Goal: Task Accomplishment & Management: Contribute content

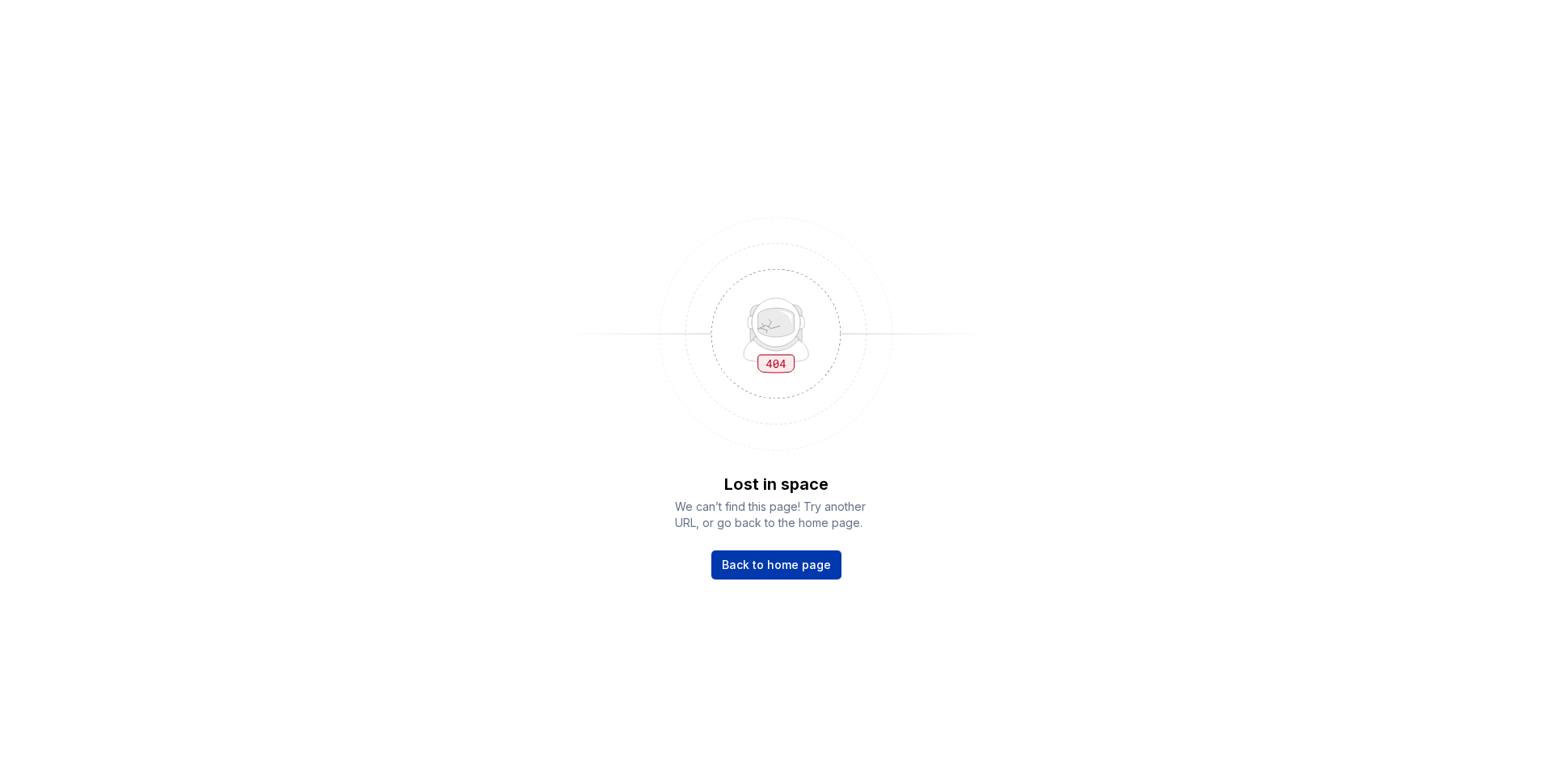
click at [807, 570] on span "Back to home page" at bounding box center [776, 564] width 109 height 16
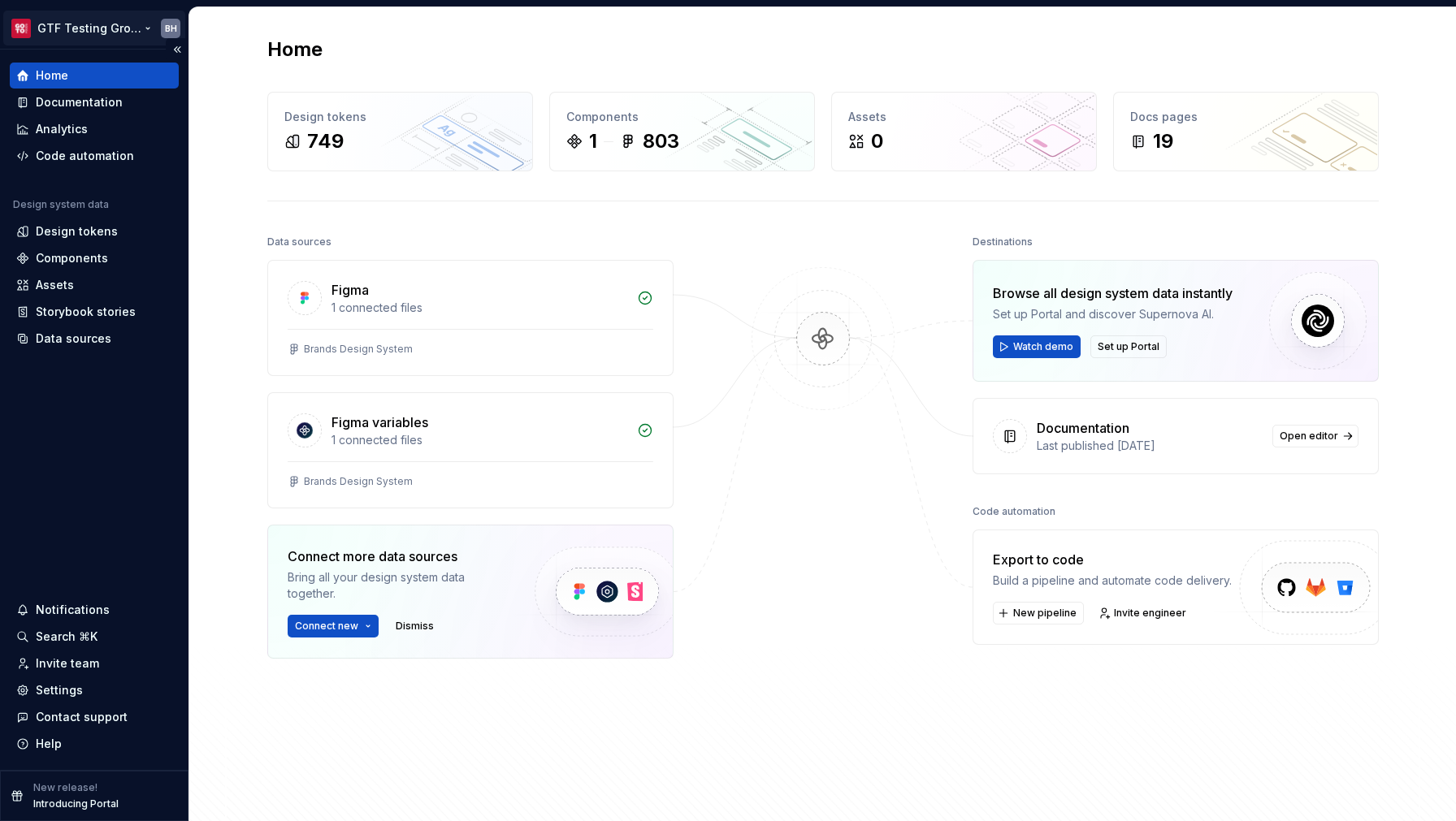
click at [114, 29] on html "GTF Testing Grounds BH Home Documentation Analytics Code automation Design syst…" at bounding box center [728, 410] width 1456 height 821
click at [103, 256] on div "Components" at bounding box center [72, 258] width 73 height 16
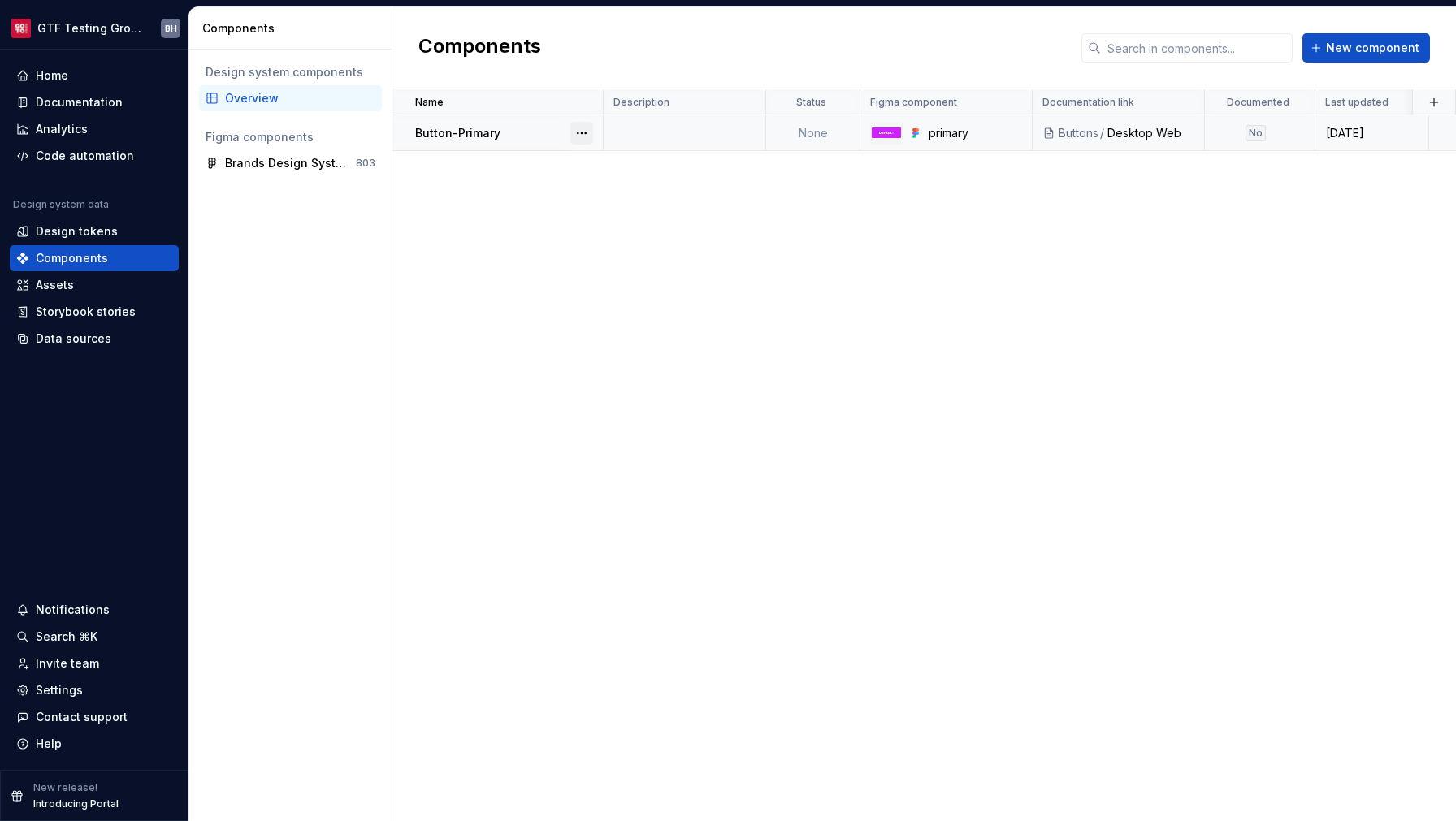
click at [577, 134] on button "button" at bounding box center [581, 133] width 22 height 22
click at [621, 197] on div "Delete component" at bounding box center [667, 198] width 134 height 16
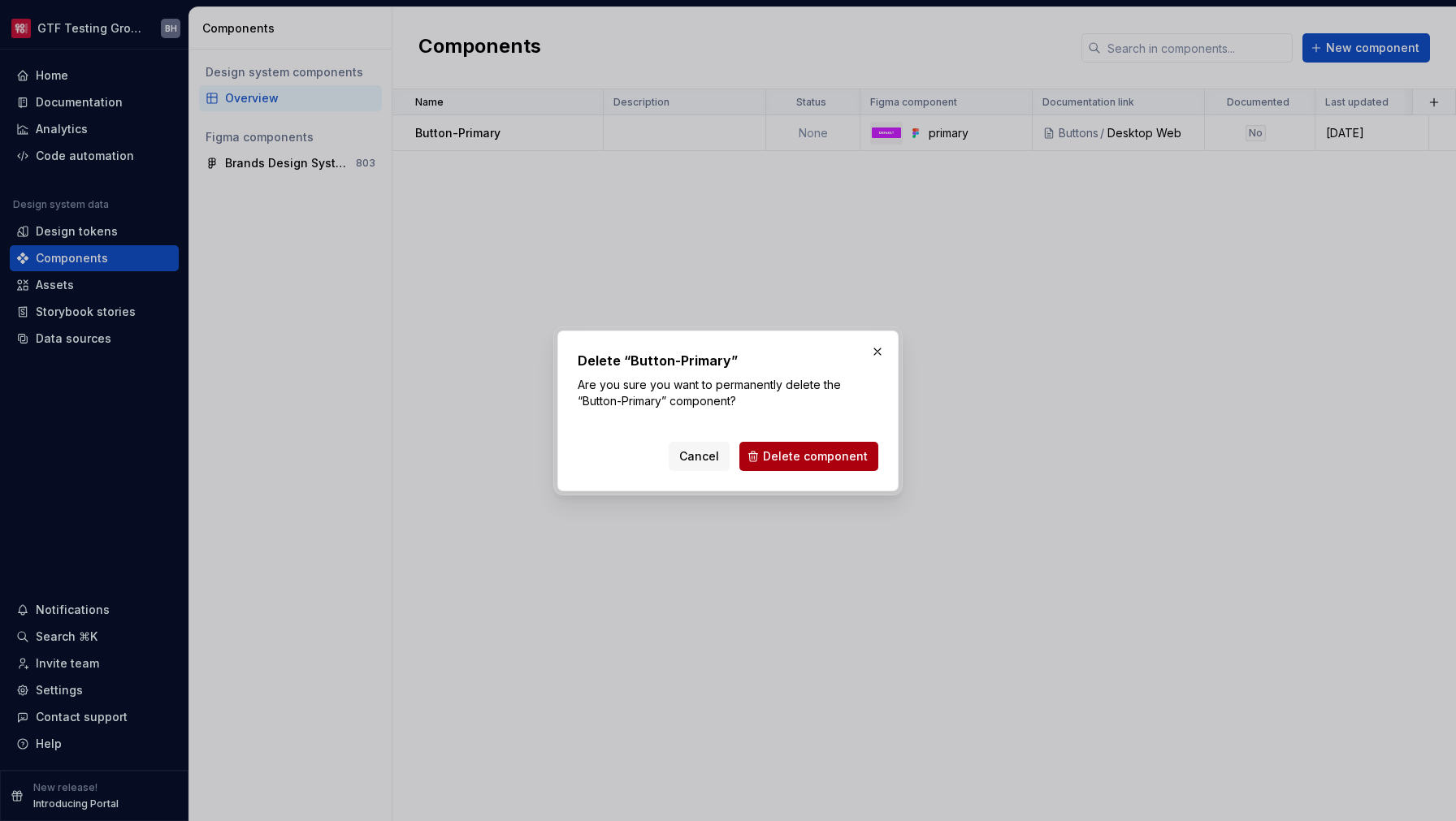
click at [825, 451] on span "Delete component" at bounding box center [815, 456] width 105 height 16
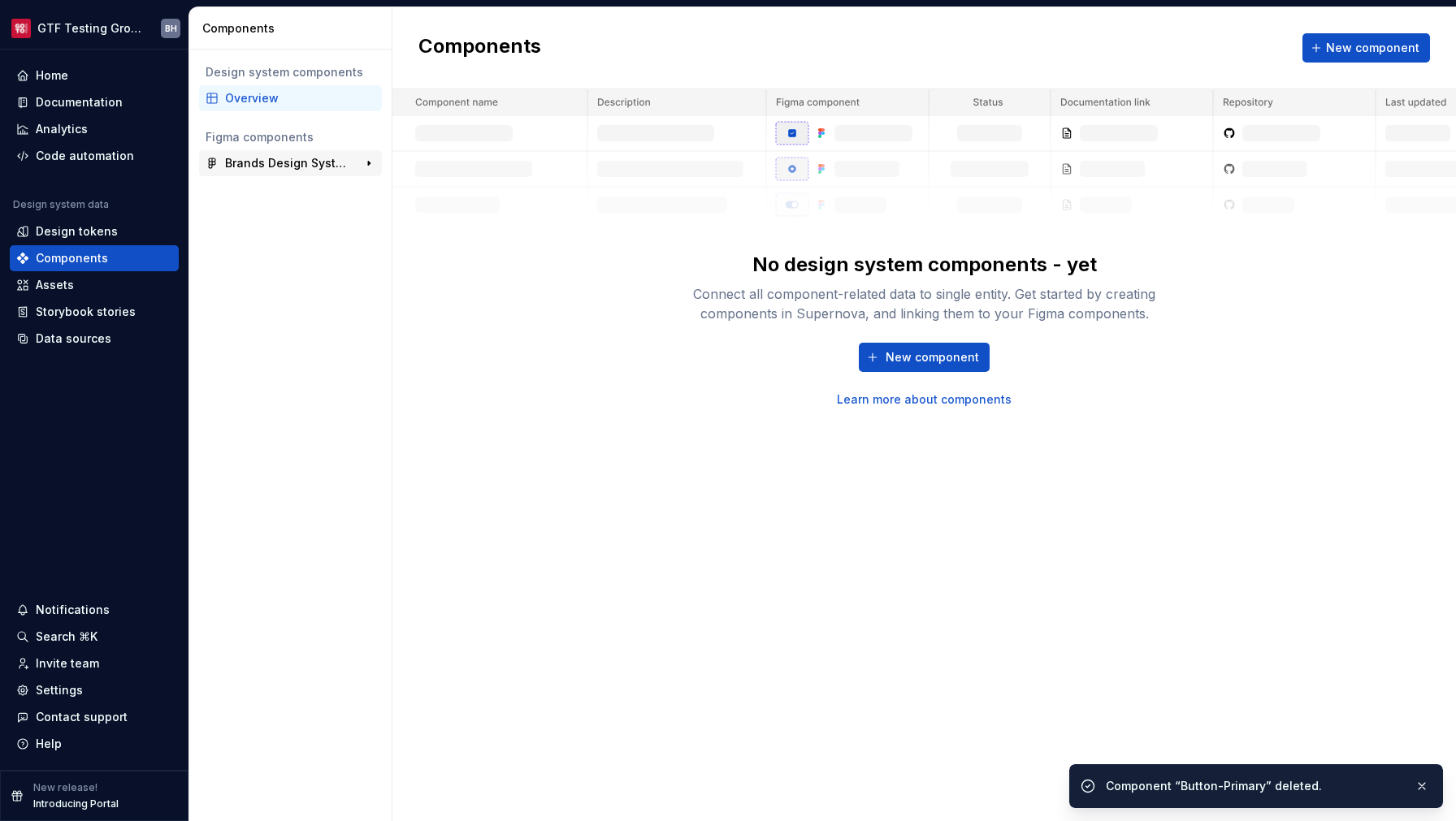
click at [258, 172] on div "Brands Design System 803" at bounding box center [290, 163] width 183 height 26
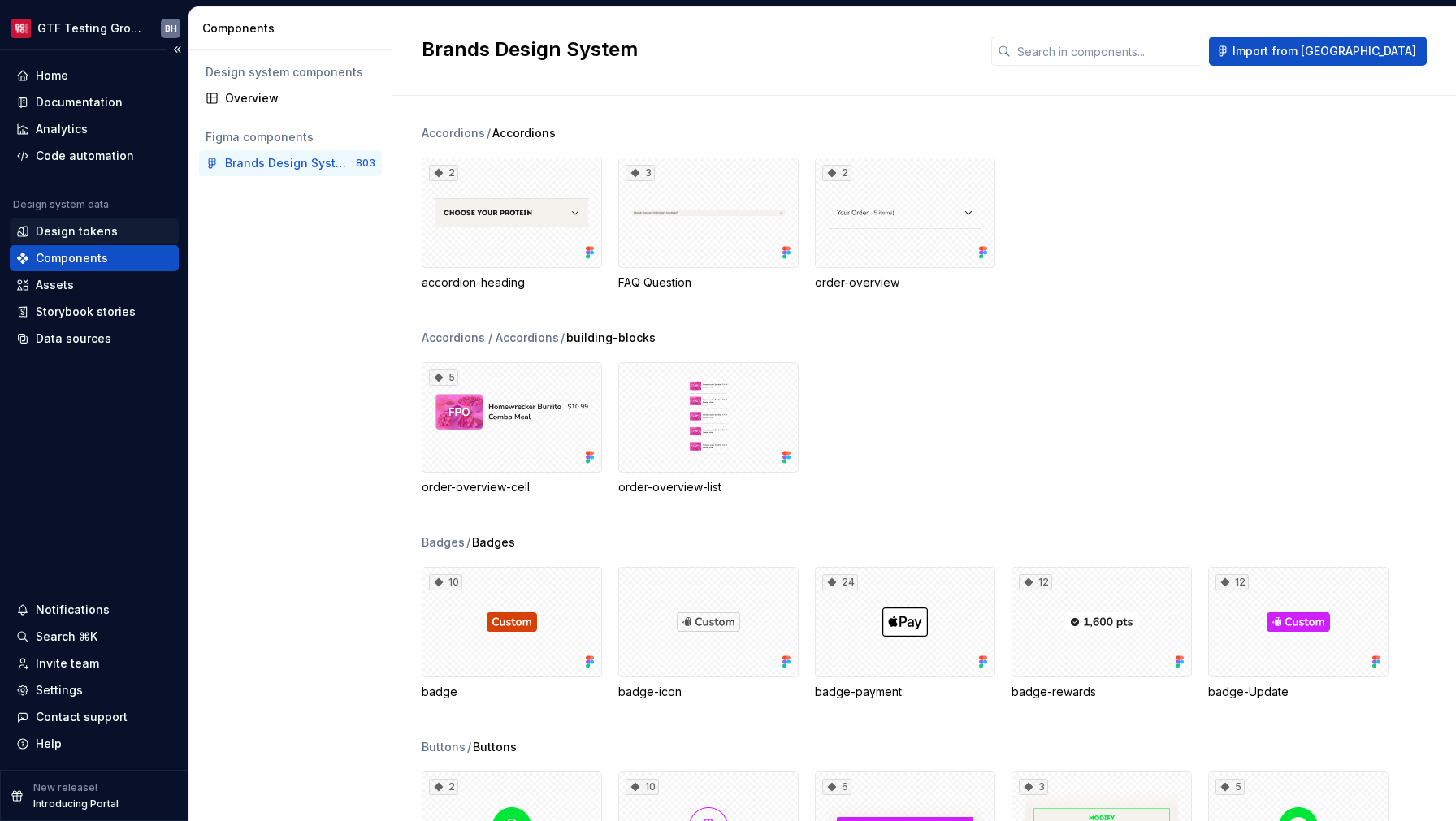
click at [89, 225] on div "Design tokens" at bounding box center [76, 231] width 82 height 16
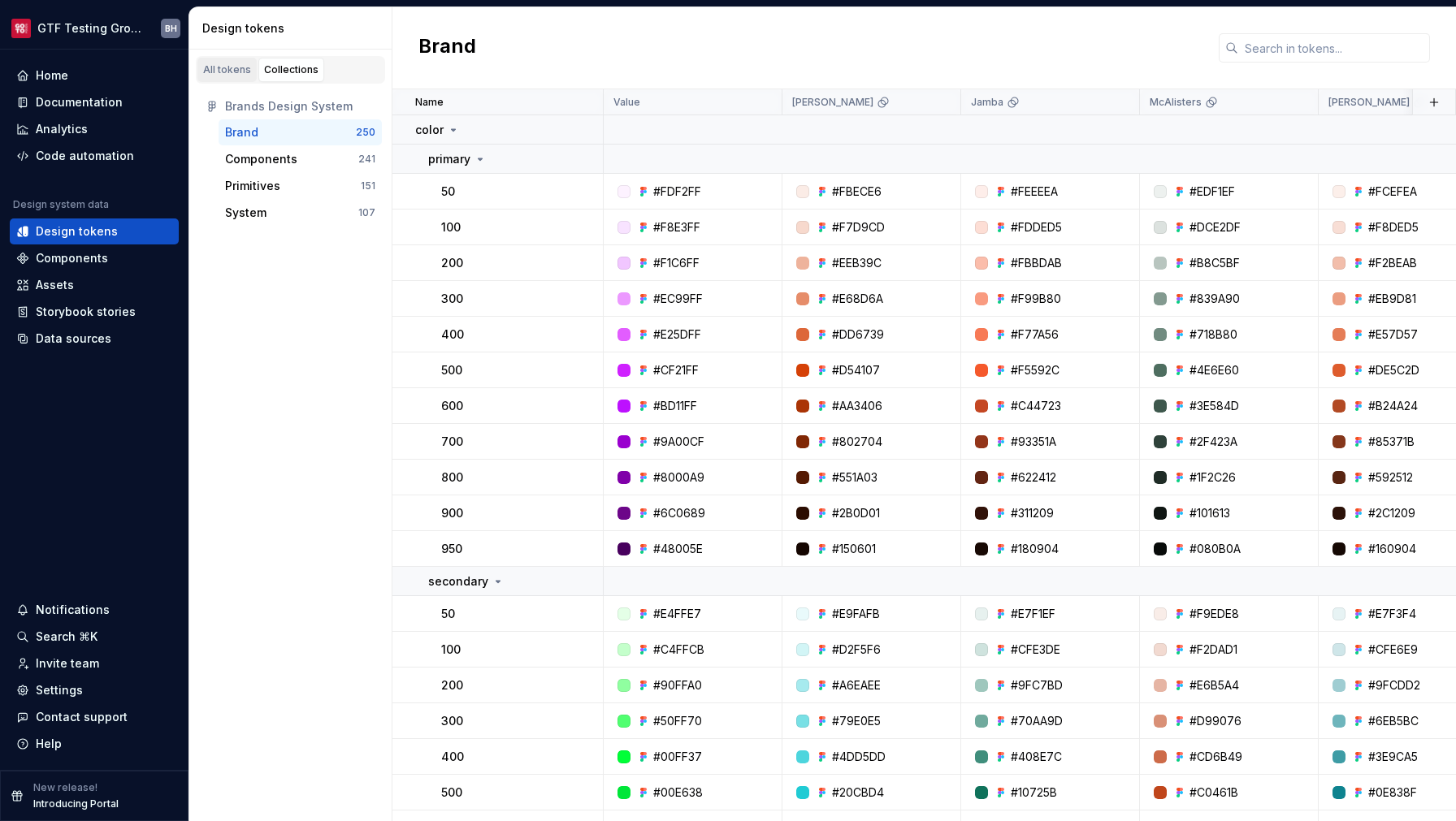
click at [214, 79] on link "All tokens" at bounding box center [227, 70] width 59 height 24
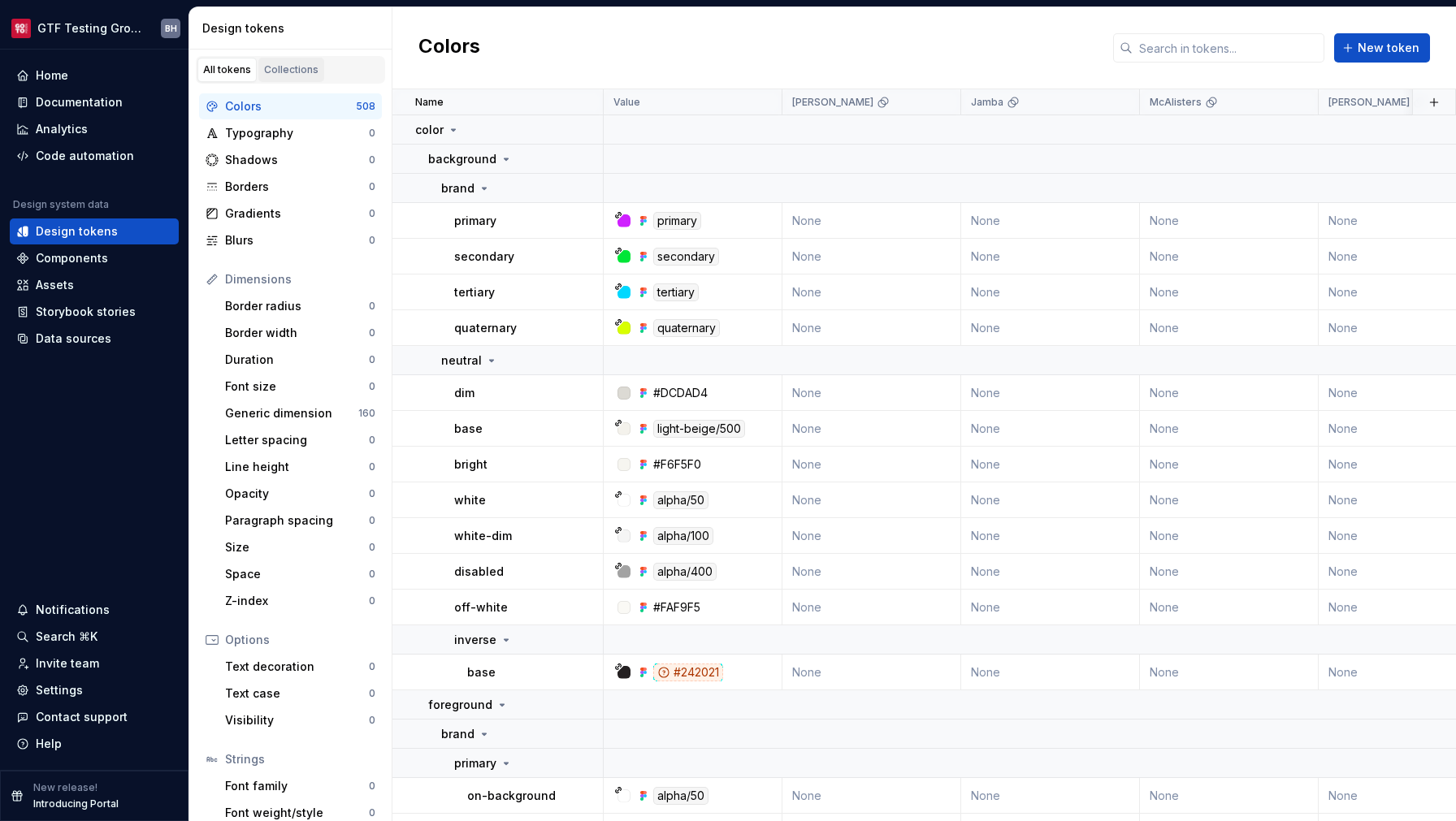
click at [288, 77] on link "Collections" at bounding box center [291, 70] width 66 height 24
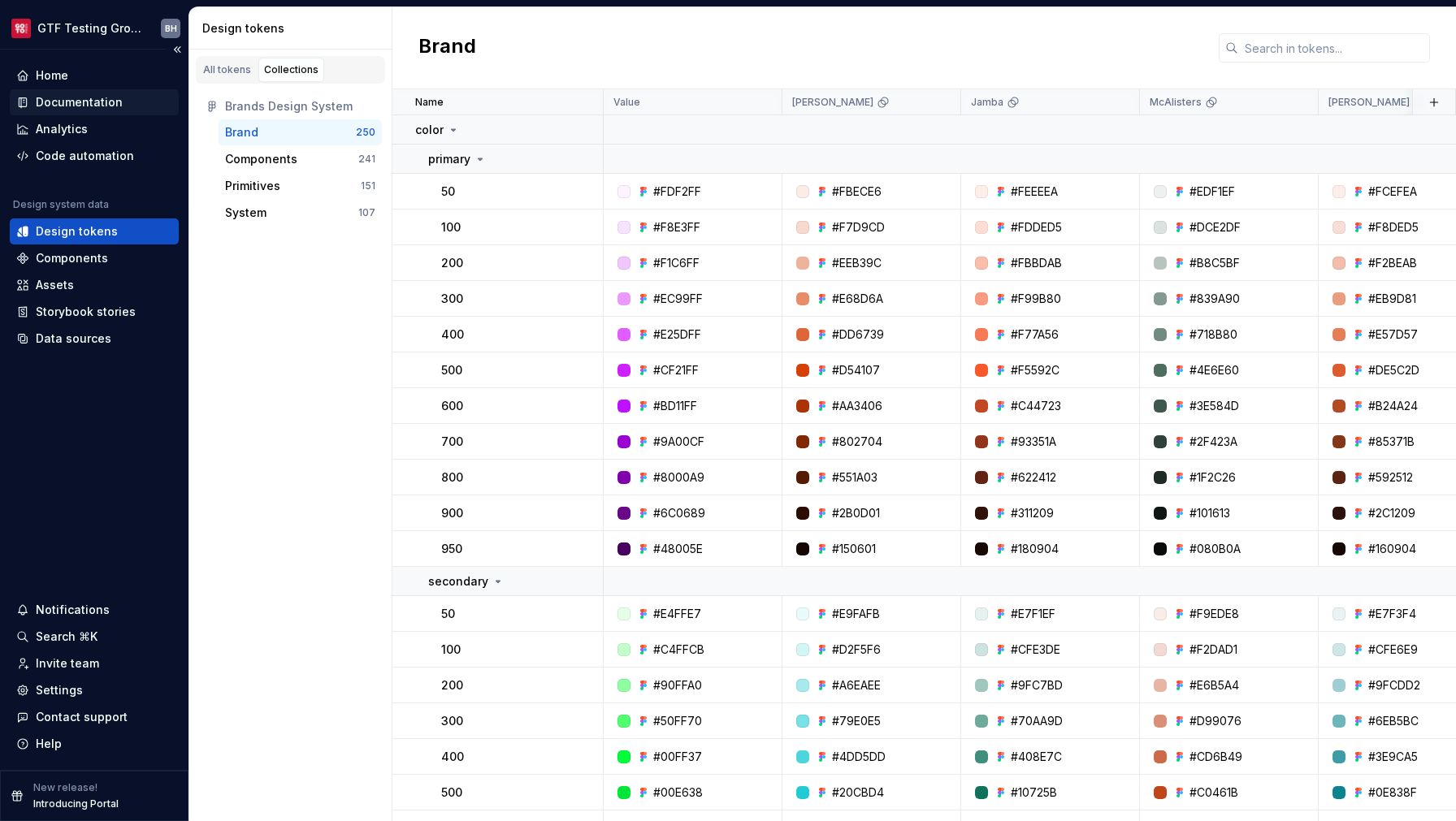
click at [87, 111] on div "Documentation" at bounding box center [94, 102] width 169 height 26
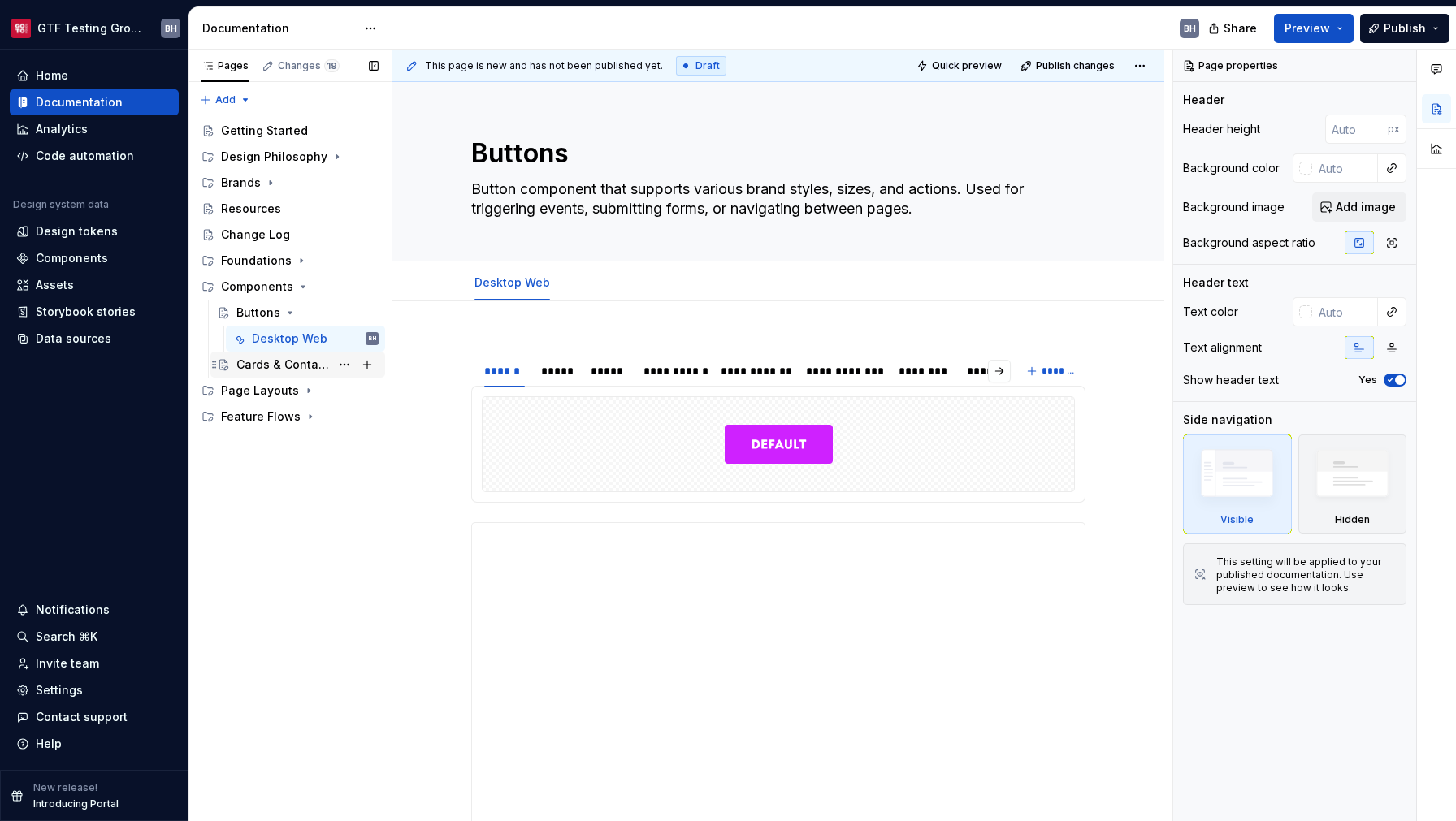
click at [263, 370] on div "Cards & Containers" at bounding box center [283, 364] width 93 height 16
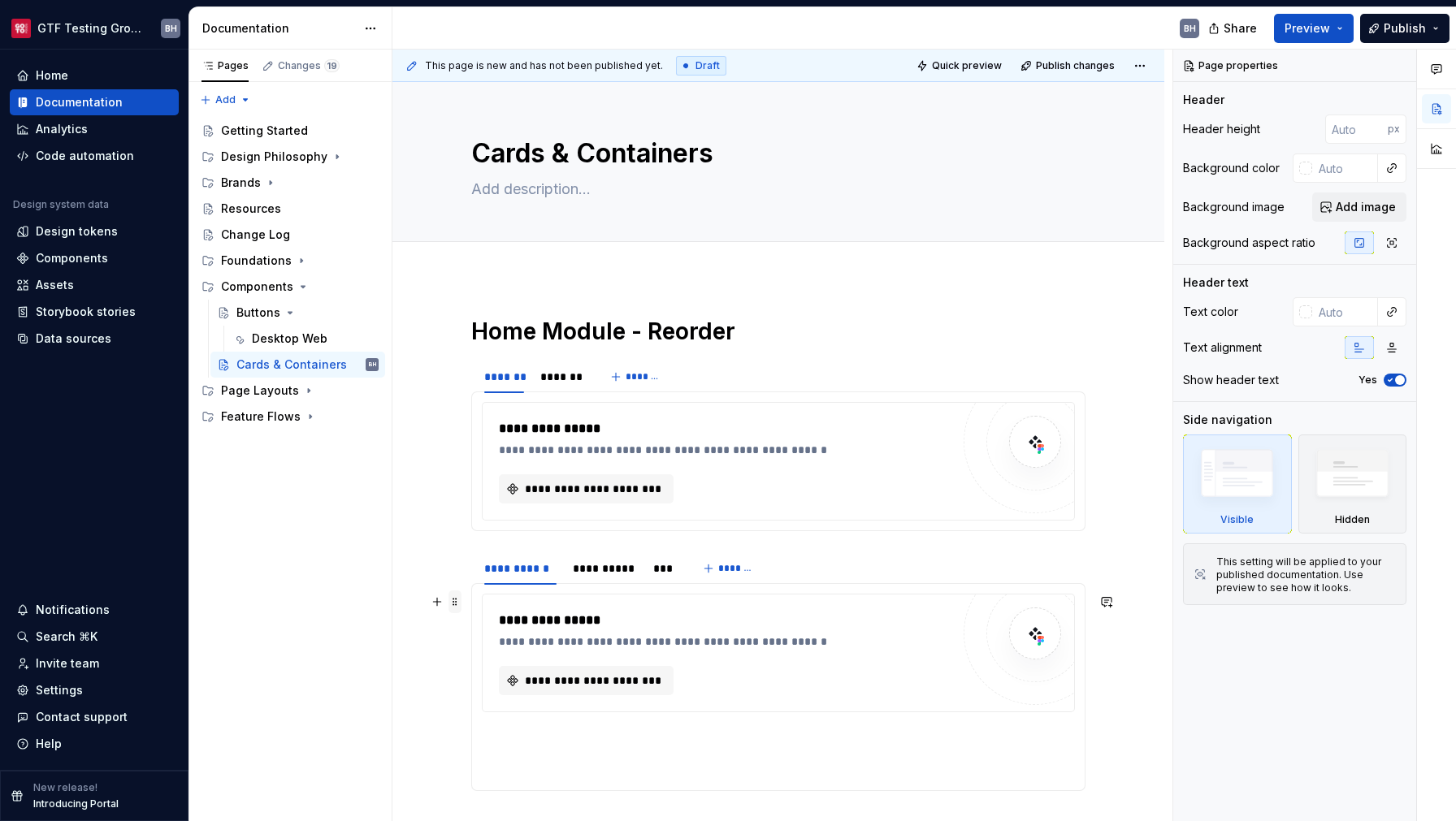
click at [456, 604] on span at bounding box center [454, 601] width 13 height 22
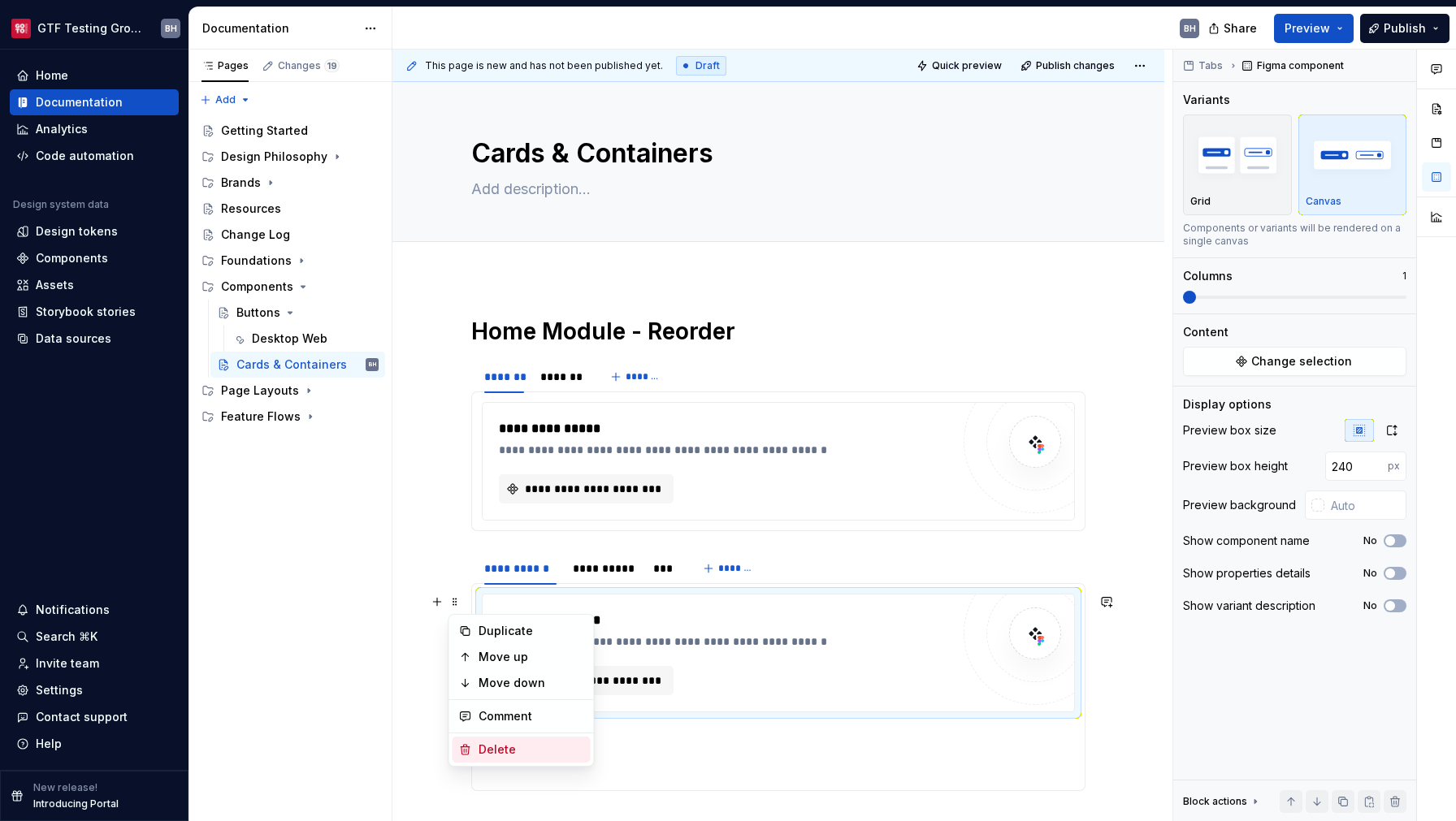
click at [528, 754] on div "Delete" at bounding box center [531, 749] width 106 height 16
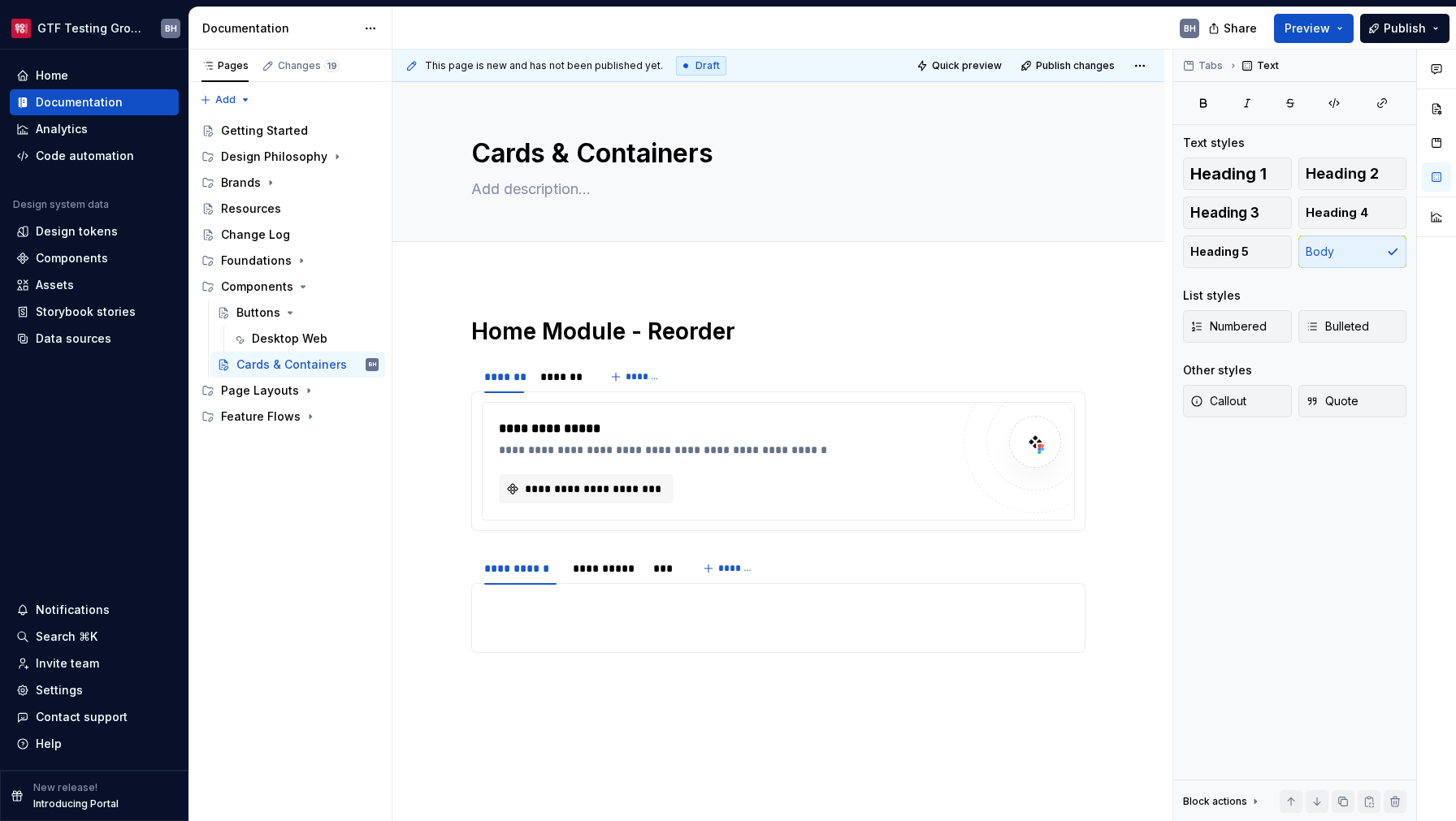
click at [487, 704] on div "**********" at bounding box center [778, 514] width 614 height 395
click at [457, 602] on span at bounding box center [454, 603] width 13 height 22
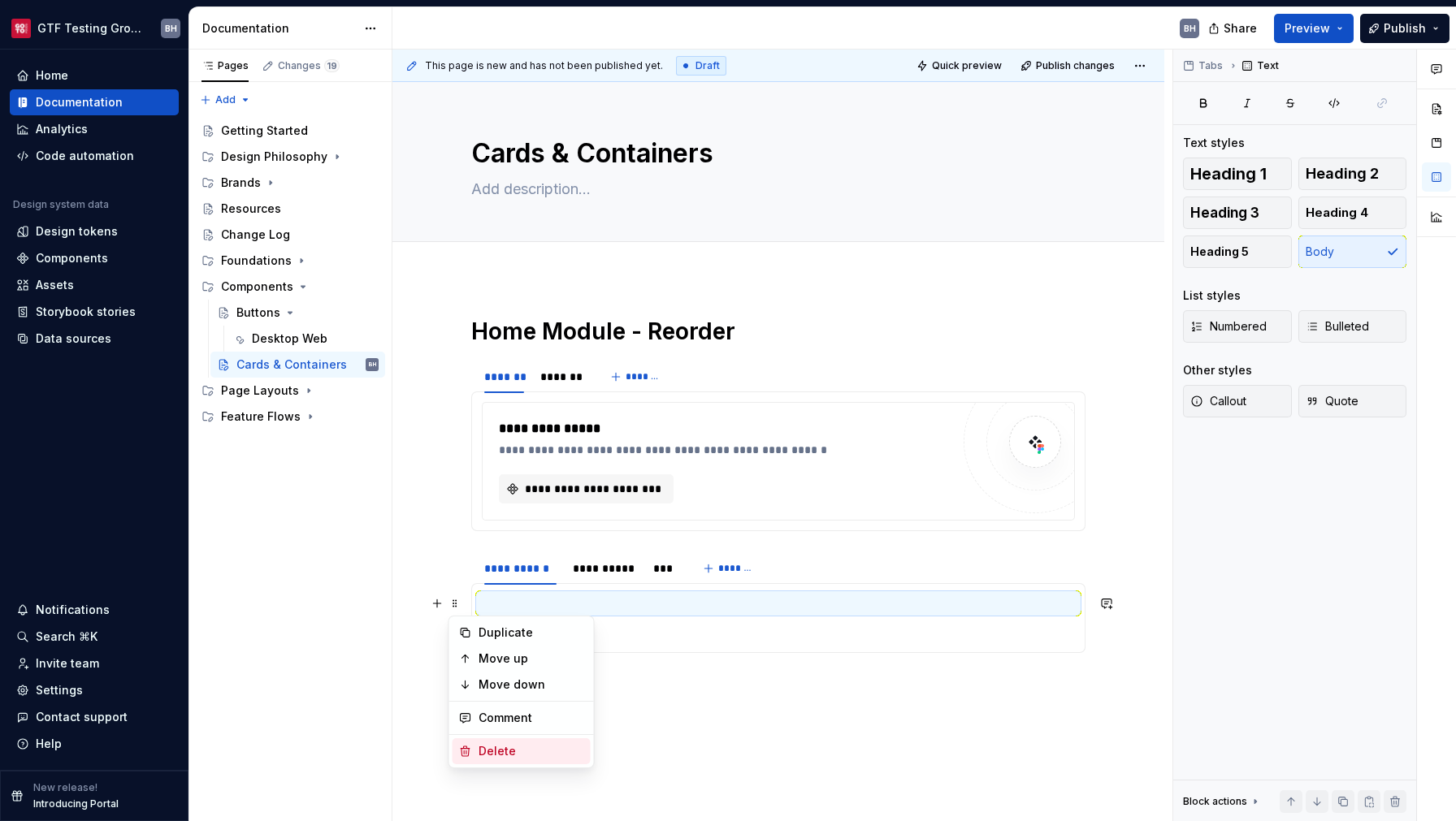
click at [499, 748] on div "Delete" at bounding box center [531, 751] width 106 height 16
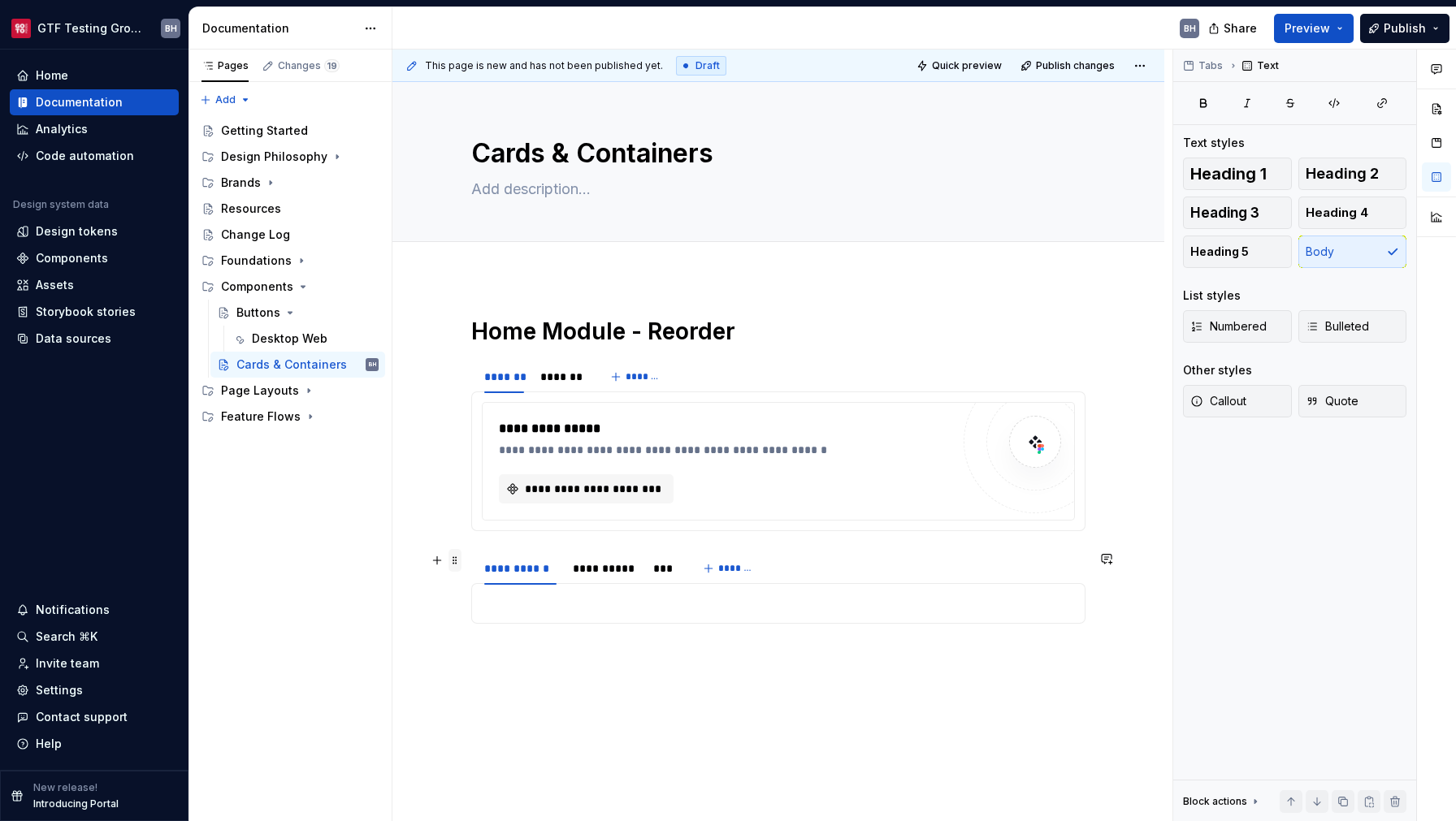
click at [455, 561] on span at bounding box center [454, 560] width 13 height 22
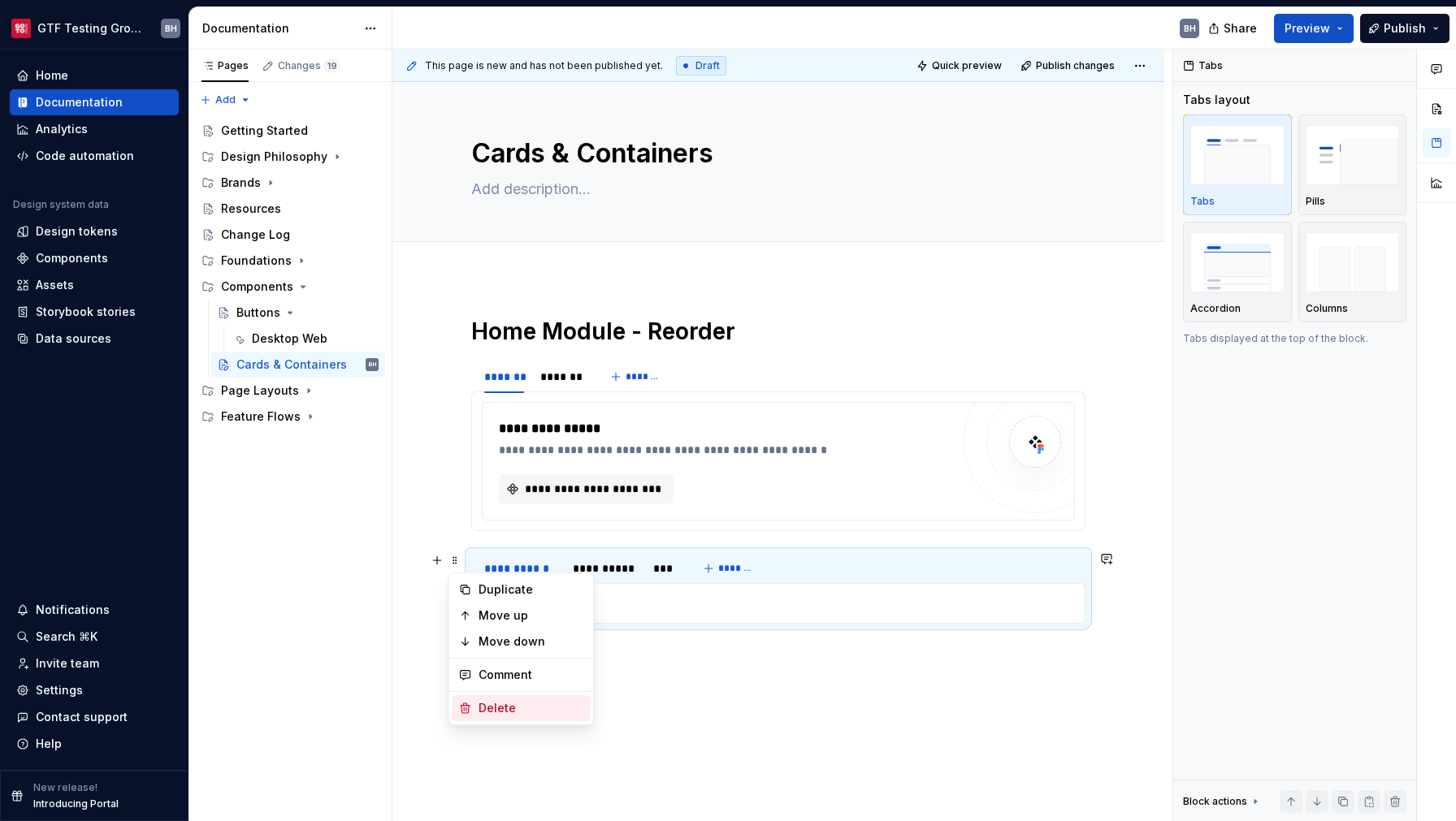
click at [500, 719] on div "Delete" at bounding box center [521, 708] width 138 height 26
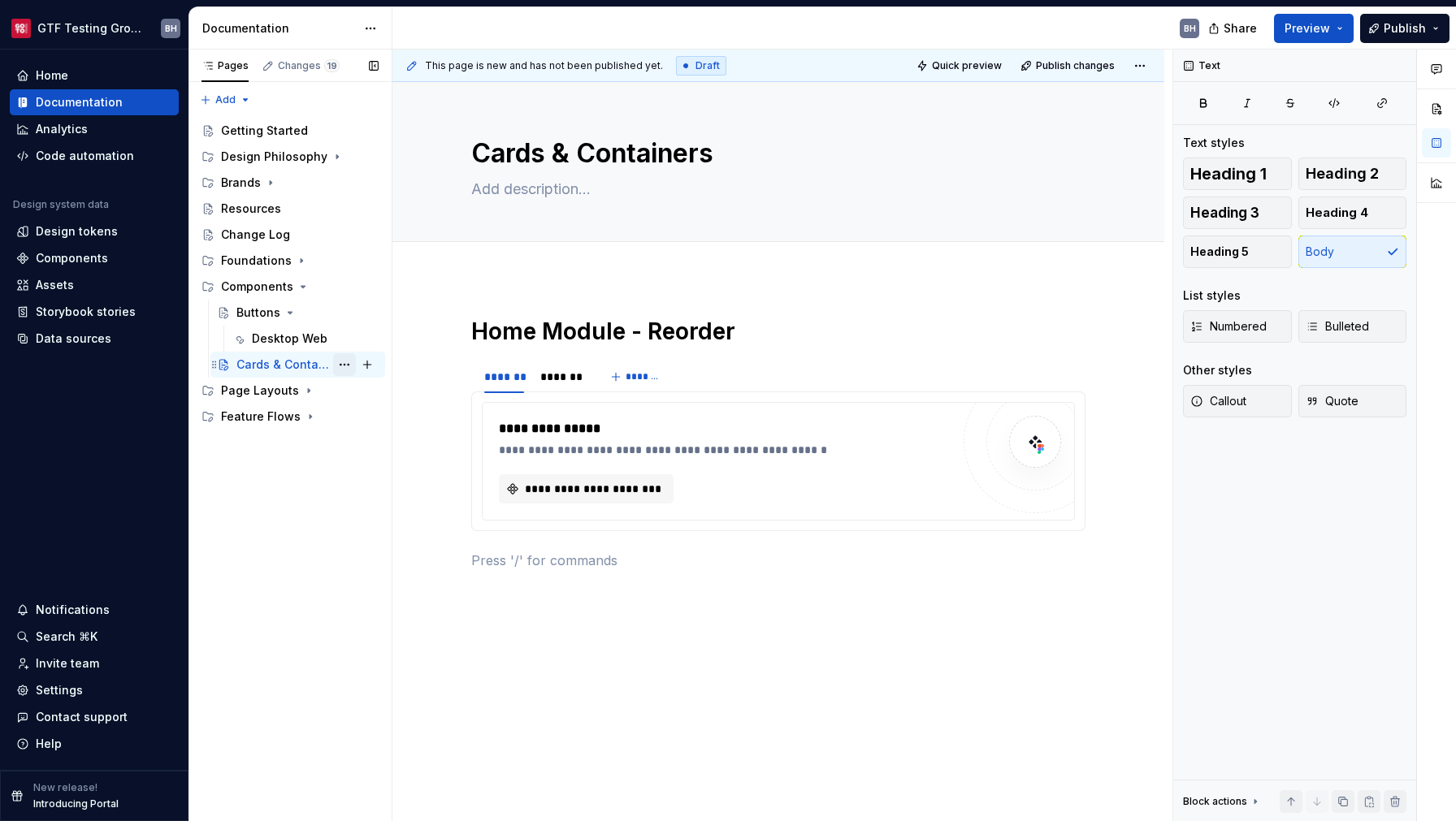
click at [342, 364] on button "Page tree" at bounding box center [344, 364] width 22 height 22
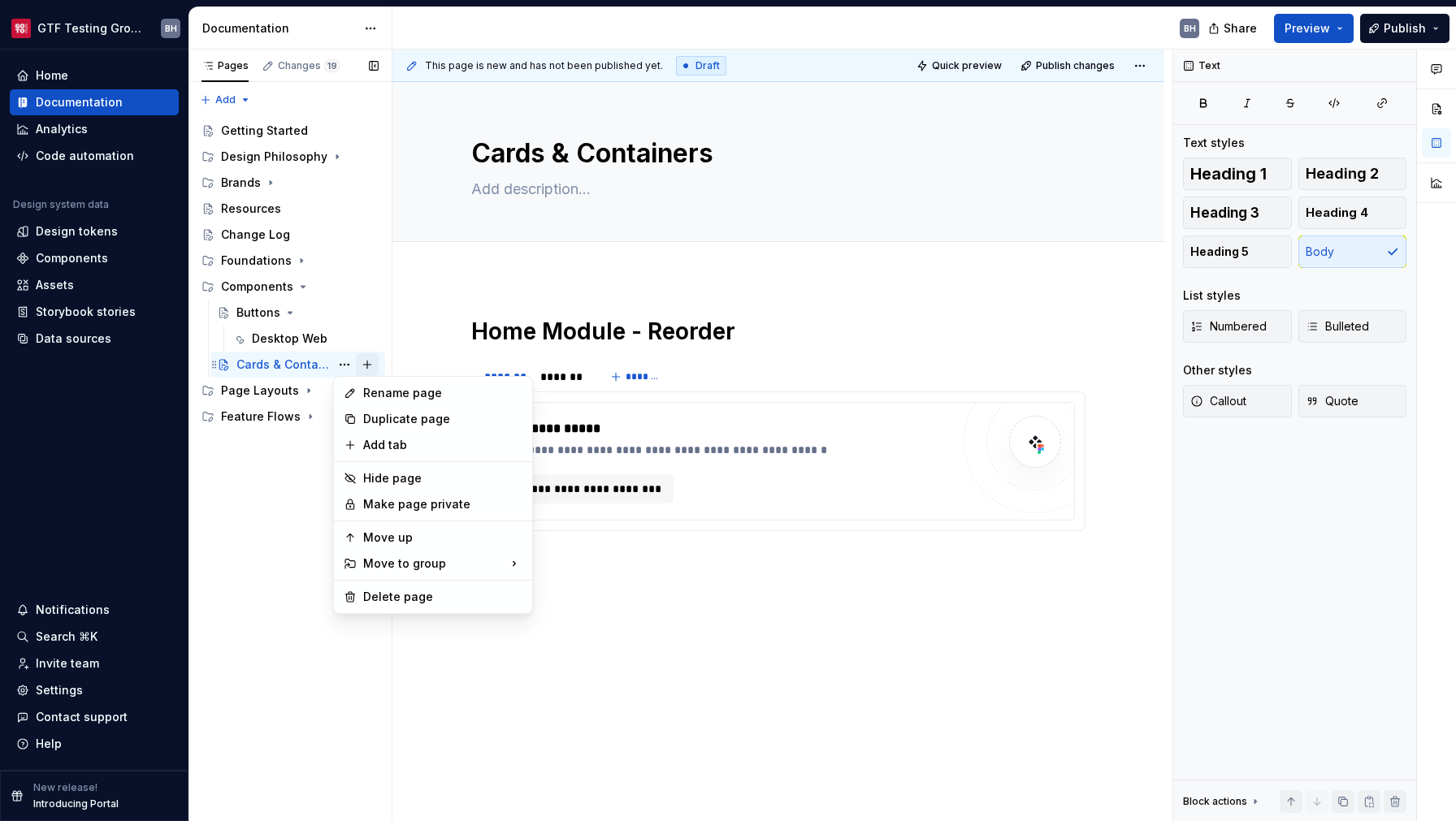
click at [366, 365] on div "Pages Changes 19 Add Accessibility guide for tree Page tree. Navigate the tree …" at bounding box center [290, 436] width 203 height 773
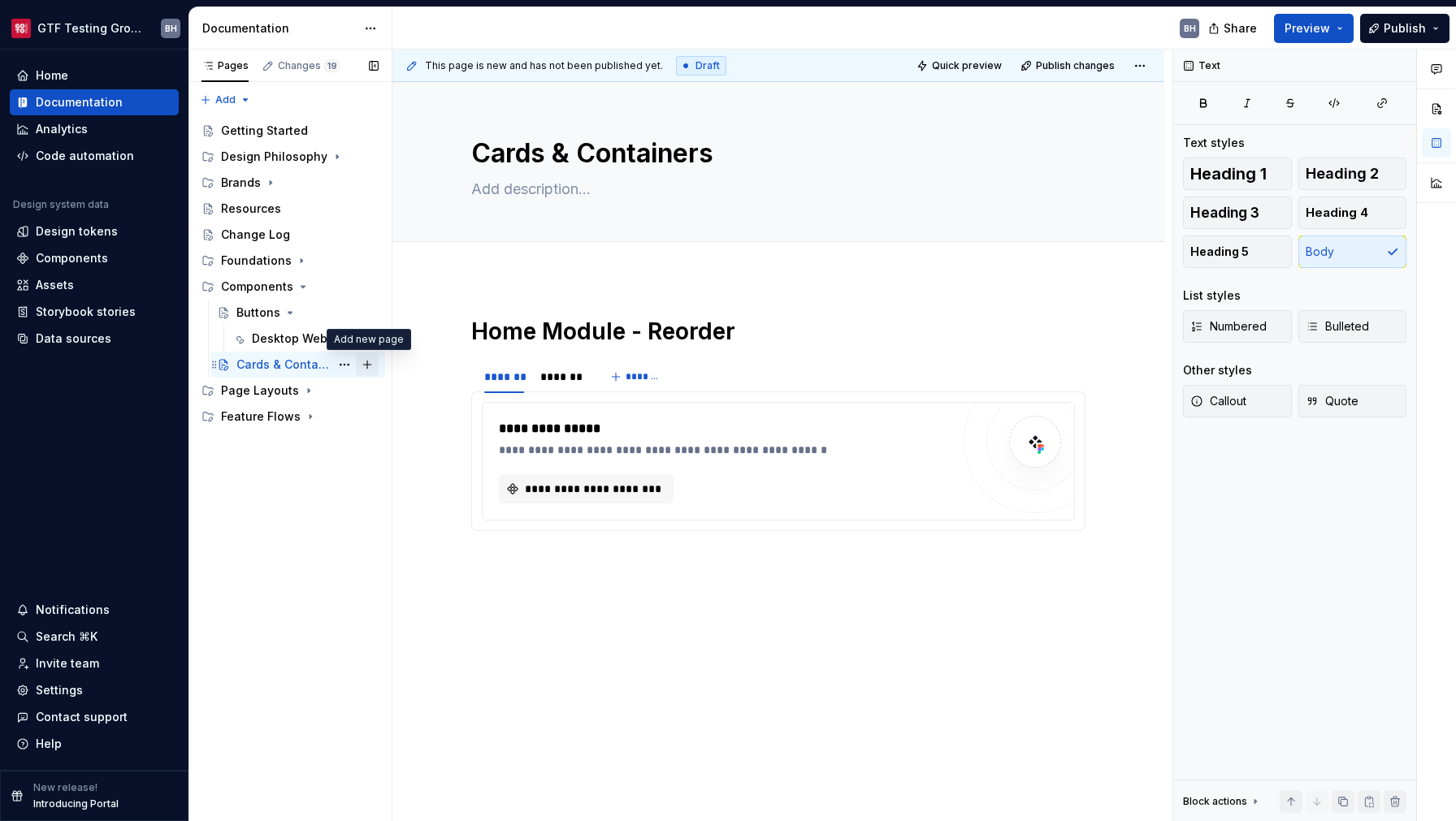
click at [367, 366] on button "Page tree" at bounding box center [366, 364] width 22 height 22
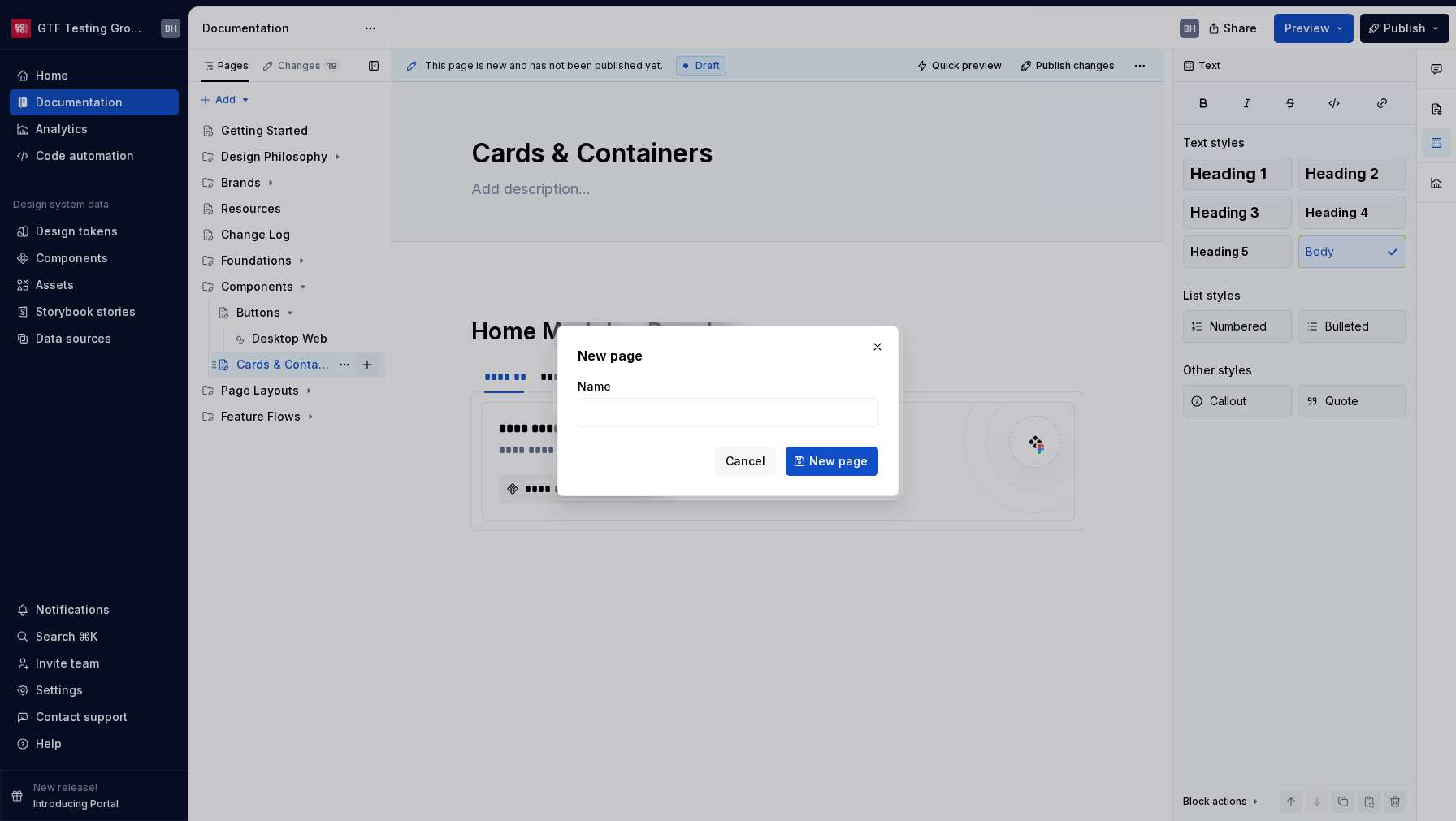
type textarea "*"
type input "Home Module Reorder"
click button "New page" at bounding box center [832, 461] width 93 height 29
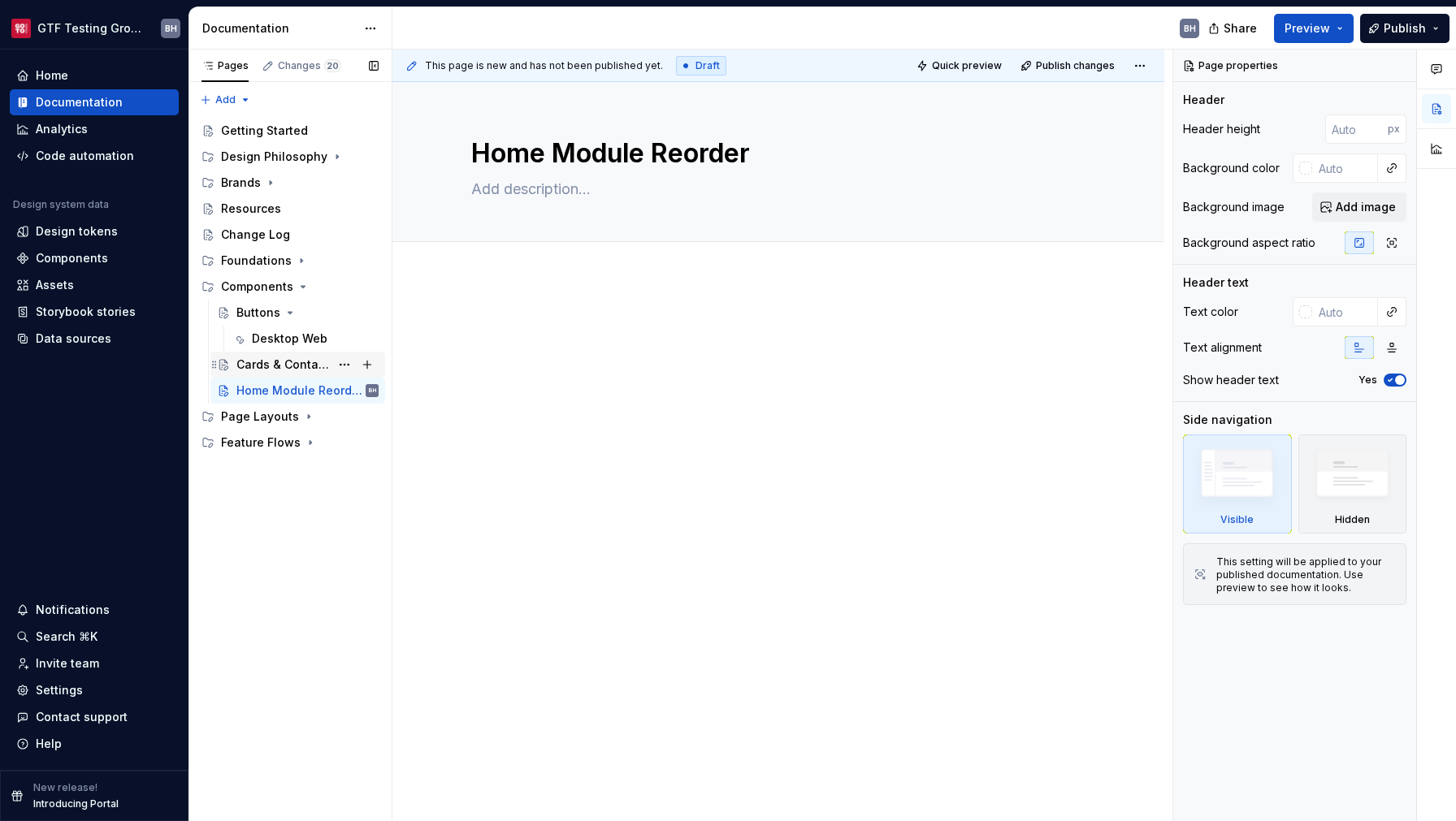
click at [273, 370] on div "Cards & Containers" at bounding box center [283, 364] width 93 height 16
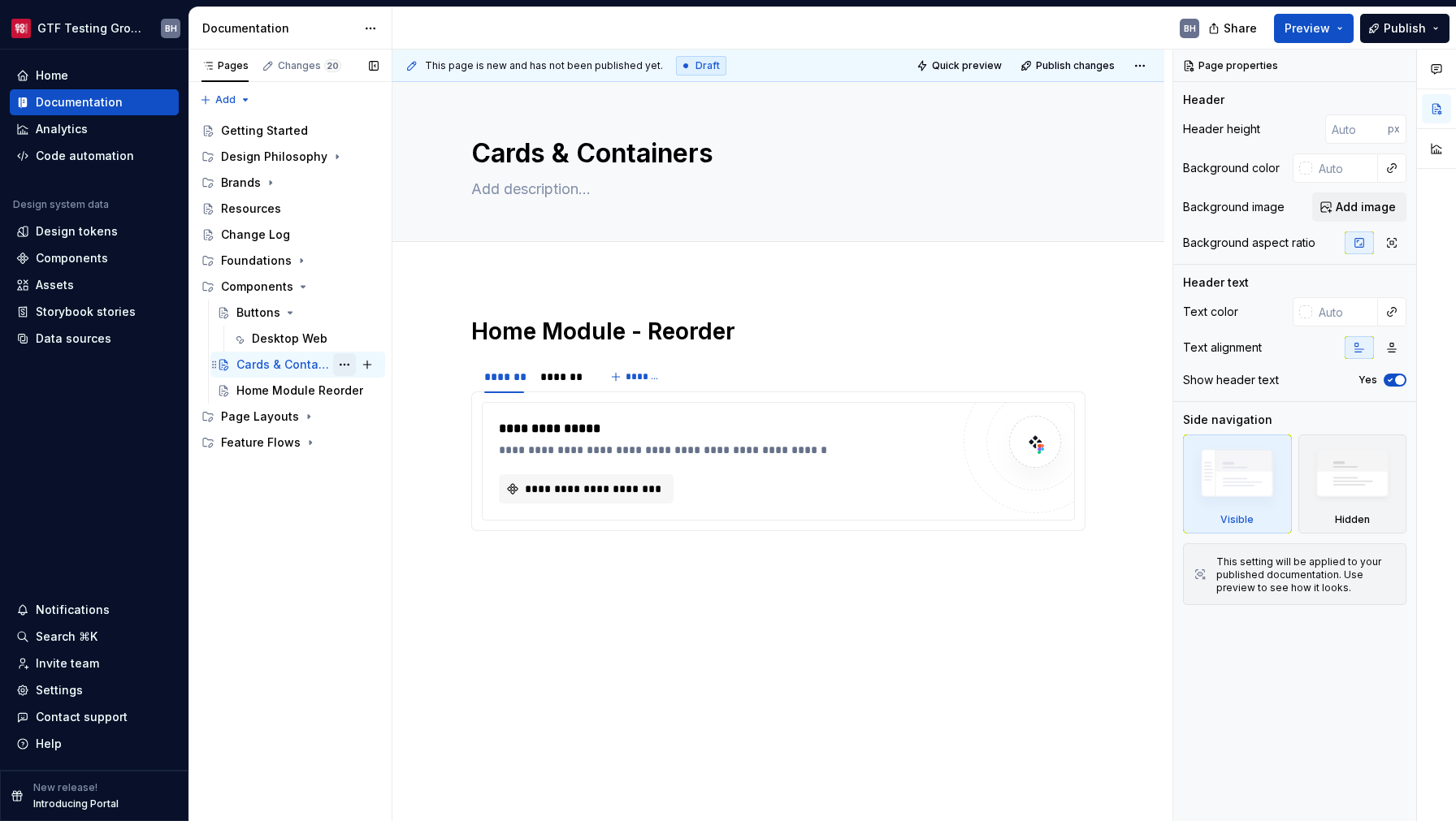
click at [349, 363] on button "Page tree" at bounding box center [344, 364] width 22 height 22
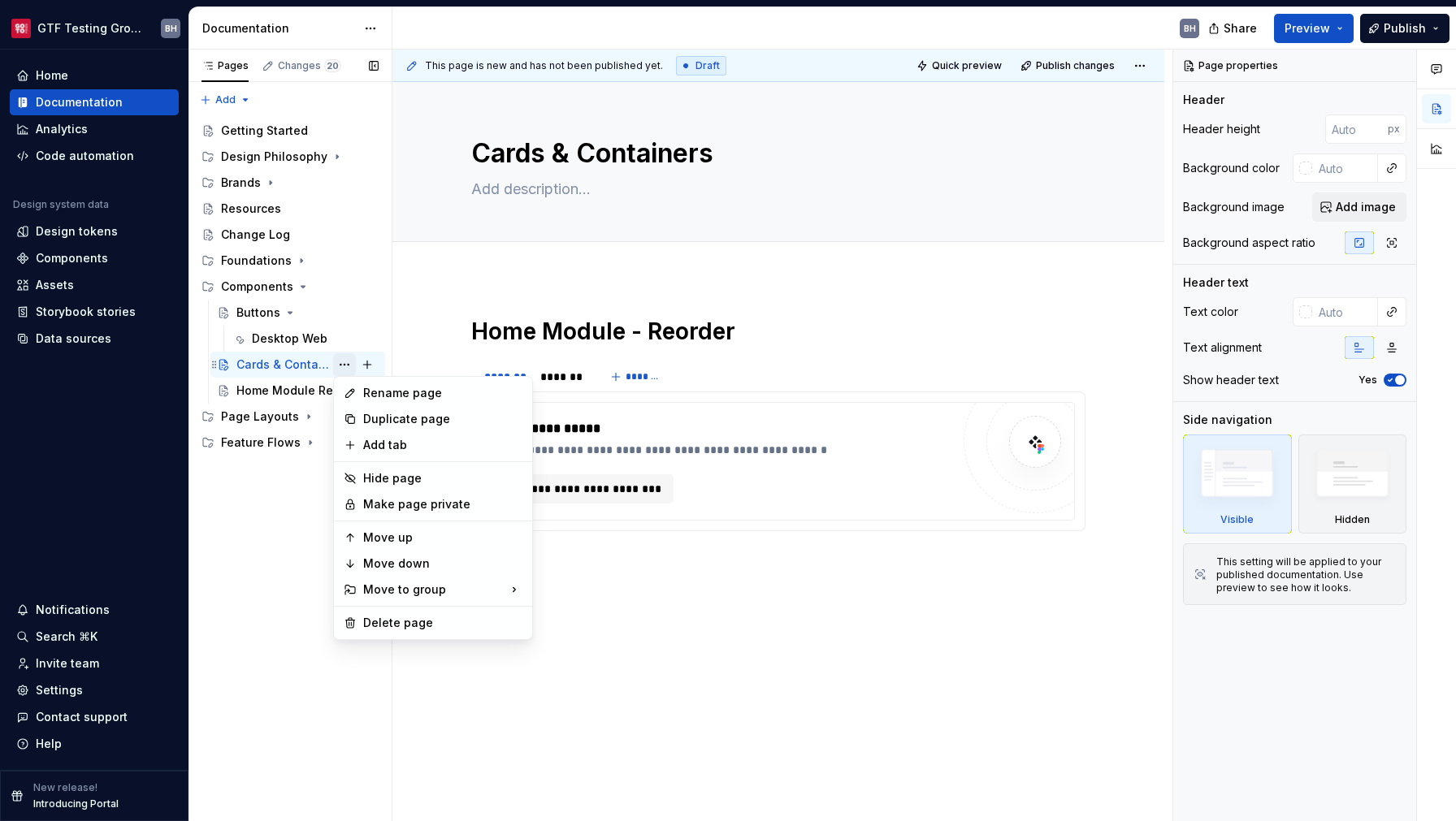
type textarea "*"
click at [377, 448] on div "Add tab" at bounding box center [442, 444] width 159 height 16
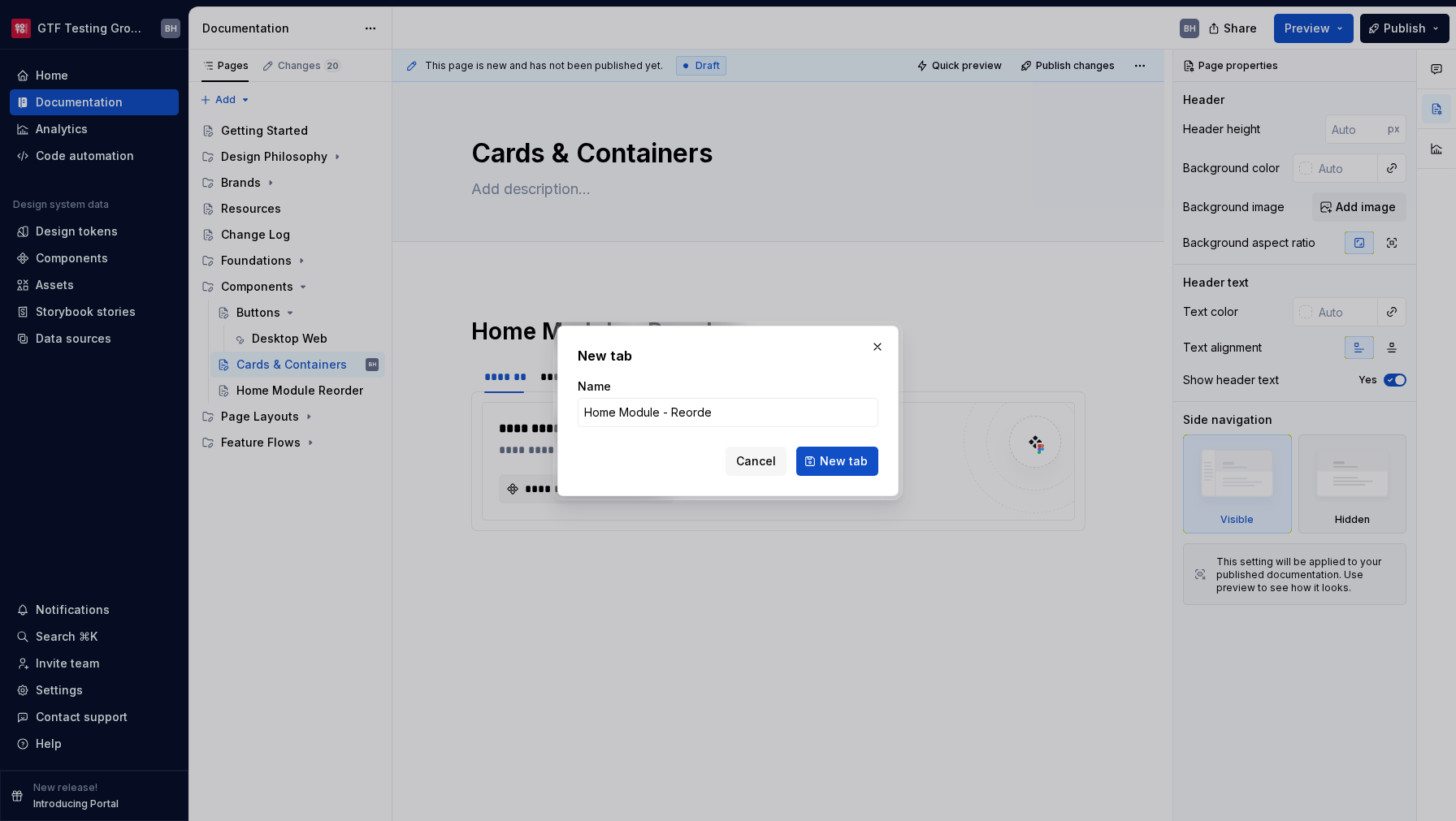
type input "Home Module - Reorder"
click button "New tab" at bounding box center [836, 461] width 82 height 29
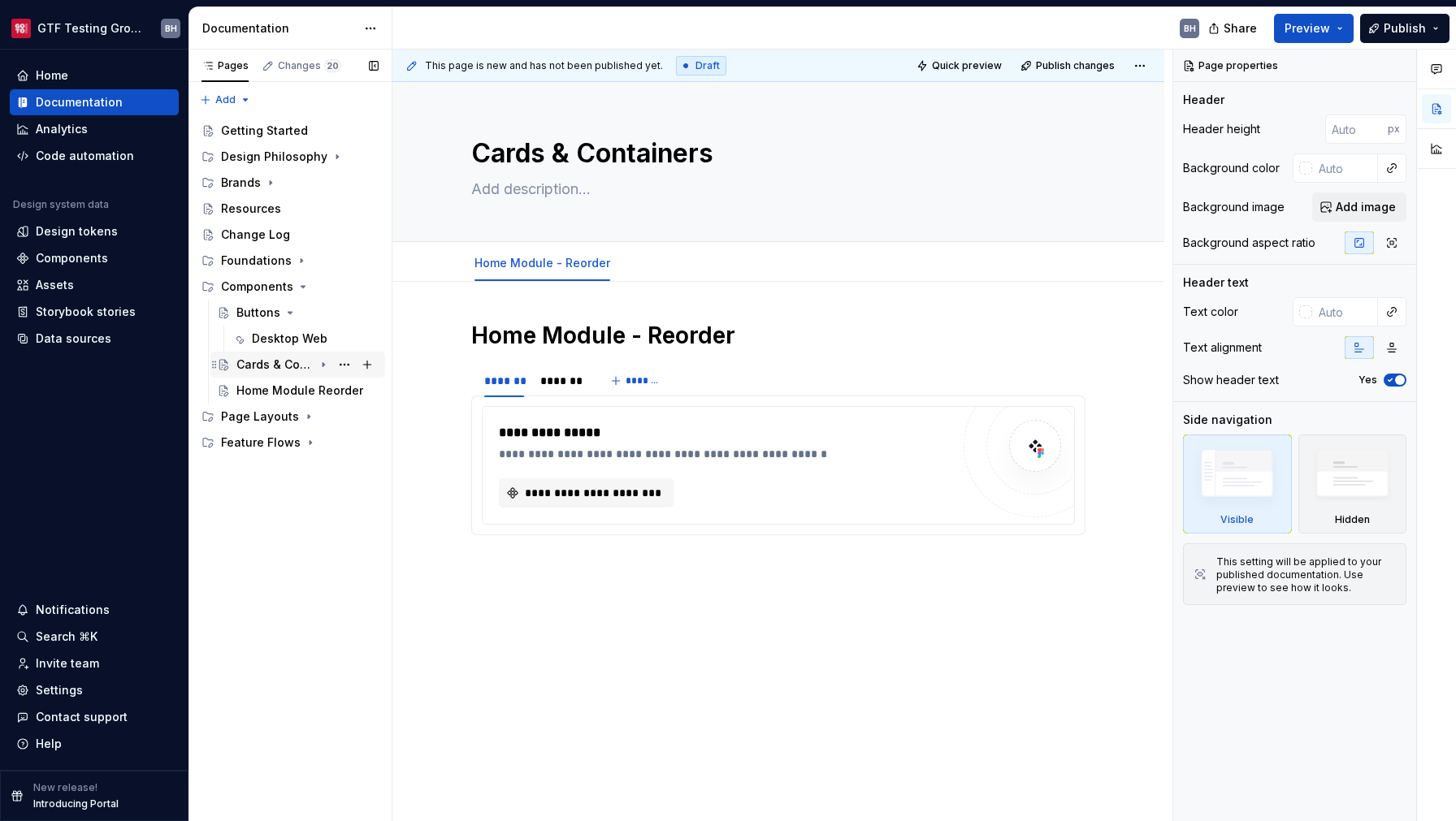
click at [327, 366] on icon "Page tree" at bounding box center [322, 364] width 13 height 13
click at [344, 289] on button "Page tree" at bounding box center [344, 286] width 22 height 22
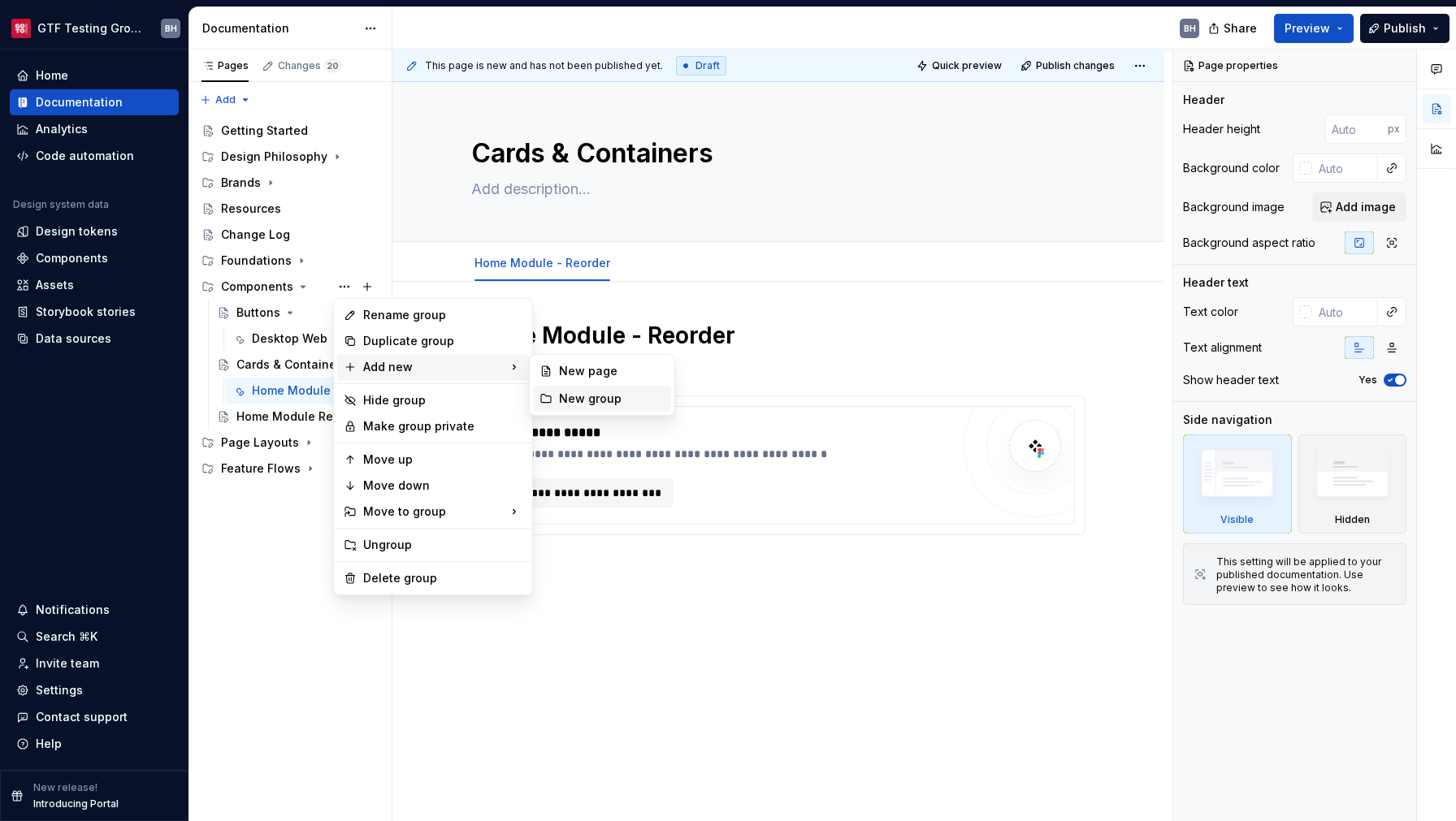
click at [595, 399] on div "New group" at bounding box center [611, 399] width 106 height 16
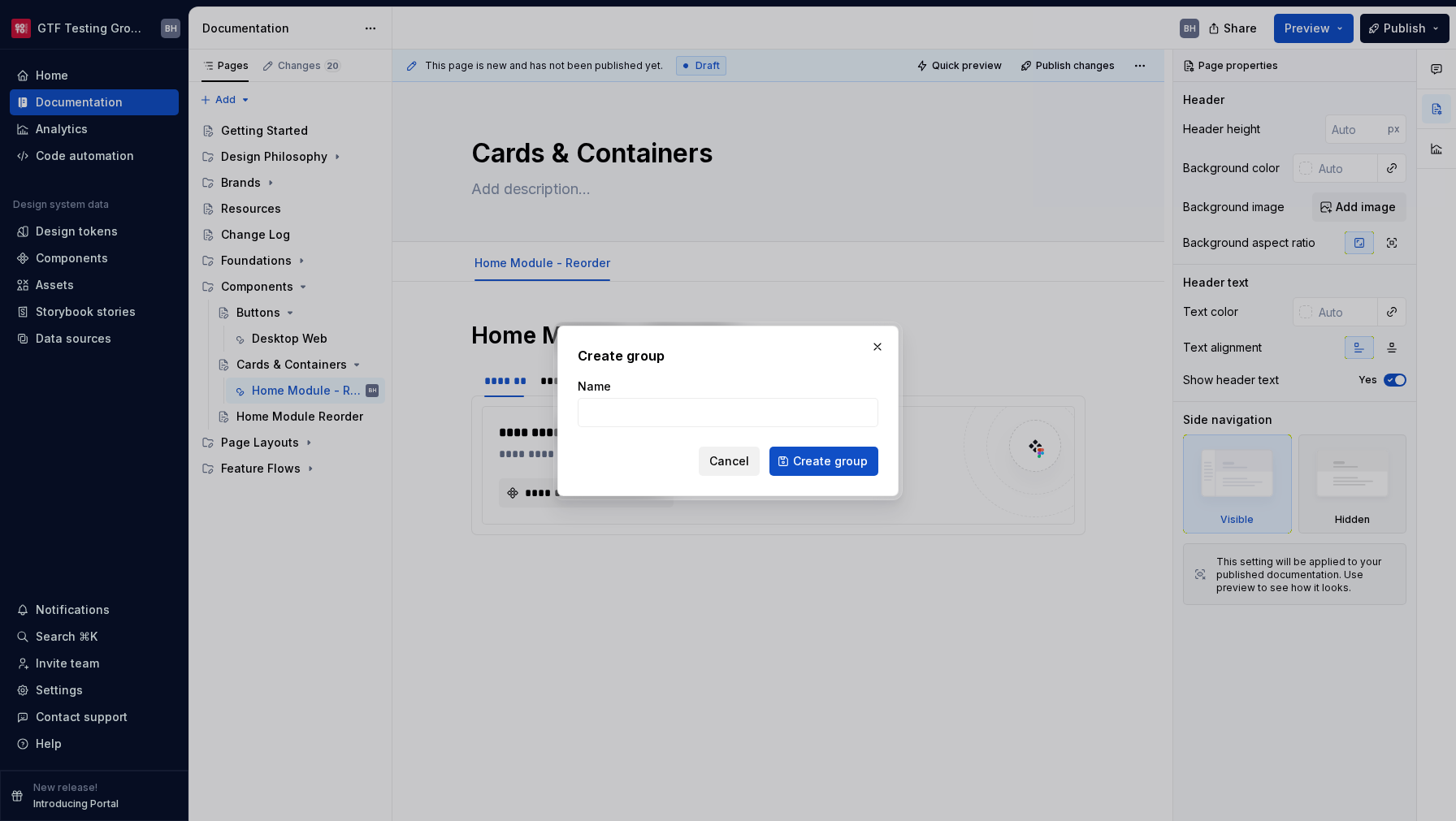
type textarea "*"
type input "Test"
click button "Create group" at bounding box center [824, 461] width 108 height 29
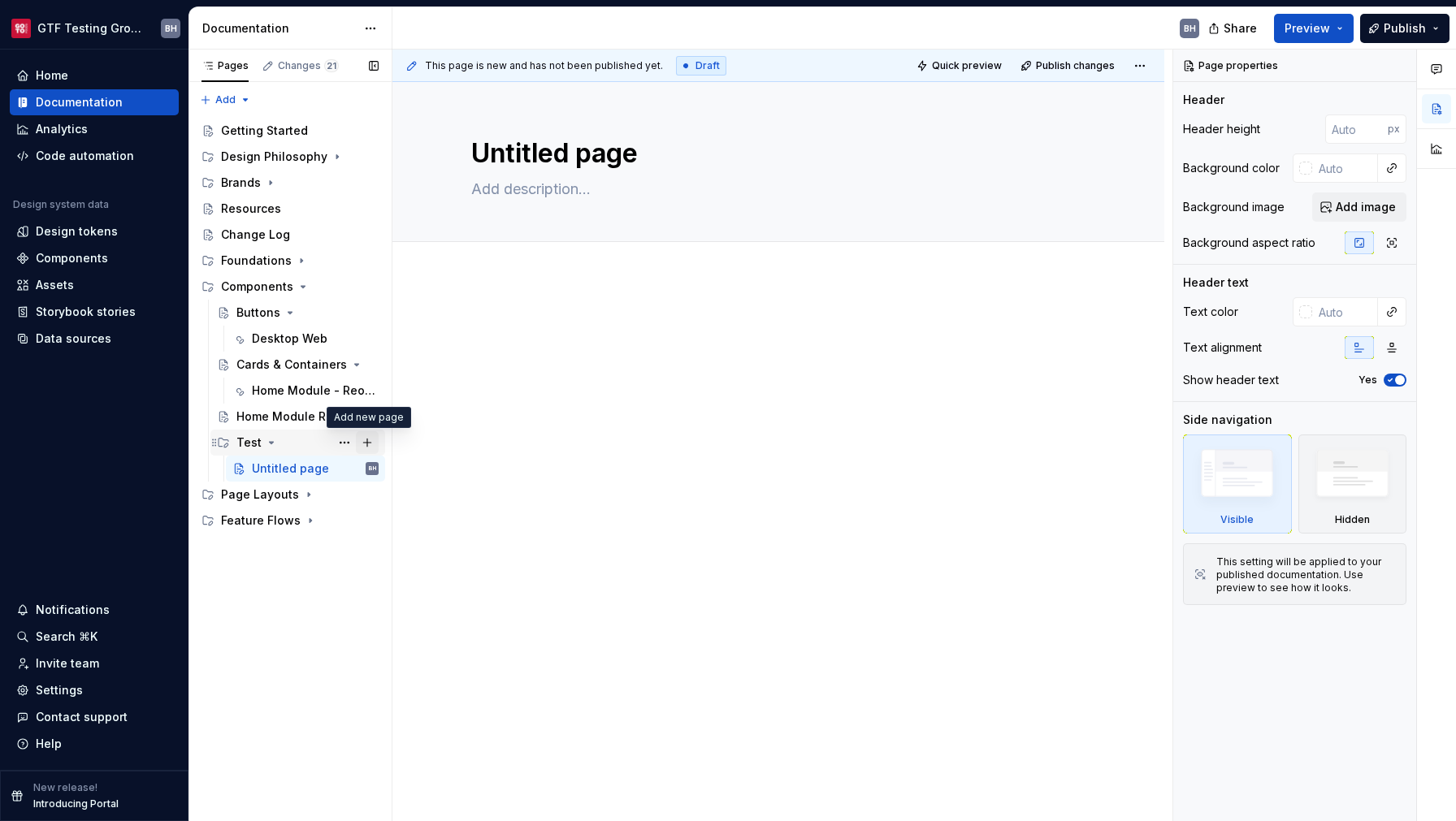
click at [362, 442] on button "Page tree" at bounding box center [366, 442] width 22 height 22
type textarea "*"
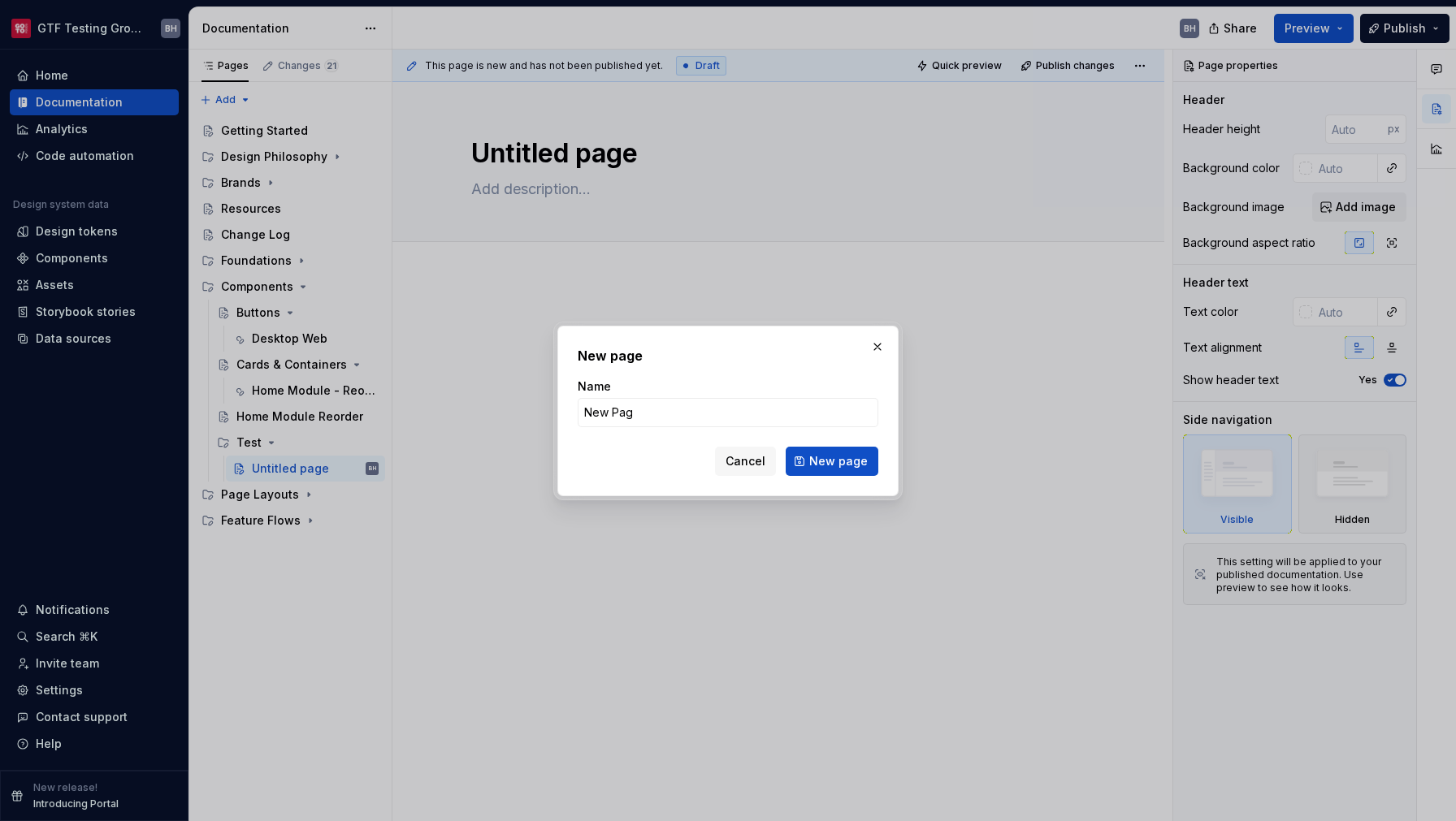
type input "New Page"
click button "New page" at bounding box center [832, 461] width 93 height 29
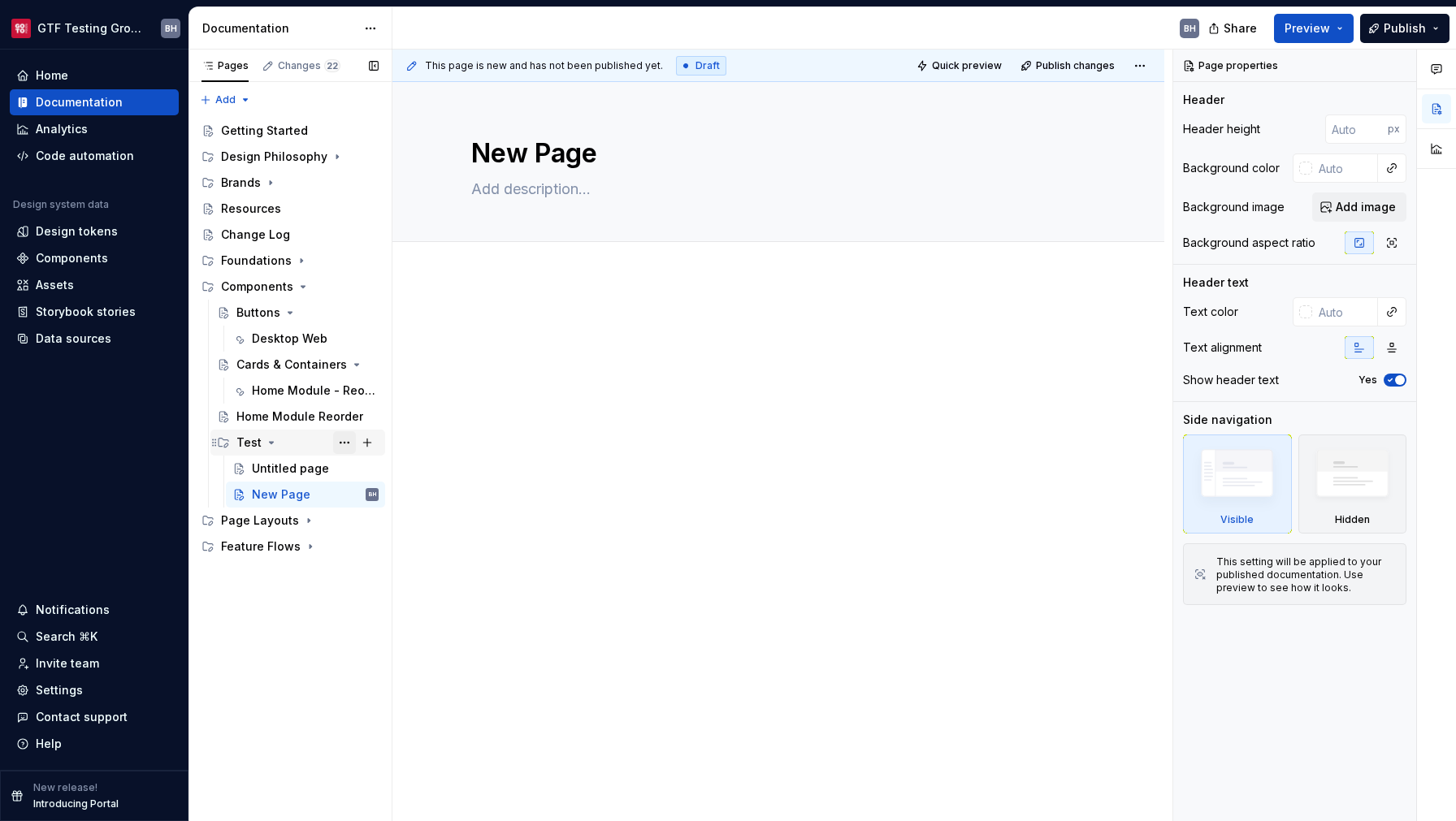
click at [338, 444] on button "Page tree" at bounding box center [344, 442] width 22 height 22
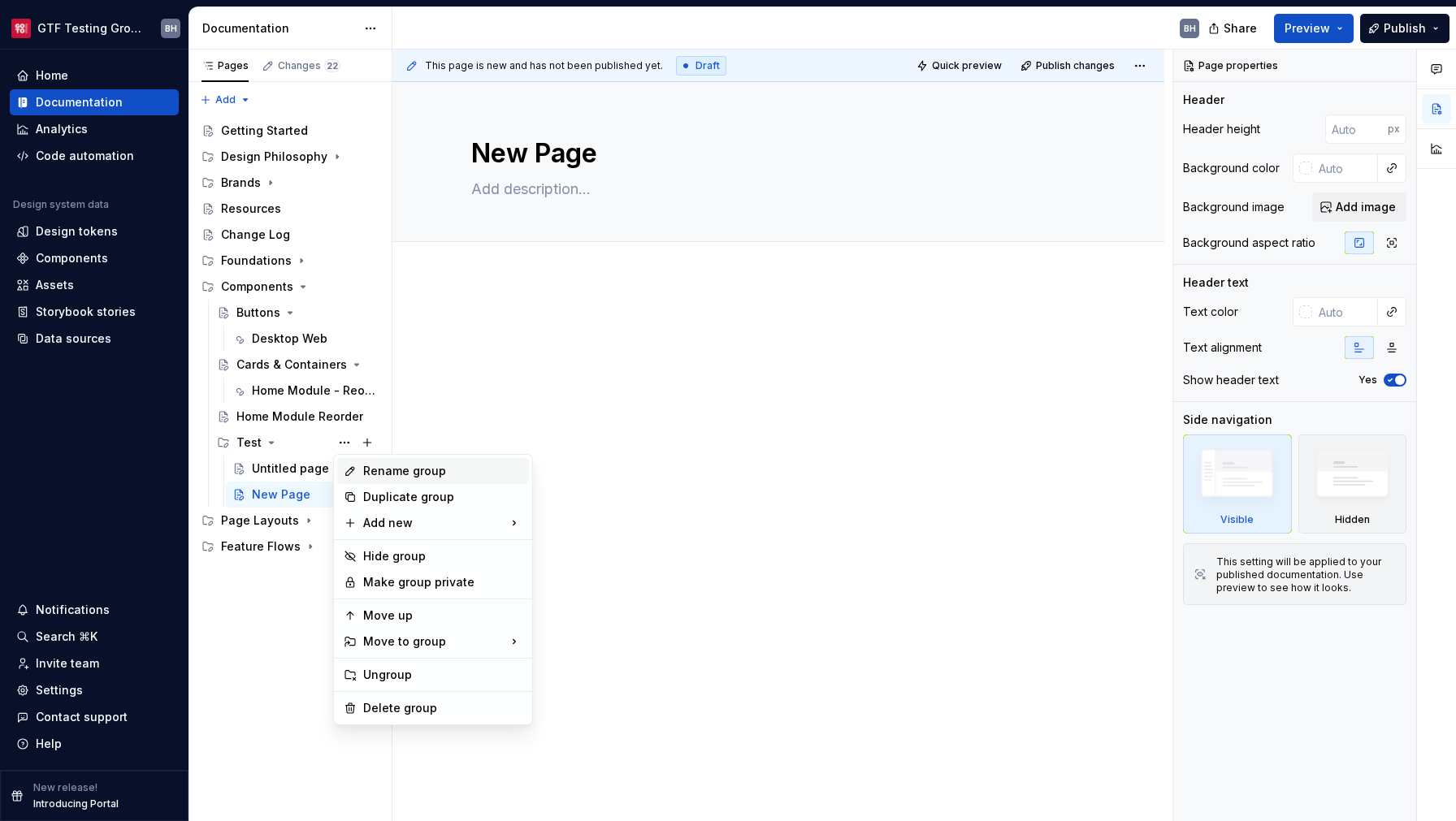
type textarea "*"
click at [369, 475] on div "Rename group" at bounding box center [442, 471] width 159 height 16
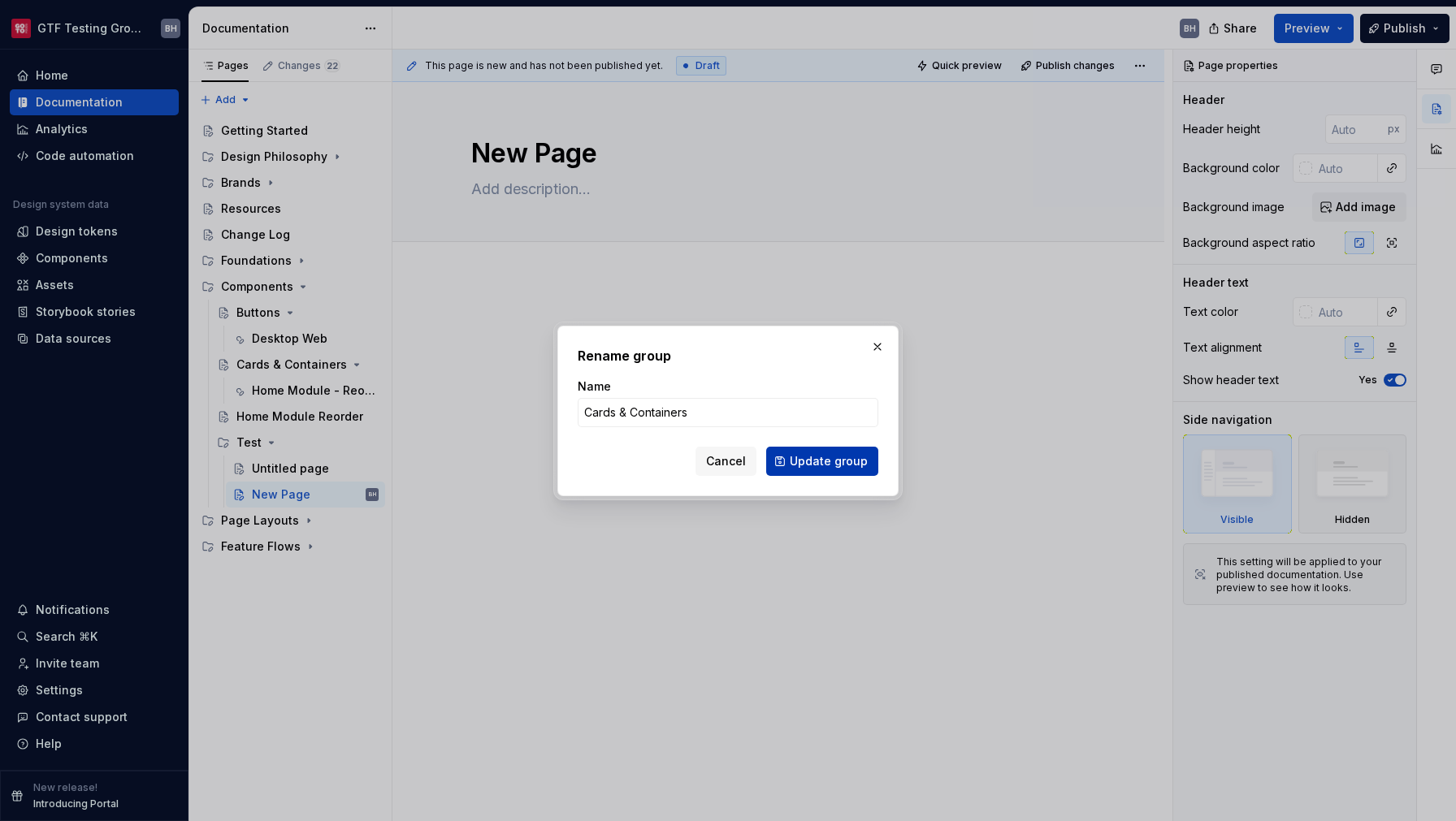
type input "Cards & Containers"
click at [804, 471] on button "Update group" at bounding box center [822, 461] width 112 height 29
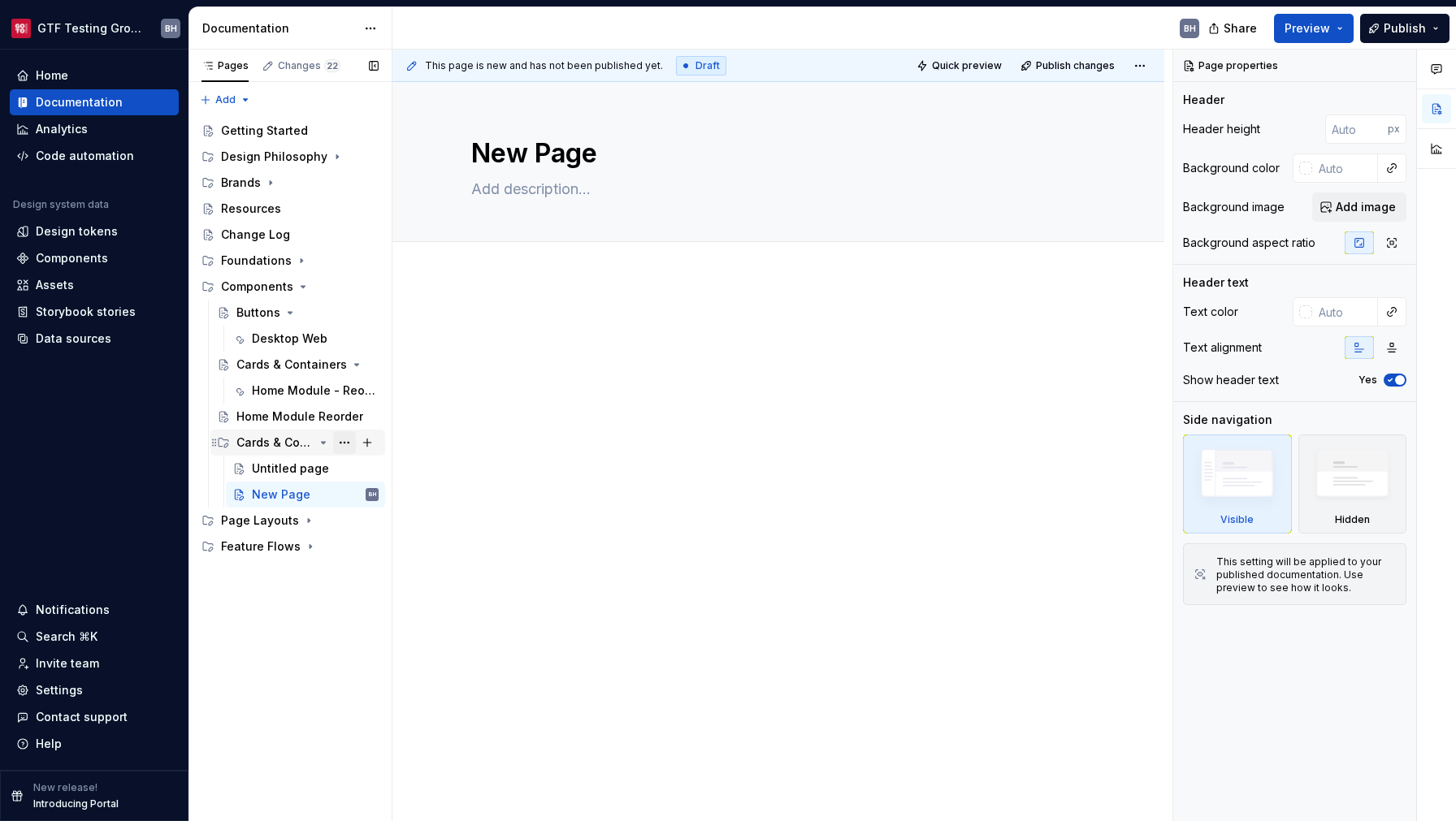
click at [349, 444] on button "Page tree" at bounding box center [344, 442] width 22 height 22
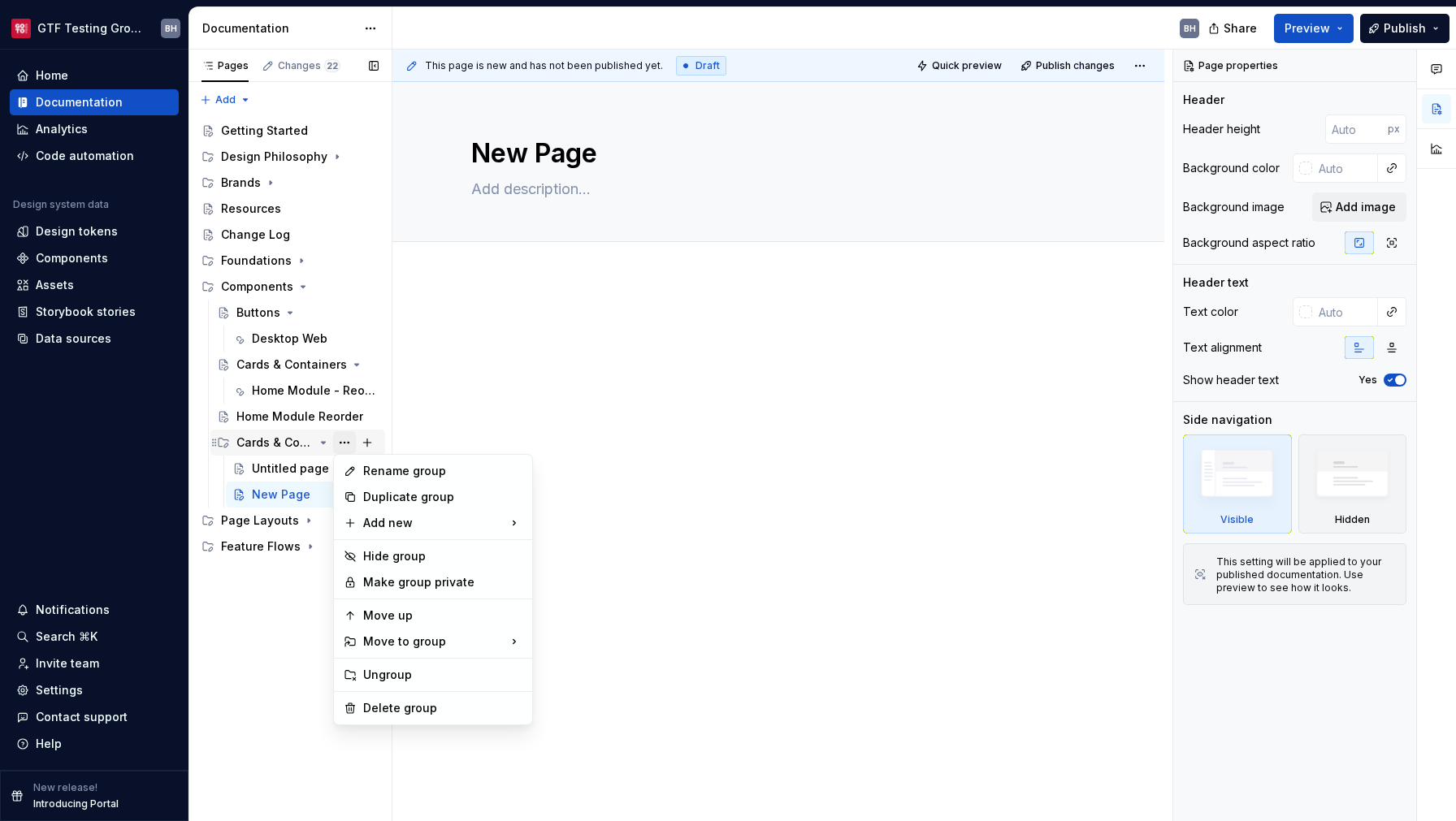
type textarea "*"
click at [610, 554] on div "New group" at bounding box center [611, 555] width 106 height 16
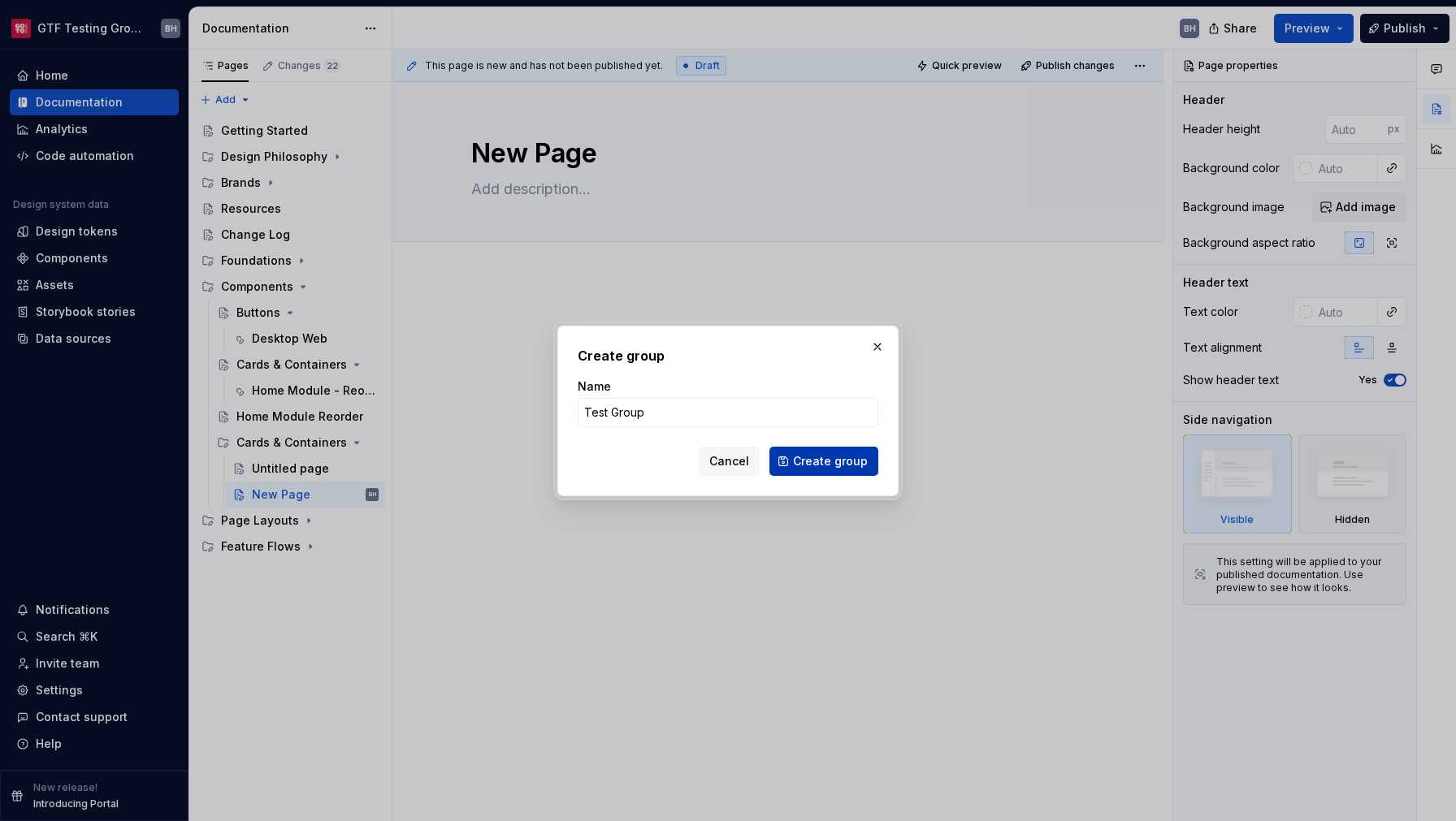
type input "Test Group"
click at [853, 469] on span "Create group" at bounding box center [830, 461] width 75 height 16
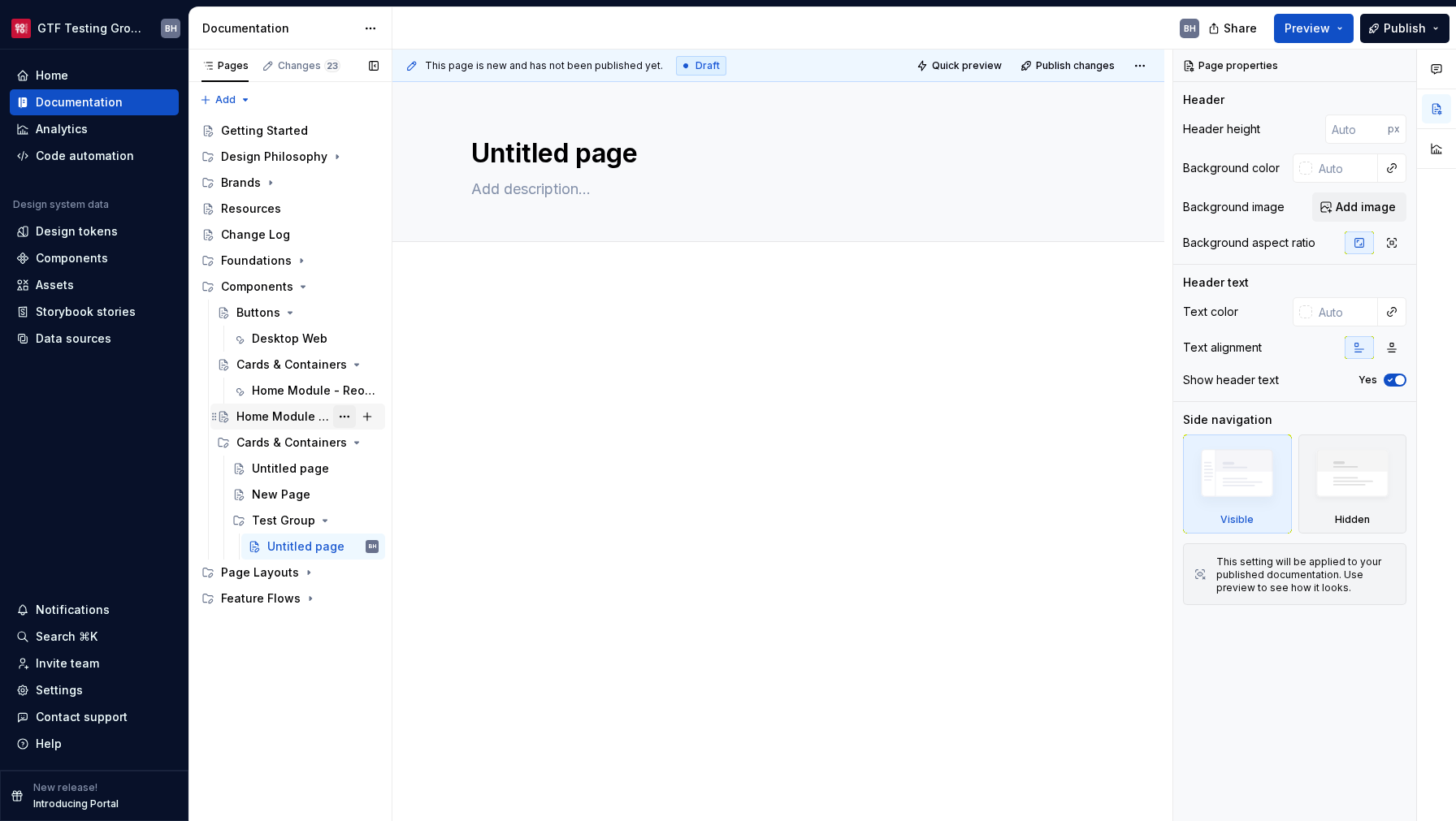
click at [349, 414] on button "Page tree" at bounding box center [344, 416] width 22 height 22
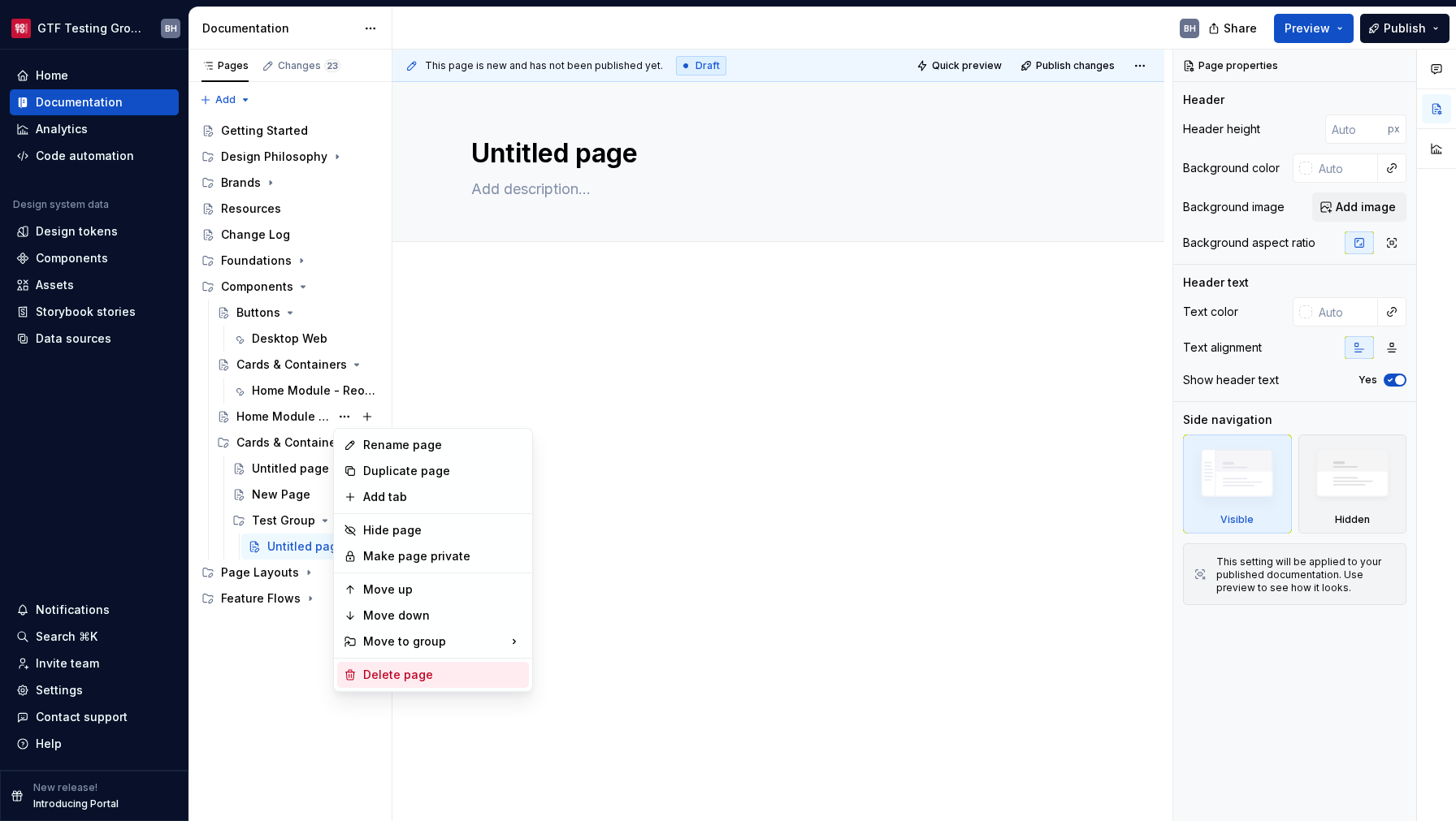
click at [402, 679] on div "Delete page" at bounding box center [442, 675] width 159 height 16
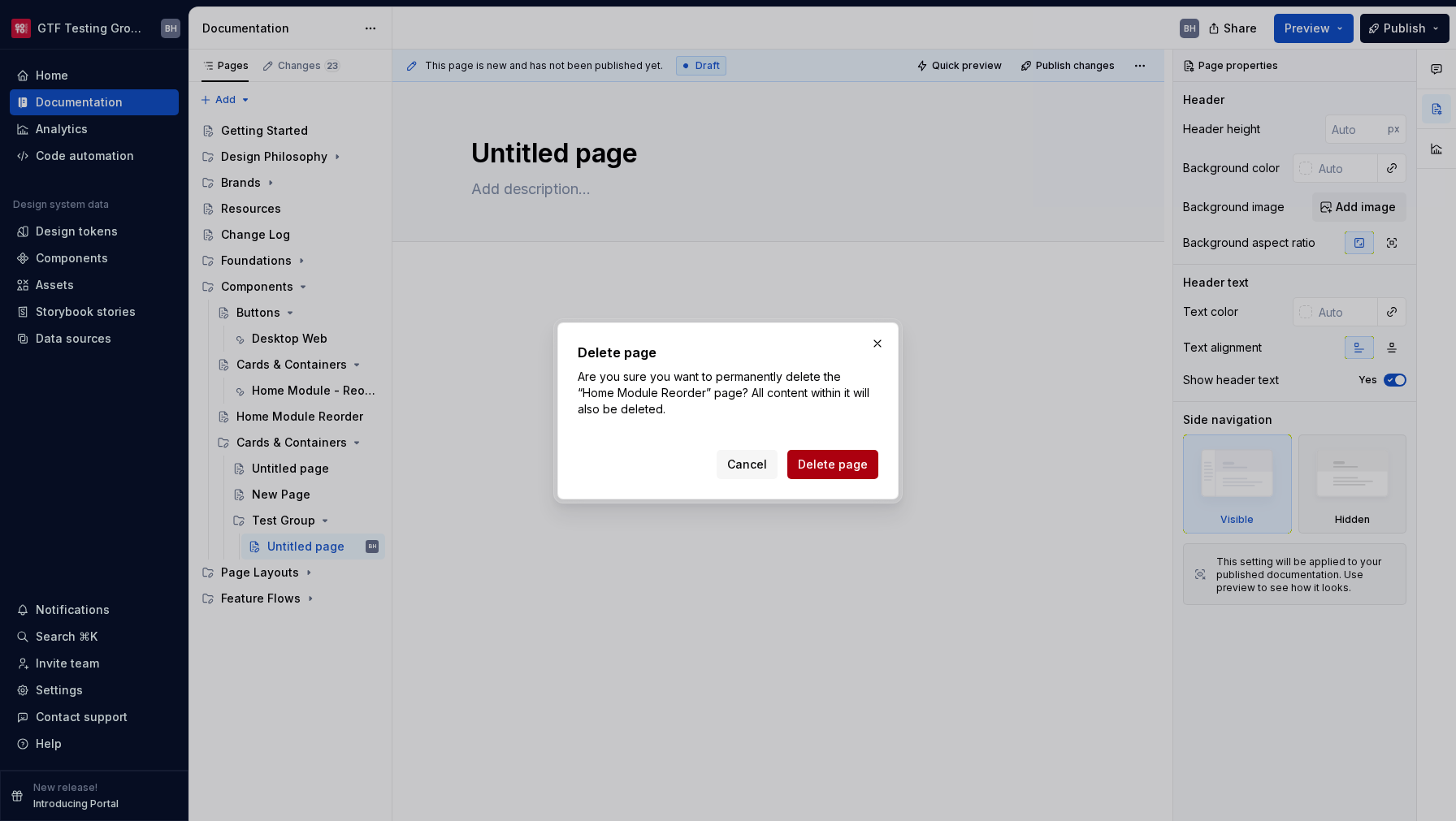
click at [825, 464] on span "Delete page" at bounding box center [833, 465] width 70 height 16
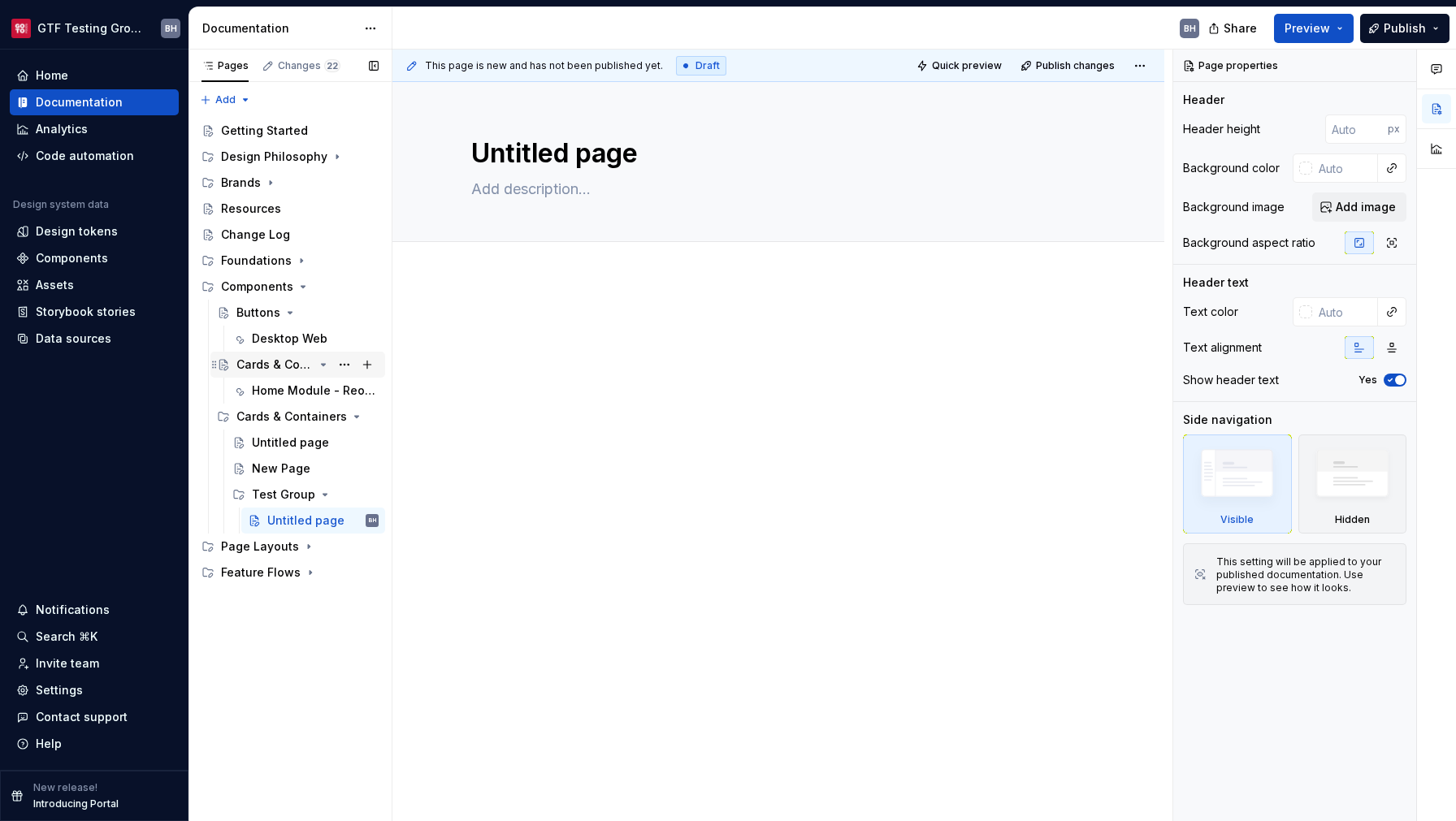
click at [275, 371] on div "Cards & Containers" at bounding box center [275, 364] width 77 height 16
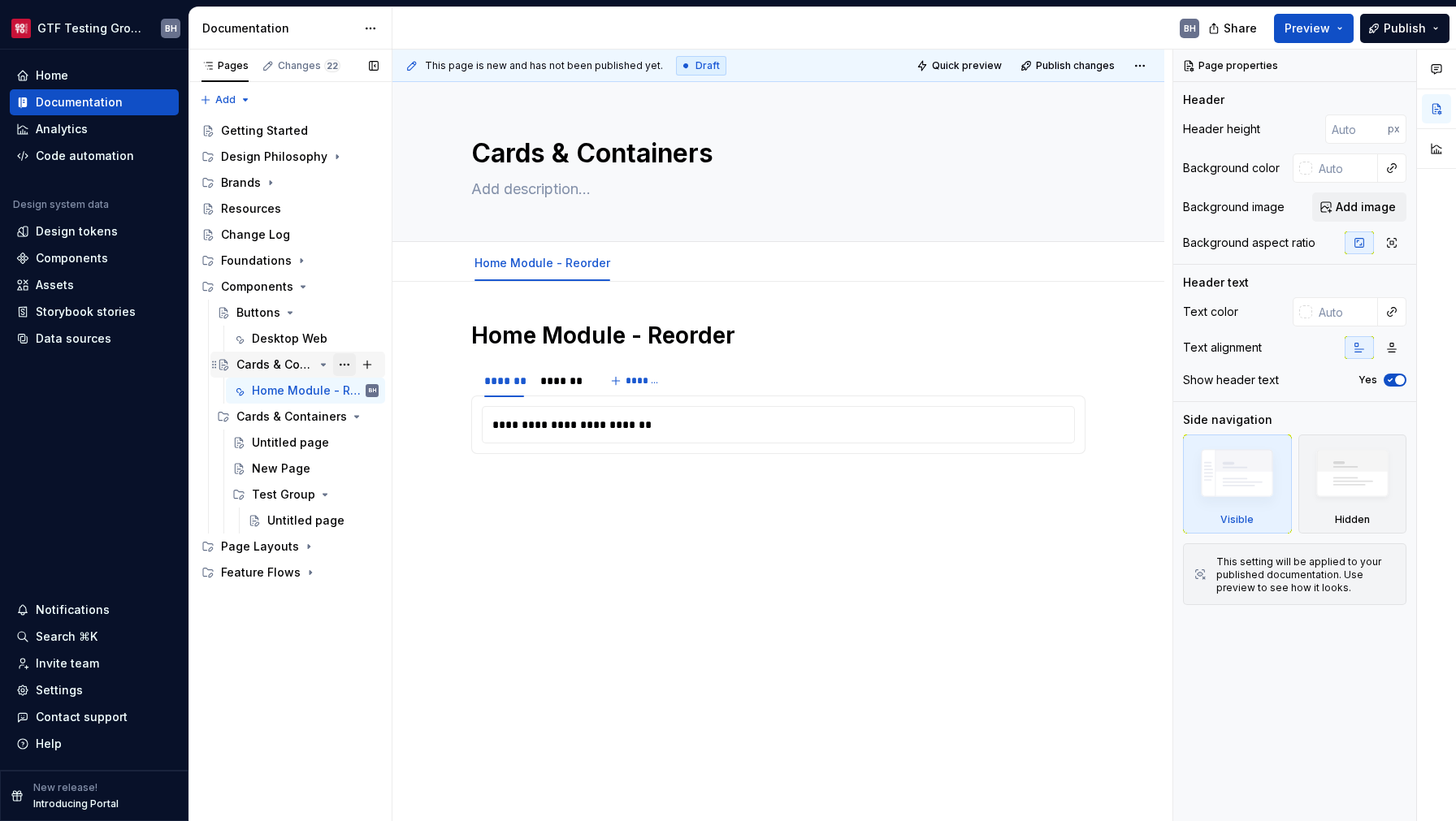
click at [346, 366] on button "Page tree" at bounding box center [344, 364] width 22 height 22
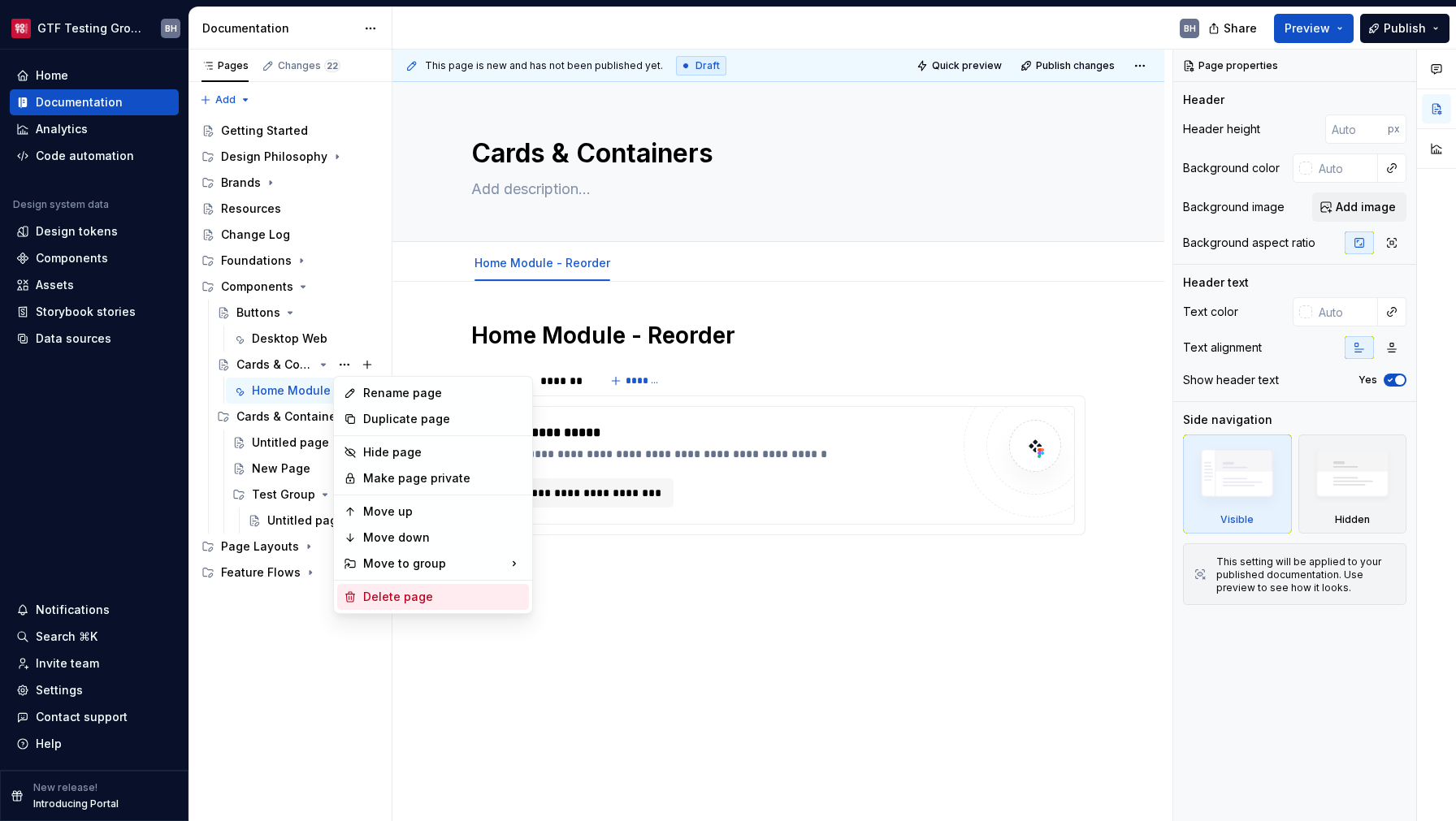
click at [407, 593] on div "Delete page" at bounding box center [442, 596] width 159 height 16
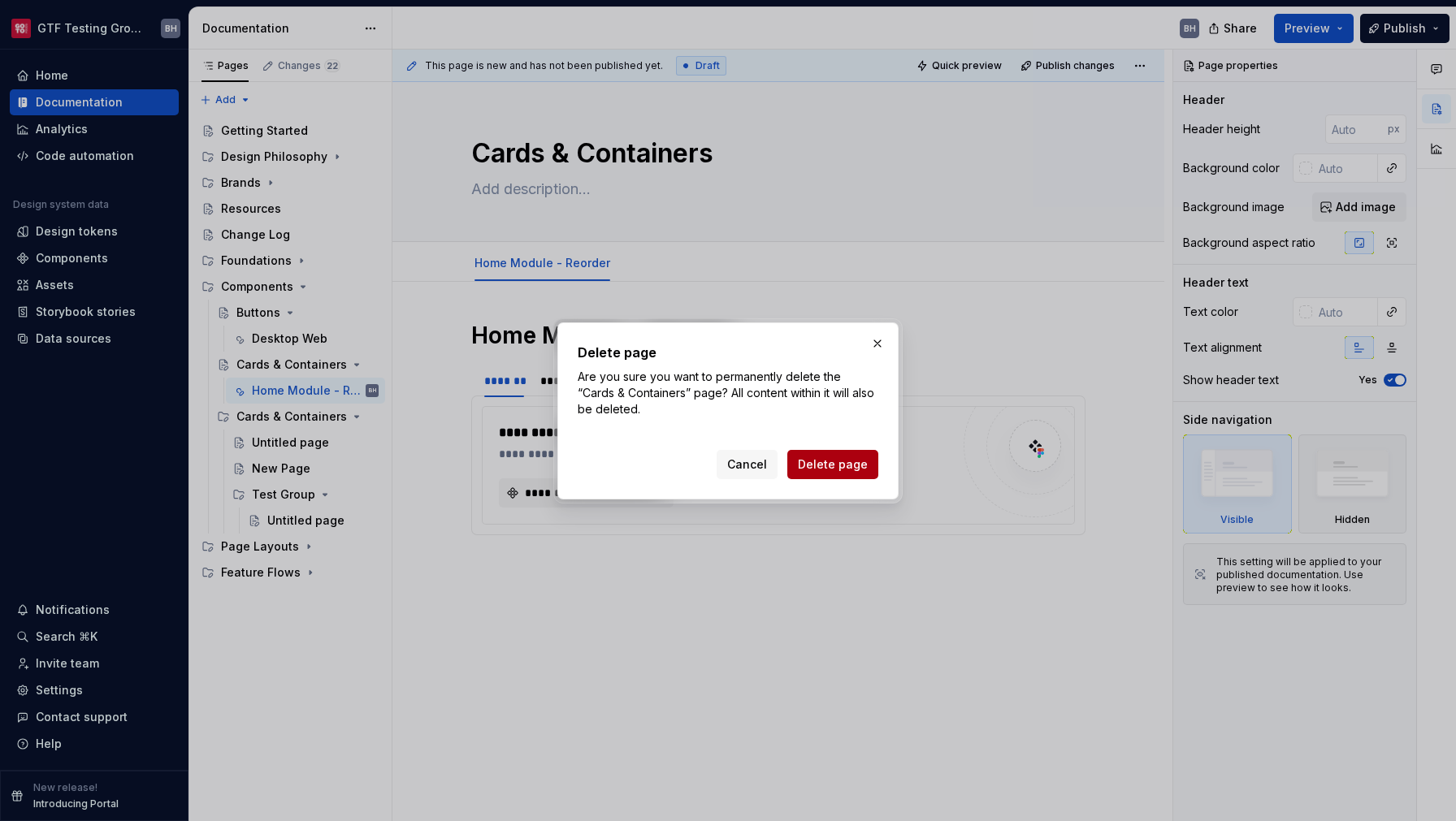
click at [834, 467] on span "Delete page" at bounding box center [833, 465] width 70 height 16
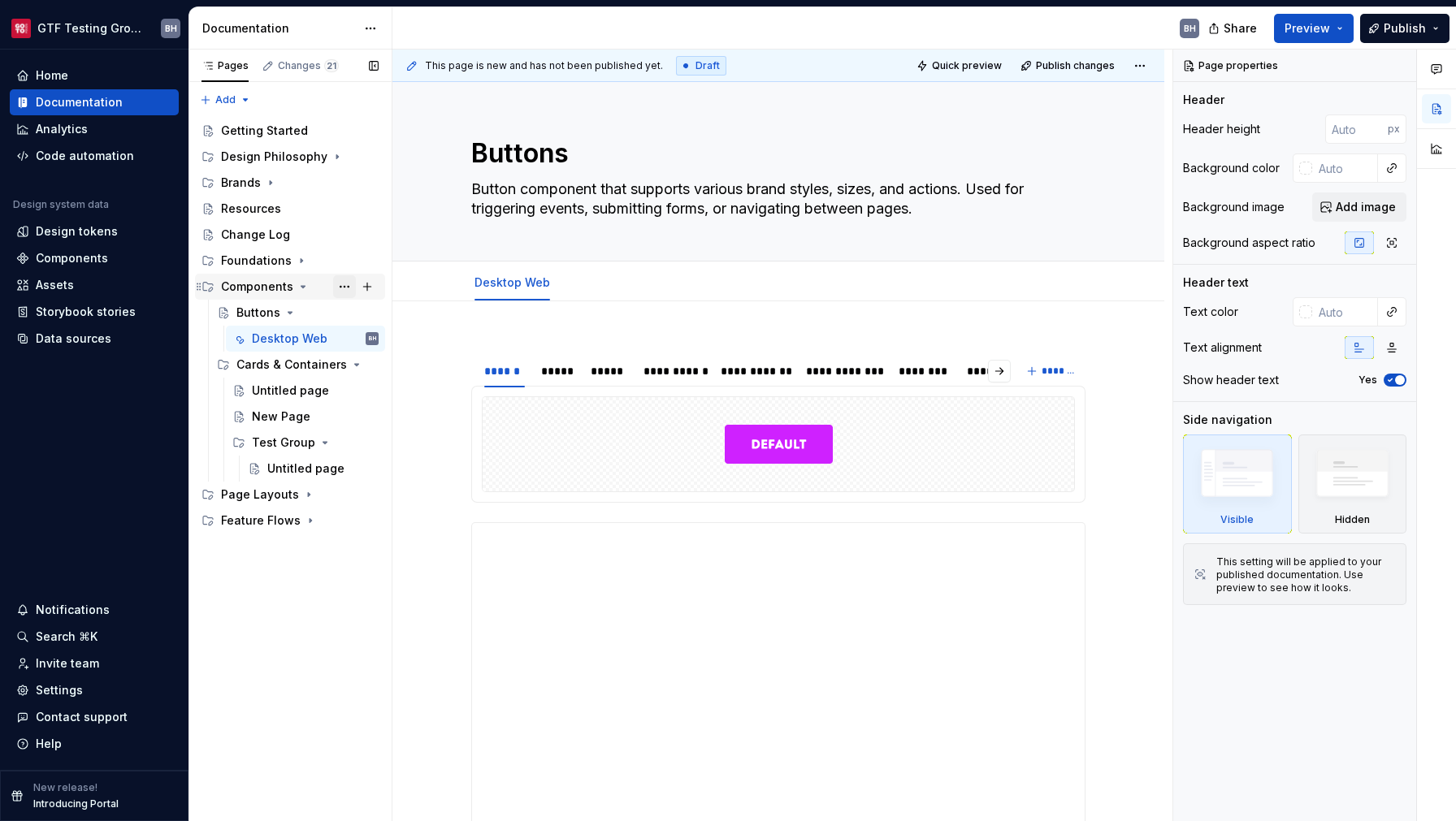
click at [346, 287] on button "Page tree" at bounding box center [344, 286] width 22 height 22
type textarea "*"
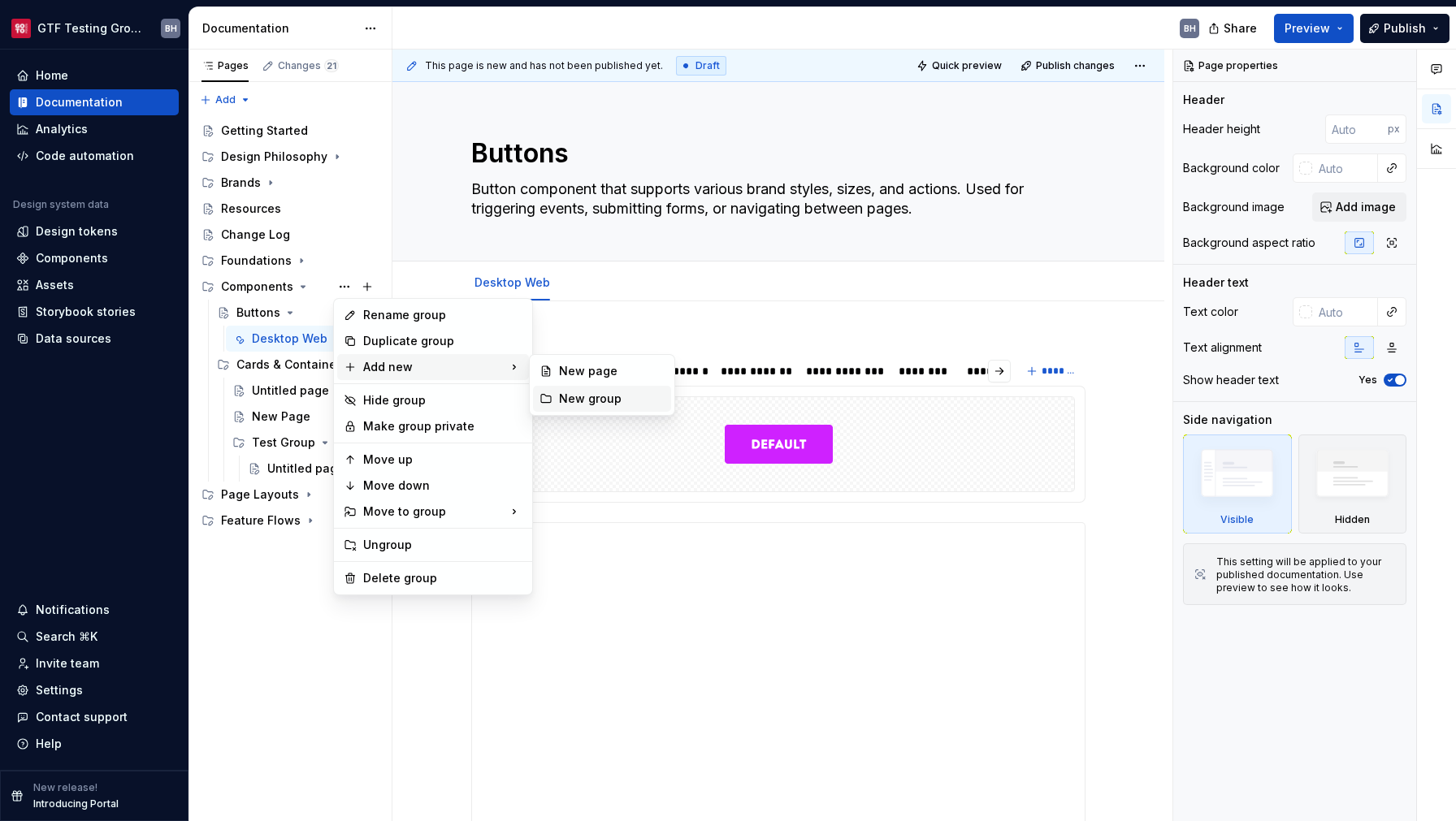
click at [586, 398] on div "New group" at bounding box center [611, 399] width 106 height 16
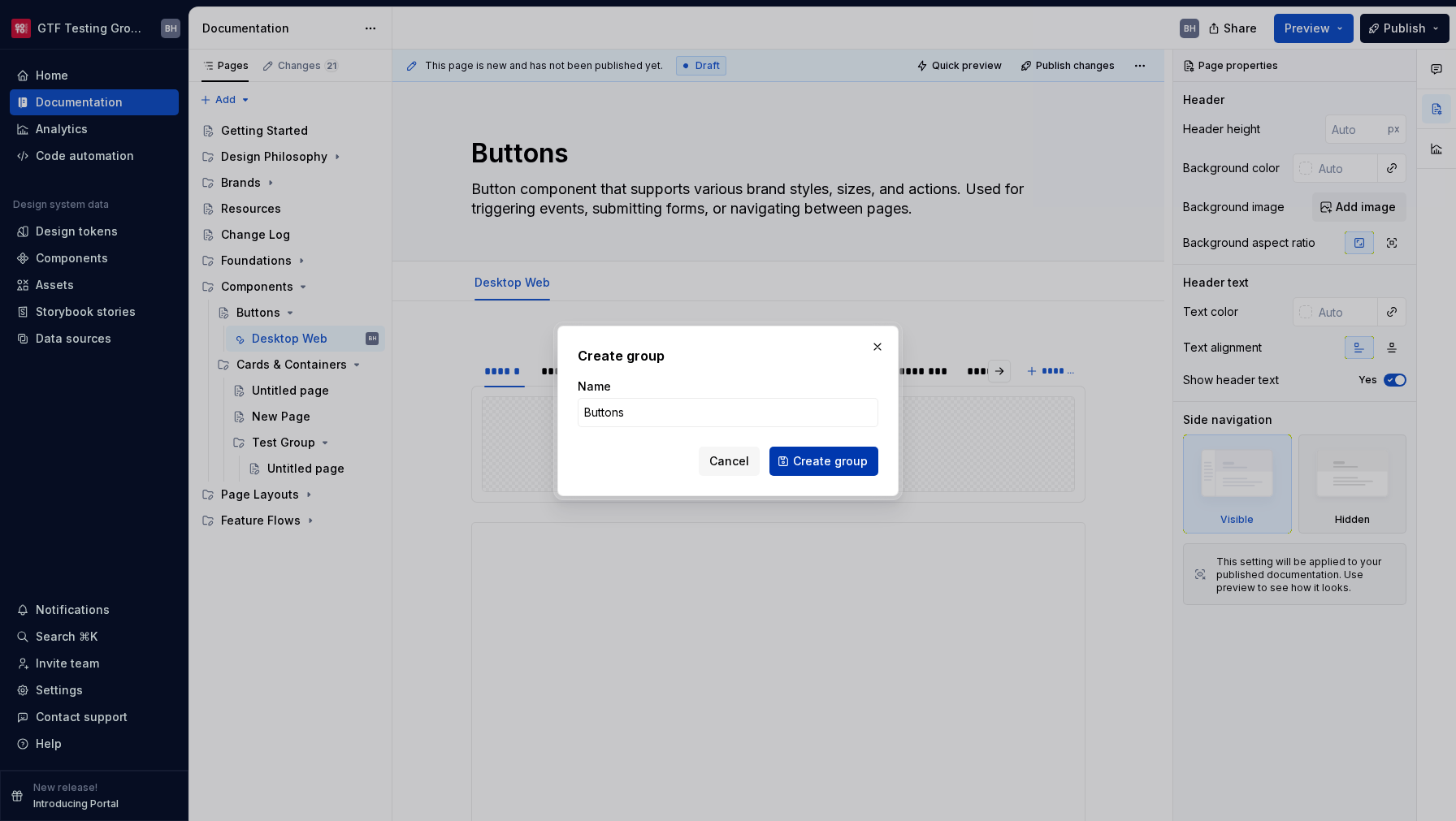
type input "Buttons"
click at [802, 462] on span "Create group" at bounding box center [830, 461] width 75 height 16
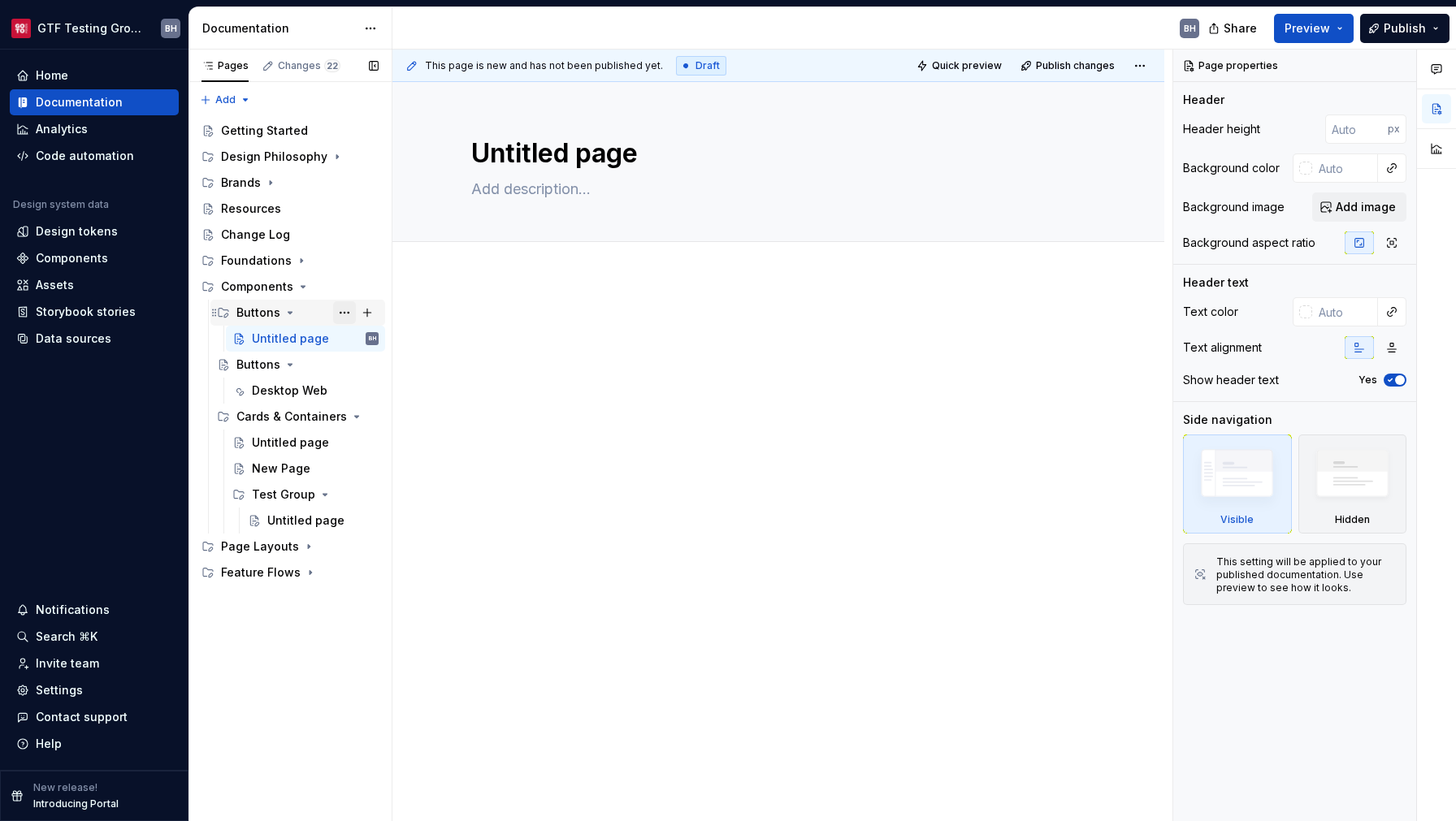
click at [344, 313] on button "Page tree" at bounding box center [344, 312] width 22 height 22
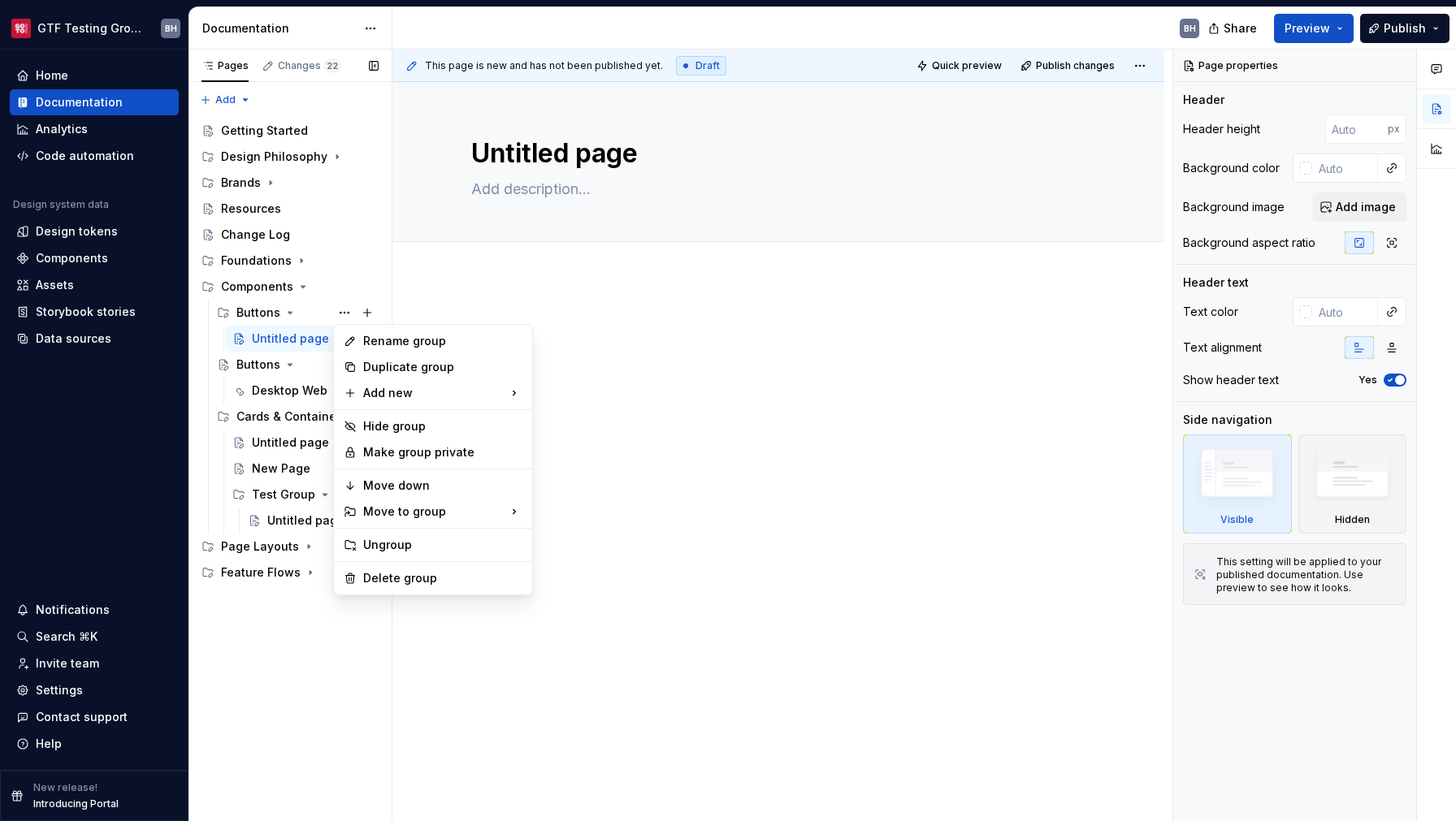
click at [258, 365] on div "Pages Changes 22 Add Accessibility guide for tree Page tree. Navigate the tree …" at bounding box center [290, 436] width 203 height 773
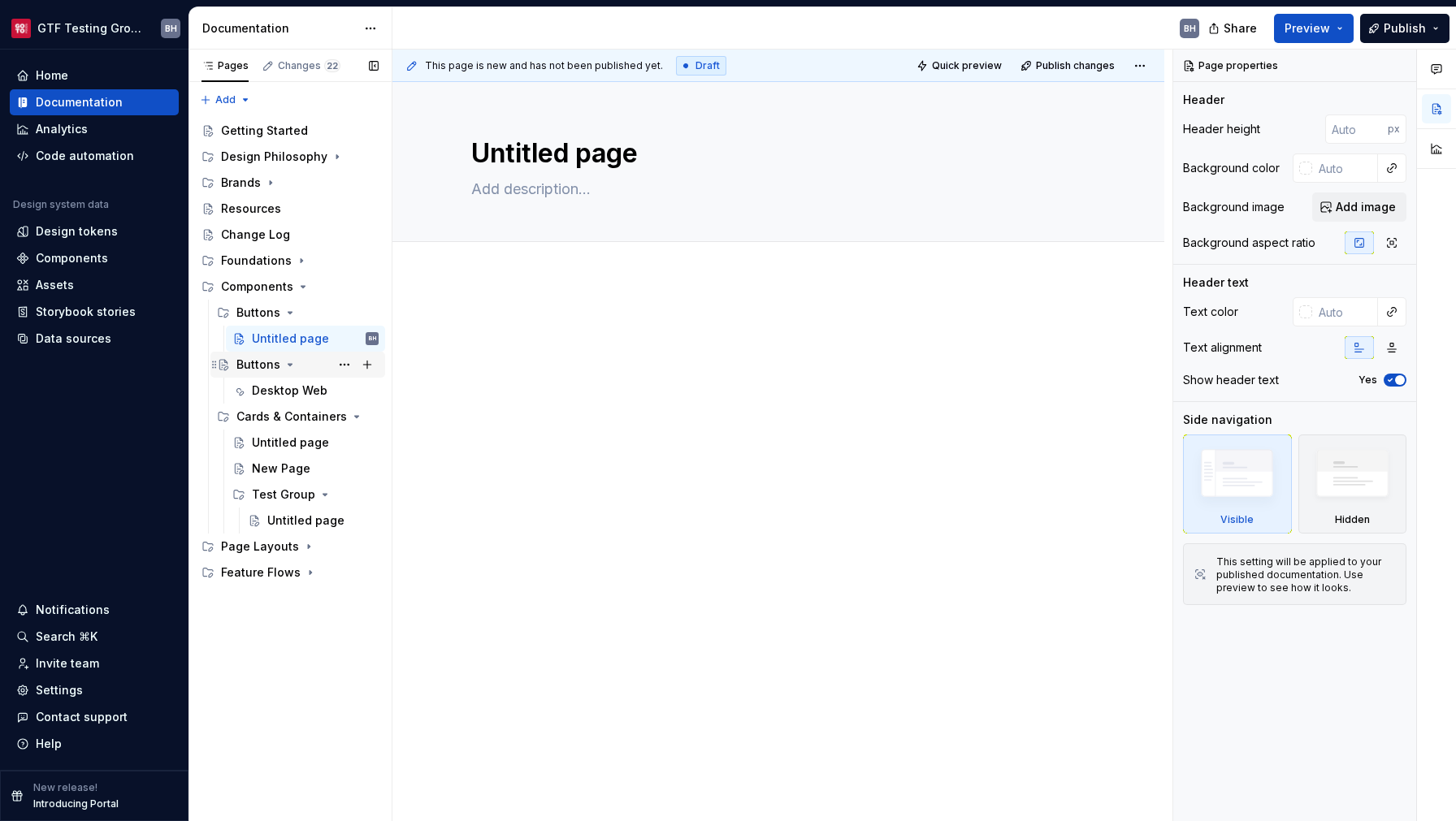
click at [244, 368] on div "Buttons" at bounding box center [258, 364] width 44 height 16
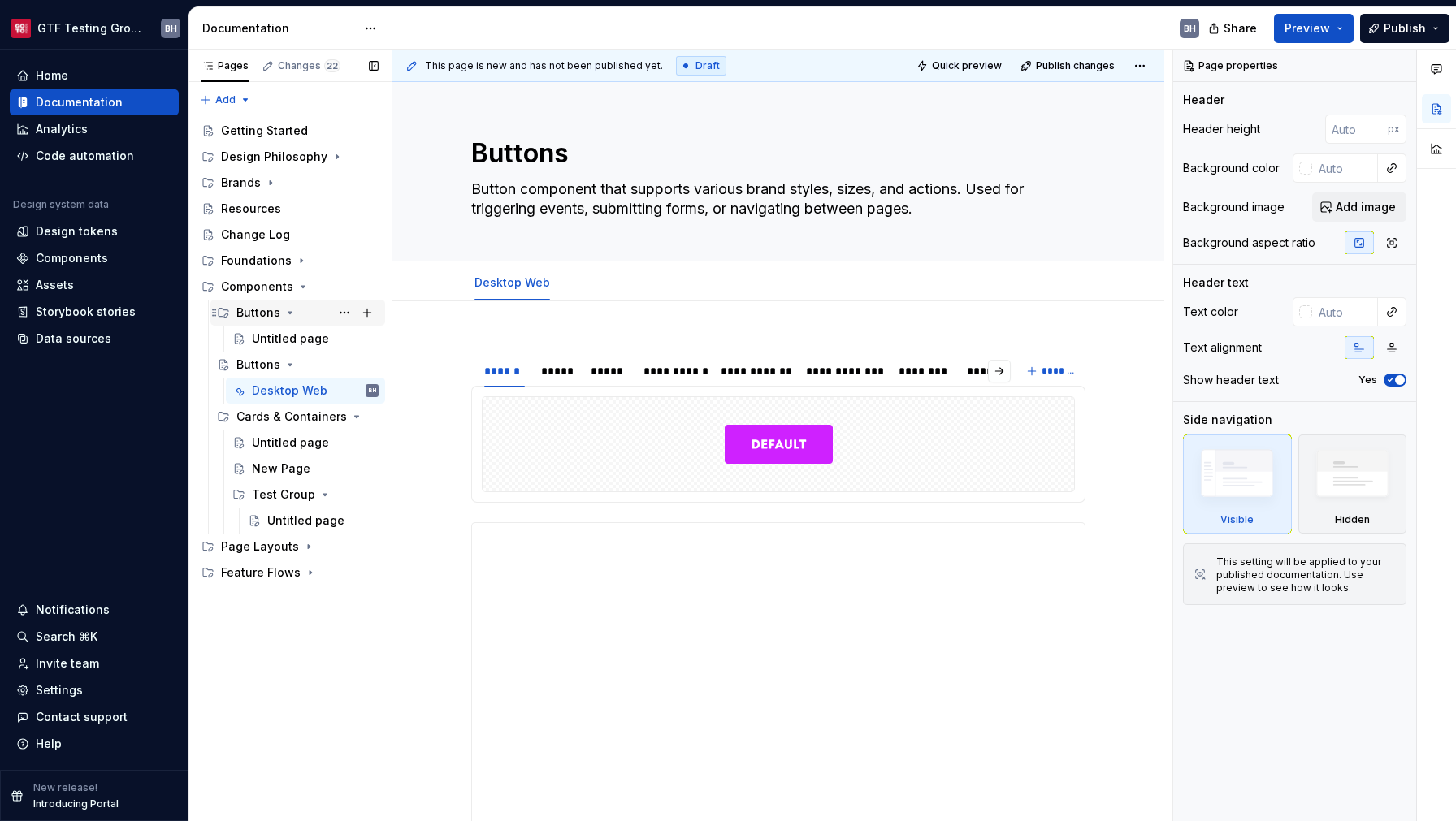
click at [259, 314] on div "Buttons" at bounding box center [258, 313] width 44 height 16
click at [259, 316] on div "Buttons" at bounding box center [258, 313] width 44 height 16
click at [267, 335] on div "Untitled page" at bounding box center [290, 338] width 77 height 16
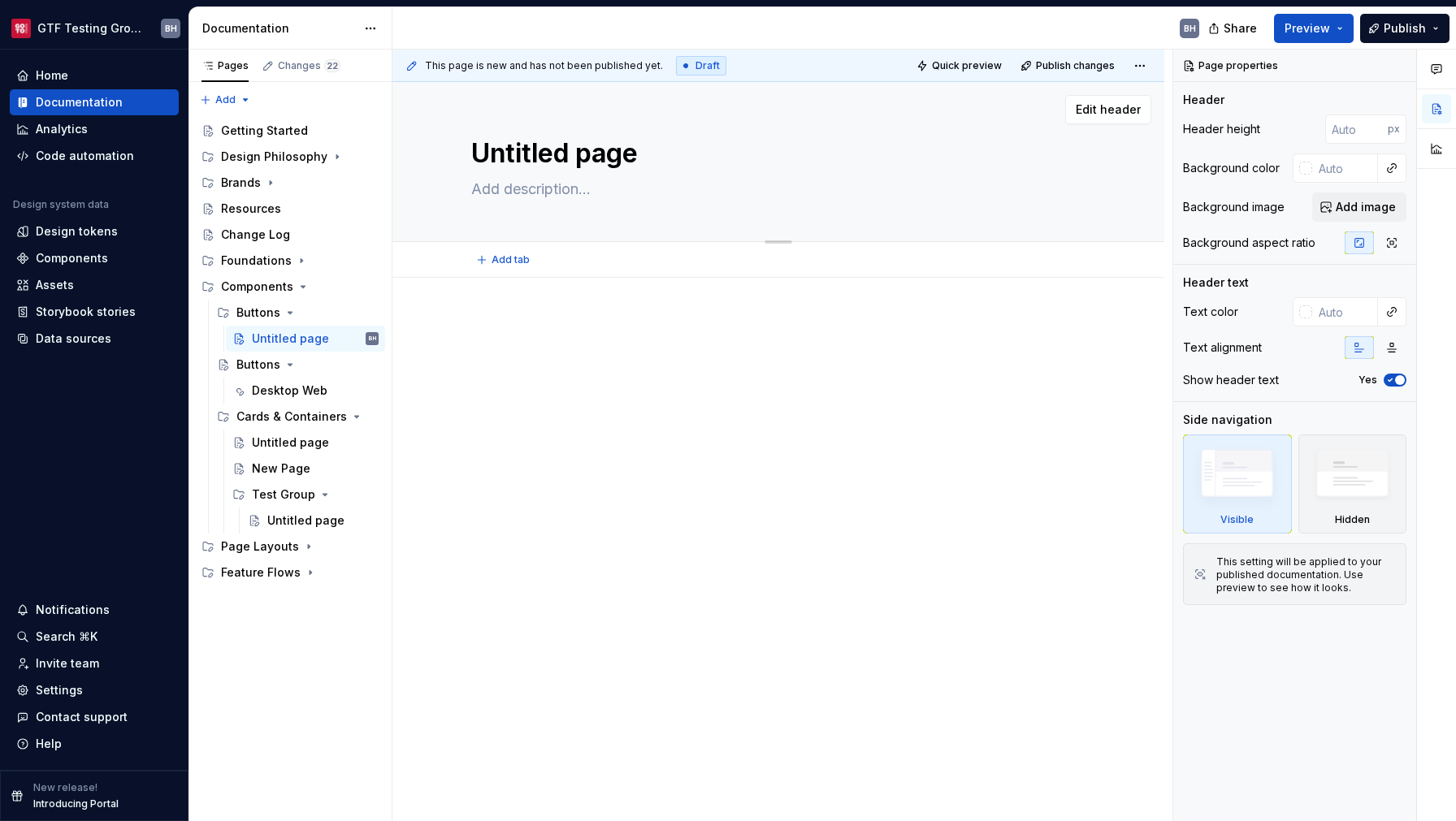
click at [582, 159] on textarea "Untitled page" at bounding box center [774, 153] width 614 height 39
type textarea "*"
type textarea "P"
type textarea "*"
type textarea "Pr"
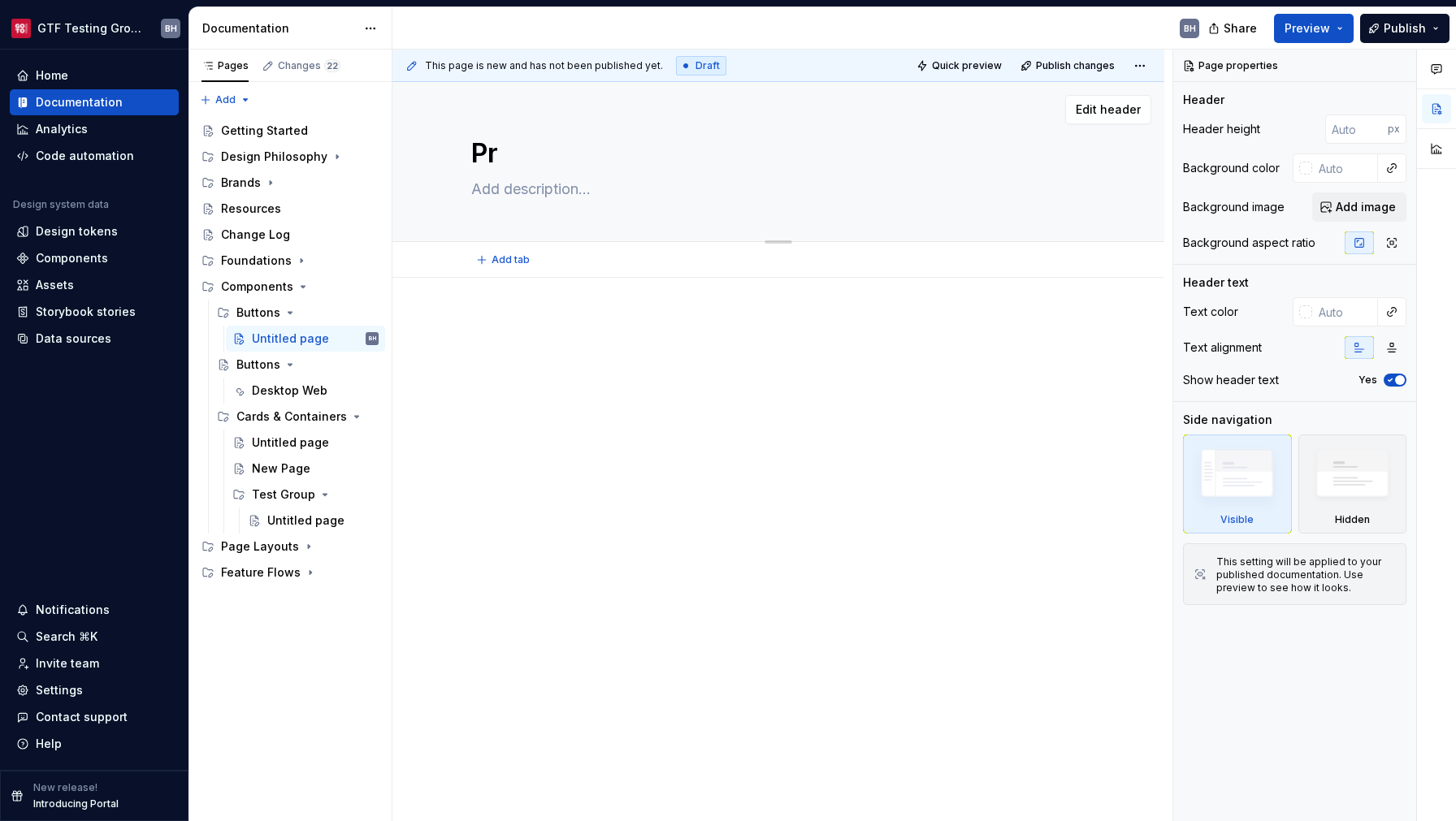
type textarea "*"
type textarea "Pri"
type textarea "*"
type textarea "Prim"
type textarea "*"
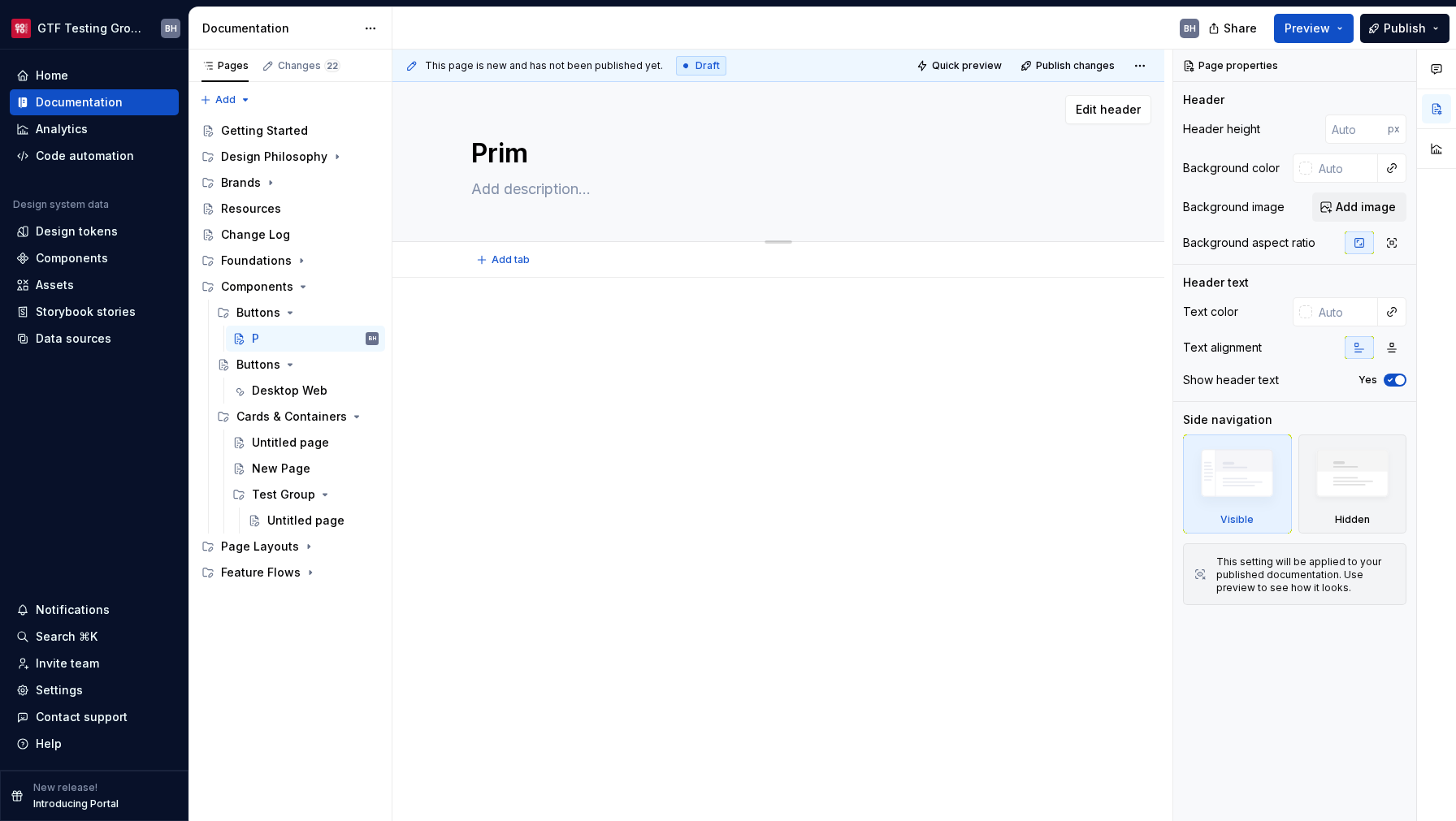
type textarea "Prima"
type textarea "*"
type textarea "Primar"
type textarea "*"
type textarea "Primary"
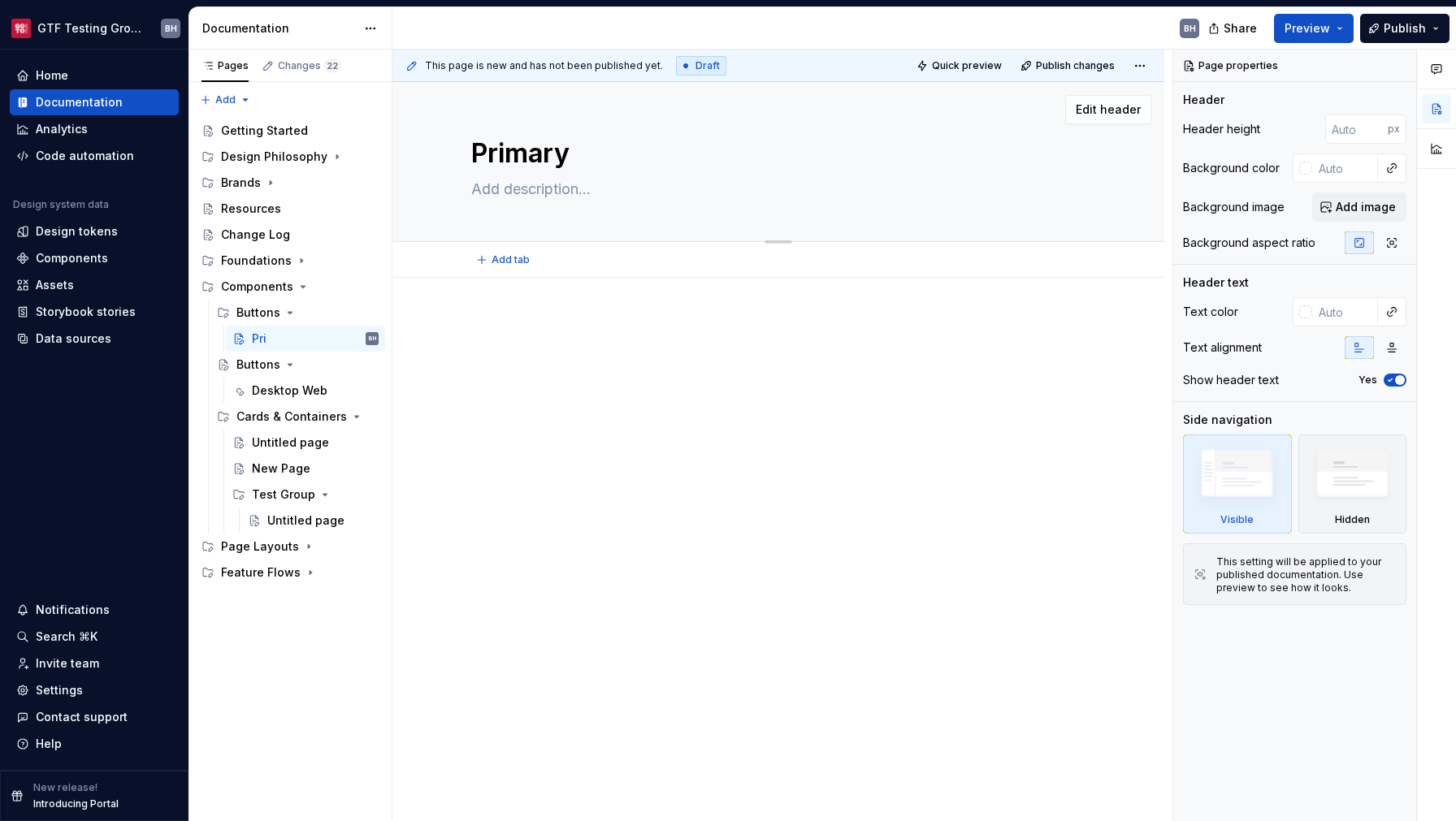
type textarea "*"
type textarea "Primary"
type textarea "*"
type textarea "Primary B"
type textarea "*"
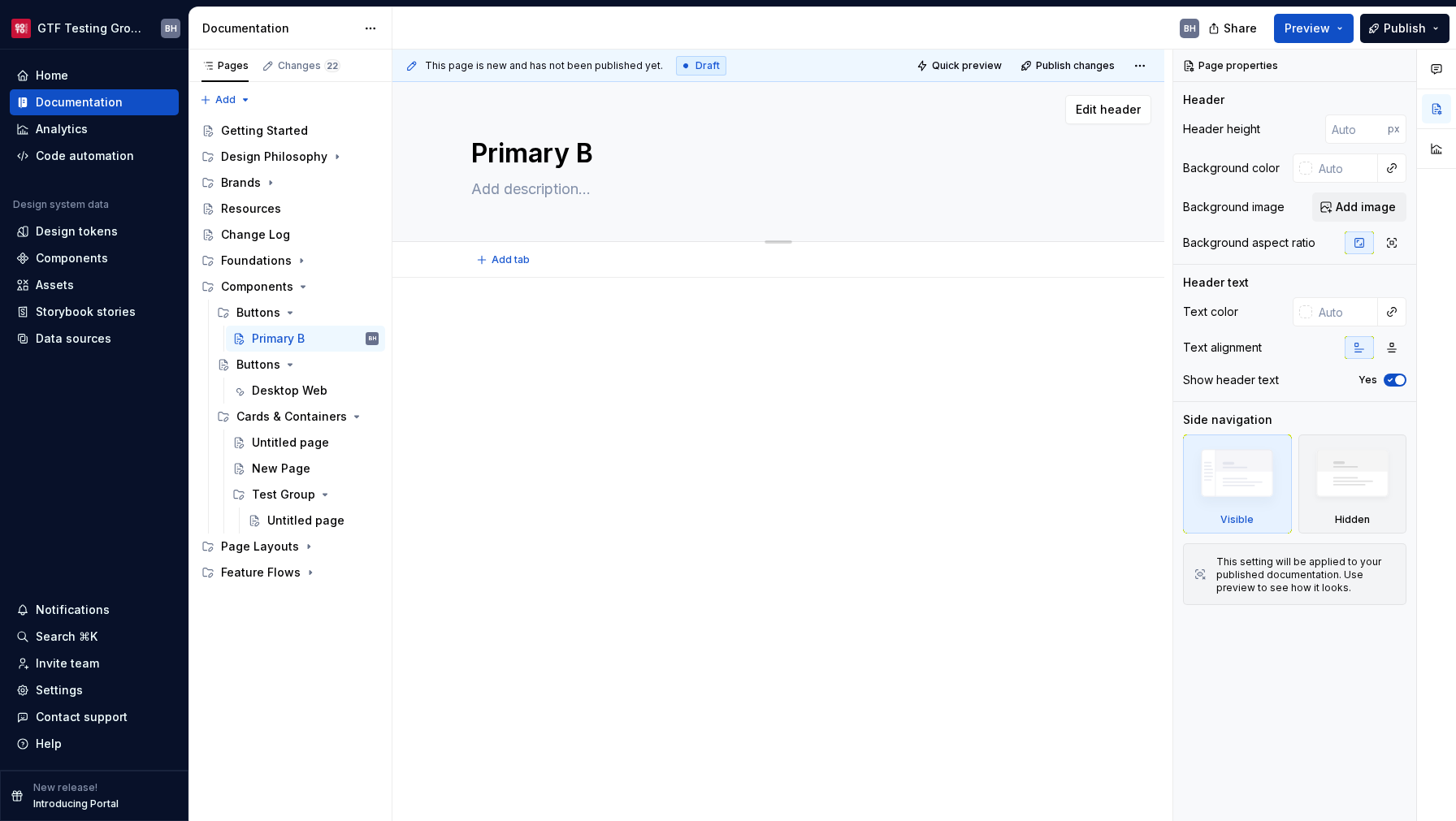
type textarea "Primary Bu"
type textarea "*"
type textarea "Primary But"
type textarea "*"
type textarea "Primary Butt"
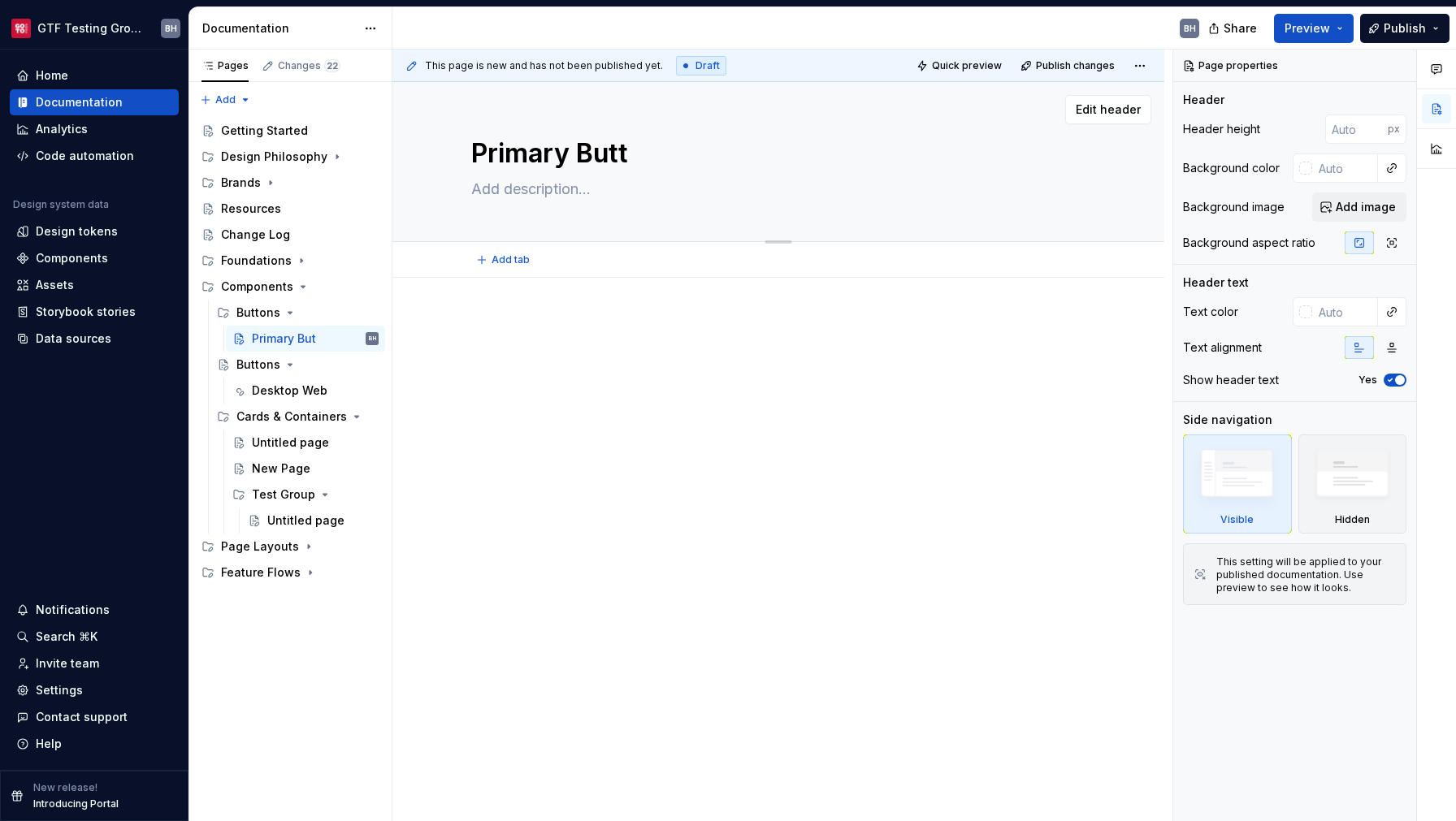
type textarea "*"
type textarea "Primary Butto"
type textarea "*"
type textarea "Primary Button"
type textarea "*"
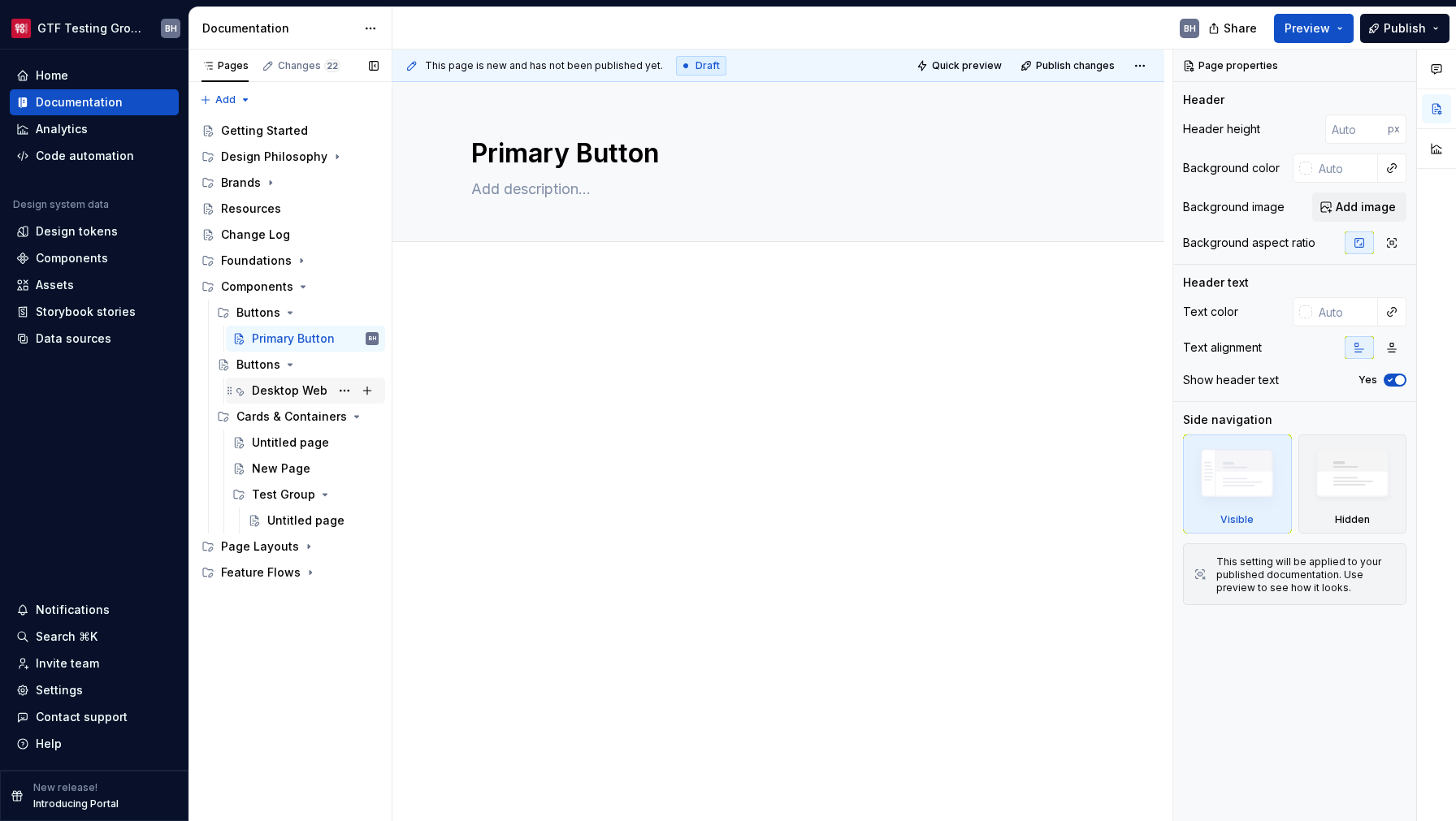
type textarea "Primary Button"
click at [265, 389] on div "Desktop Web" at bounding box center [289, 390] width 76 height 16
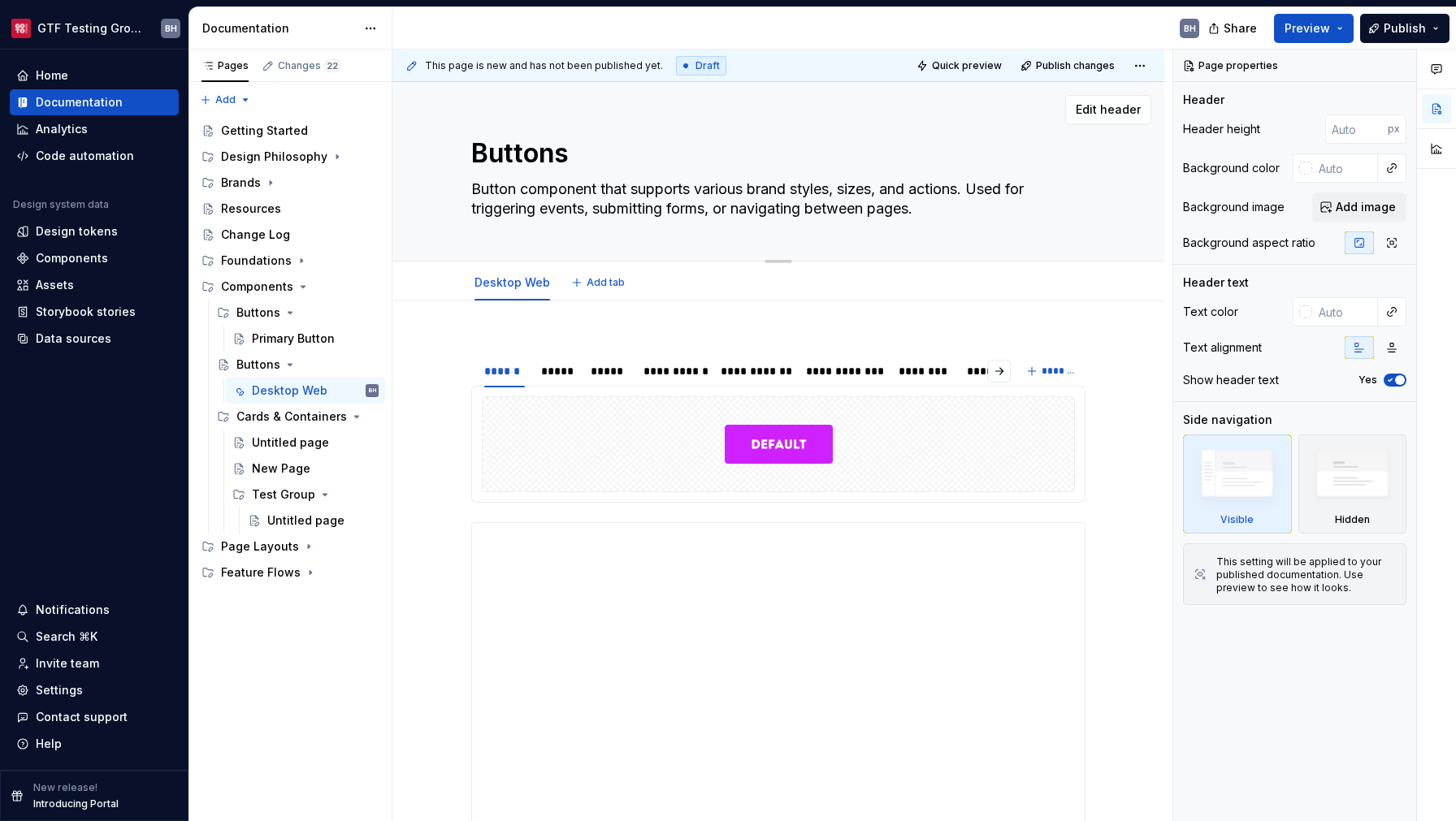
click at [522, 206] on textarea "Button component that supports various brand styles, sizes, and actions. Used f…" at bounding box center [774, 198] width 614 height 46
click at [276, 336] on div "Primary Button" at bounding box center [290, 338] width 78 height 16
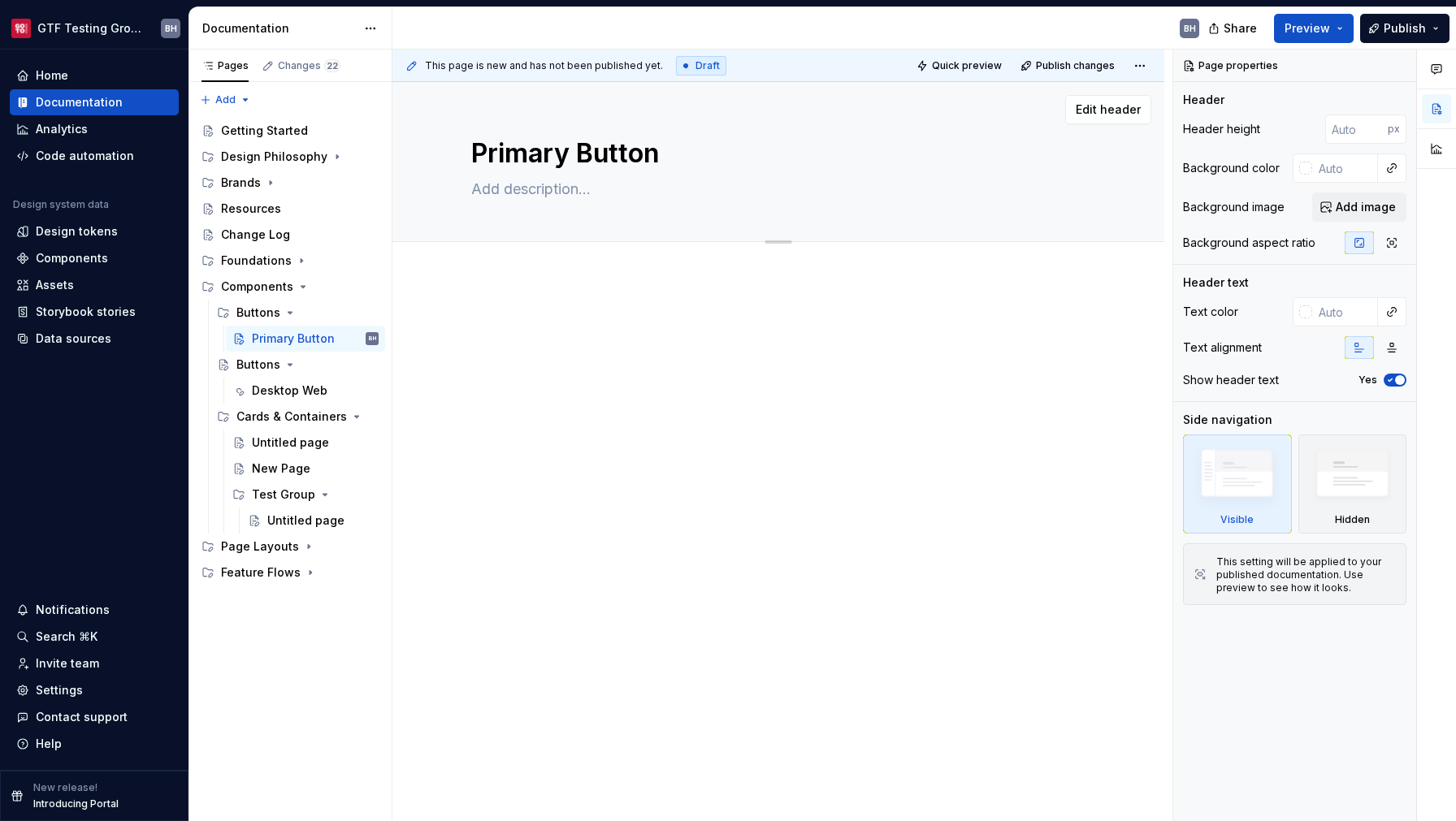
click at [575, 198] on textarea at bounding box center [774, 189] width 614 height 26
paste textarea "Button component that supports various brand styles, sizes, and actions. Used f…"
type textarea "*"
type textarea "Button component that supports various brand styles, sizes, and actions. Used f…"
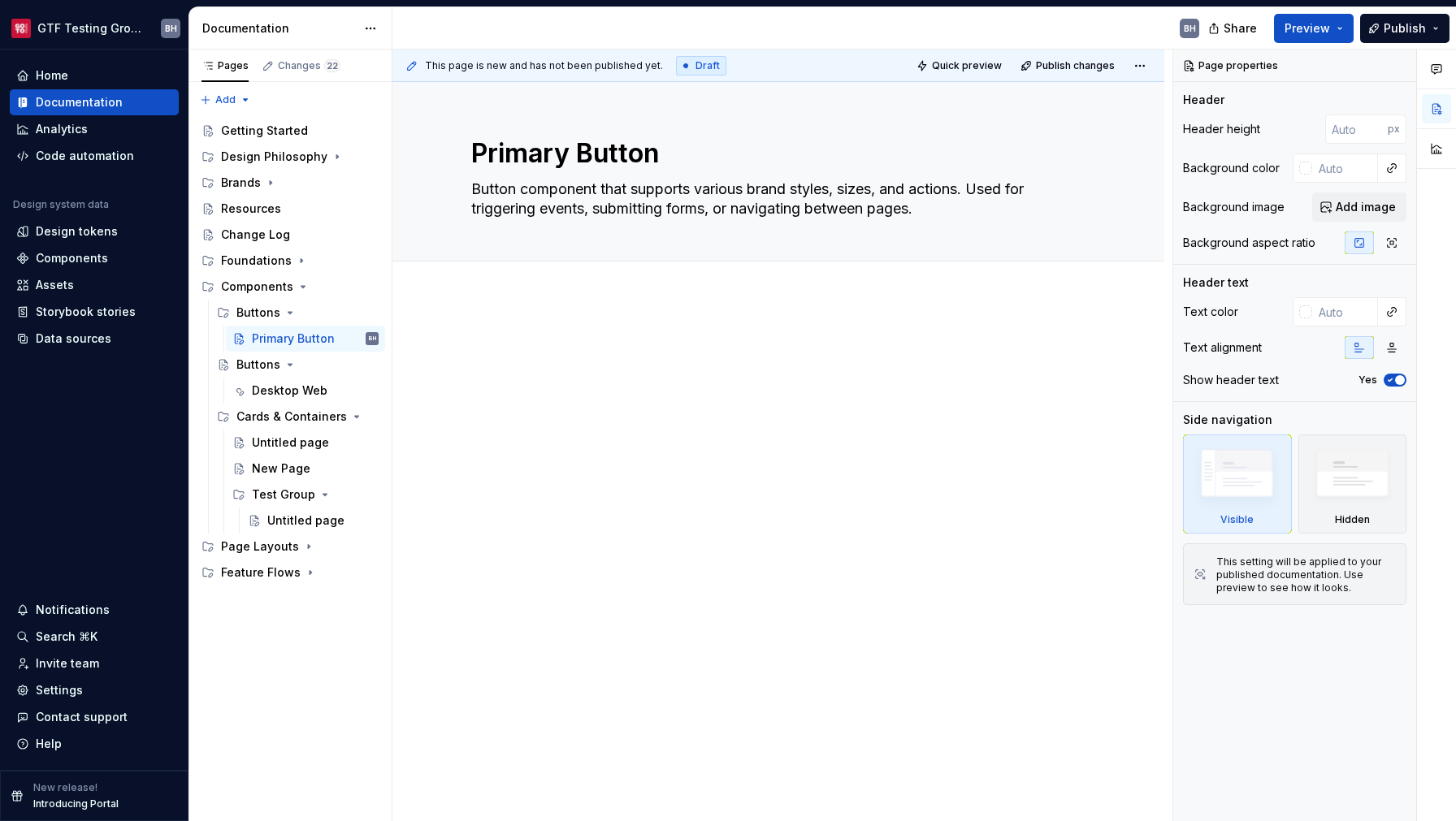
type textarea "*"
type textarea "Button component that supports various brand styles, sizes, and actions. Used f…"
click at [516, 277] on span "Add tab" at bounding box center [510, 279] width 38 height 13
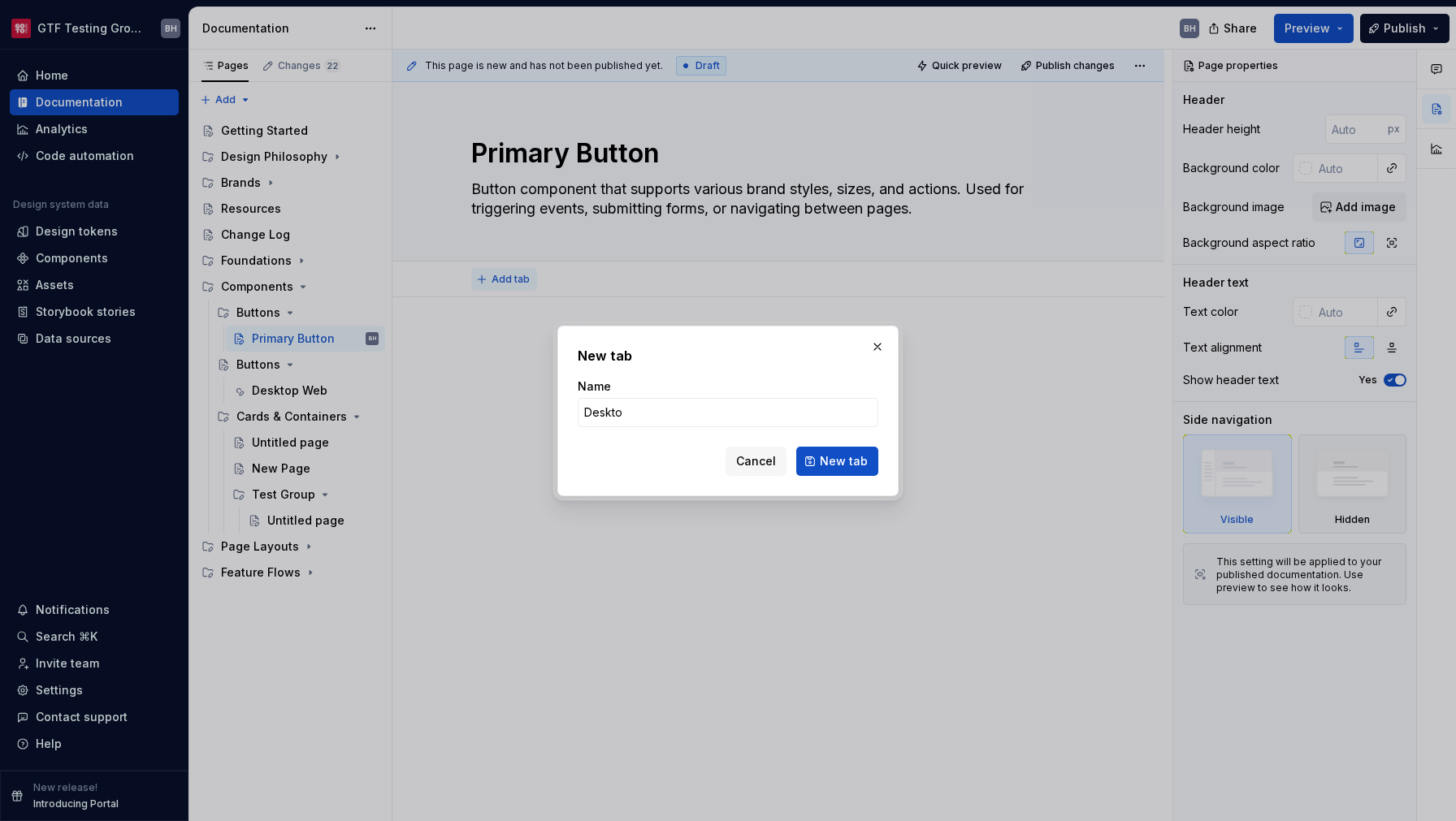
type input "Desktop"
type textarea "*"
click at [679, 414] on input "Desktop" at bounding box center [728, 412] width 300 height 29
type input "Global"
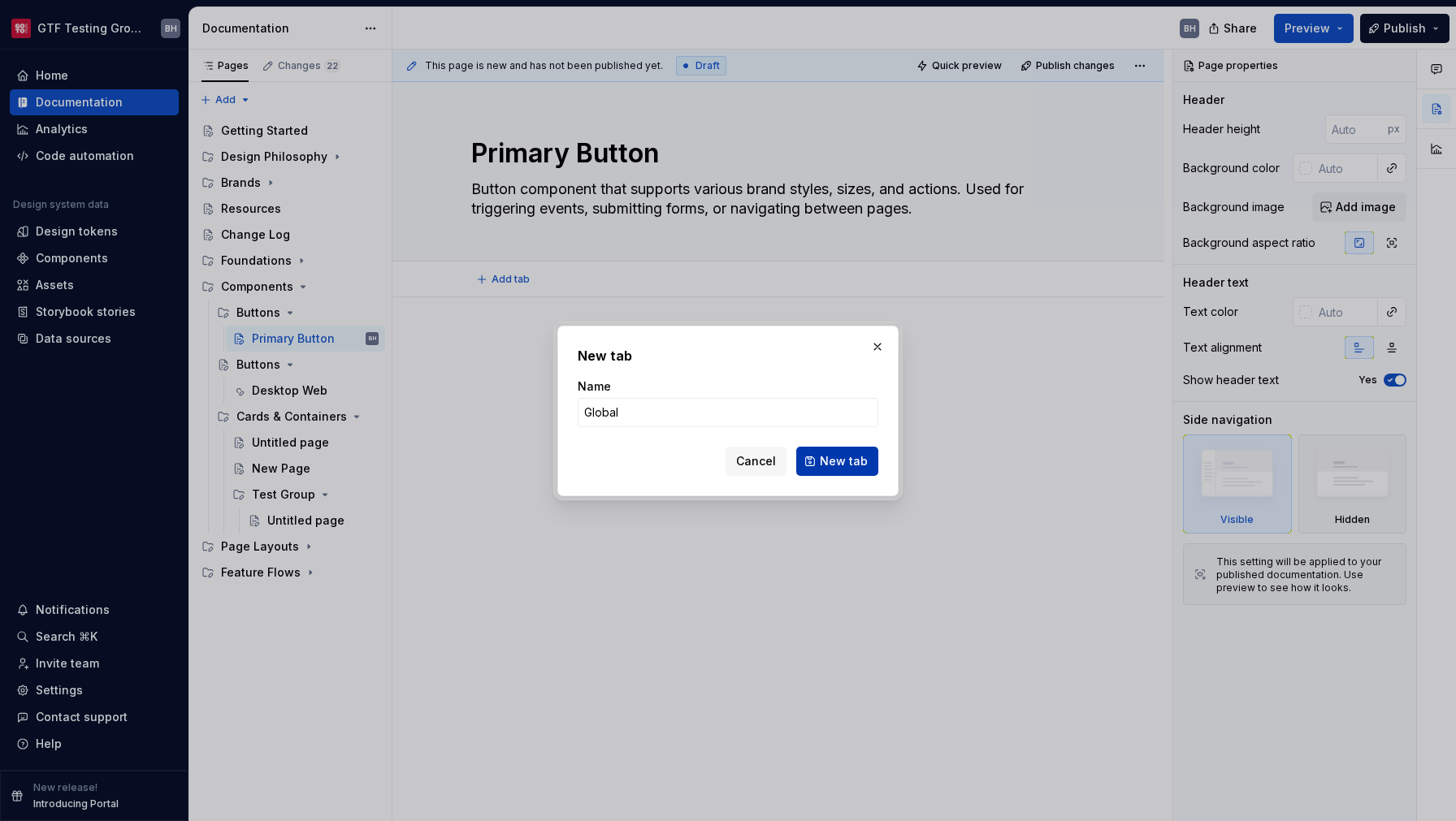
type textarea "*"
type input "Global"
click at [768, 460] on span "Cancel" at bounding box center [755, 461] width 40 height 16
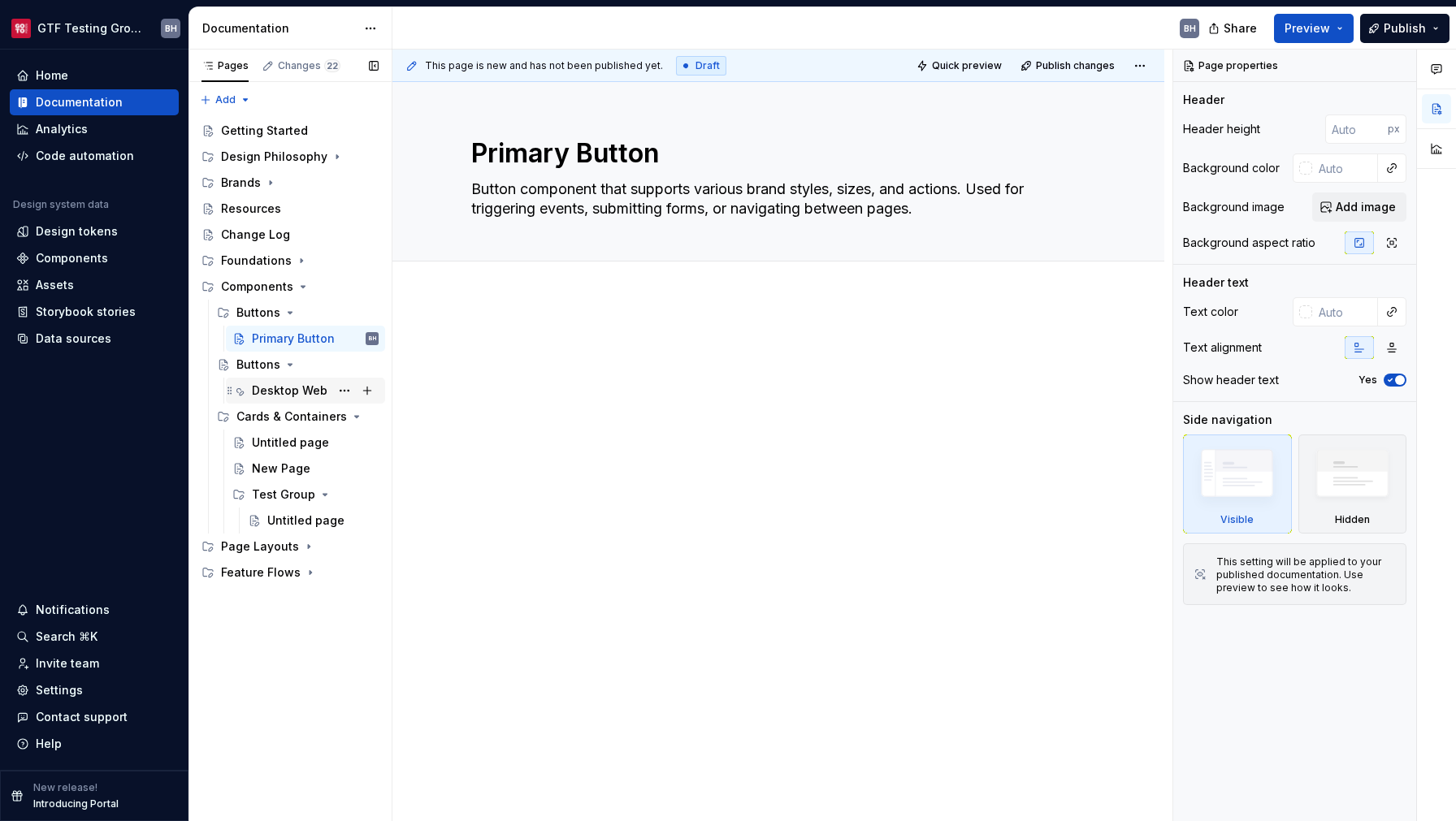
click at [307, 385] on div "Desktop Web" at bounding box center [289, 390] width 76 height 16
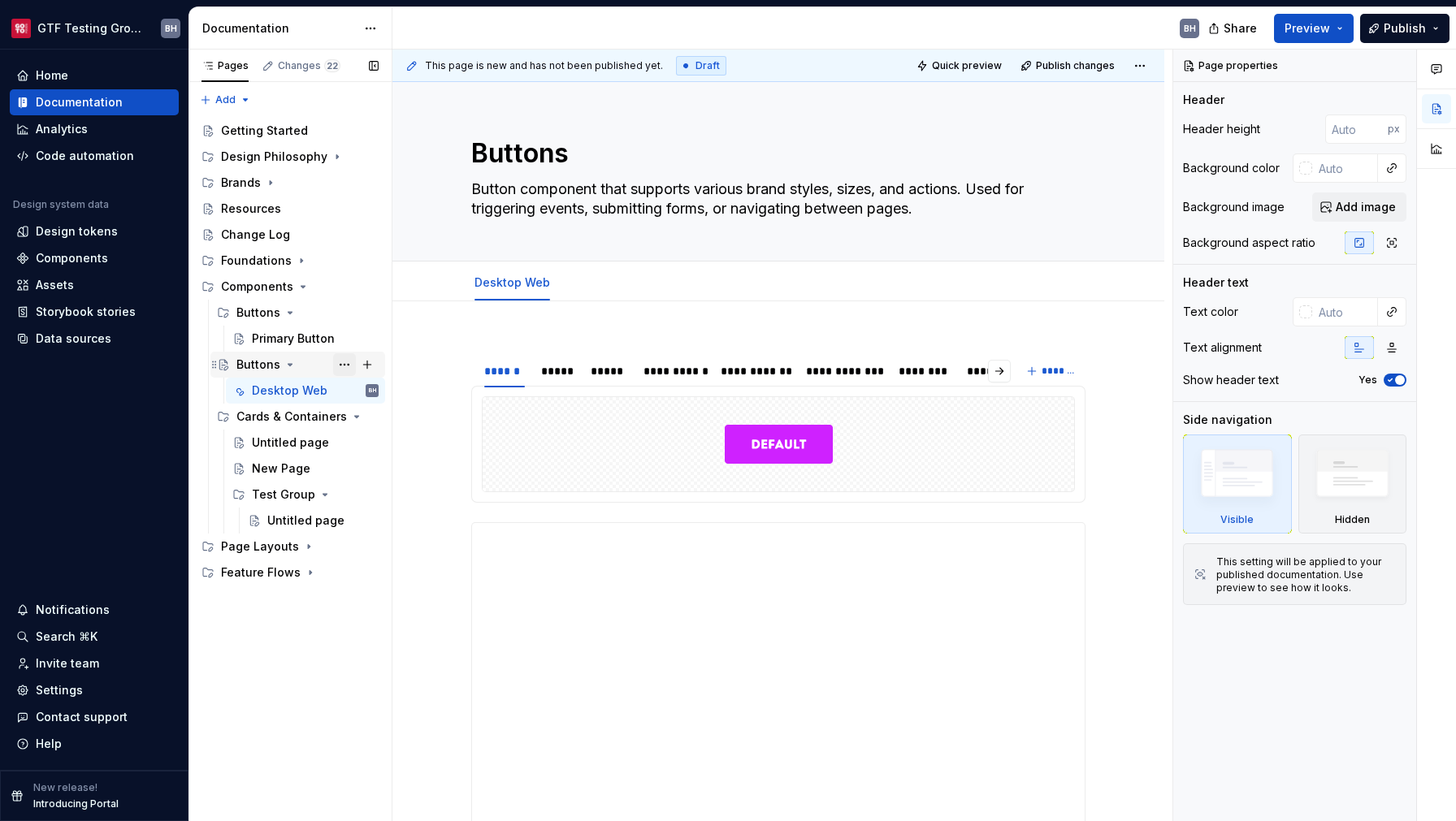
click at [343, 365] on button "Page tree" at bounding box center [344, 364] width 22 height 22
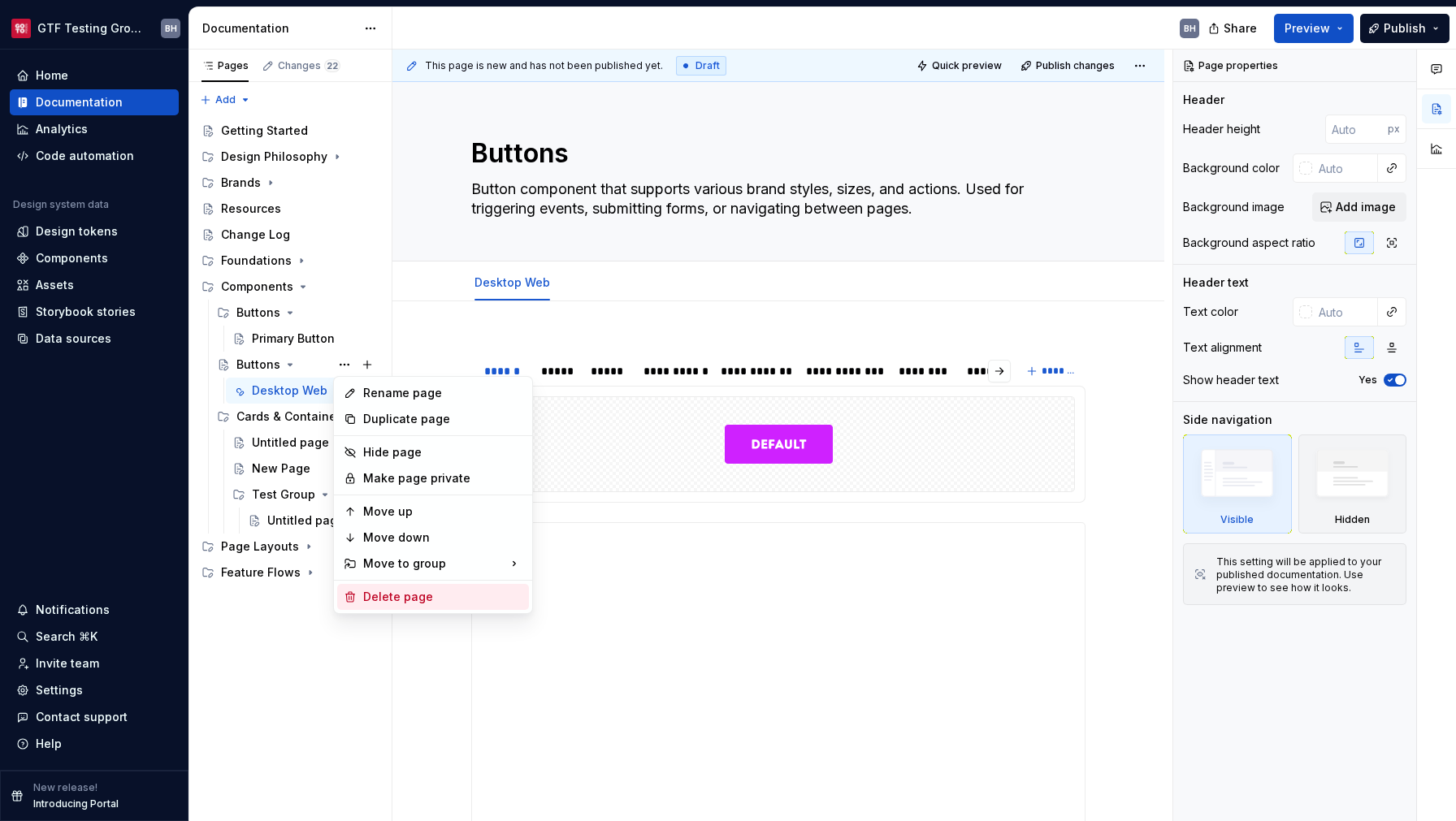
click at [397, 592] on div "Delete page" at bounding box center [442, 596] width 159 height 16
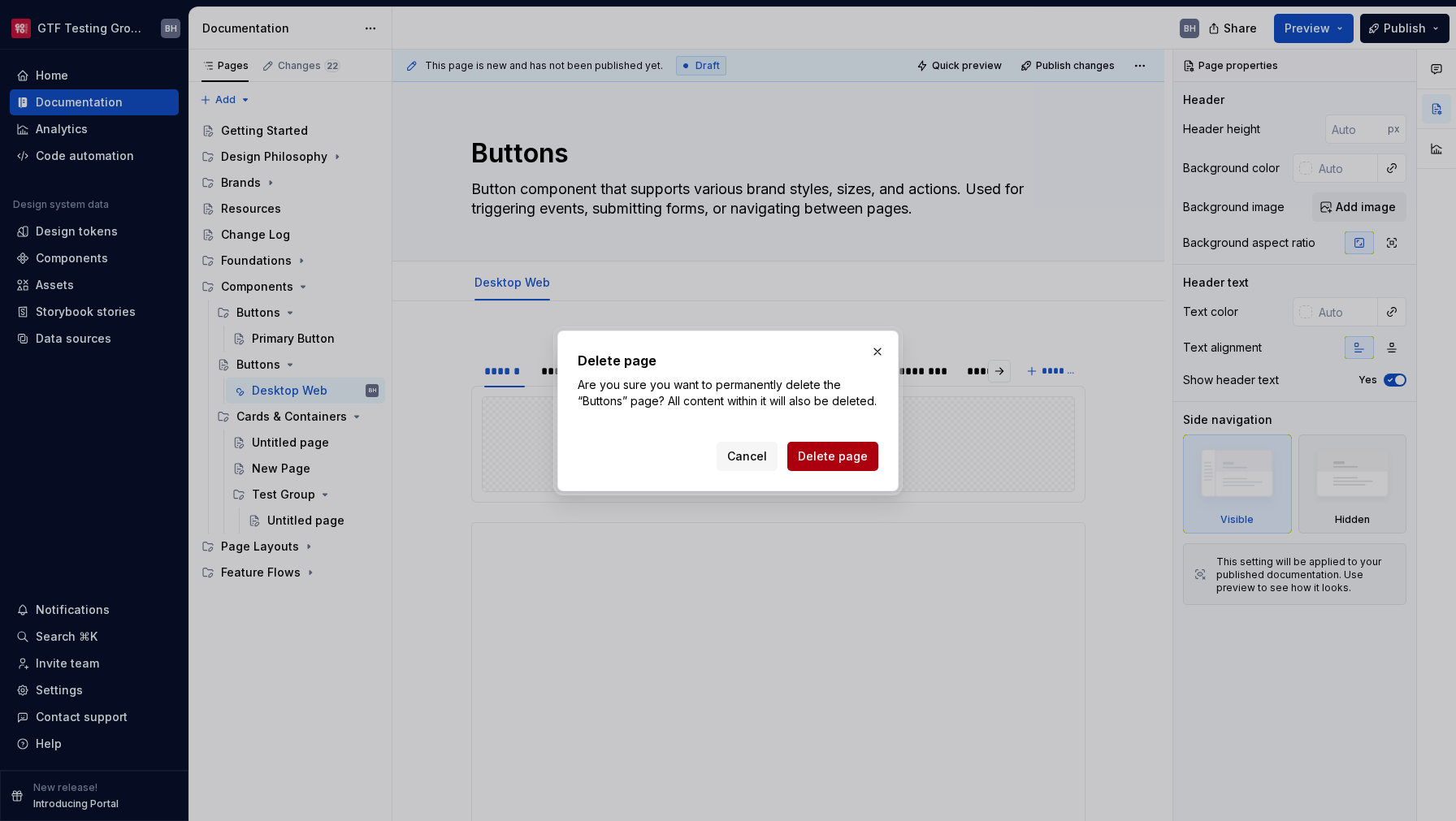
click at [846, 471] on button "Delete page" at bounding box center [833, 456] width 91 height 29
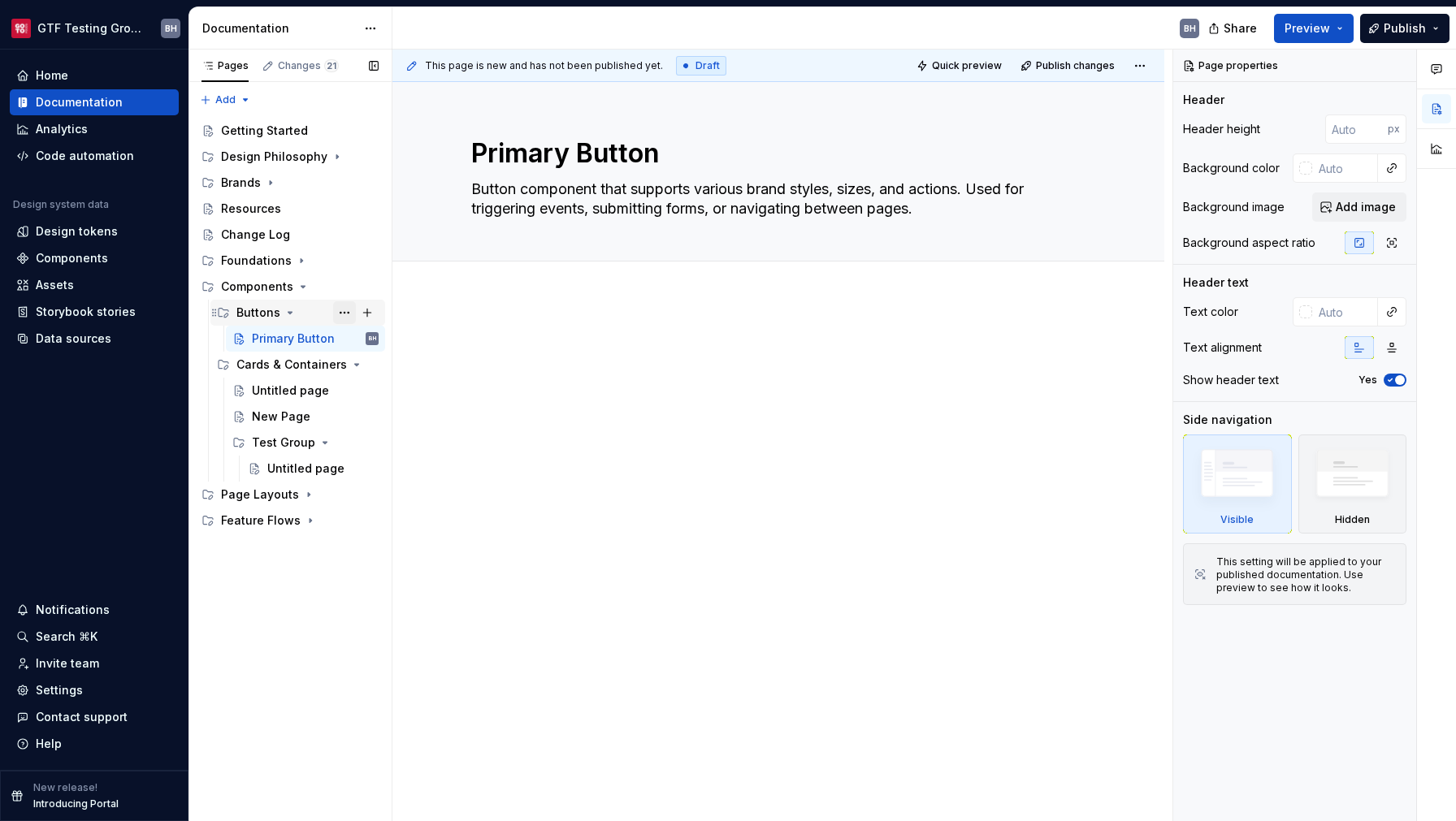
click at [339, 310] on button "Page tree" at bounding box center [344, 312] width 22 height 22
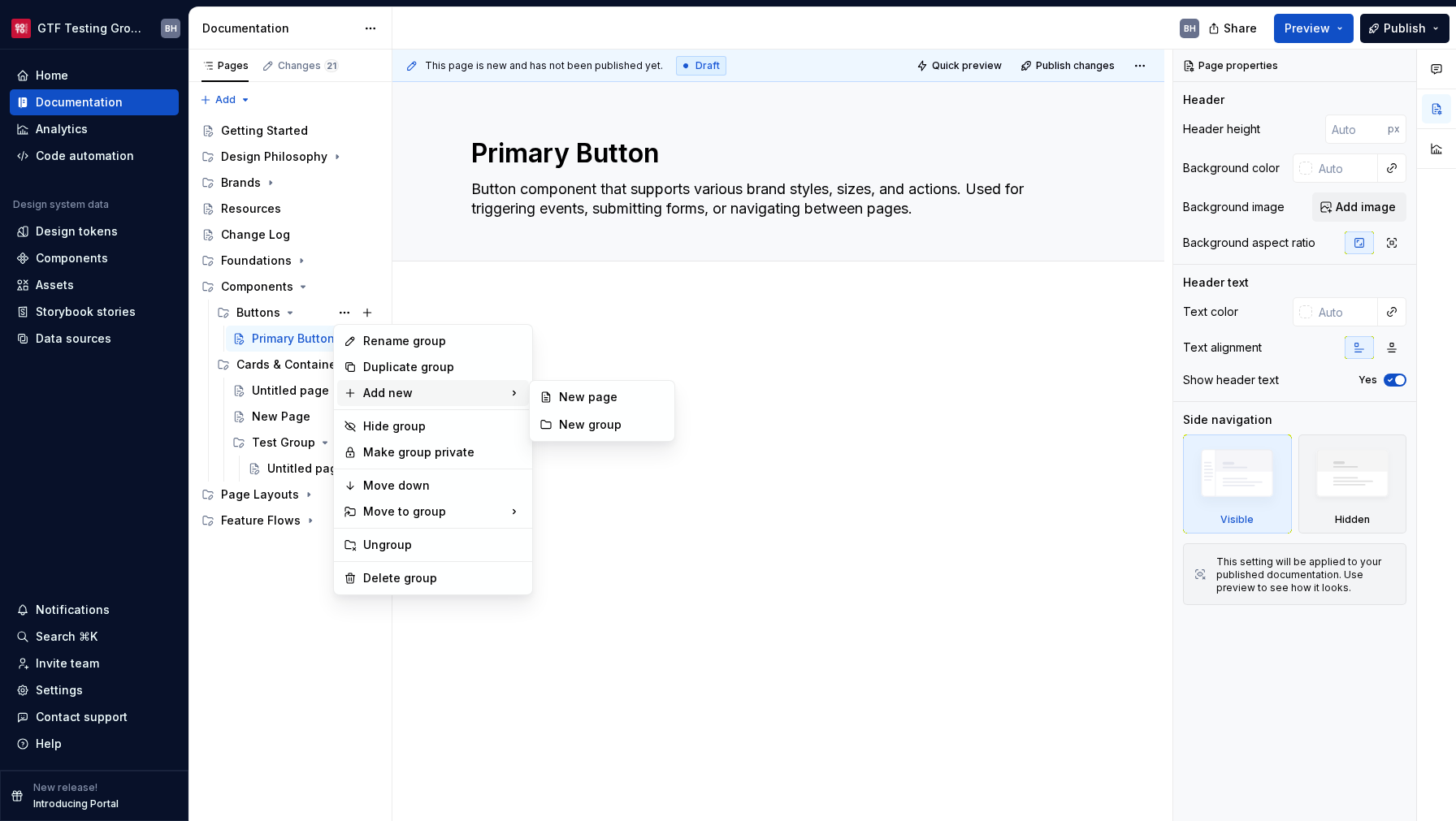
type textarea "*"
click at [566, 401] on div "New page" at bounding box center [611, 397] width 106 height 16
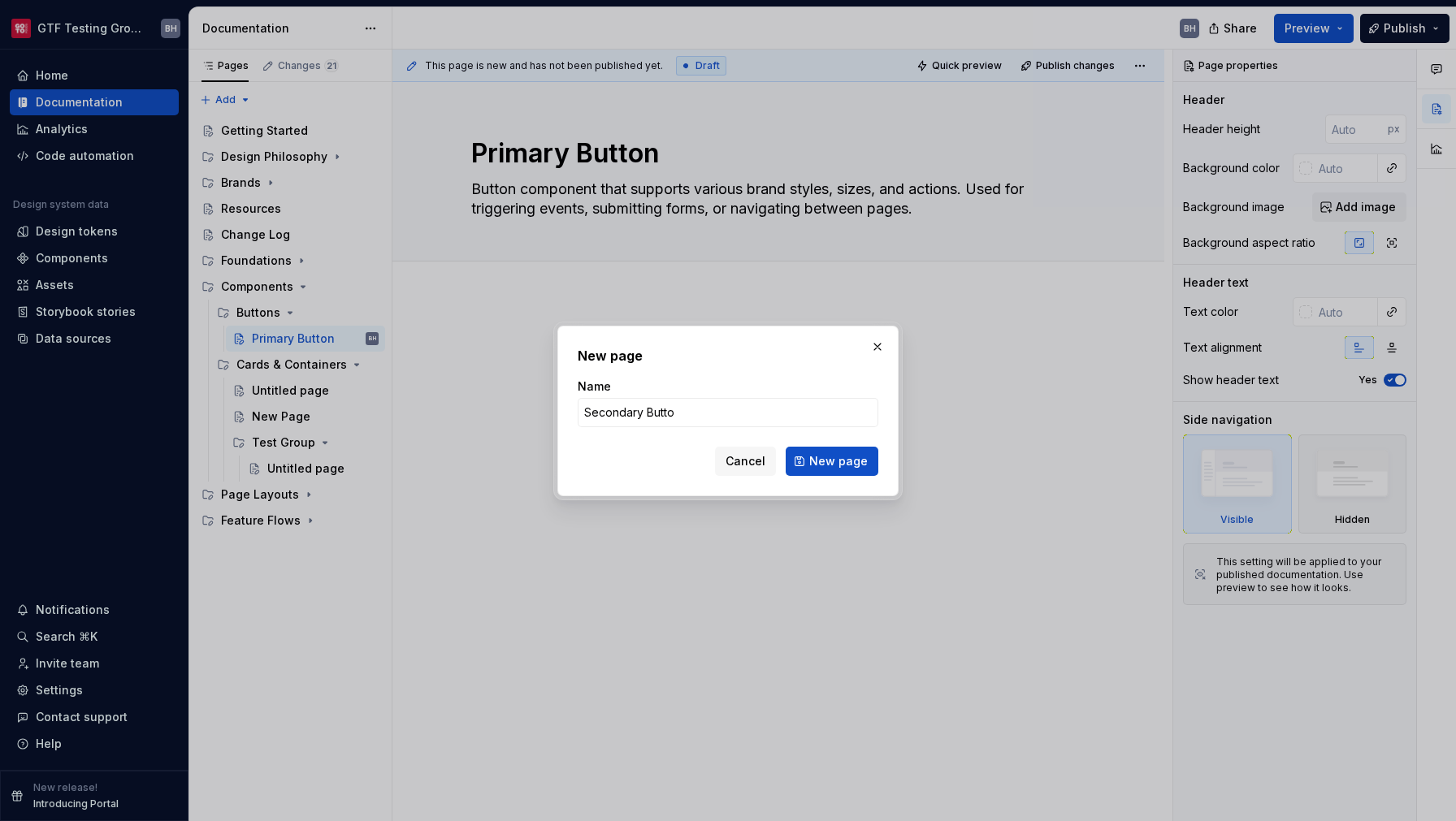
type input "Secondary Button"
click button "New page" at bounding box center [832, 461] width 93 height 29
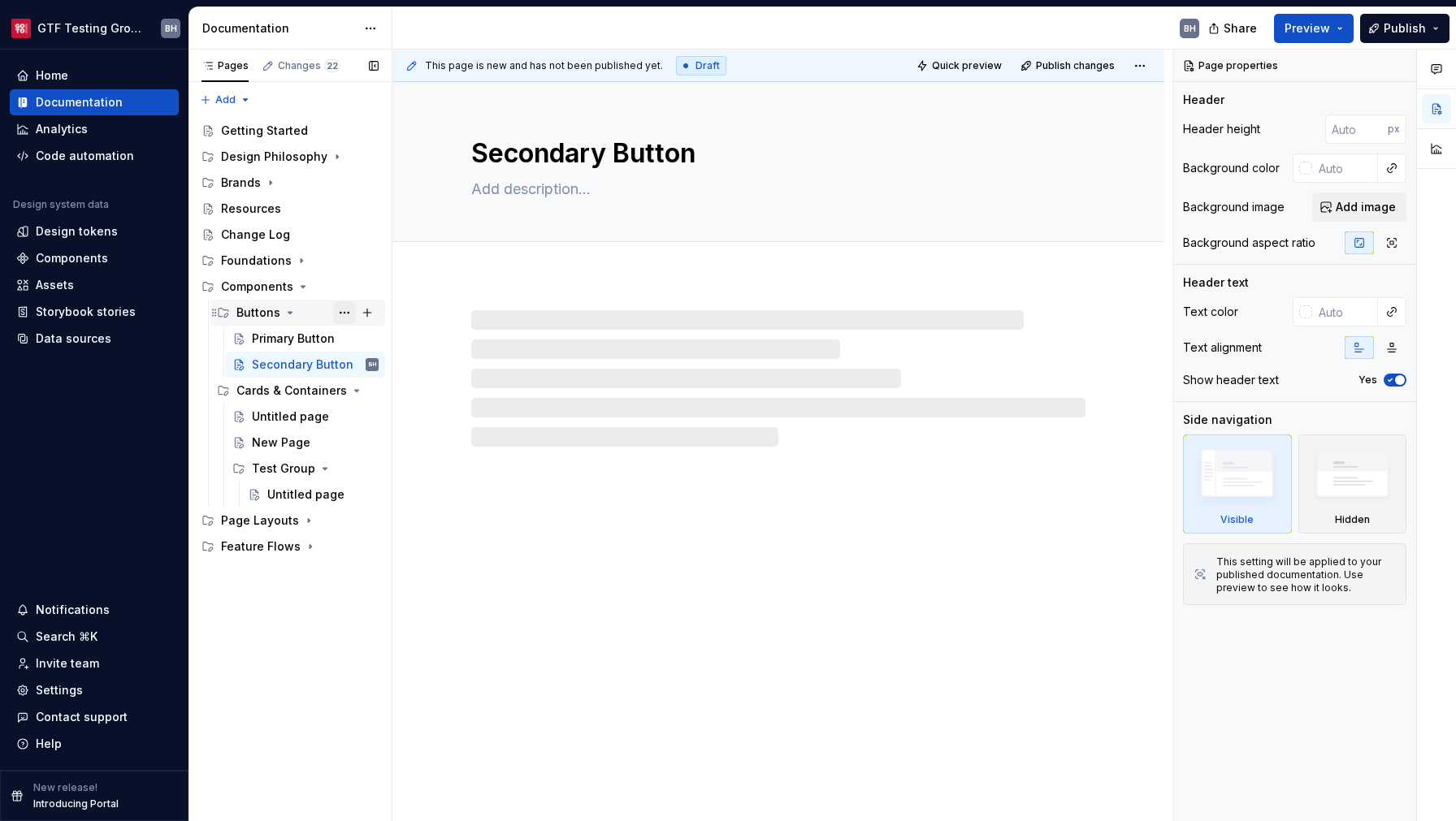
click at [341, 319] on button "Page tree" at bounding box center [344, 312] width 22 height 22
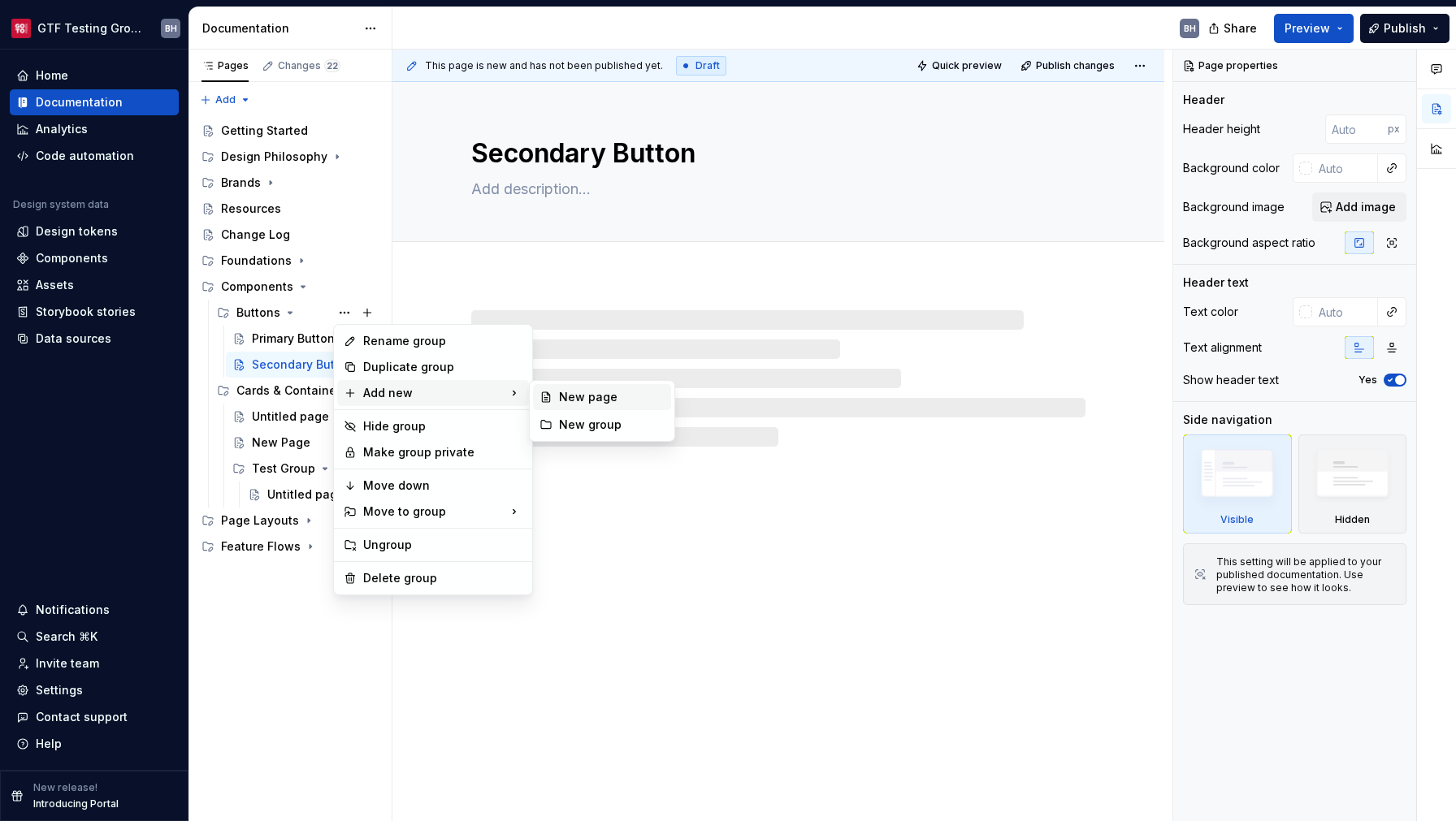
type textarea "*"
click at [561, 405] on div "New page" at bounding box center [611, 397] width 106 height 16
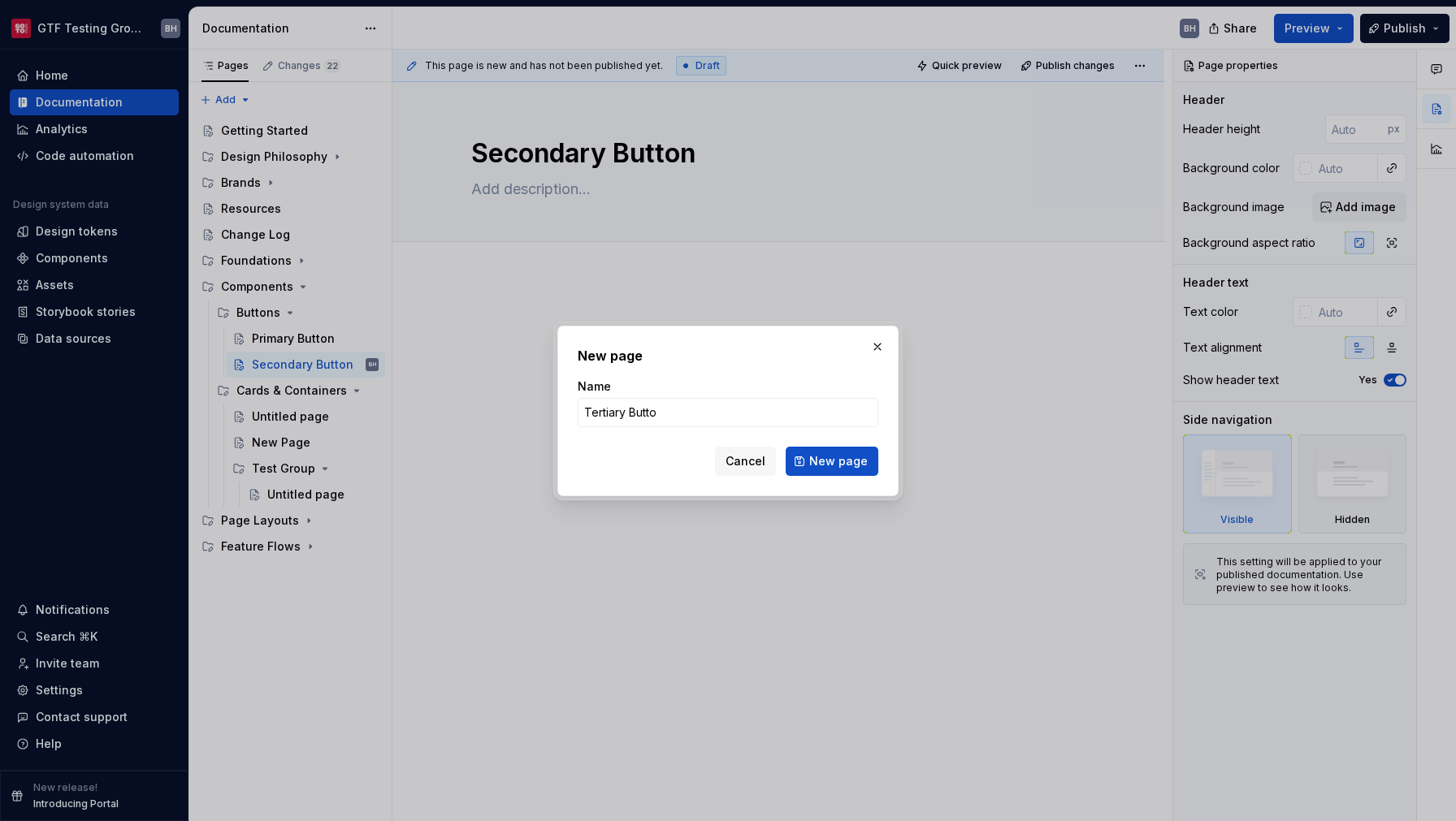
type input "Tertiary Button"
click button "New page" at bounding box center [832, 461] width 93 height 29
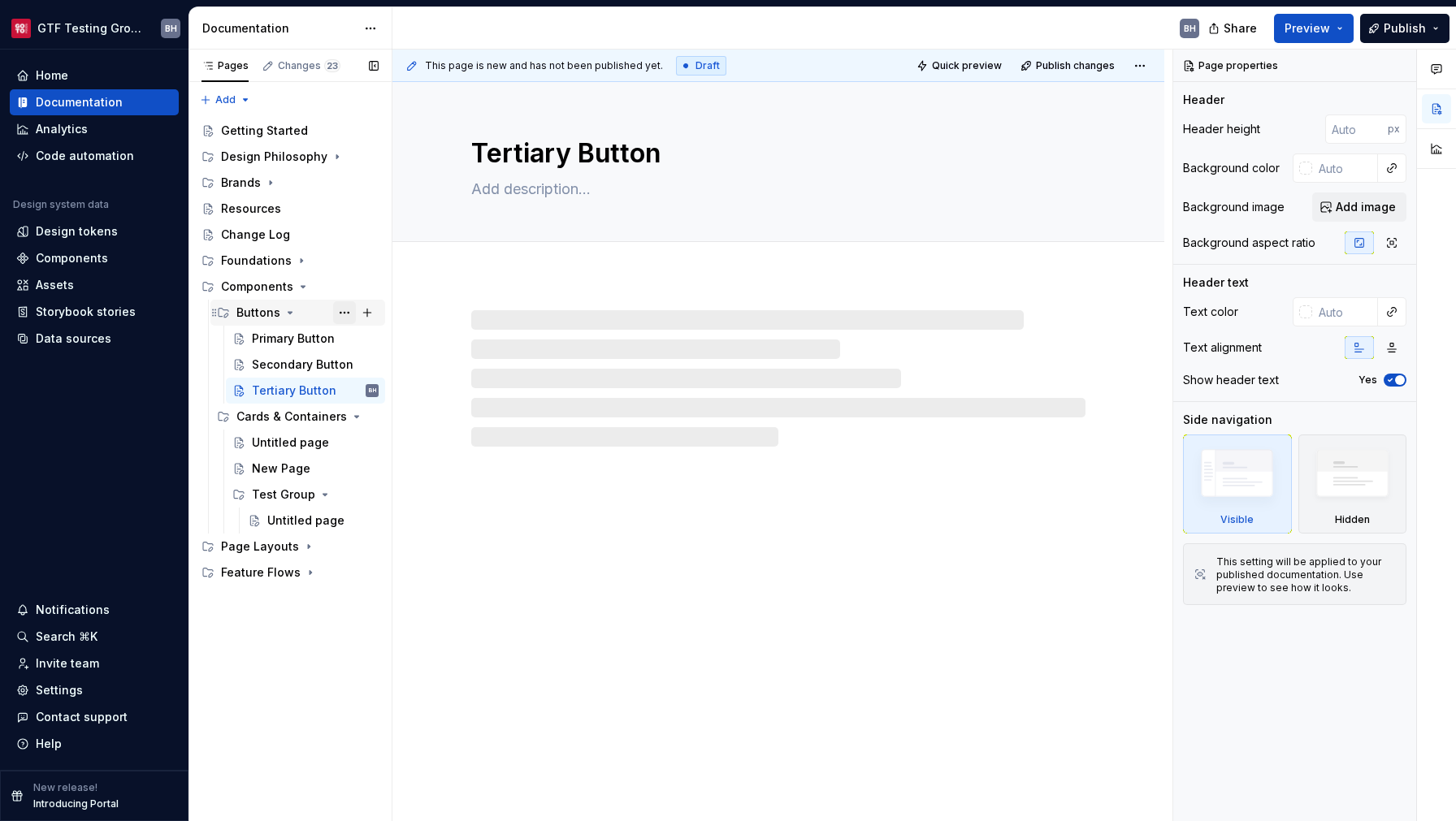
click at [340, 319] on button "Page tree" at bounding box center [344, 312] width 22 height 22
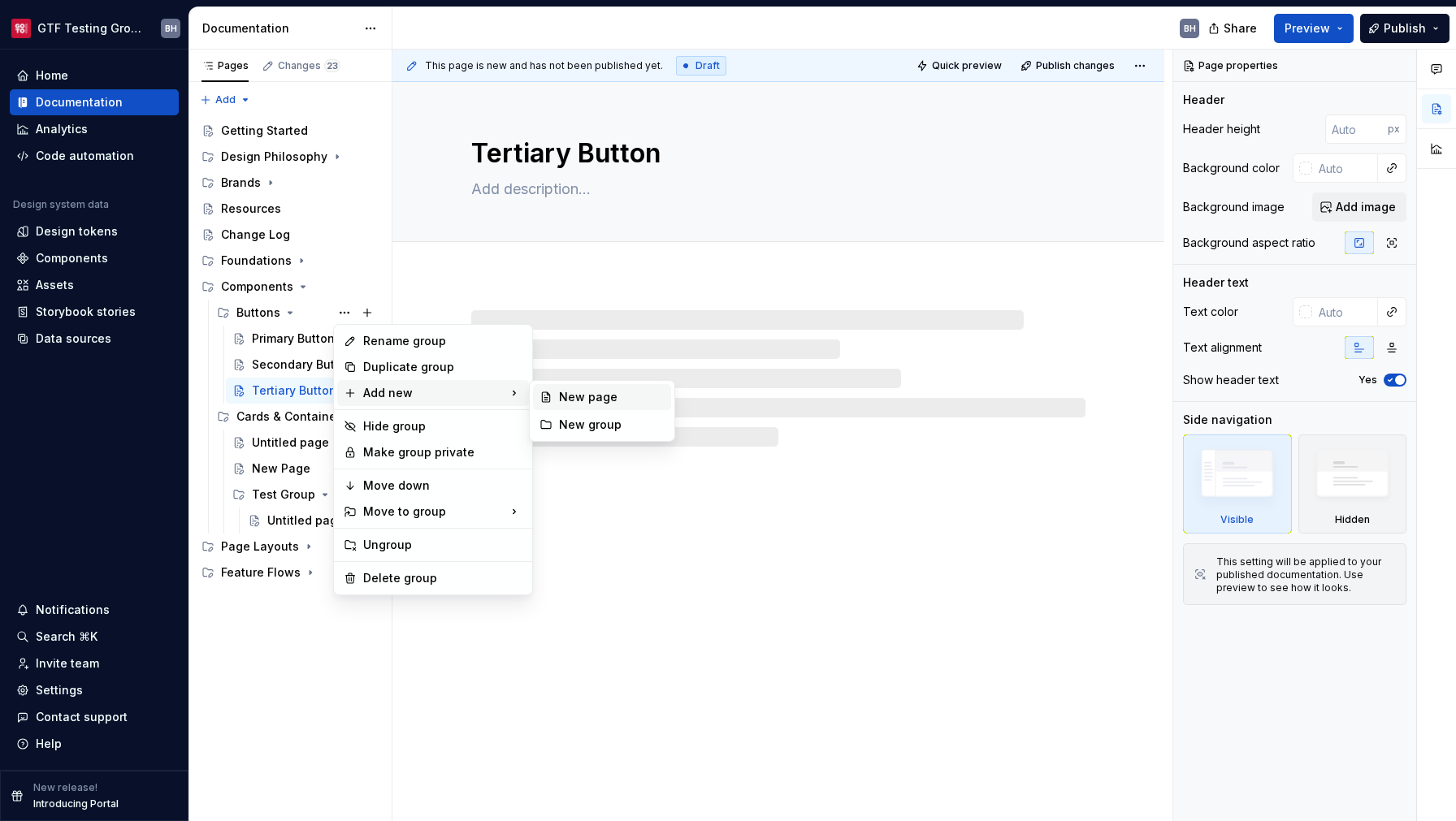
type textarea "*"
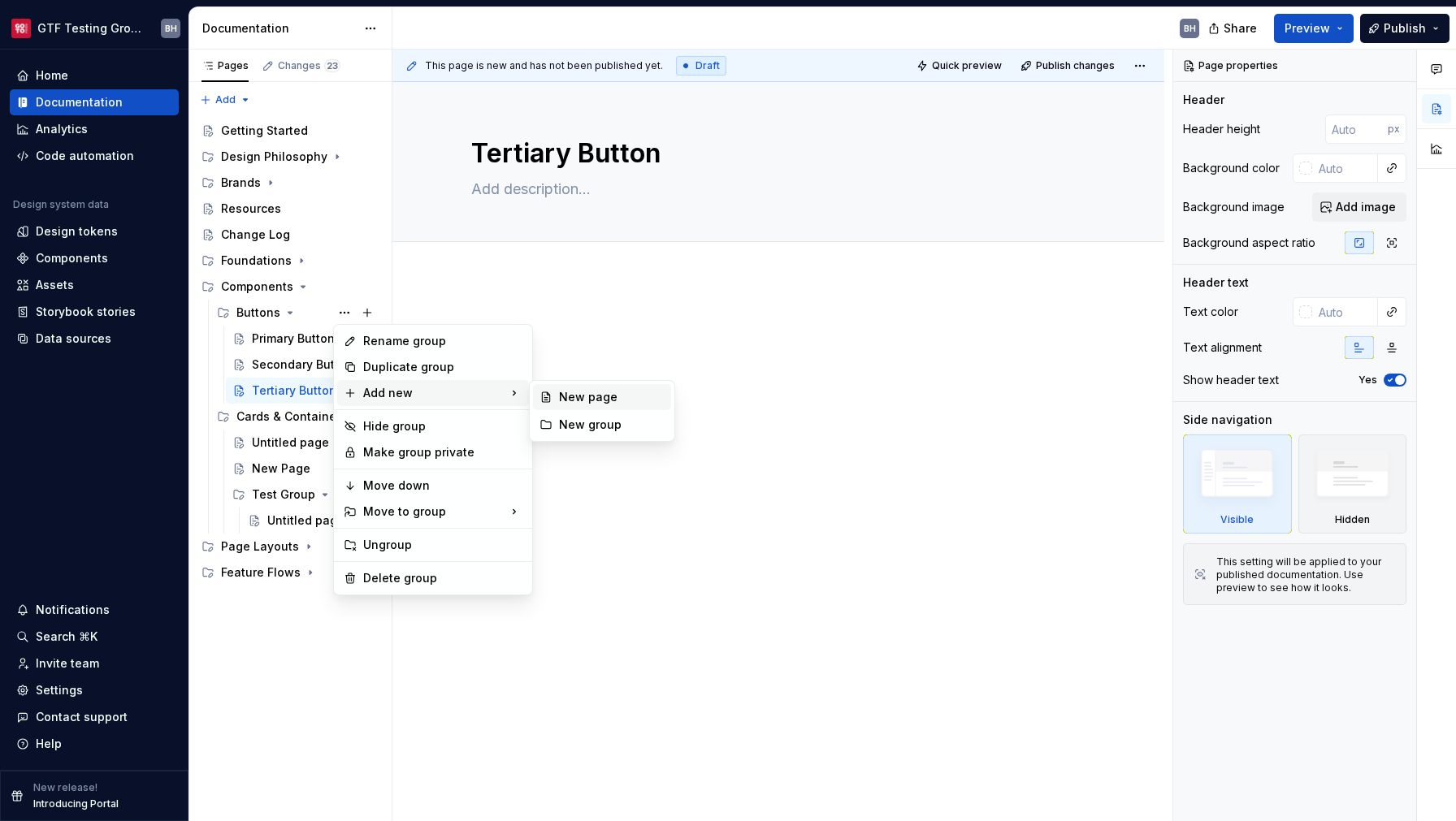
click at [570, 404] on div "New page" at bounding box center [611, 397] width 106 height 16
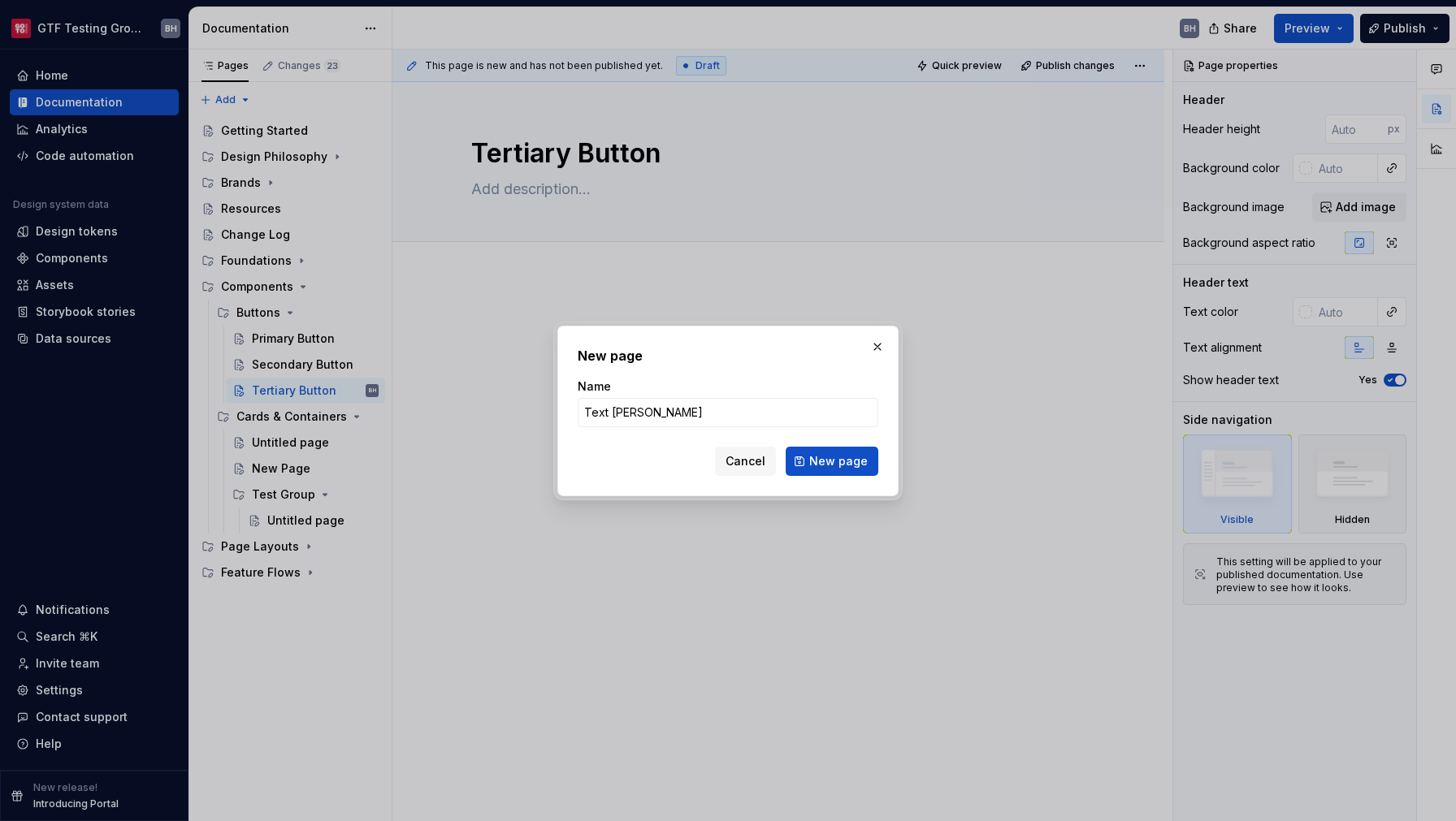
type input "Text Link"
click button "New page" at bounding box center [832, 461] width 93 height 29
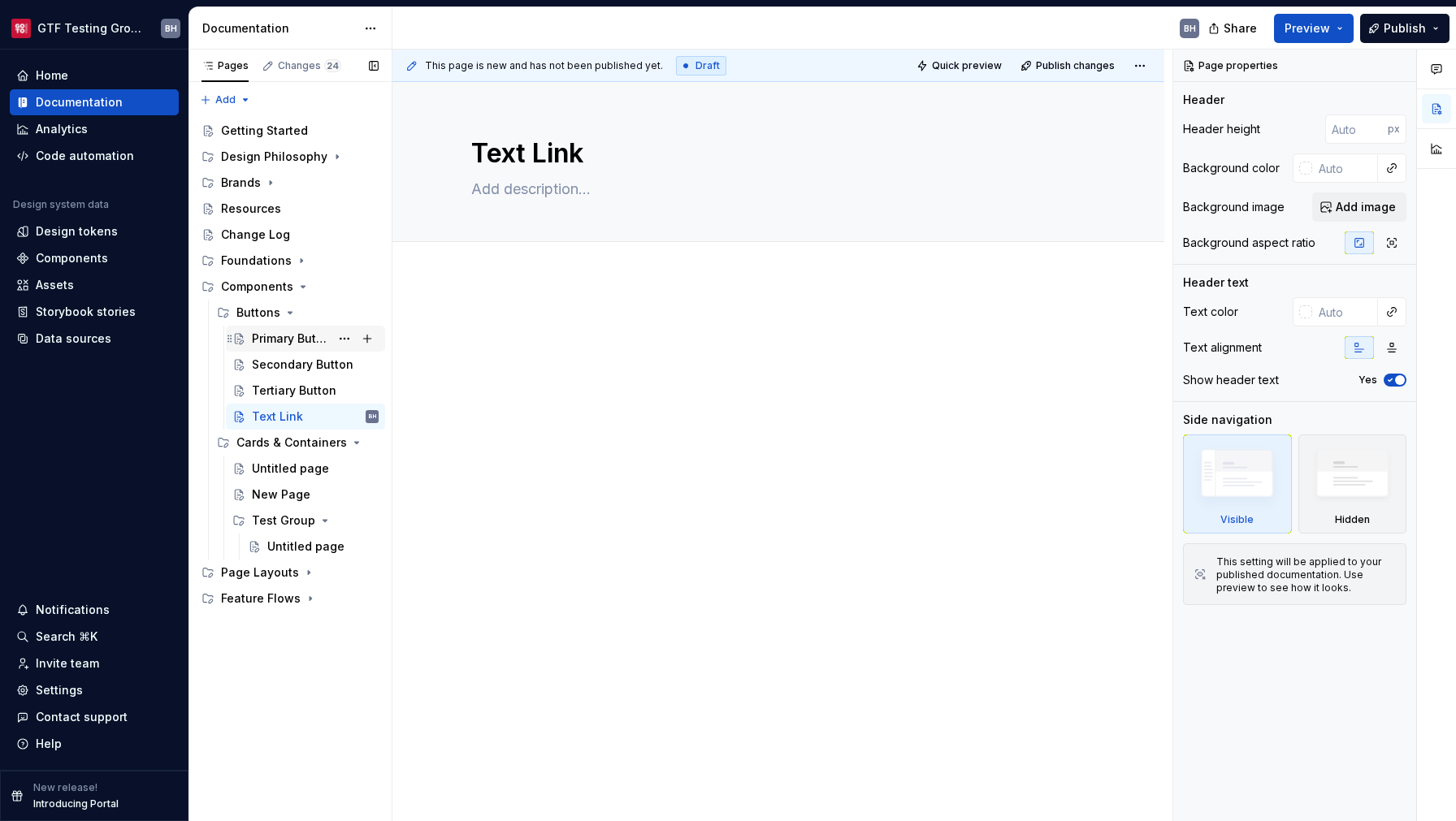
click at [285, 335] on div "Primary Button" at bounding box center [290, 338] width 78 height 16
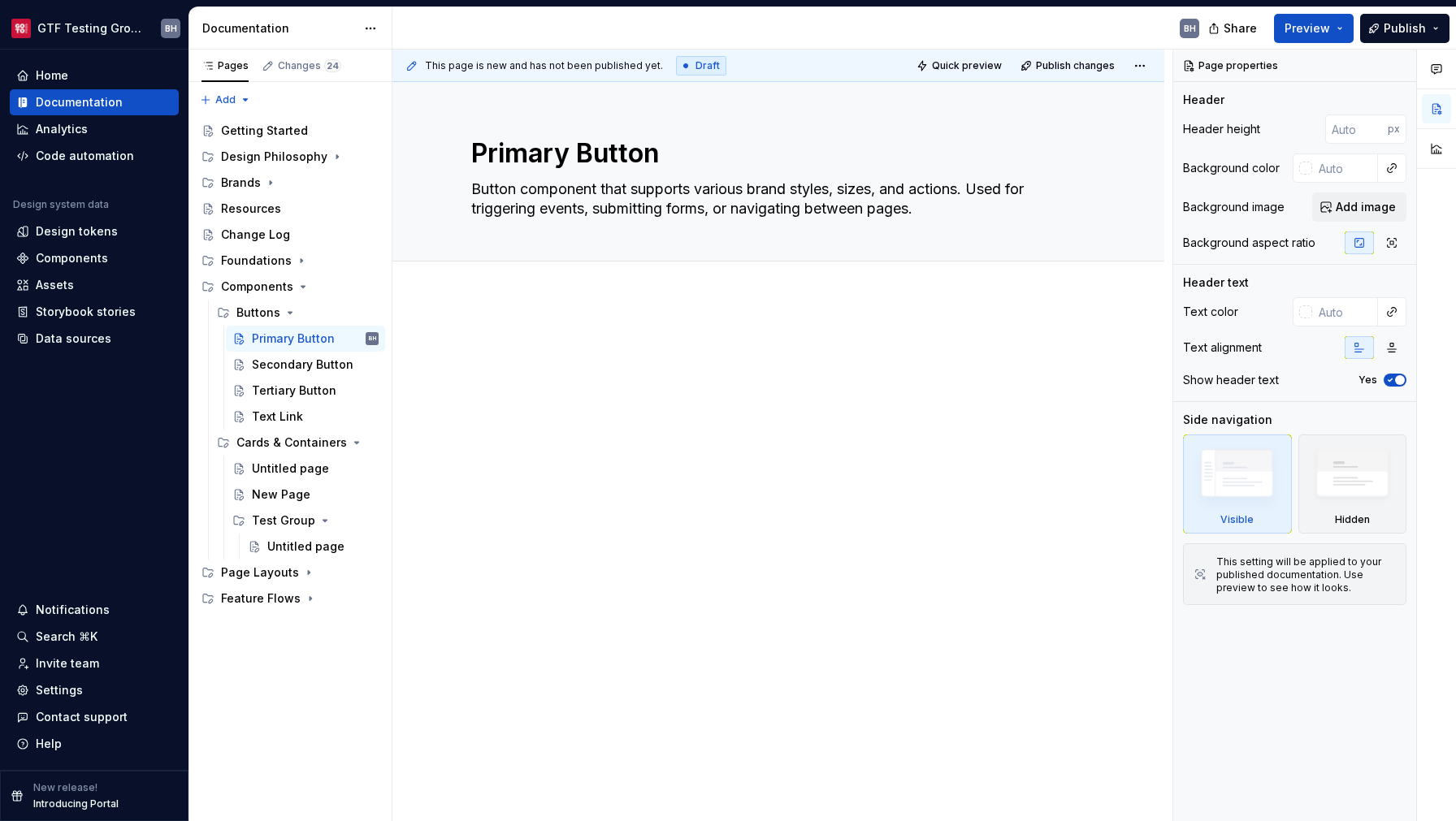
click at [516, 349] on p at bounding box center [778, 346] width 614 height 19
type textarea "*"
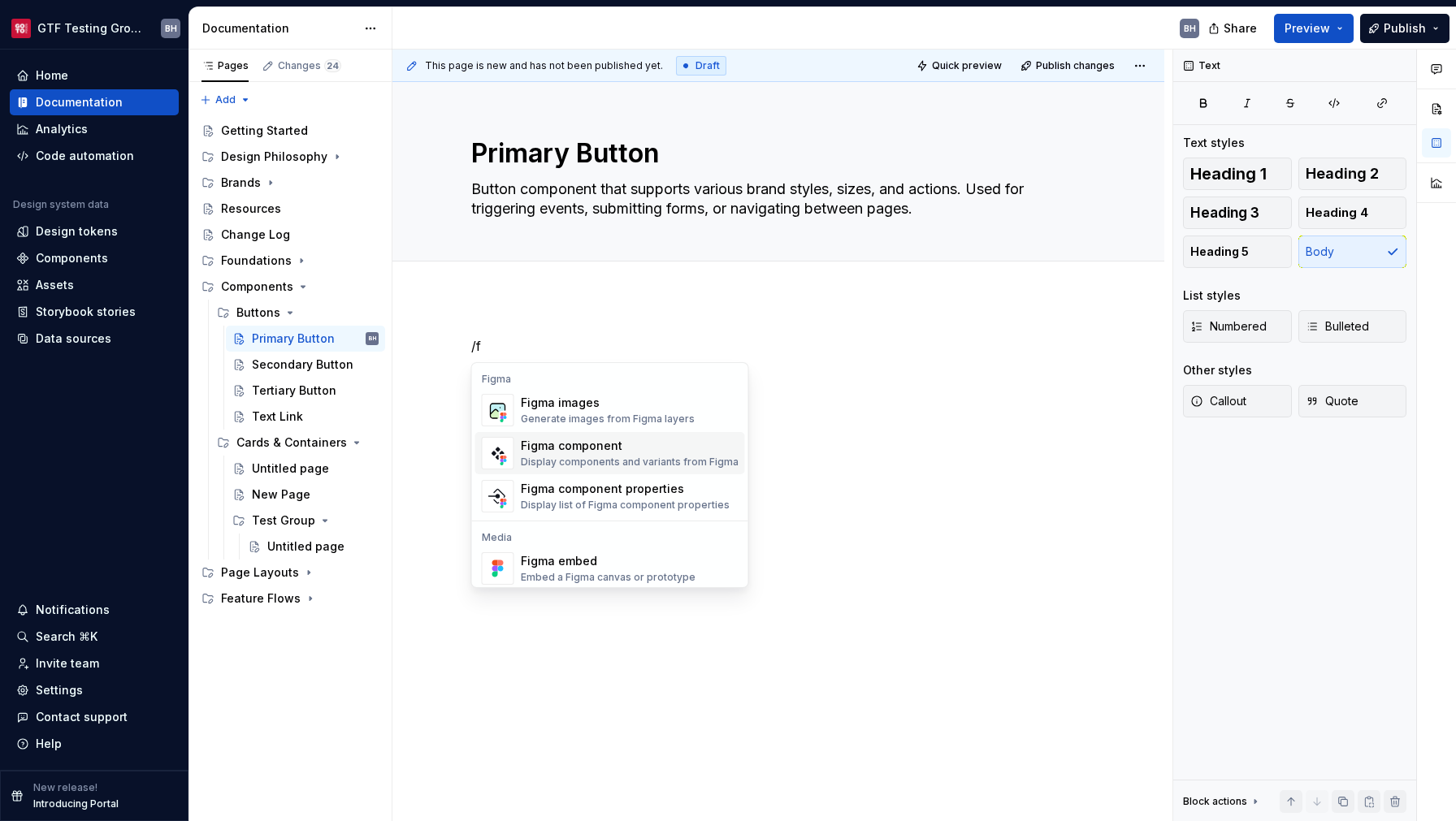
click at [591, 450] on div "Figma component" at bounding box center [629, 445] width 218 height 16
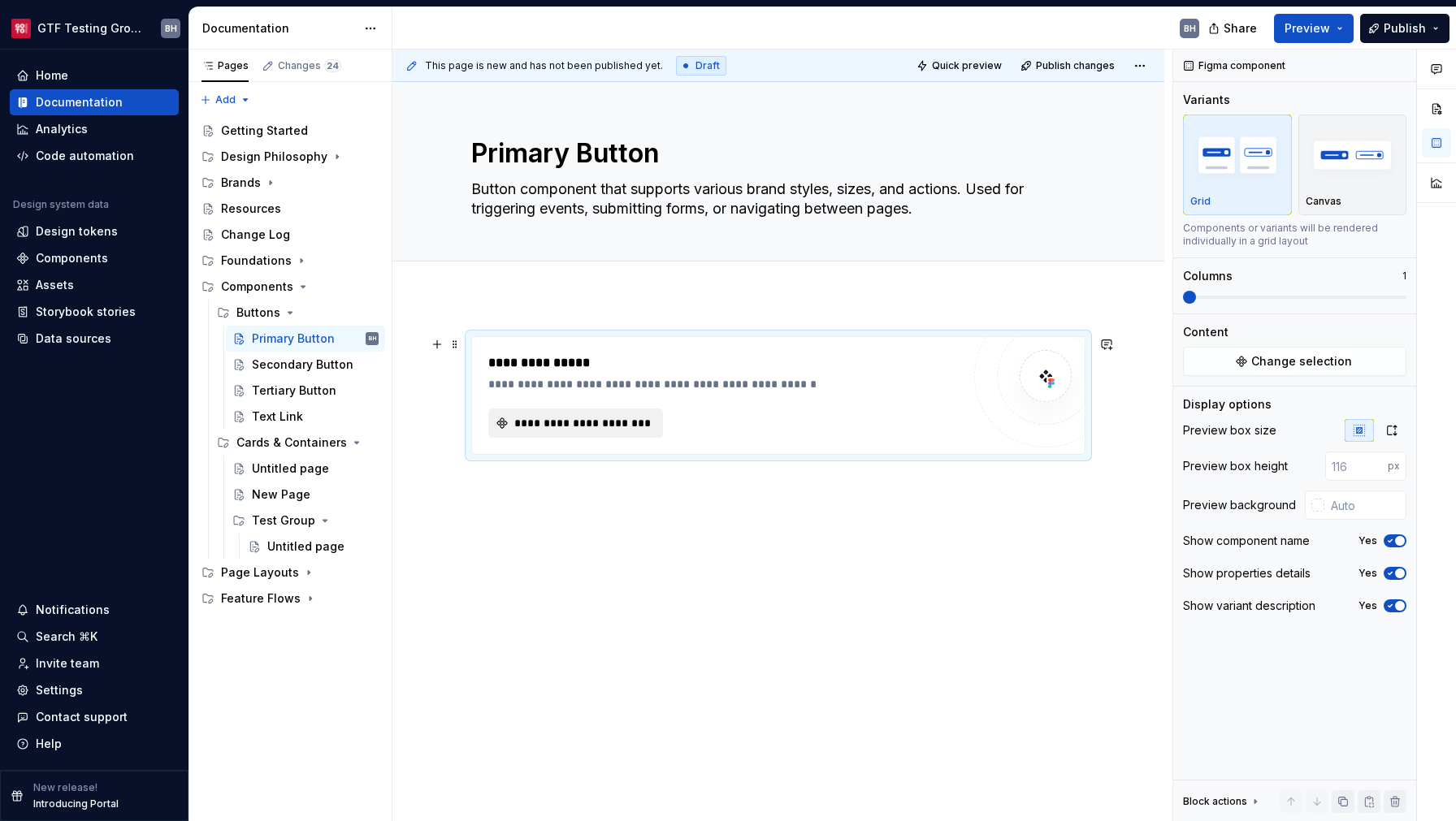
click at [592, 430] on span "**********" at bounding box center [582, 423] width 140 height 16
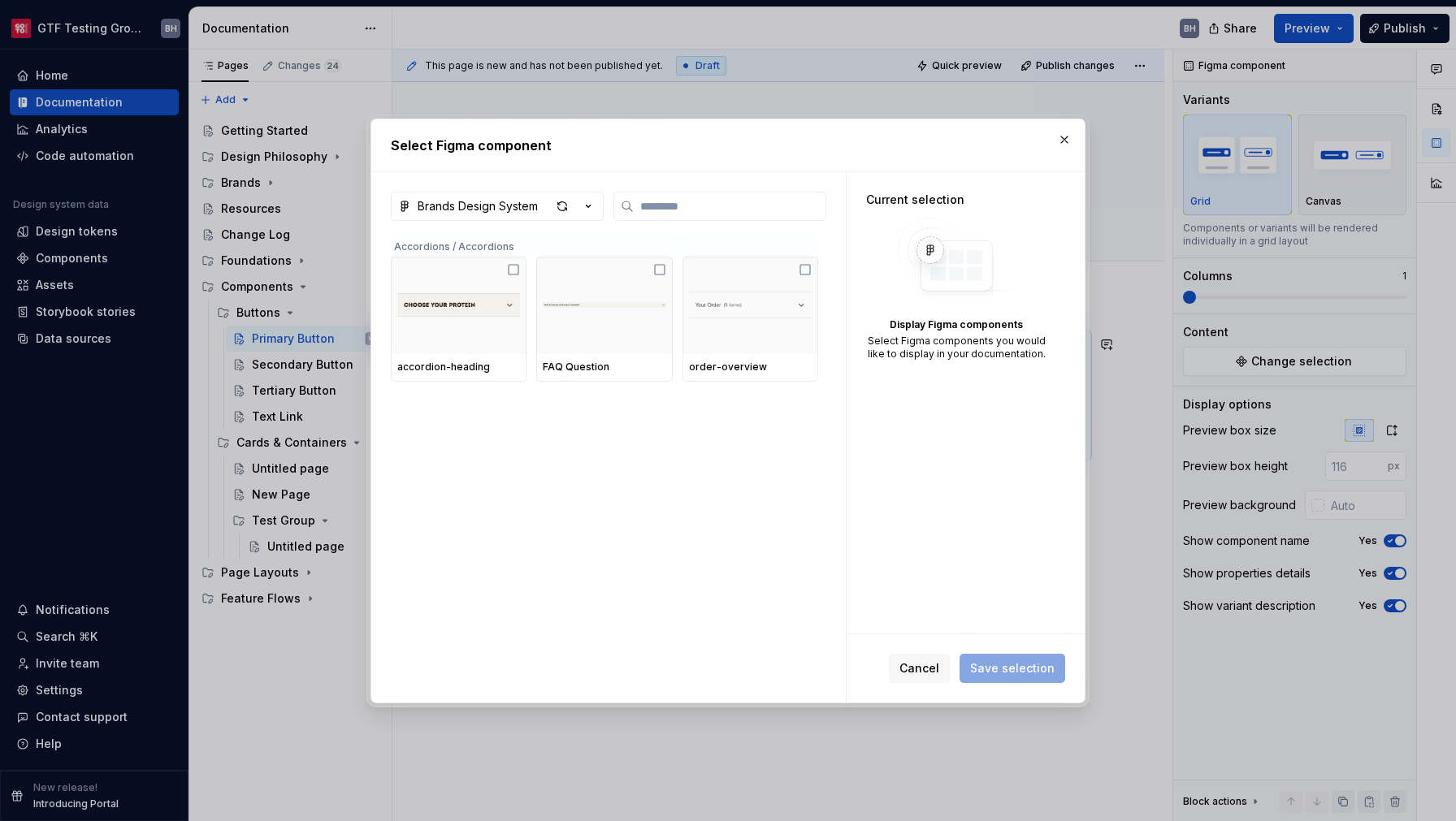
type textarea "*"
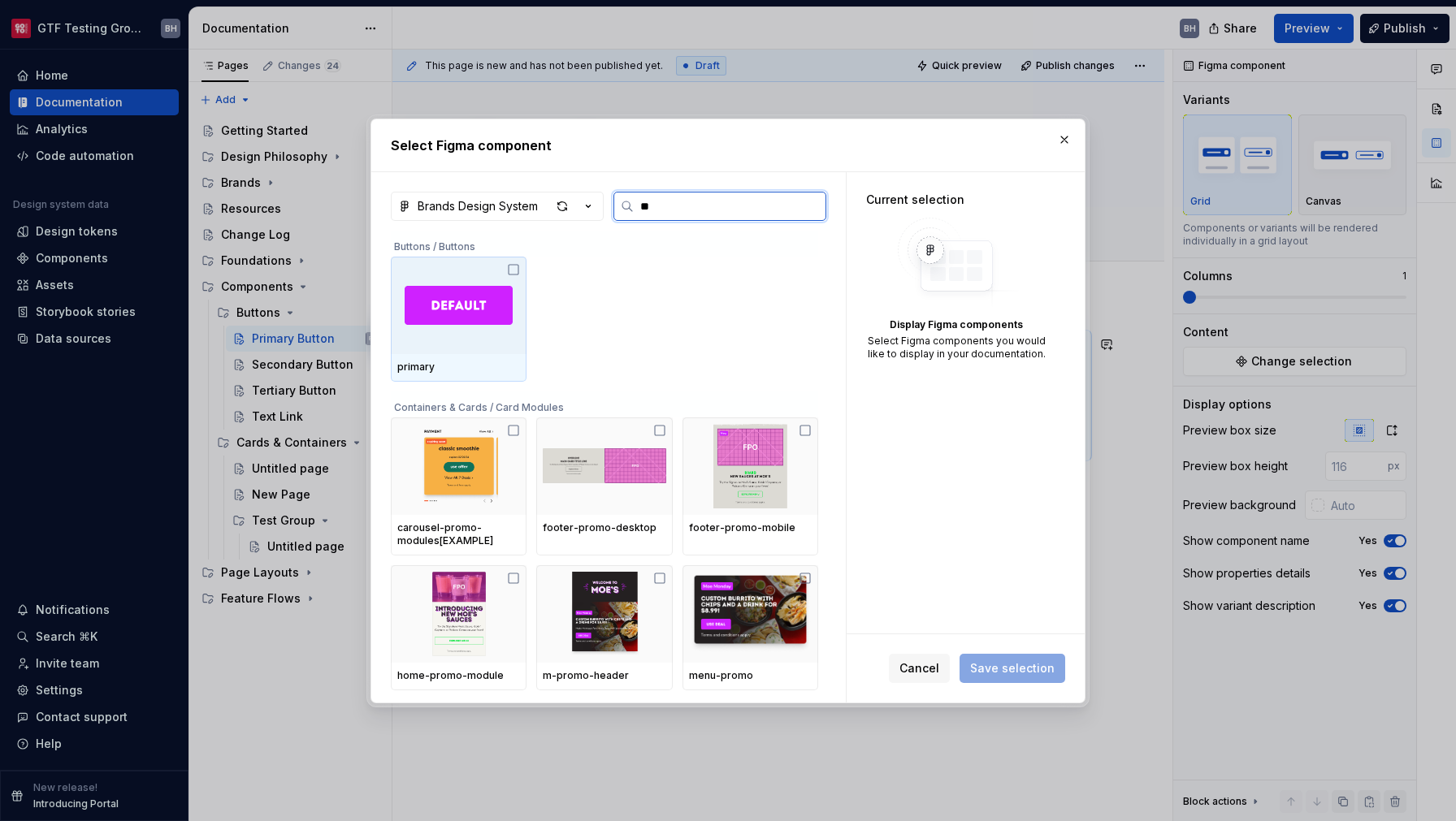
type input "***"
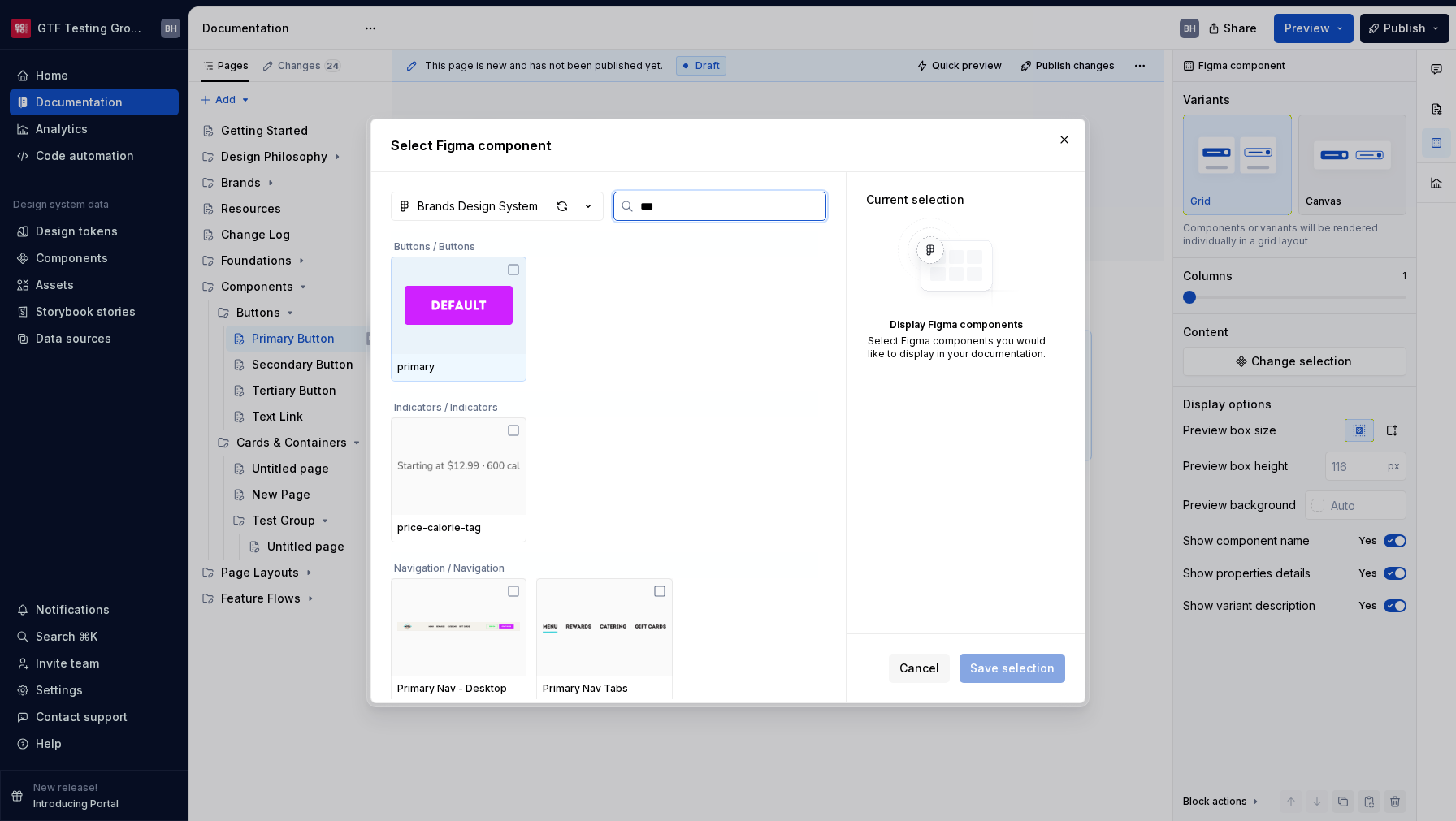
click at [509, 275] on div "primary" at bounding box center [459, 319] width 136 height 125
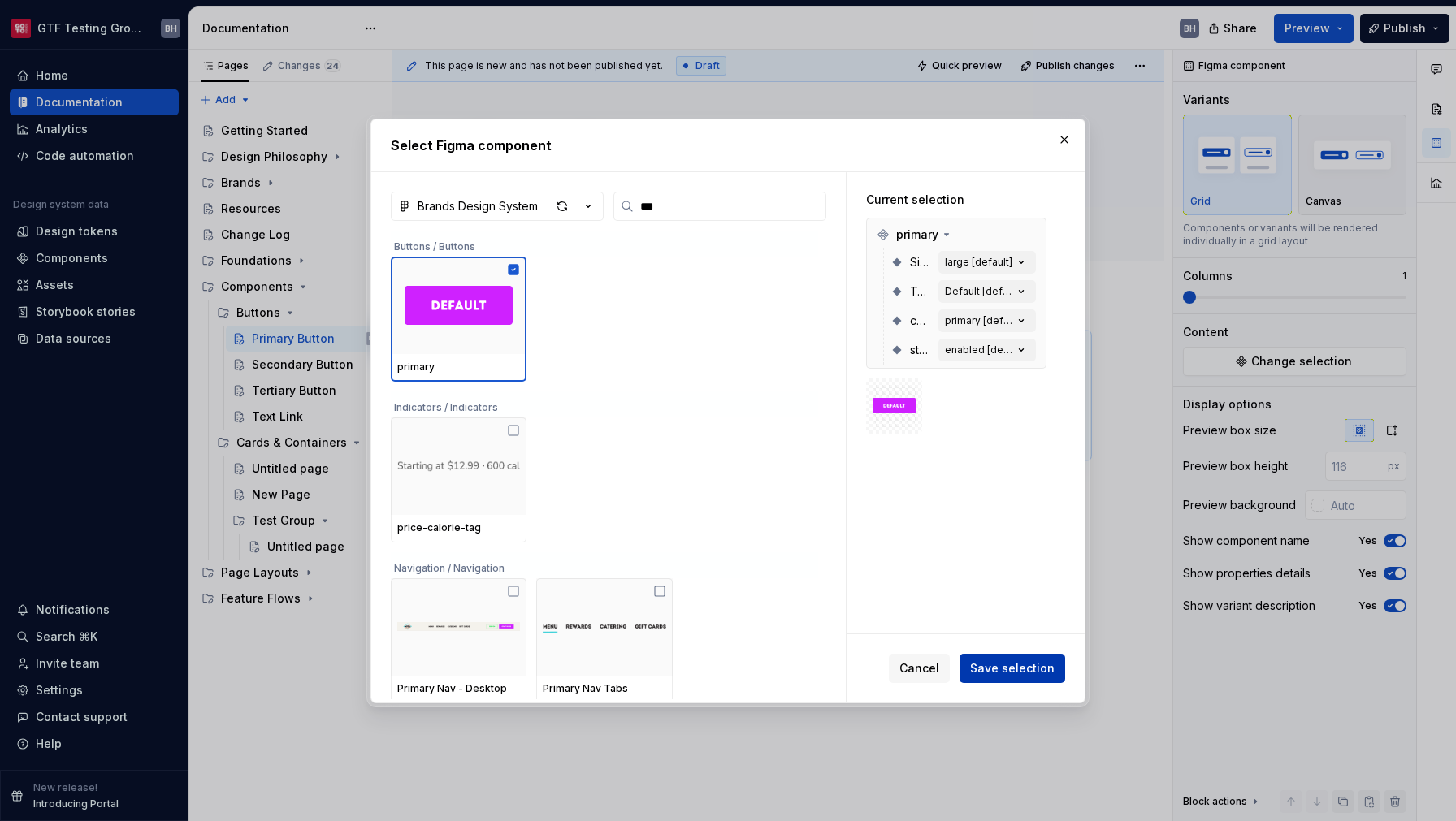
click at [1012, 663] on span "Save selection" at bounding box center [1012, 668] width 84 height 16
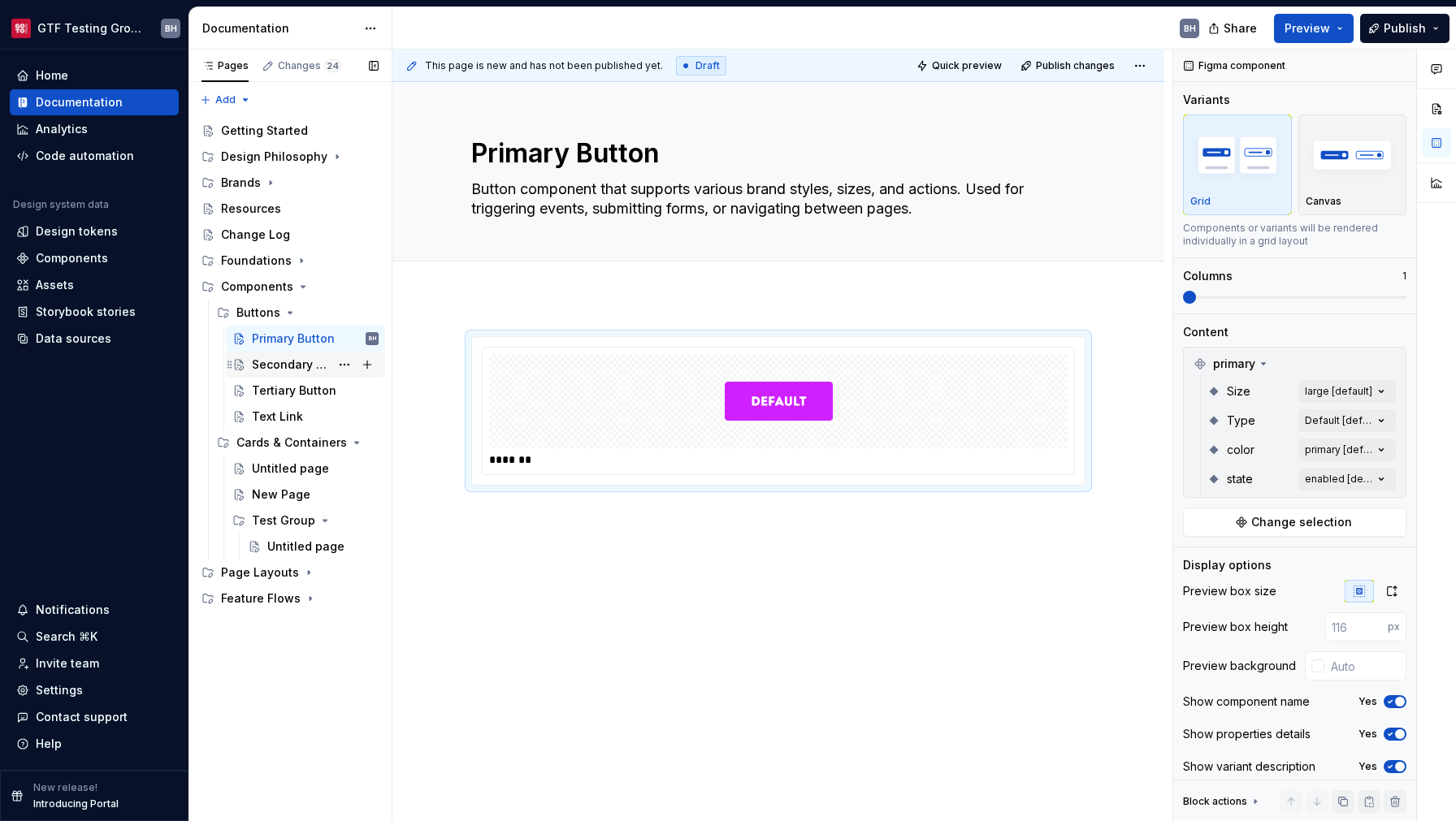
click at [309, 368] on div "Secondary Button" at bounding box center [290, 364] width 78 height 16
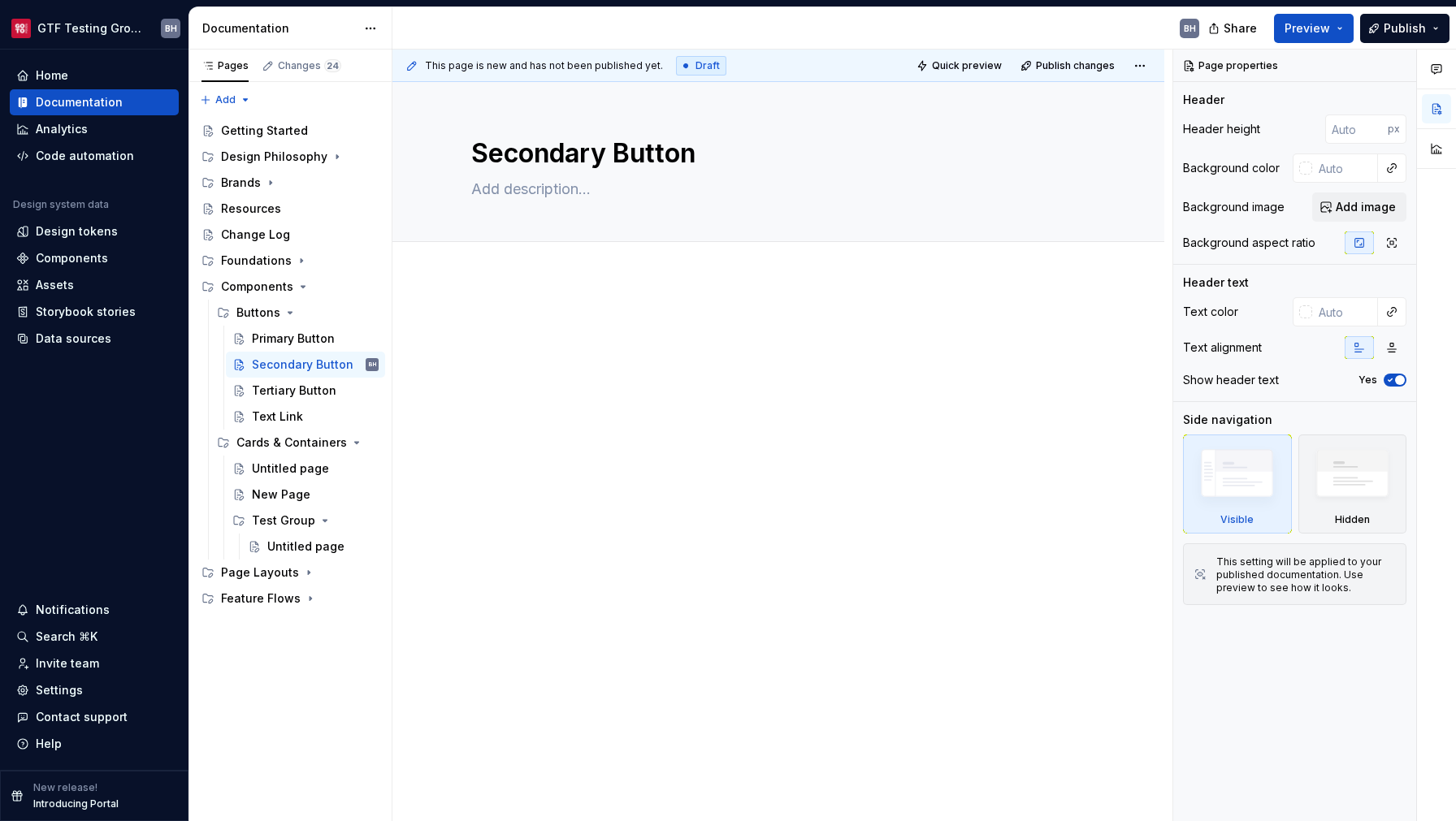
click at [569, 415] on div at bounding box center [777, 461] width 772 height 366
type textarea "*"
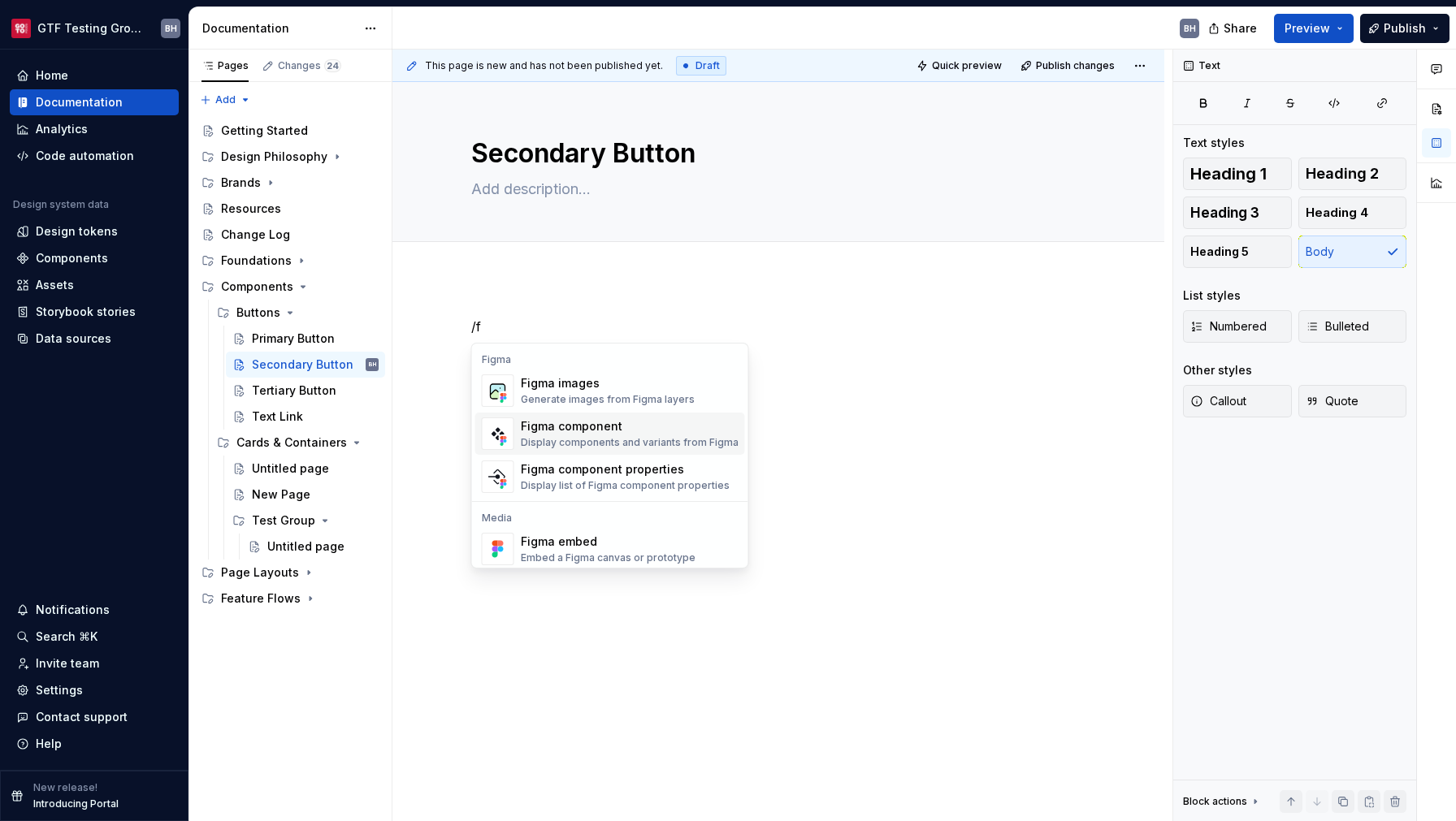
click at [565, 439] on div "Display components and variants from Figma" at bounding box center [629, 442] width 218 height 13
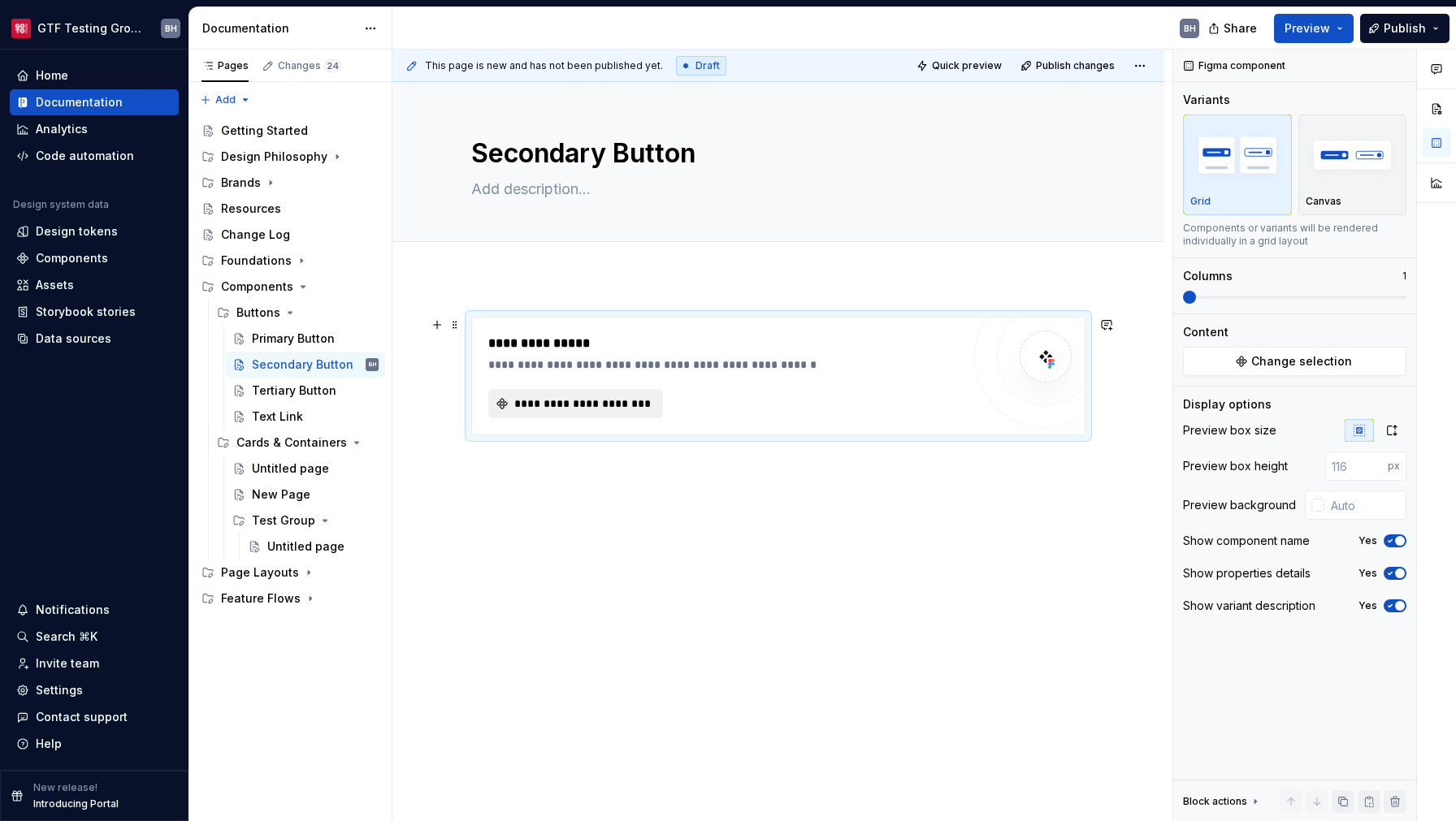
click at [565, 408] on span "**********" at bounding box center [582, 404] width 140 height 16
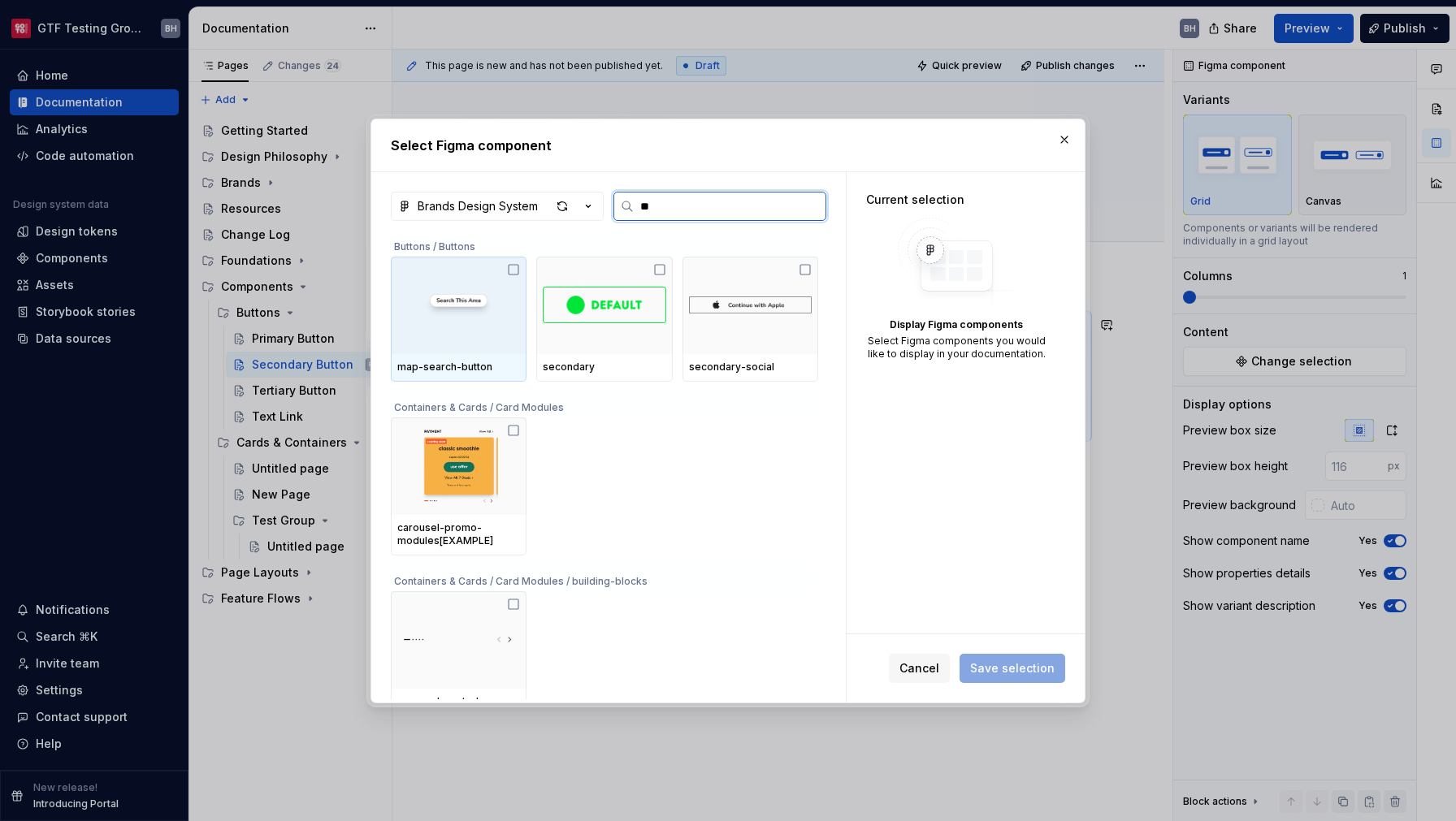
type input "***"
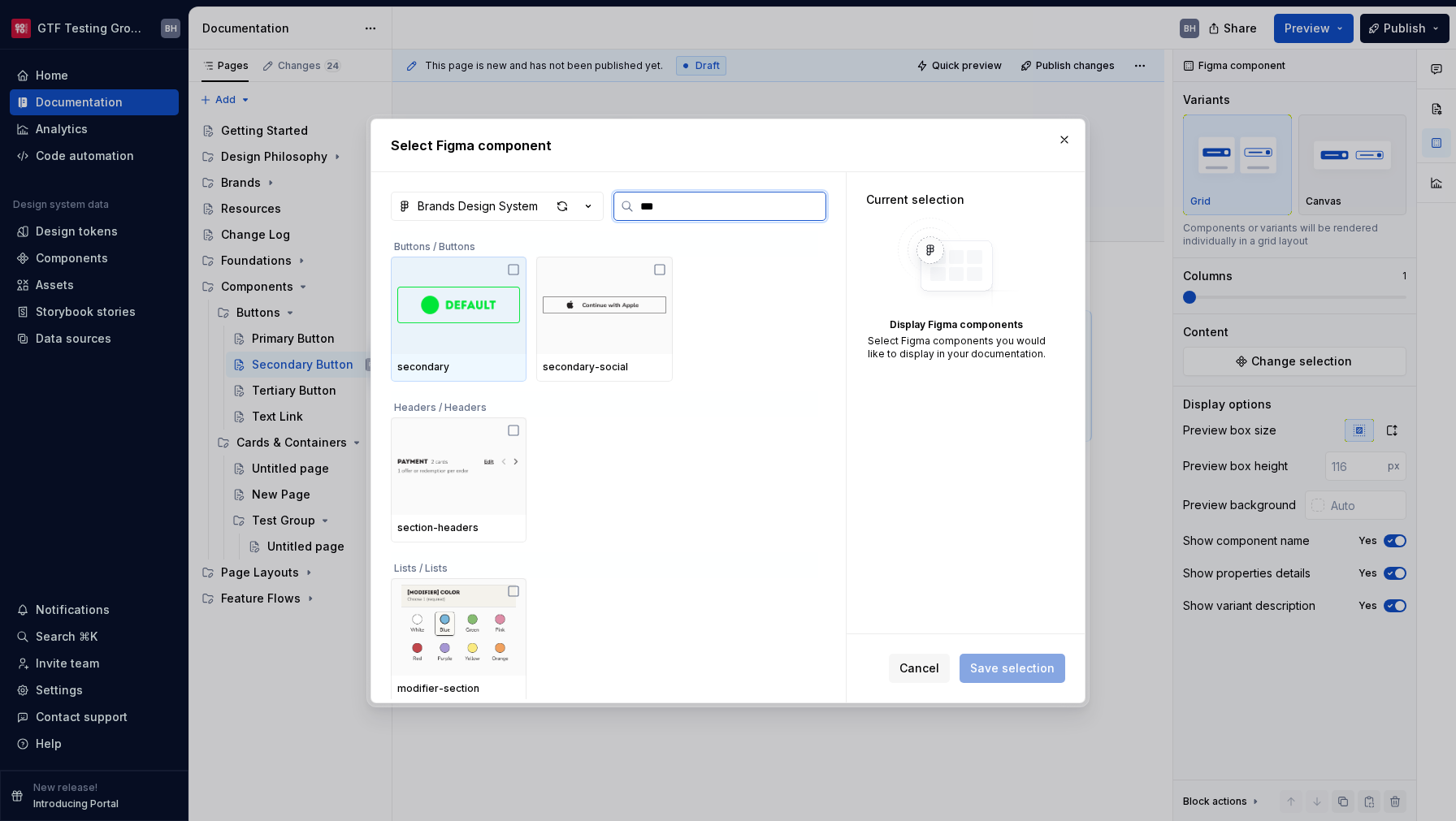
click at [501, 278] on div at bounding box center [459, 305] width 136 height 98
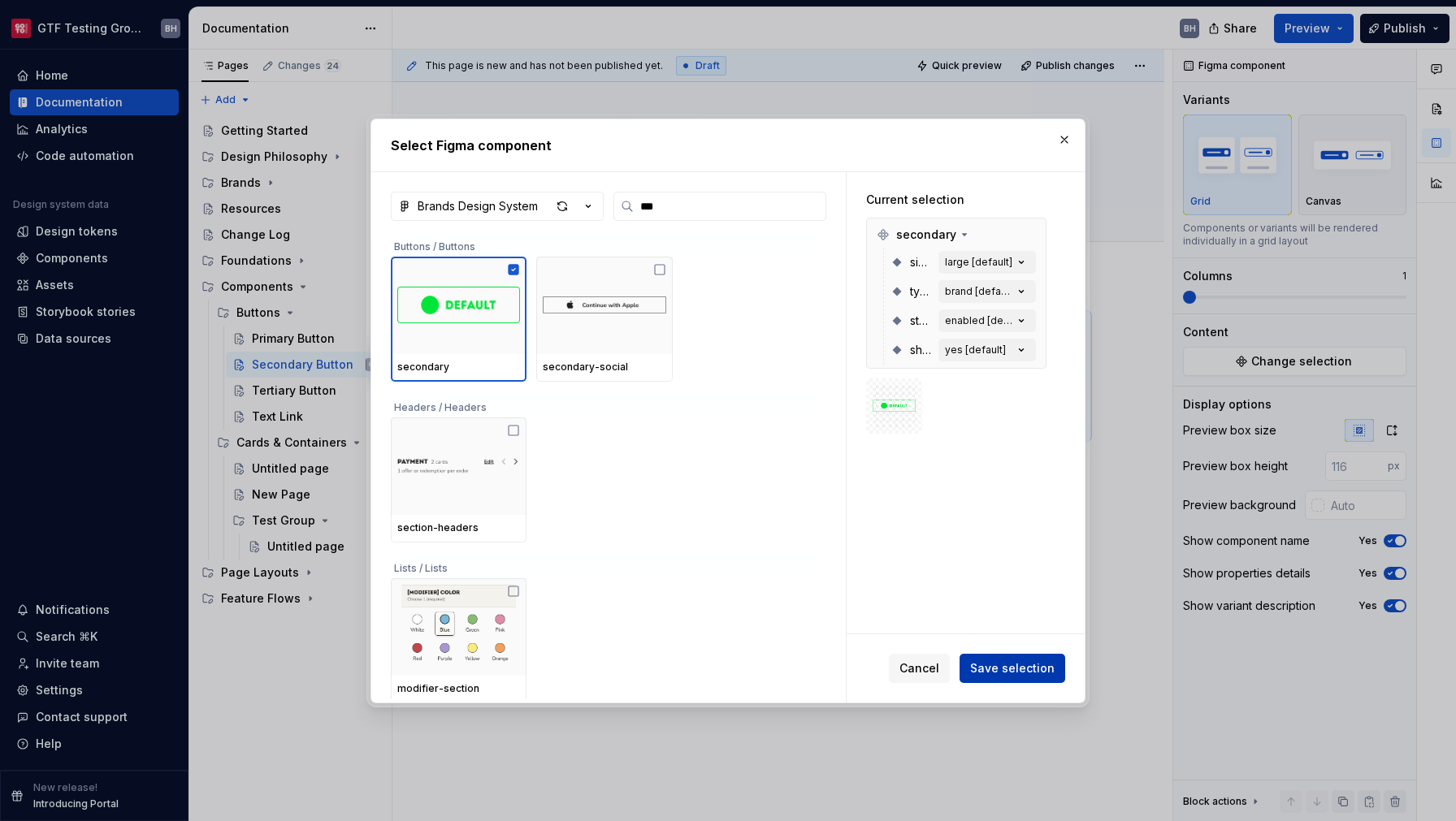
click at [1004, 675] on span "Save selection" at bounding box center [1012, 668] width 84 height 16
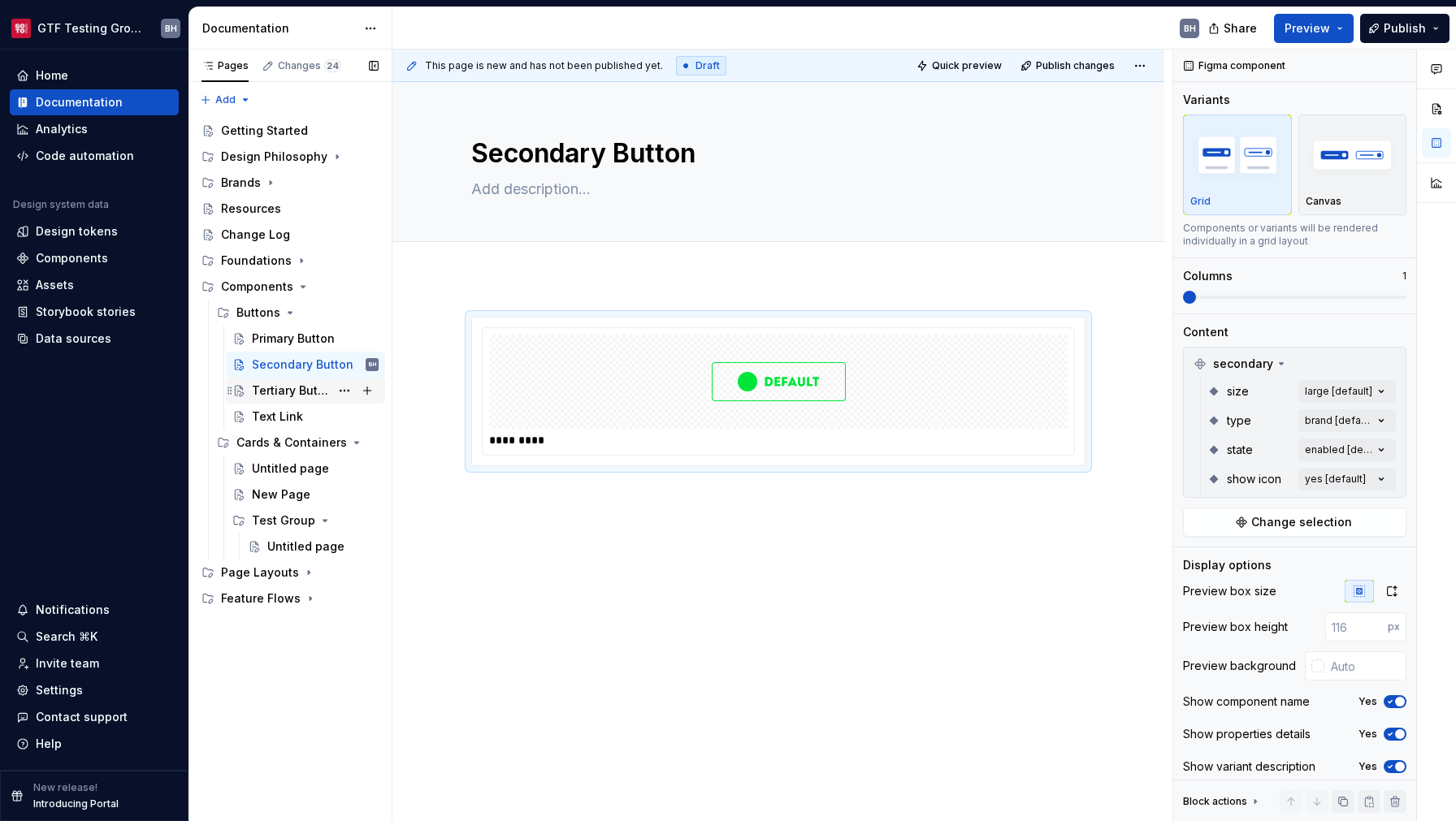
click at [305, 386] on div "Tertiary Button" at bounding box center [290, 390] width 78 height 16
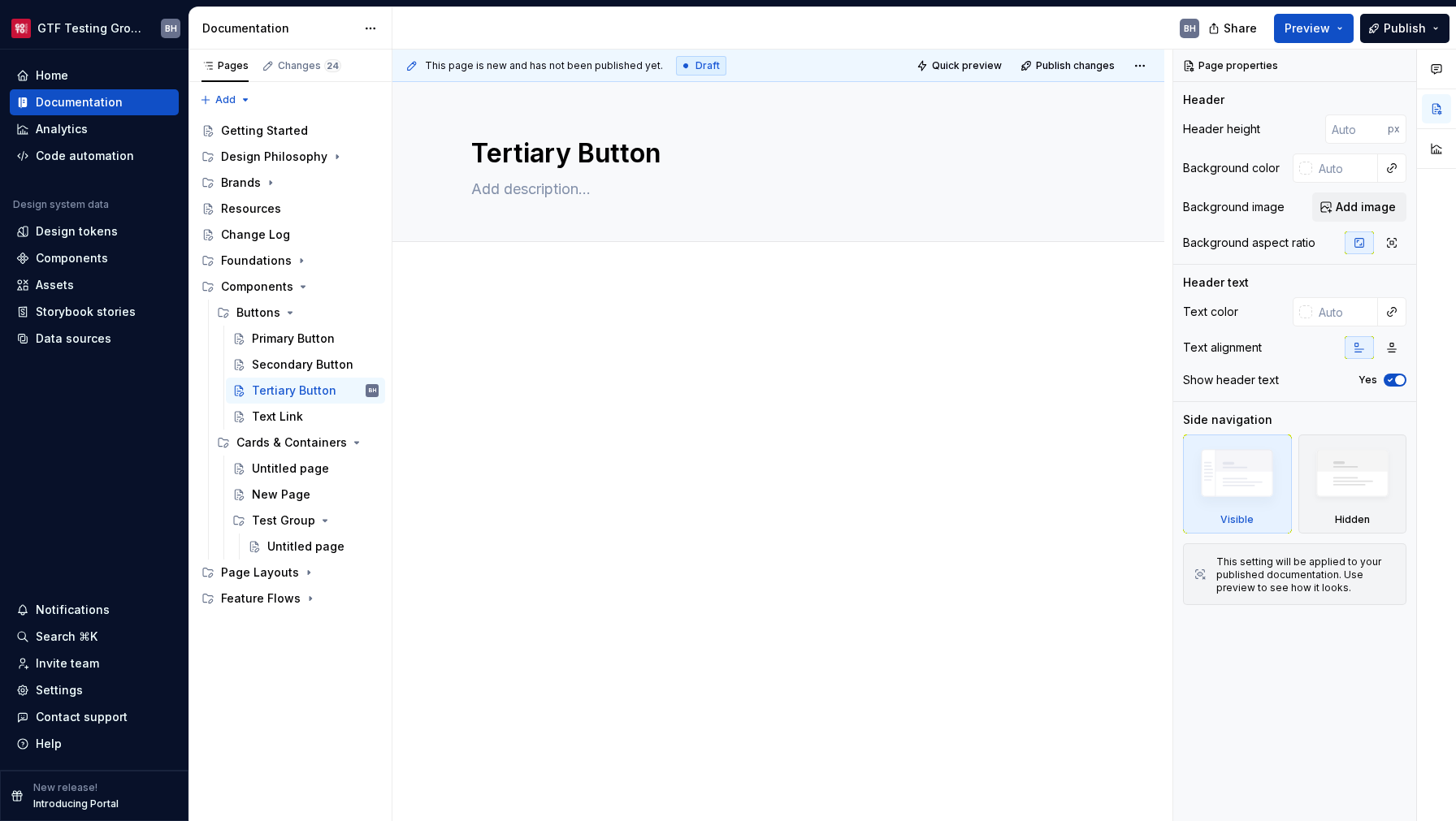
type textarea "*"
click at [528, 347] on div at bounding box center [778, 348] width 614 height 62
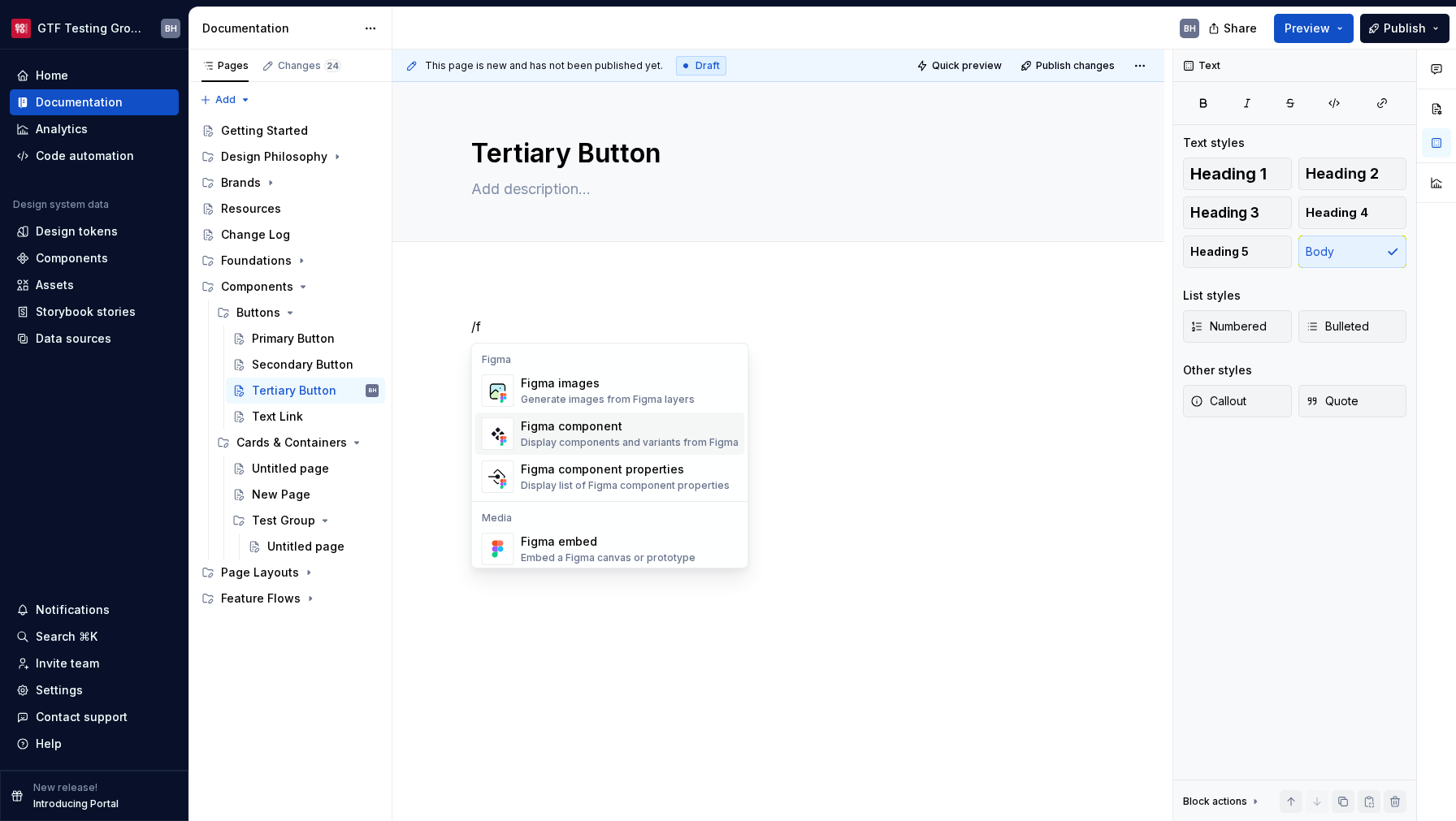
click at [566, 426] on div "Figma component" at bounding box center [629, 426] width 218 height 16
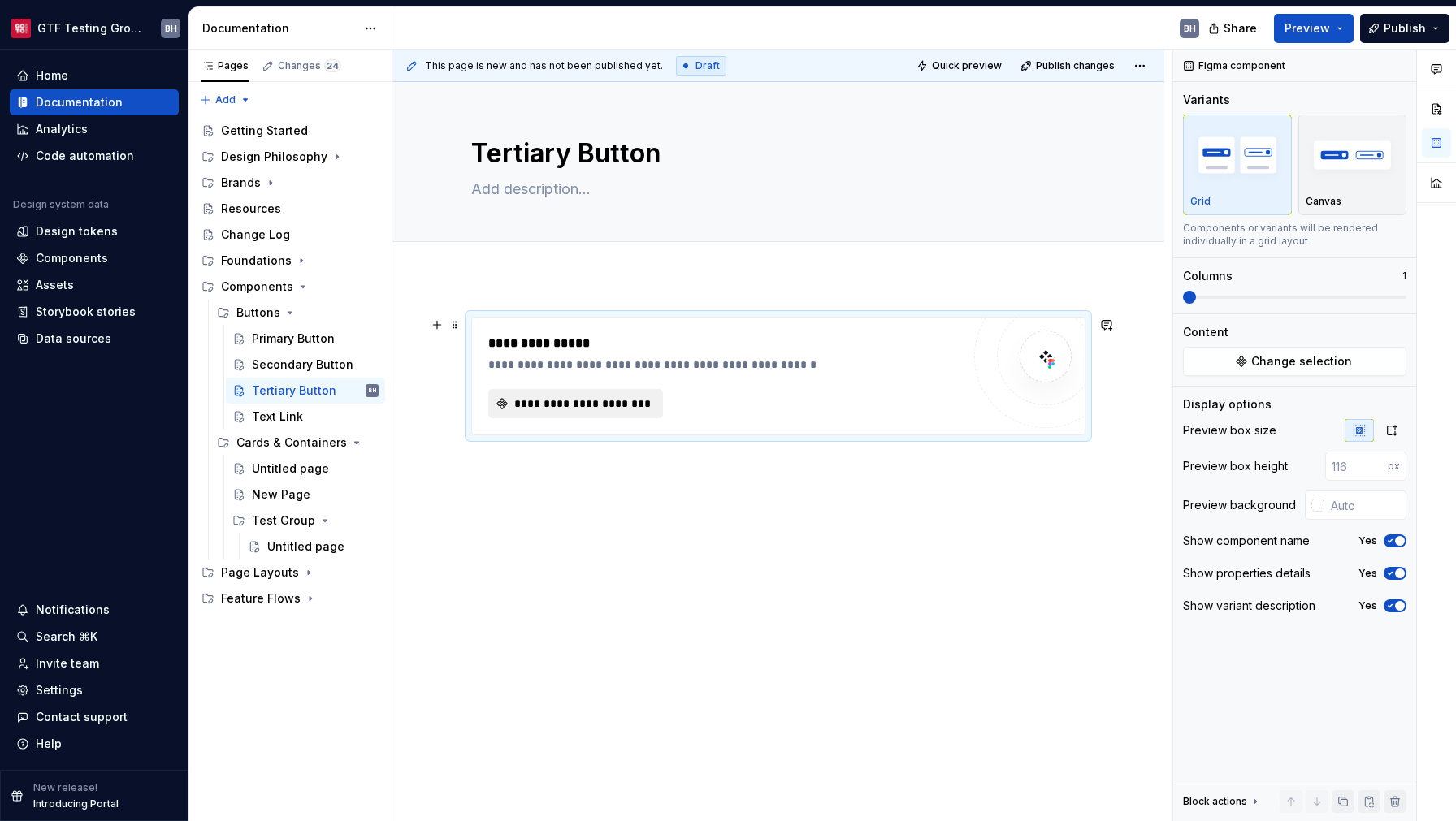
click at [564, 410] on span "**********" at bounding box center [582, 404] width 140 height 16
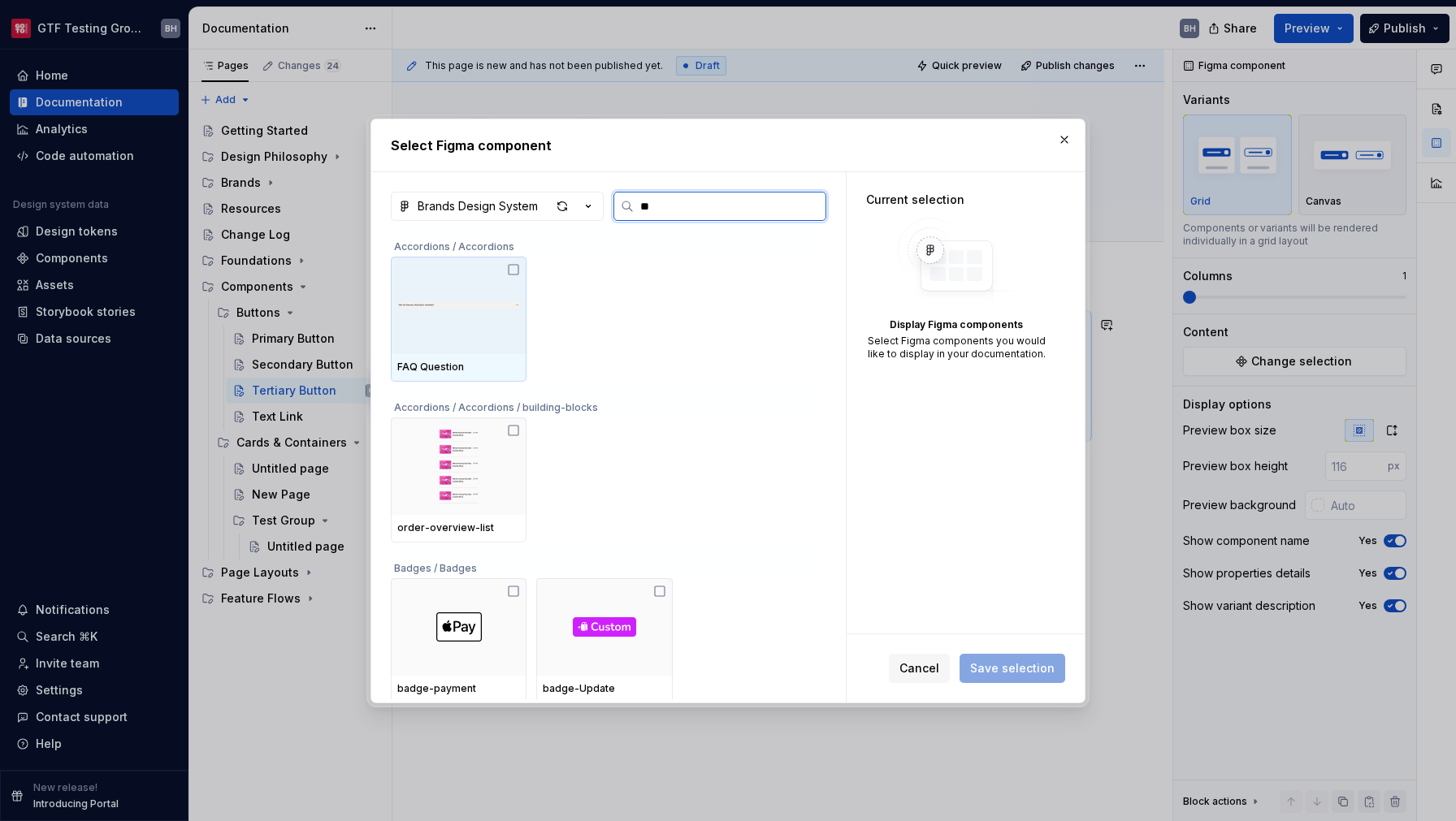
type input "***"
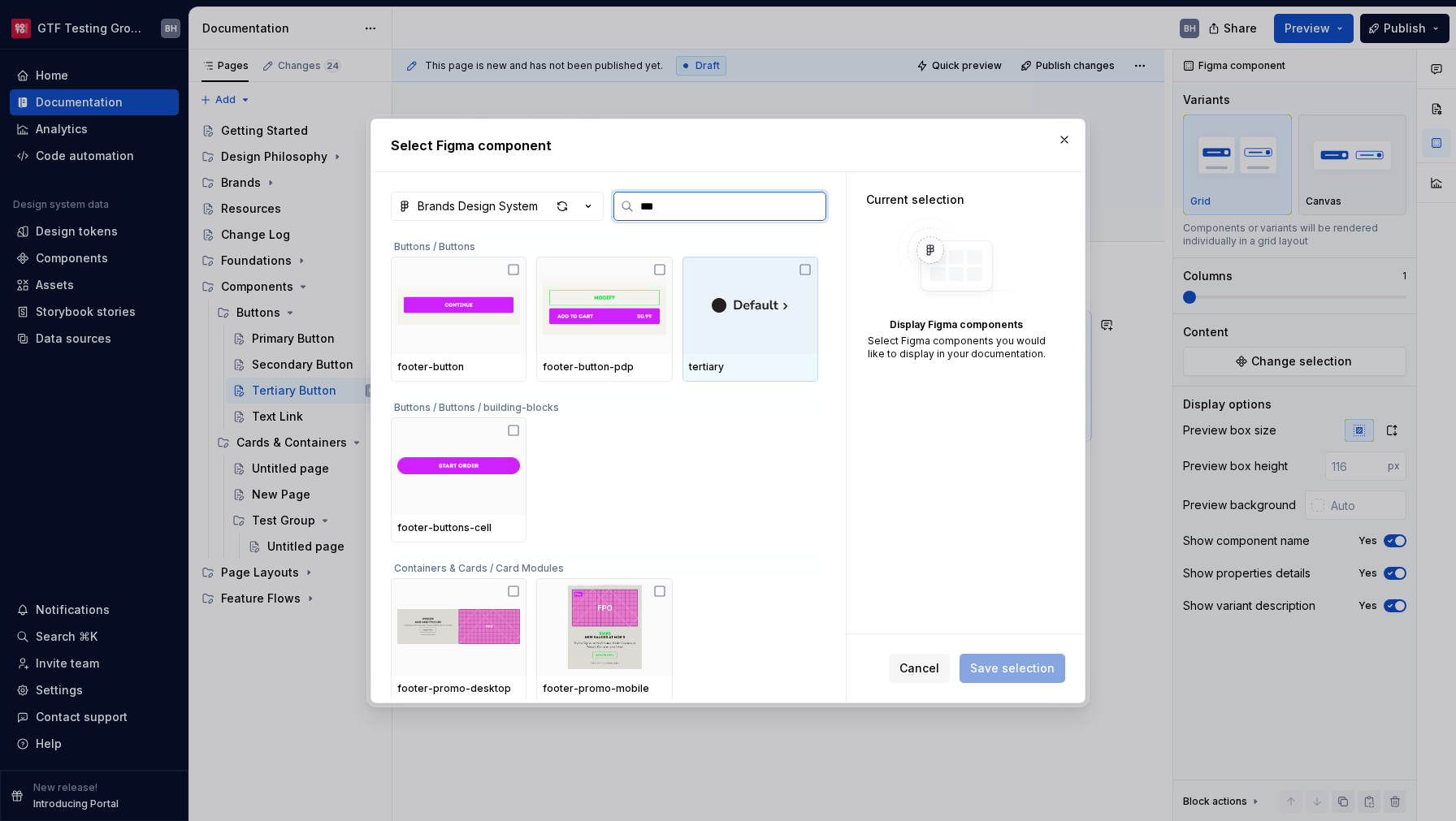
click at [771, 279] on div at bounding box center [750, 305] width 136 height 98
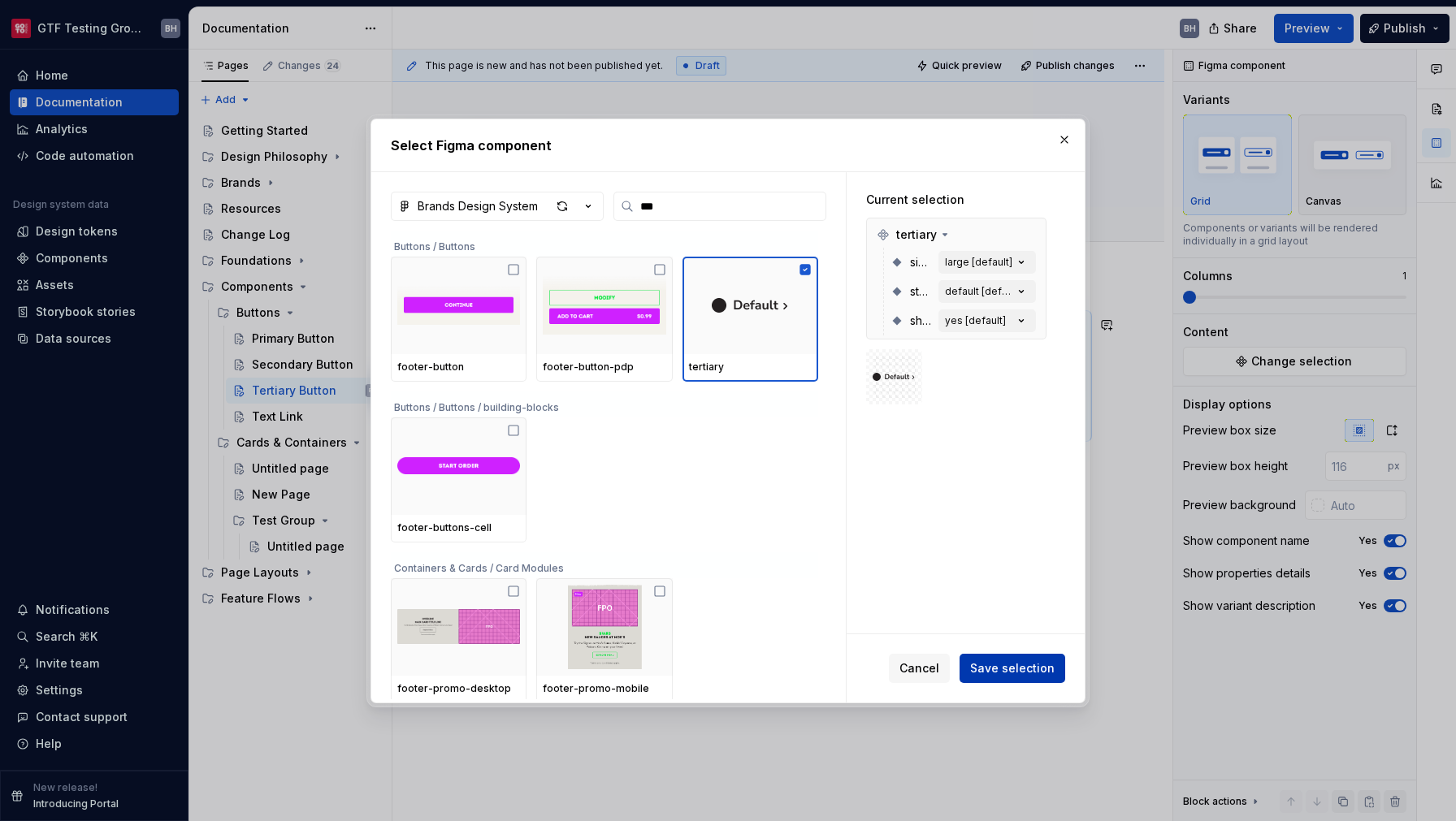
click at [1037, 658] on button "Save selection" at bounding box center [1012, 668] width 106 height 29
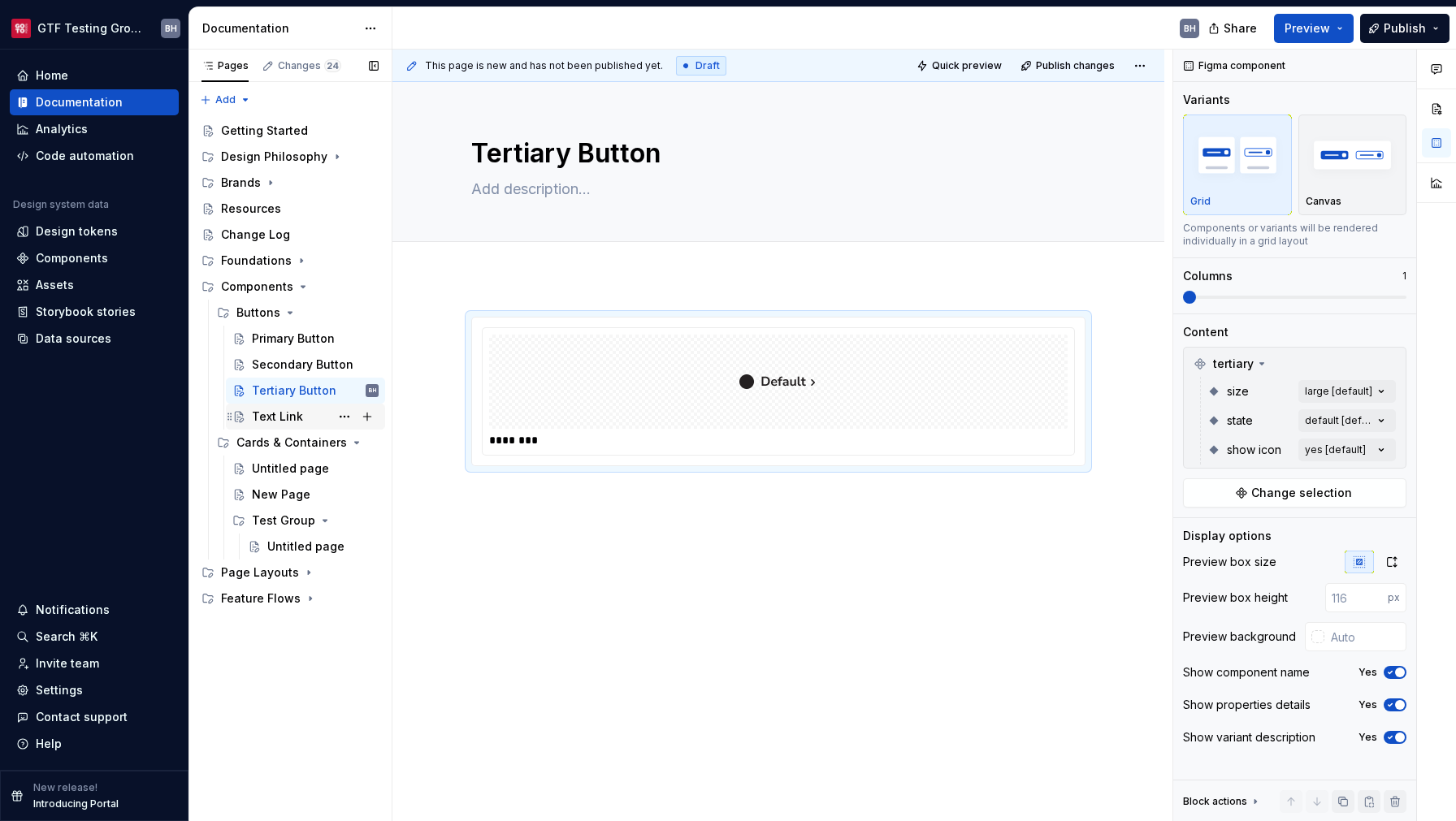
click at [277, 420] on div "Text Link" at bounding box center [277, 416] width 51 height 16
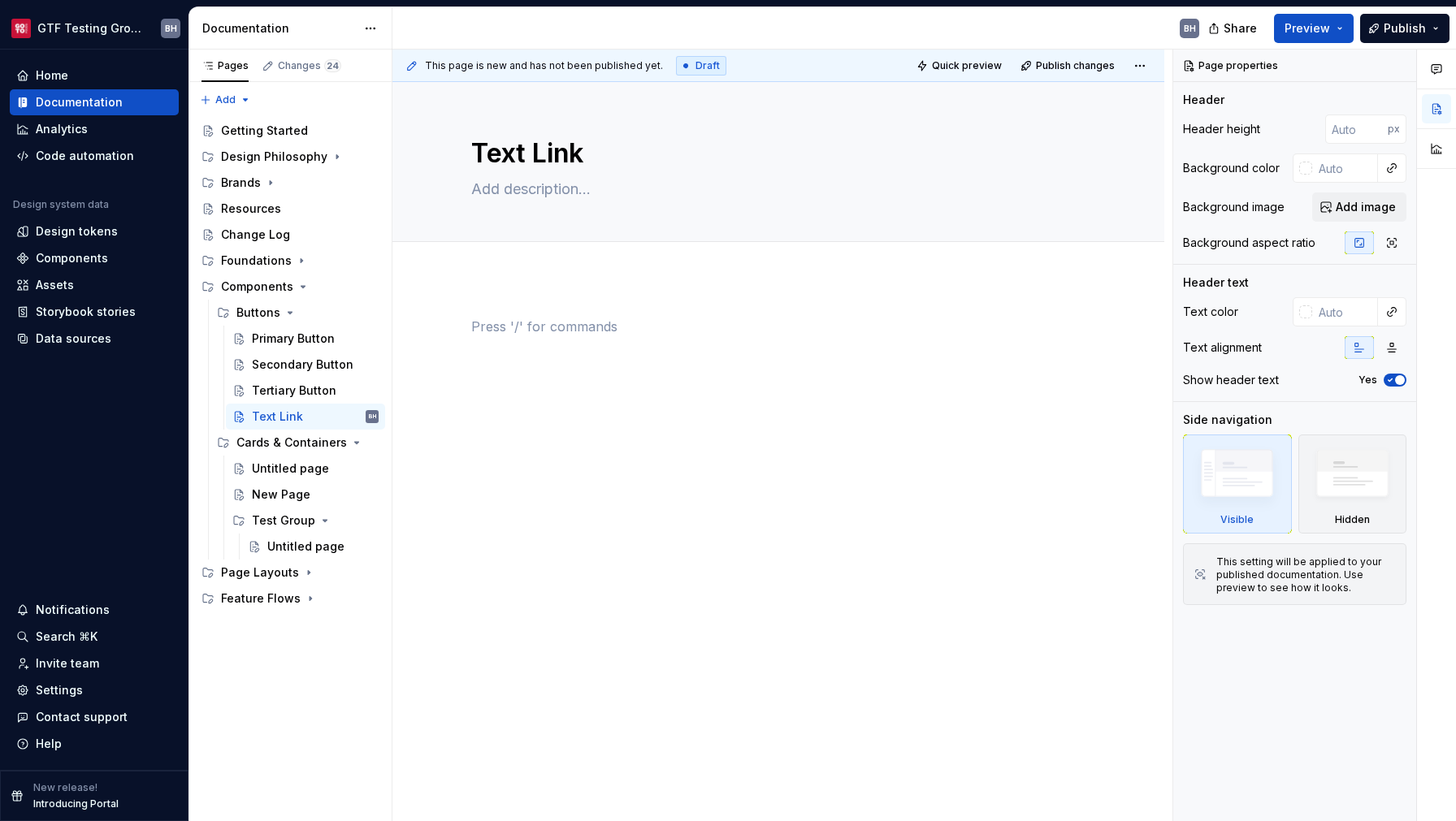
type textarea "*"
click at [599, 355] on div at bounding box center [778, 348] width 614 height 62
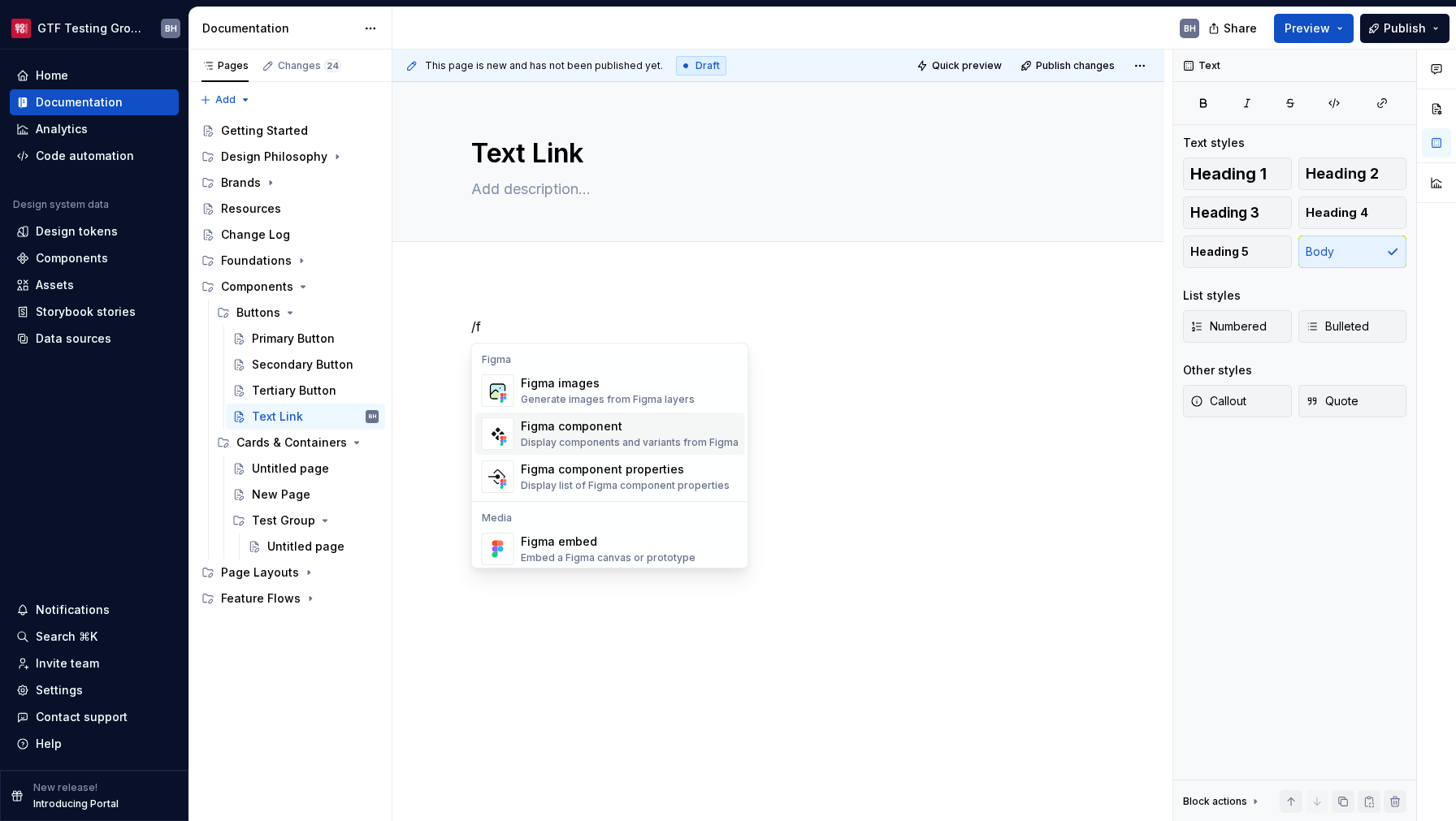
click at [607, 425] on div "Figma component" at bounding box center [629, 426] width 218 height 16
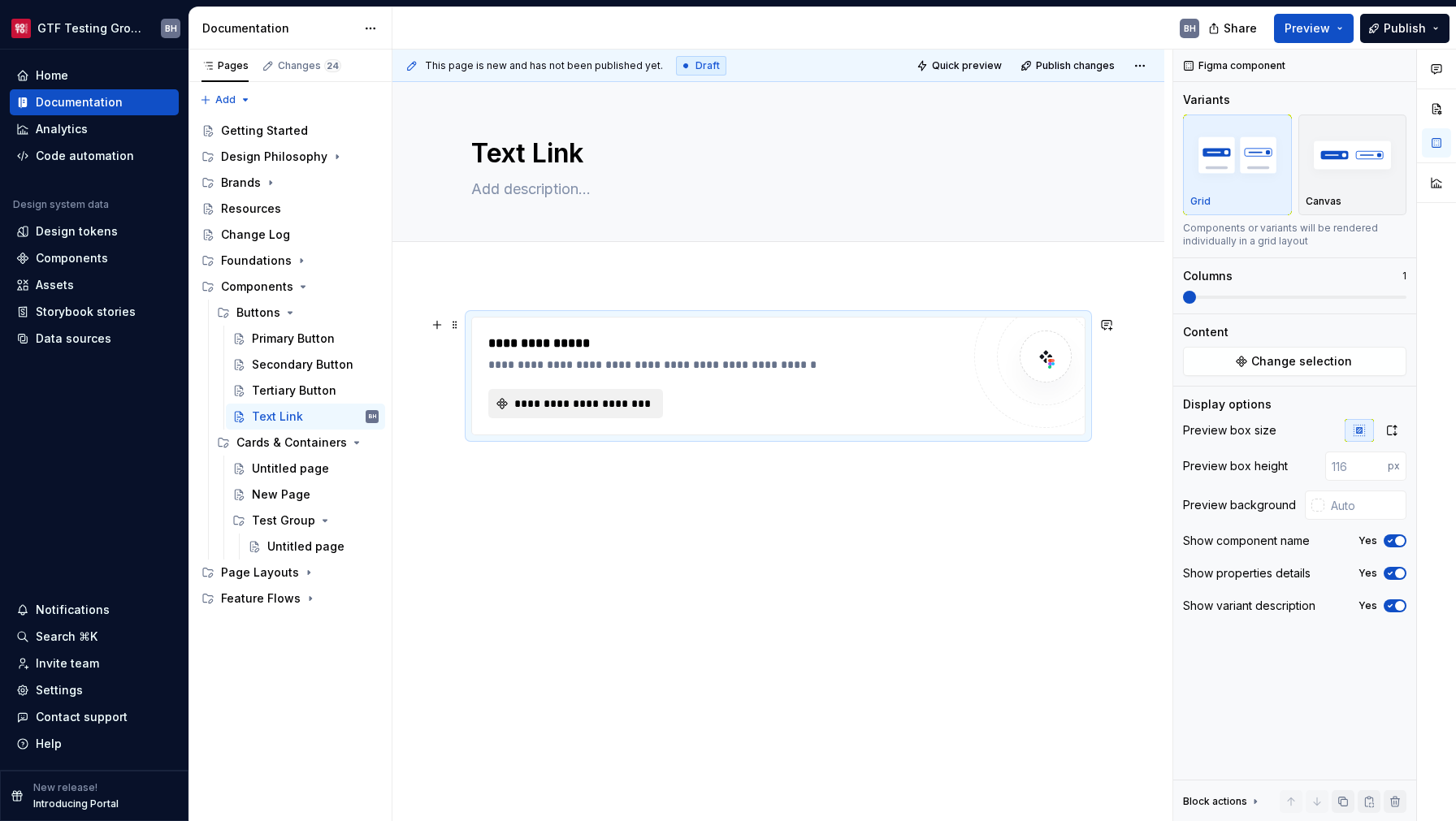
click at [603, 408] on span "**********" at bounding box center [582, 404] width 140 height 16
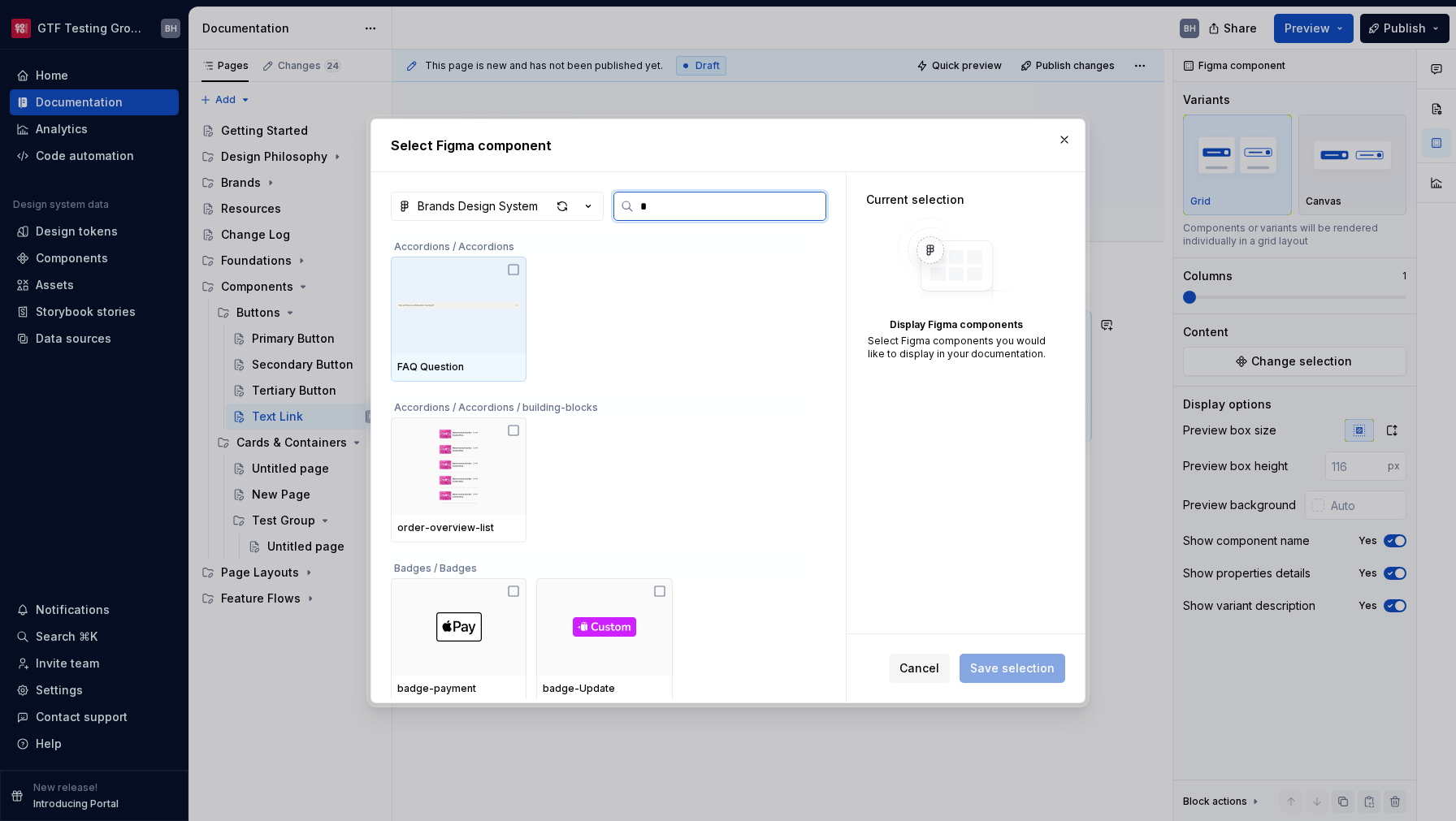
type input "**"
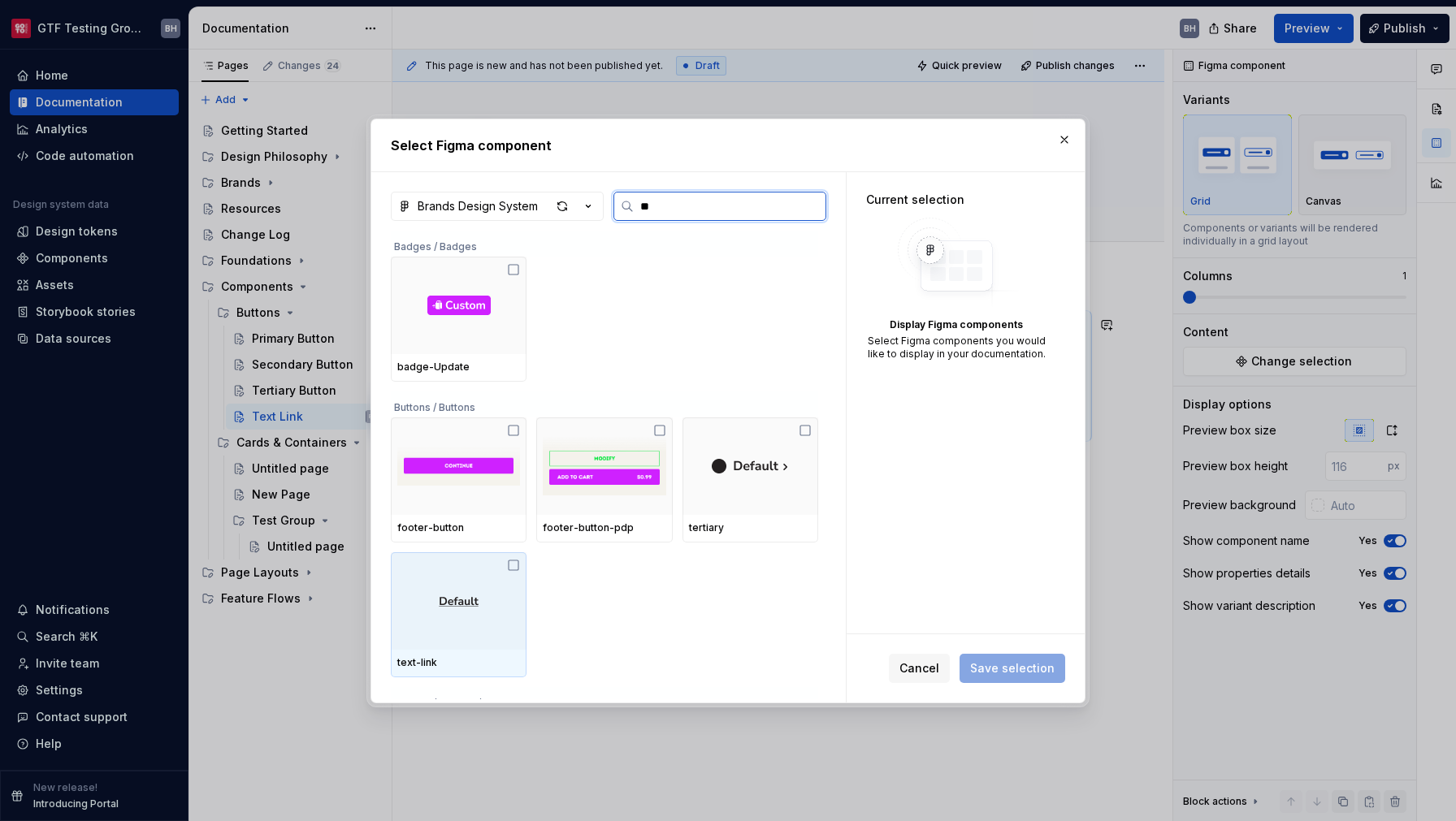
click at [437, 603] on div at bounding box center [459, 601] width 136 height 98
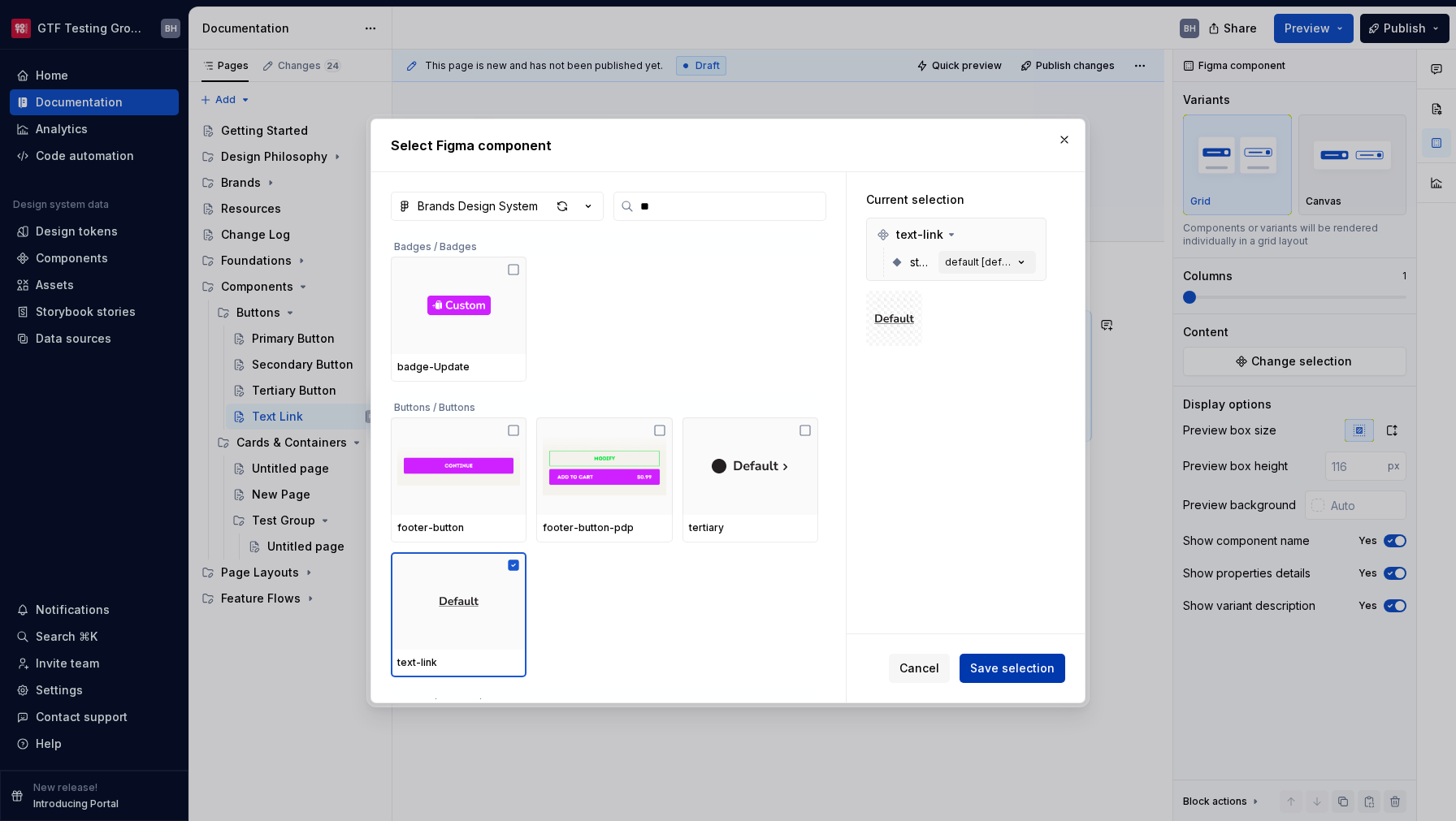
click at [1007, 671] on span "Save selection" at bounding box center [1012, 668] width 84 height 16
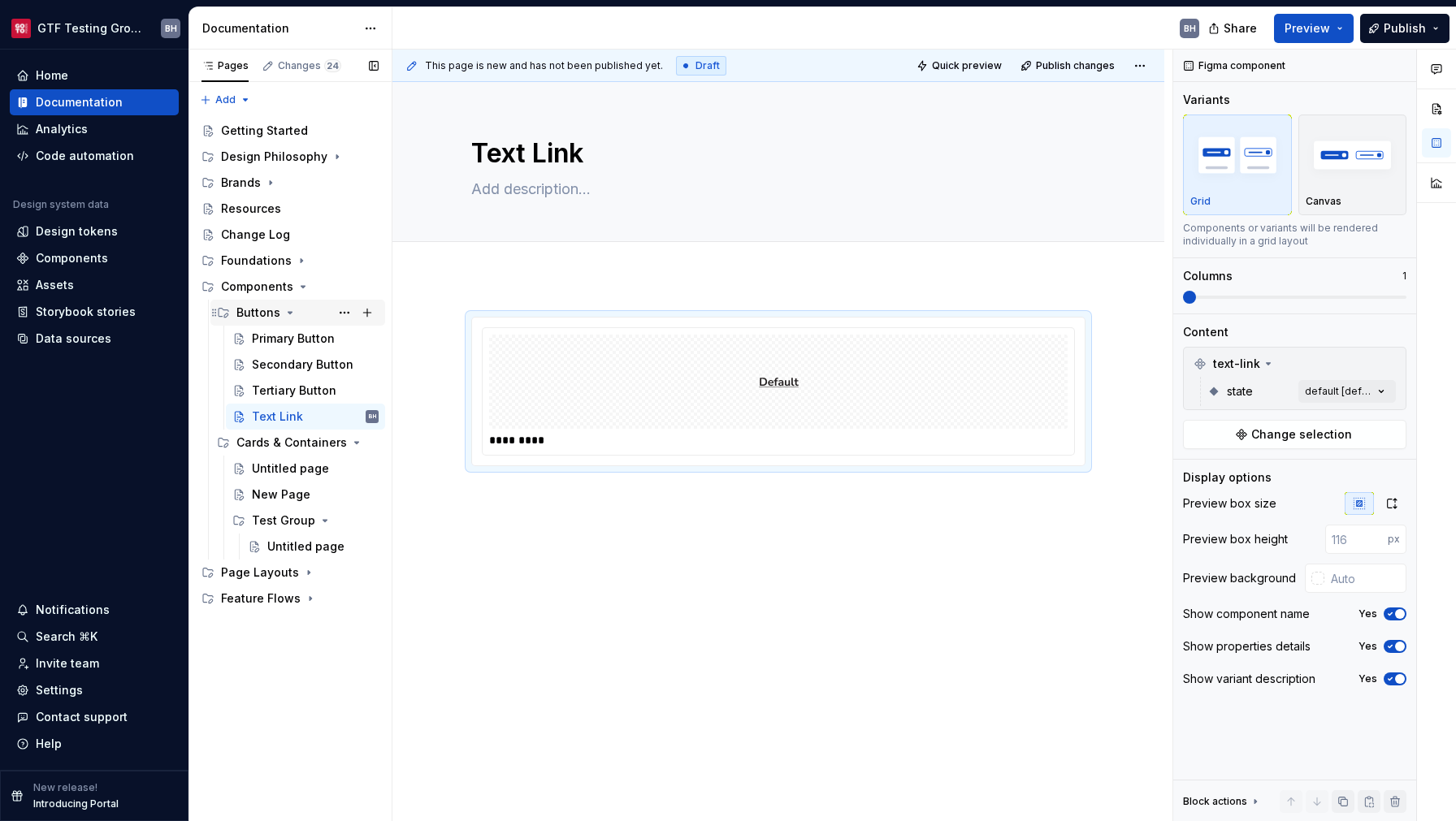
click at [288, 311] on icon "Page tree" at bounding box center [289, 312] width 13 height 13
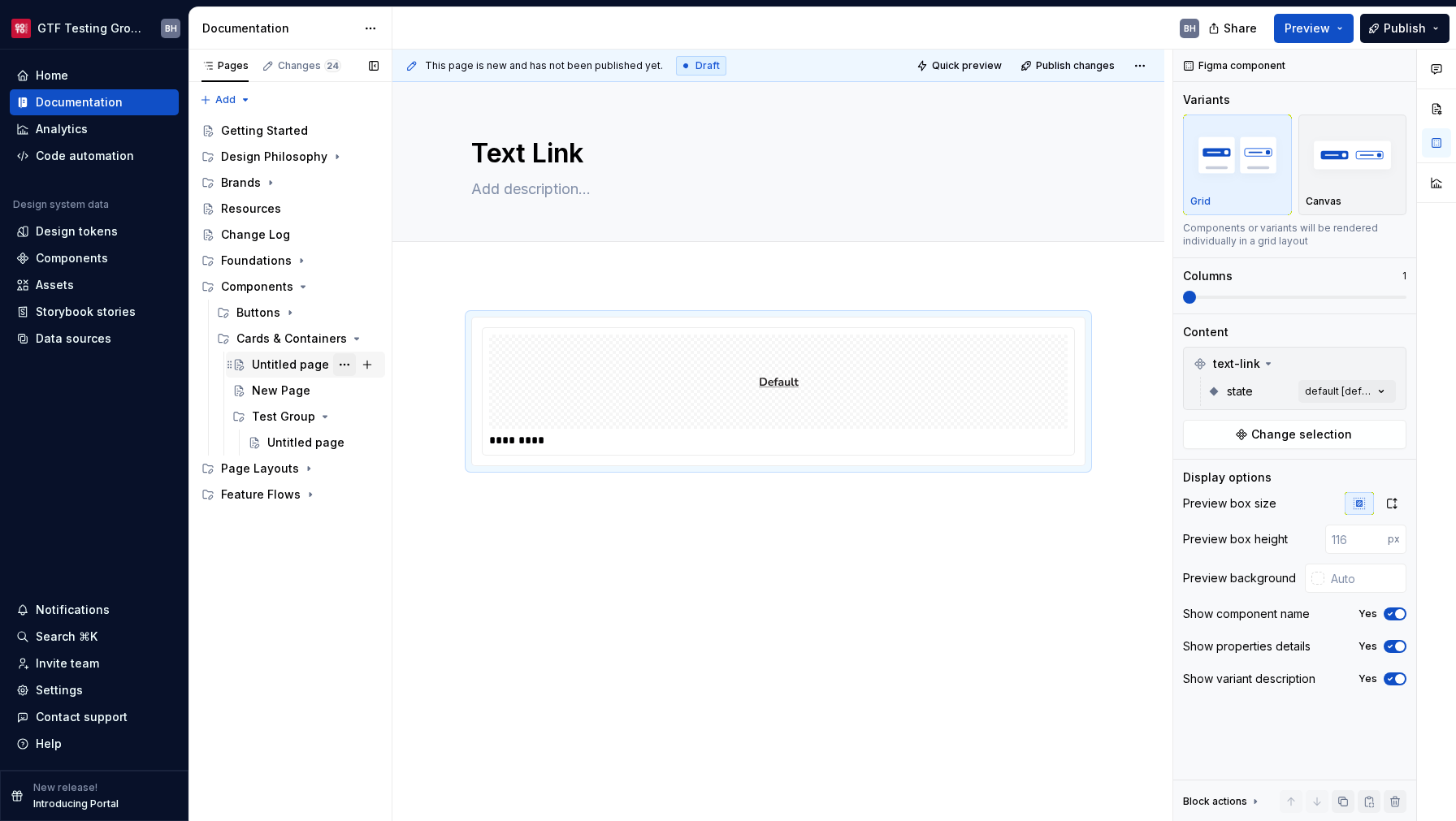
click at [346, 369] on button "Page tree" at bounding box center [344, 364] width 22 height 22
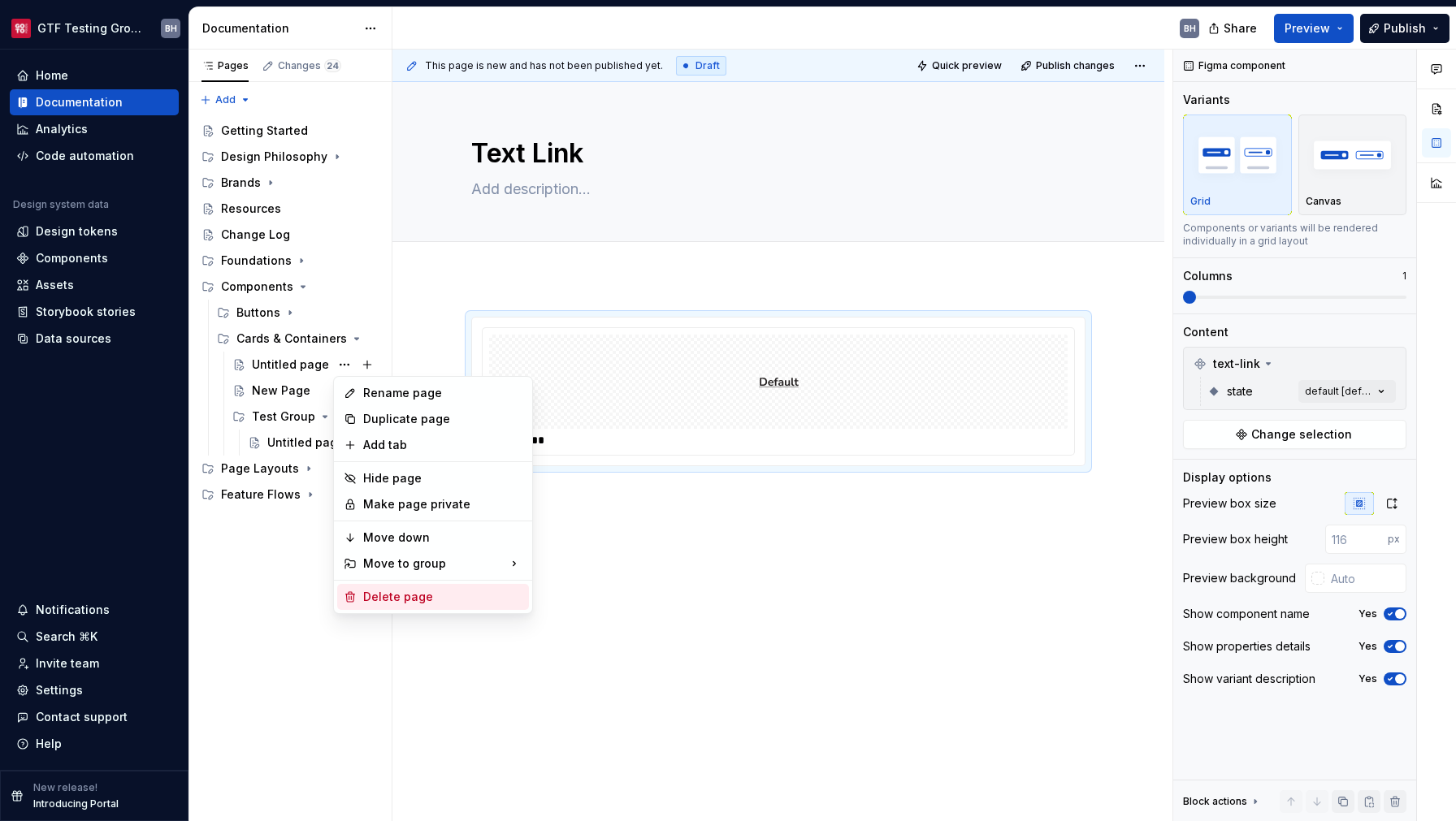
click at [386, 594] on div "Delete page" at bounding box center [442, 596] width 159 height 16
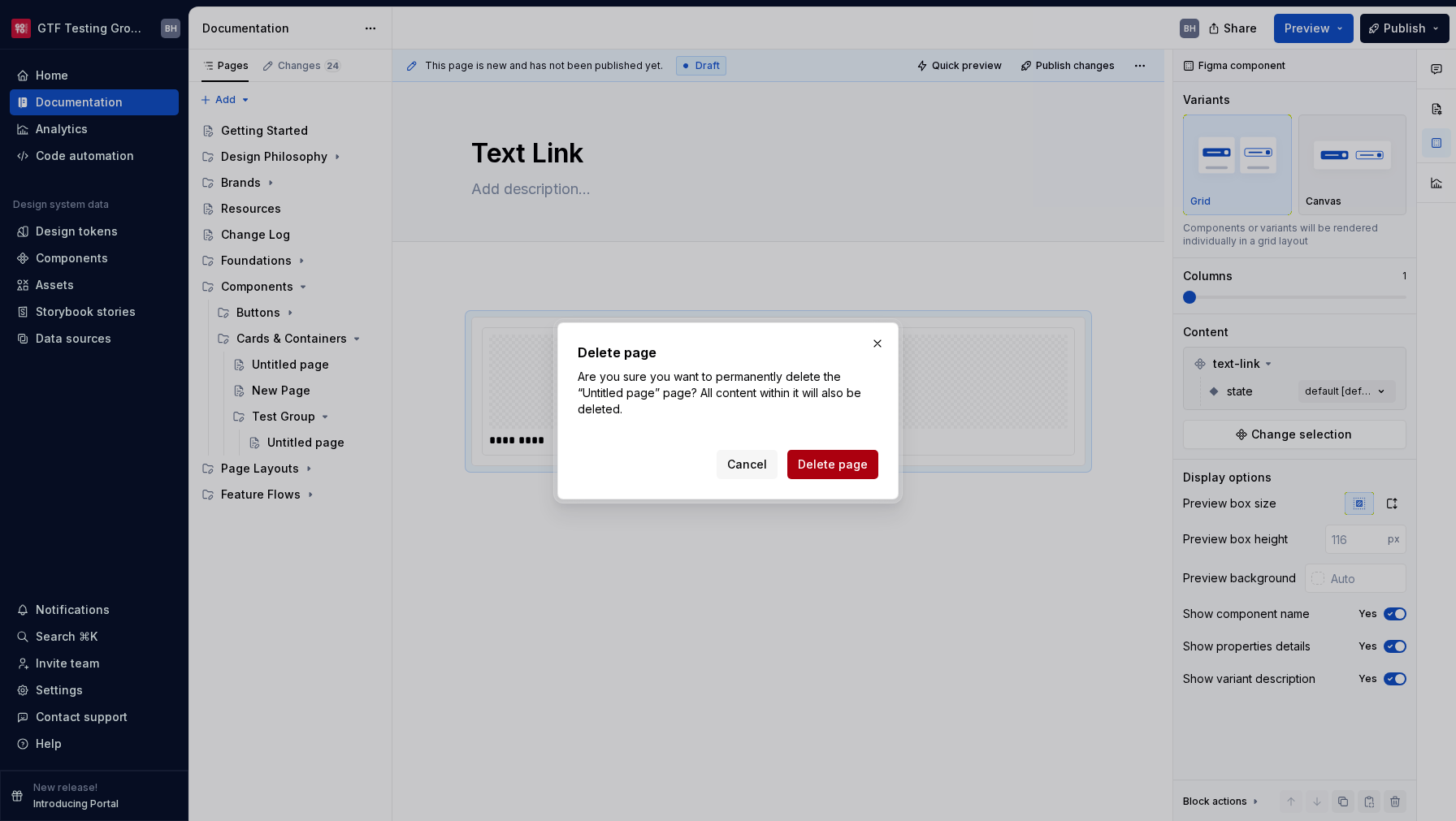
click at [820, 471] on span "Delete page" at bounding box center [833, 465] width 70 height 16
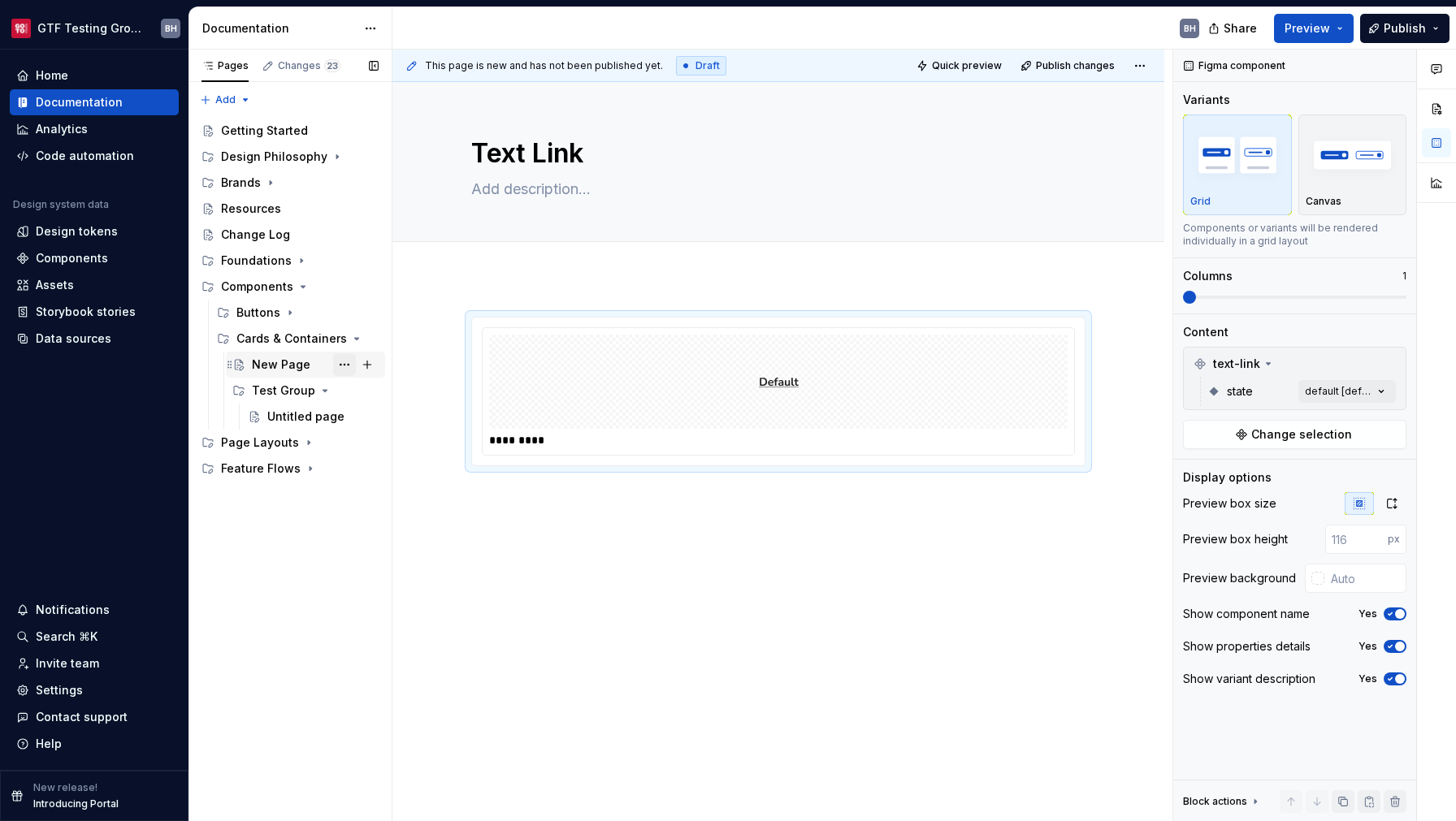
click at [349, 370] on button "Page tree" at bounding box center [344, 364] width 22 height 22
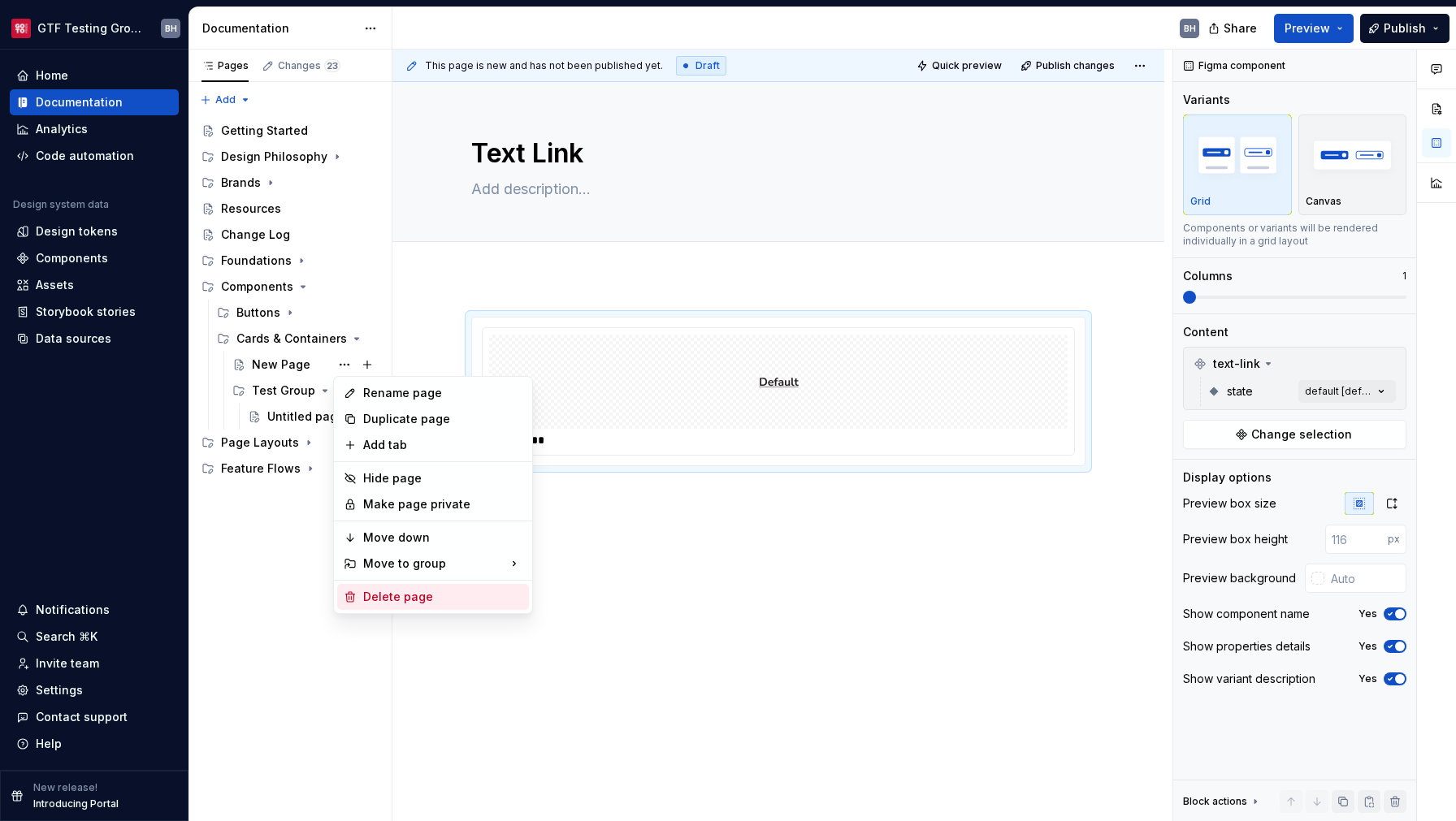
click at [387, 593] on div "Delete page" at bounding box center [442, 596] width 159 height 16
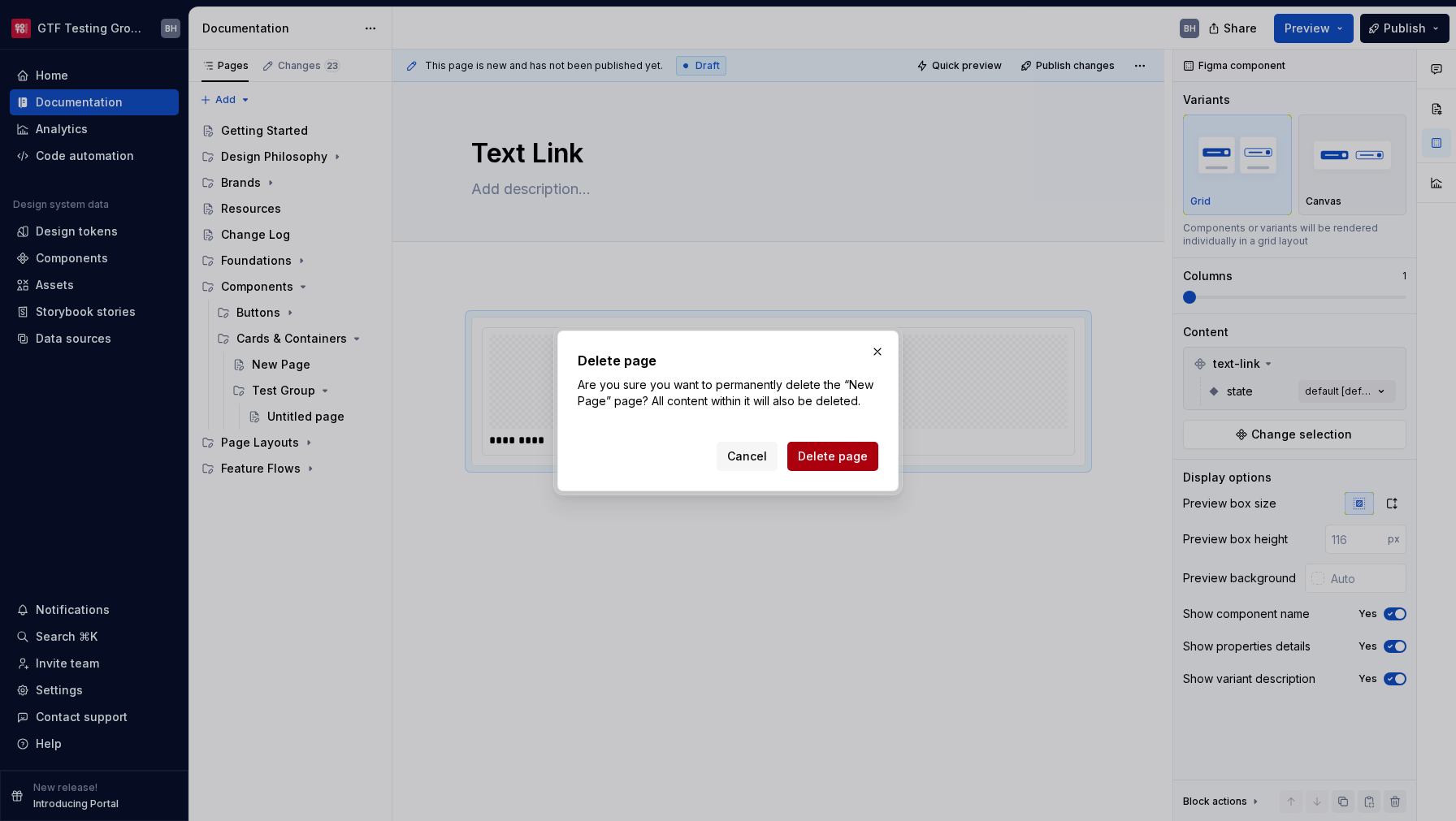
click at [855, 459] on span "Delete page" at bounding box center [833, 456] width 70 height 16
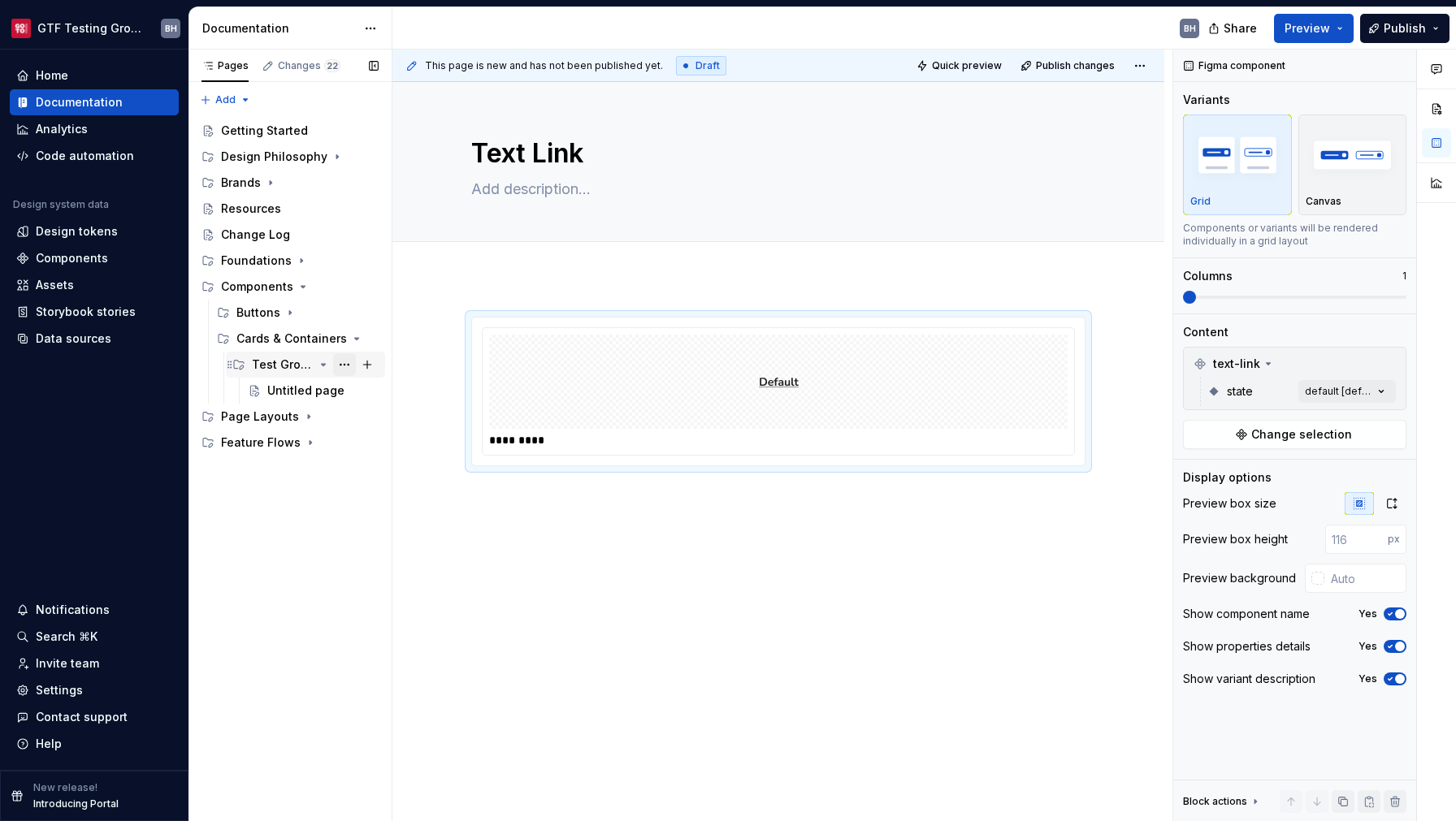
click at [348, 364] on button "Page tree" at bounding box center [344, 364] width 22 height 22
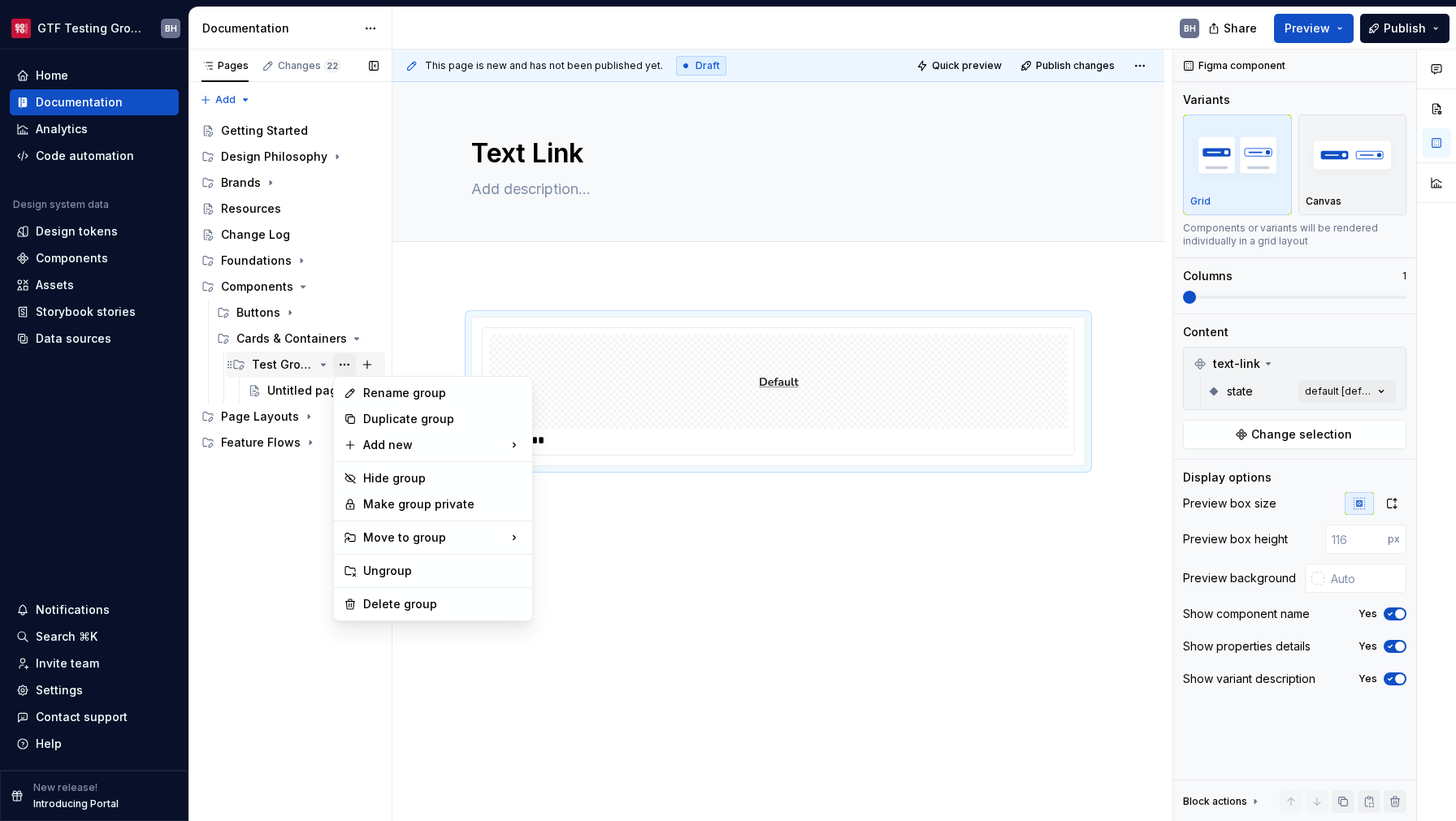
type textarea "*"
click at [364, 390] on div "Rename group" at bounding box center [442, 393] width 159 height 16
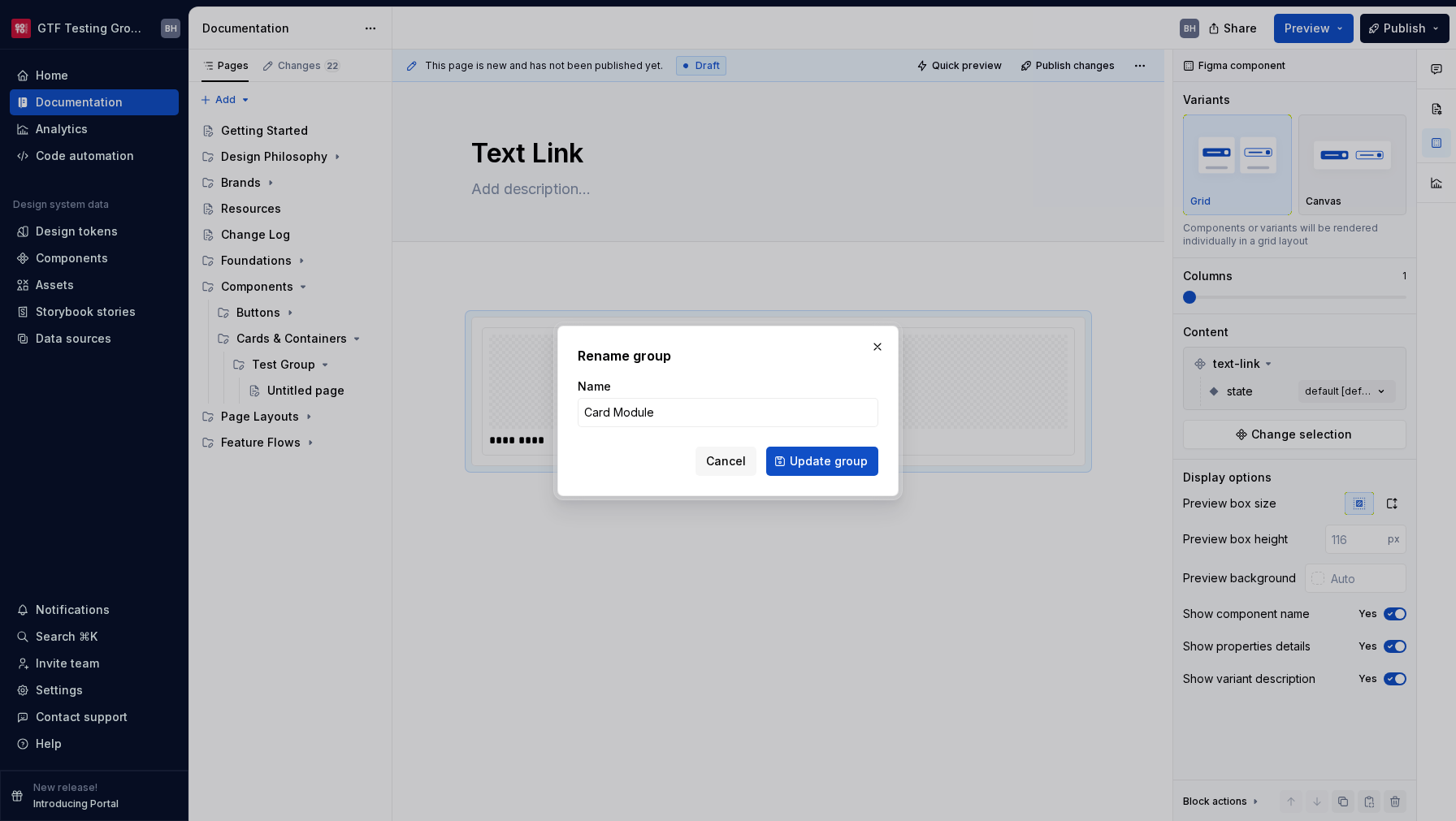
type input "Card Modules"
click button "Update group" at bounding box center [822, 461] width 112 height 29
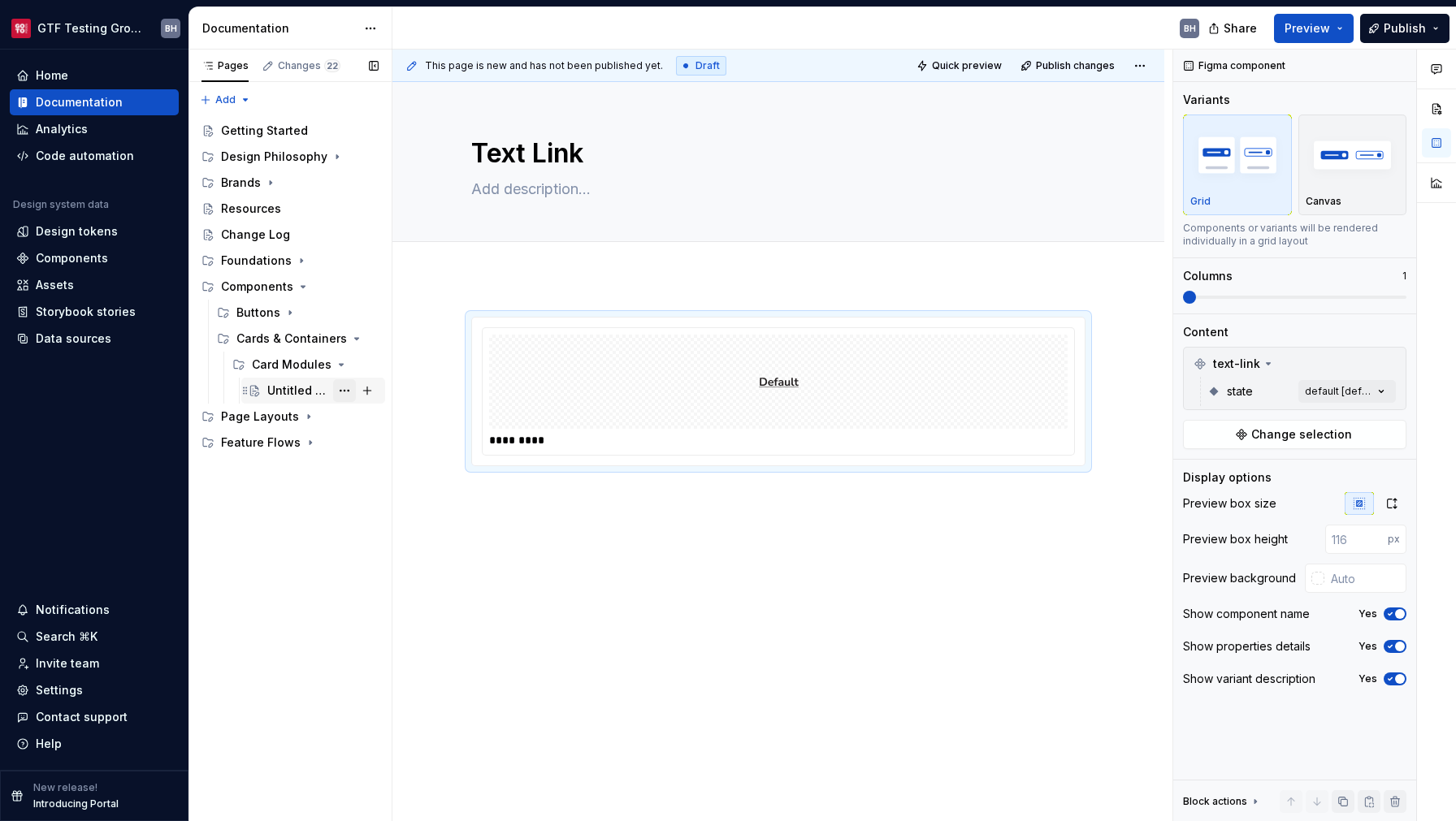
click at [345, 391] on button "Page tree" at bounding box center [344, 390] width 22 height 22
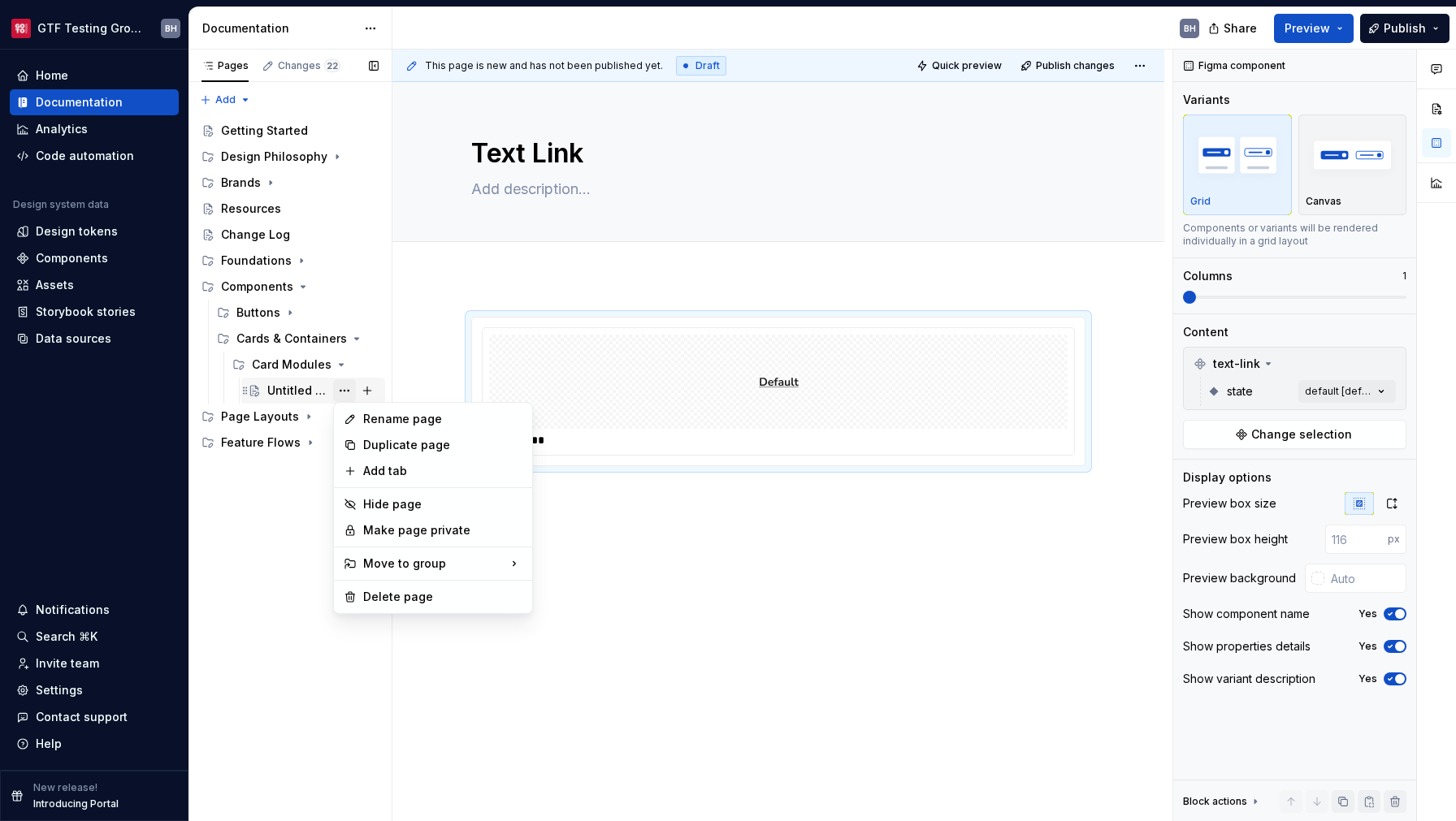
type textarea "*"
click at [368, 419] on div "Rename page" at bounding box center [442, 419] width 159 height 16
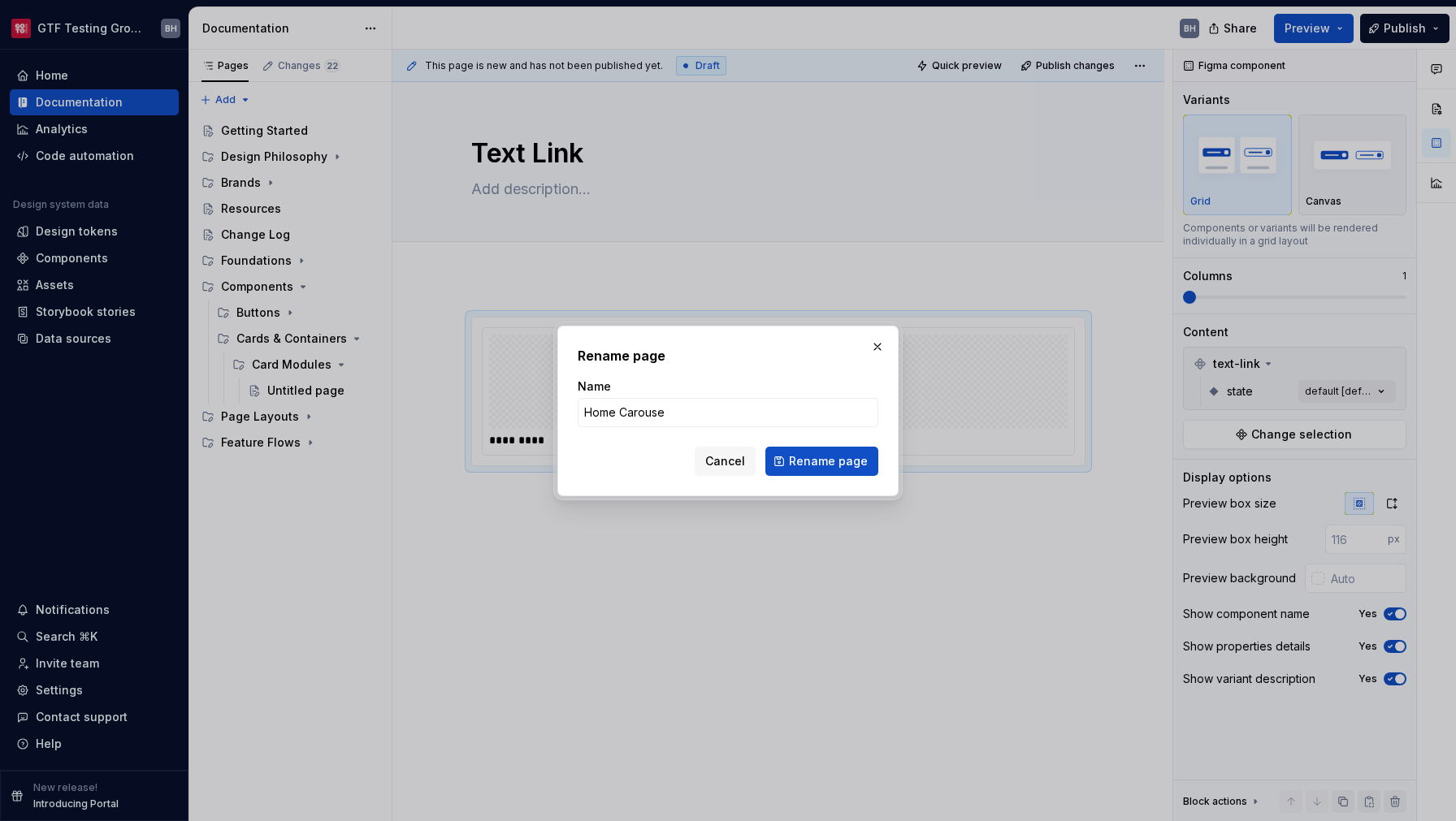
type input "Home Carousel"
click button "Rename page" at bounding box center [821, 461] width 113 height 29
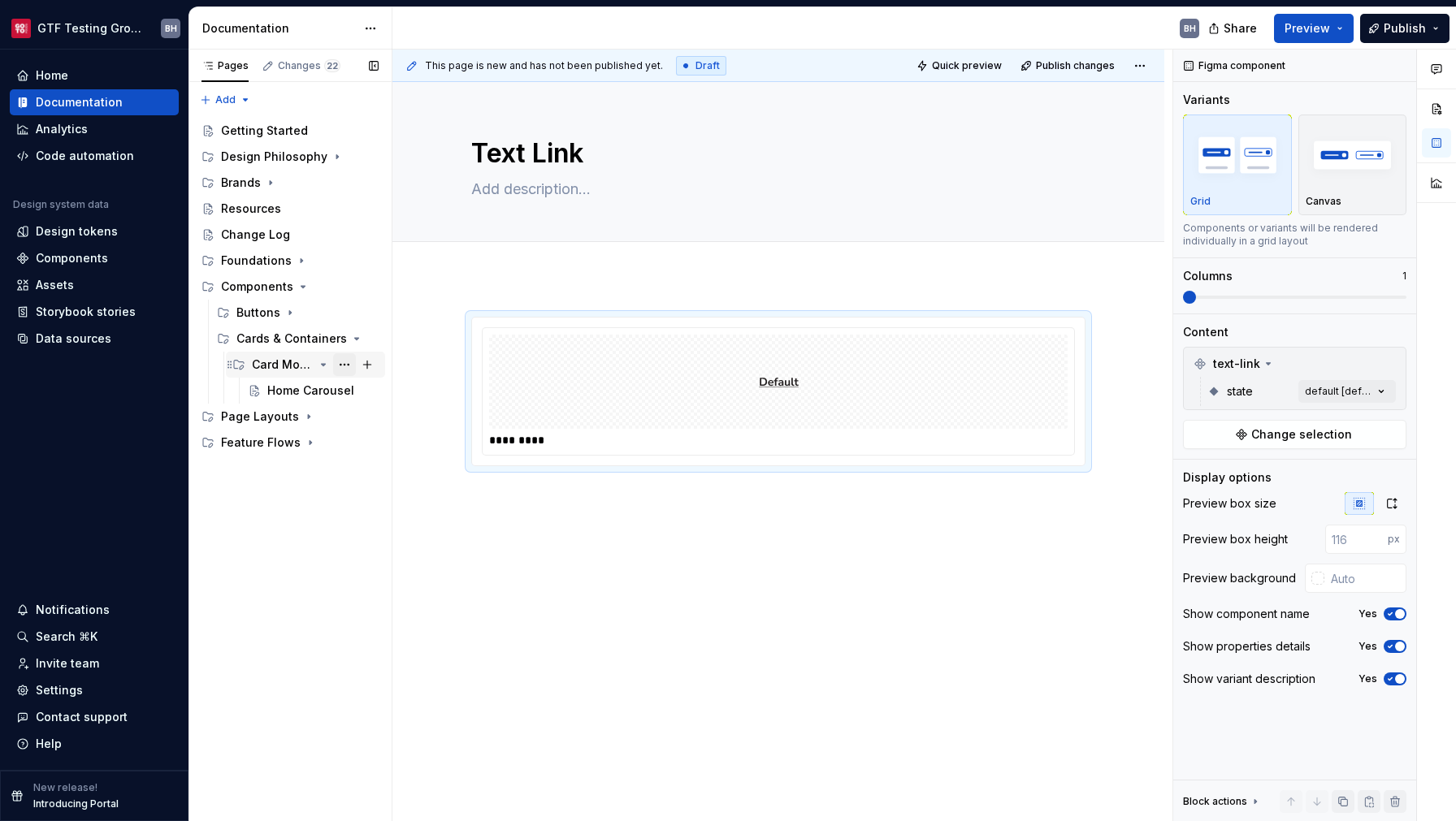
click at [341, 368] on button "Page tree" at bounding box center [344, 364] width 22 height 22
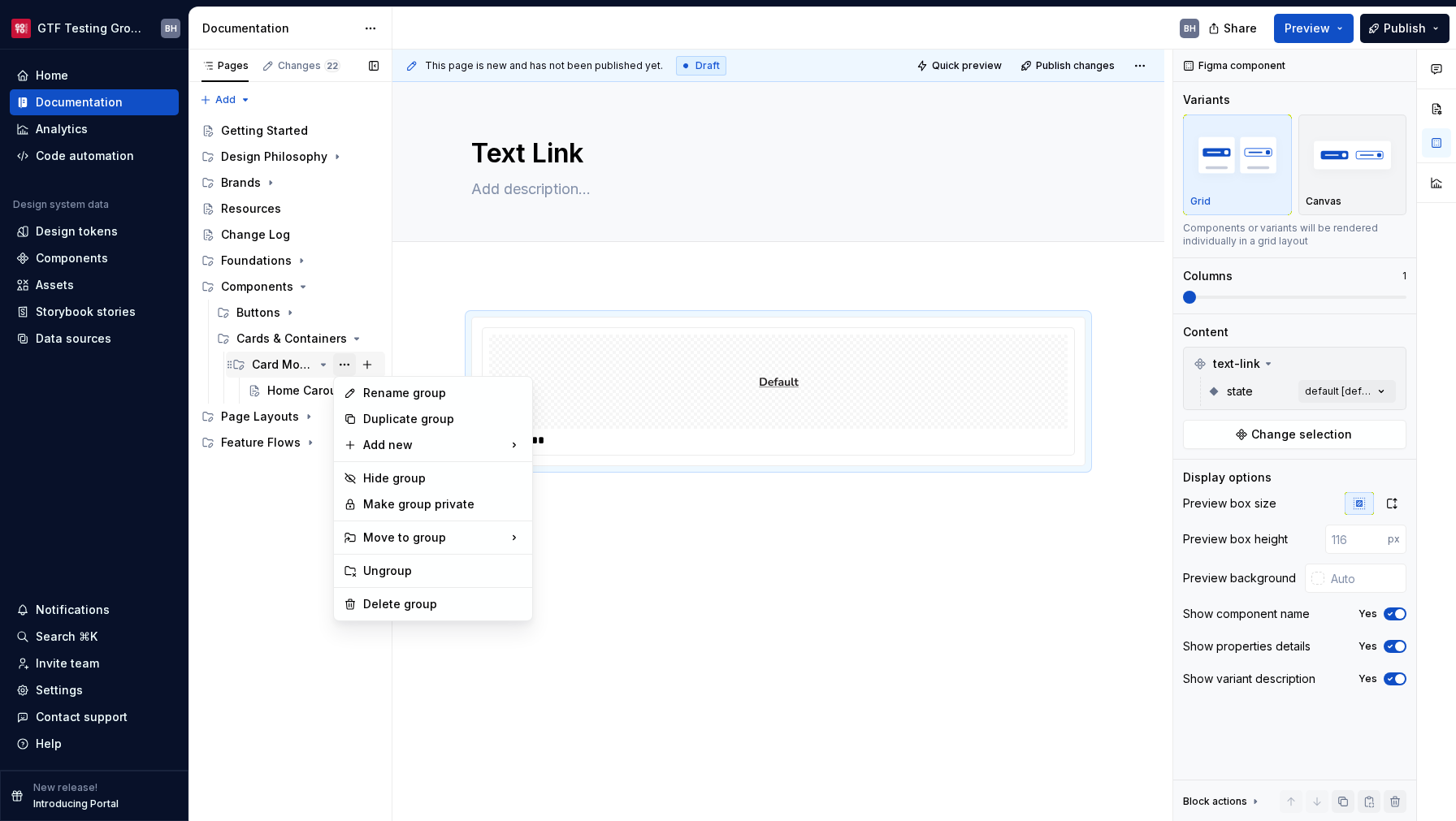
type textarea "*"
click at [588, 476] on div "New group" at bounding box center [611, 476] width 106 height 16
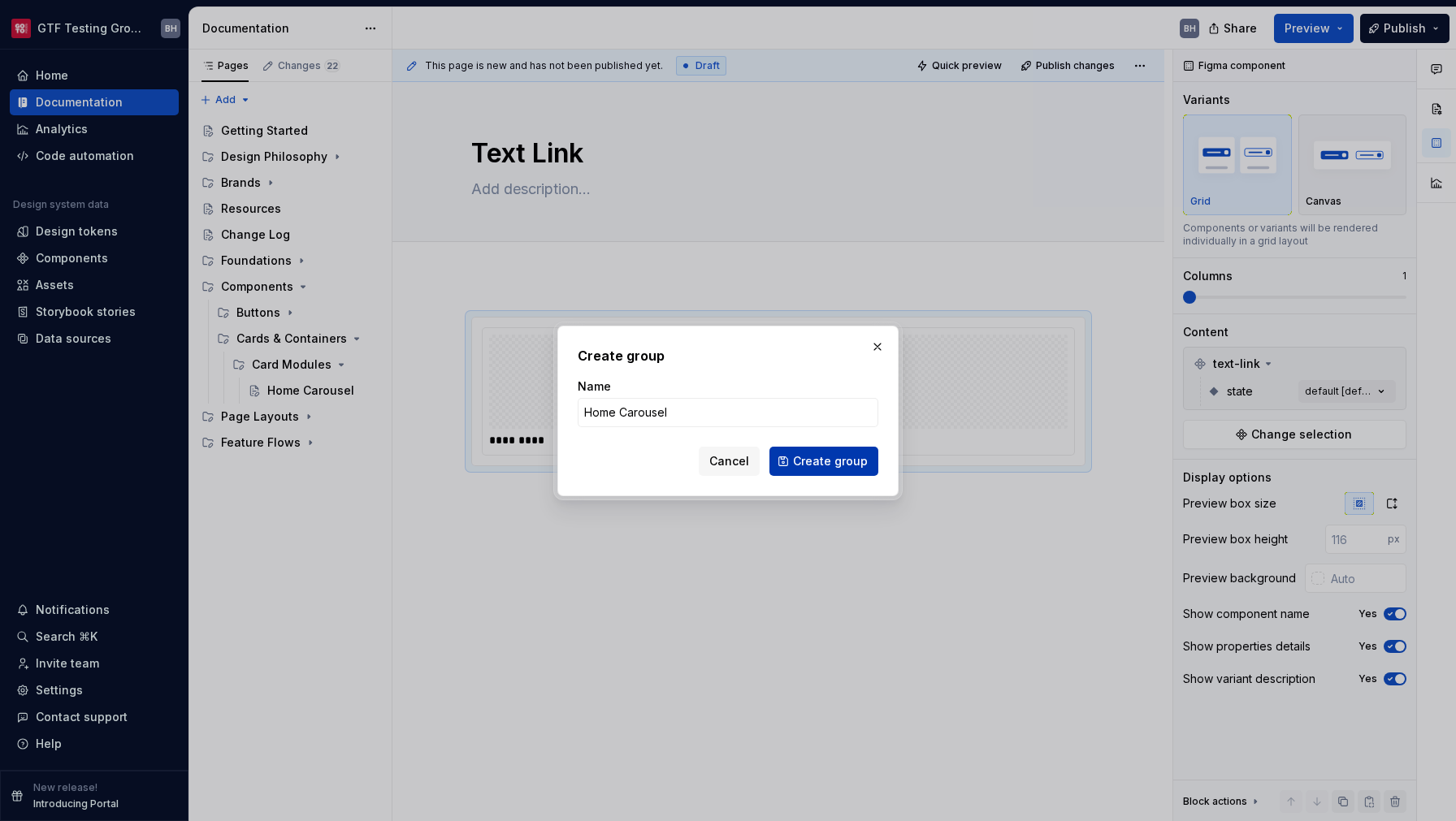
type input "Home Carousel"
click at [835, 470] on button "Create group" at bounding box center [824, 461] width 108 height 29
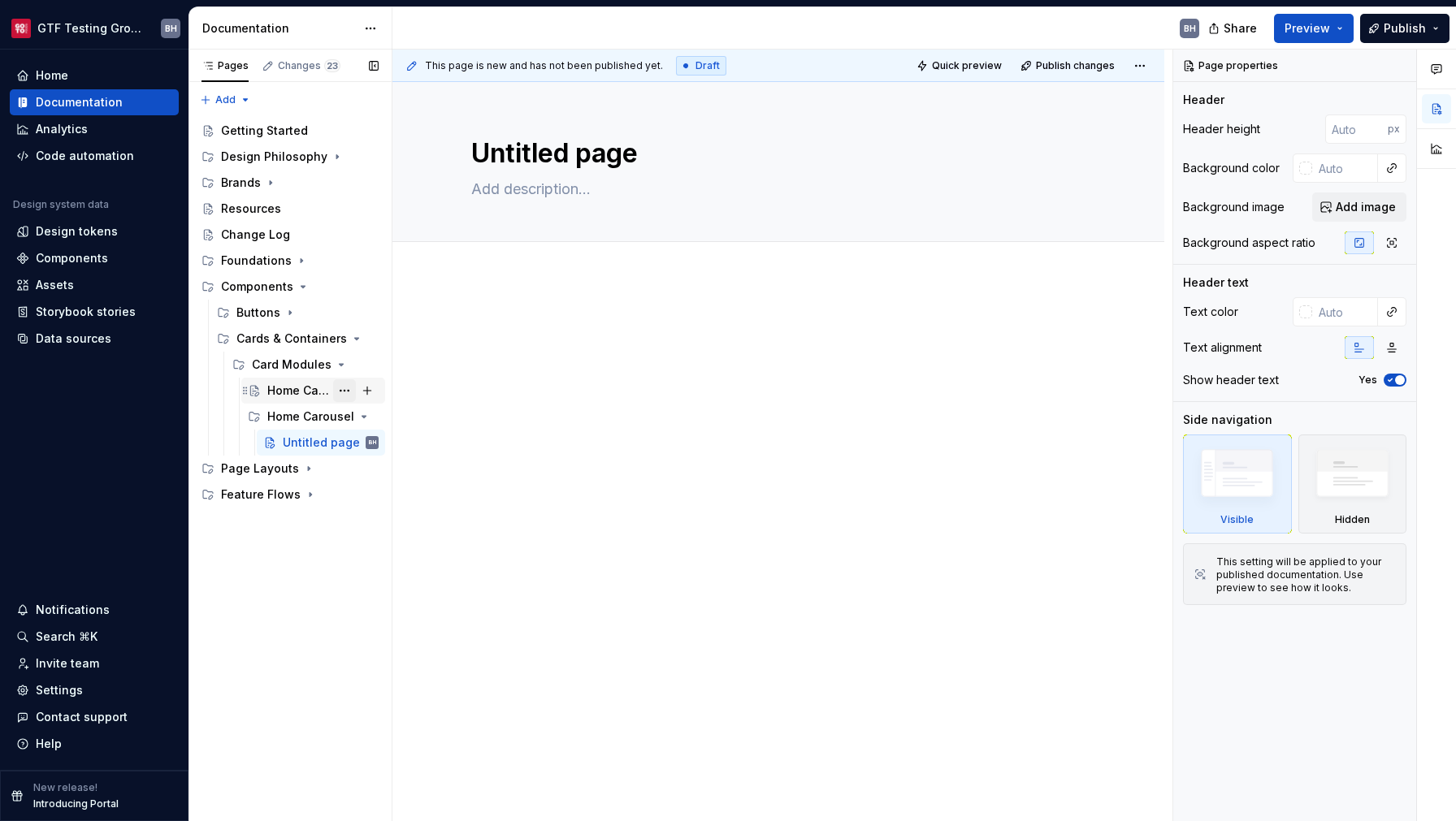
click at [348, 393] on button "Page tree" at bounding box center [344, 390] width 22 height 22
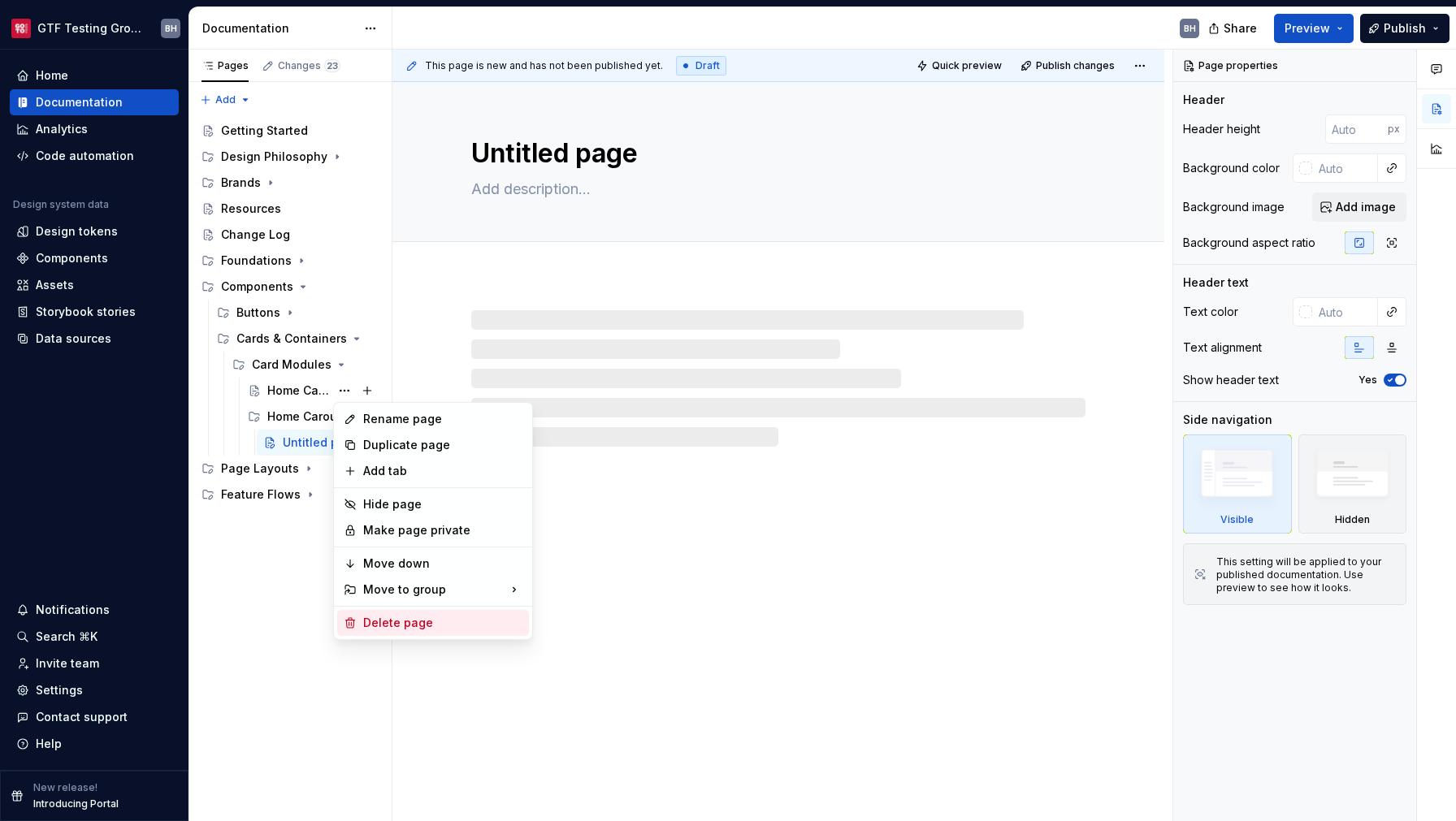
click at [397, 615] on div "Delete page" at bounding box center [433, 623] width 192 height 26
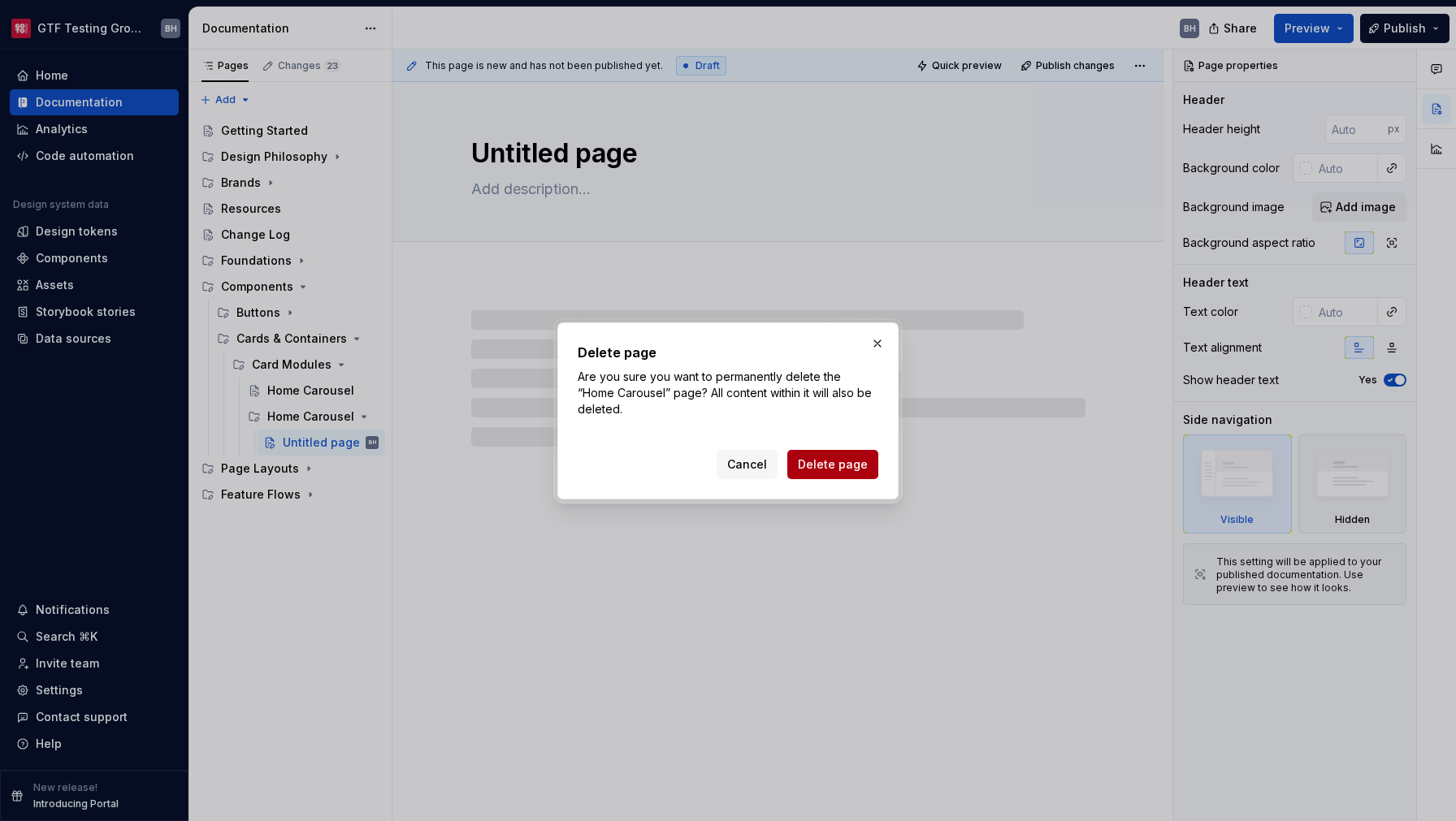
click at [826, 475] on button "Delete page" at bounding box center [833, 465] width 91 height 29
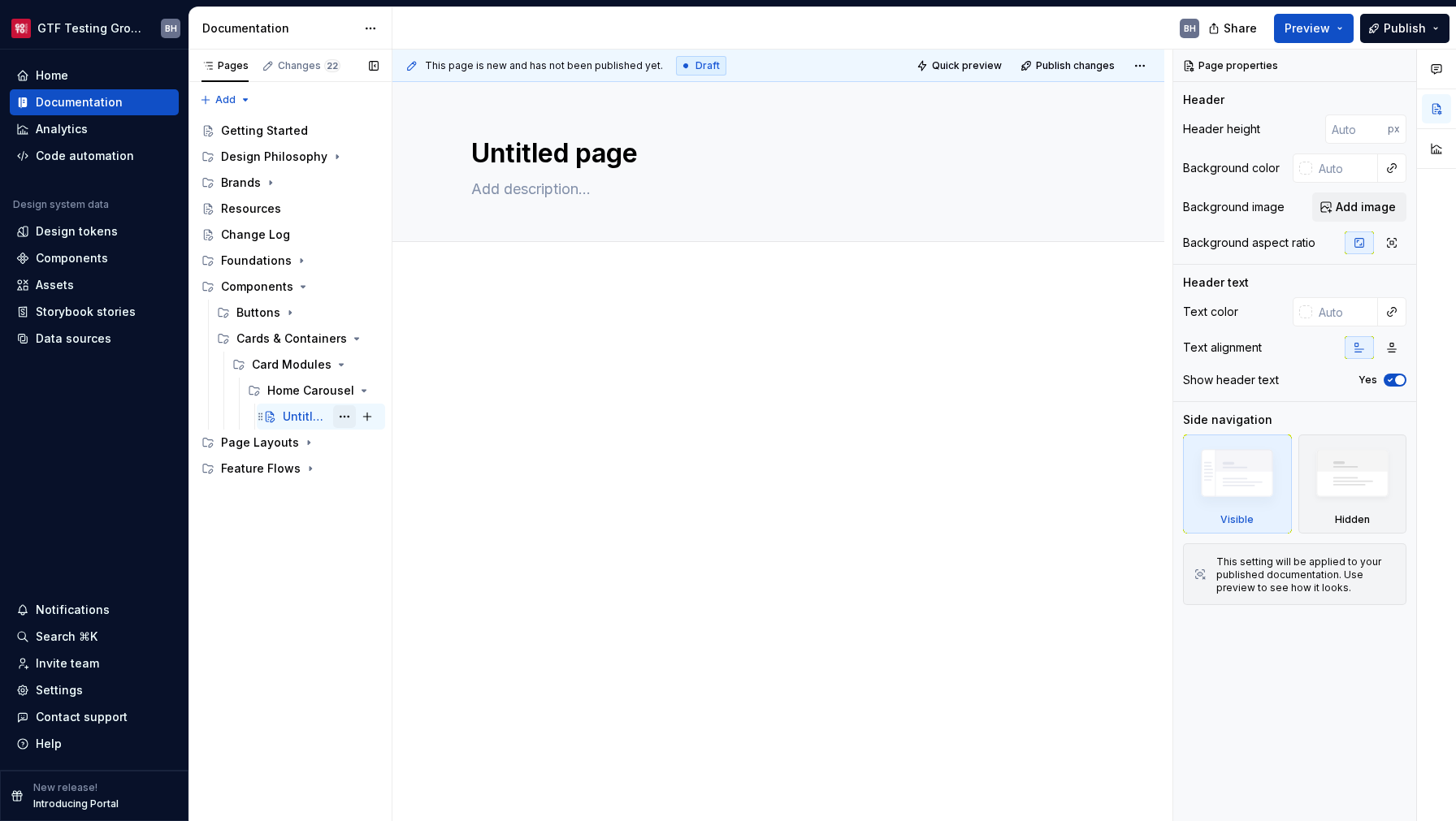
click at [348, 416] on button "Page tree" at bounding box center [344, 416] width 22 height 22
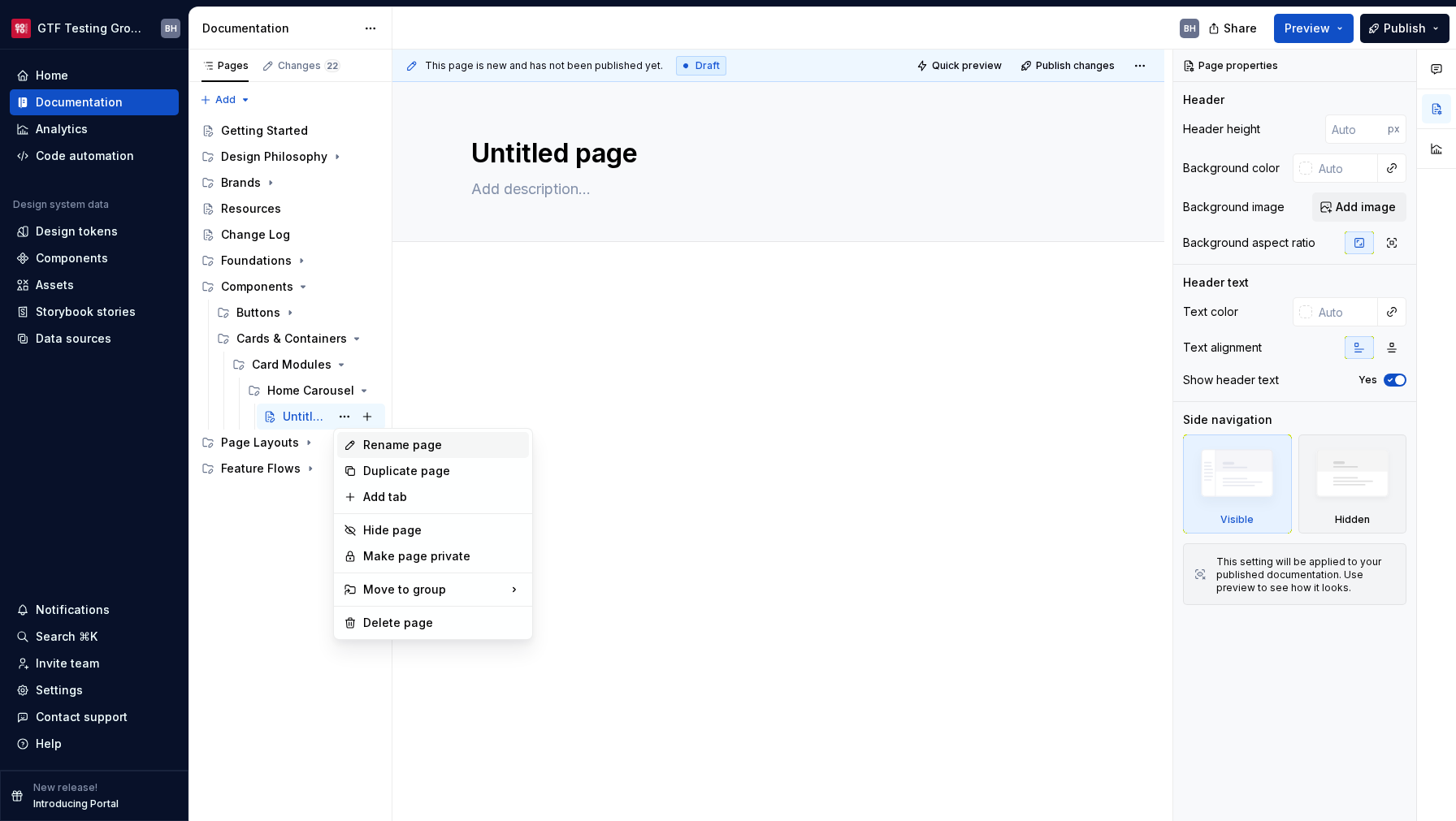
click at [371, 441] on div "Rename page" at bounding box center [442, 444] width 159 height 16
type textarea "*"
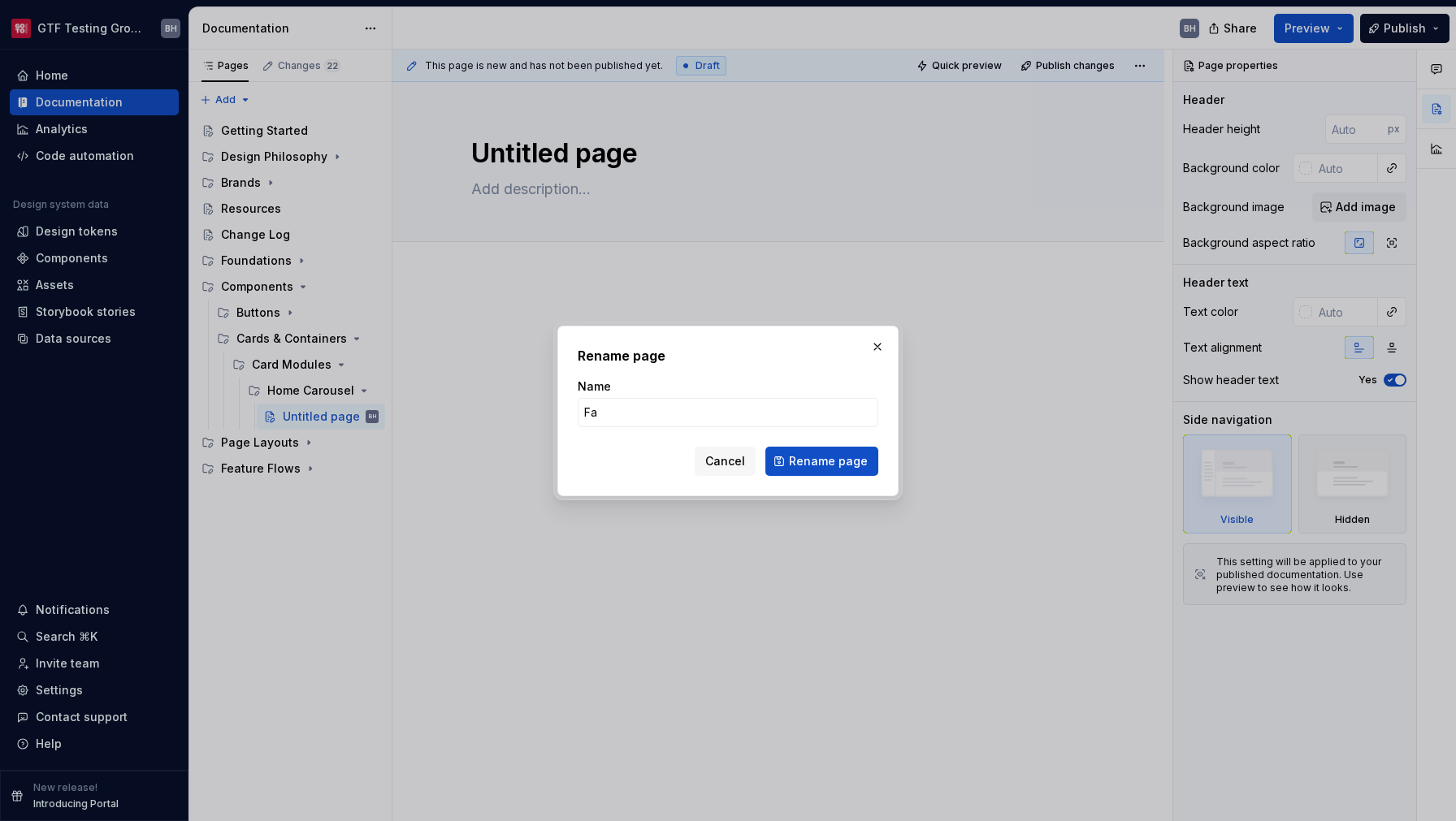
type input "F"
type input "Featured Items Carousel"
click button "Rename page" at bounding box center [821, 461] width 113 height 29
type textarea "*"
type textarea "Featured Items Carousel"
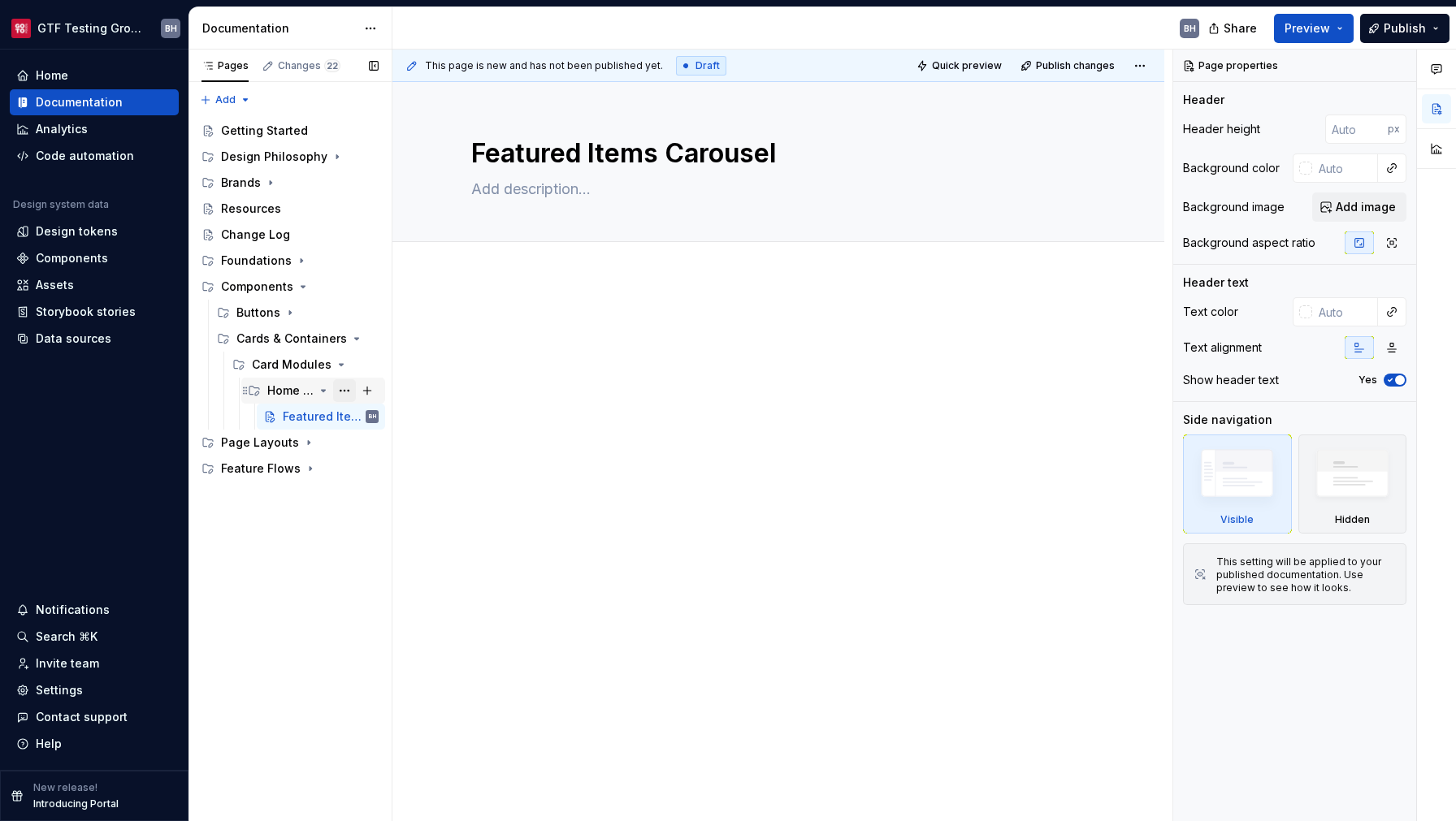
click at [349, 392] on button "Page tree" at bounding box center [344, 390] width 22 height 22
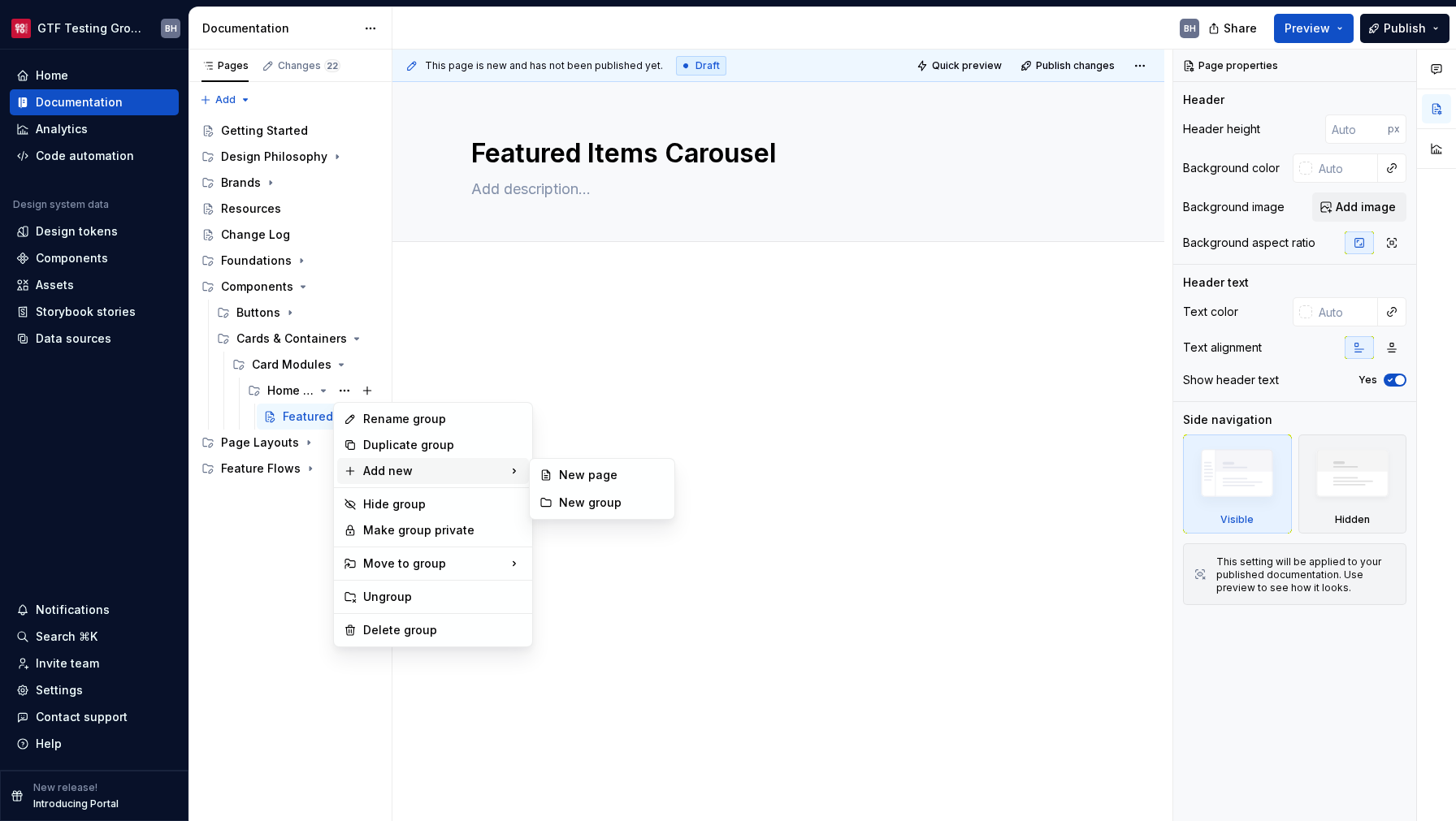
type textarea "*"
click at [555, 486] on div "New page" at bounding box center [601, 474] width 138 height 26
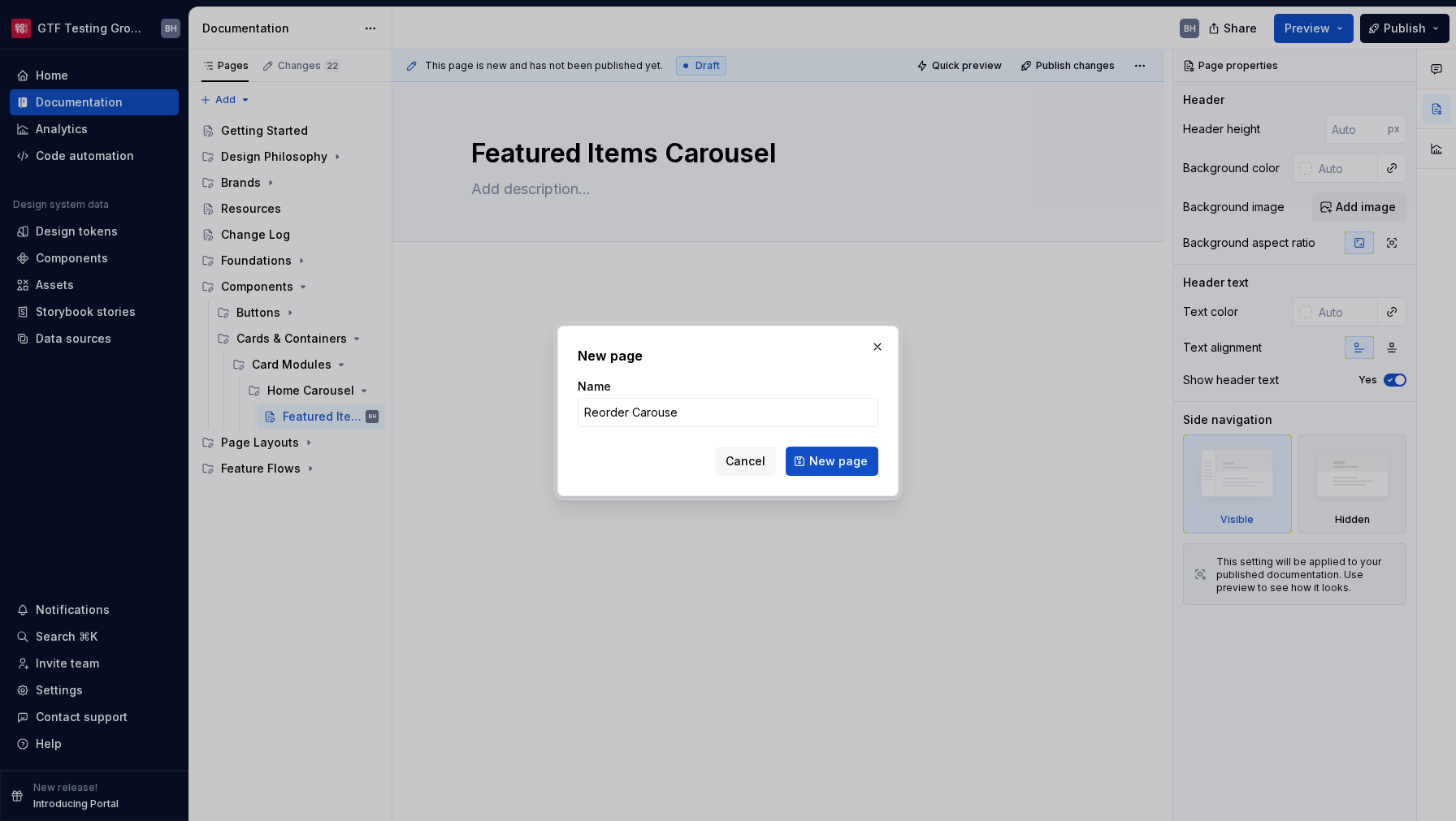
type input "Reorder Carousel"
click button "New page" at bounding box center [832, 461] width 93 height 29
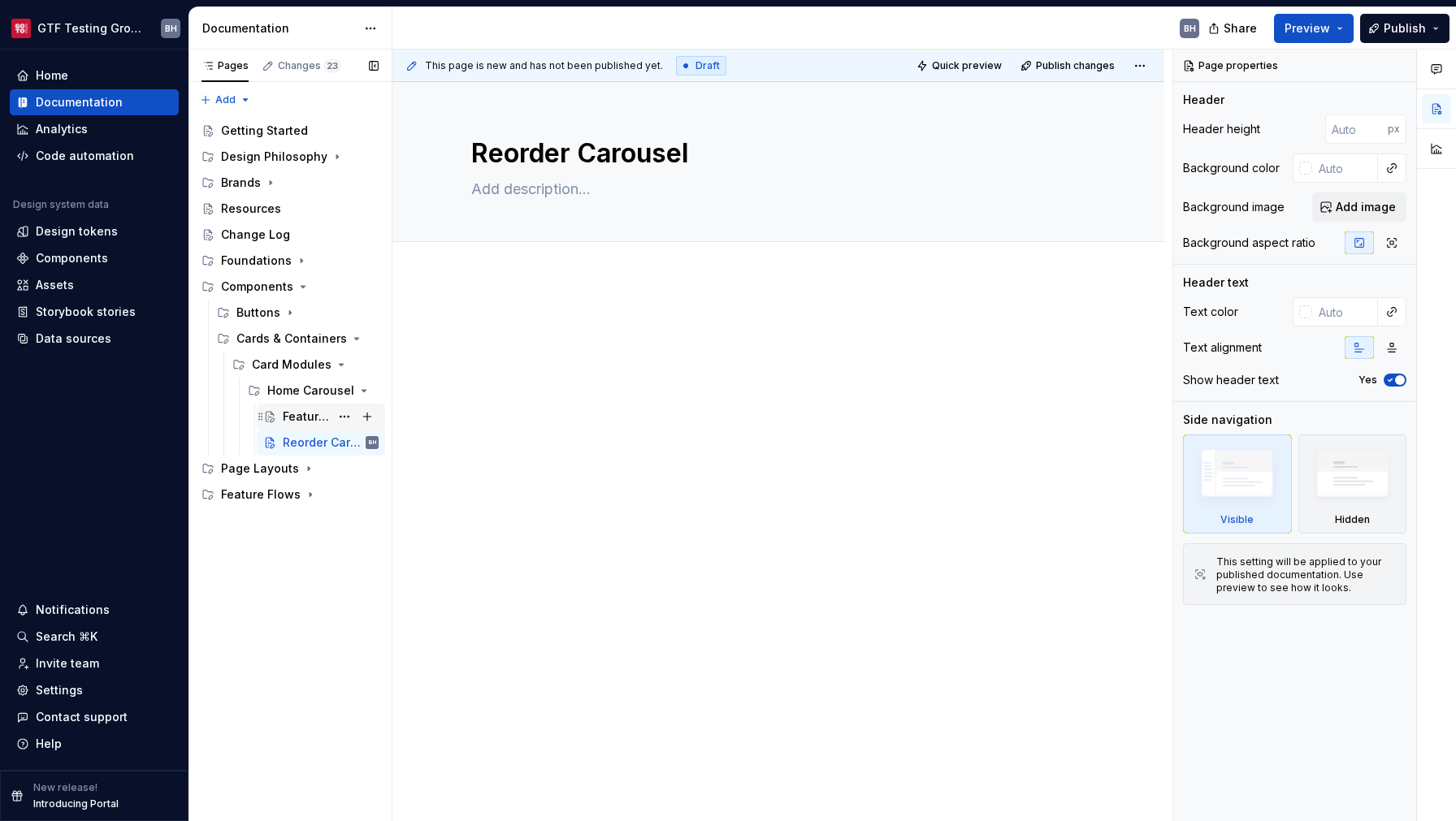
click at [289, 418] on div "Featured Items Carousel" at bounding box center [306, 416] width 47 height 16
type textarea "*"
click at [493, 256] on span "Add tab" at bounding box center [510, 259] width 38 height 13
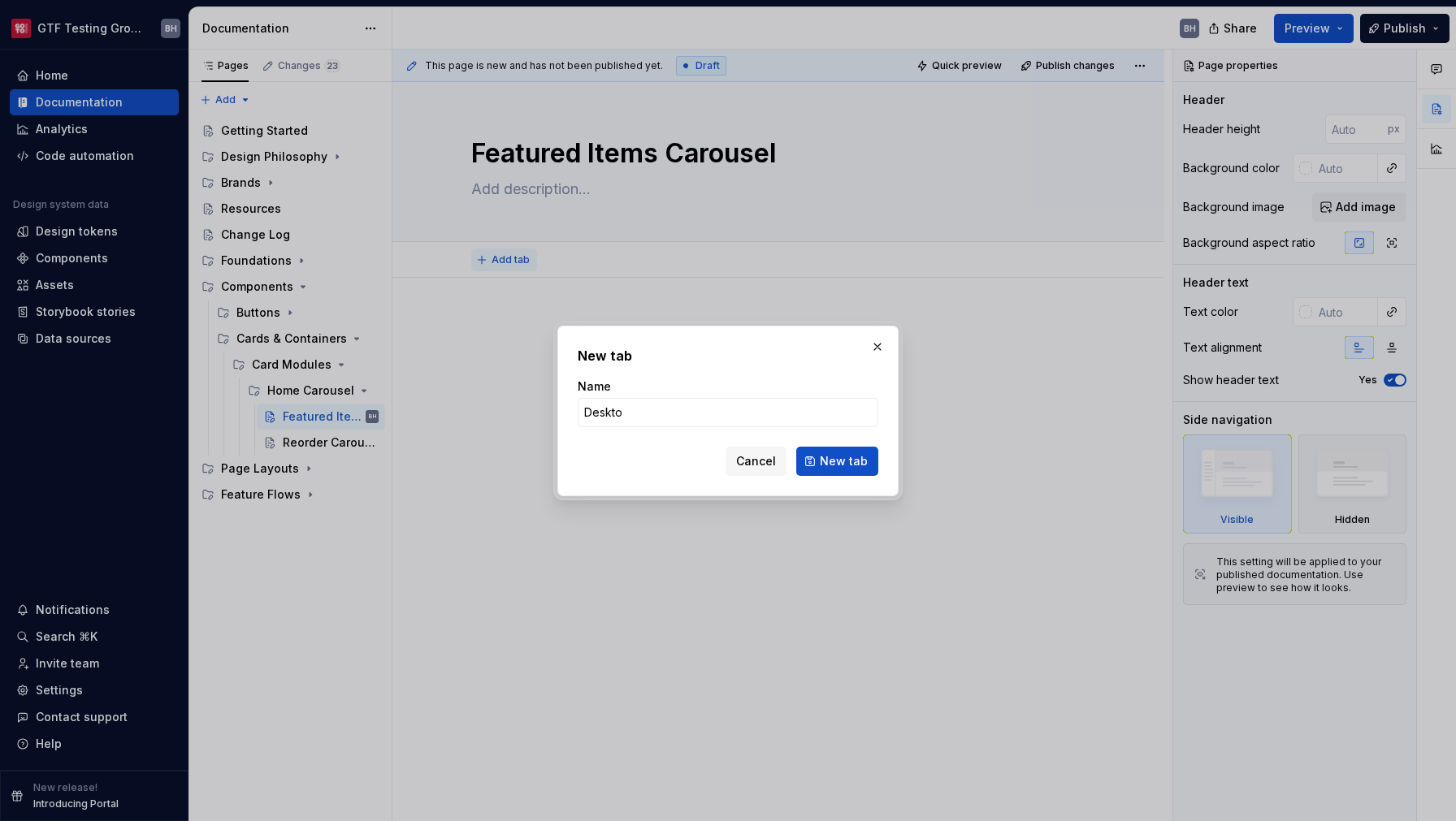
type input "Desktop"
type textarea "*"
type input "Desktop"
click at [834, 462] on span "New tab" at bounding box center [844, 461] width 48 height 16
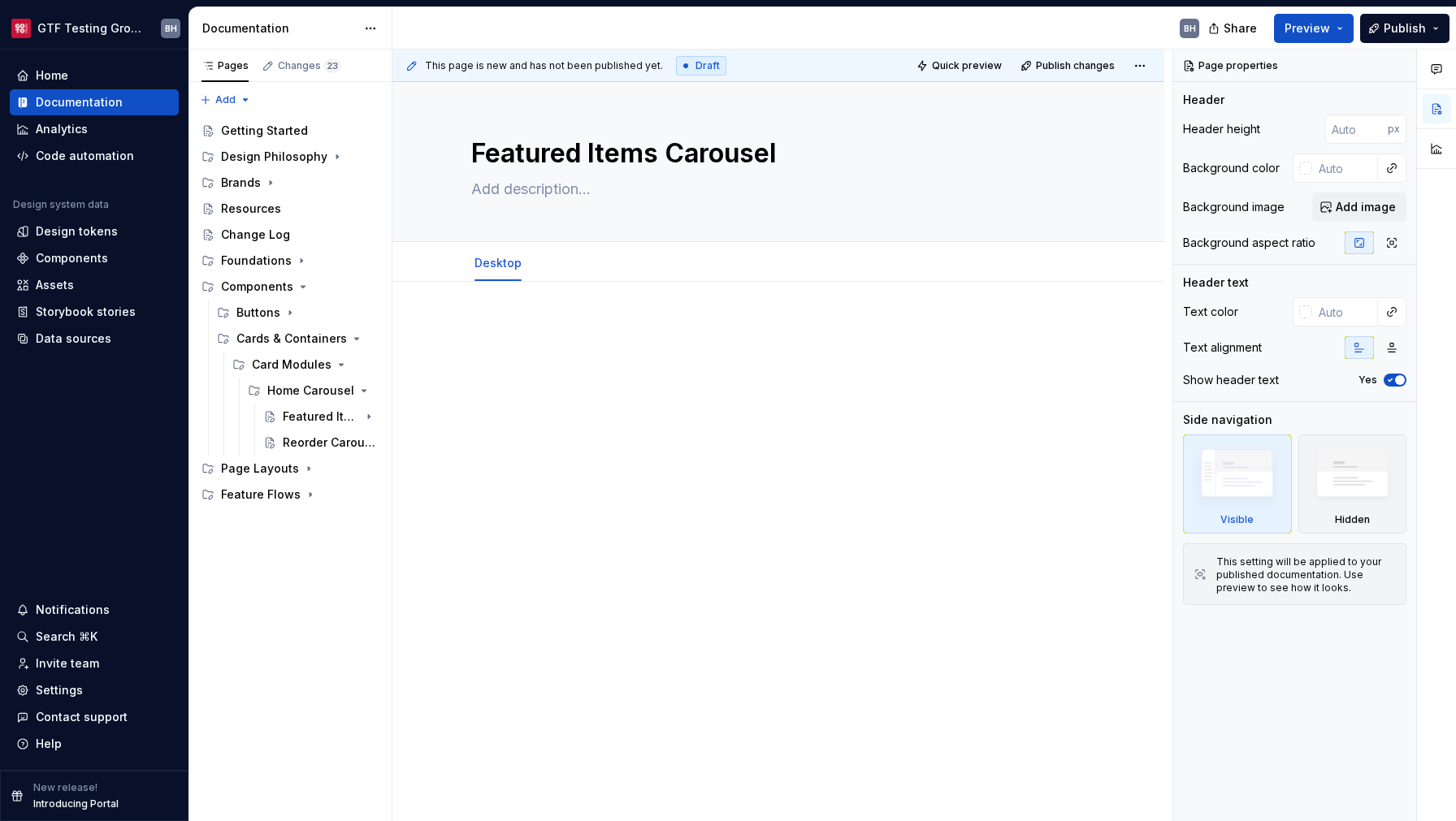
type textarea "*"
click at [593, 361] on div at bounding box center [778, 351] width 614 height 62
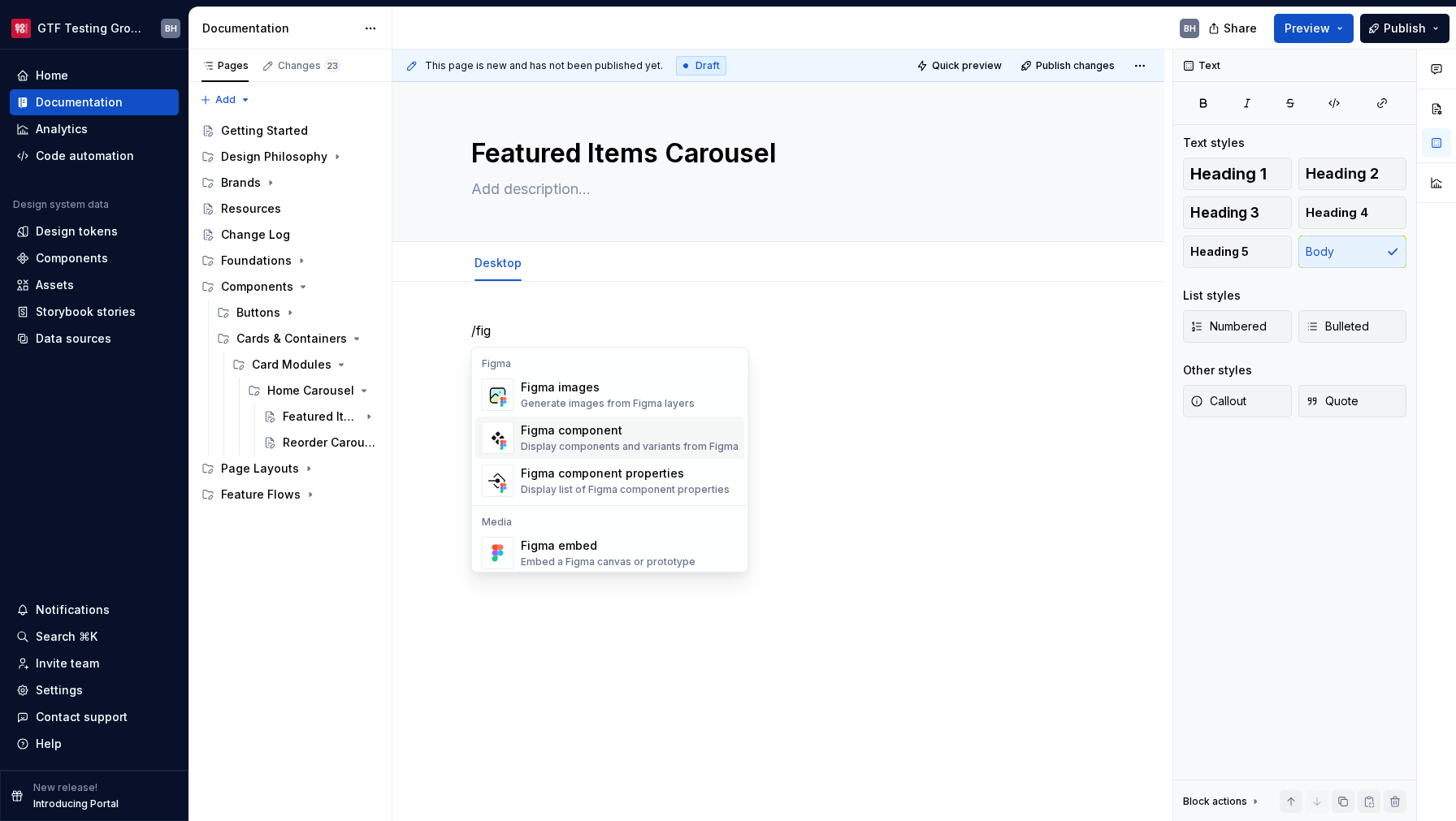
click at [586, 438] on div "Figma component" at bounding box center [629, 430] width 218 height 16
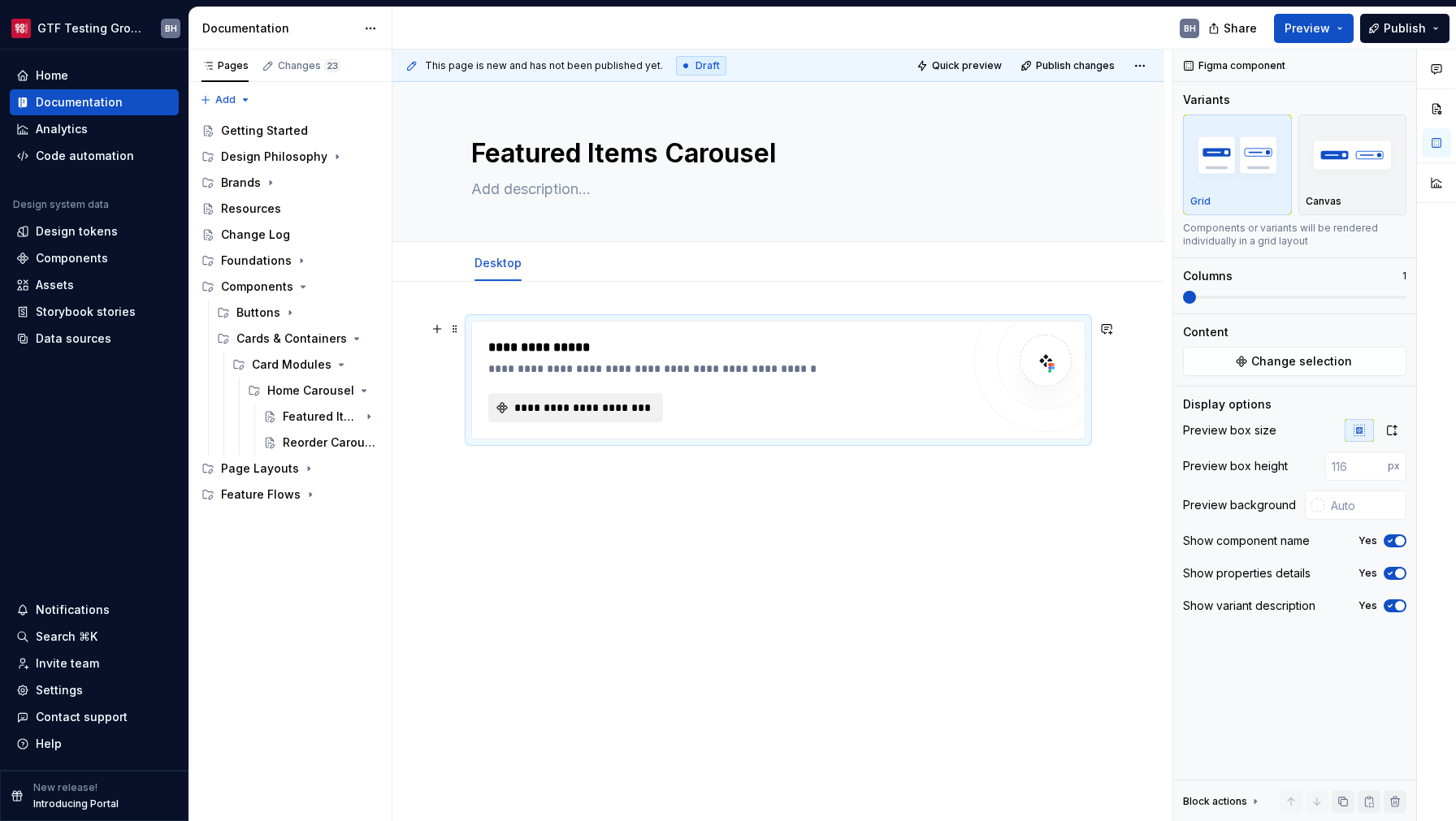
click at [585, 411] on span "**********" at bounding box center [582, 408] width 140 height 16
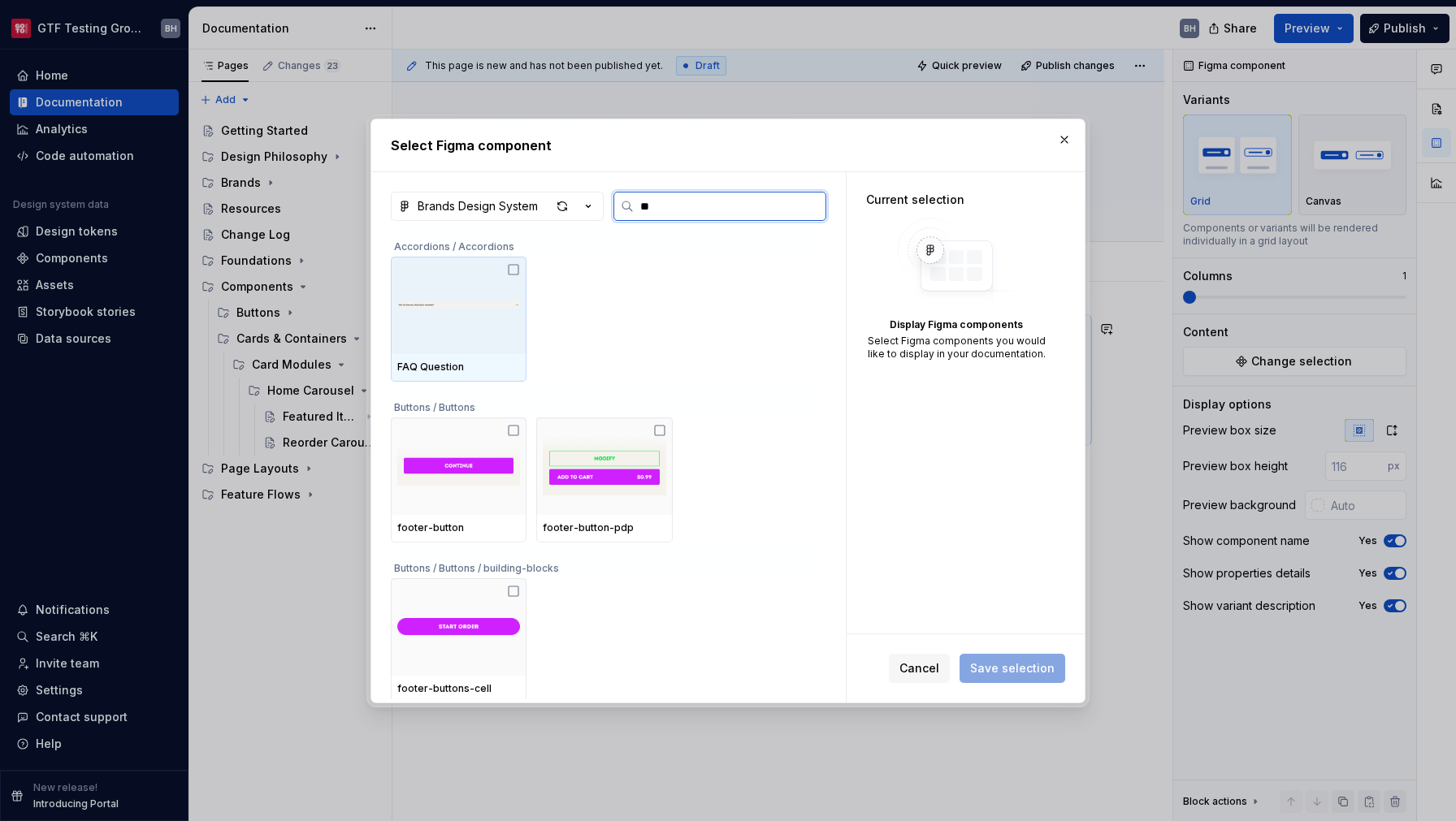
type input "***"
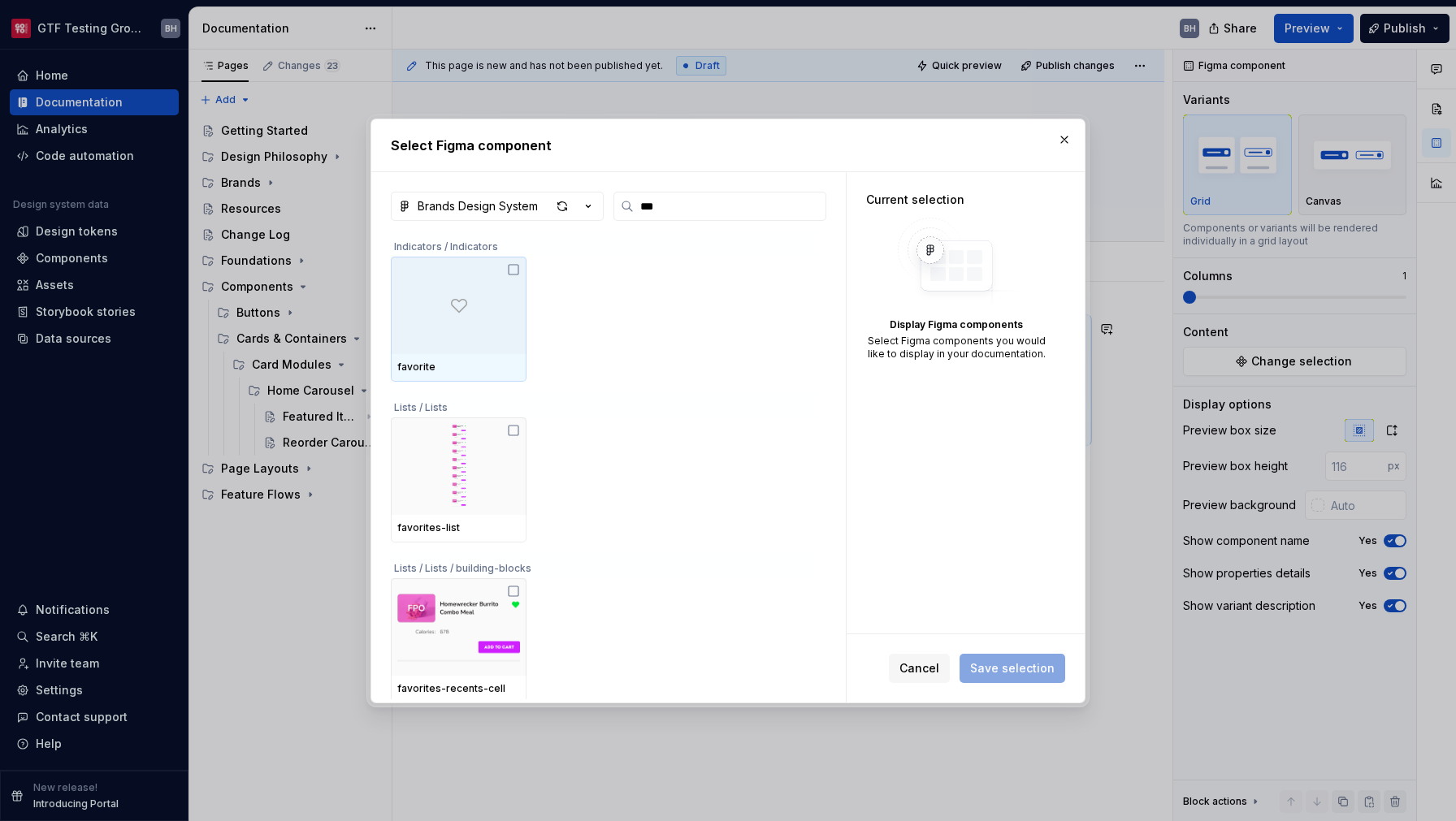
type textarea "*"
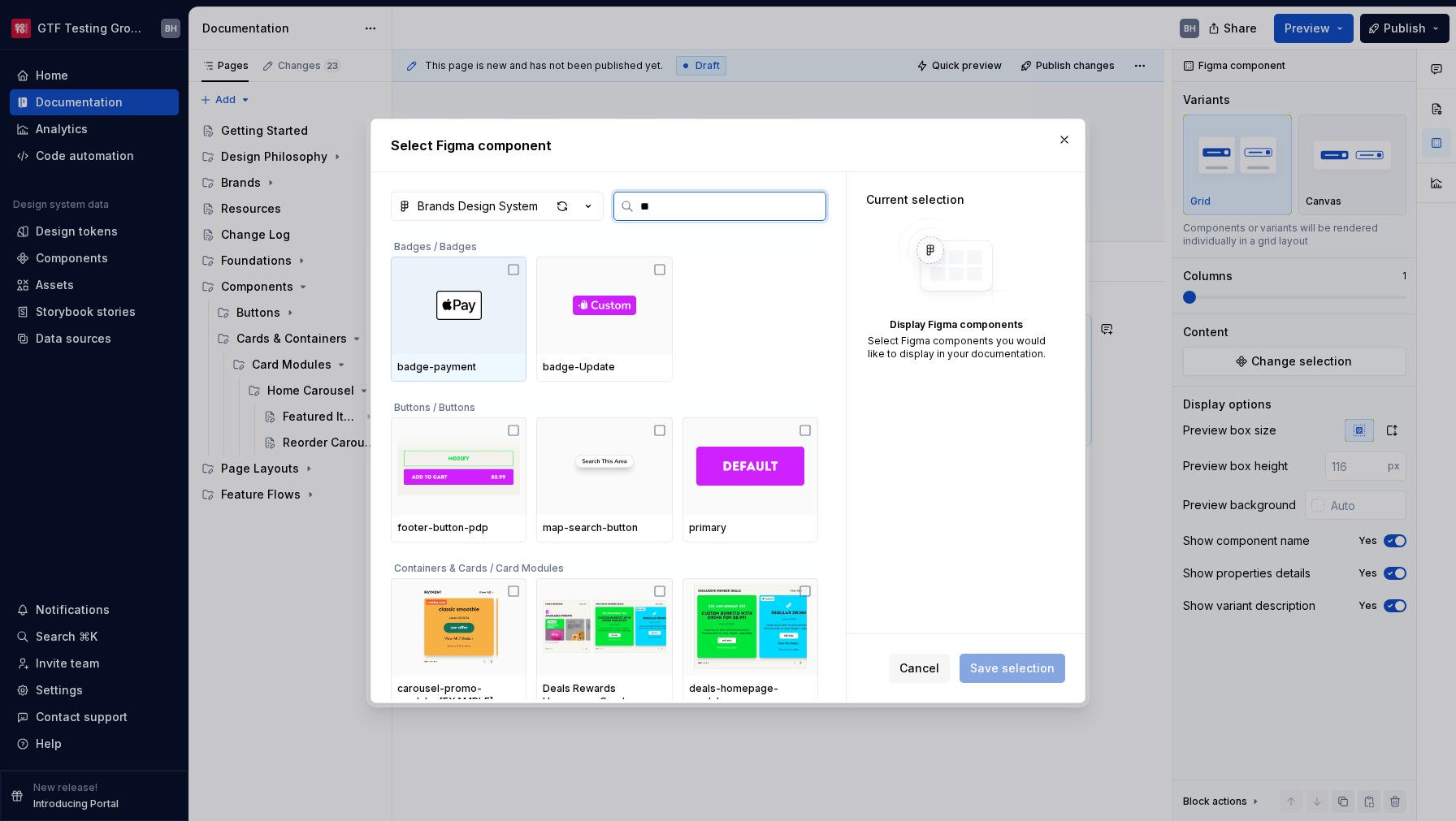
type input "***"
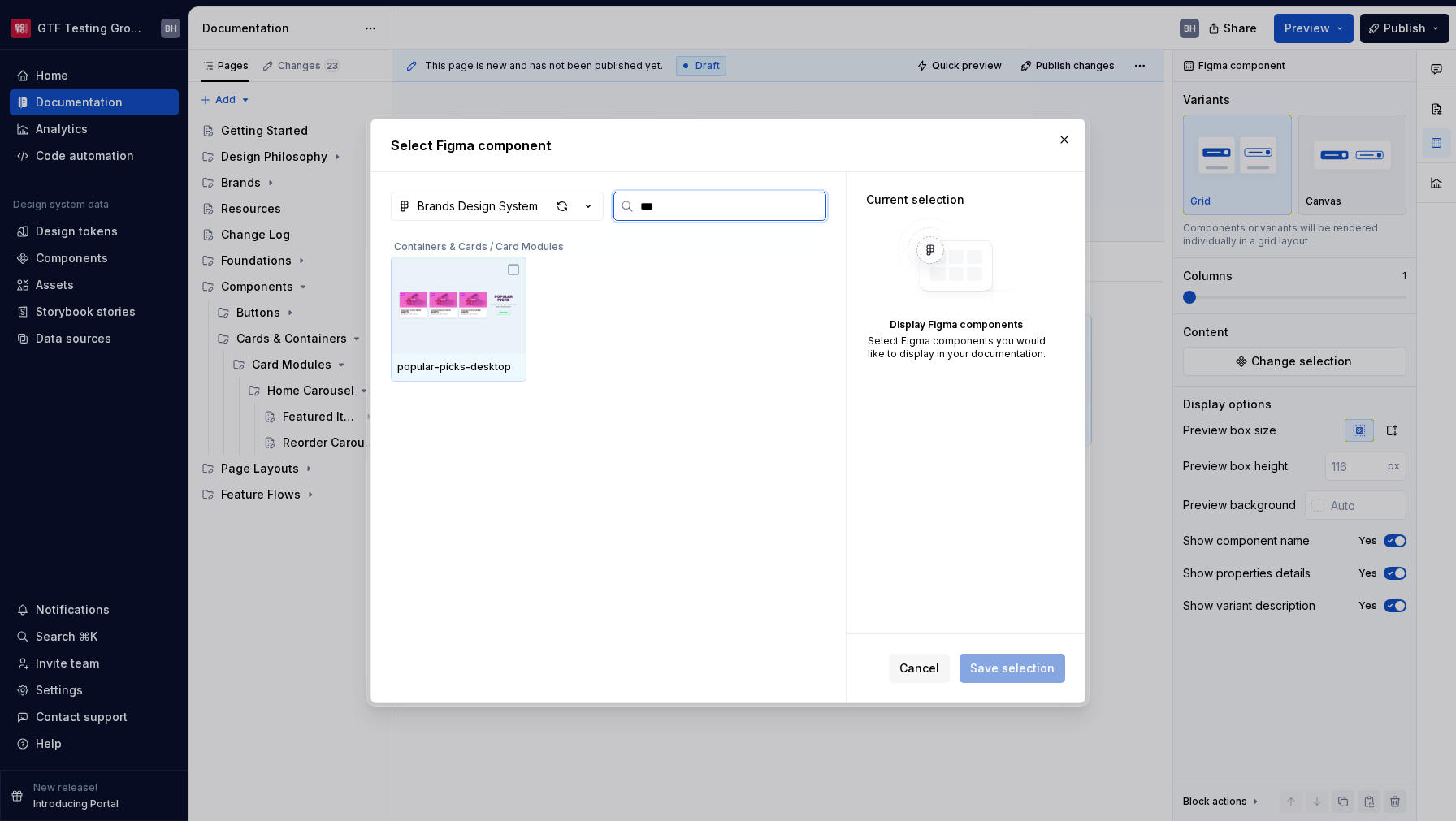
click at [508, 272] on icon at bounding box center [513, 270] width 10 height 10
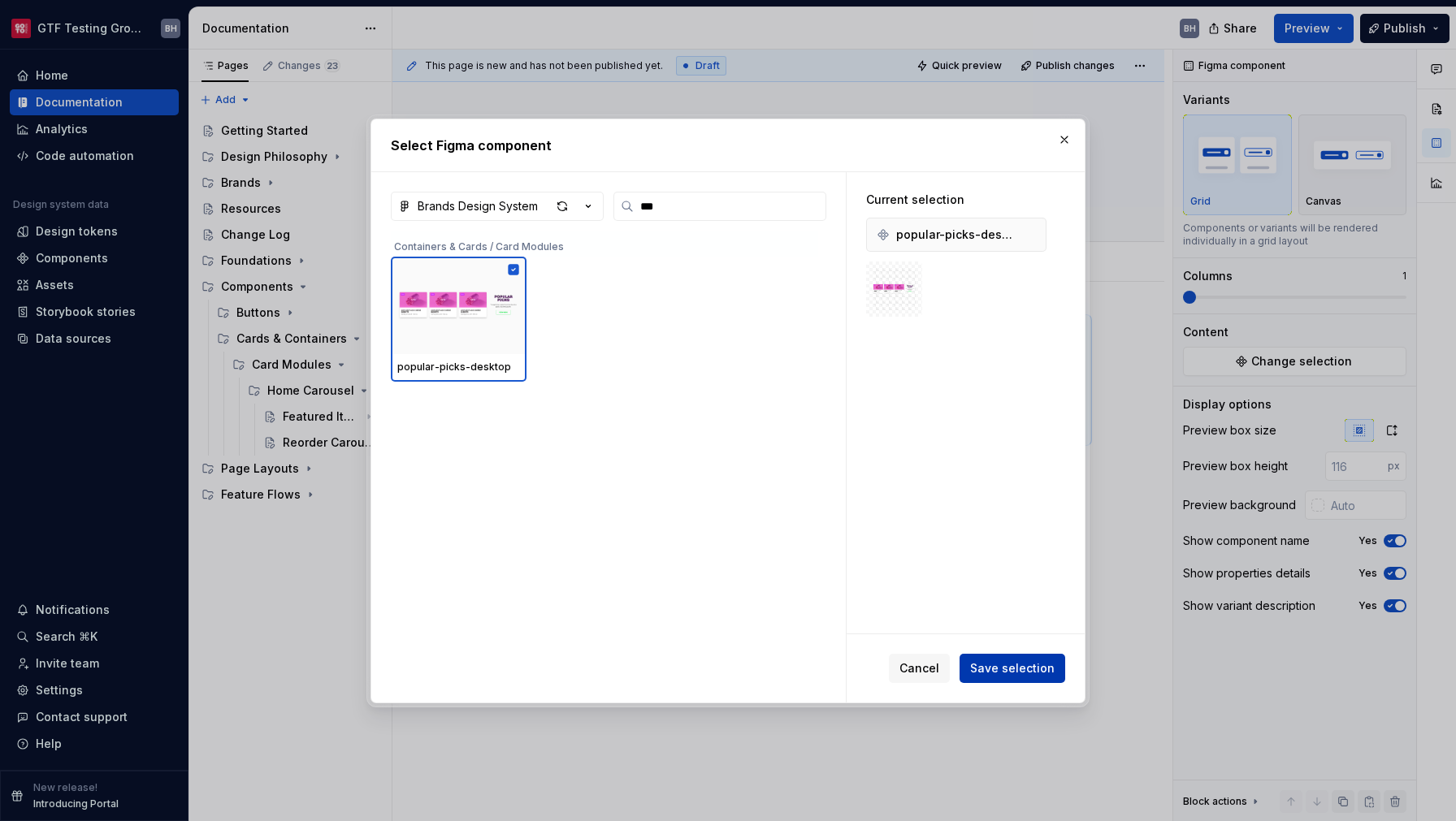
click at [1021, 658] on button "Save selection" at bounding box center [1012, 668] width 106 height 29
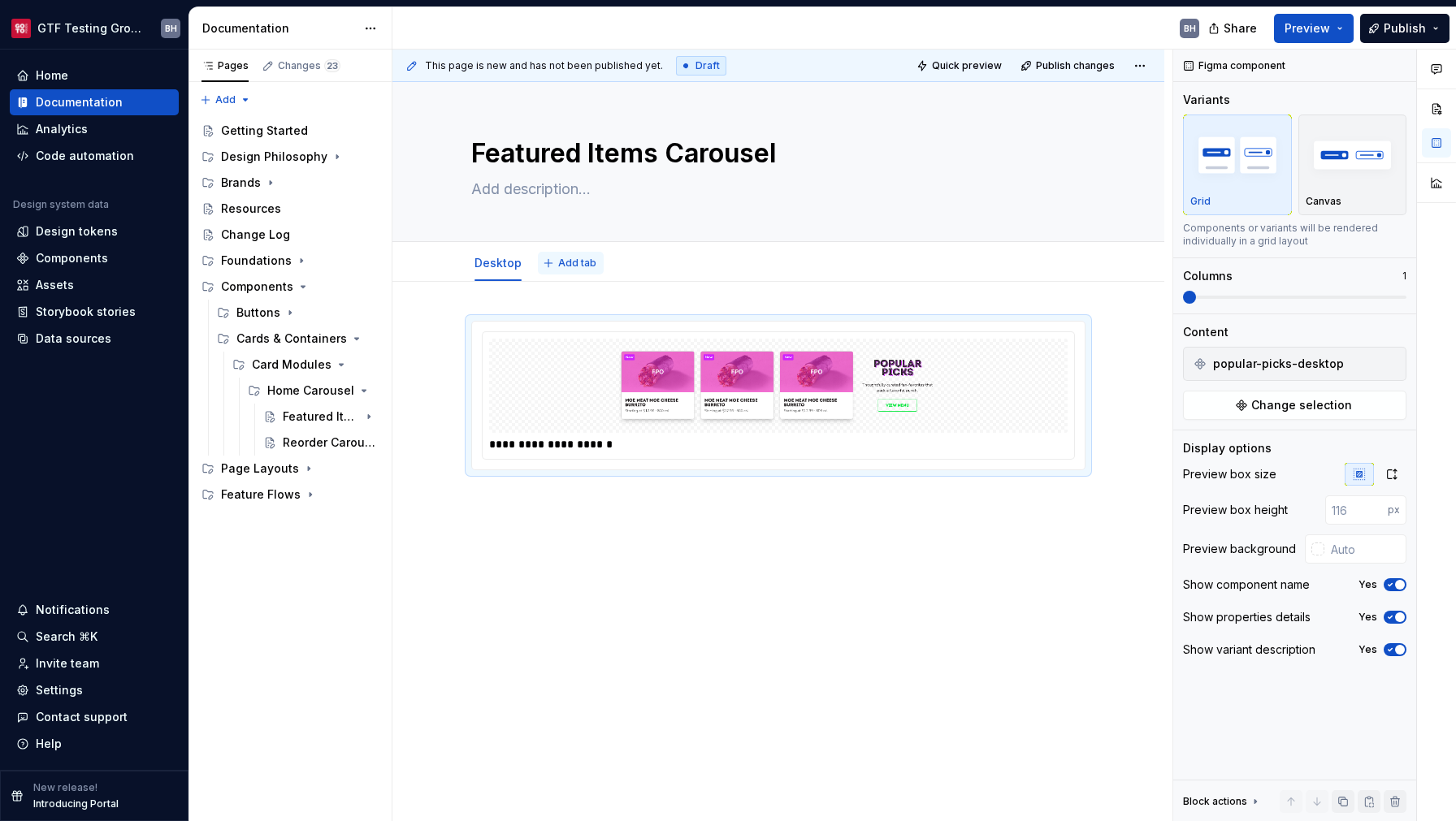
click at [557, 270] on button "Add tab" at bounding box center [570, 262] width 66 height 22
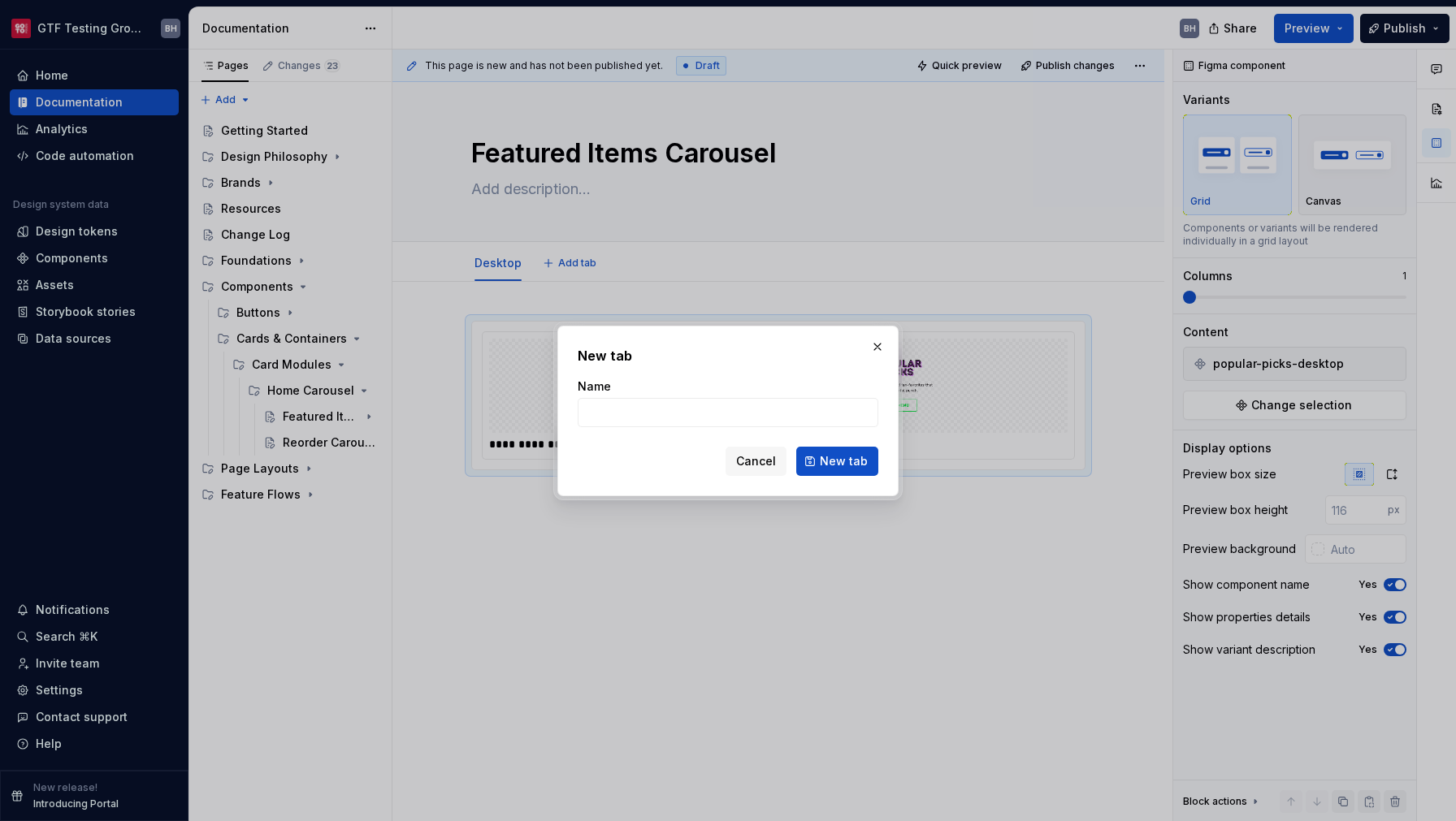
type textarea "*"
type input "Mobile"
type textarea "*"
type input "Mobile"
click at [739, 467] on button "Cancel" at bounding box center [755, 461] width 61 height 29
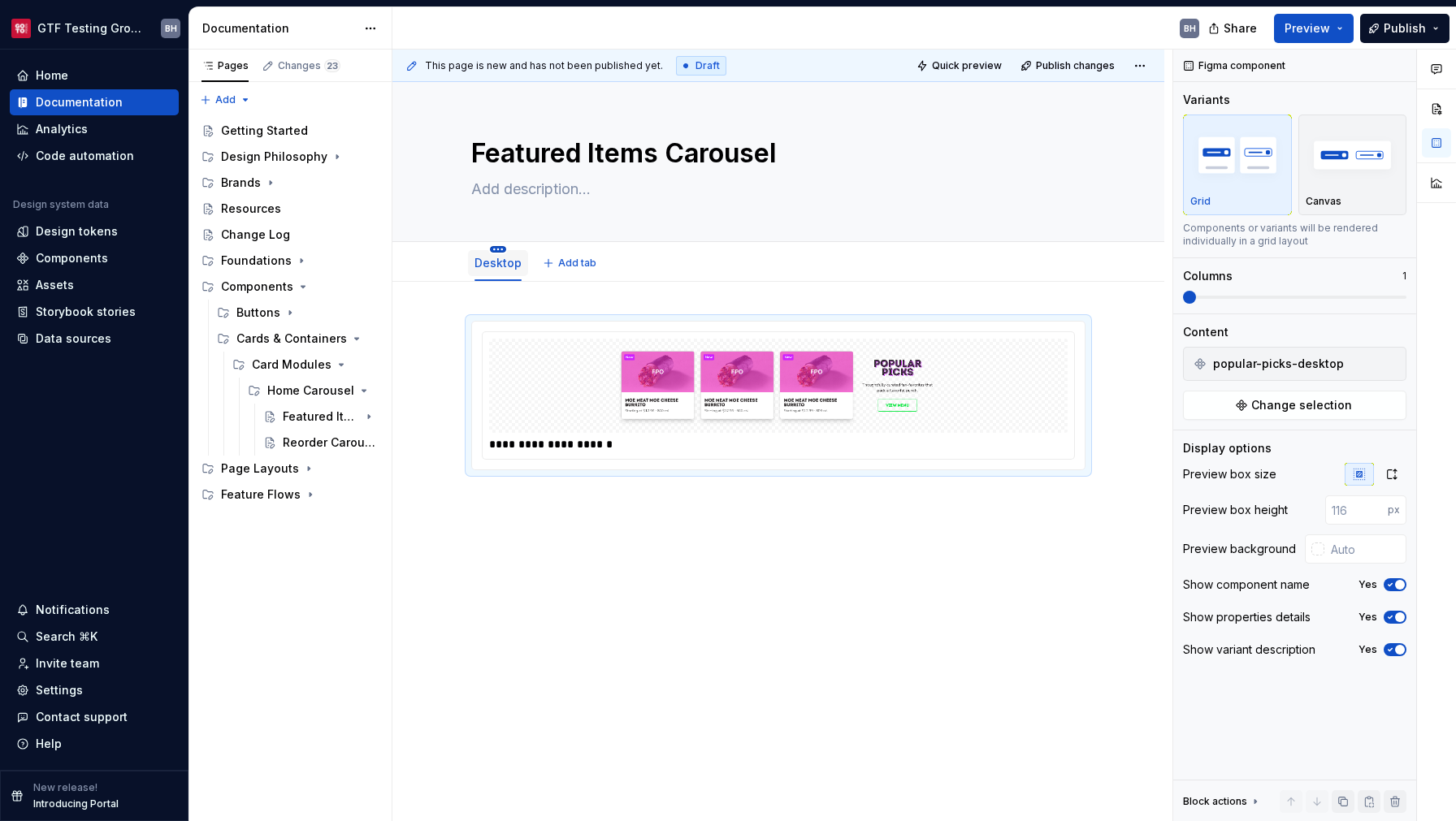
click at [500, 252] on html "GTF Testing Grounds BH Home Documentation Analytics Code automation Design syst…" at bounding box center [728, 410] width 1456 height 821
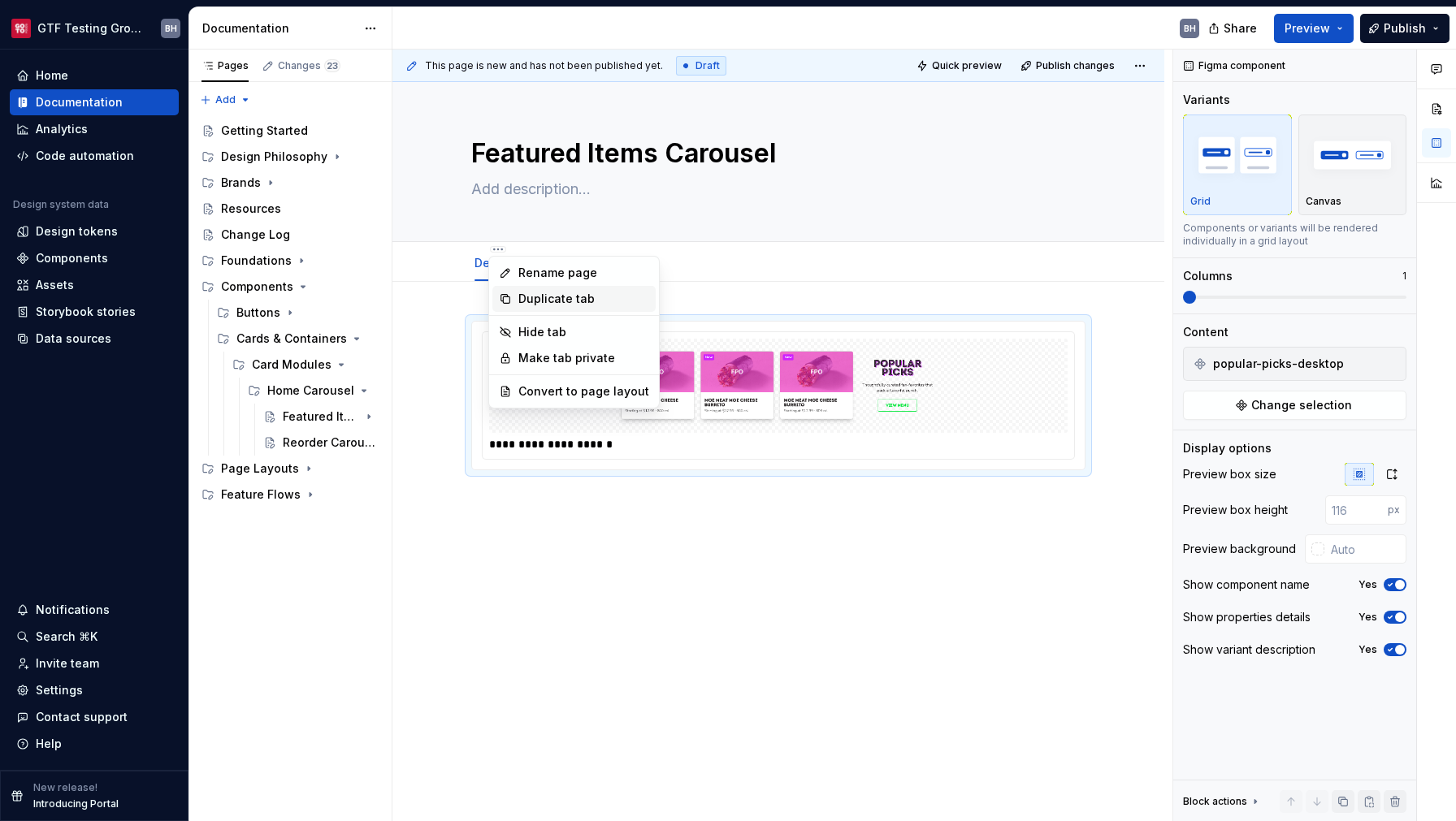
click at [521, 293] on div "Duplicate tab" at bounding box center [583, 298] width 131 height 16
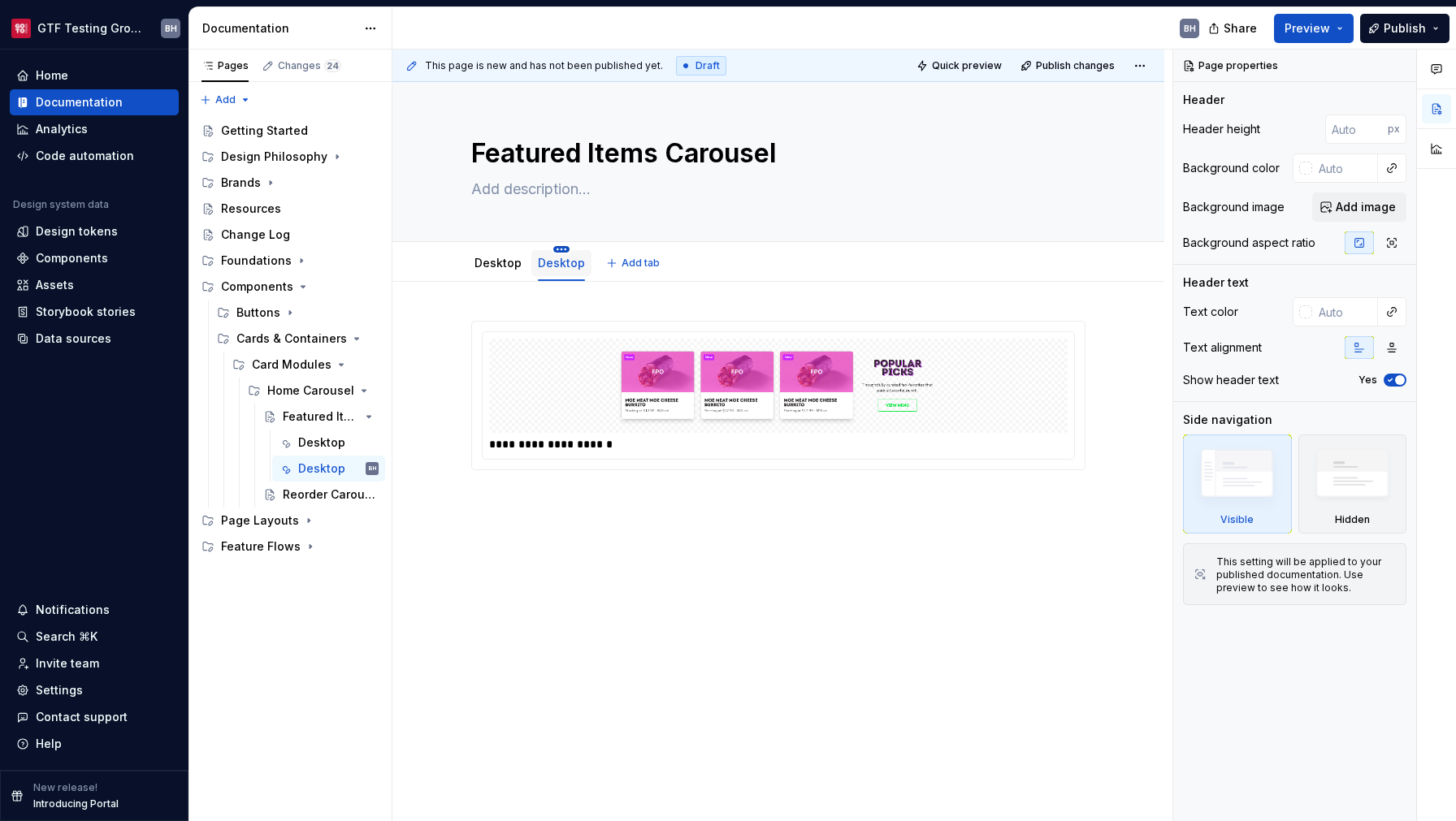
click at [557, 250] on html "GTF Testing Grounds BH Home Documentation Analytics Code automation Design syst…" at bounding box center [728, 410] width 1456 height 821
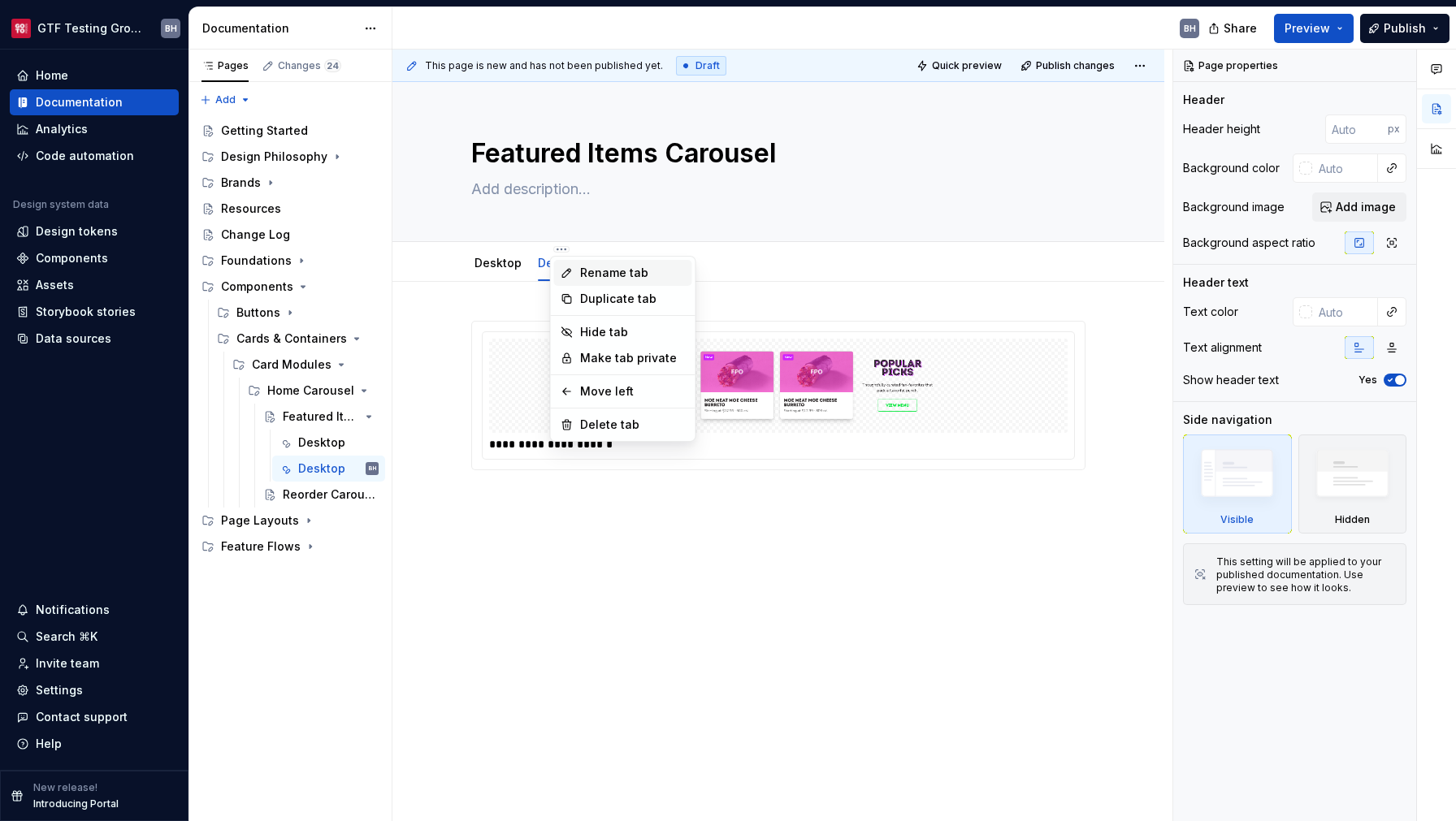
type textarea "*"
click at [572, 275] on icon at bounding box center [566, 272] width 13 height 13
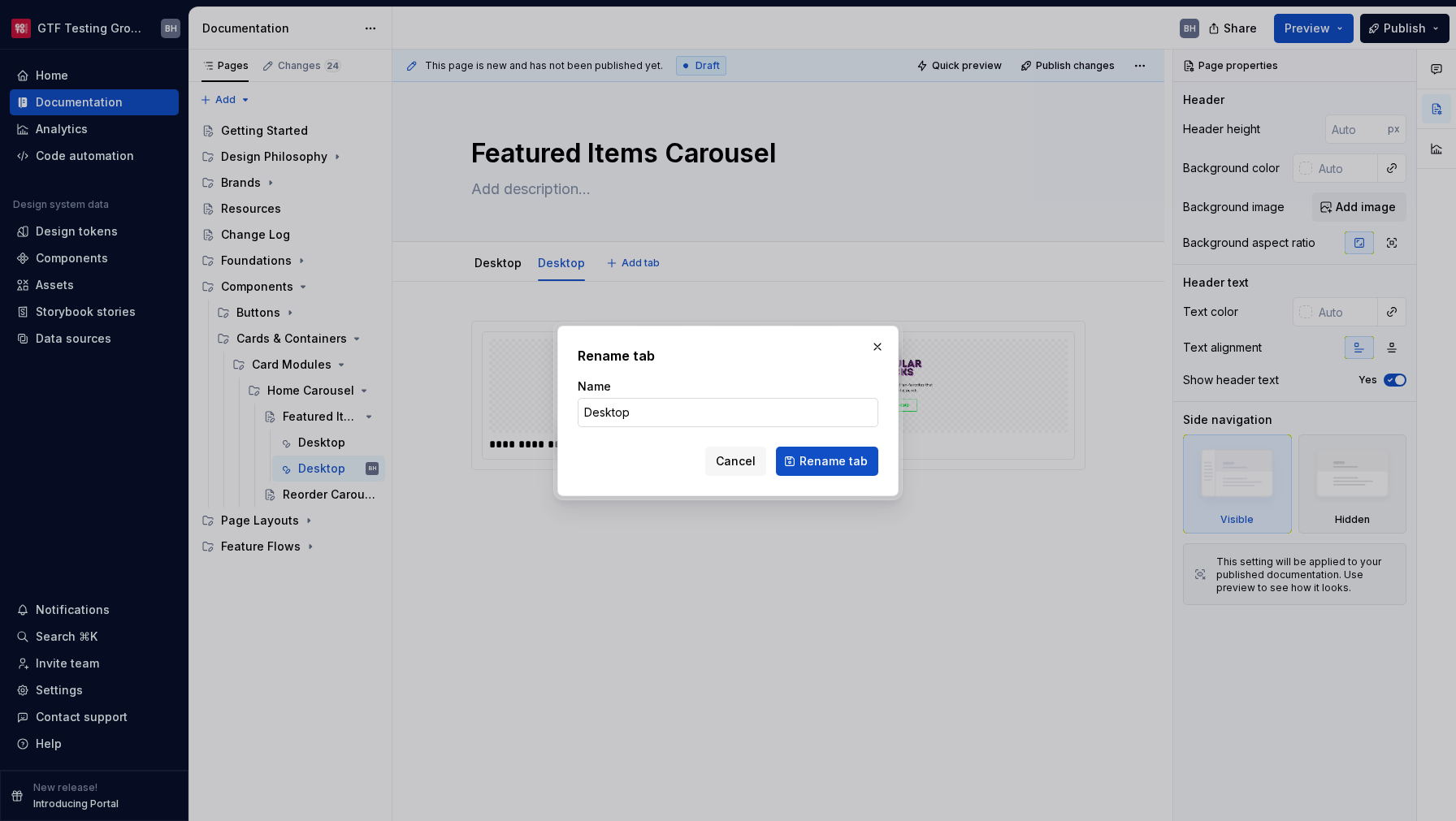
click at [608, 406] on input "Desktop" at bounding box center [728, 412] width 300 height 29
click at [608, 424] on input "Desktop" at bounding box center [728, 412] width 300 height 29
click at [609, 416] on input "Desktop" at bounding box center [728, 412] width 300 height 29
type input "Mobile"
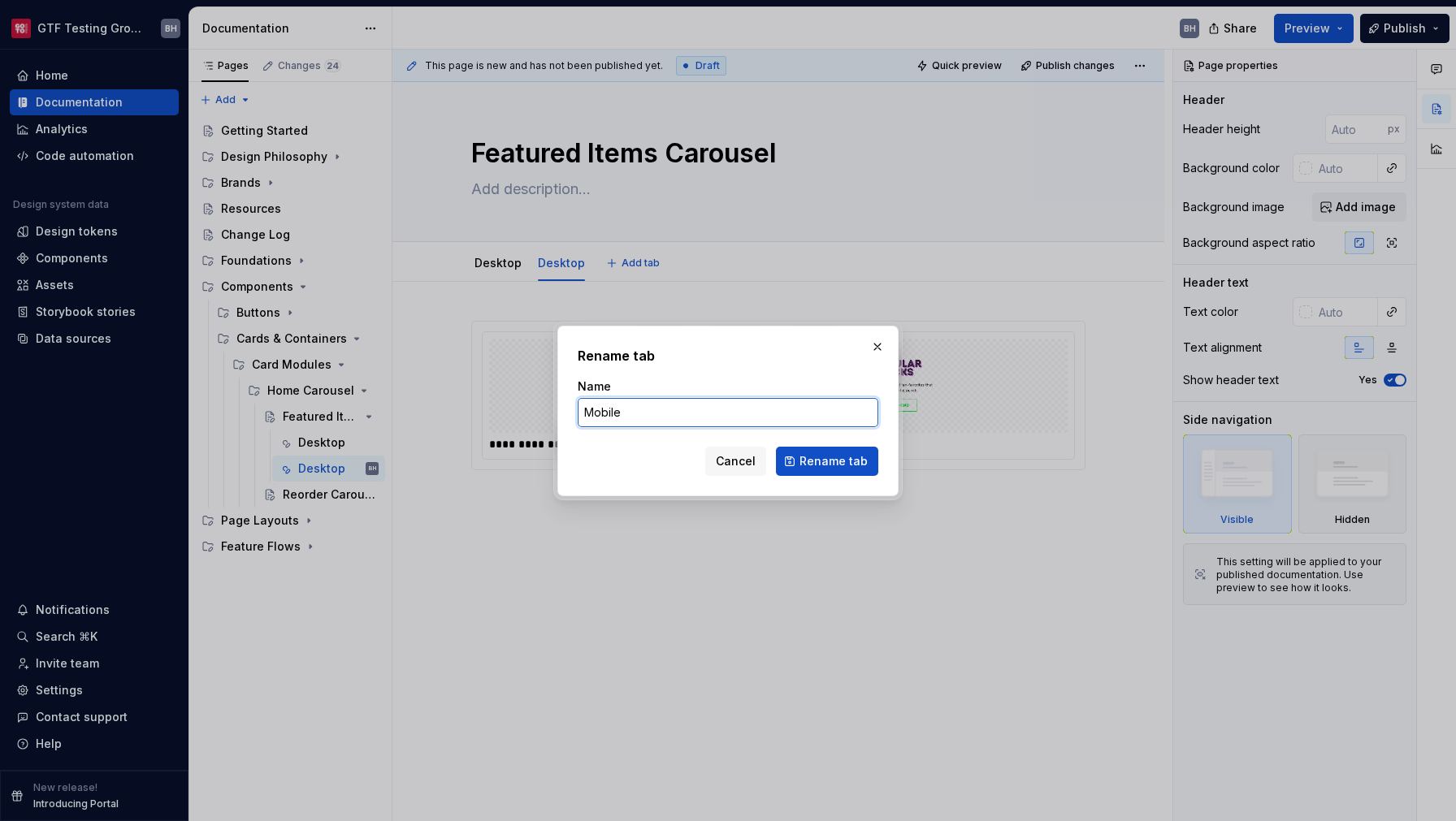
type textarea "*"
type input "Mobile"
click at [811, 467] on span "Rename tab" at bounding box center [834, 461] width 68 height 16
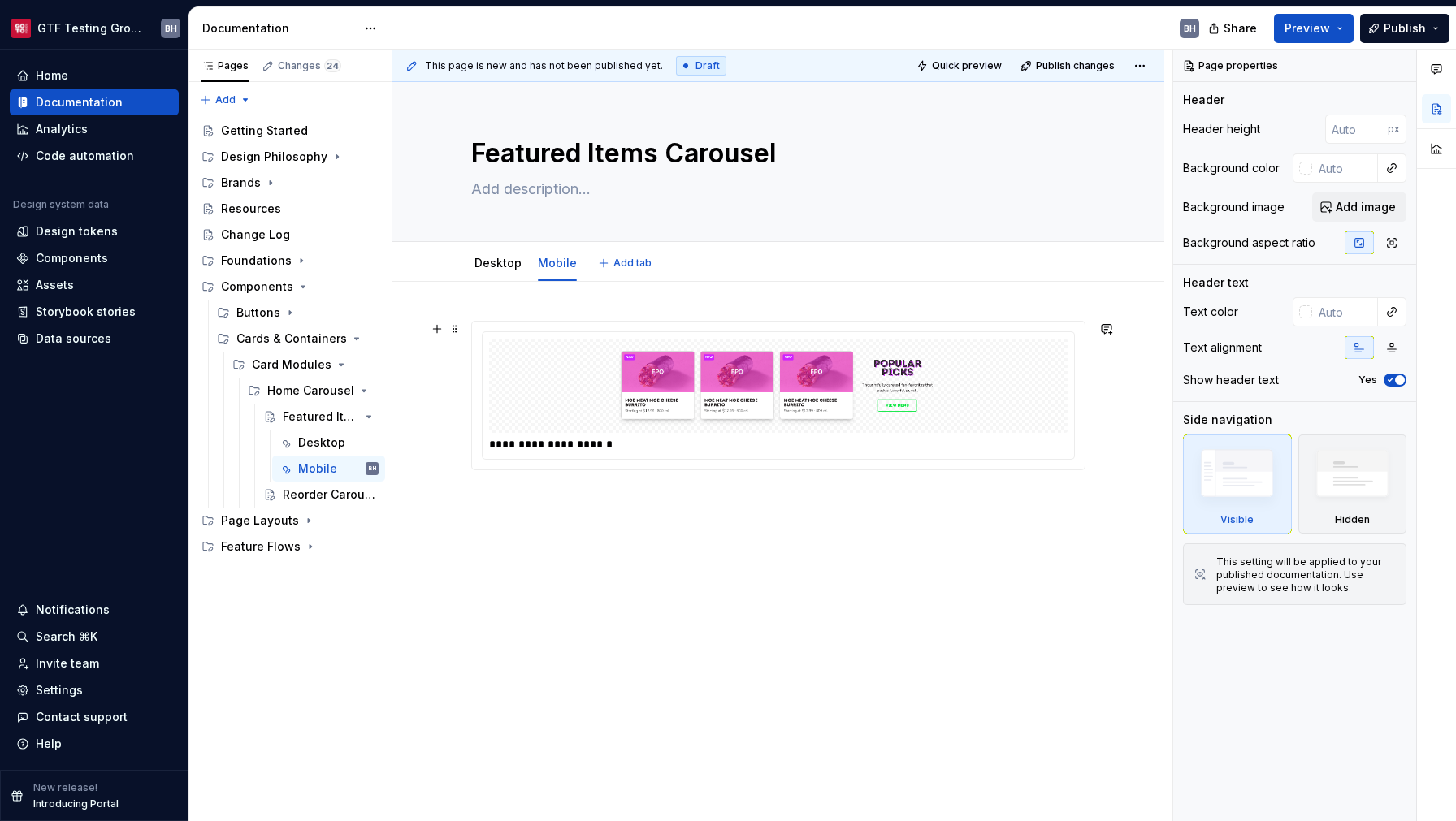
click at [588, 400] on img at bounding box center [778, 386] width 565 height 81
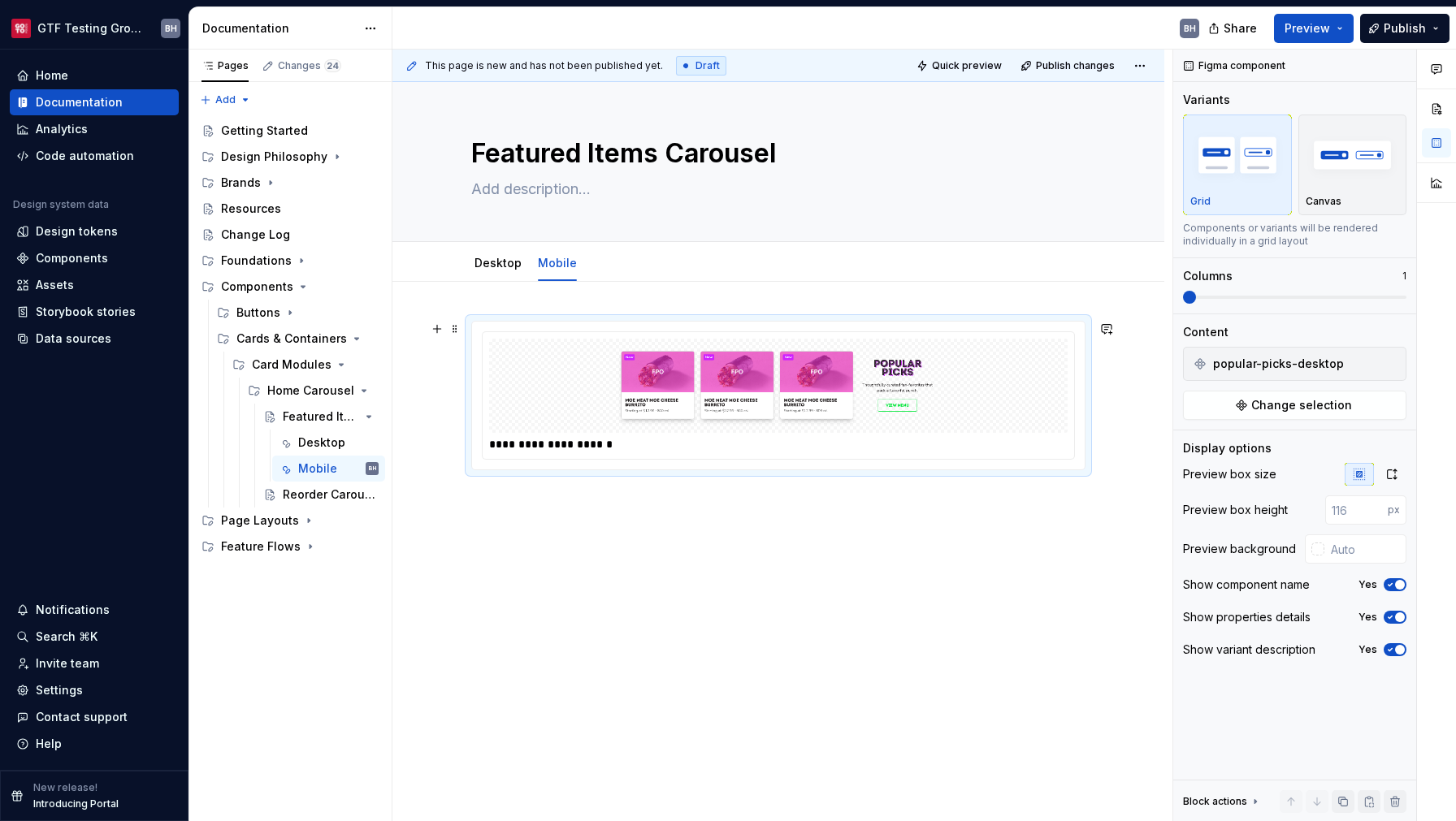
click at [547, 395] on img at bounding box center [778, 386] width 565 height 81
click at [1304, 402] on span "Change selection" at bounding box center [1301, 405] width 101 height 16
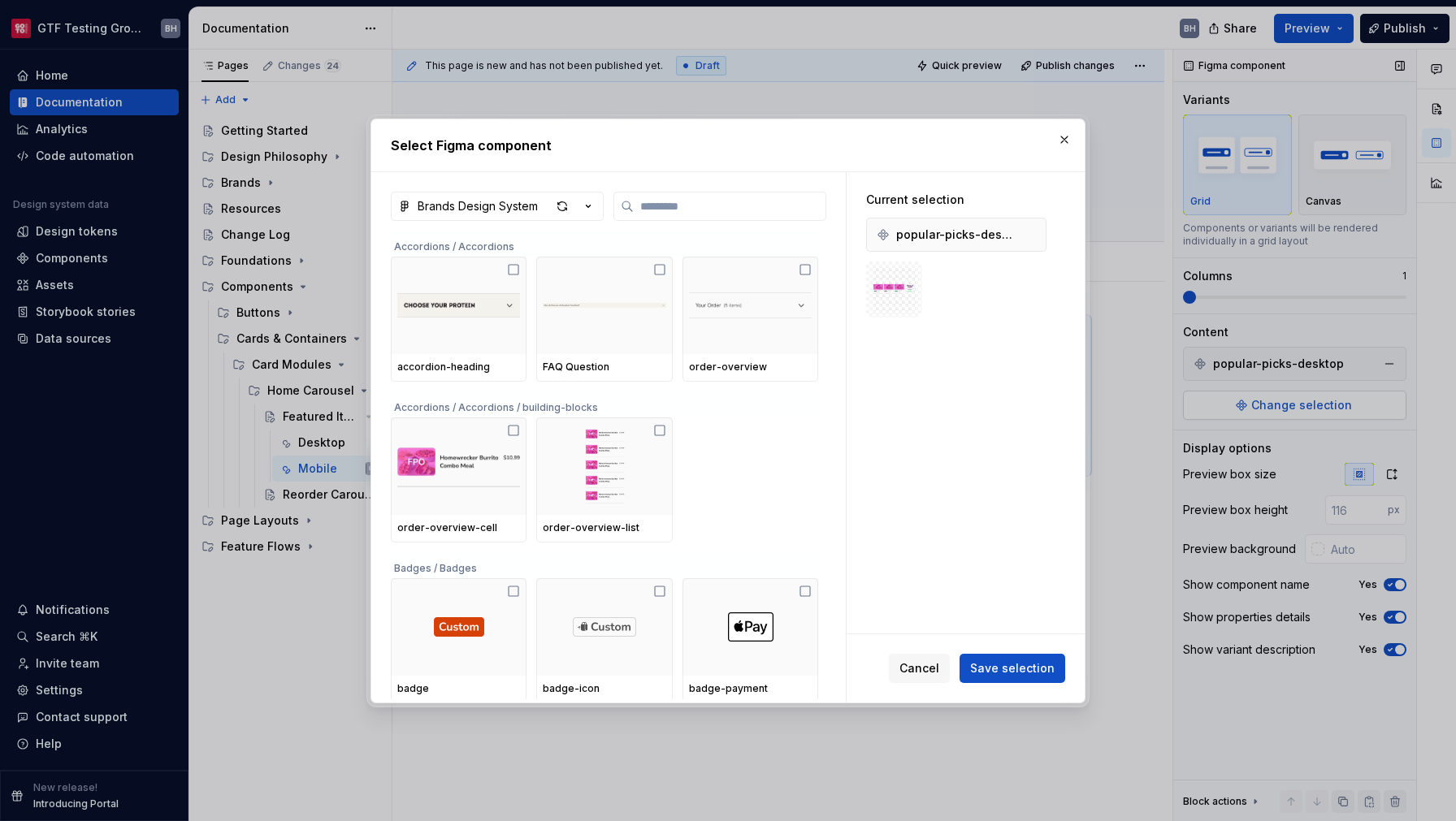
type textarea "*"
type input "**"
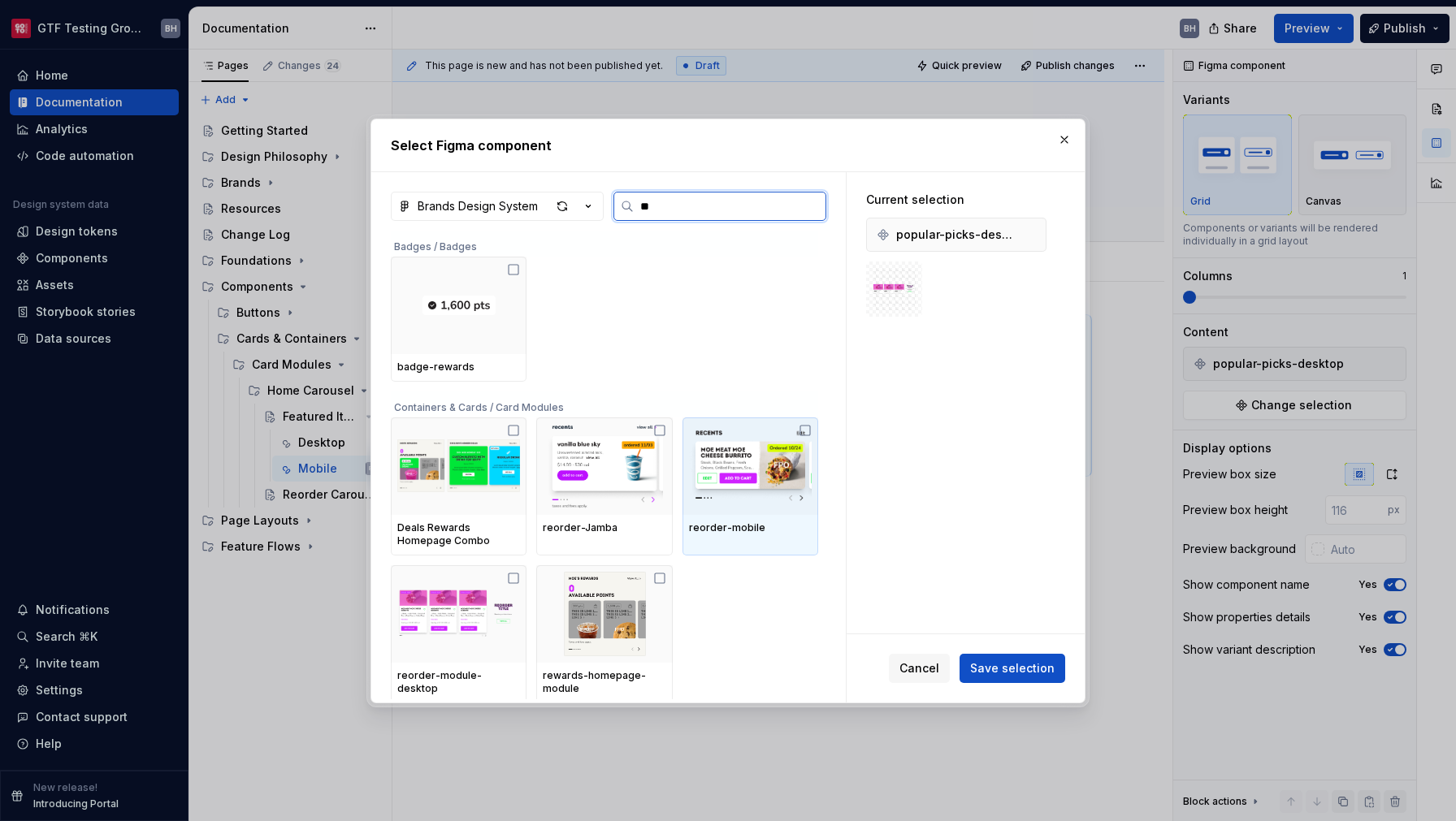
click at [803, 437] on img at bounding box center [749, 466] width 123 height 84
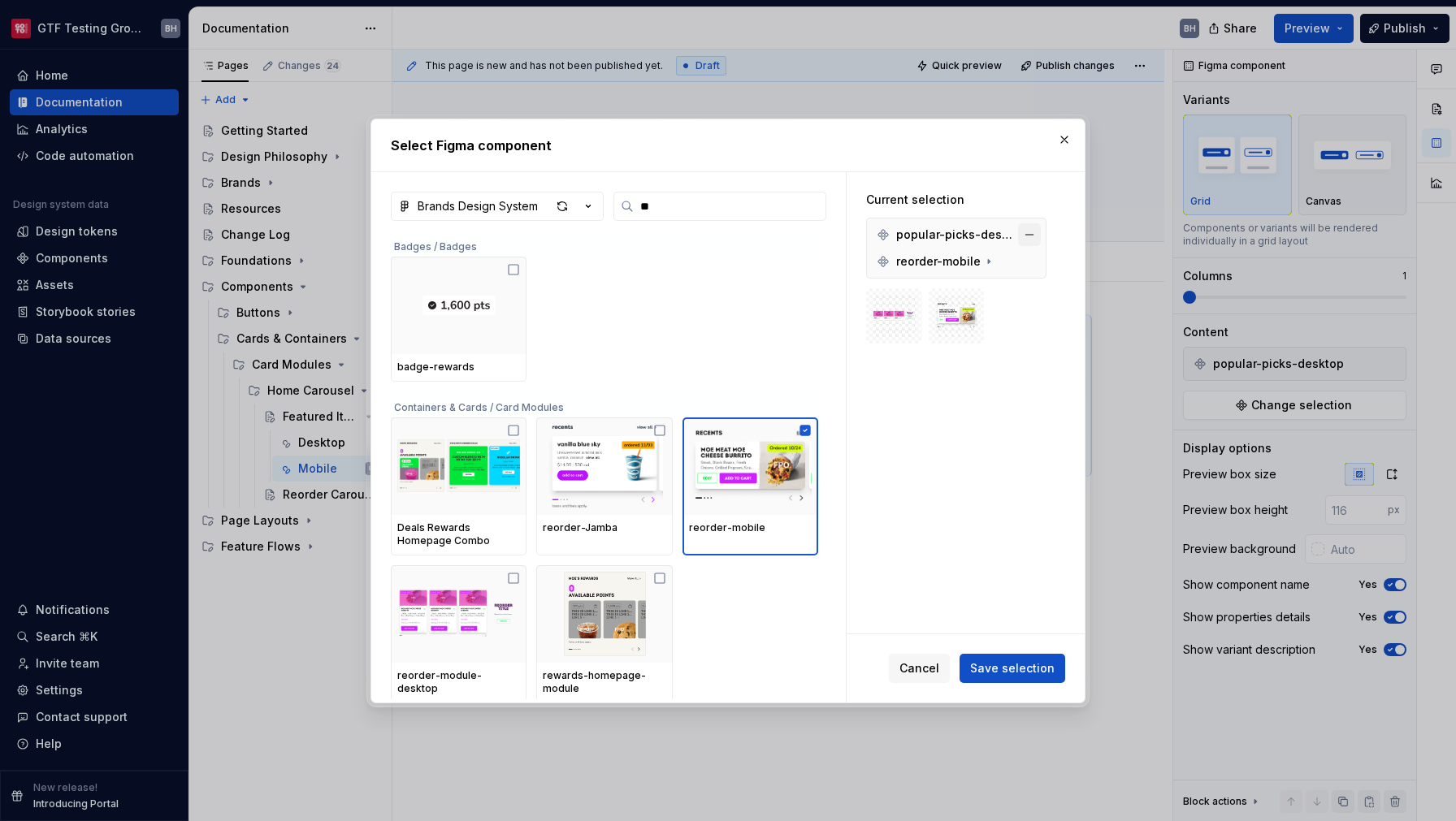
click at [1032, 234] on button "button" at bounding box center [1028, 234] width 22 height 22
click at [1021, 259] on icon "button" at bounding box center [1020, 262] width 16 height 16
click at [1021, 265] on icon "button" at bounding box center [1020, 262] width 16 height 16
click at [1008, 667] on span "Save selection" at bounding box center [1012, 668] width 84 height 16
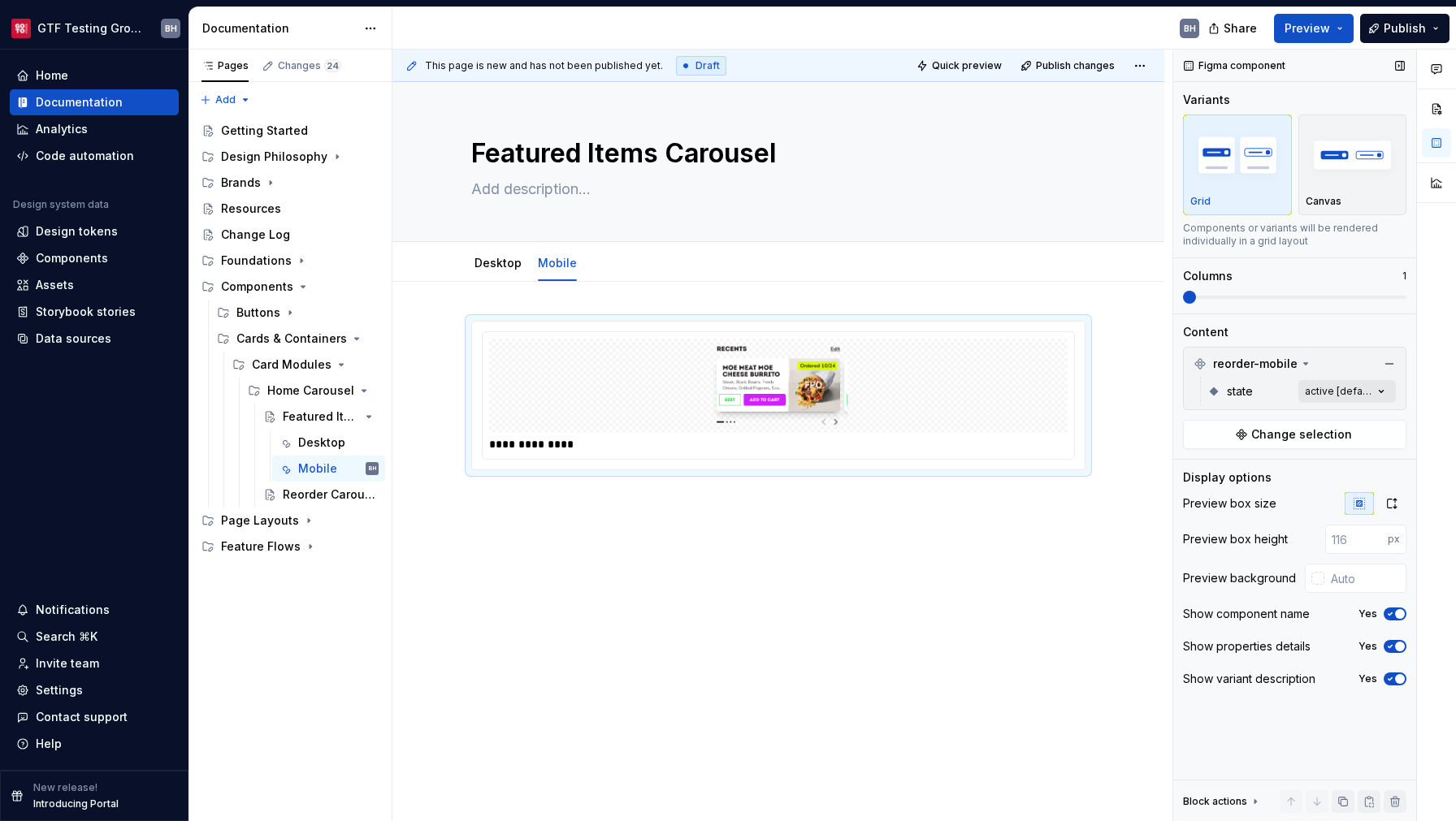
click at [1372, 387] on div "Comments Open comments No comments yet Select ‘Comment’ from the block context …" at bounding box center [1315, 436] width 283 height 773
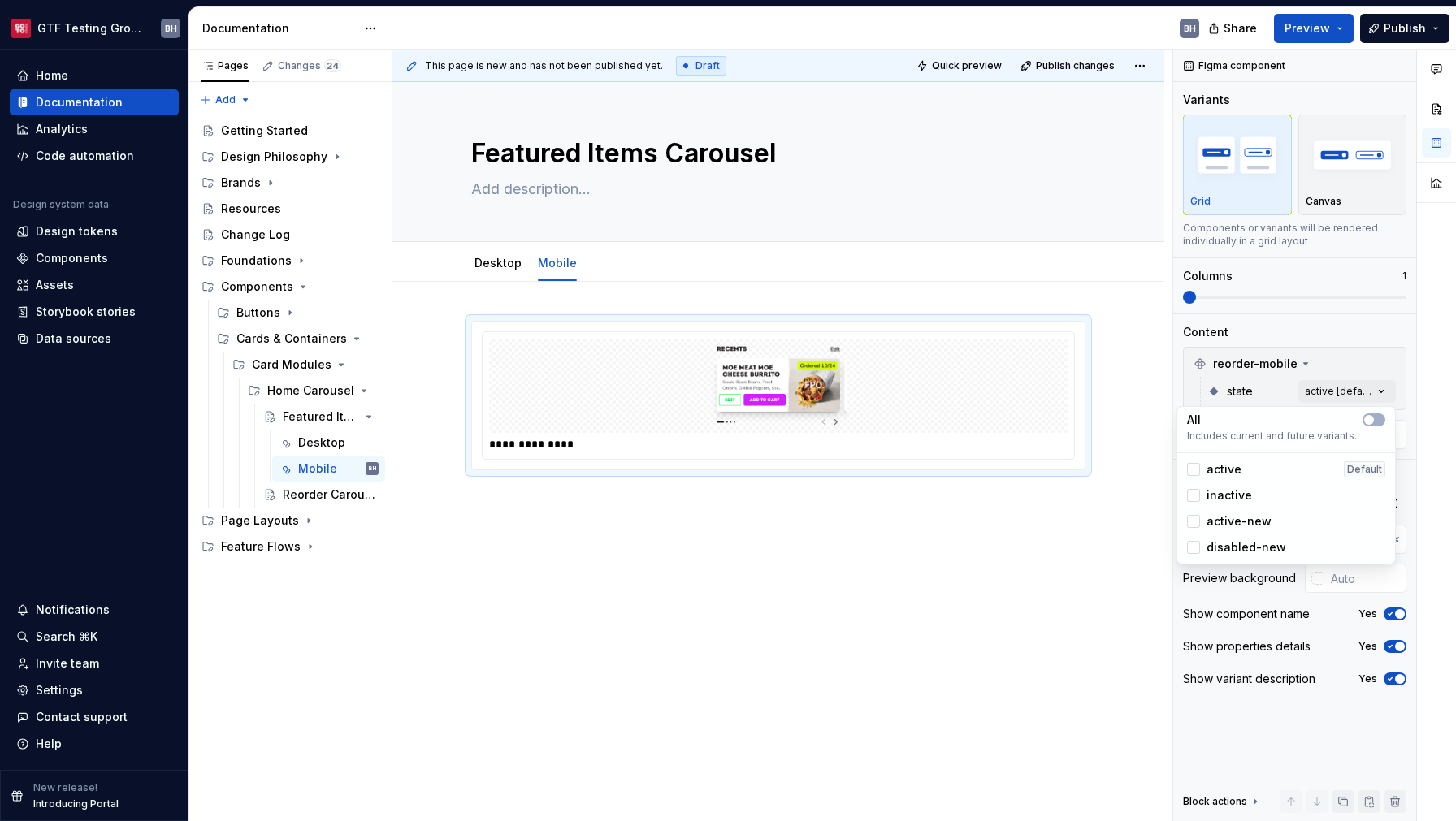
click at [1242, 517] on span "active-new" at bounding box center [1238, 521] width 65 height 16
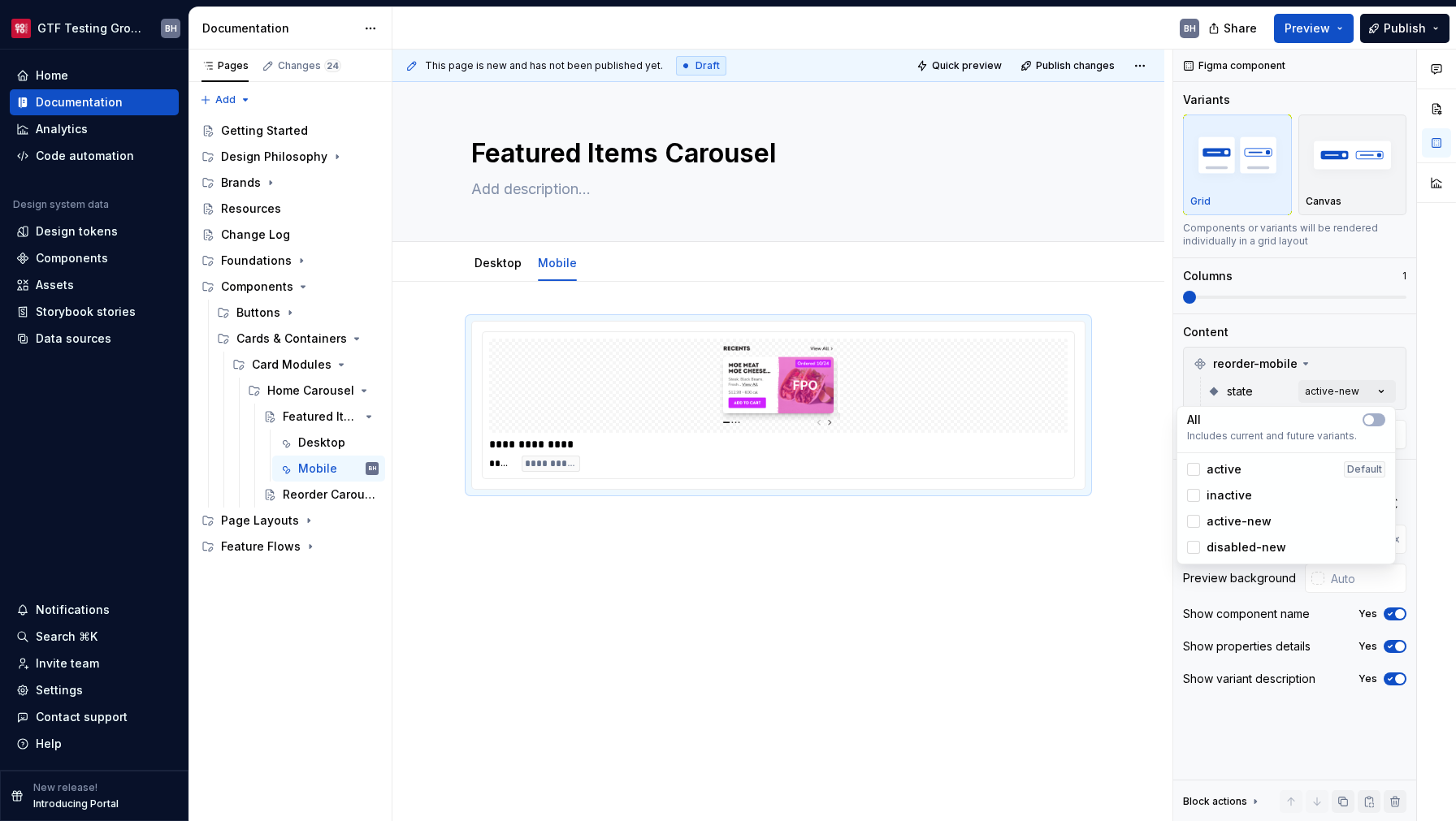
click at [1395, 384] on div "Comments Open comments No comments yet Select ‘Comment’ from the block context …" at bounding box center [1315, 436] width 283 height 773
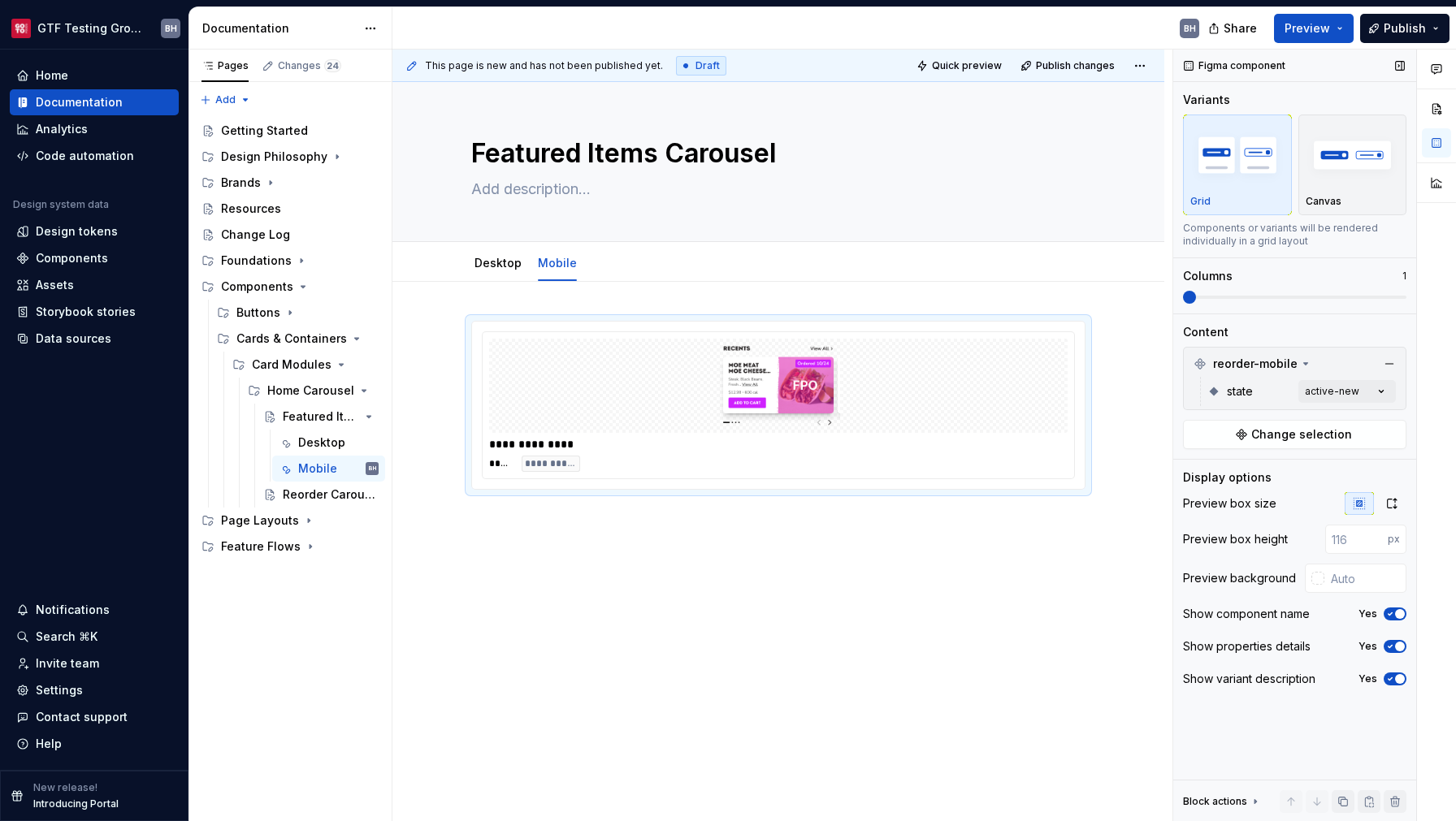
click at [1400, 678] on span "button" at bounding box center [1400, 679] width 10 height 10
click at [1400, 644] on span "button" at bounding box center [1400, 647] width 10 height 10
click at [1400, 644] on button "No" at bounding box center [1394, 646] width 22 height 13
click at [1400, 644] on span "button" at bounding box center [1400, 647] width 10 height 10
click at [1400, 618] on span "button" at bounding box center [1400, 614] width 10 height 10
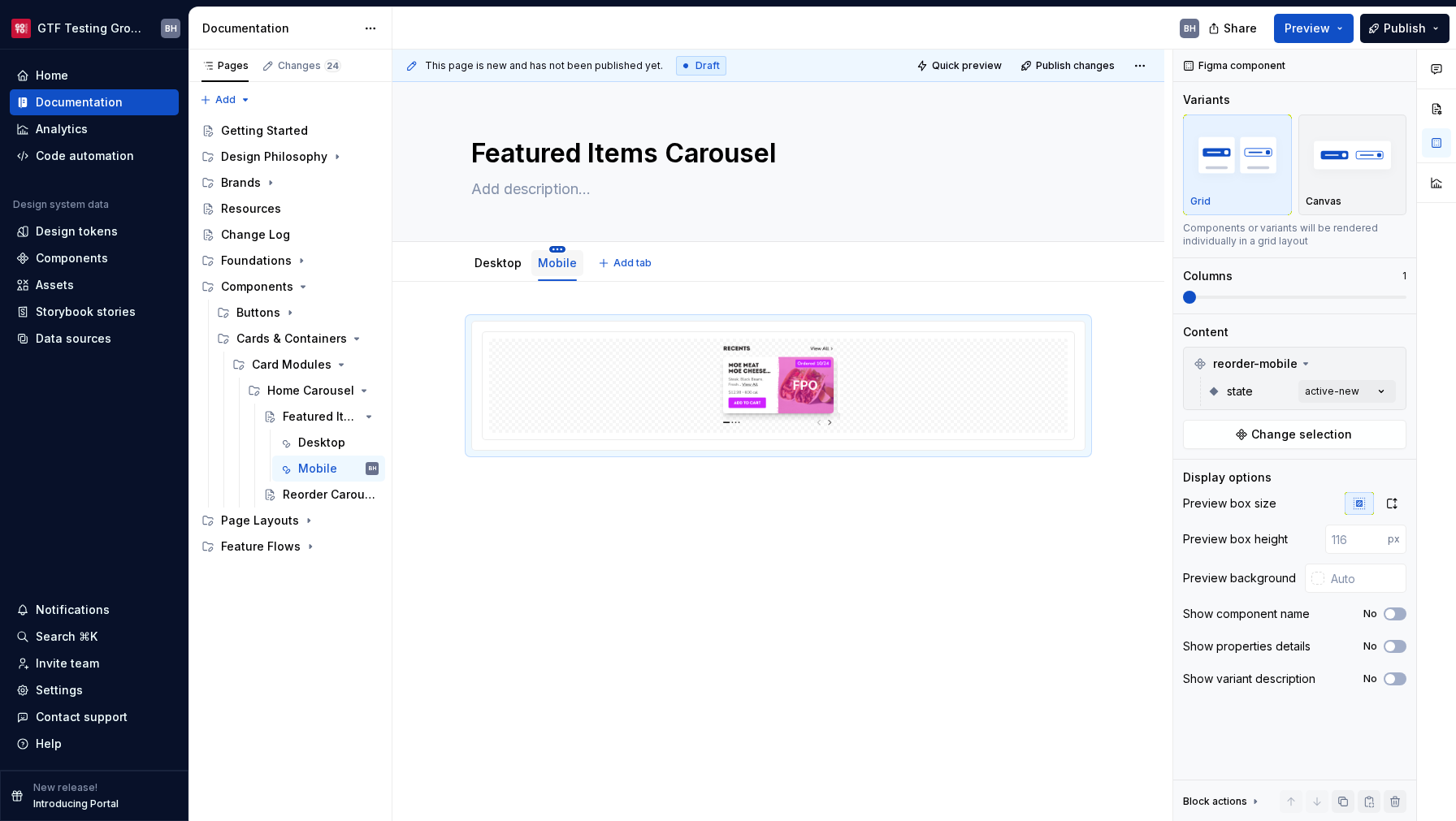
click at [553, 250] on html "GTF Testing Grounds BH Home Documentation Analytics Code automation Design syst…" at bounding box center [728, 410] width 1456 height 821
click at [586, 302] on div "Duplicate tab" at bounding box center [628, 298] width 106 height 16
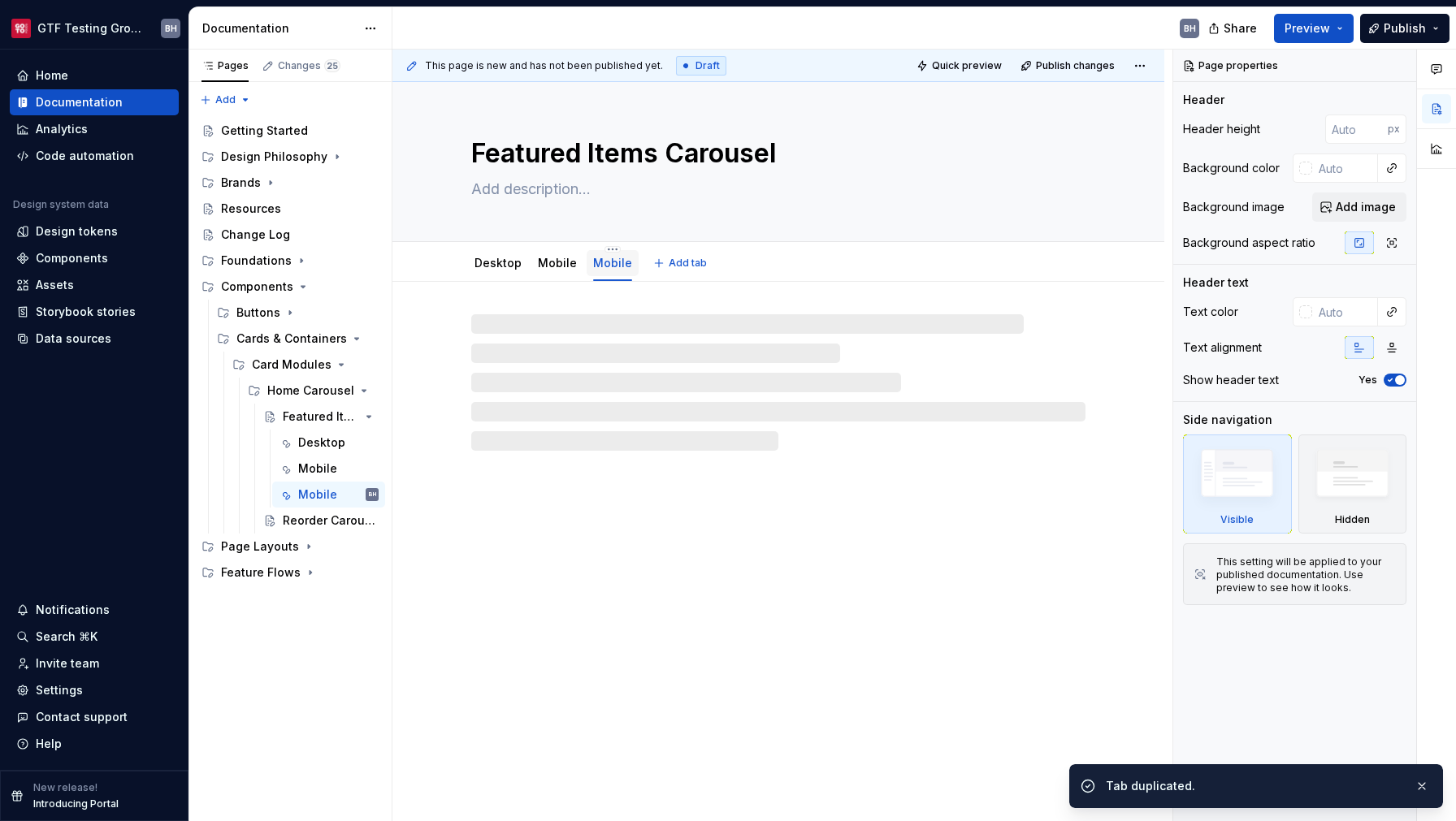
click at [605, 264] on link "Mobile" at bounding box center [612, 262] width 39 height 14
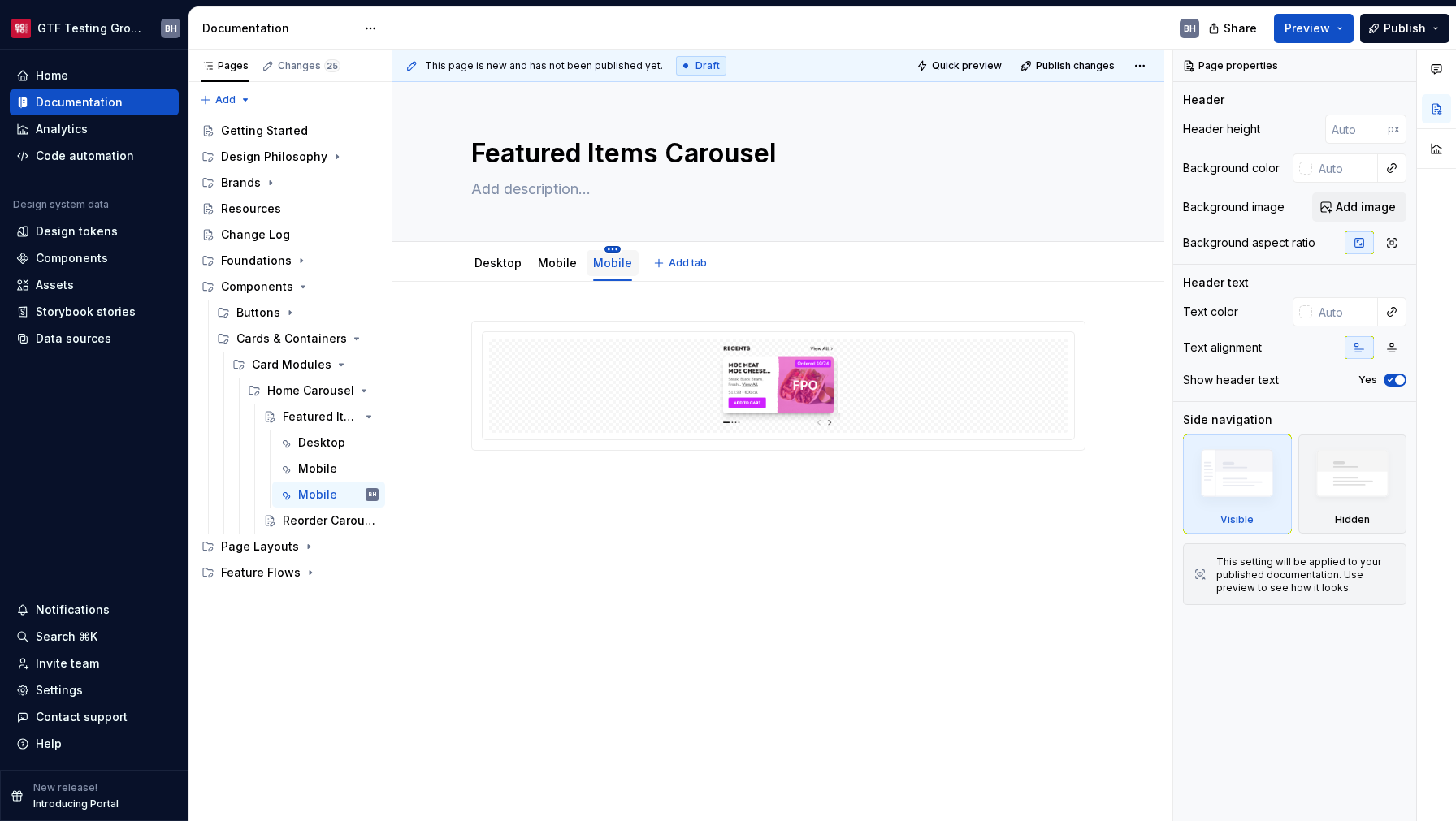
click at [607, 252] on html "GTF Testing Grounds BH Home Documentation Analytics Code automation Design syst…" at bounding box center [728, 410] width 1456 height 821
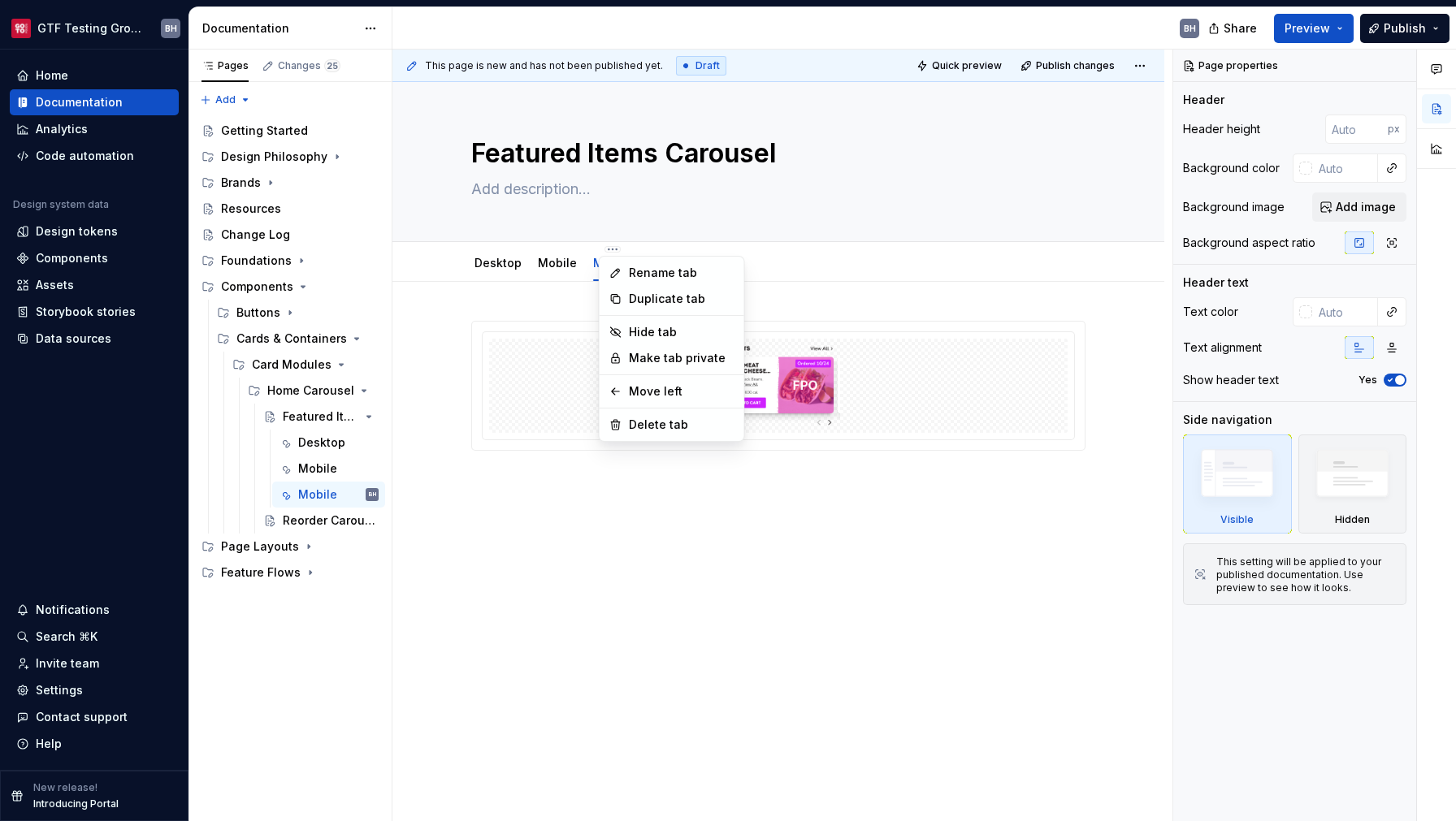
type textarea "*"
click at [613, 265] on div "Rename tab" at bounding box center [672, 272] width 138 height 26
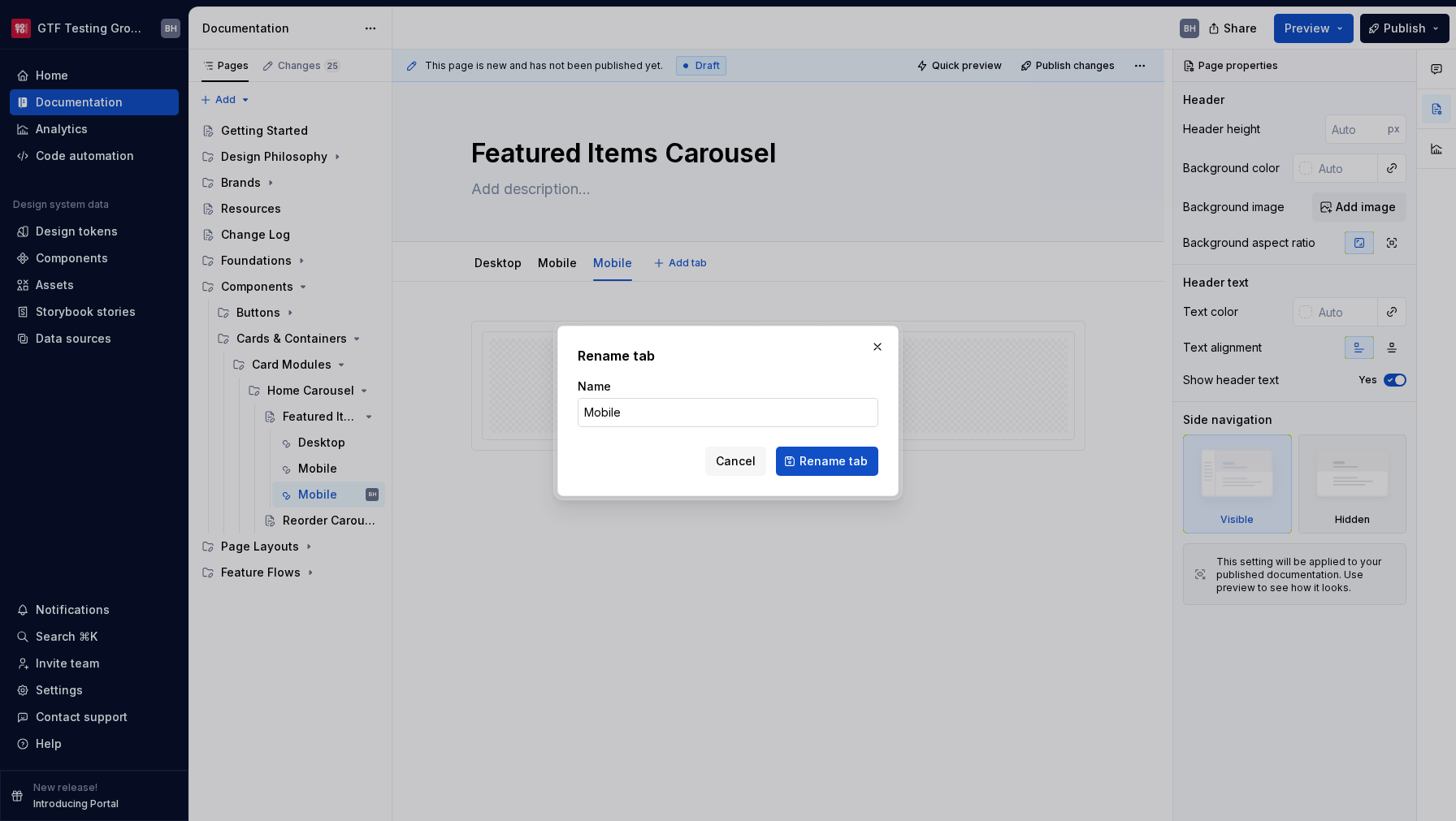
click at [609, 411] on input "Mobile" at bounding box center [728, 412] width 300 height 29
type input "App"
type textarea "*"
type input "App"
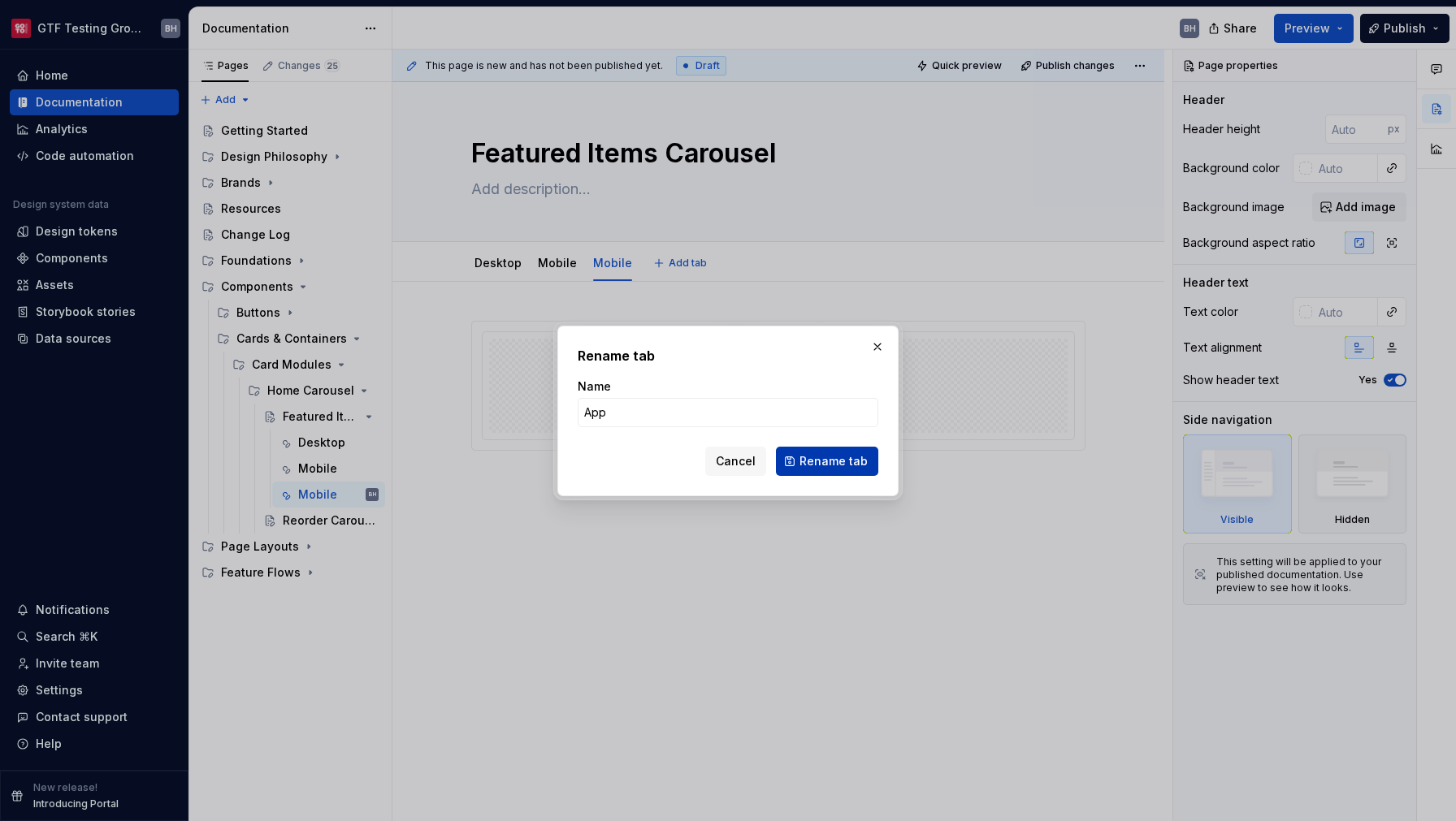
click at [845, 469] on span "Rename tab" at bounding box center [834, 461] width 68 height 16
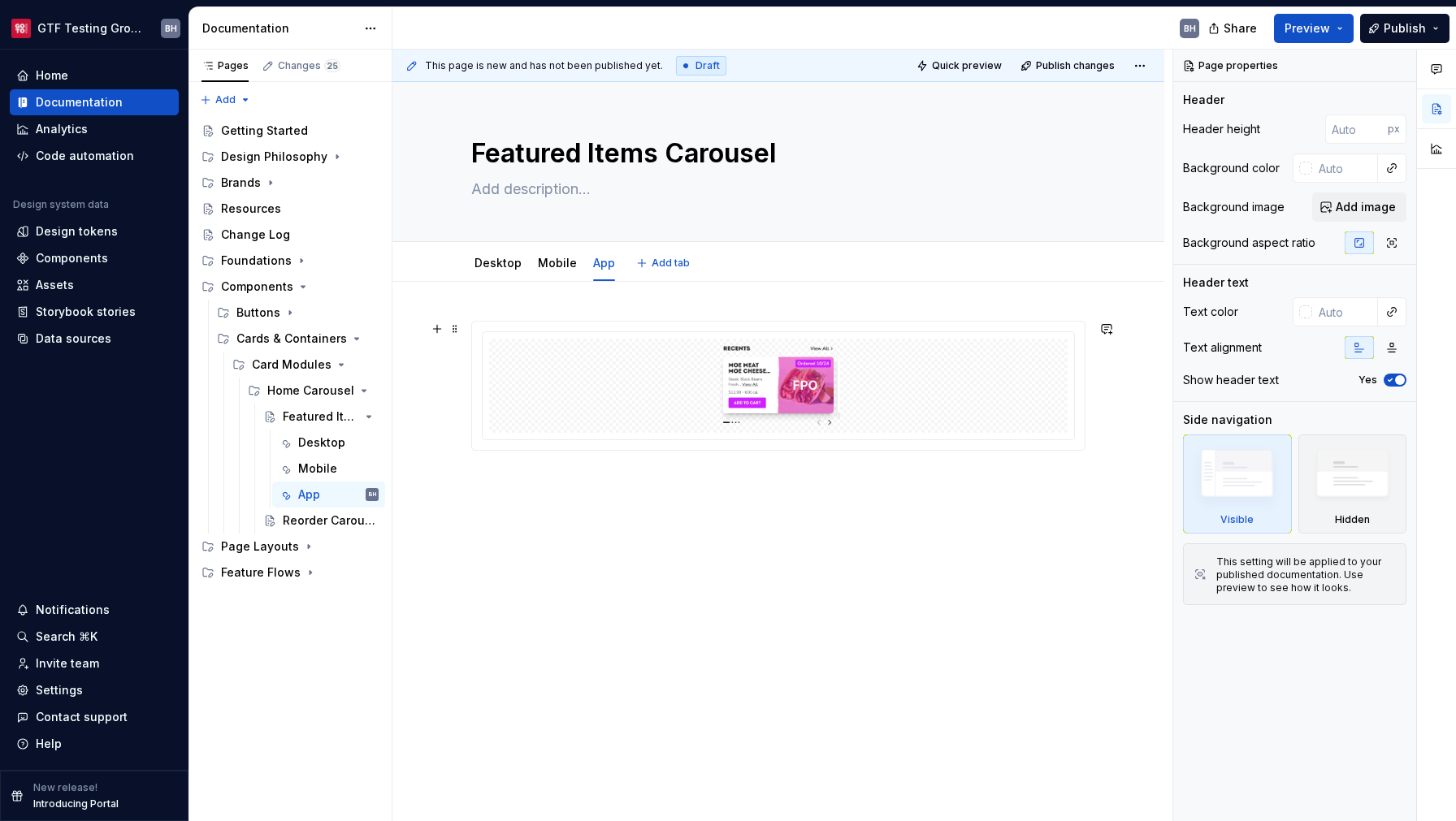
click at [773, 365] on img at bounding box center [778, 386] width 305 height 81
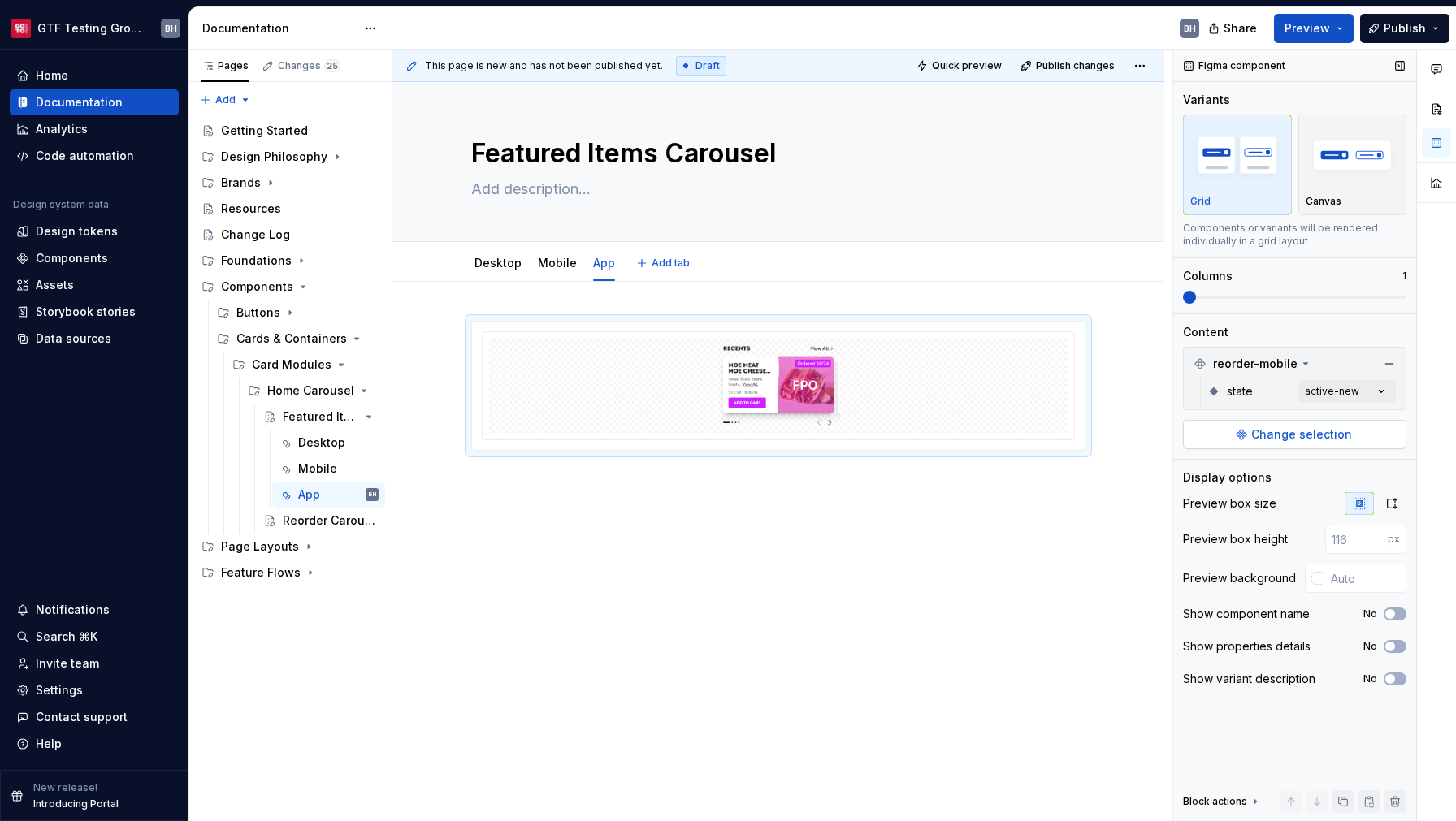
click at [1273, 428] on span "Change selection" at bounding box center [1301, 434] width 101 height 16
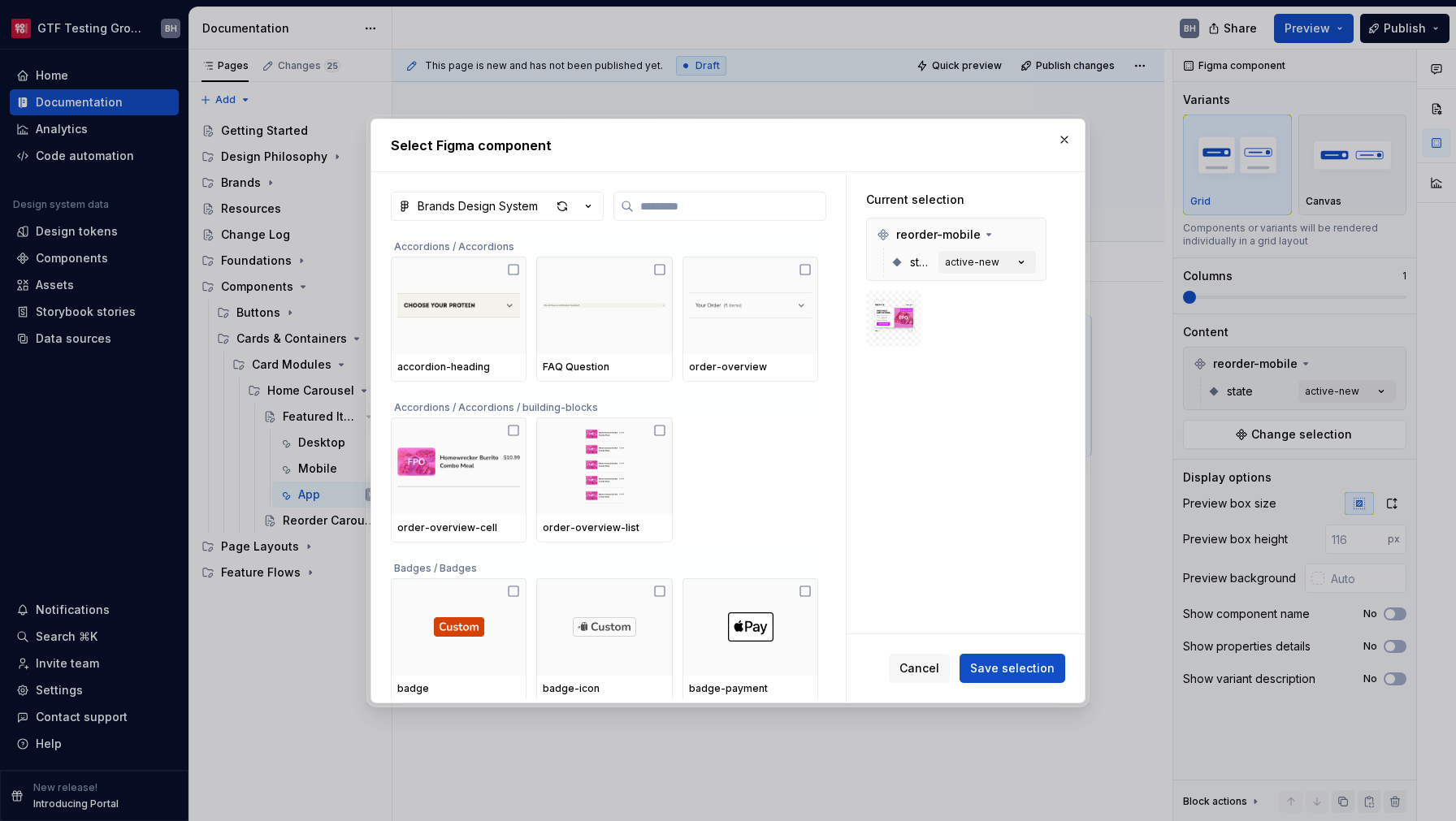
type textarea "*"
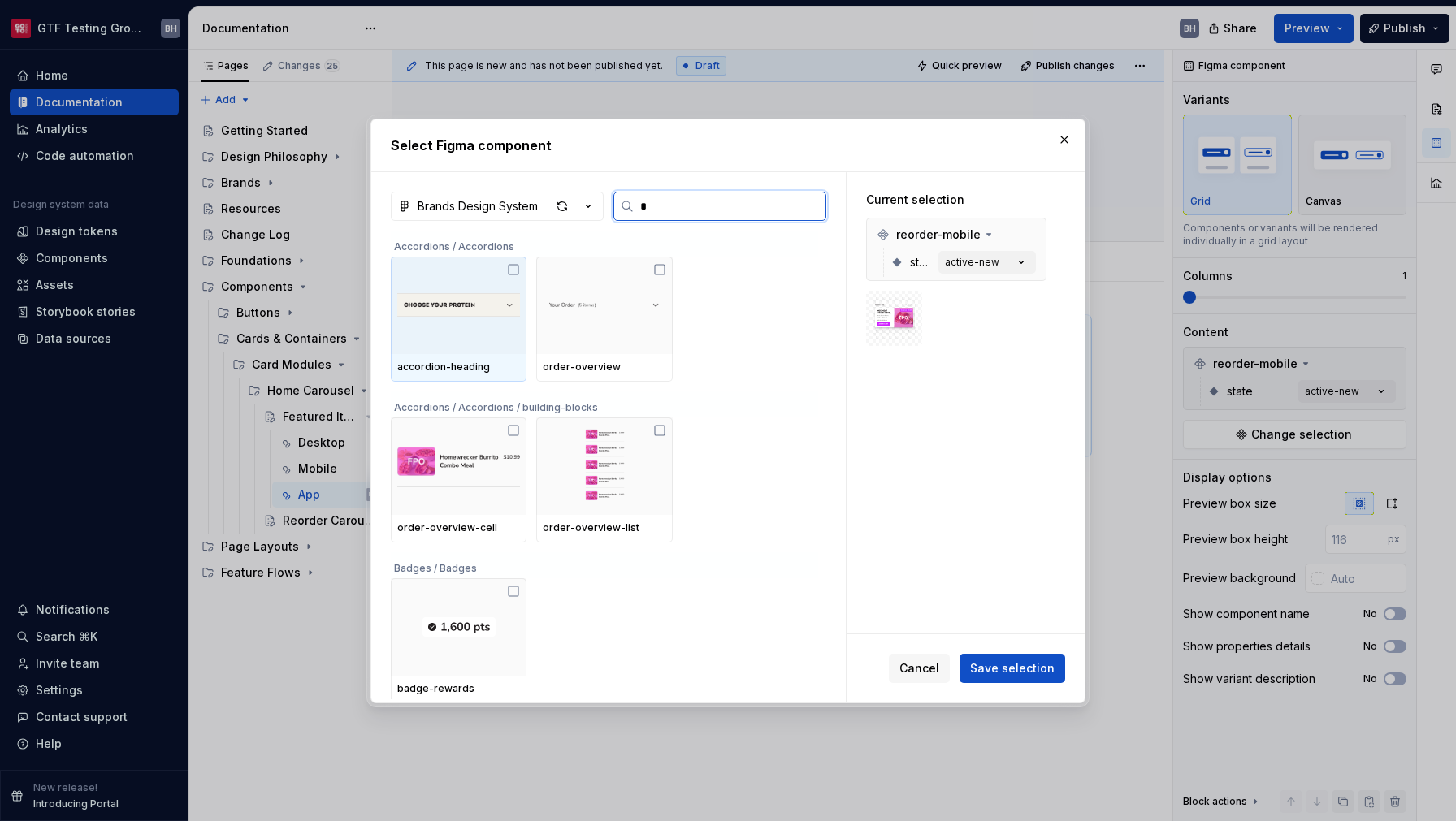
type input "**"
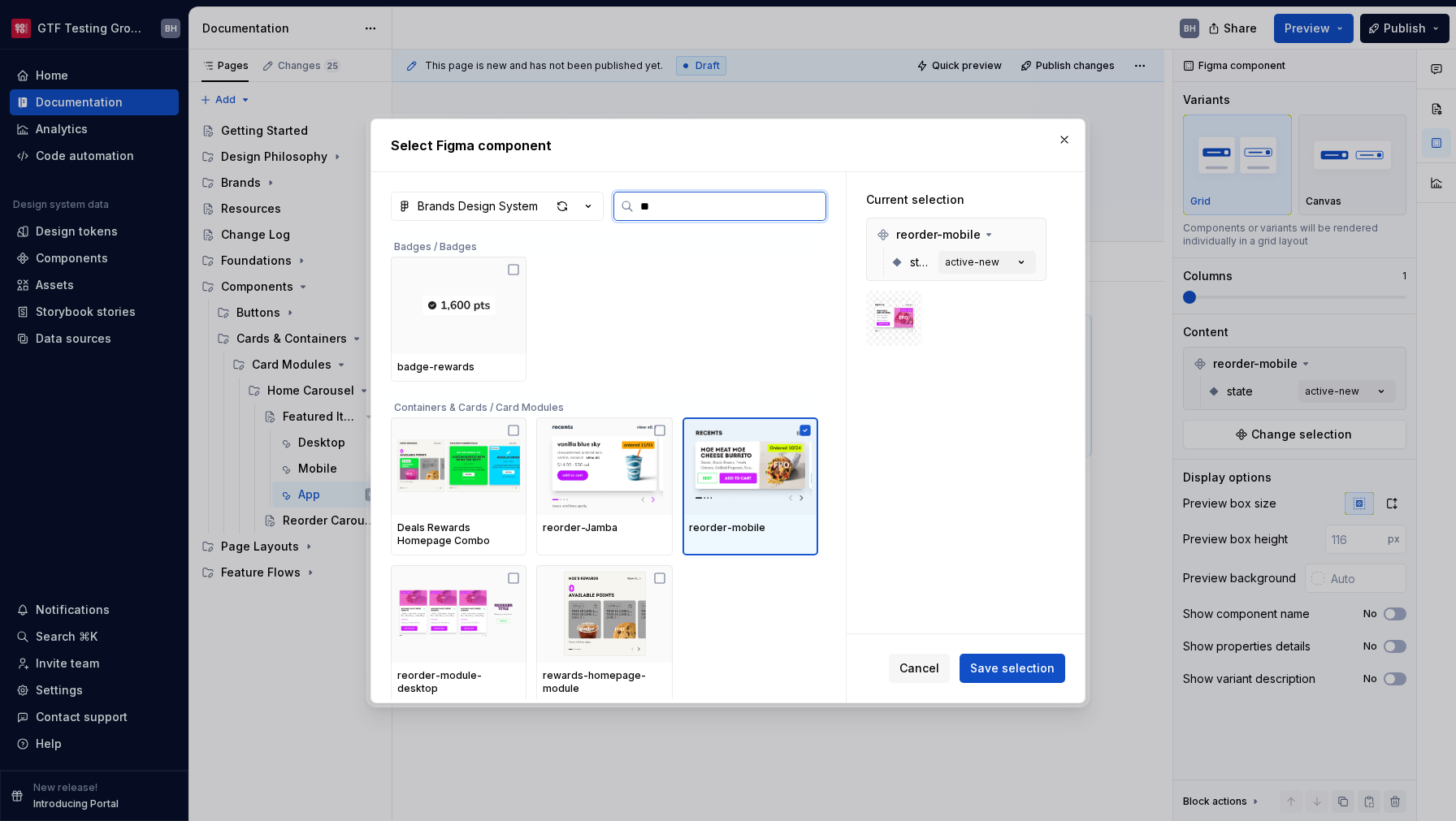
click at [763, 471] on img at bounding box center [749, 466] width 123 height 84
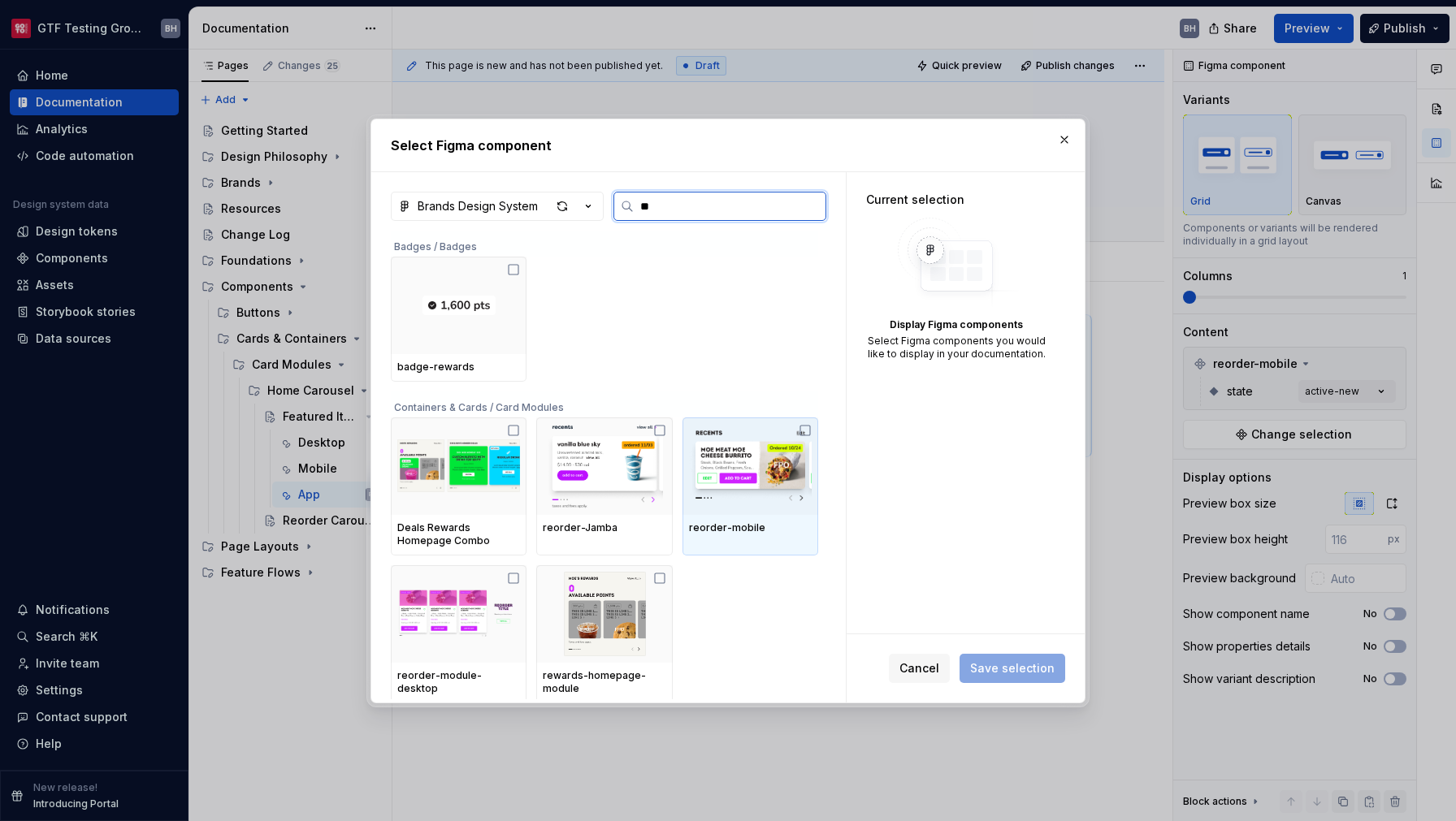
click at [763, 471] on img at bounding box center [749, 466] width 123 height 84
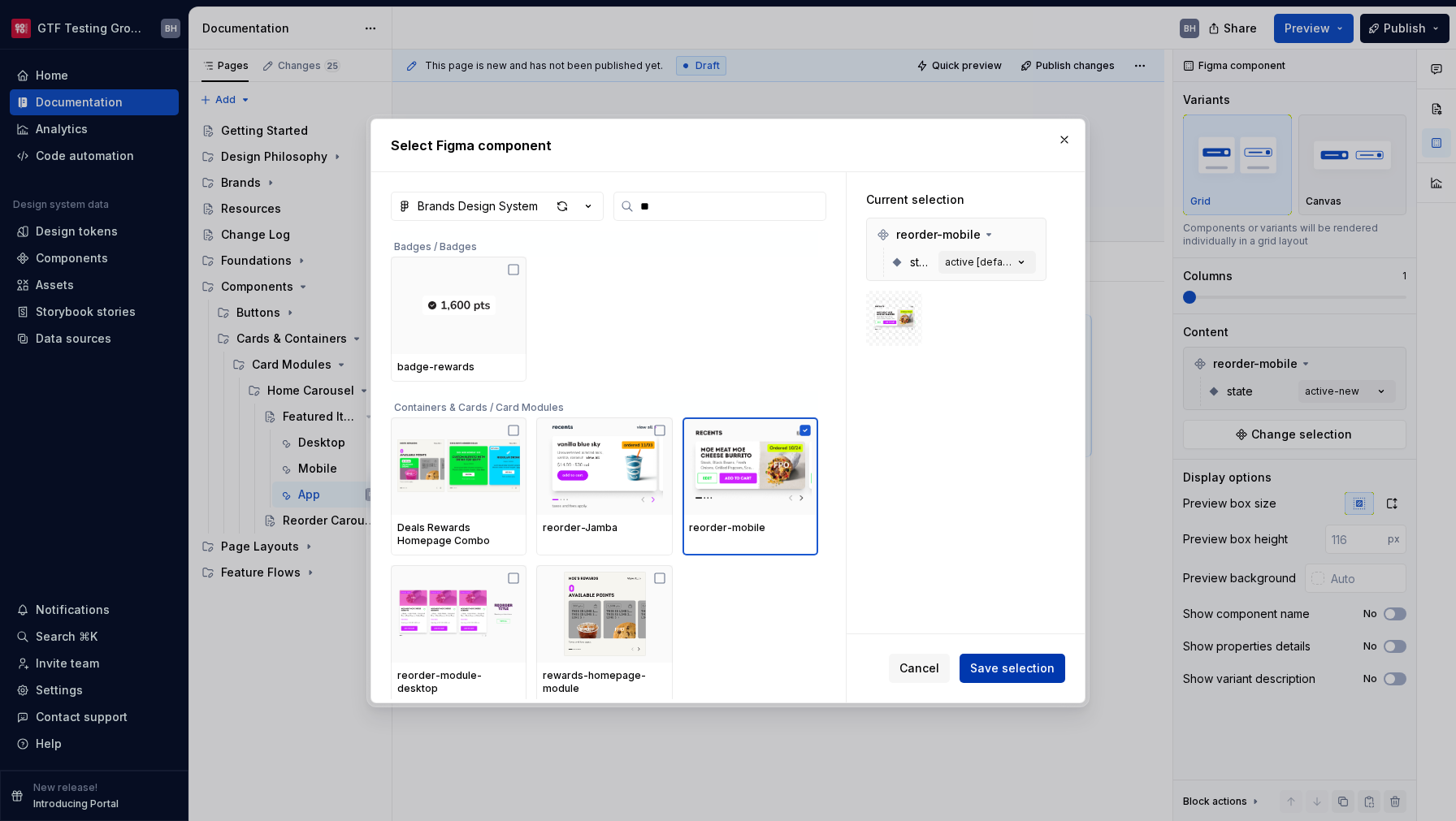
click at [1014, 663] on span "Save selection" at bounding box center [1012, 668] width 84 height 16
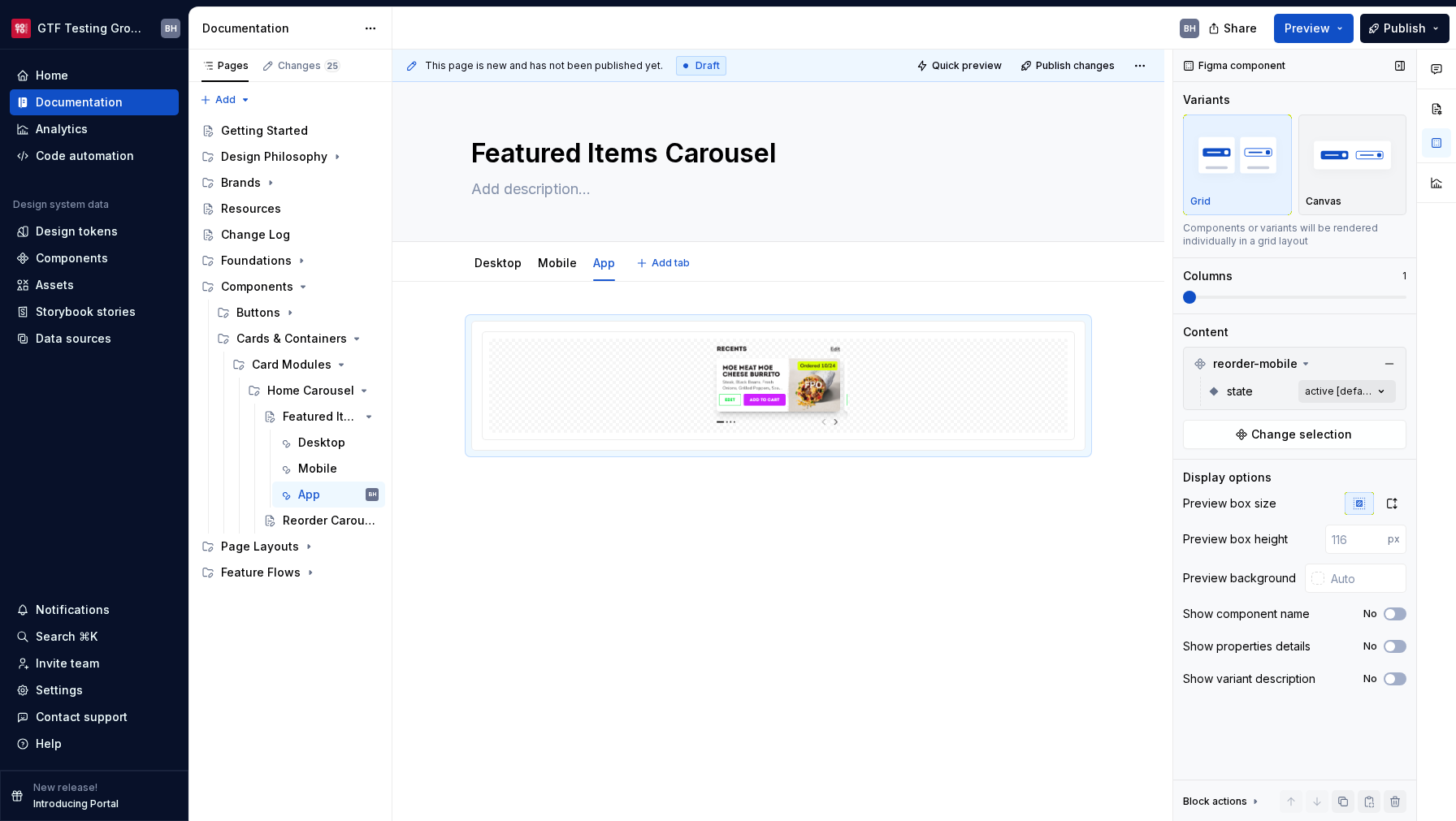
click at [1383, 399] on div "Comments Open comments No comments yet Select ‘Comment’ from the block context …" at bounding box center [1315, 436] width 283 height 773
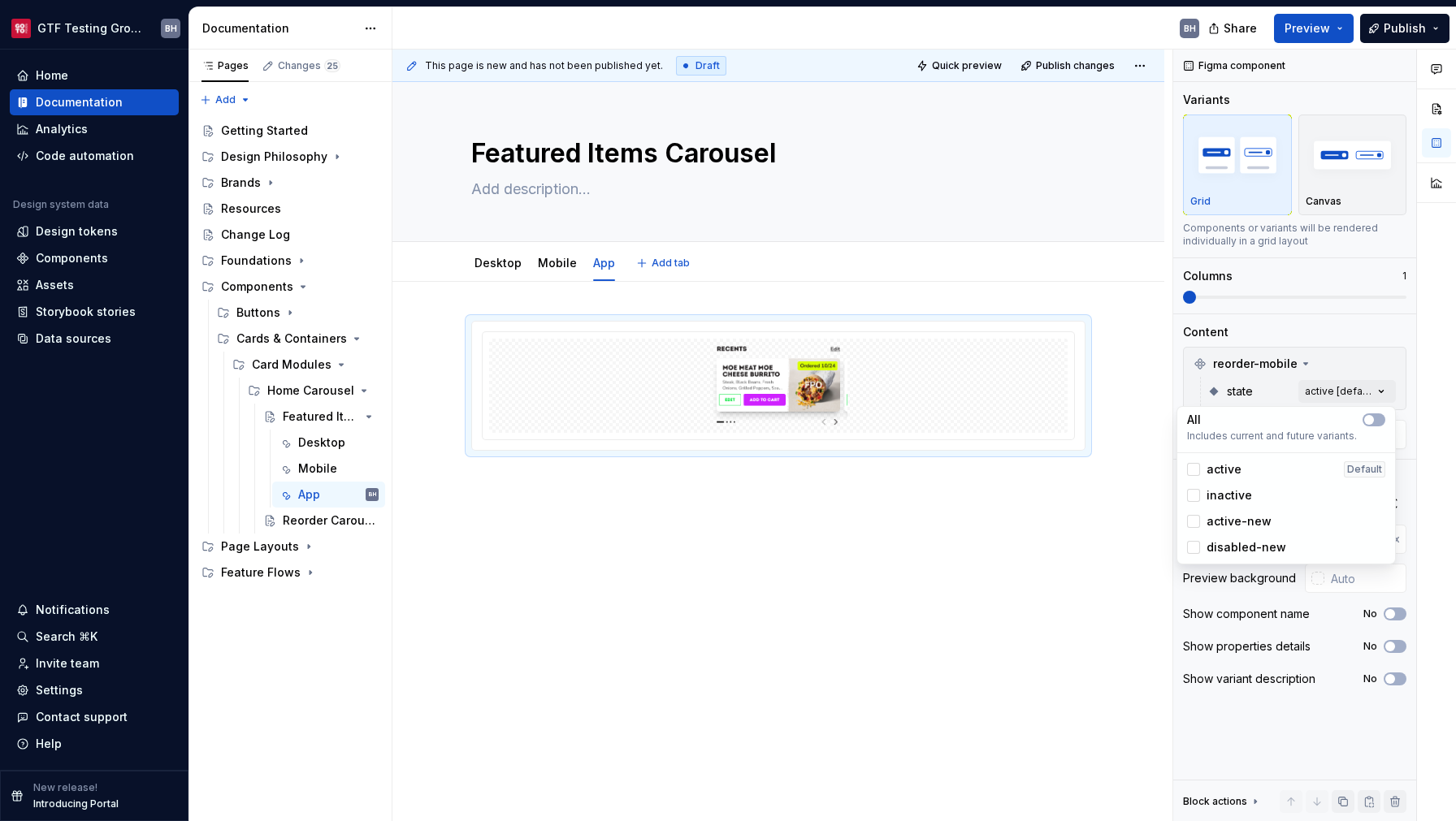
click at [1224, 520] on span "active-new" at bounding box center [1238, 521] width 65 height 16
click at [1365, 417] on icon "button" at bounding box center [1368, 420] width 13 height 10
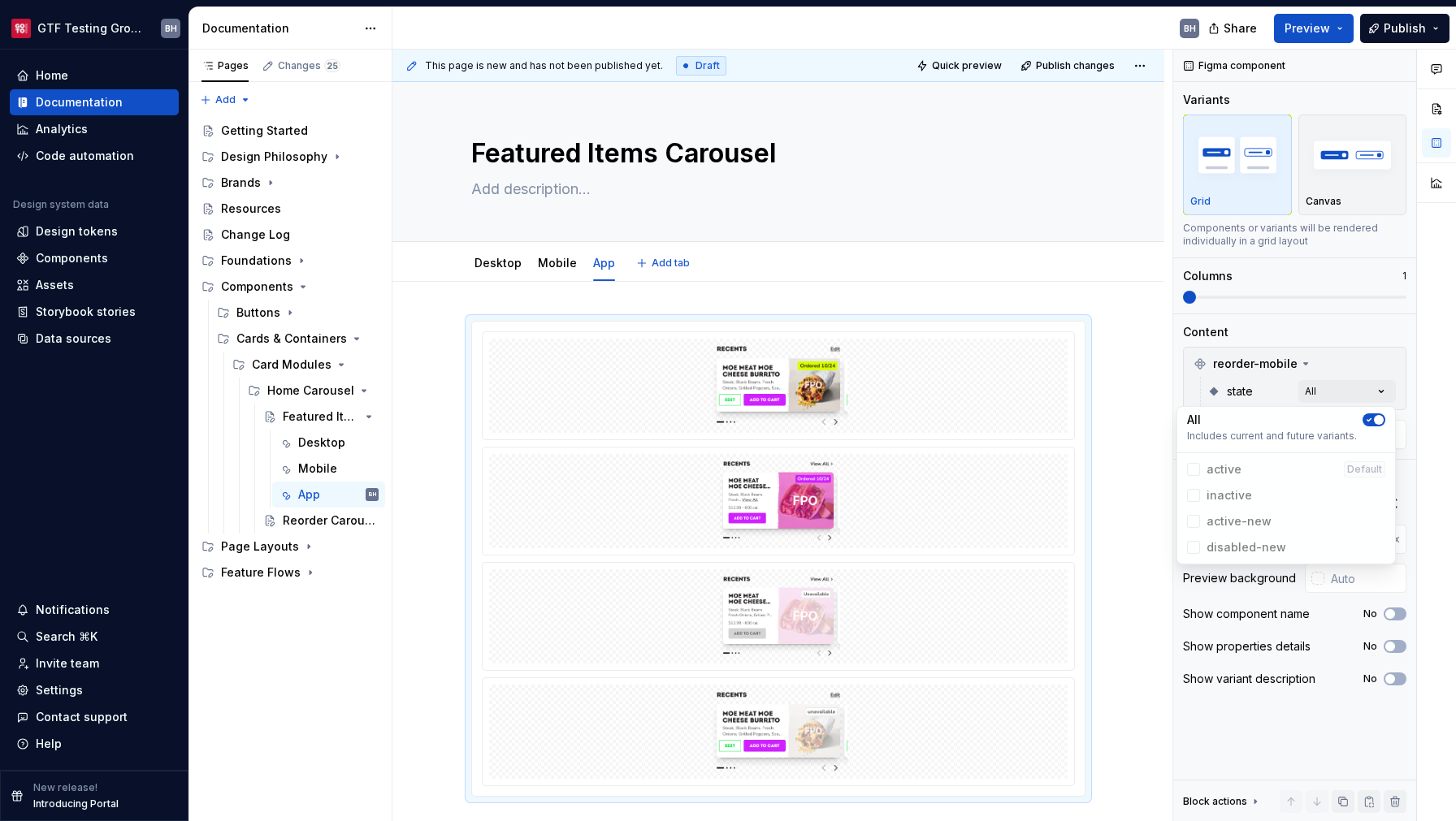
click at [1365, 417] on icon "button" at bounding box center [1368, 420] width 13 height 10
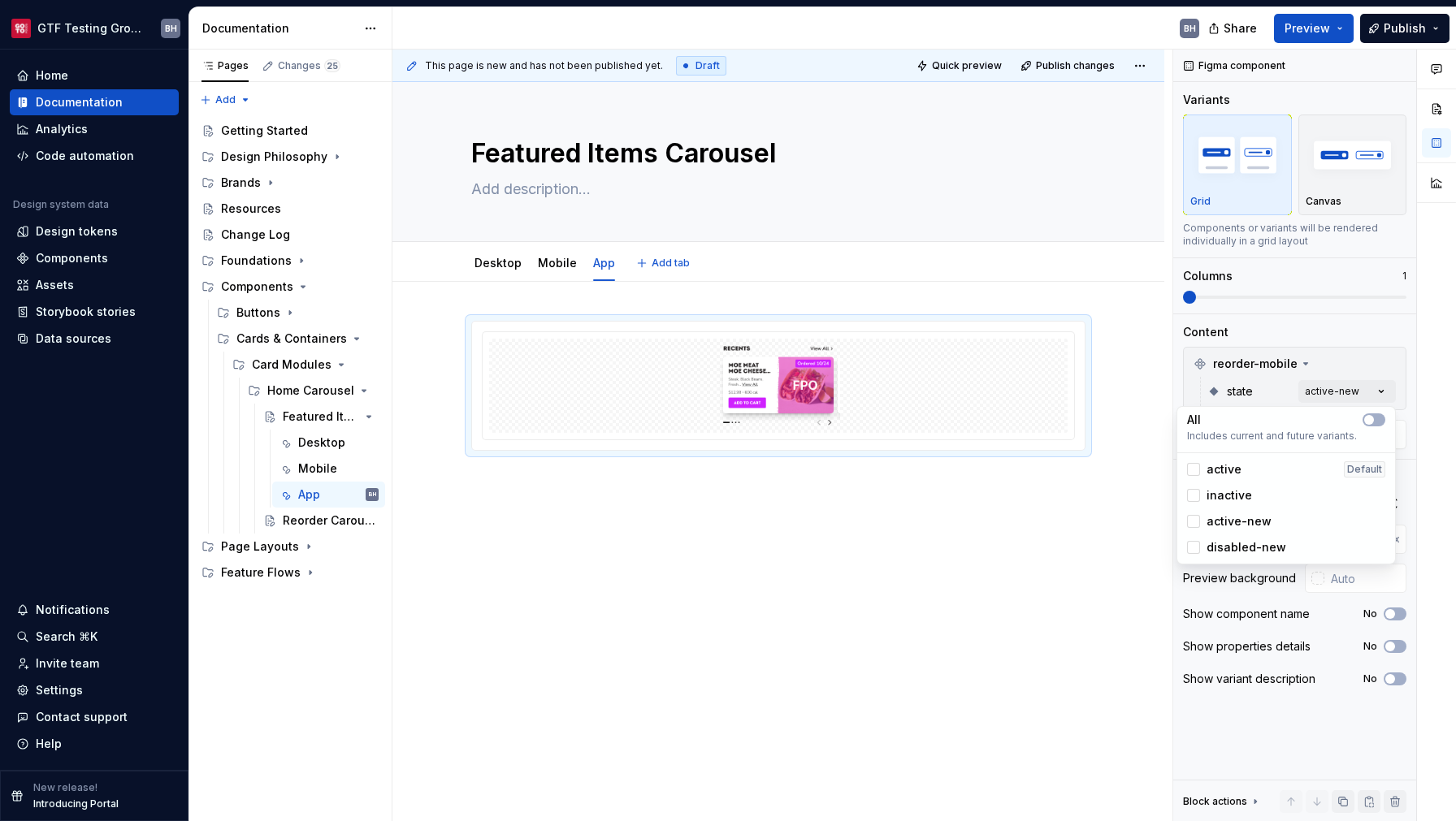
click at [1304, 739] on div "Comments Open comments No comments yet Select ‘Comment’ from the block context …" at bounding box center [1315, 436] width 283 height 773
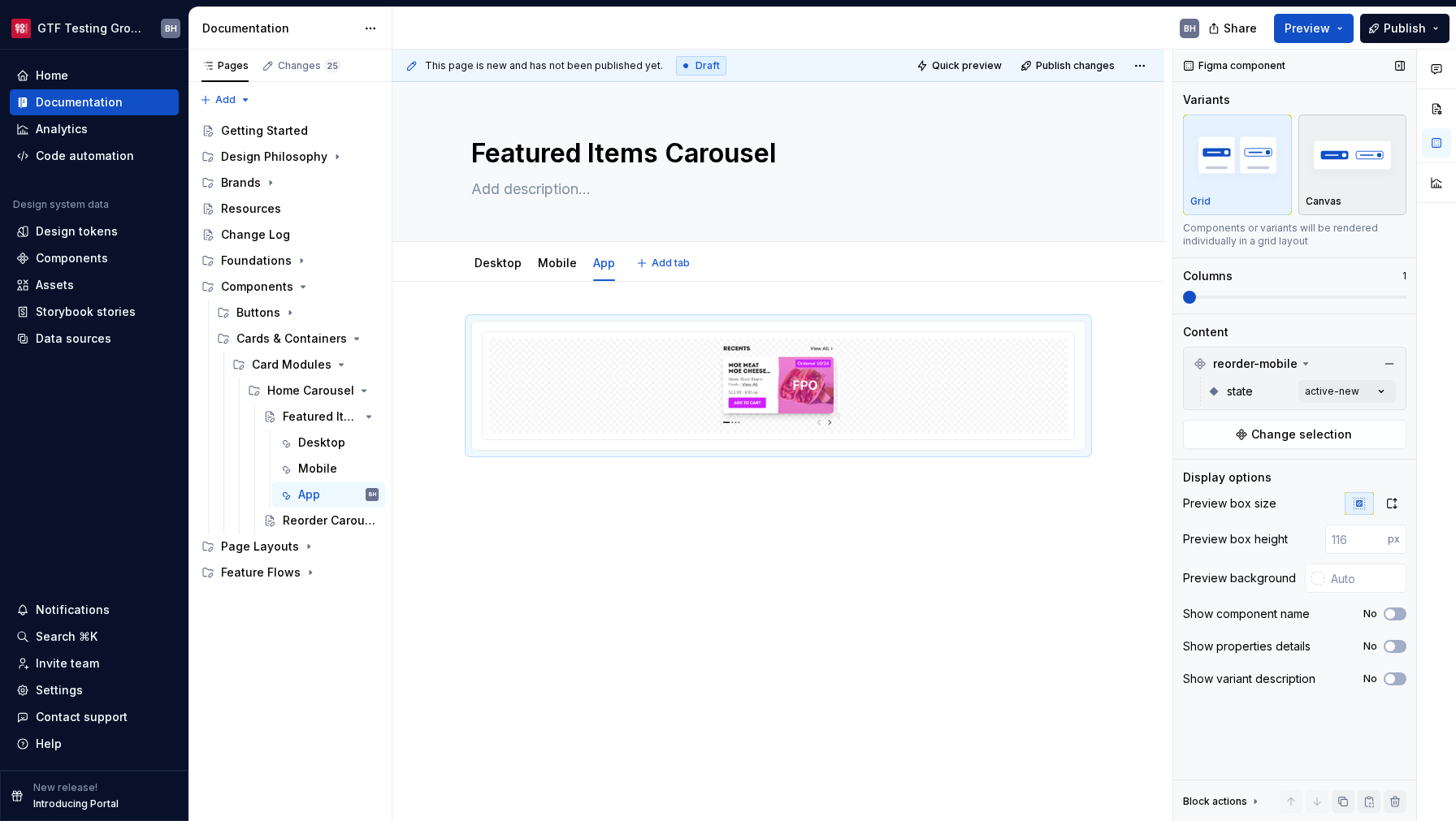
click at [1334, 156] on img "button" at bounding box center [1351, 154] width 94 height 59
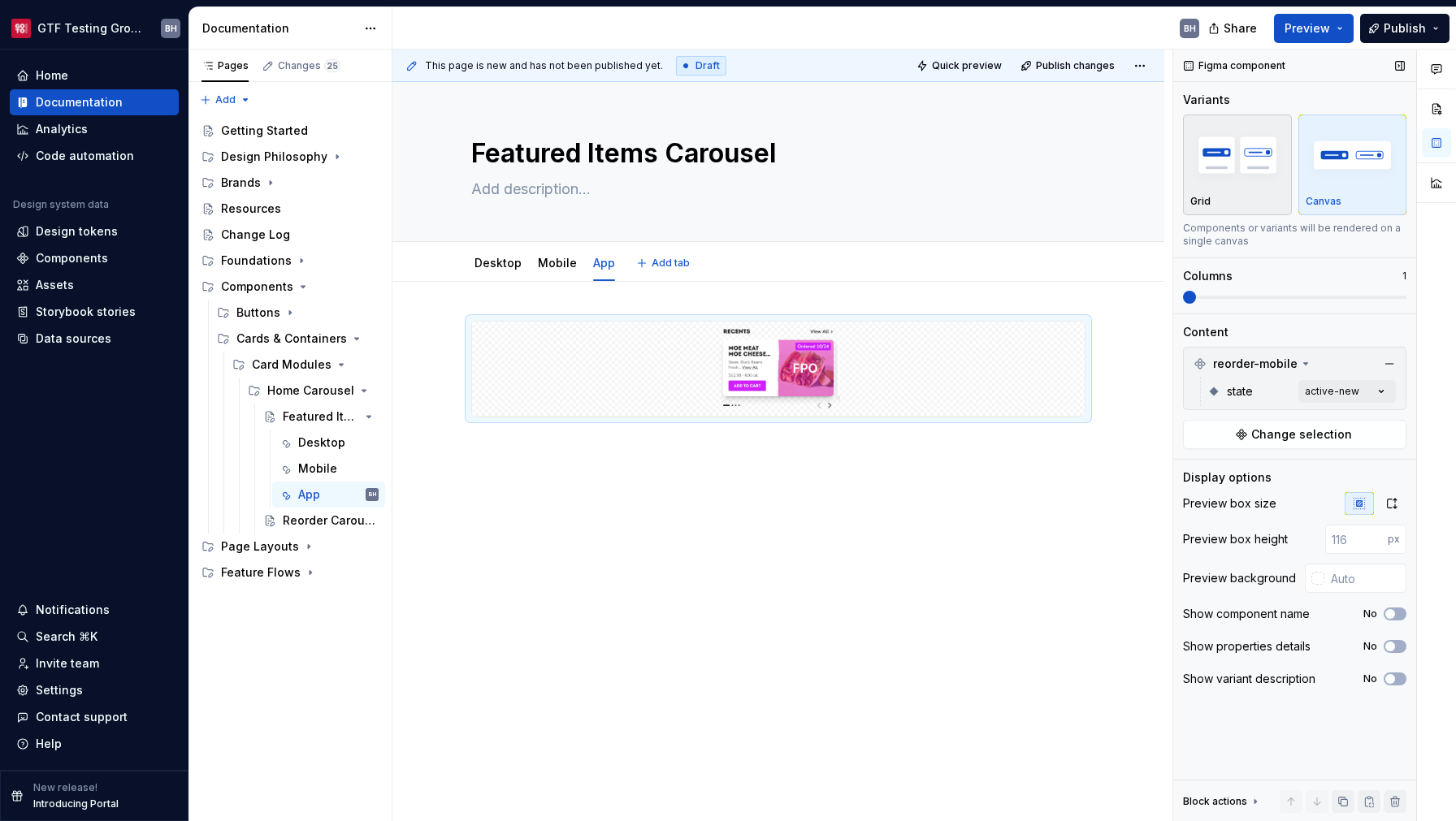
click at [1232, 169] on img "button" at bounding box center [1236, 154] width 94 height 59
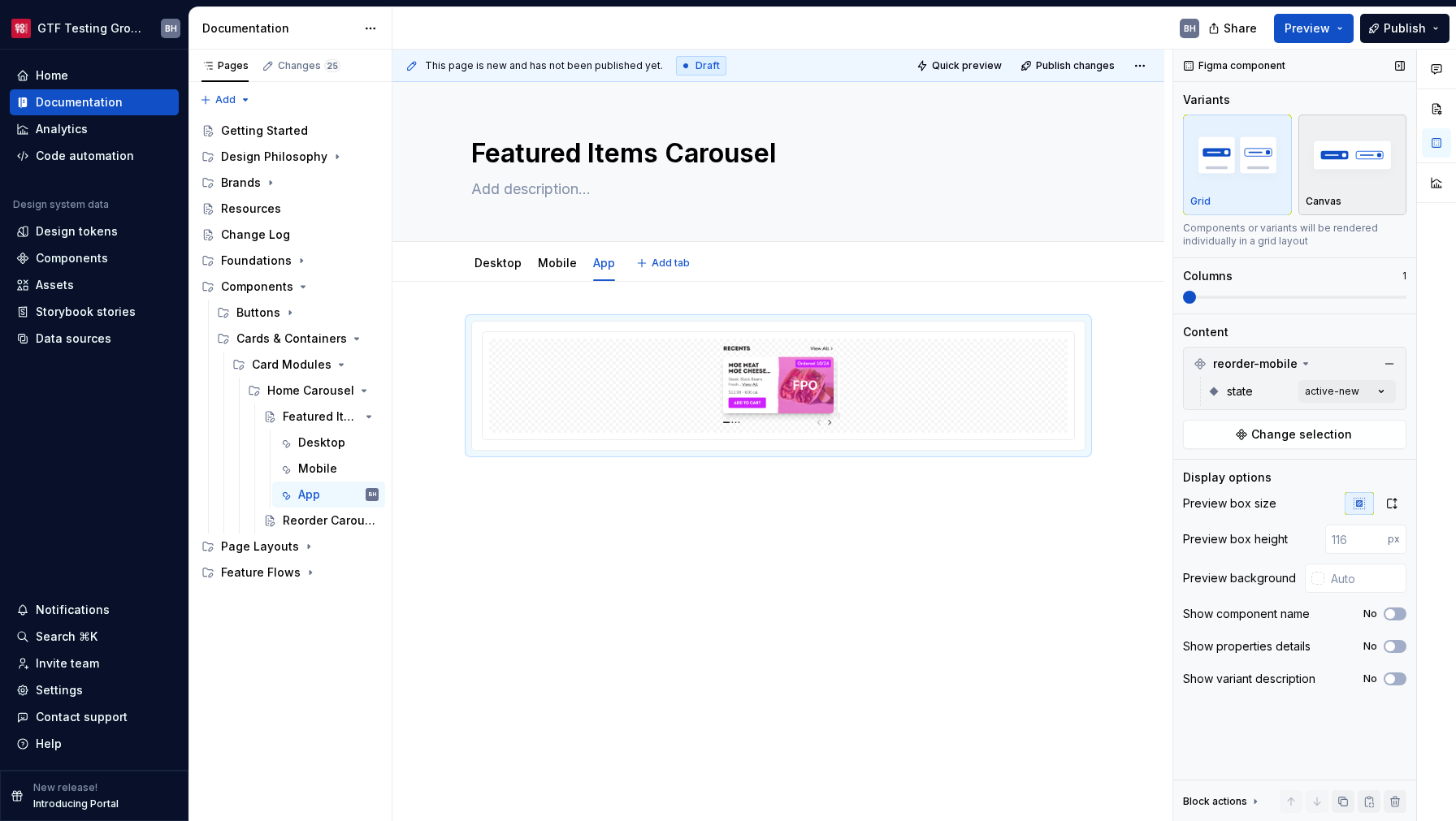
click at [1380, 174] on img "button" at bounding box center [1351, 154] width 94 height 59
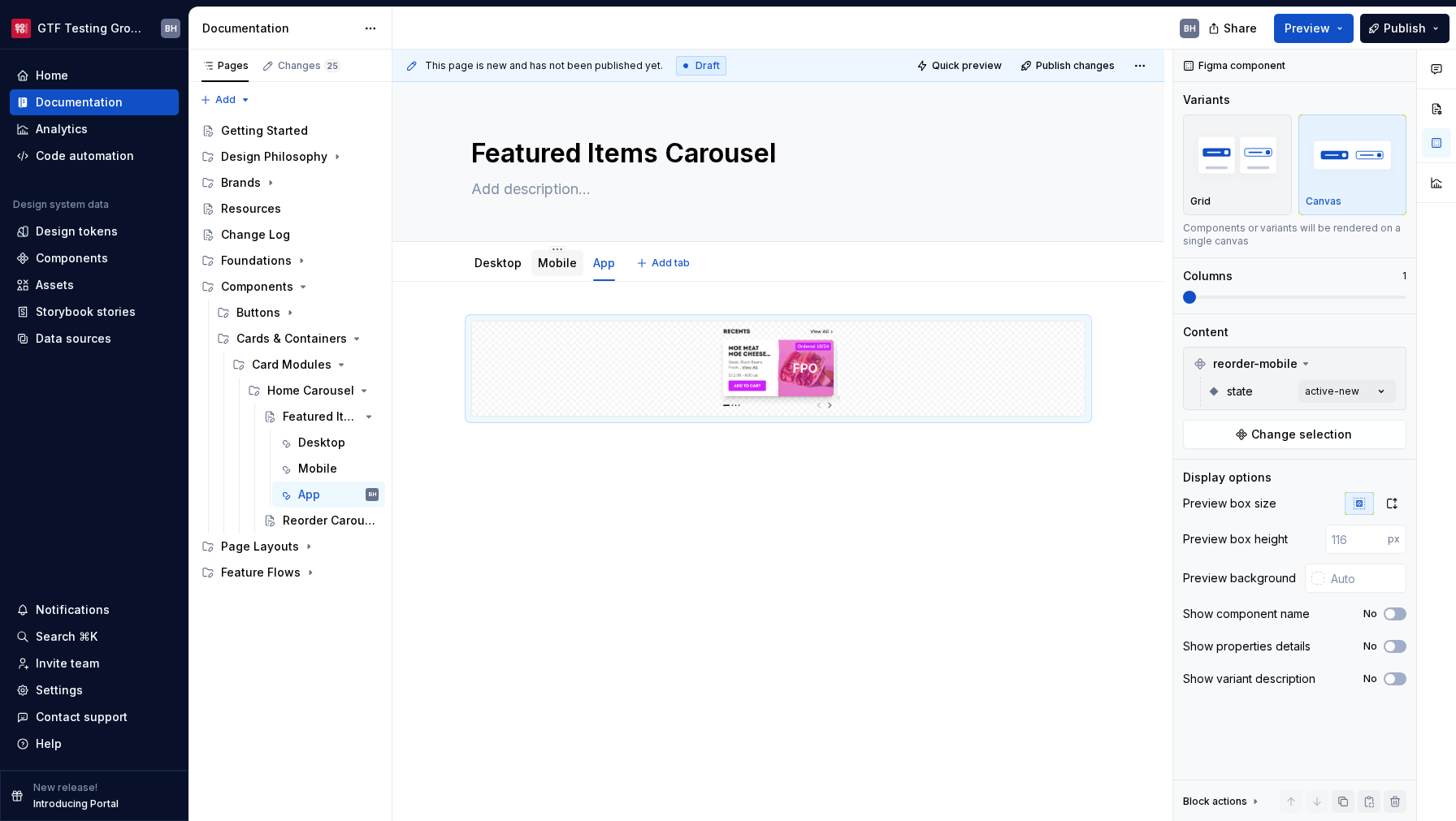
click at [546, 265] on link "Mobile" at bounding box center [557, 262] width 39 height 14
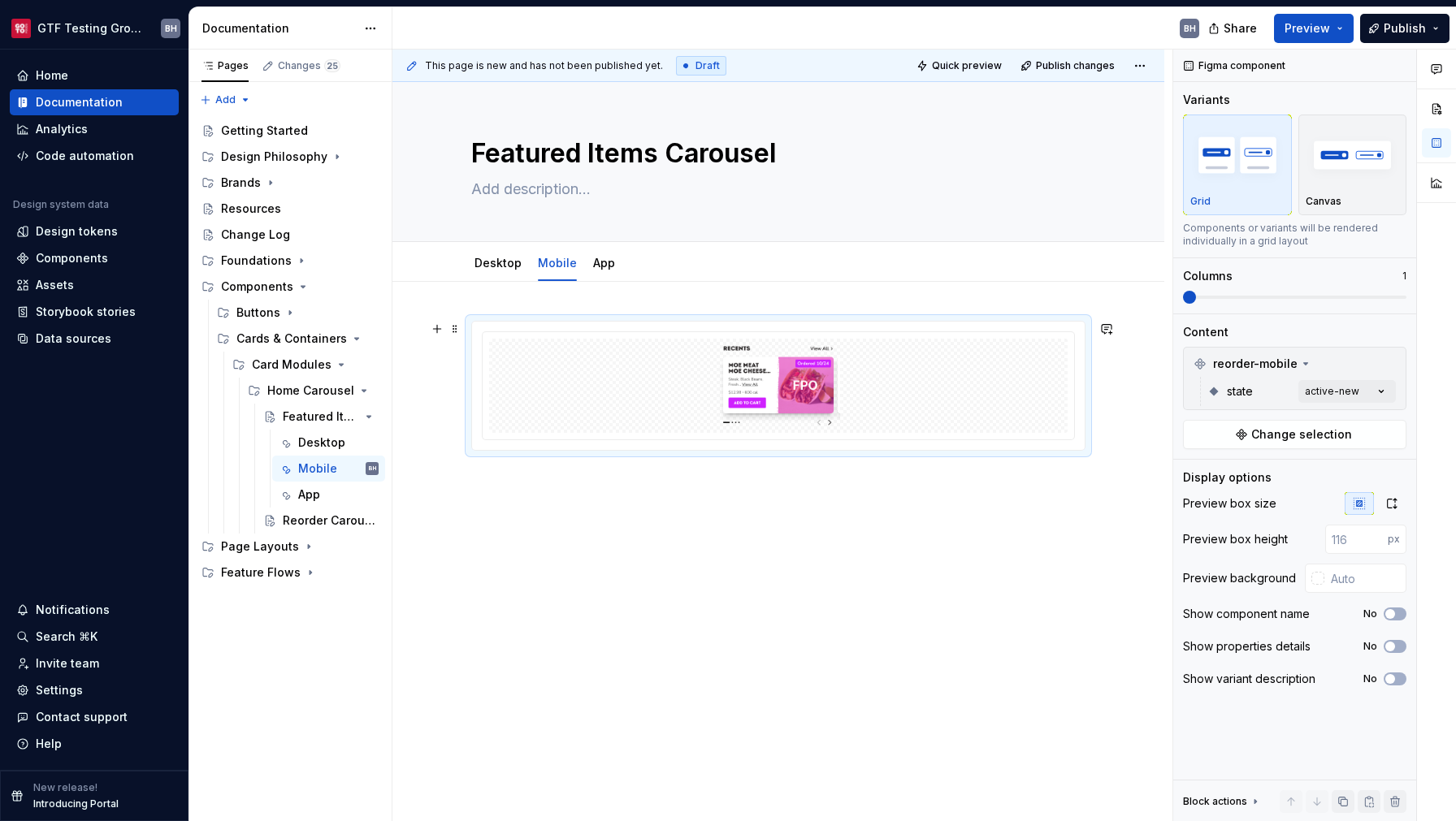
click at [561, 338] on div at bounding box center [777, 385] width 592 height 107
click at [1351, 158] on img "button" at bounding box center [1351, 154] width 94 height 59
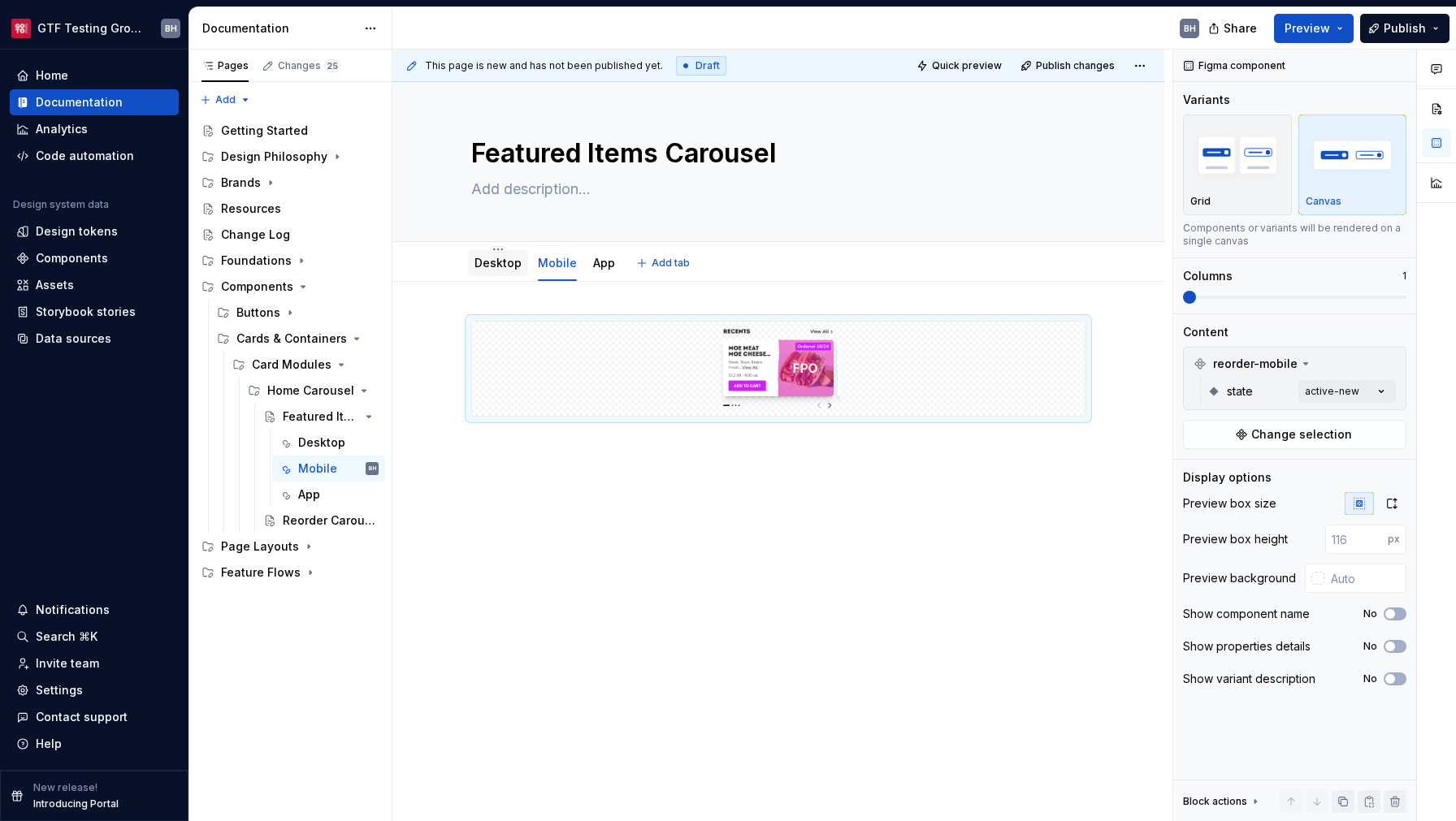
click at [487, 258] on link "Desktop" at bounding box center [498, 262] width 47 height 14
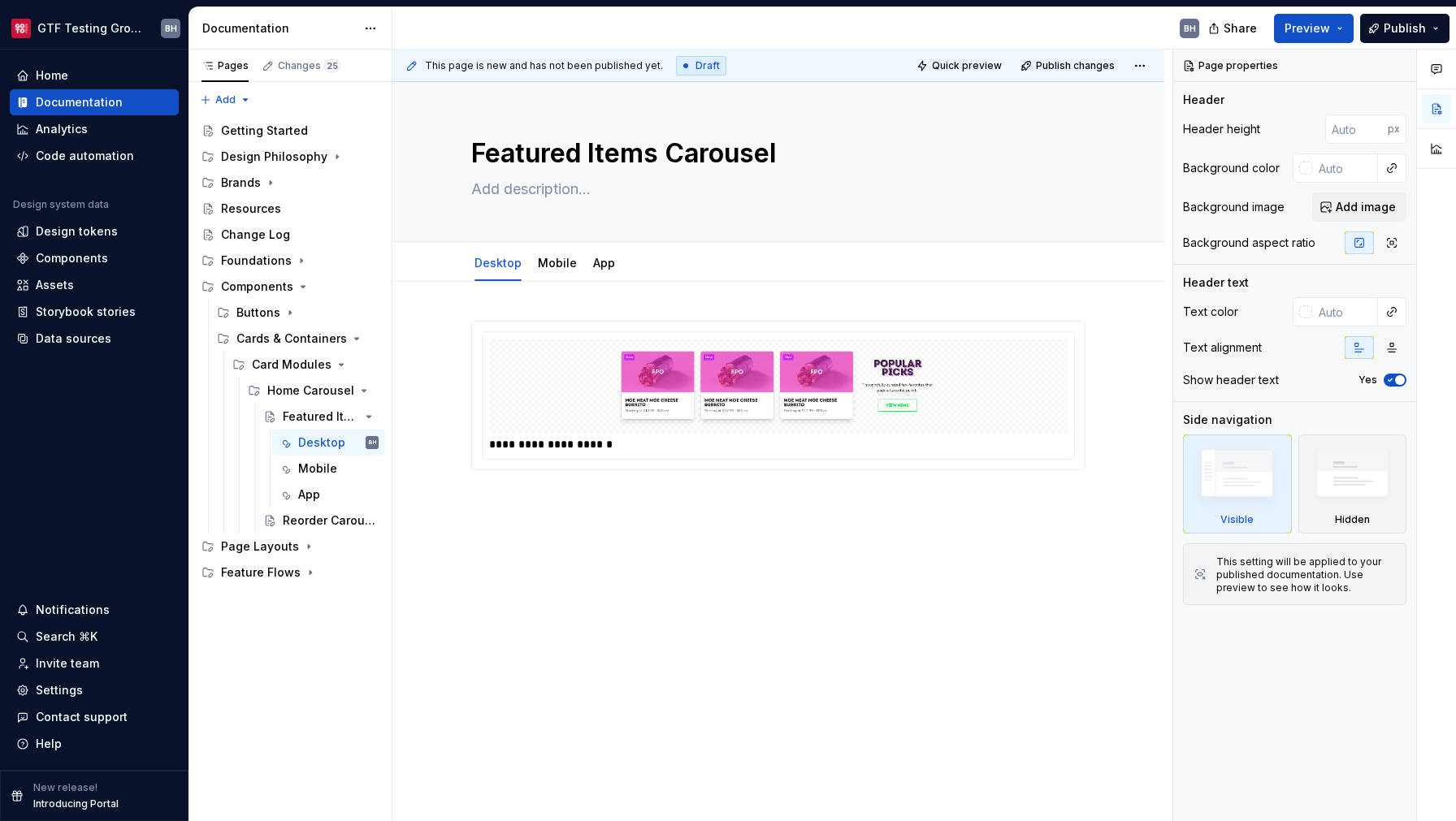
click at [583, 348] on img at bounding box center [778, 386] width 565 height 81
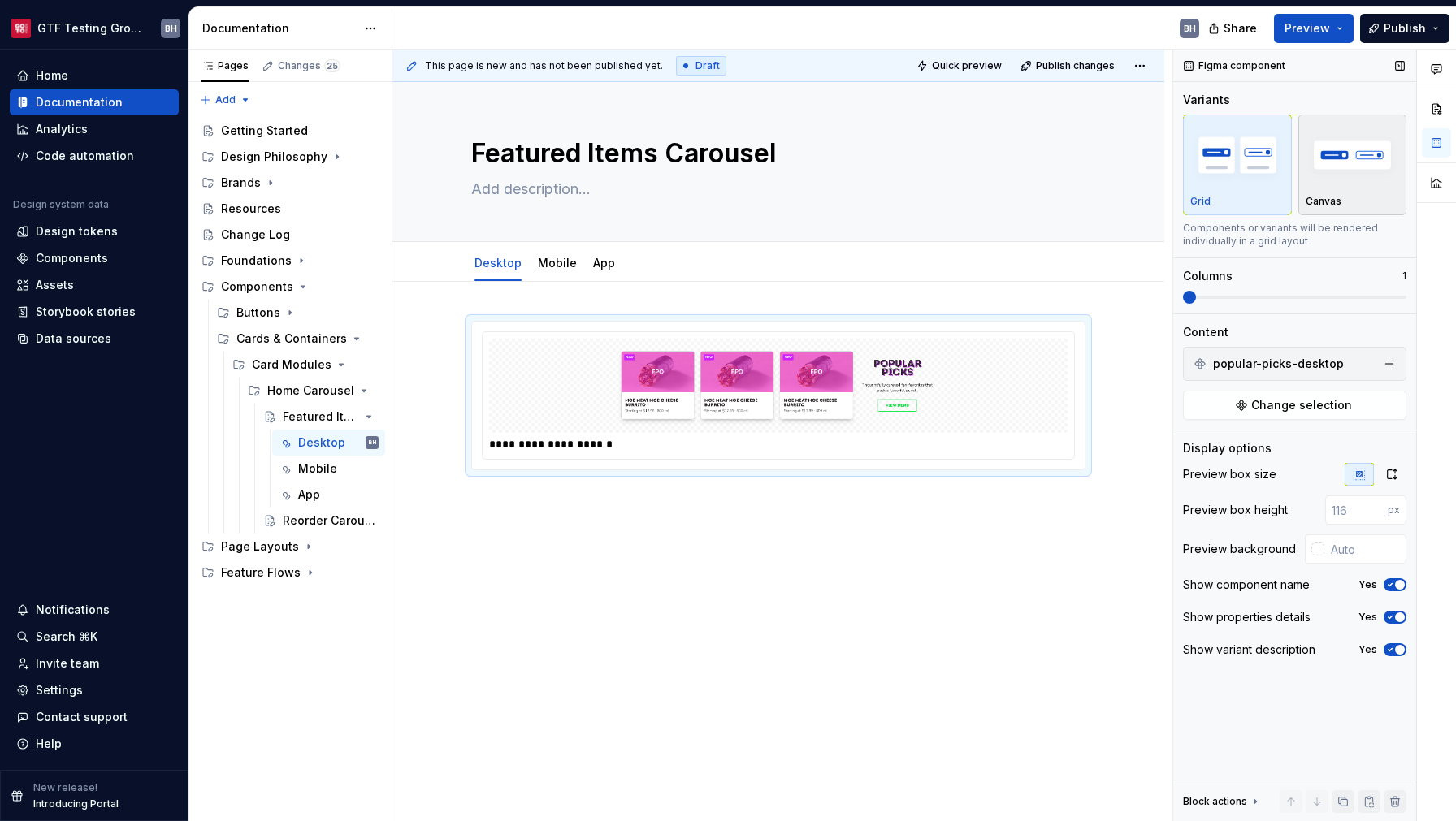
click at [1367, 166] on img "button" at bounding box center [1351, 154] width 94 height 59
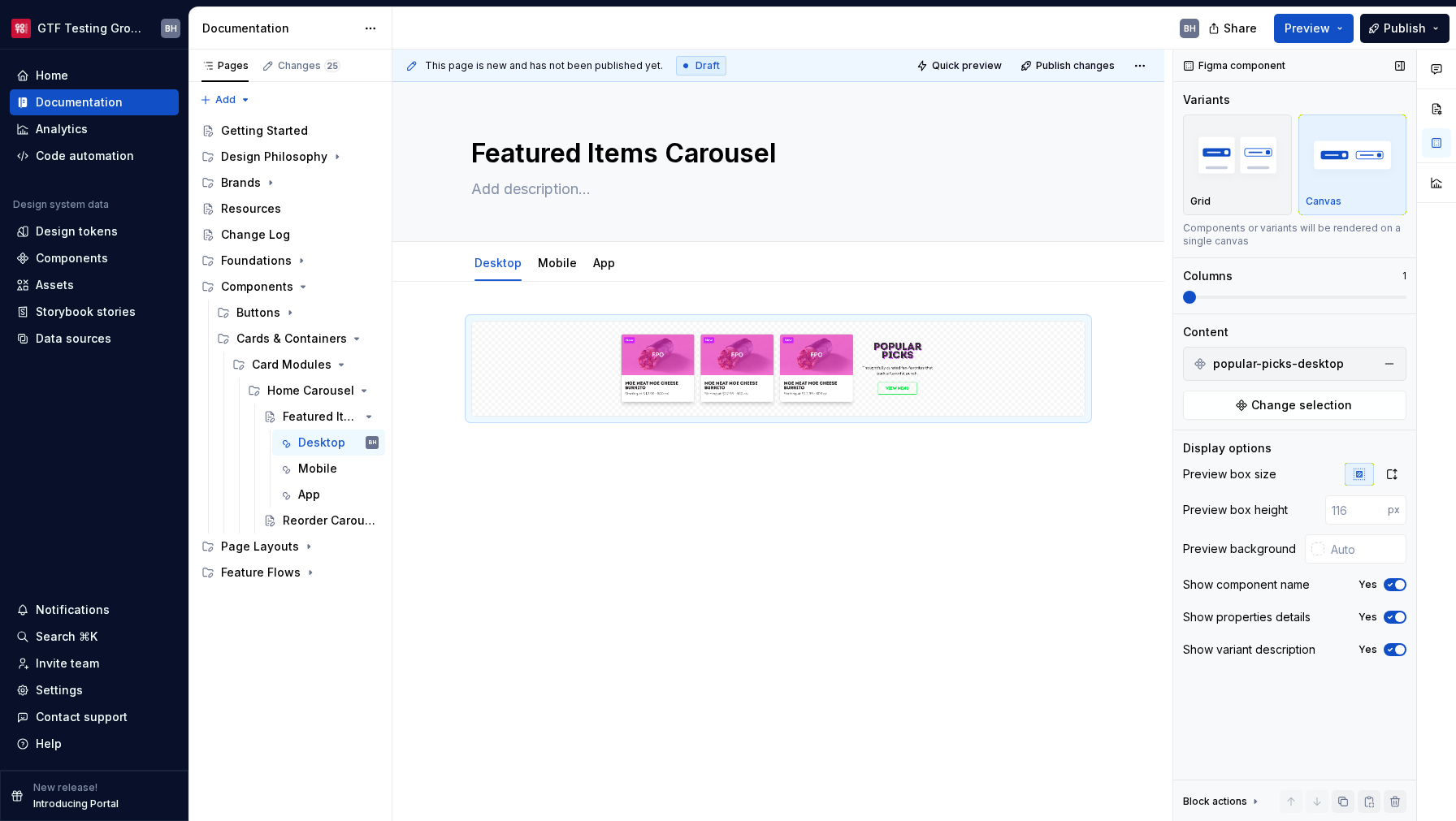
click at [1393, 586] on icon "button" at bounding box center [1389, 585] width 13 height 10
click at [1398, 613] on button "Yes" at bounding box center [1394, 617] width 22 height 13
click at [1398, 647] on span "button" at bounding box center [1400, 650] width 10 height 10
click at [543, 274] on div "Mobile" at bounding box center [558, 262] width 52 height 26
click at [562, 265] on link "Mobile" at bounding box center [557, 262] width 39 height 14
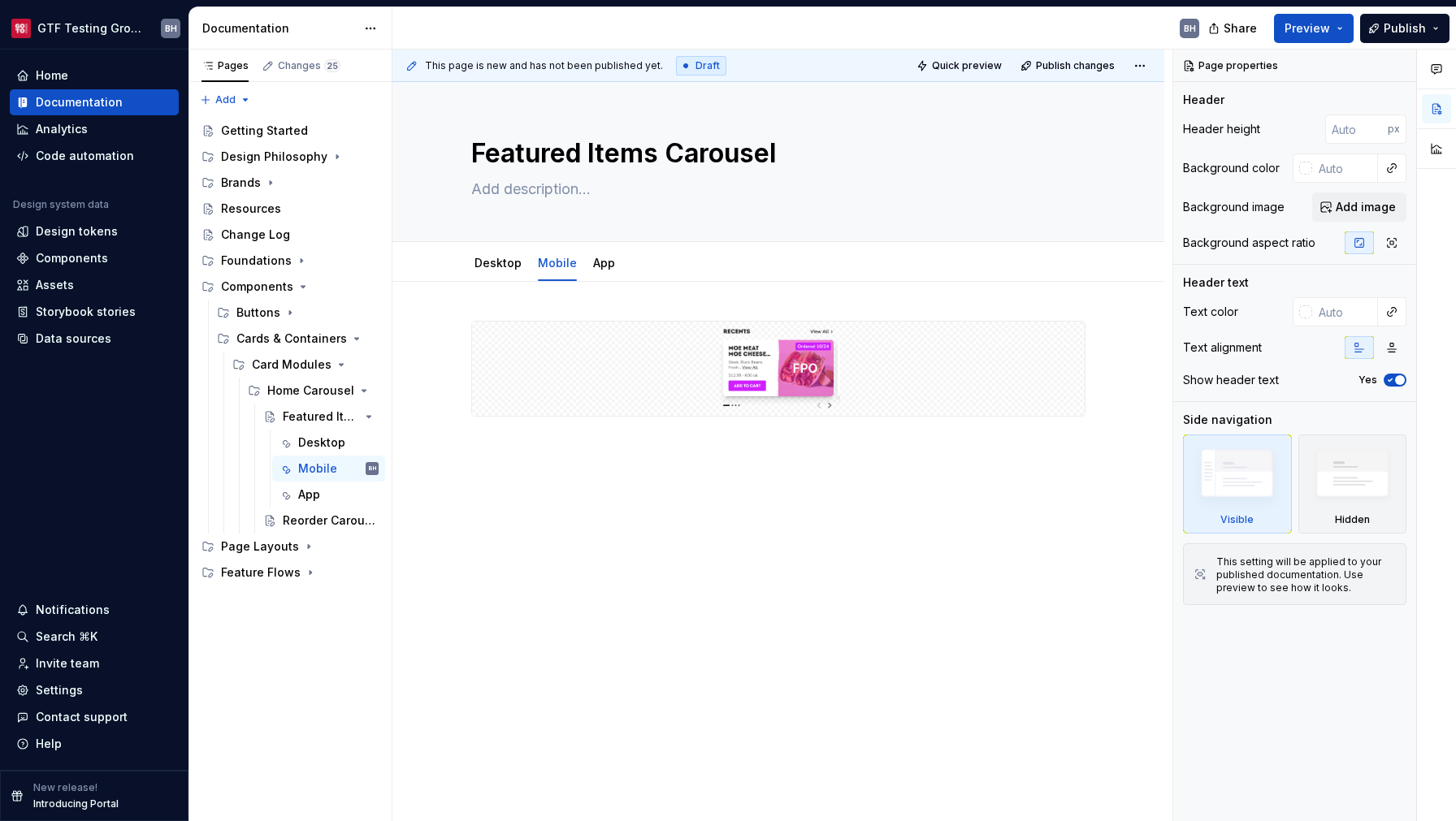
click at [537, 354] on div at bounding box center [777, 368] width 613 height 94
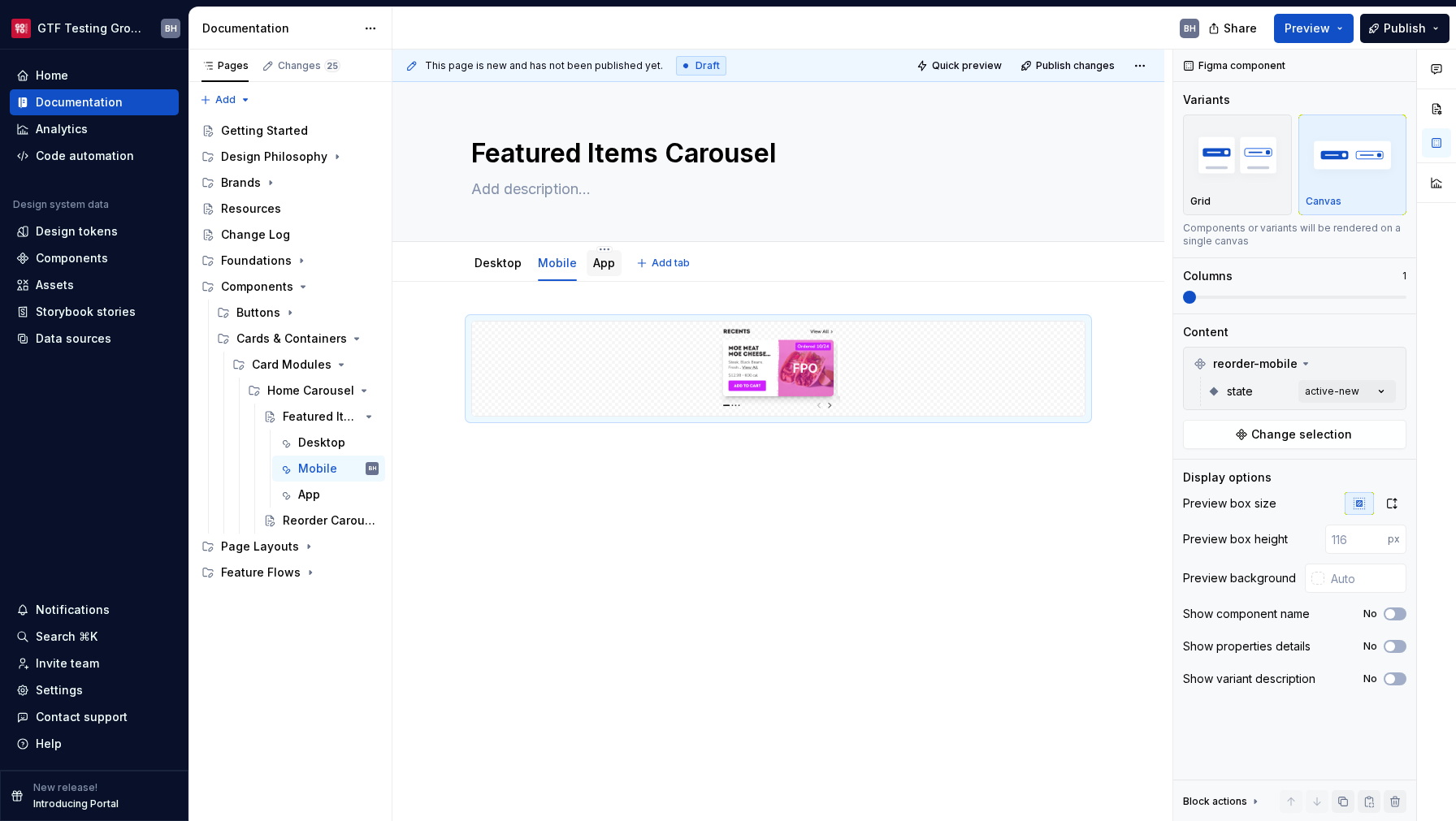
click at [598, 268] on link "App" at bounding box center [603, 262] width 22 height 14
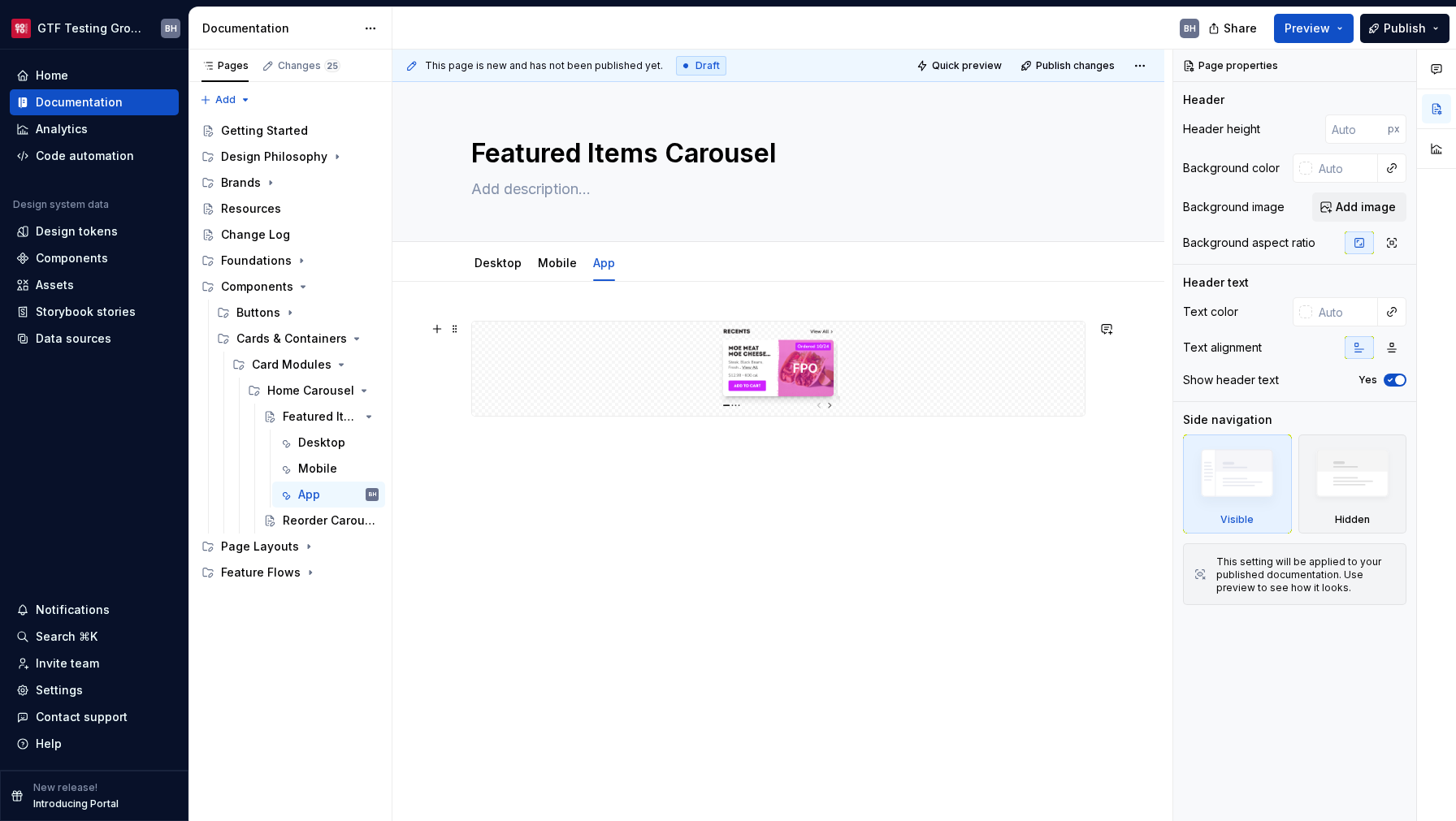
click at [588, 350] on div at bounding box center [777, 368] width 613 height 94
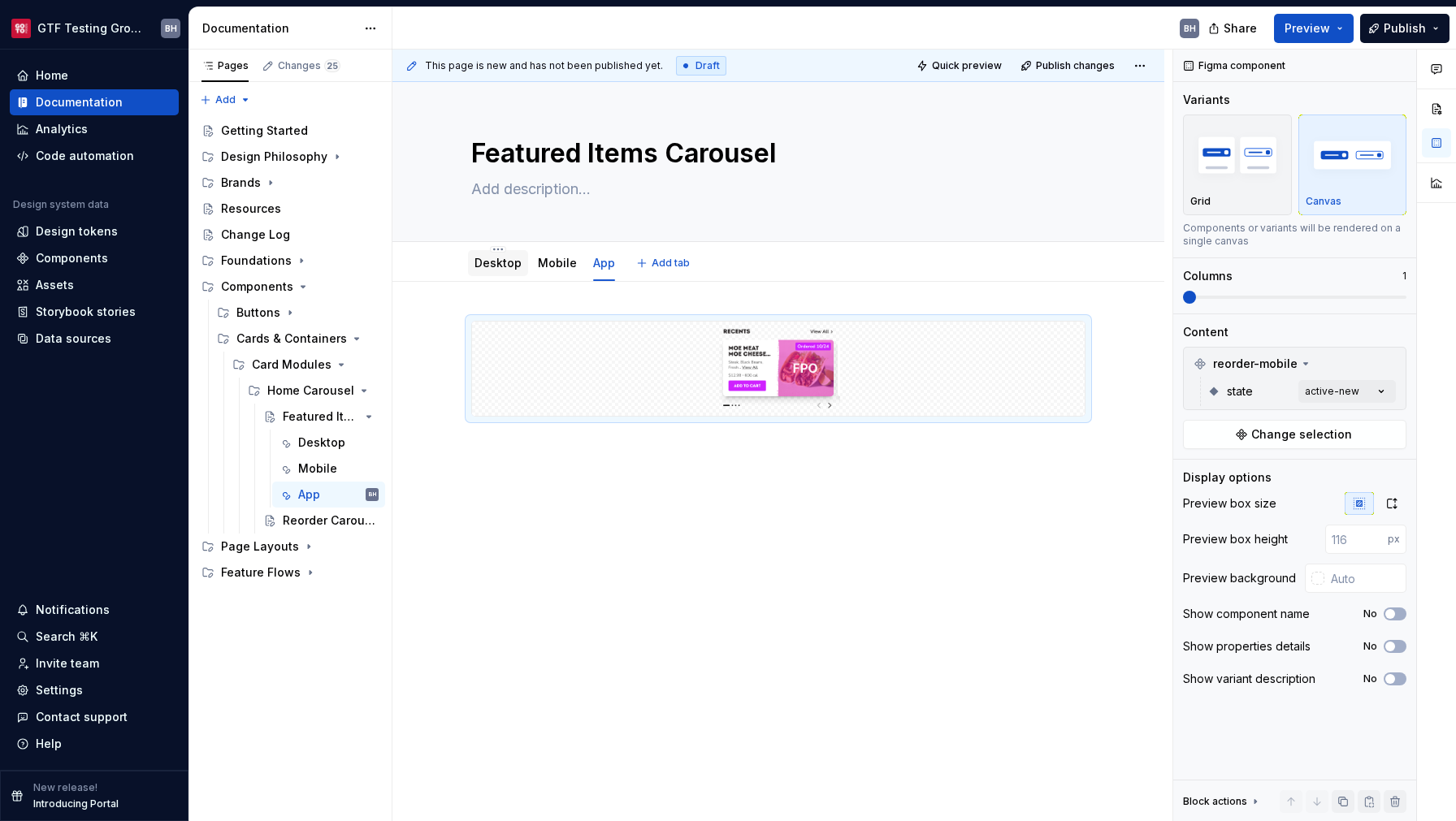
click at [485, 268] on link "Desktop" at bounding box center [498, 262] width 47 height 14
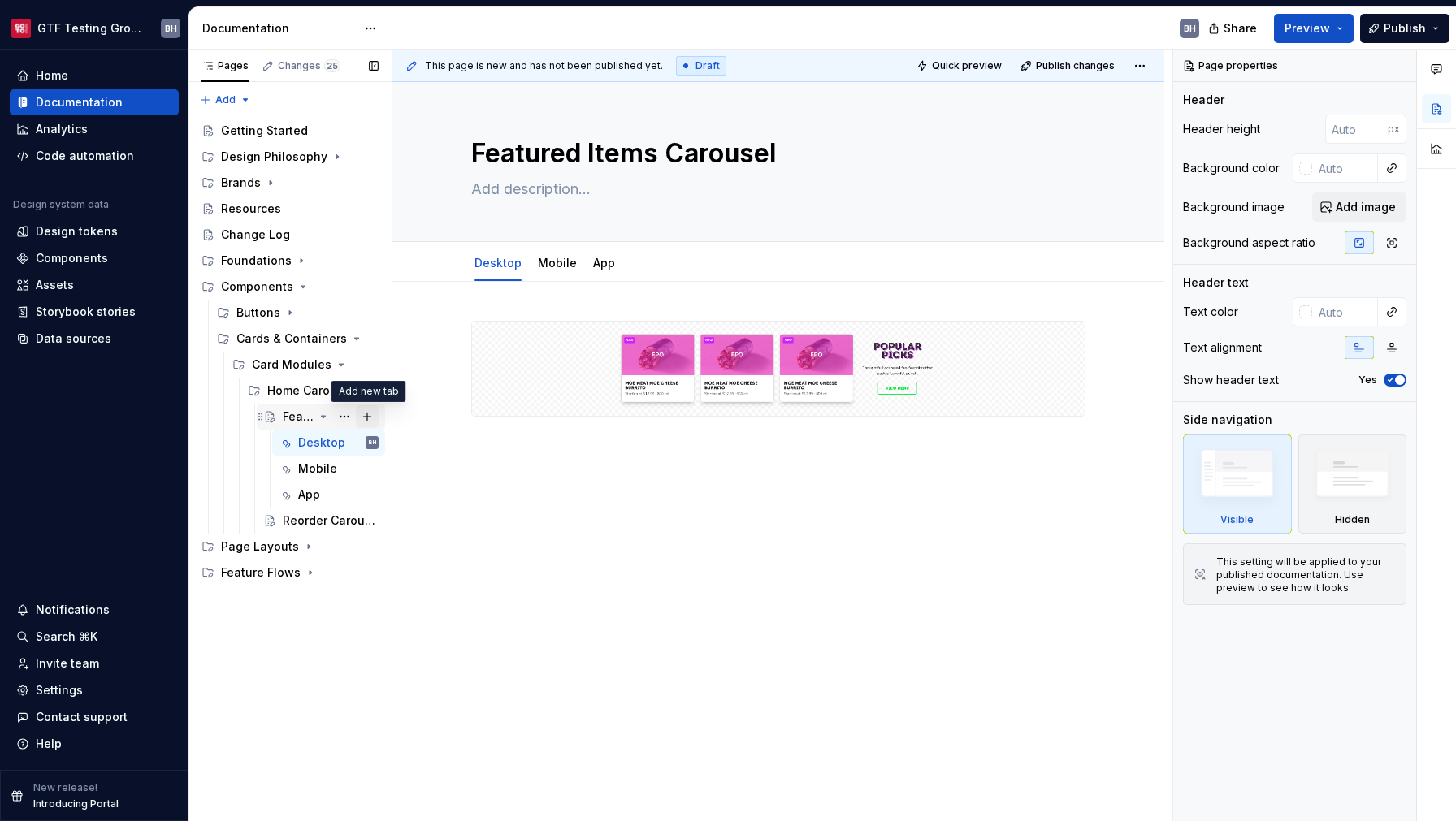
click at [366, 420] on button "Page tree" at bounding box center [366, 416] width 22 height 22
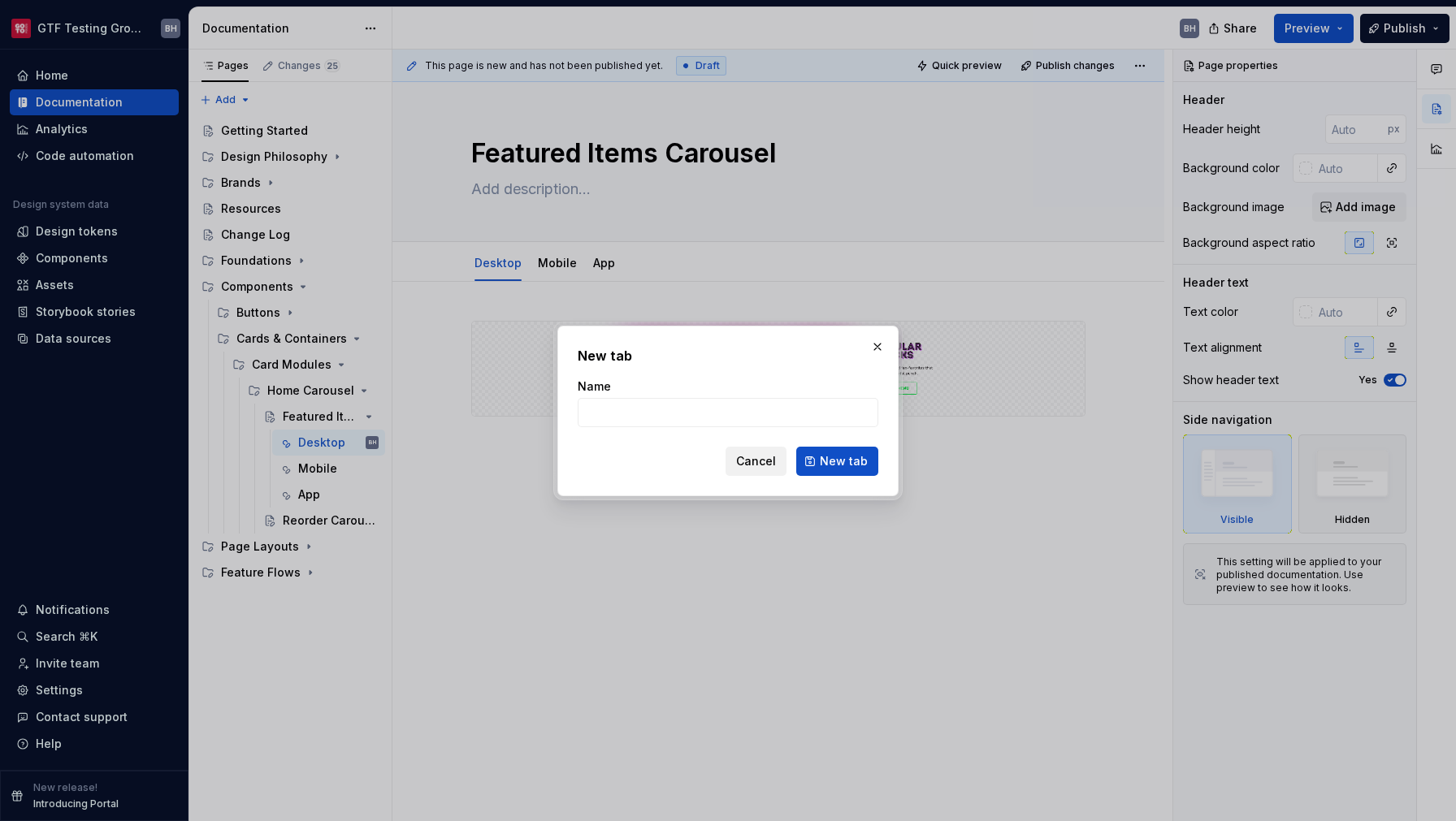
click at [754, 467] on span "Cancel" at bounding box center [755, 461] width 40 height 16
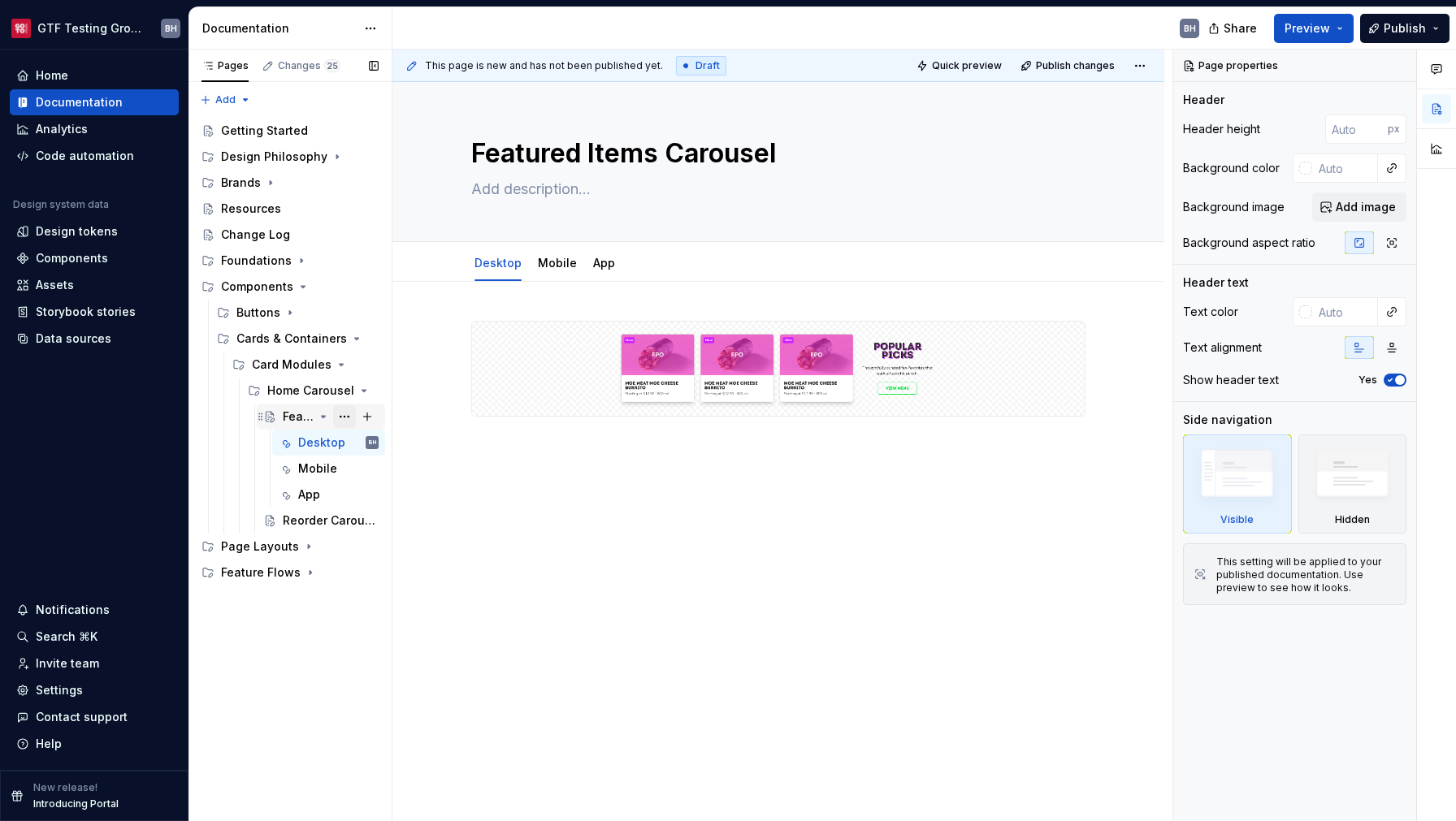
click at [347, 419] on button "Page tree" at bounding box center [344, 416] width 22 height 22
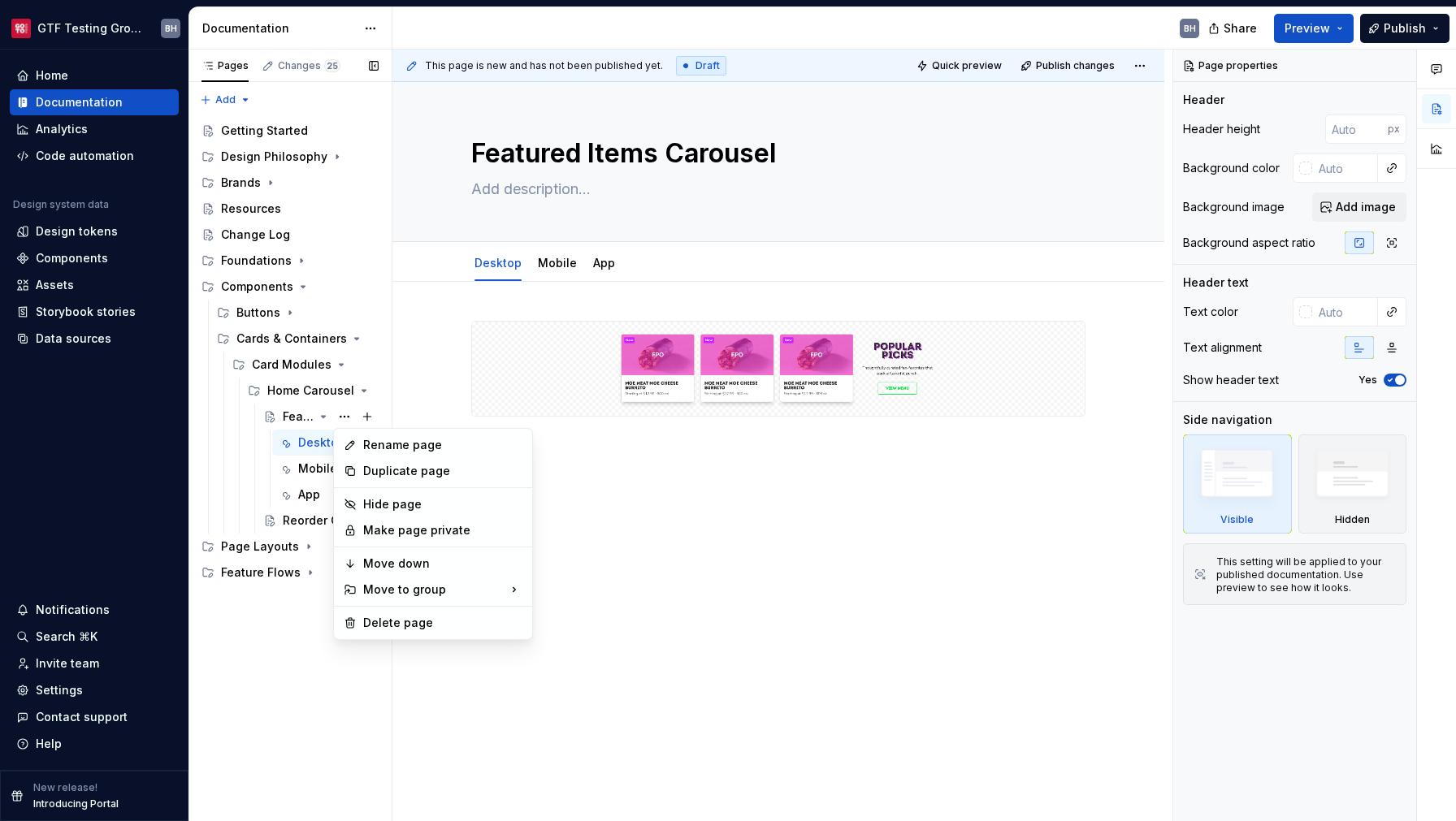
click at [287, 421] on div "Pages Changes 25 Add Accessibility guide for tree Page tree. Navigate the tree …" at bounding box center [290, 436] width 203 height 773
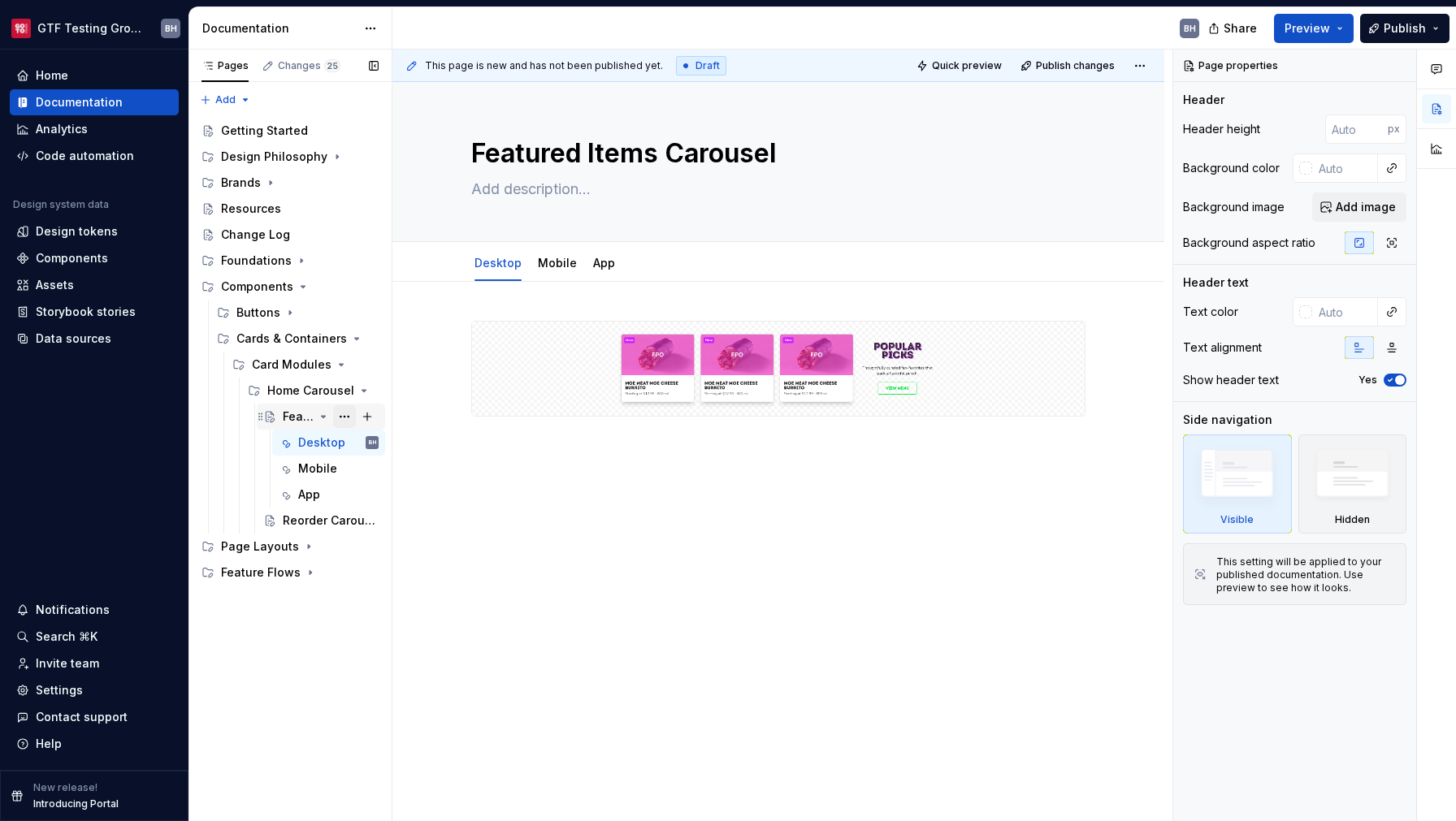
click at [341, 416] on button "Page tree" at bounding box center [344, 416] width 22 height 22
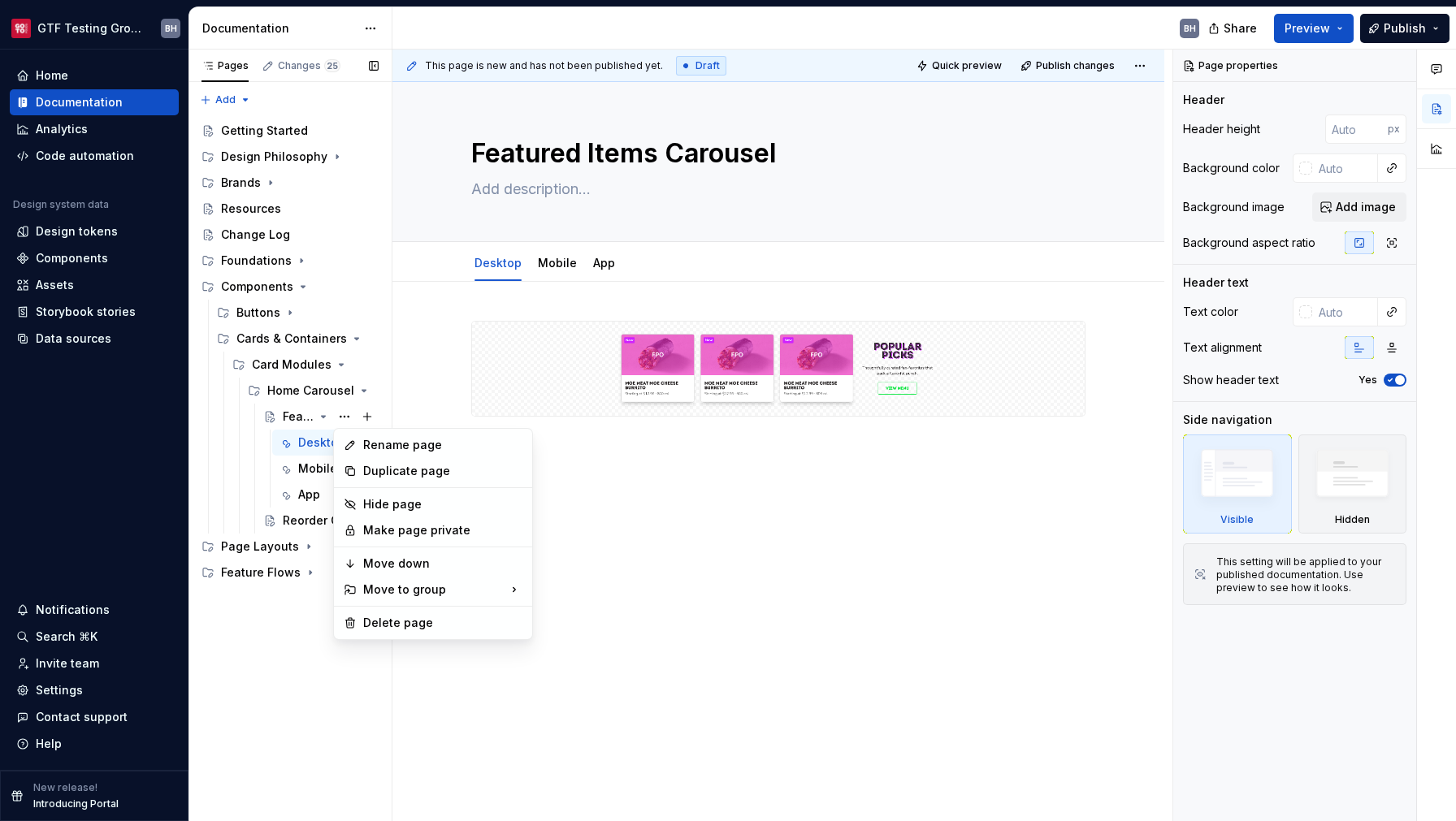
click at [290, 416] on div "Pages Changes 25 Add Accessibility guide for tree Page tree. Navigate the tree …" at bounding box center [290, 436] width 203 height 773
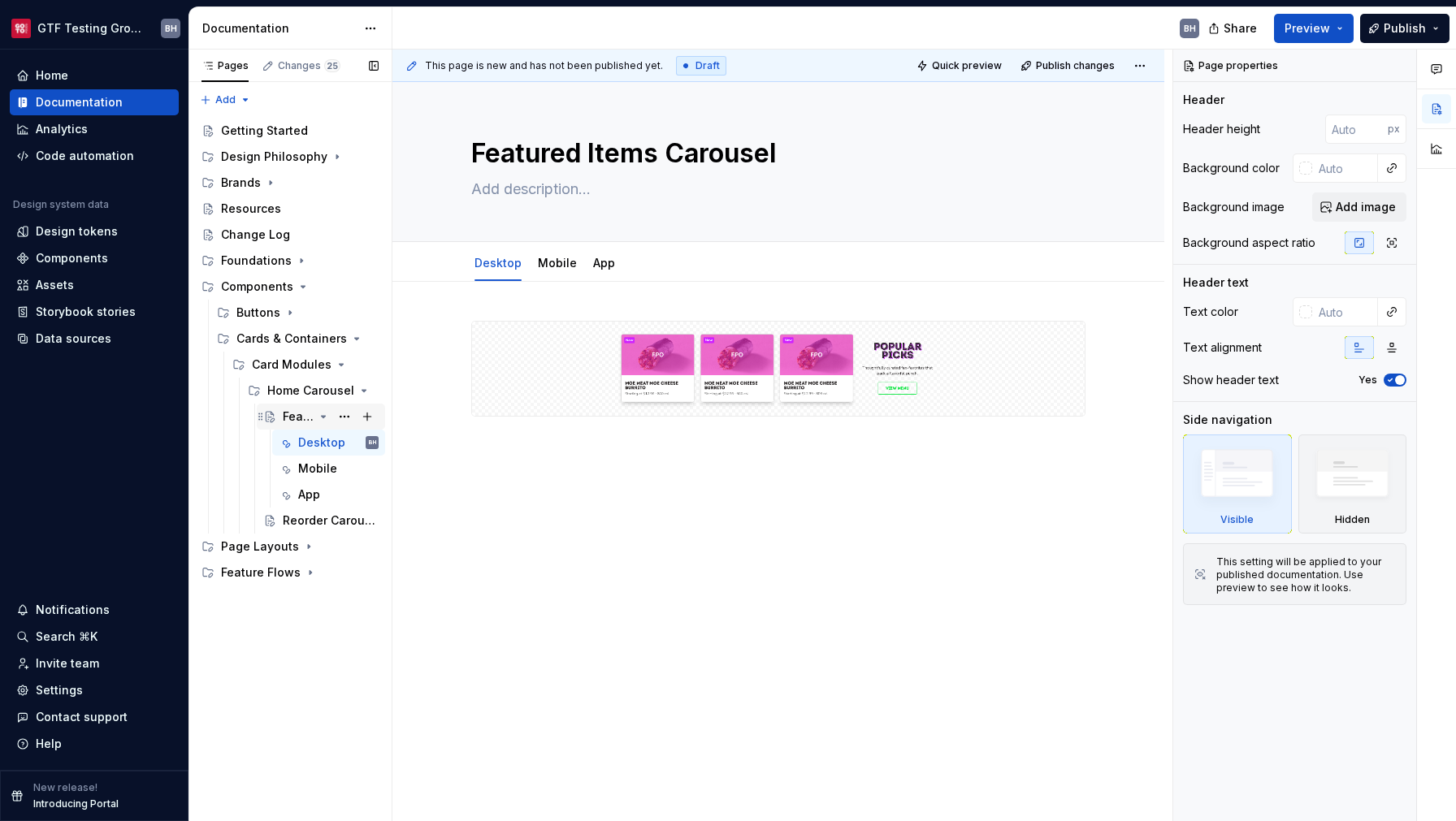
click at [319, 418] on icon "Page tree" at bounding box center [322, 416] width 13 height 13
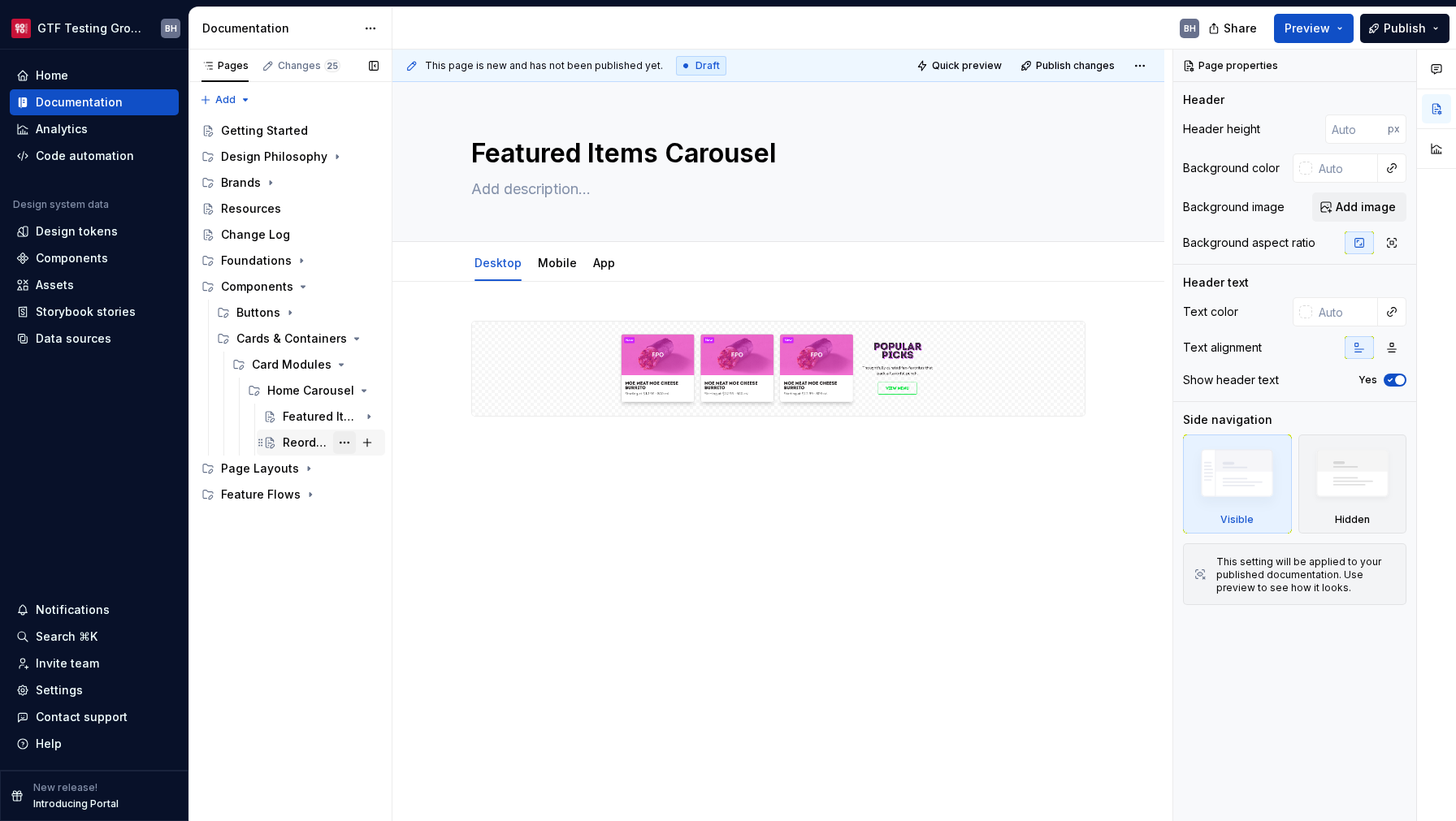
click at [341, 439] on button "Page tree" at bounding box center [344, 442] width 22 height 22
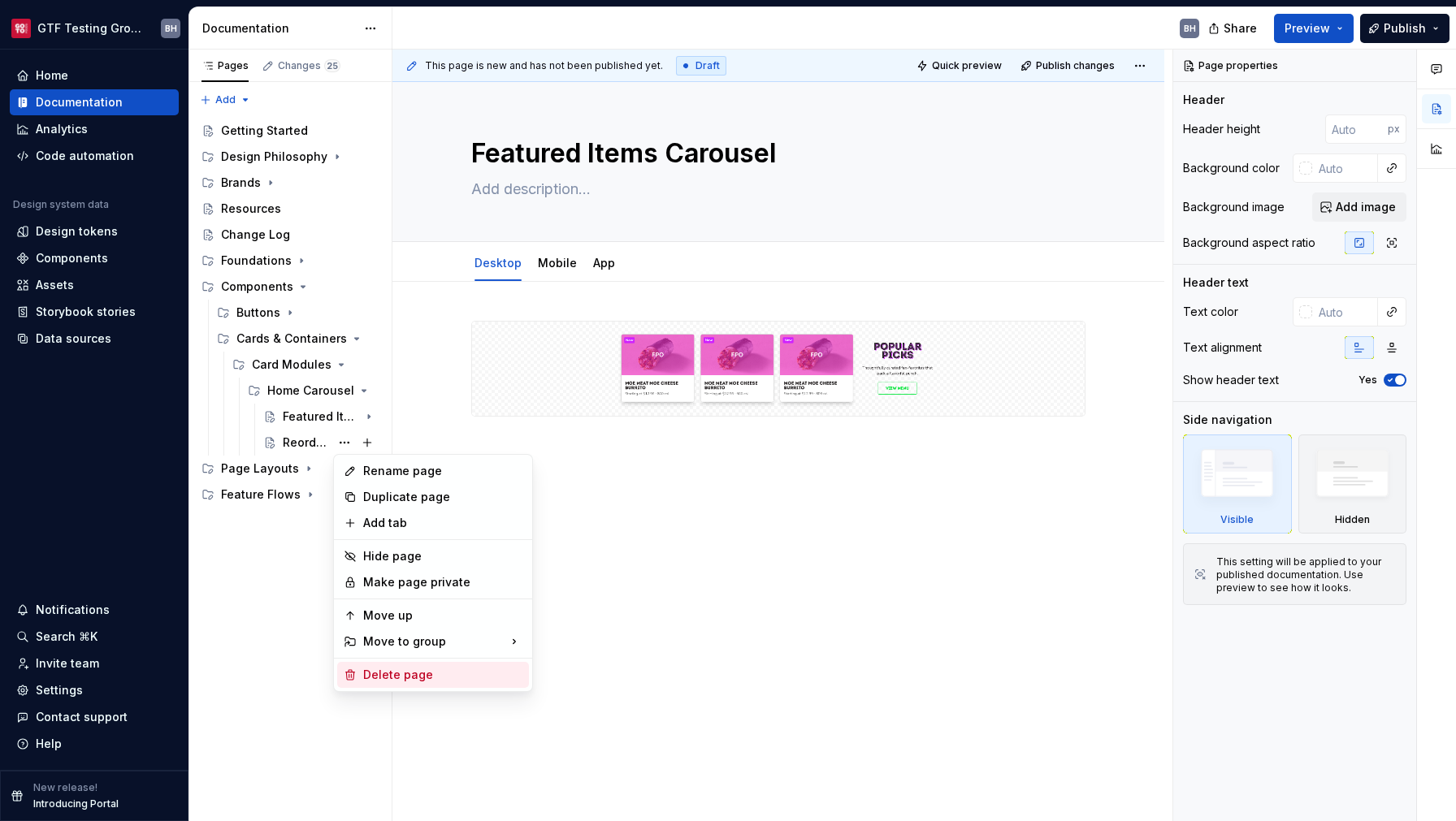
click at [382, 684] on div "Delete page" at bounding box center [433, 675] width 192 height 26
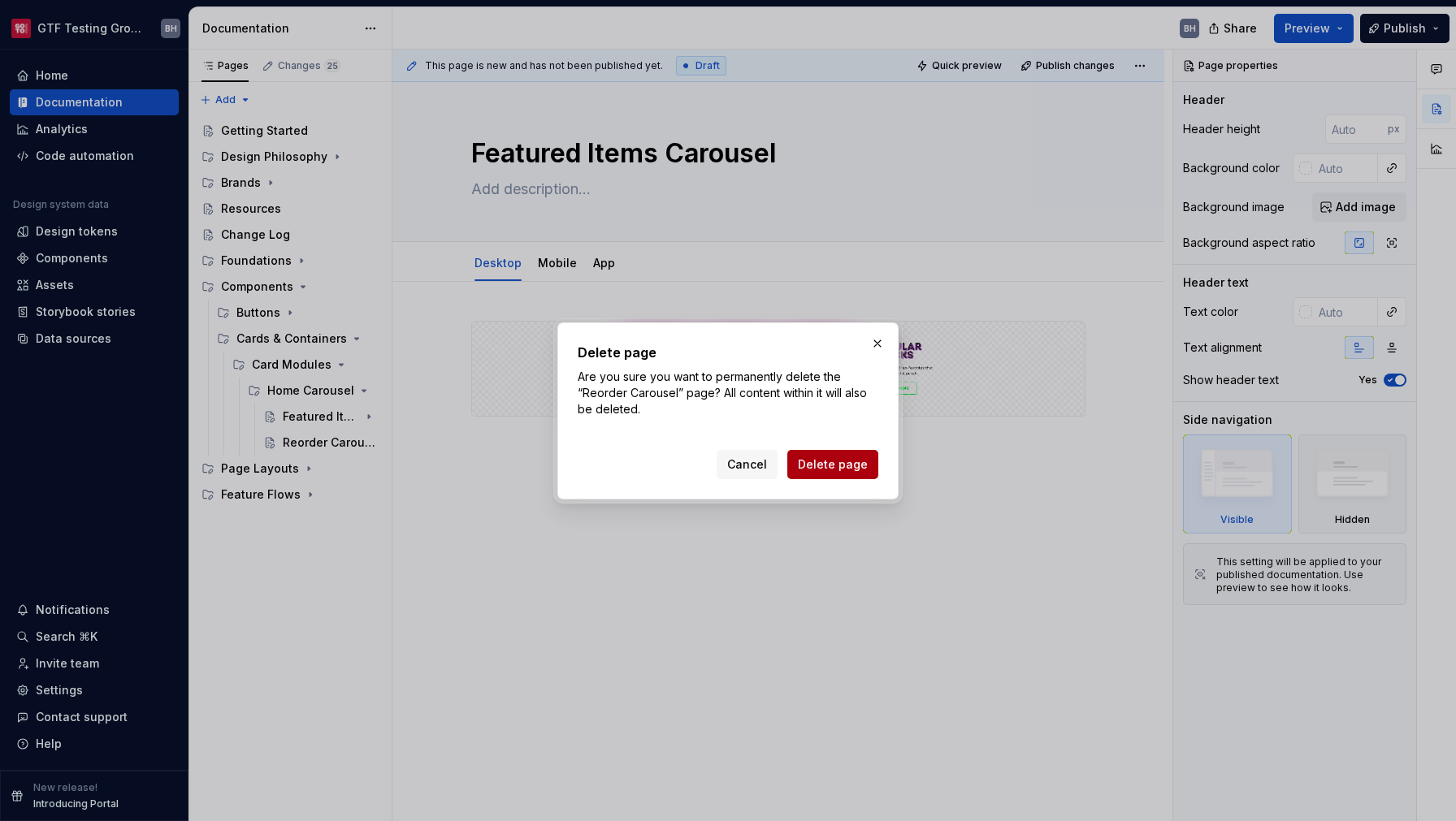
click at [830, 471] on span "Delete page" at bounding box center [833, 465] width 70 height 16
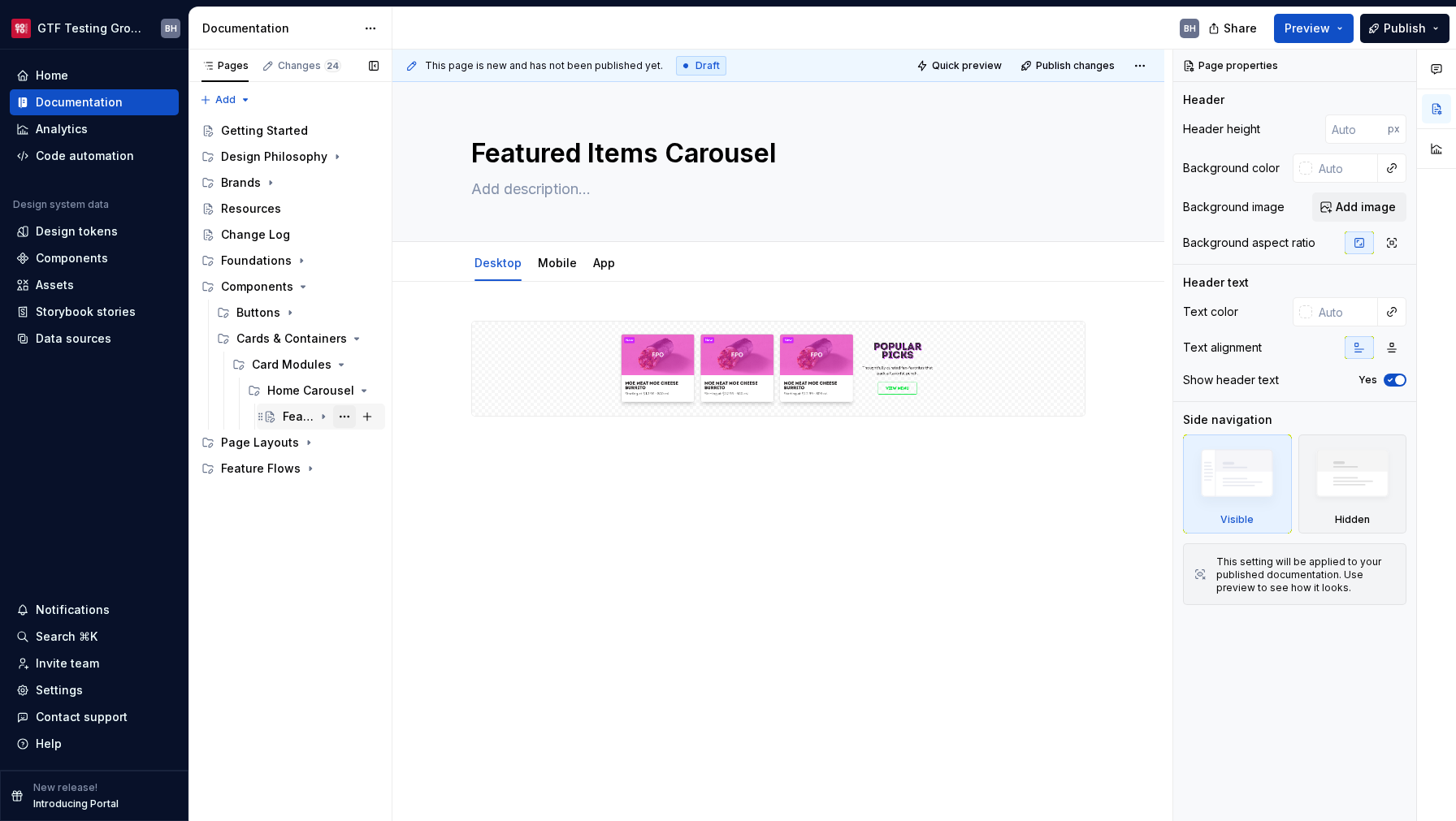
click at [339, 416] on button "Page tree" at bounding box center [344, 416] width 22 height 22
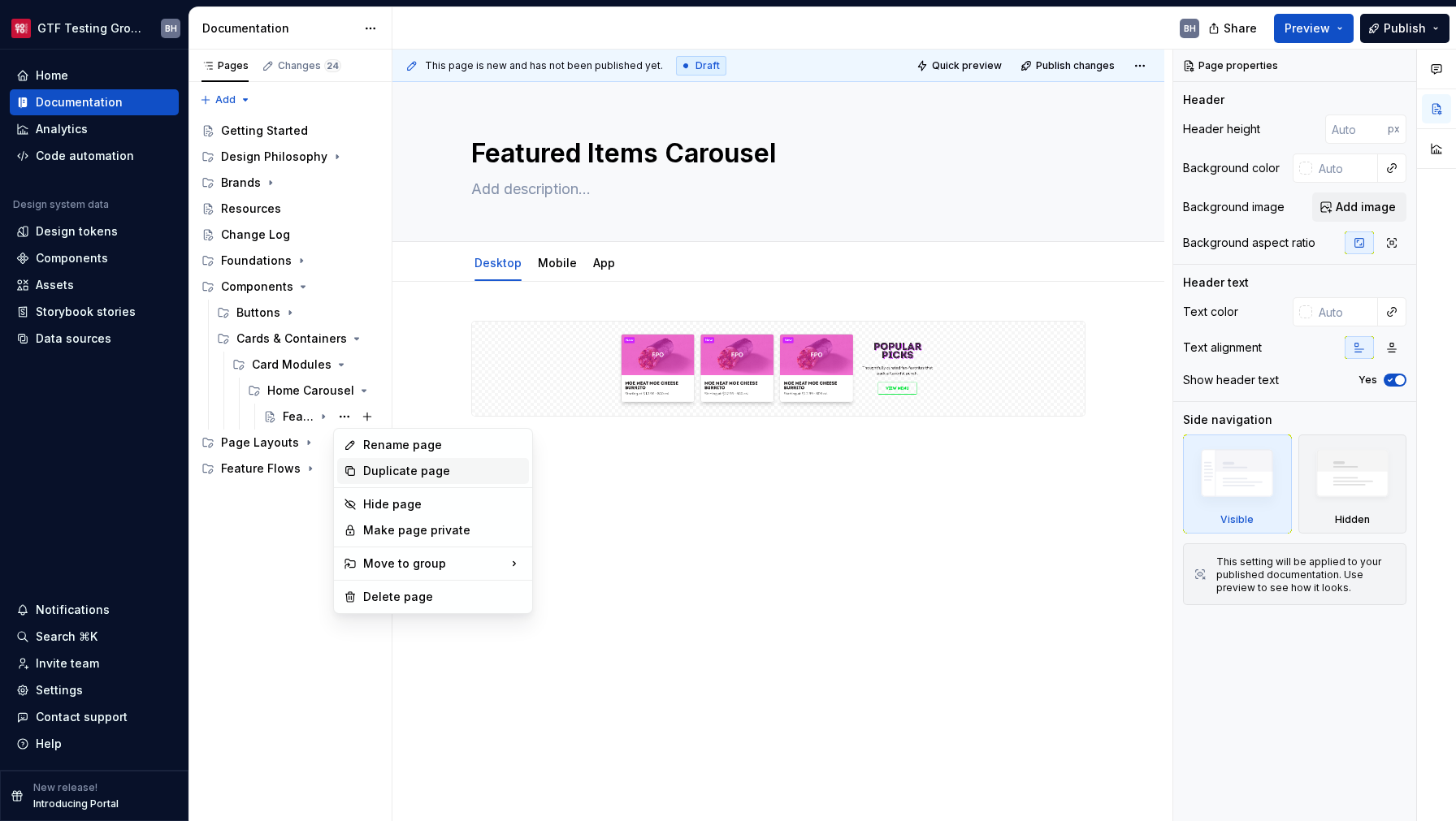
click at [371, 470] on div "Duplicate page" at bounding box center [442, 471] width 159 height 16
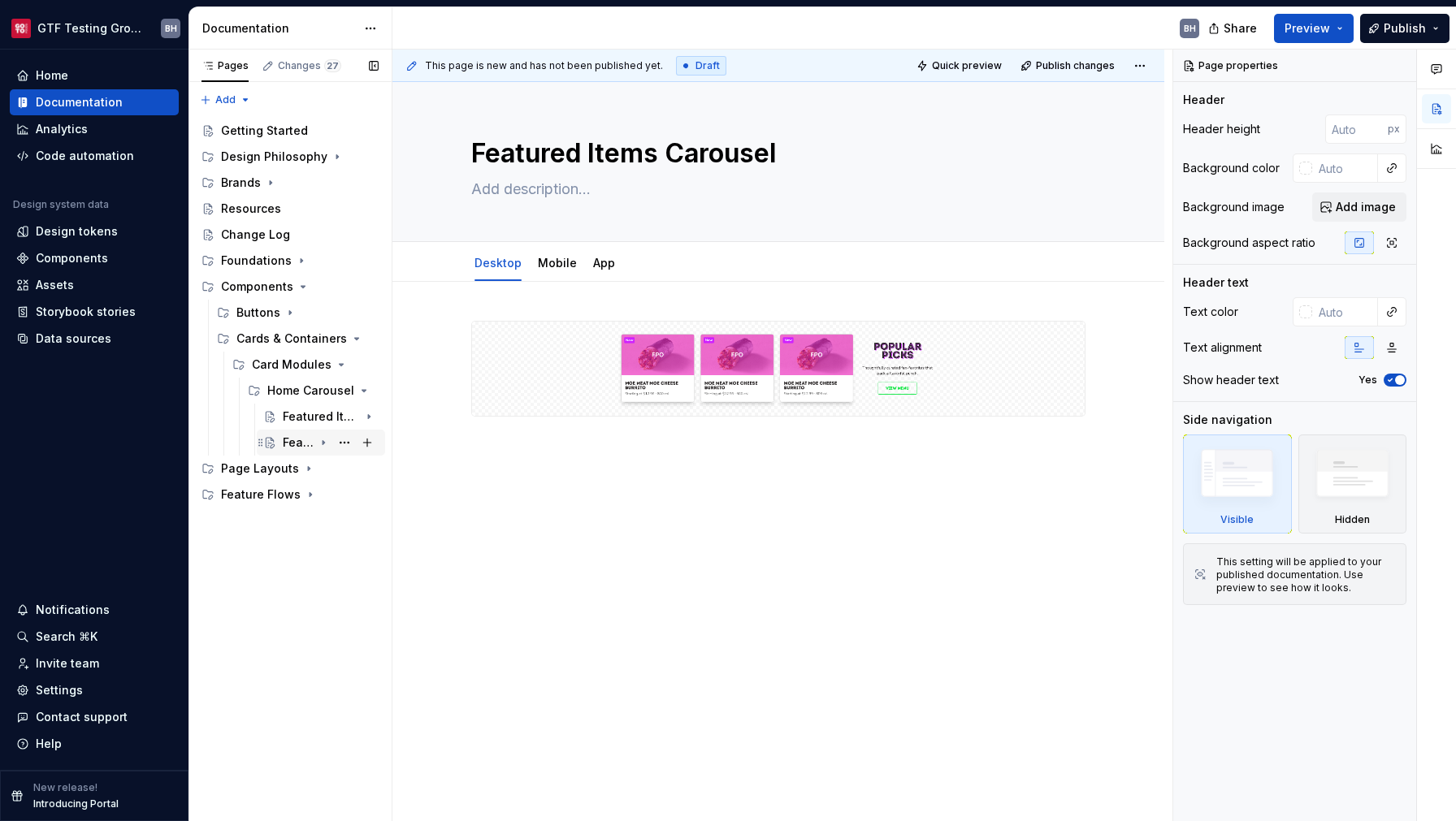
click at [296, 443] on div "Featured Items Carousel" at bounding box center [298, 442] width 31 height 16
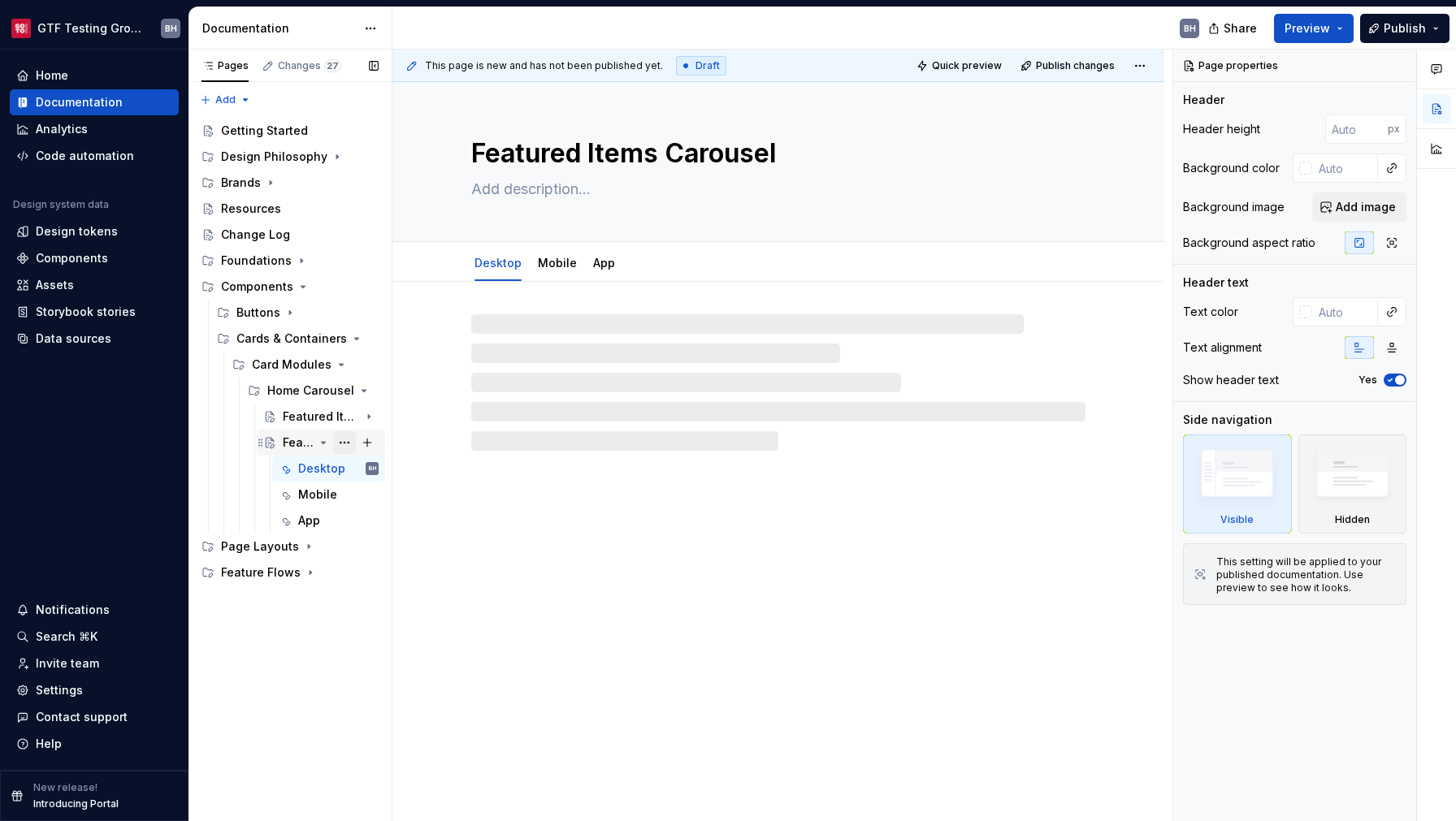
click at [350, 448] on button "Page tree" at bounding box center [344, 442] width 22 height 22
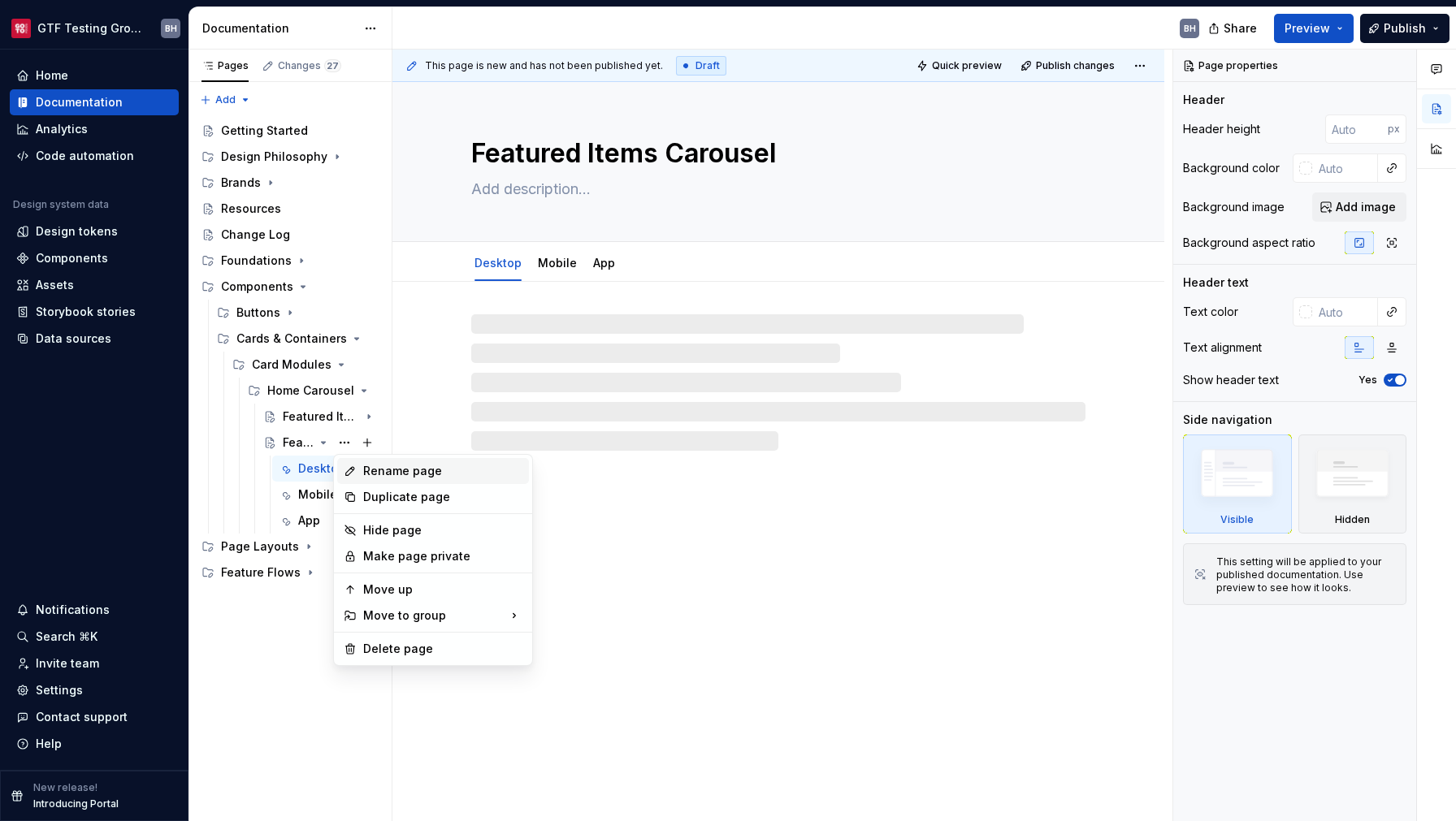
click at [381, 463] on div "Rename page" at bounding box center [433, 471] width 192 height 26
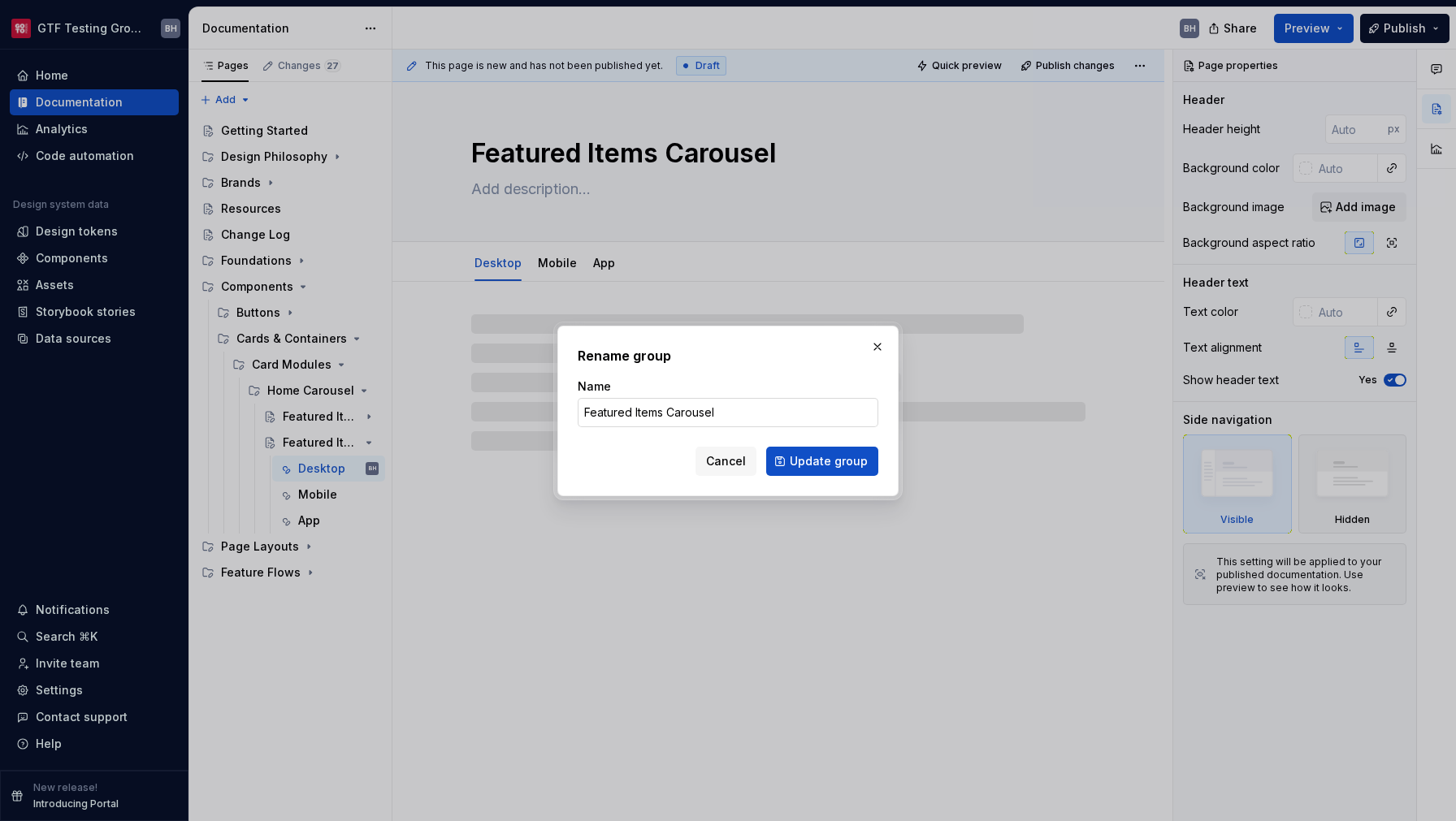
click at [618, 417] on input "Featured Items Carousel" at bounding box center [728, 412] width 300 height 29
drag, startPoint x: 663, startPoint y: 412, endPoint x: 588, endPoint y: 409, distance: 75.1
click at [588, 409] on input "Featured Items Carousel" at bounding box center [728, 412] width 300 height 29
type textarea "*"
type input "Reorder Carousel"
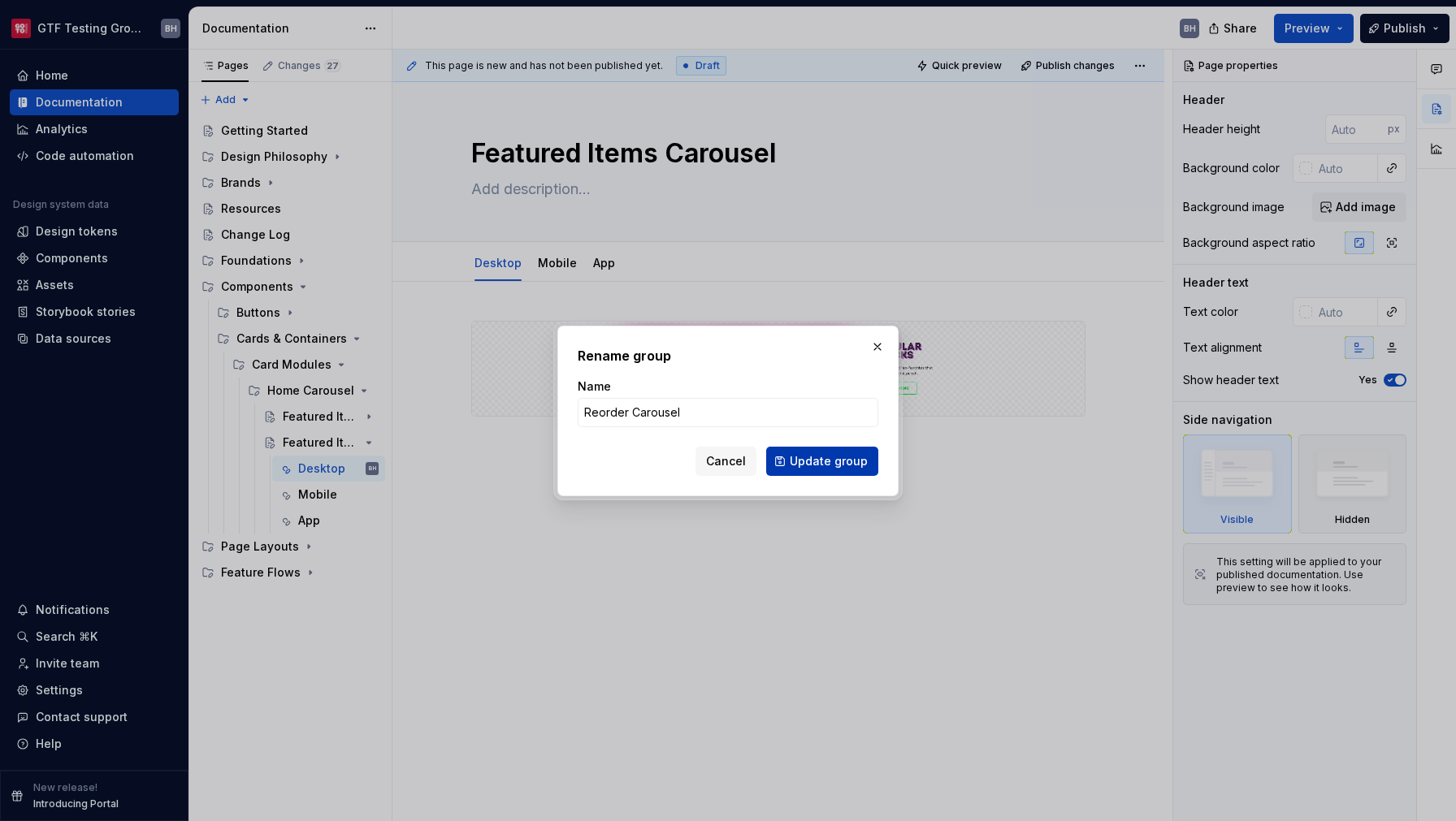
click at [820, 467] on span "Update group" at bounding box center [829, 461] width 78 height 16
type textarea "*"
type textarea "Reorder Carousel"
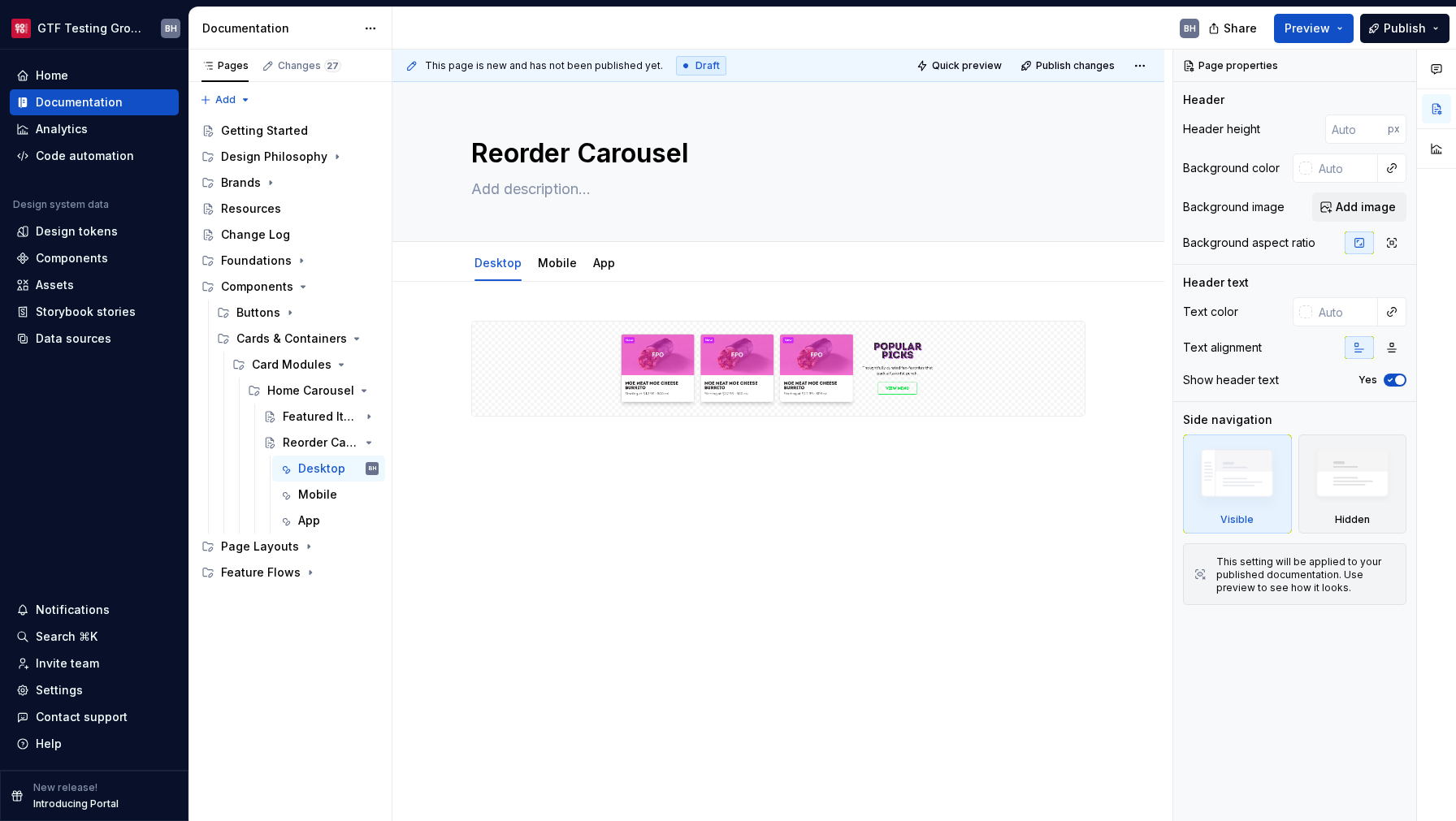
type textarea "*"
click at [785, 392] on img at bounding box center [777, 369] width 599 height 81
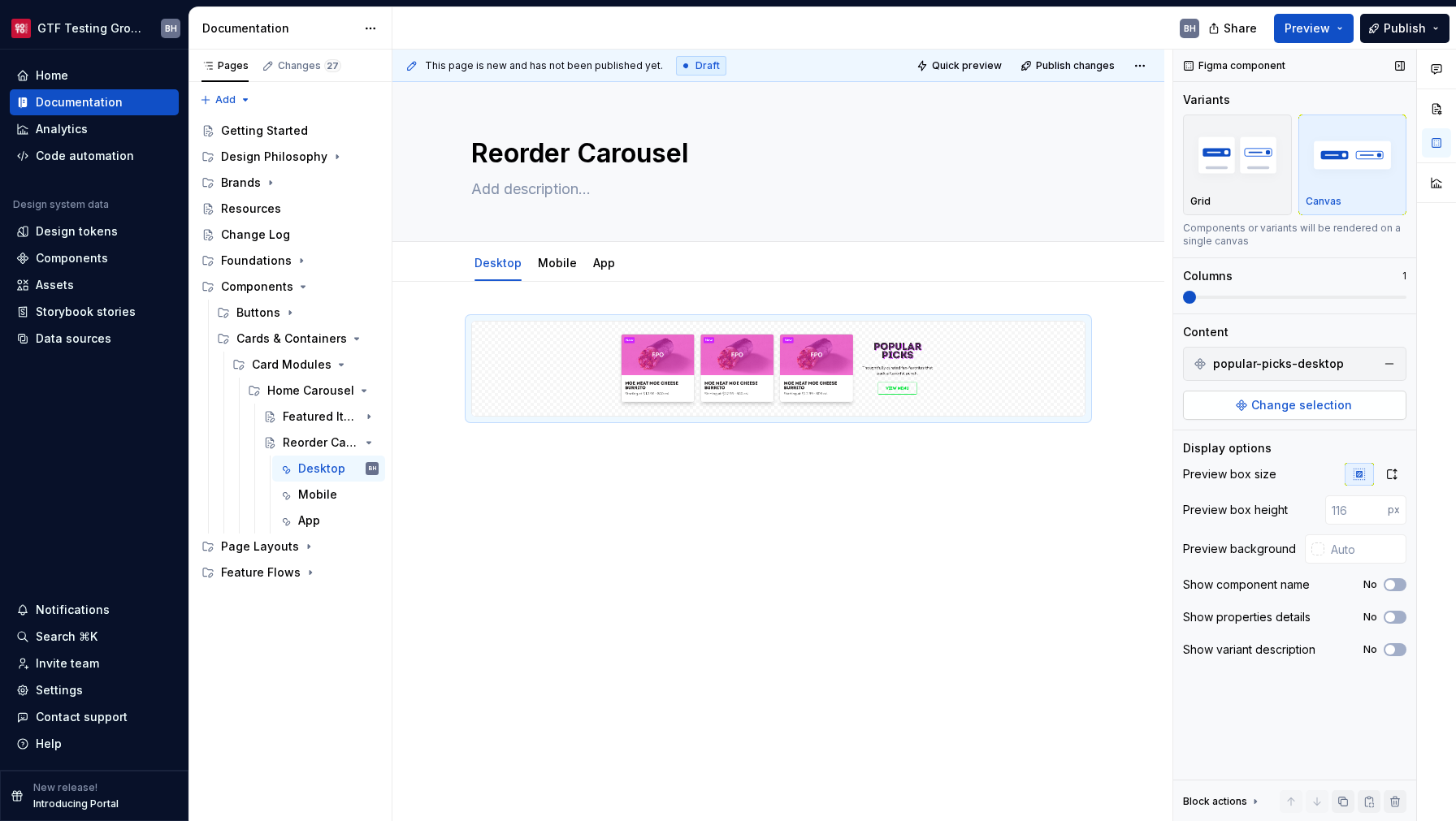
click at [1258, 401] on span "Change selection" at bounding box center [1301, 405] width 101 height 16
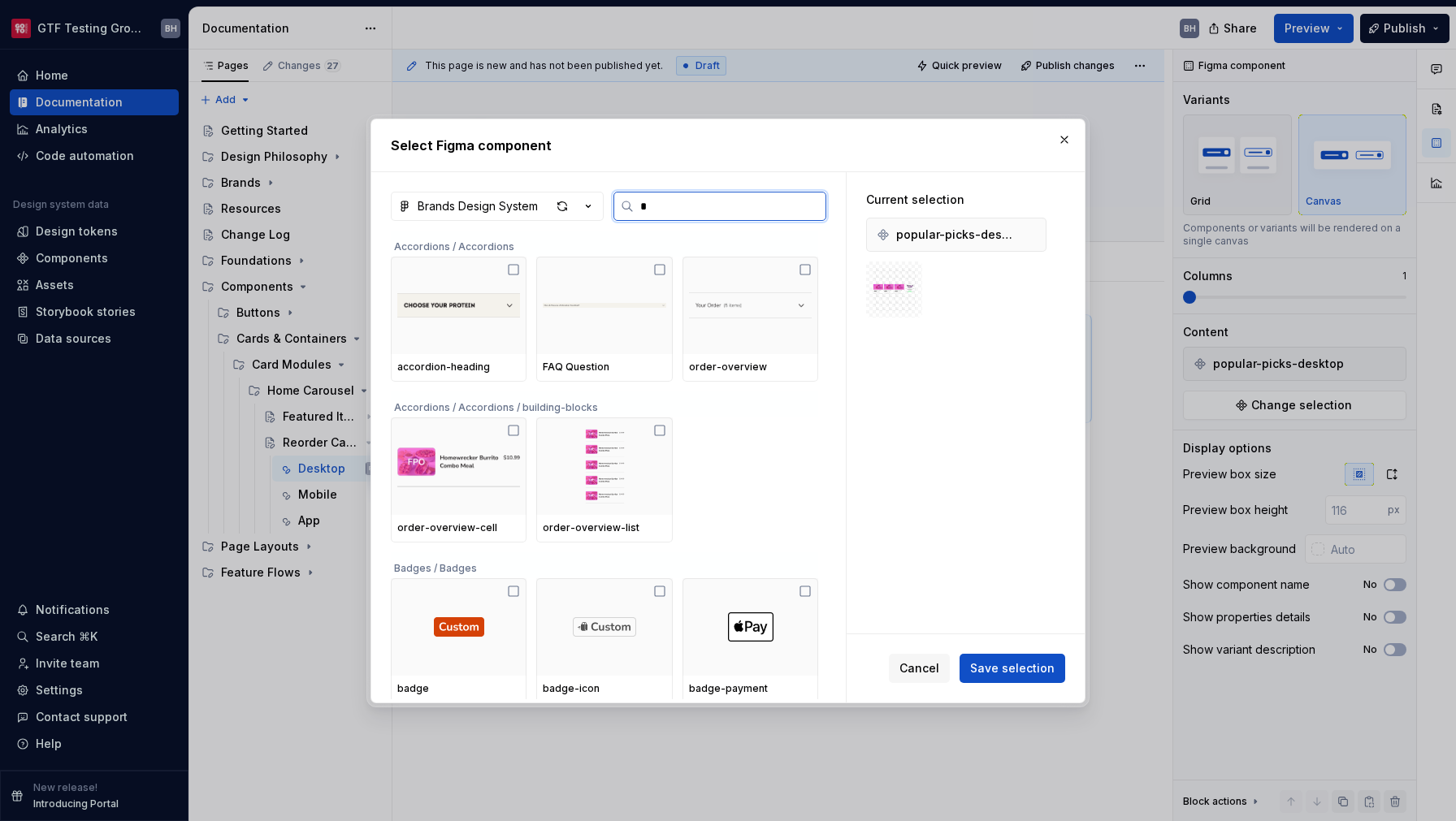
type input "**"
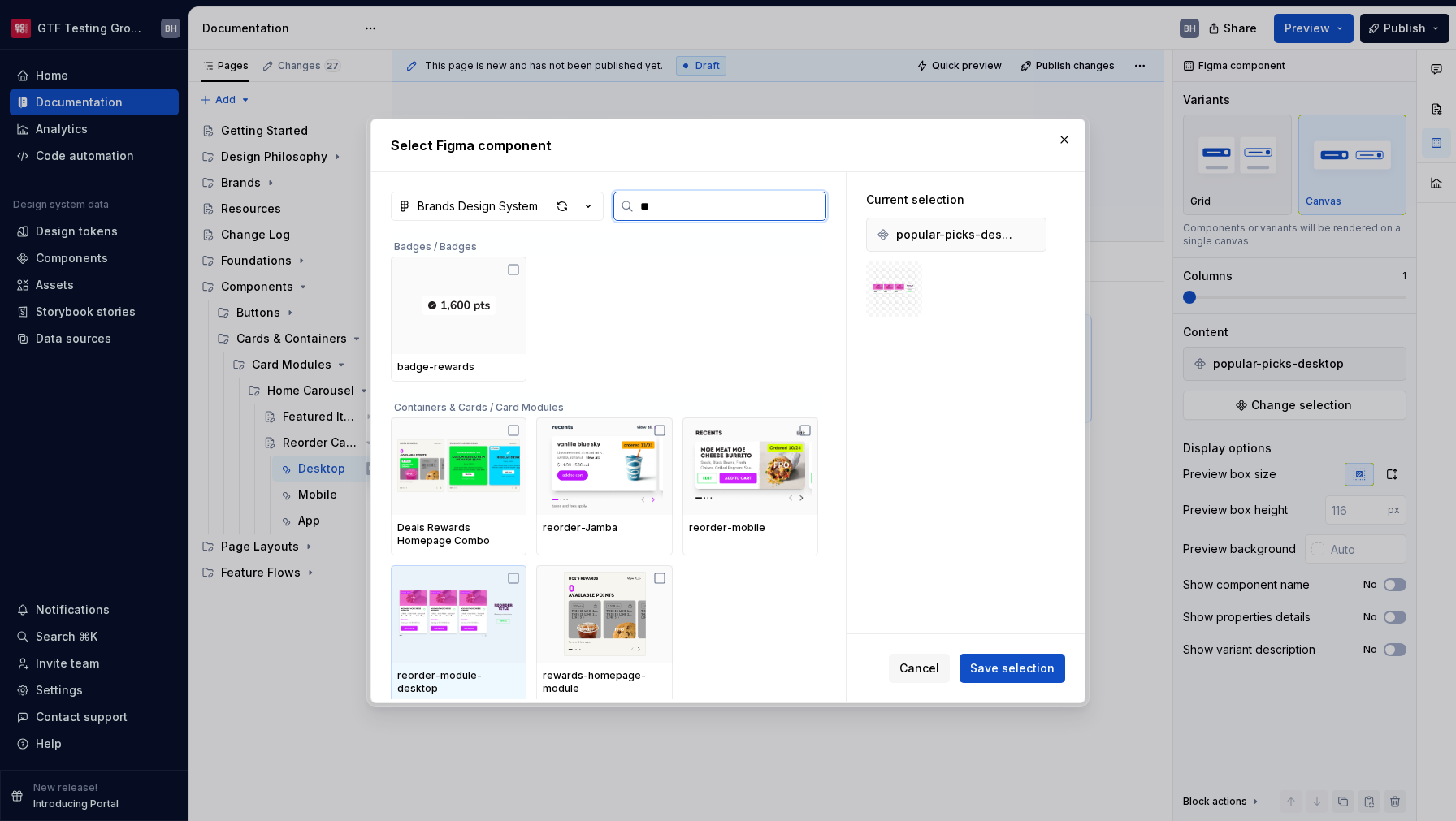
click at [492, 603] on img at bounding box center [458, 614] width 123 height 84
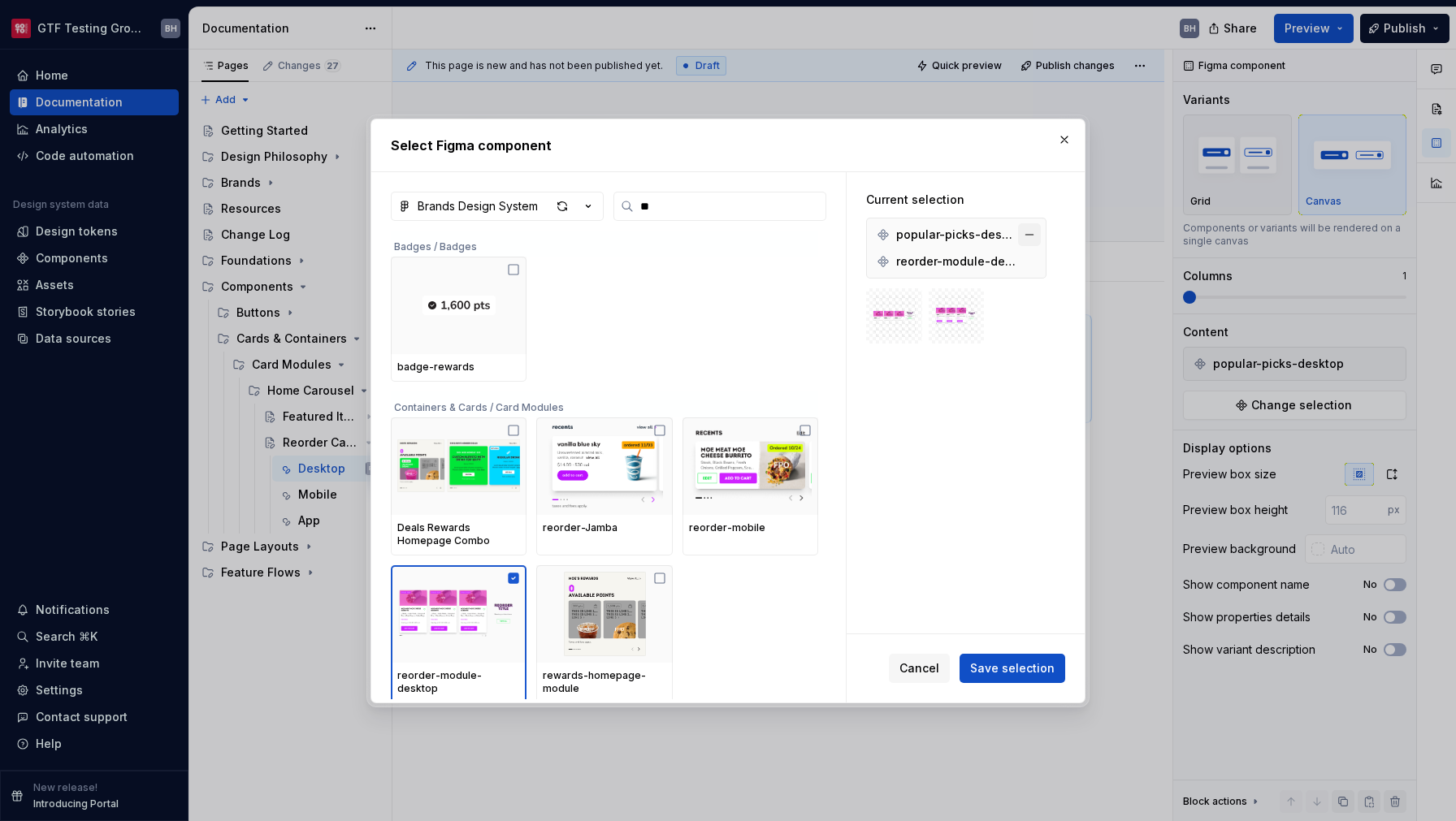
click at [1025, 234] on button "button" at bounding box center [1028, 234] width 22 height 22
click at [1044, 659] on button "Save selection" at bounding box center [1012, 668] width 106 height 29
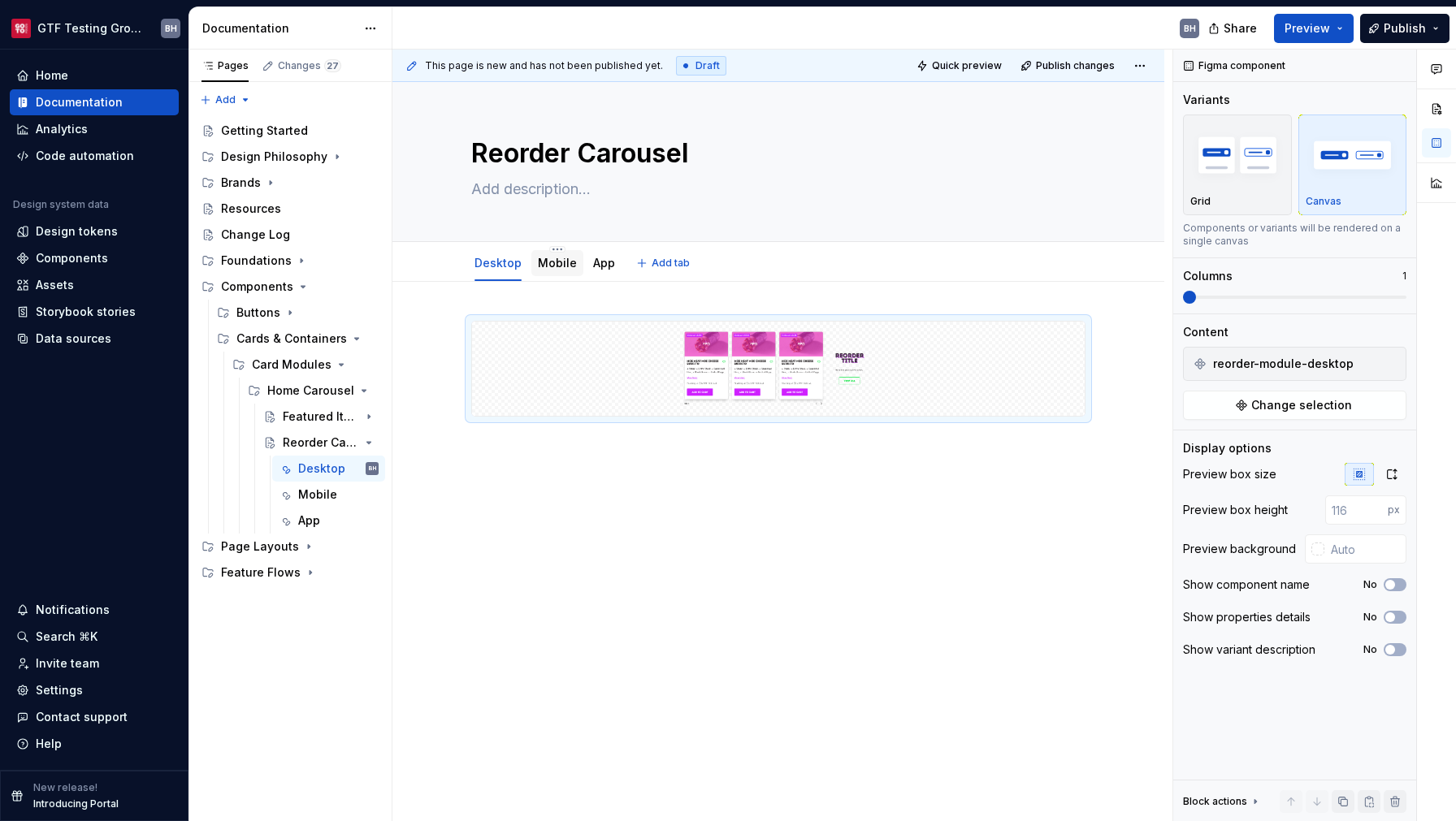
click at [550, 263] on link "Mobile" at bounding box center [557, 262] width 39 height 14
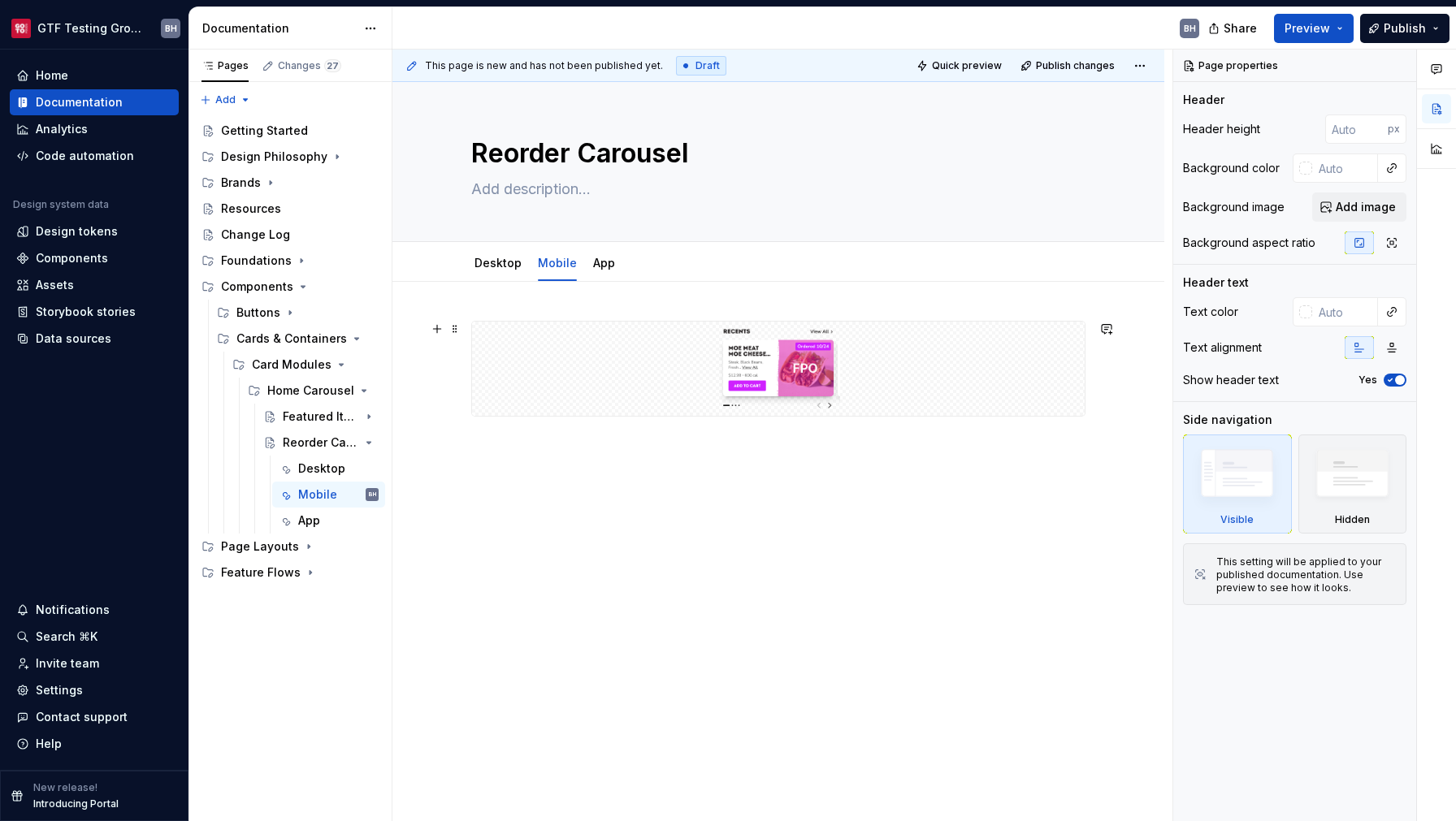
click at [708, 381] on img at bounding box center [778, 369] width 305 height 81
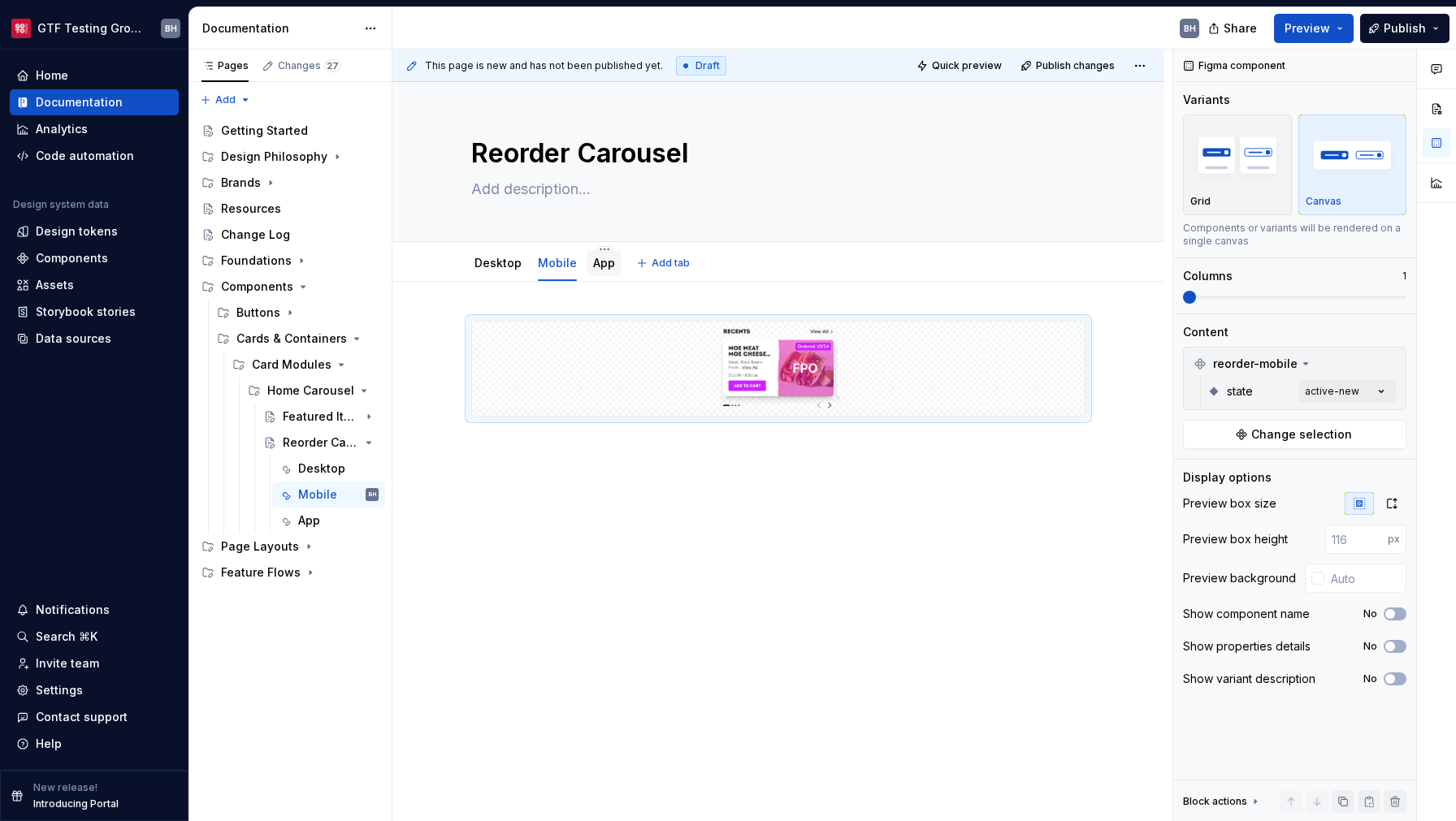
click at [602, 265] on link "App" at bounding box center [603, 262] width 22 height 14
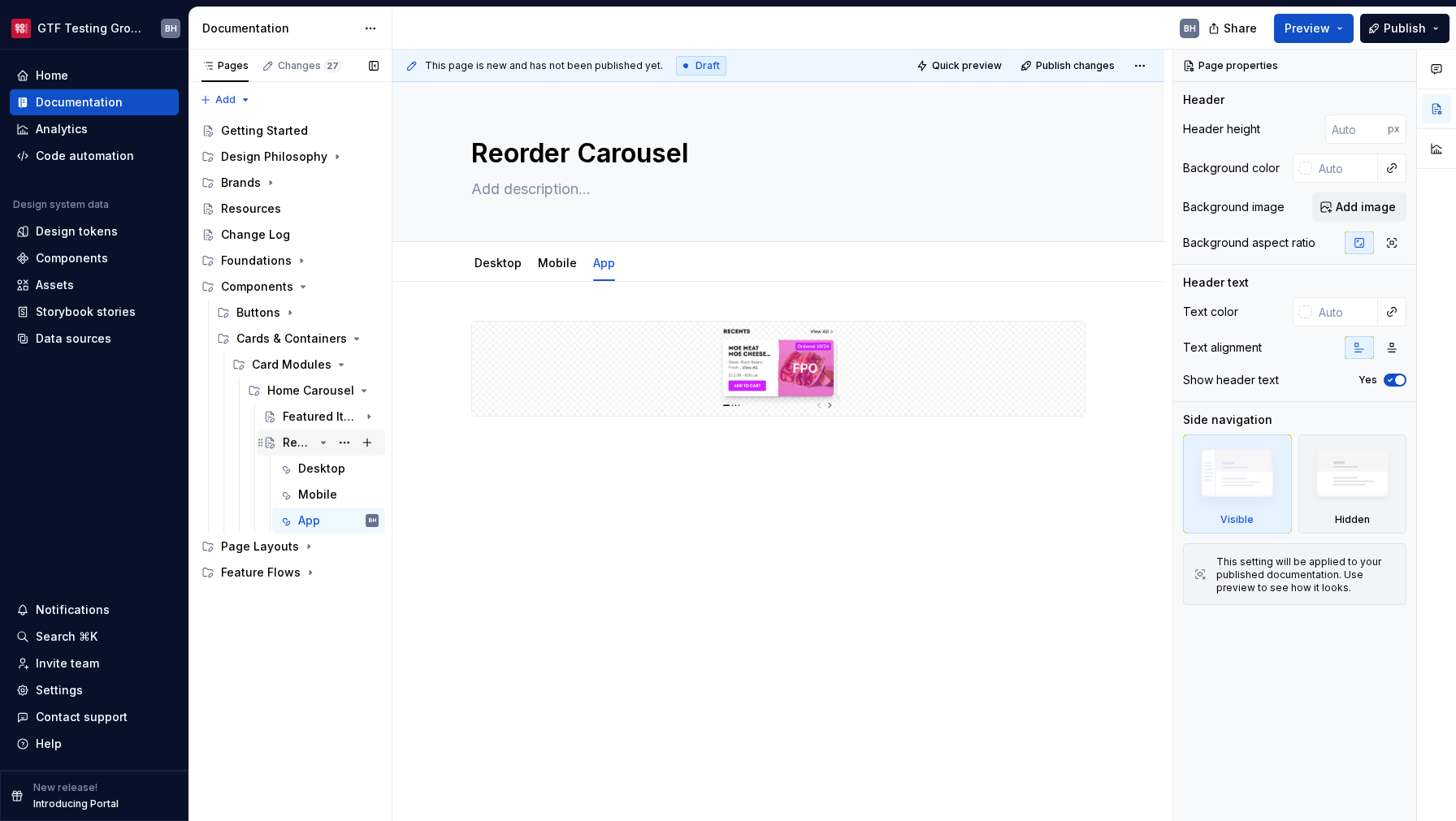
click at [322, 443] on icon "Page tree" at bounding box center [323, 442] width 4 height 2
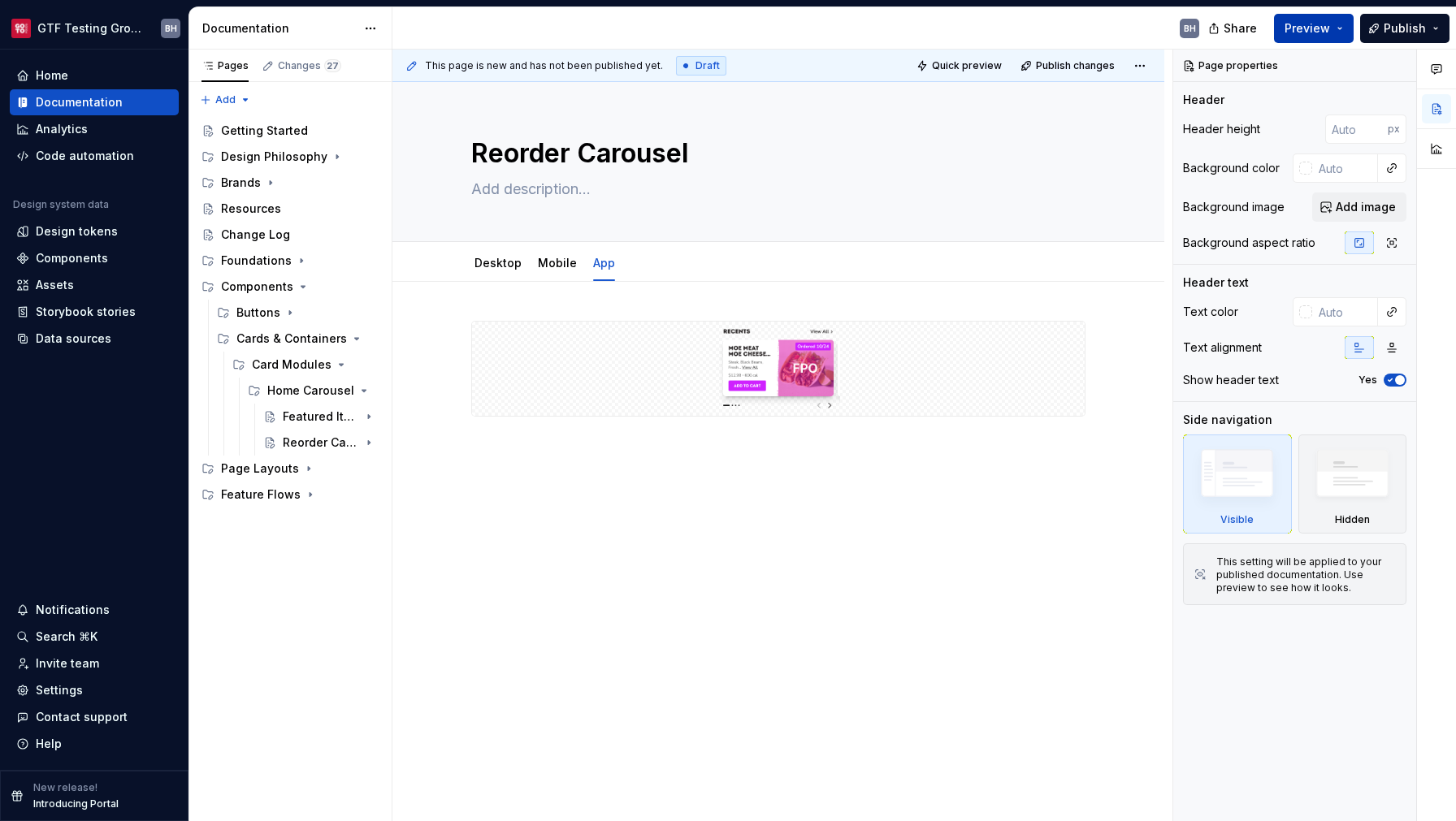
click at [1333, 26] on button "Preview" at bounding box center [1314, 28] width 79 height 29
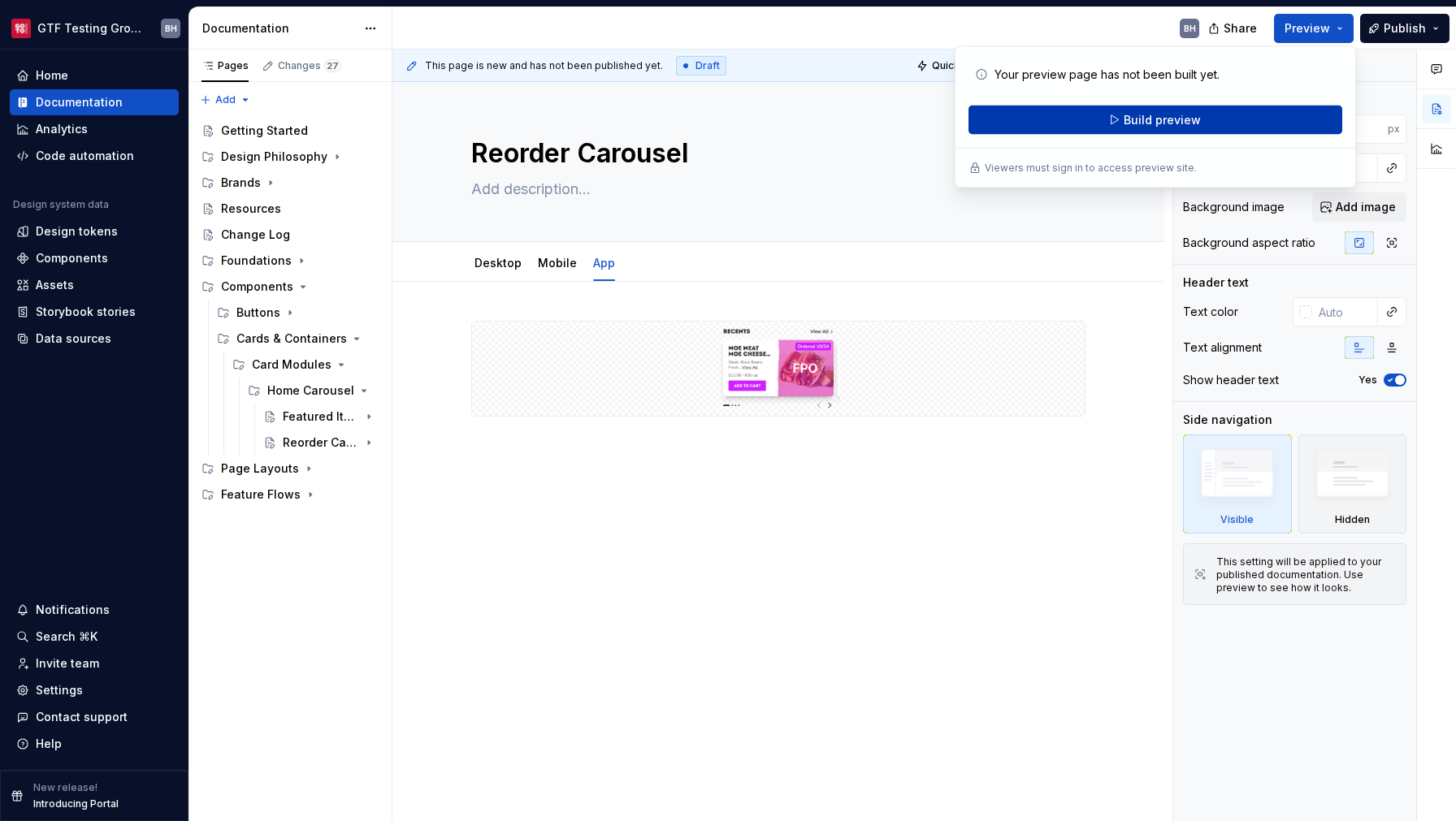
click at [1227, 124] on button "Build preview" at bounding box center [1155, 120] width 374 height 29
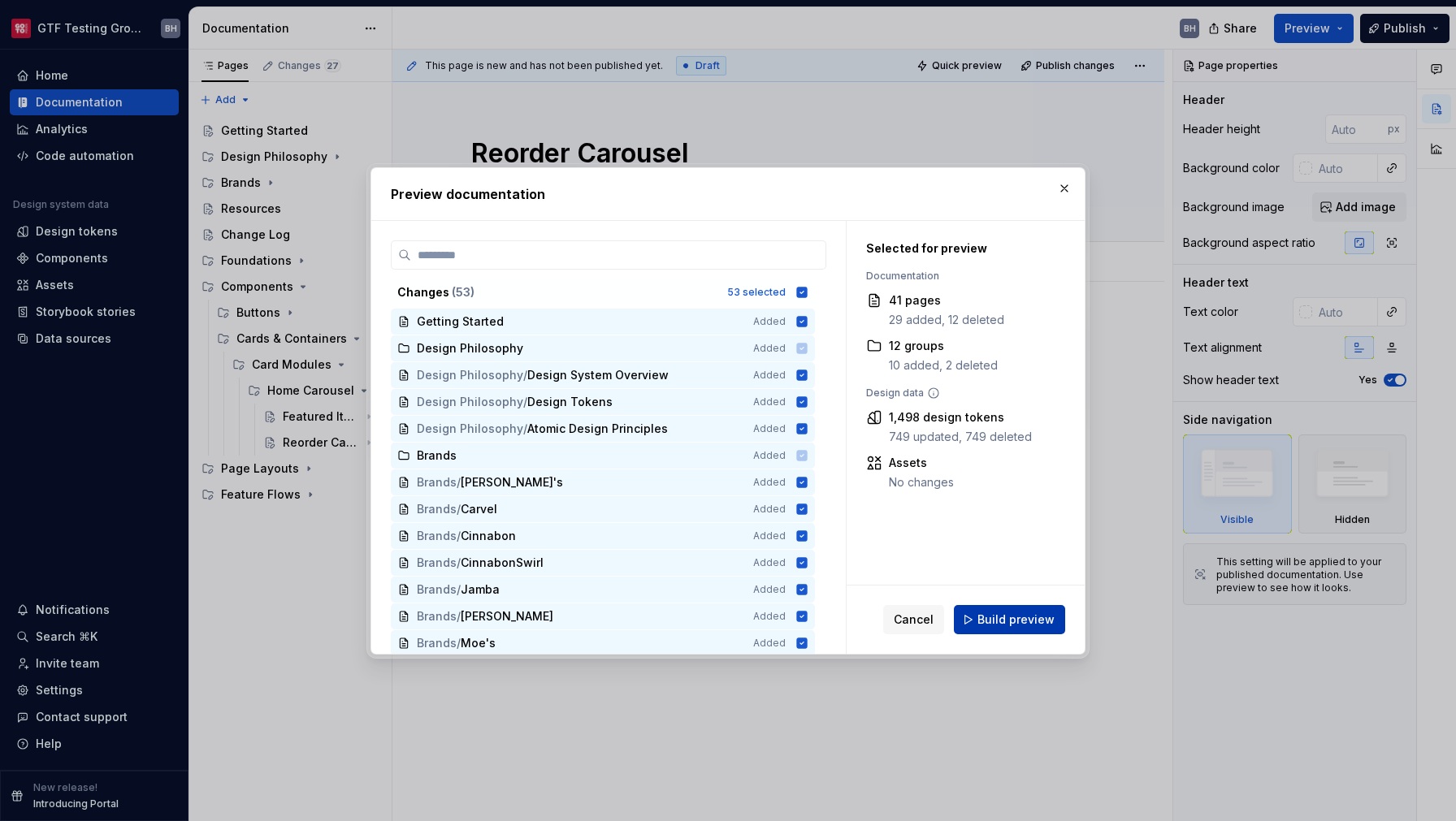
click at [1012, 625] on span "Build preview" at bounding box center [1016, 620] width 77 height 16
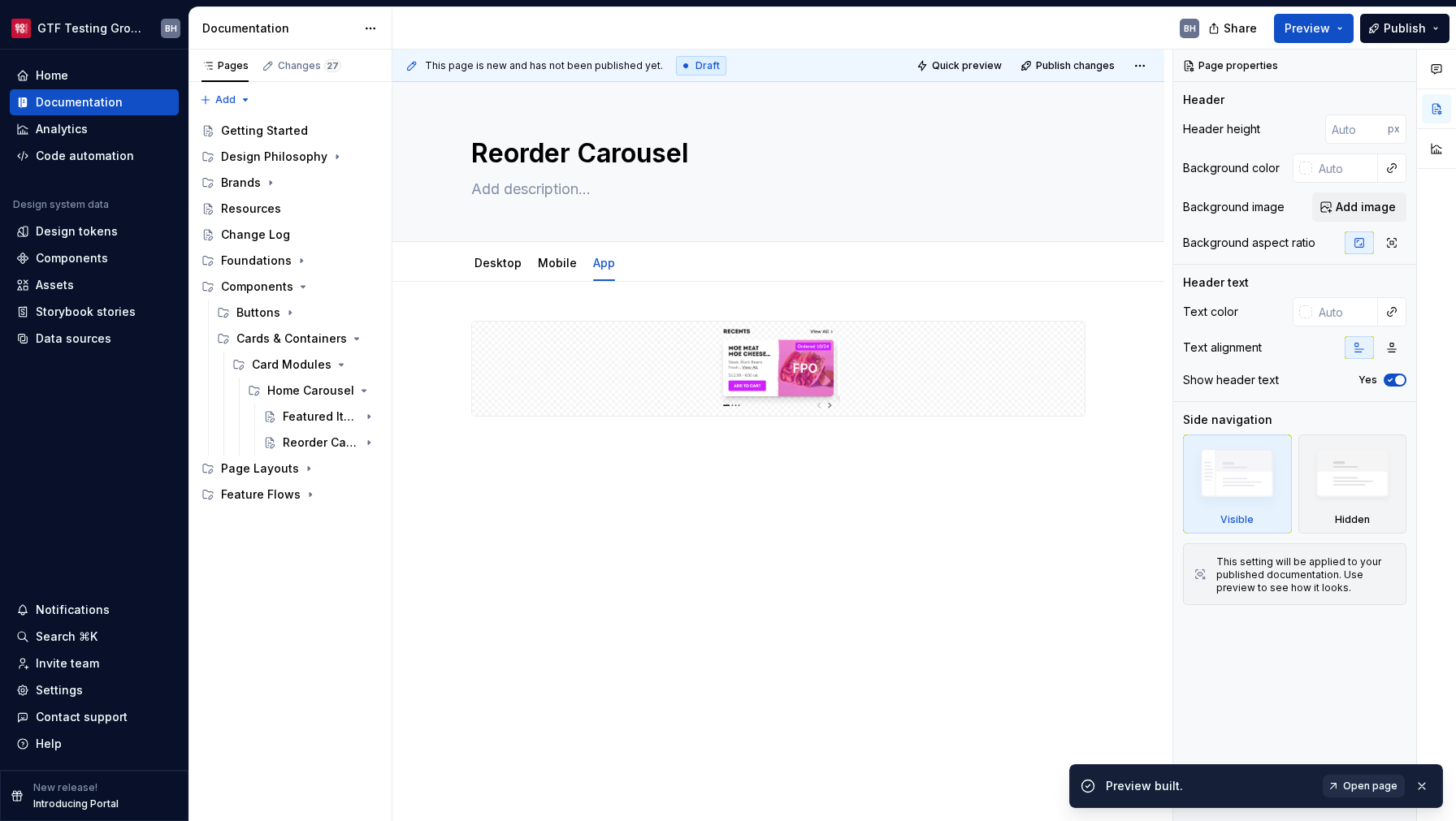
click at [1386, 786] on span "Open page" at bounding box center [1370, 785] width 54 height 13
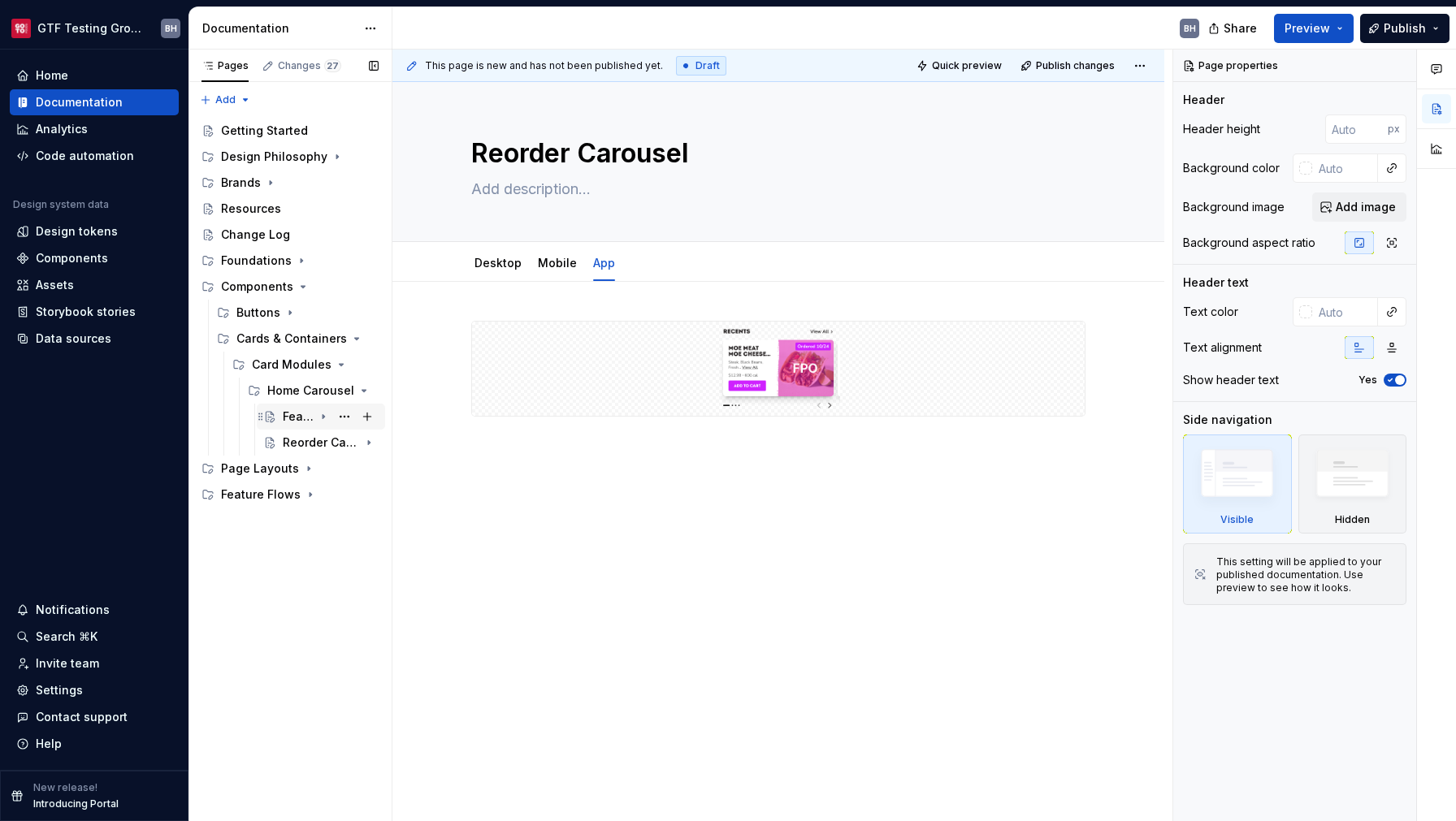
click at [321, 417] on icon "Page tree" at bounding box center [322, 416] width 13 height 13
click at [315, 447] on div "Desktop" at bounding box center [314, 442] width 32 height 16
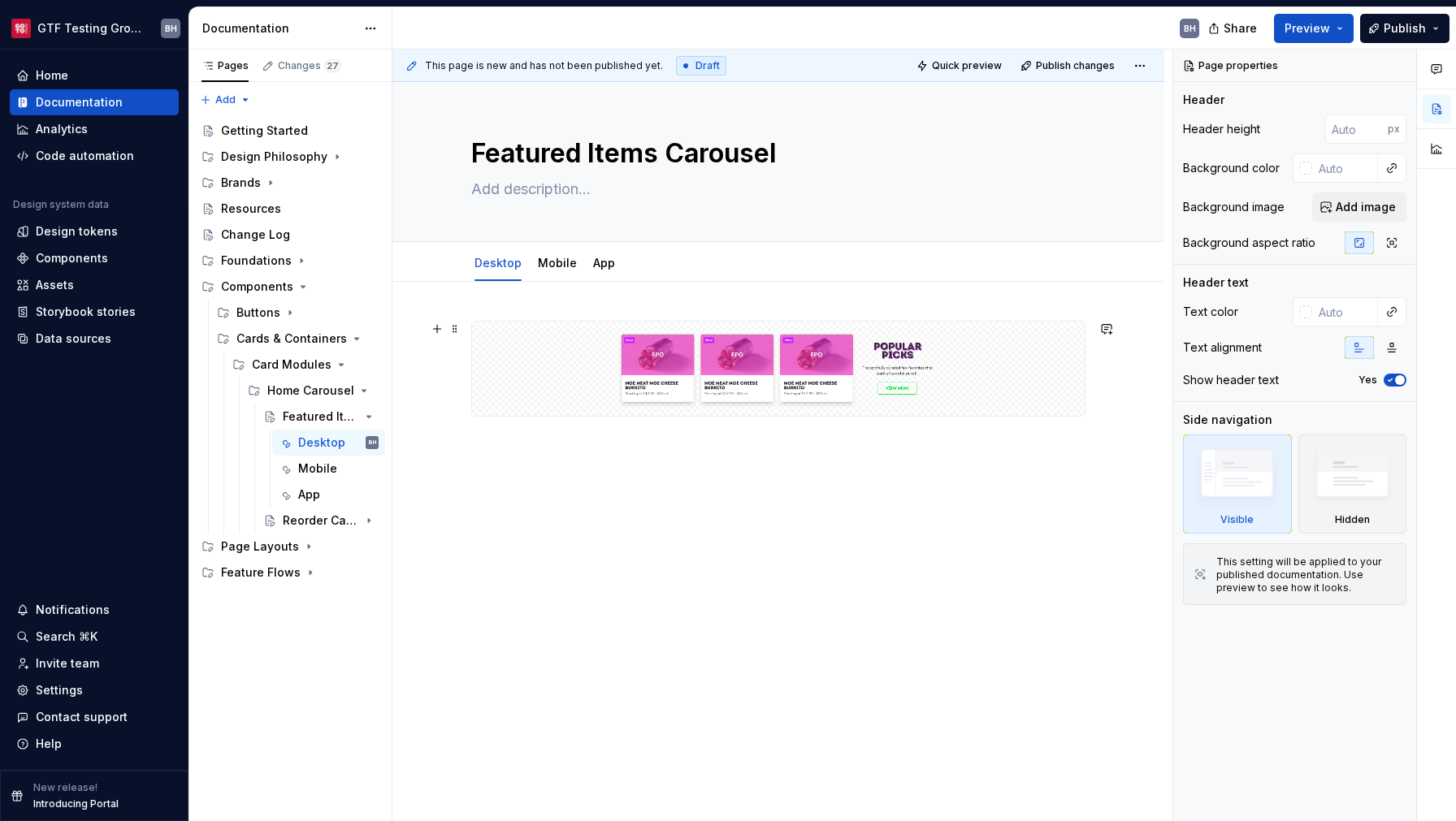
click at [530, 401] on img at bounding box center [777, 369] width 599 height 81
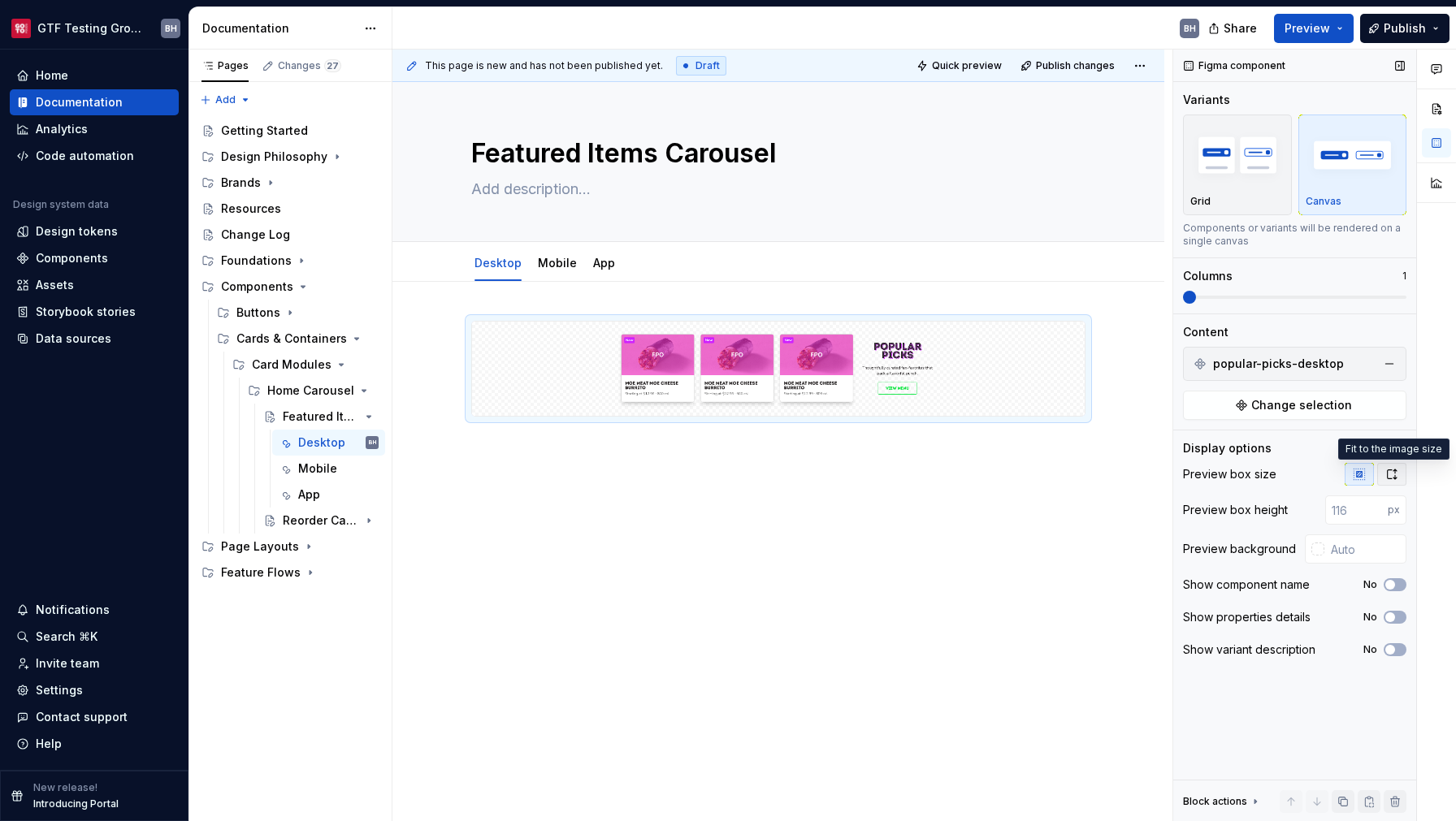
click at [1391, 474] on icon "button" at bounding box center [1391, 473] width 13 height 13
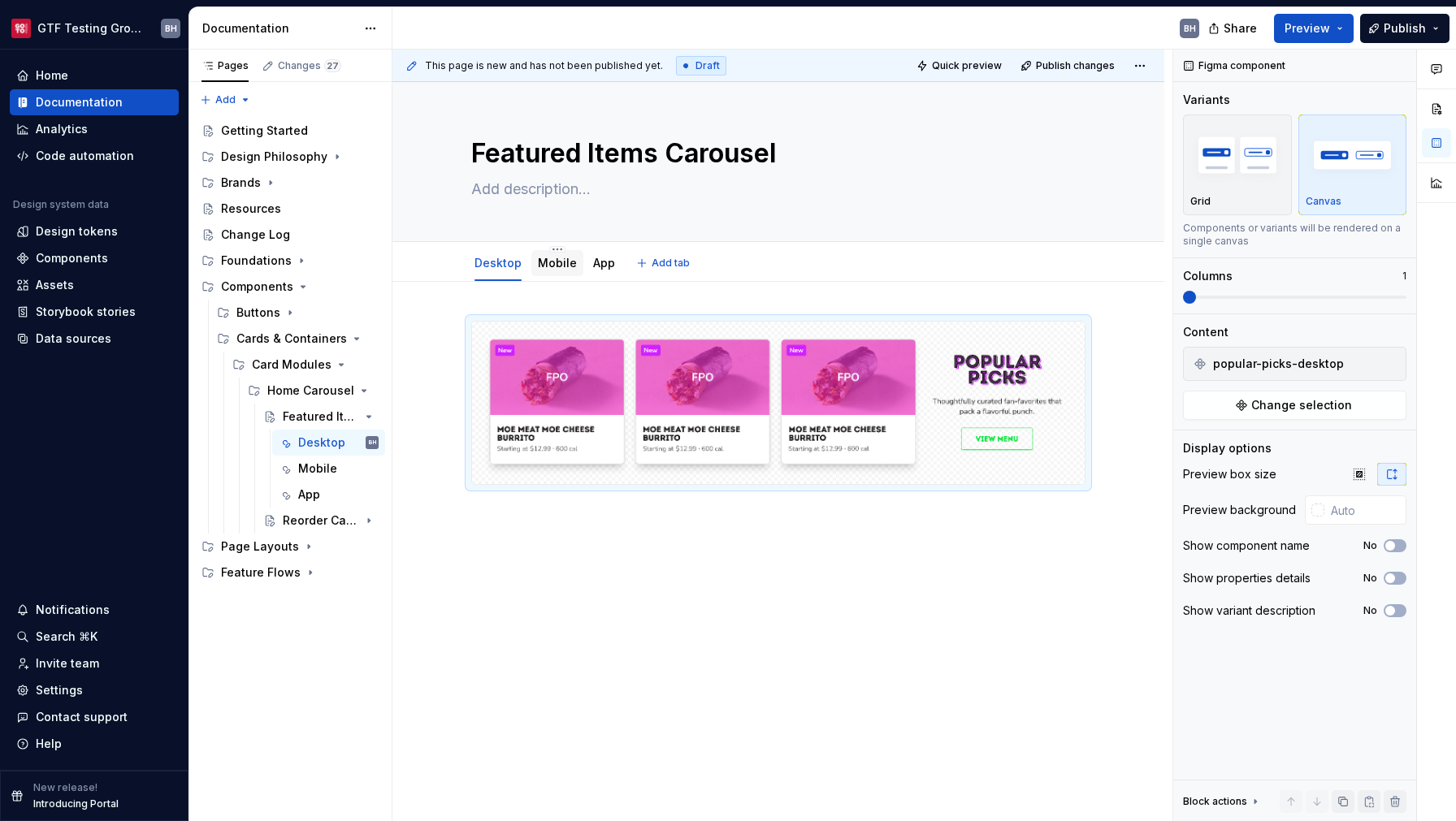
click at [554, 269] on link "Mobile" at bounding box center [557, 262] width 39 height 14
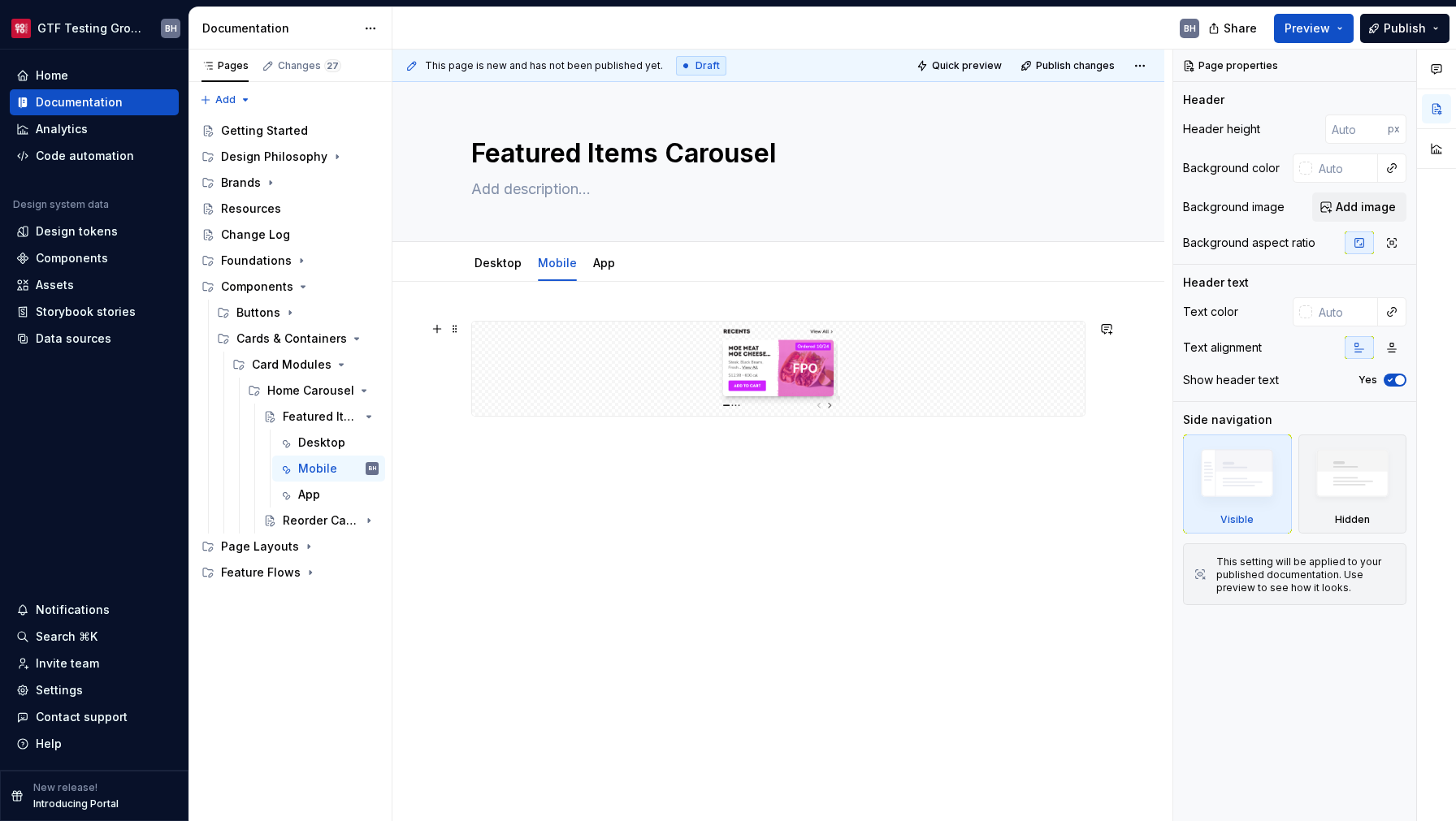
click at [937, 384] on div at bounding box center [777, 368] width 613 height 94
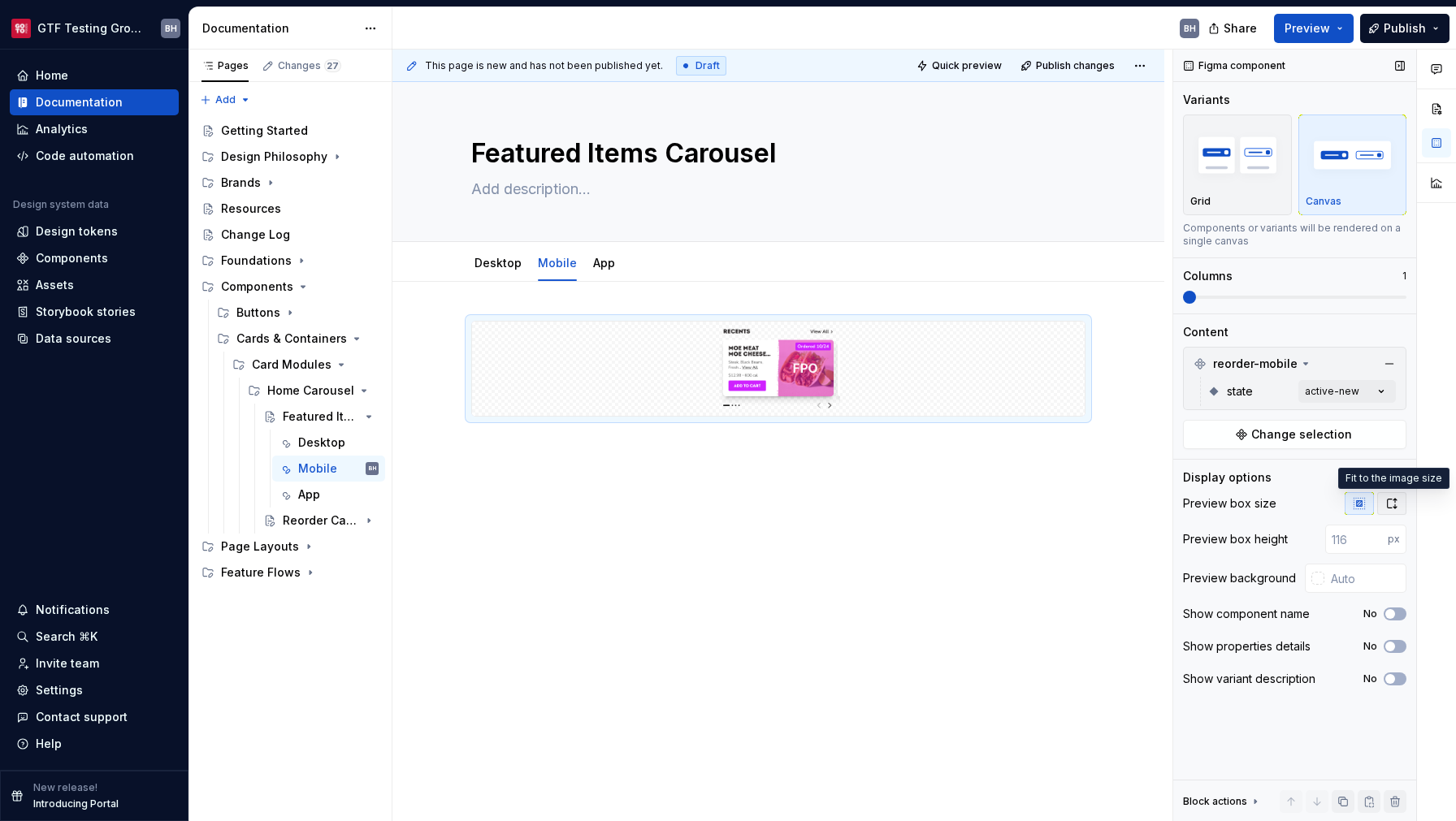
click at [1398, 512] on button "button" at bounding box center [1391, 502] width 29 height 22
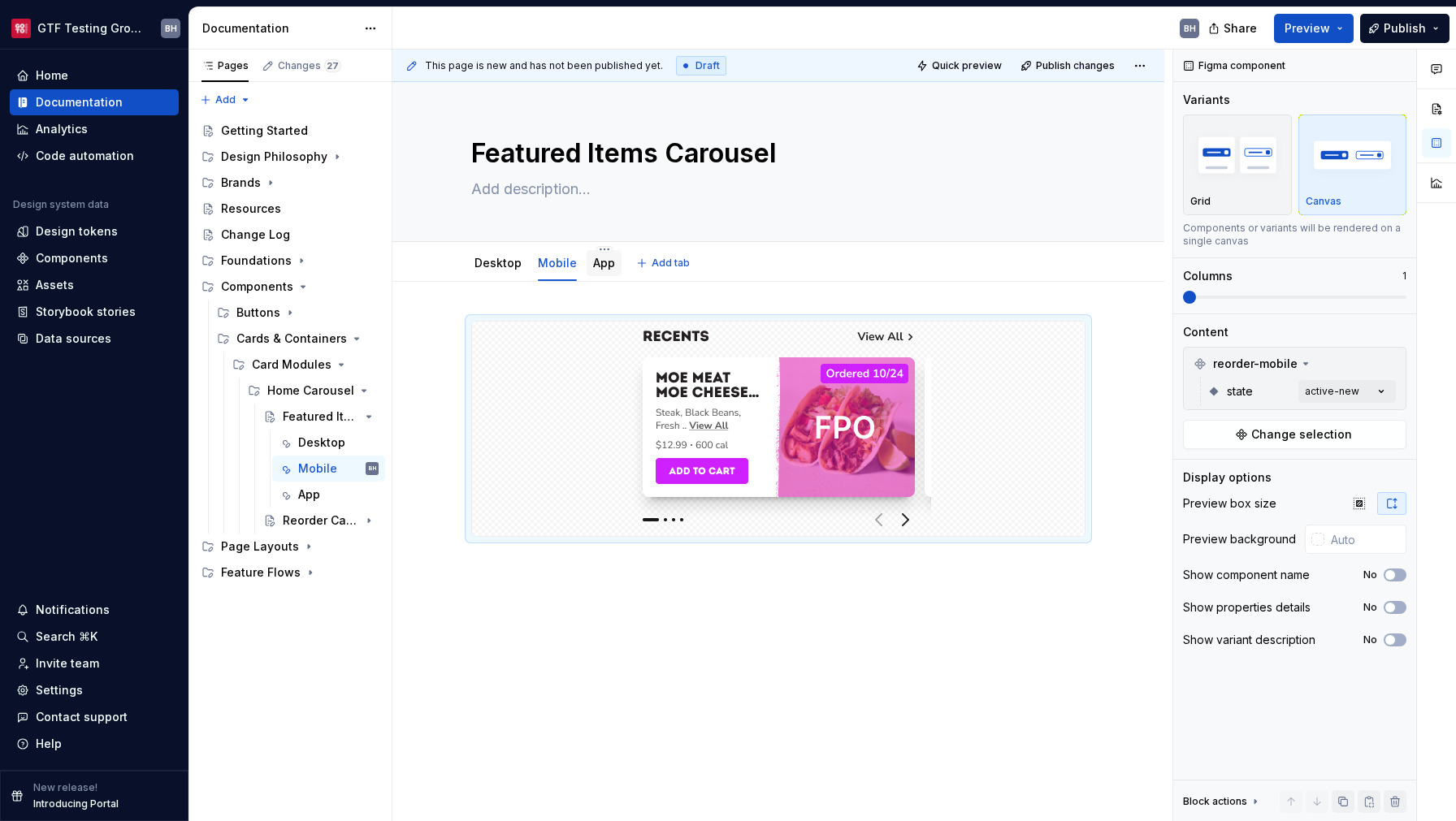
click at [598, 270] on link "App" at bounding box center [603, 262] width 22 height 14
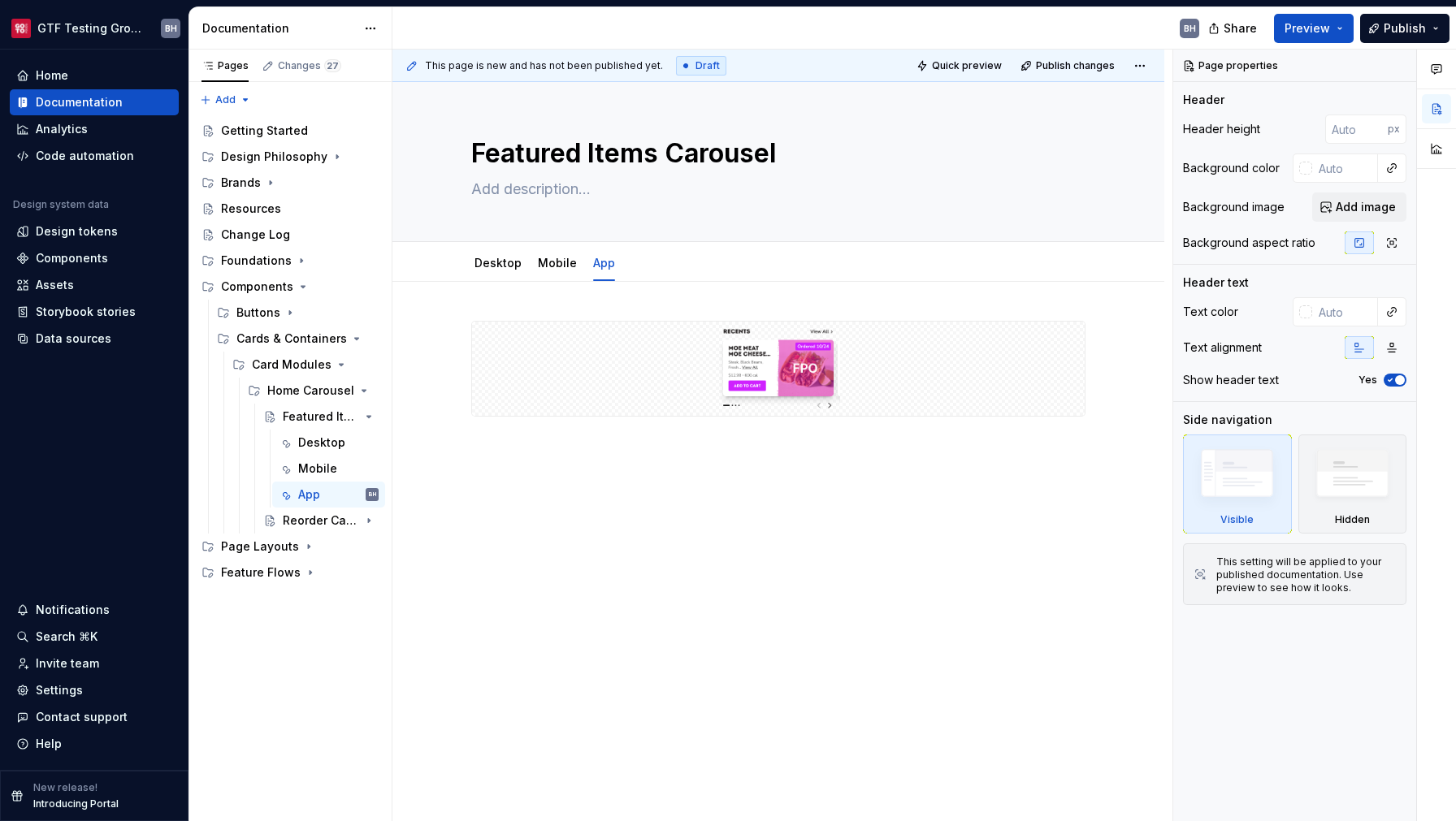
click at [980, 397] on div at bounding box center [777, 368] width 613 height 94
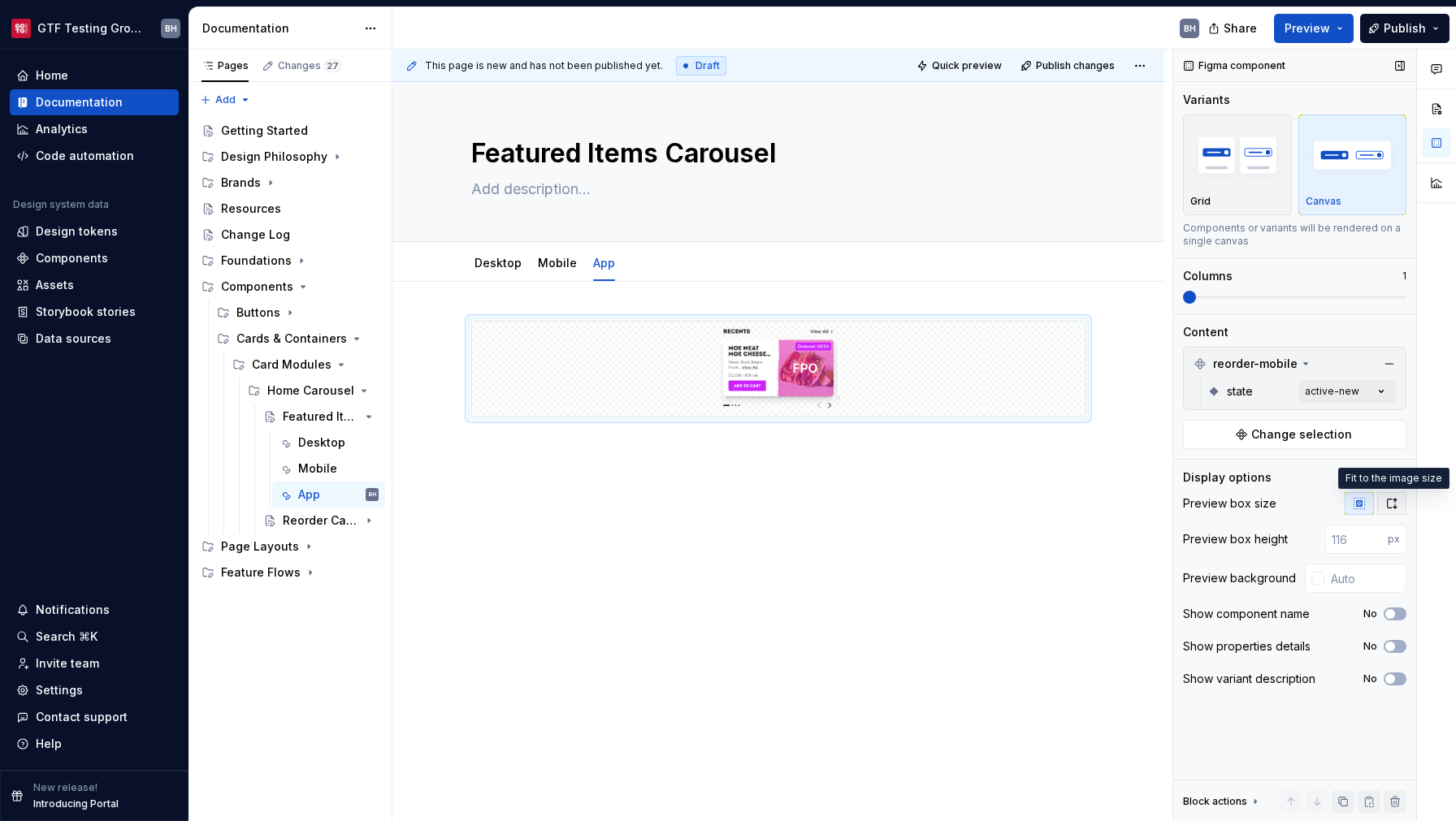
click at [1390, 502] on icon "button" at bounding box center [1391, 502] width 13 height 13
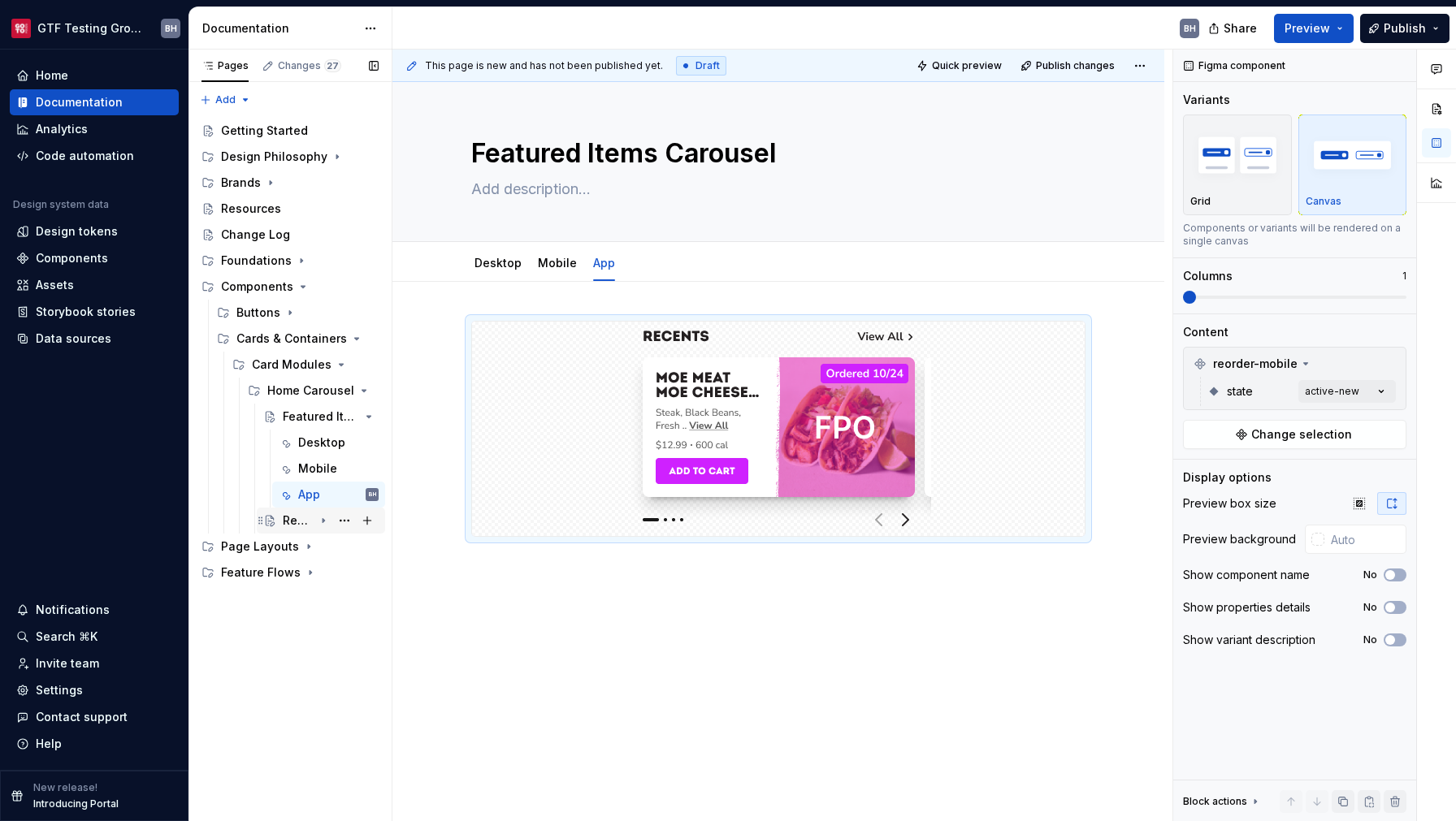
click at [299, 519] on div "Reorder Carousel" at bounding box center [298, 520] width 31 height 16
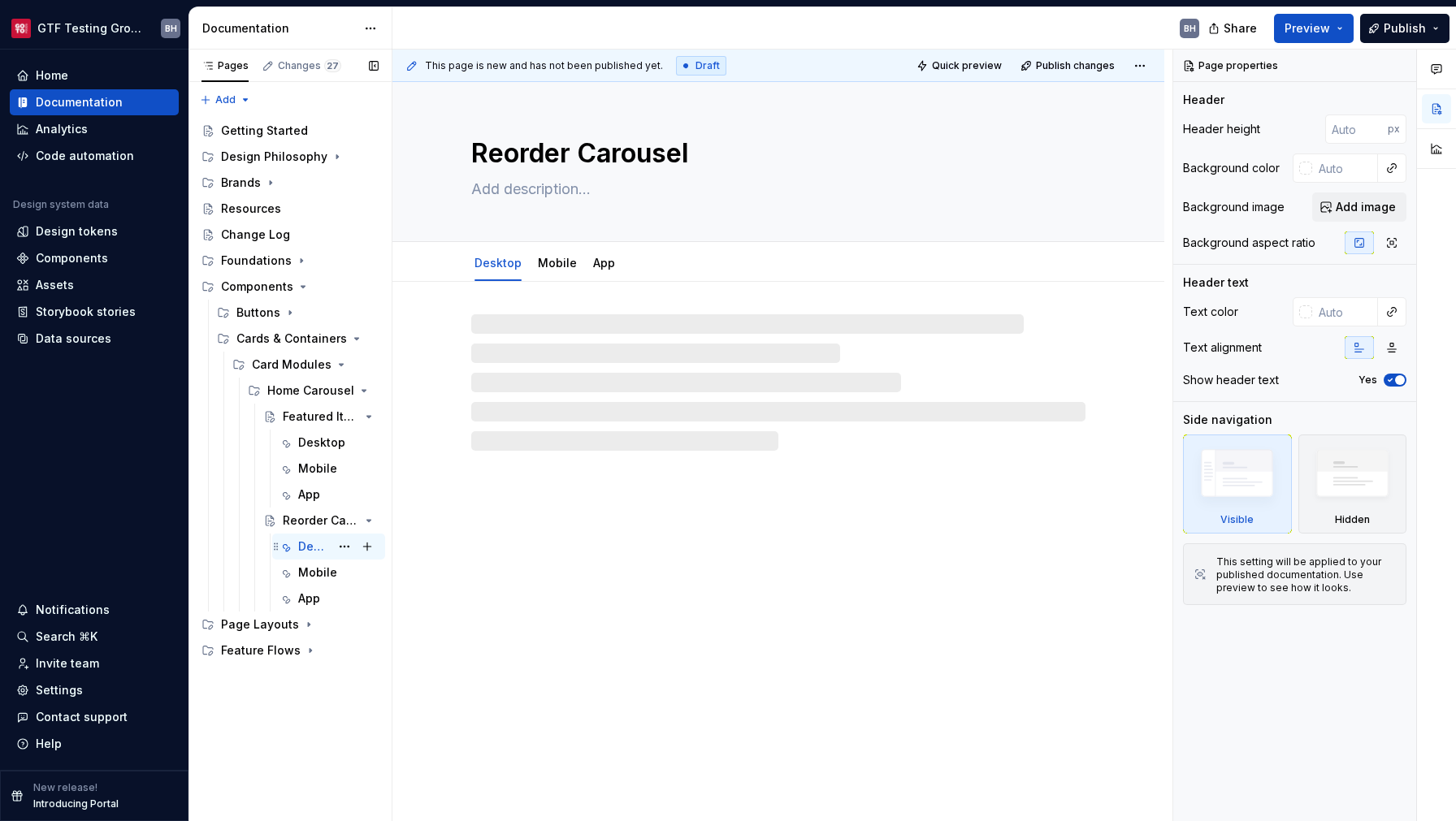
click at [306, 545] on div "Desktop" at bounding box center [314, 546] width 32 height 16
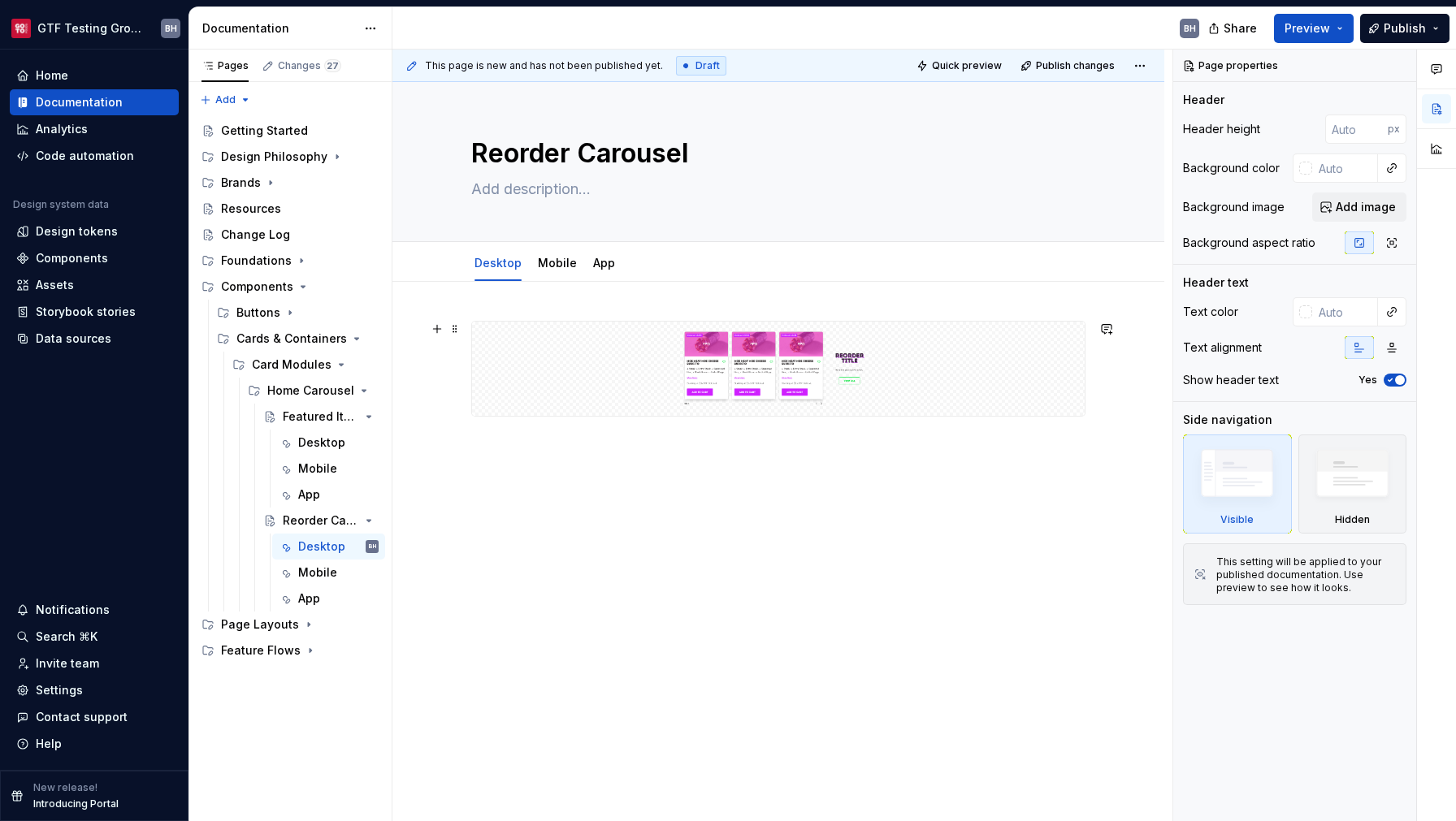
click at [528, 391] on img at bounding box center [777, 369] width 599 height 81
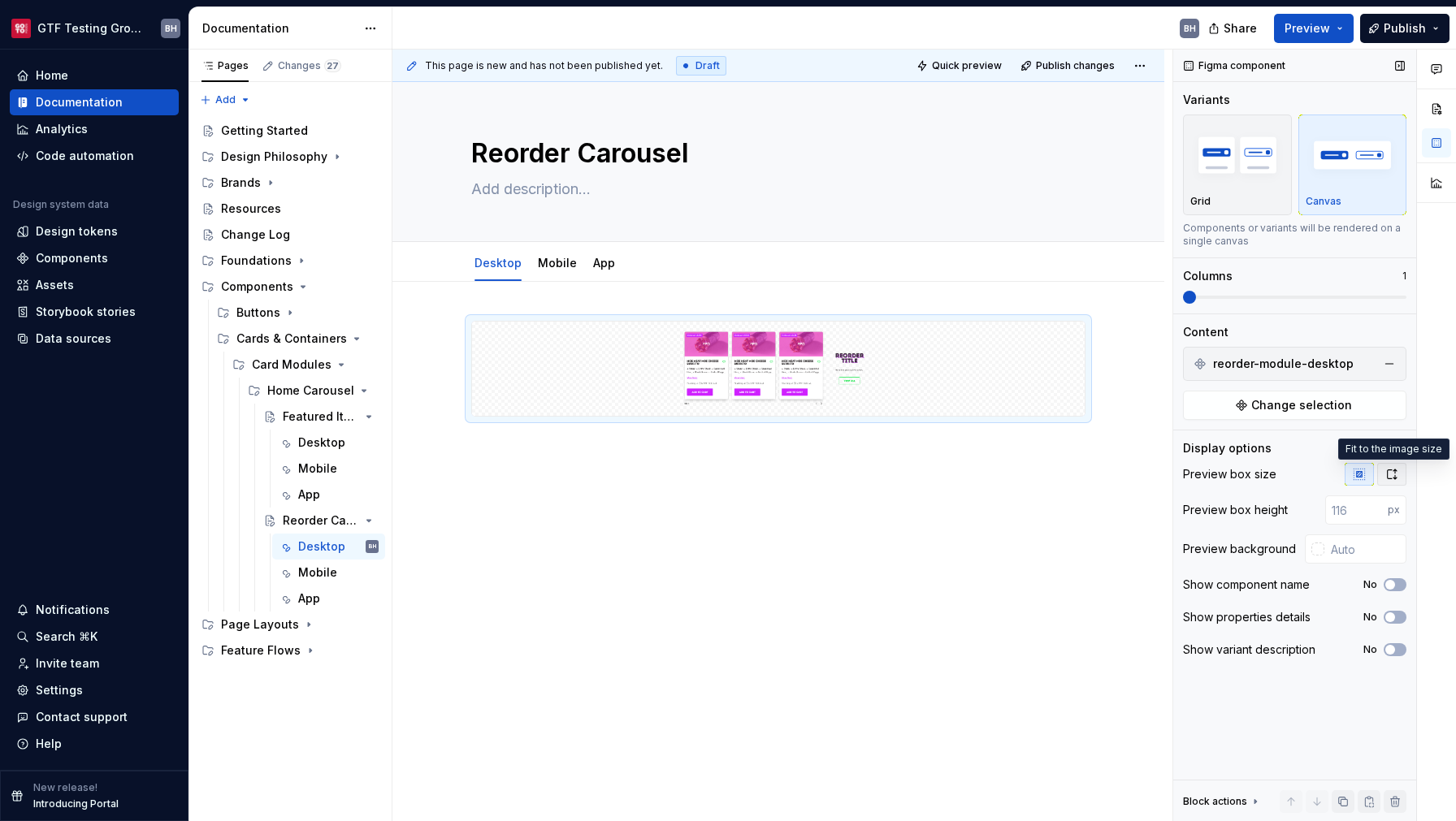
click at [1392, 474] on icon "button" at bounding box center [1391, 473] width 13 height 13
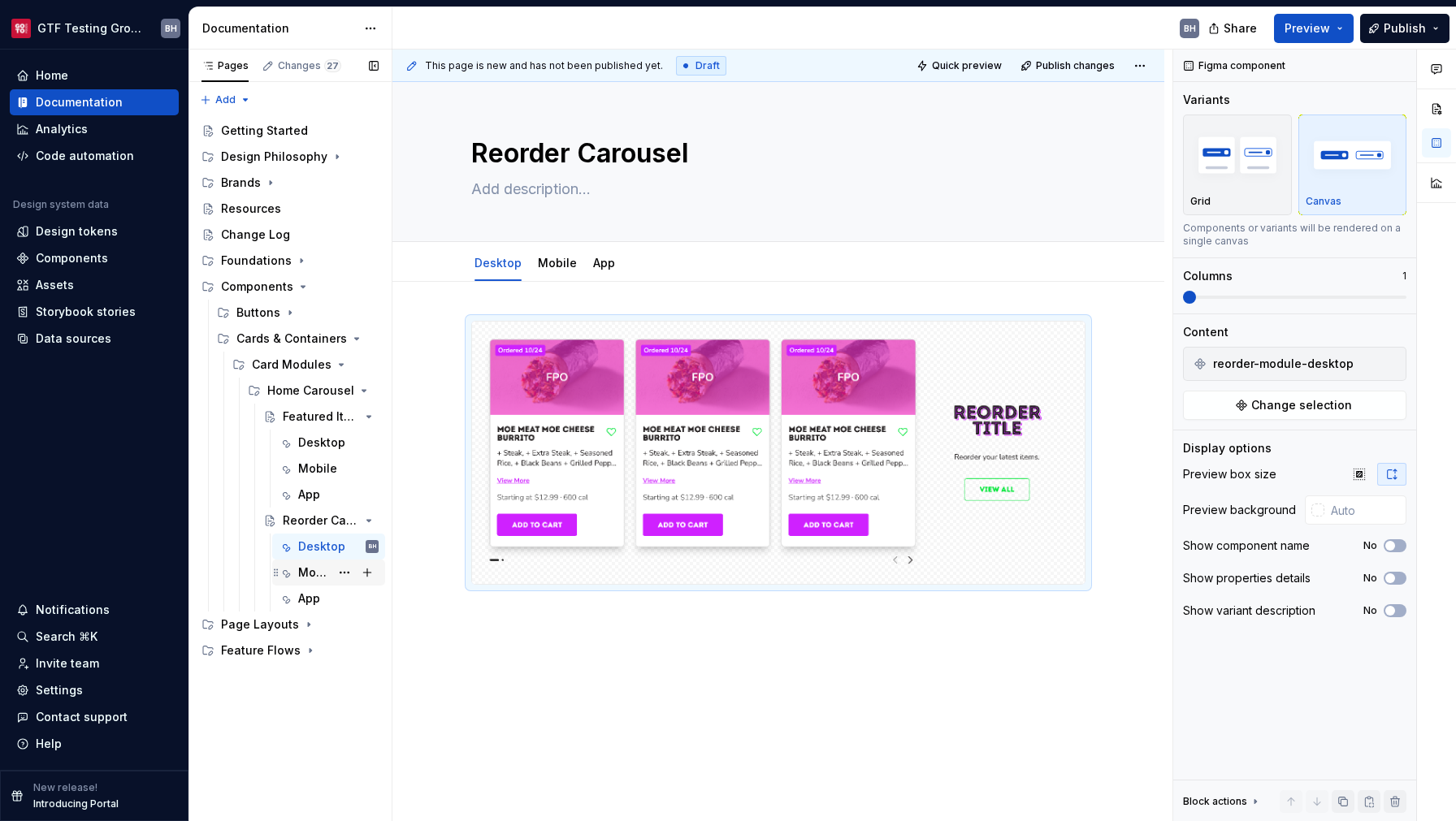
click at [297, 573] on div "Mobile" at bounding box center [328, 572] width 100 height 22
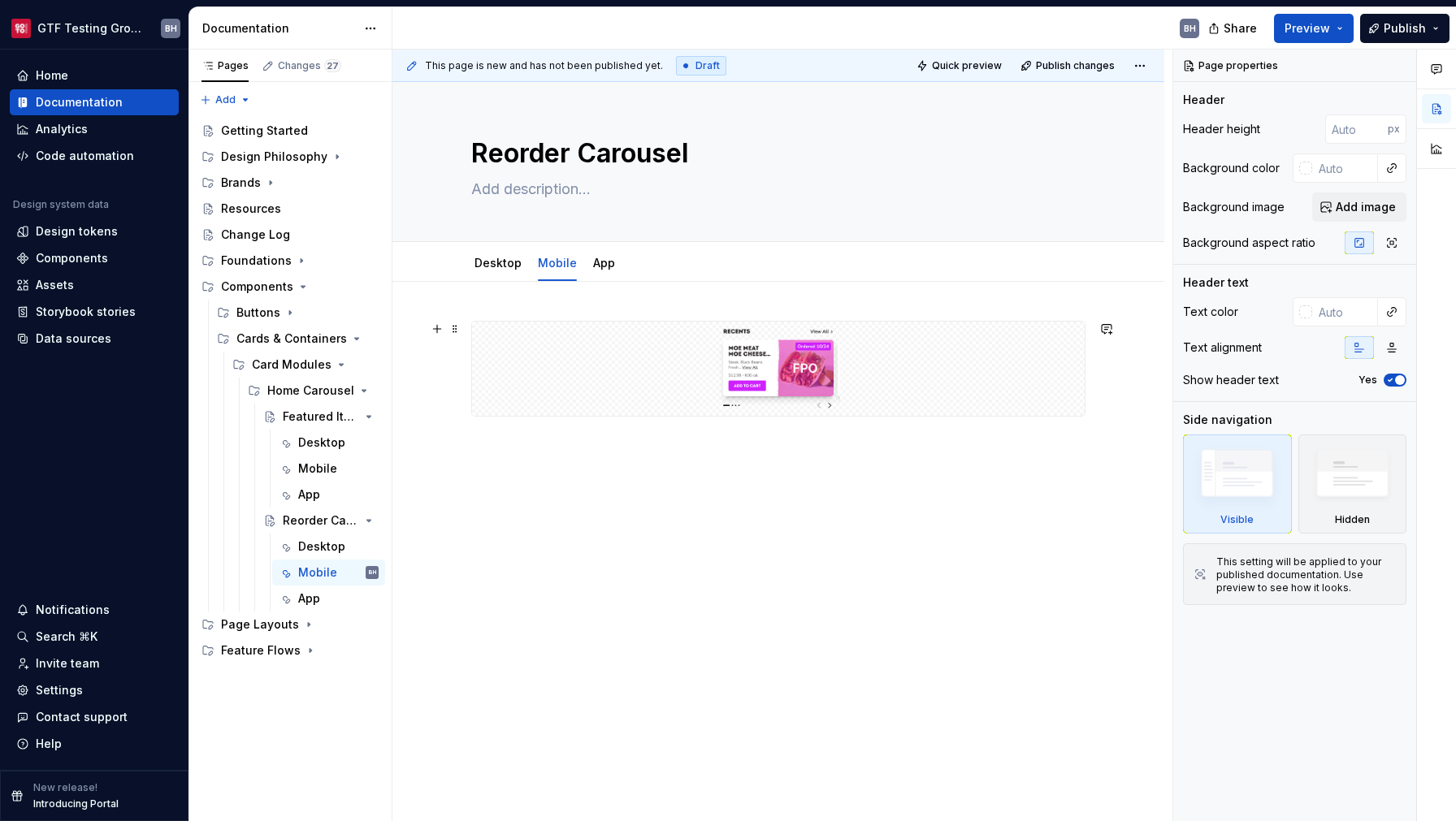
click at [908, 407] on img at bounding box center [778, 369] width 305 height 81
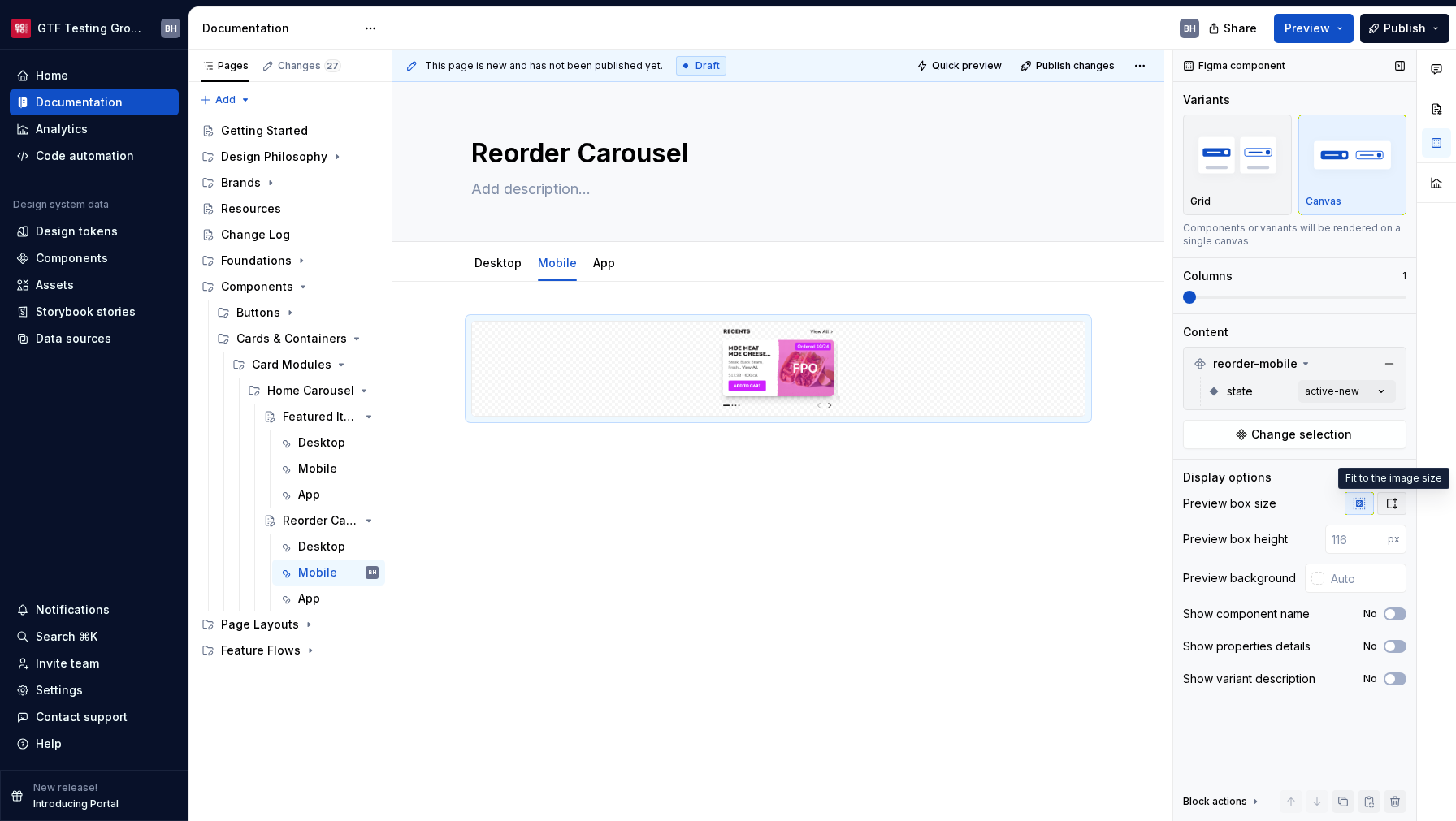
click at [1389, 502] on icon "button" at bounding box center [1391, 502] width 13 height 13
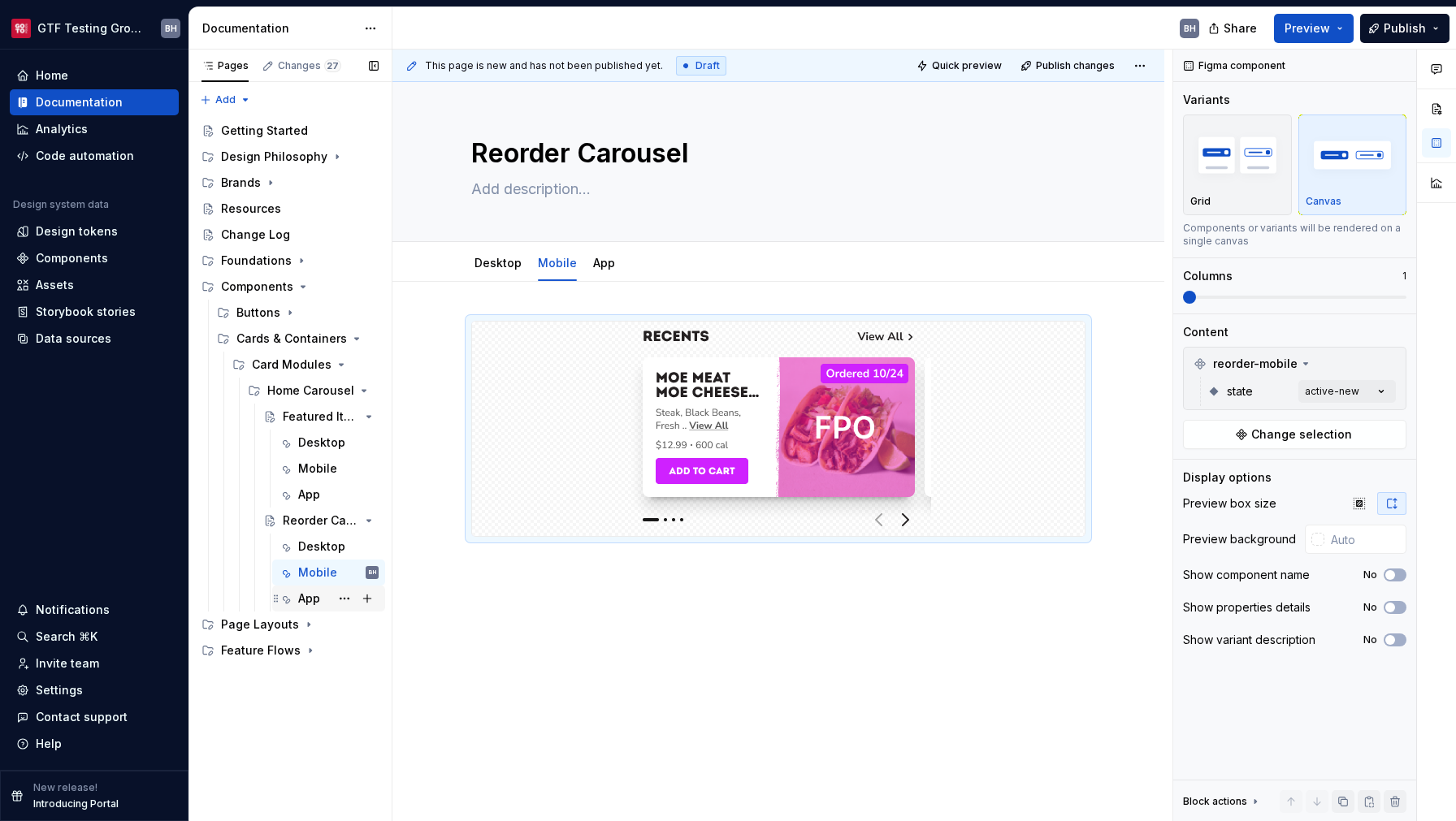
click at [299, 598] on div "App" at bounding box center [309, 598] width 22 height 16
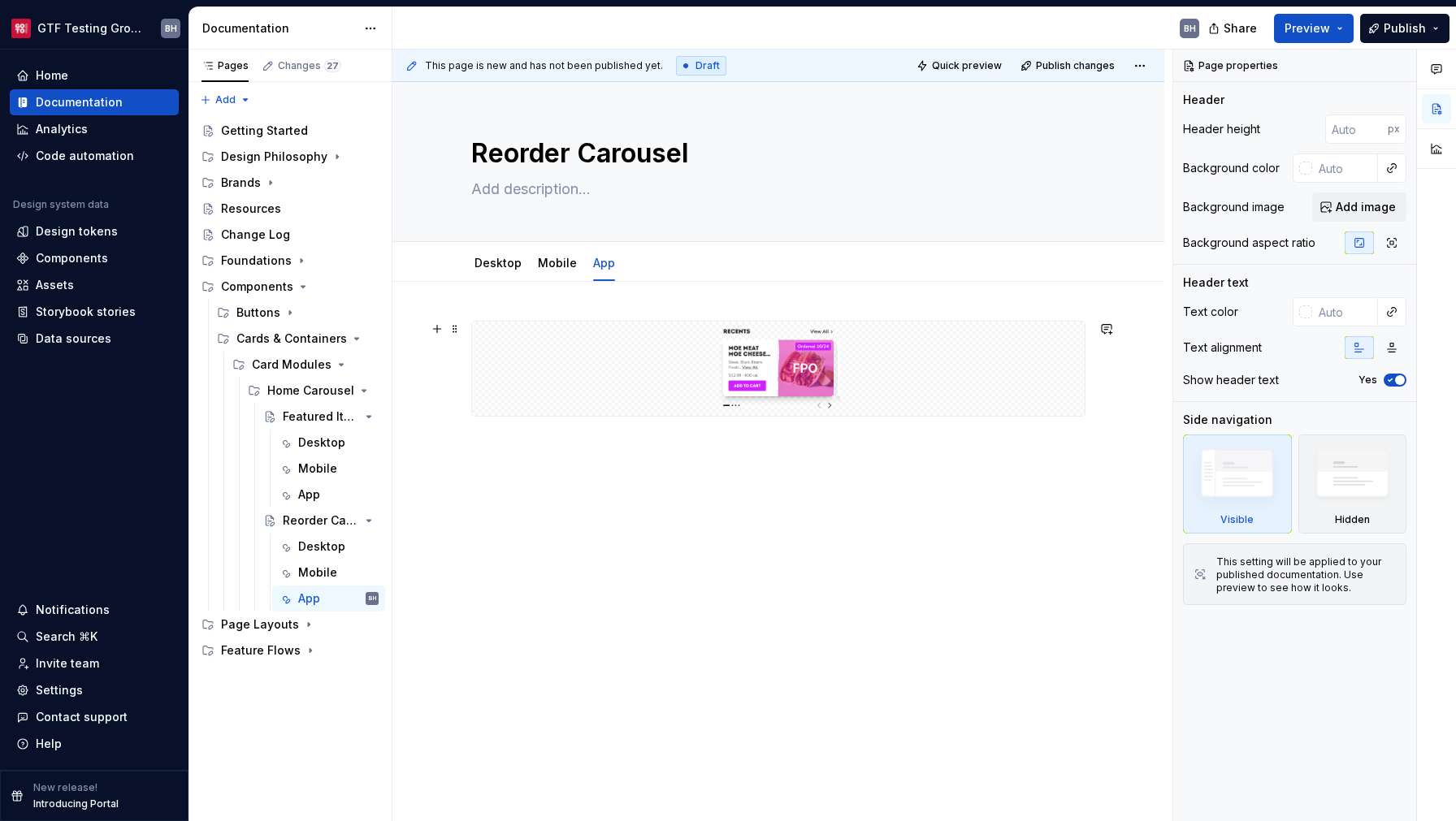
click at [927, 400] on img at bounding box center [778, 369] width 305 height 81
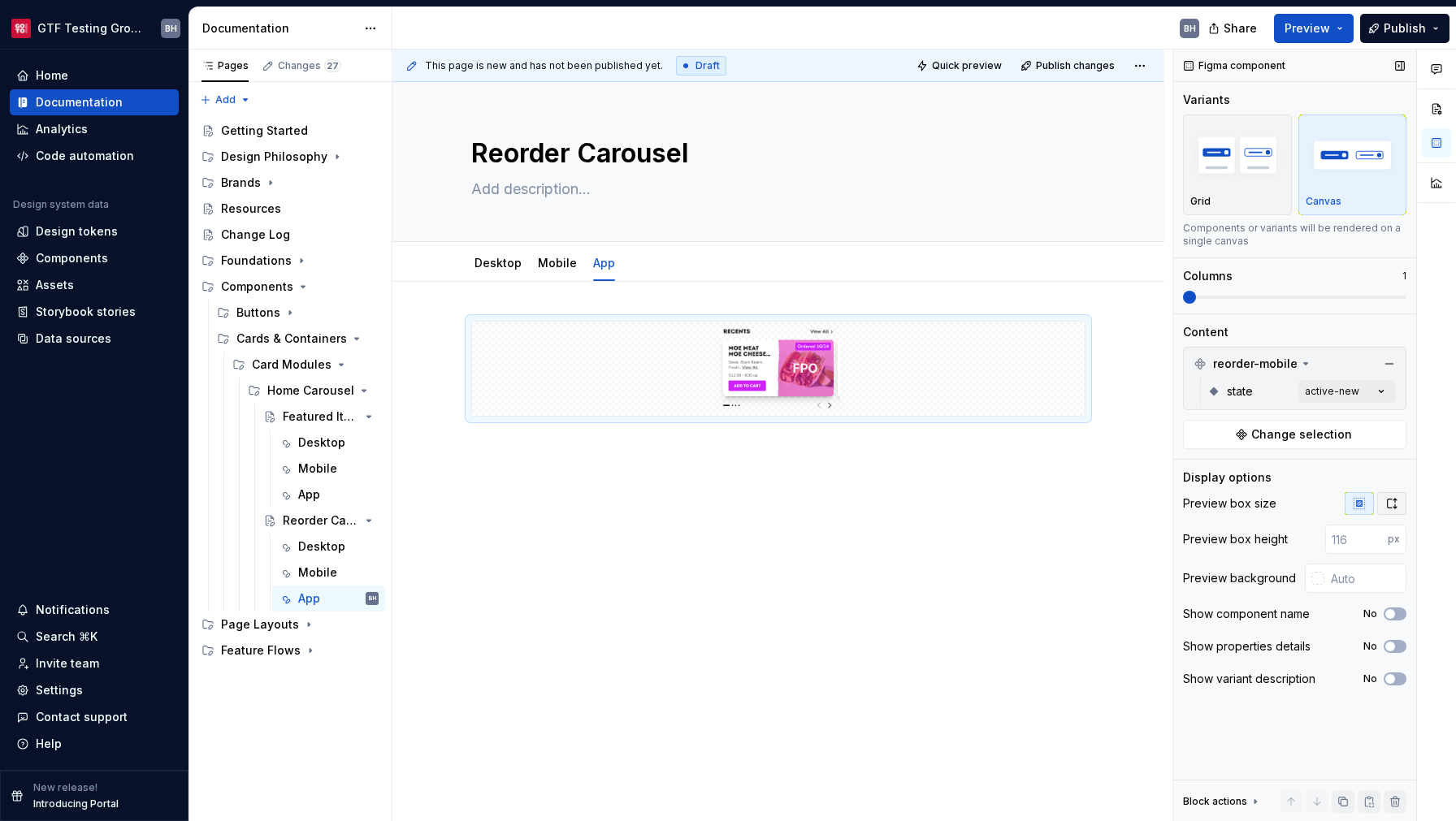
click at [1387, 505] on icon "button" at bounding box center [1391, 503] width 9 height 10
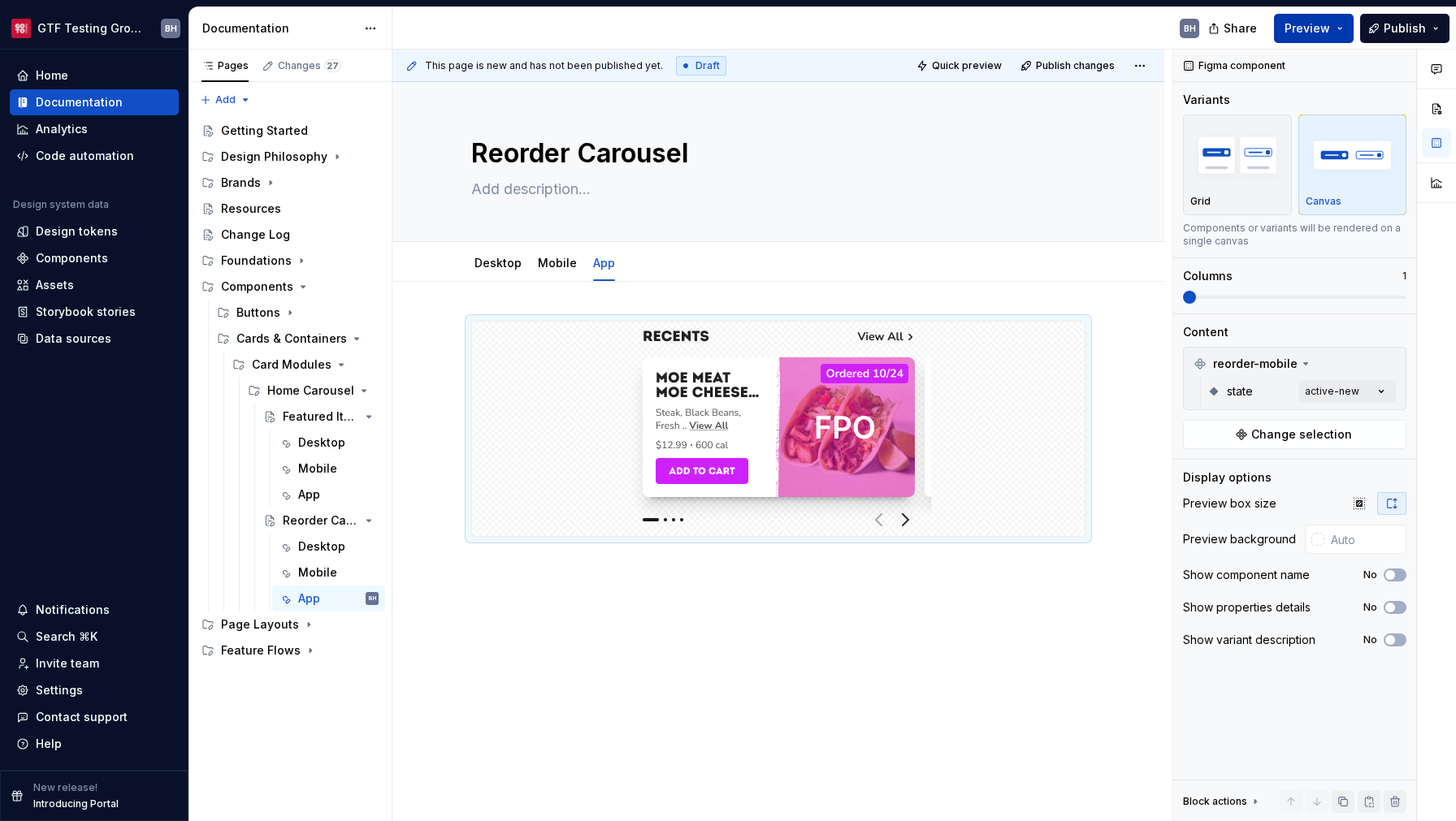
click at [1325, 29] on span "Preview" at bounding box center [1306, 28] width 46 height 16
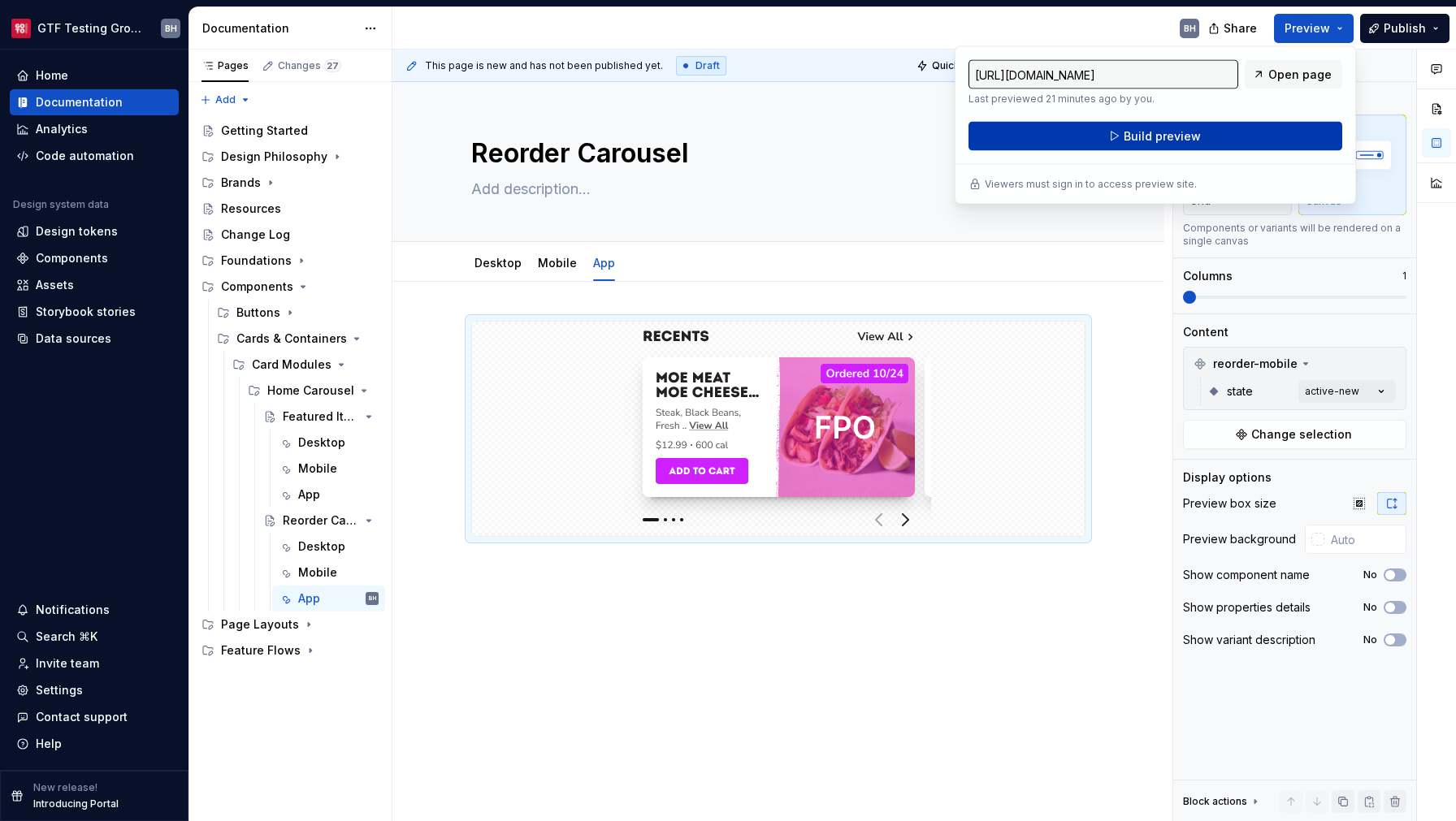
click at [1261, 137] on button "Build preview" at bounding box center [1155, 137] width 374 height 29
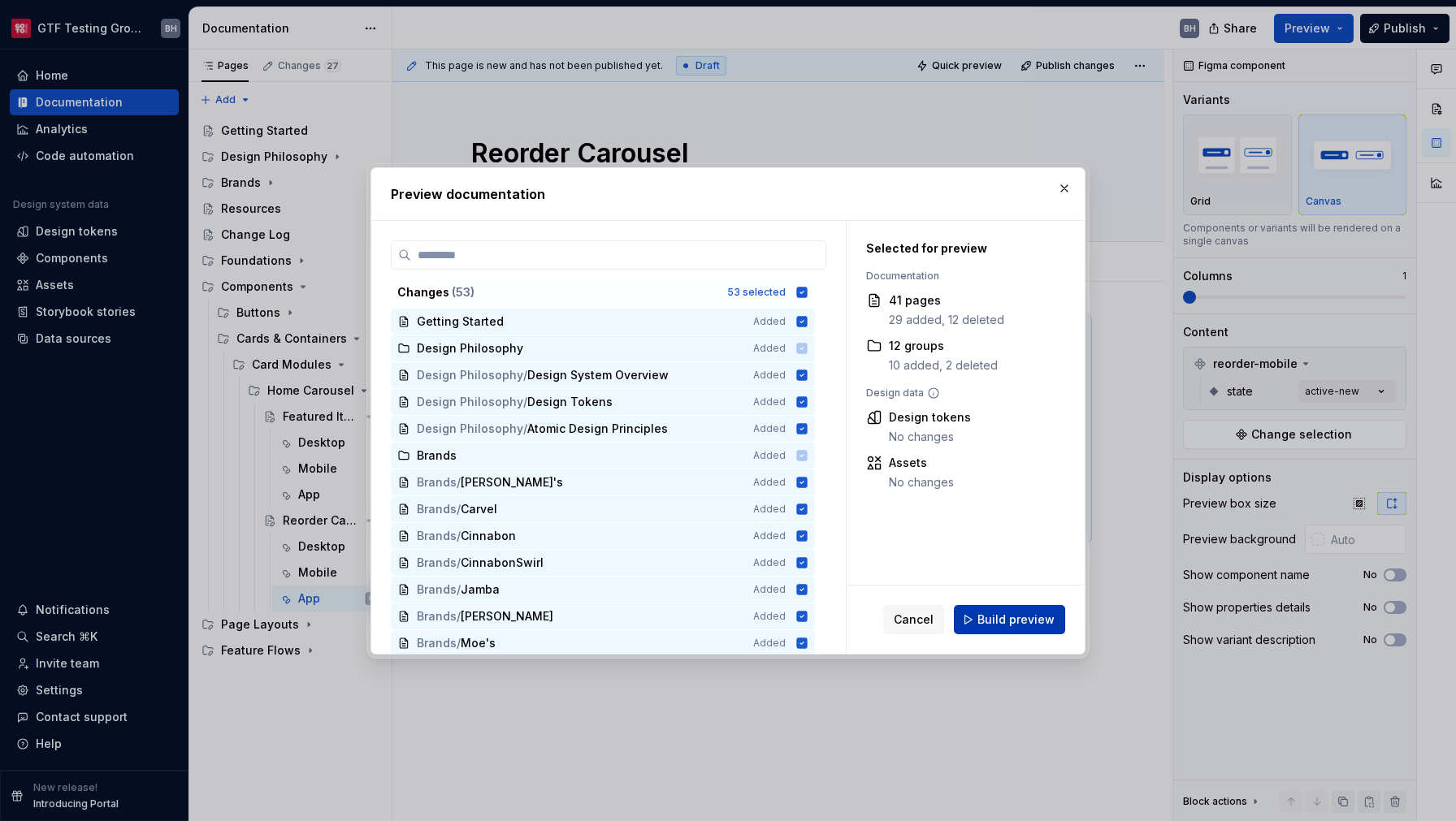
click at [991, 621] on span "Build preview" at bounding box center [1016, 620] width 77 height 16
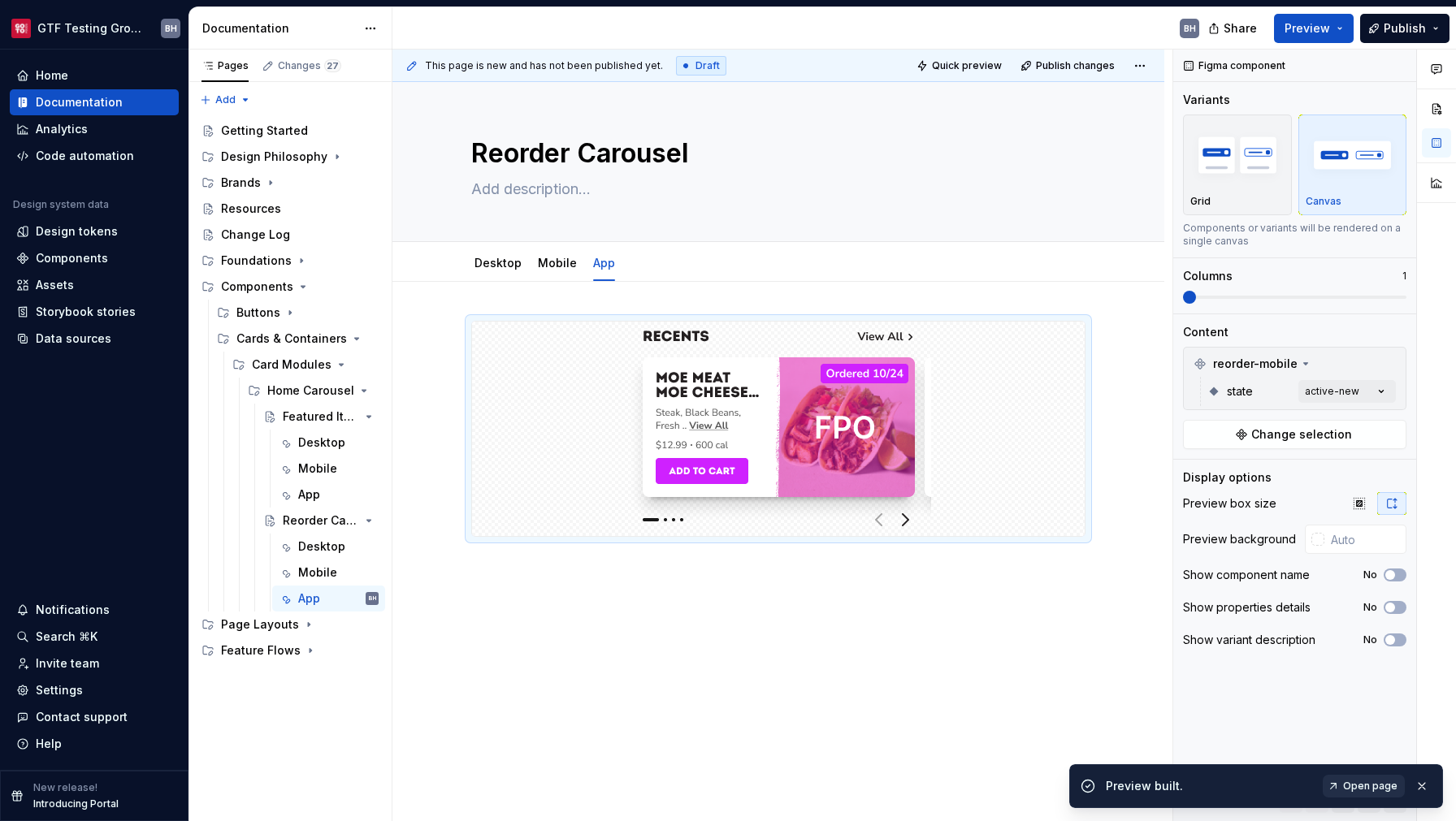
click at [1370, 787] on span "Open page" at bounding box center [1370, 785] width 54 height 13
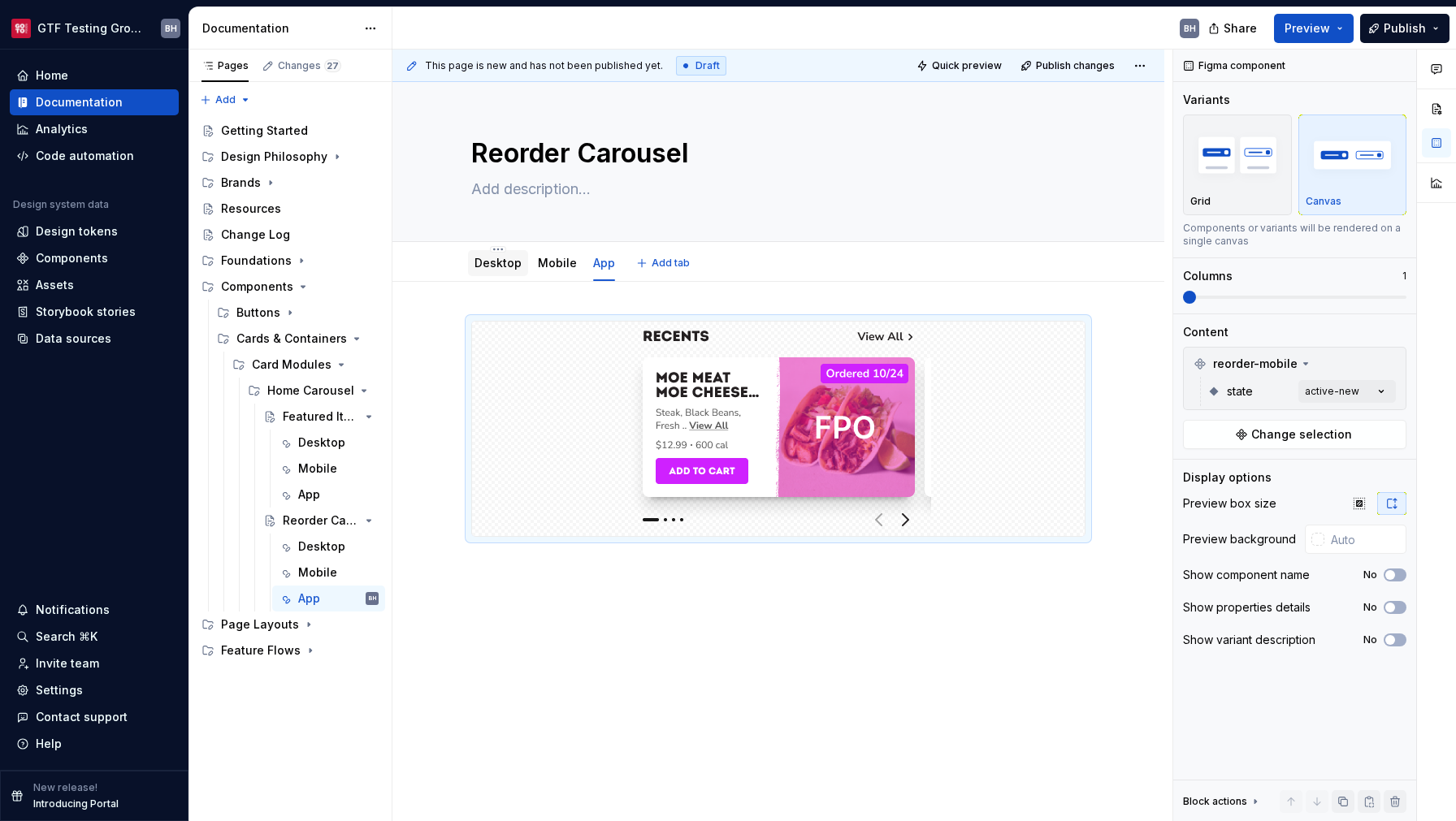
click at [498, 265] on link "Desktop" at bounding box center [498, 262] width 47 height 14
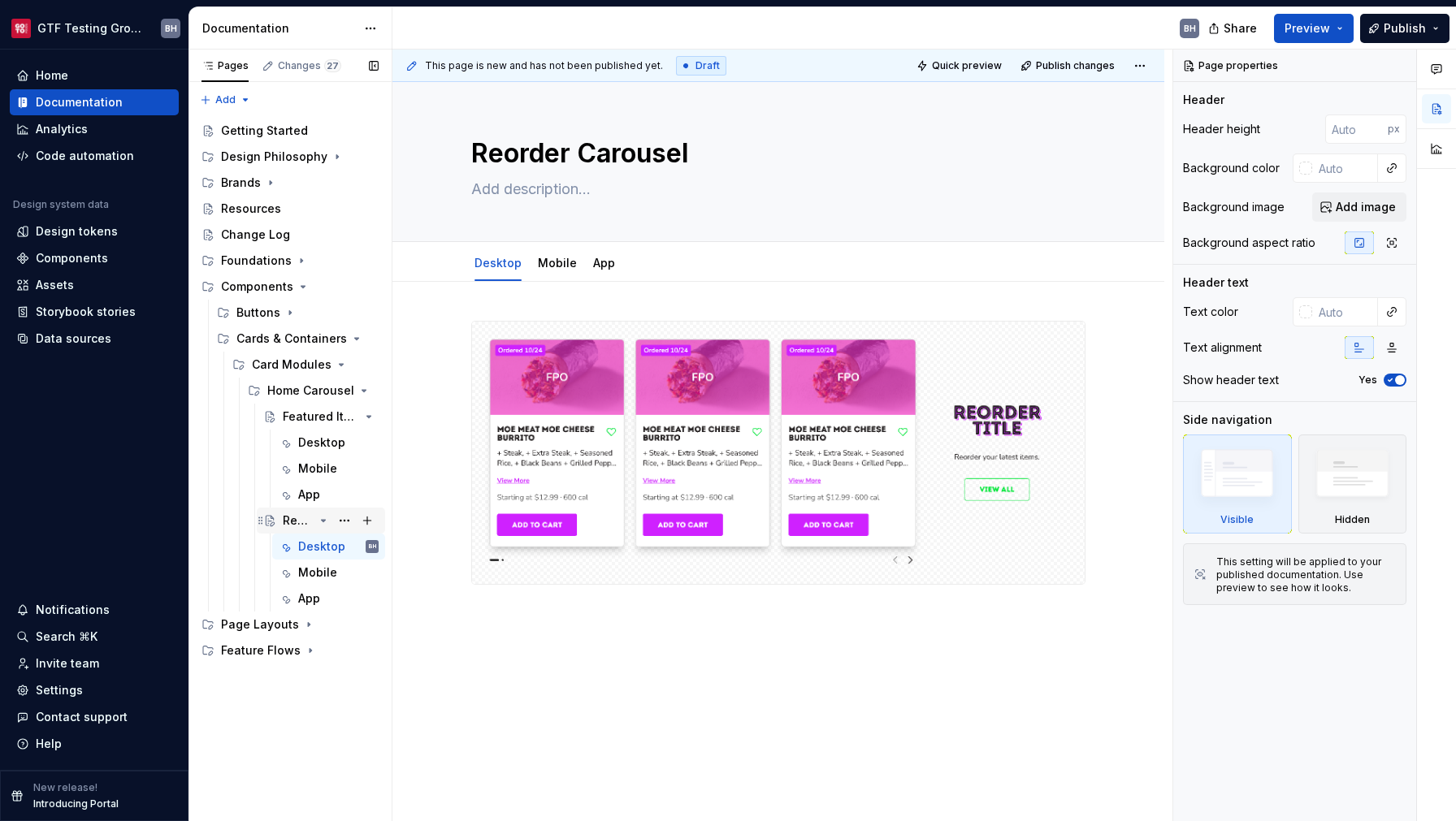
click at [324, 521] on icon "Page tree" at bounding box center [323, 521] width 4 height 2
click at [320, 418] on icon "Page tree" at bounding box center [322, 416] width 13 height 13
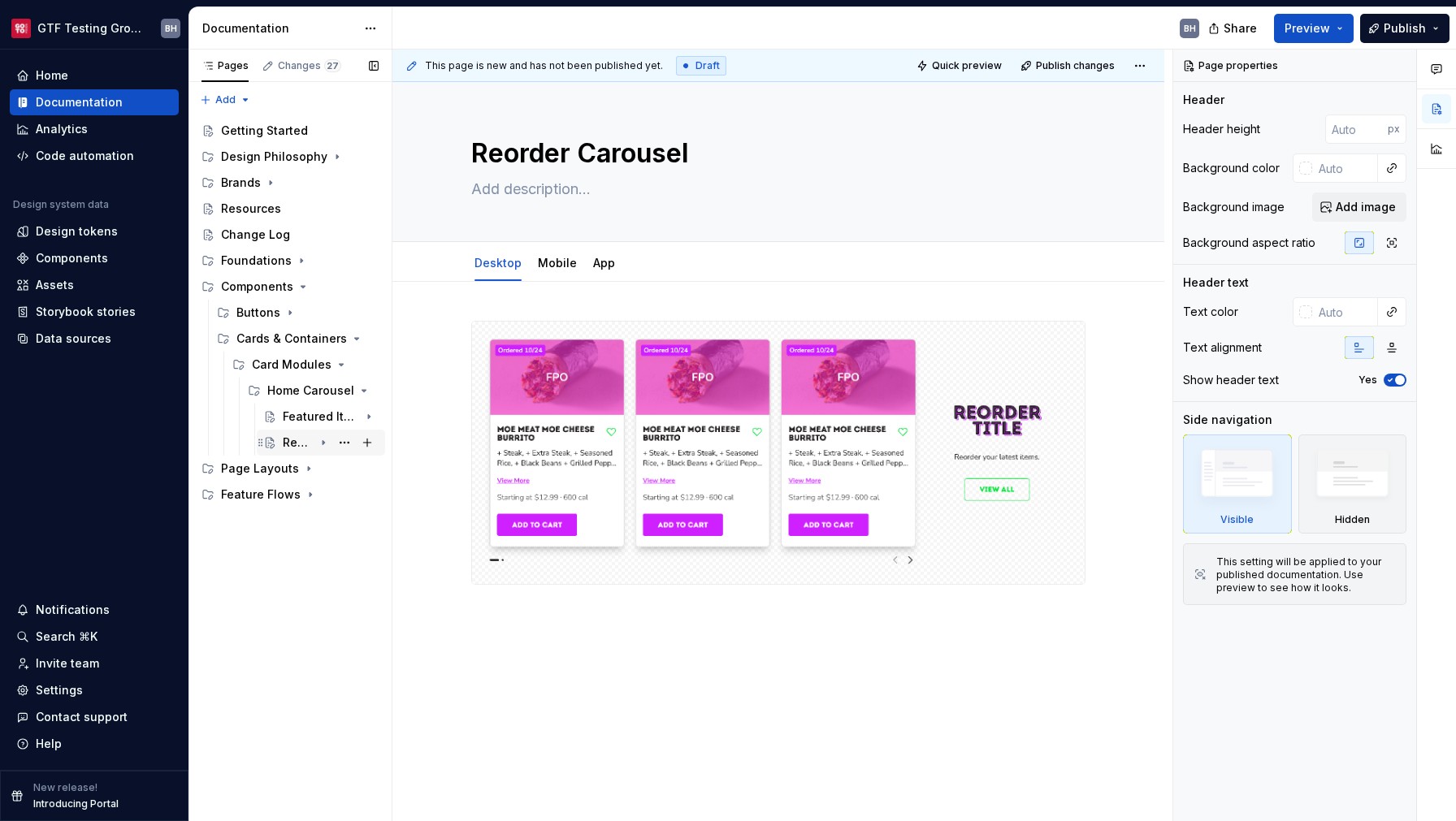
click at [304, 441] on div "Reorder Carousel" at bounding box center [298, 442] width 31 height 16
click at [546, 267] on link "Mobile" at bounding box center [557, 262] width 39 height 14
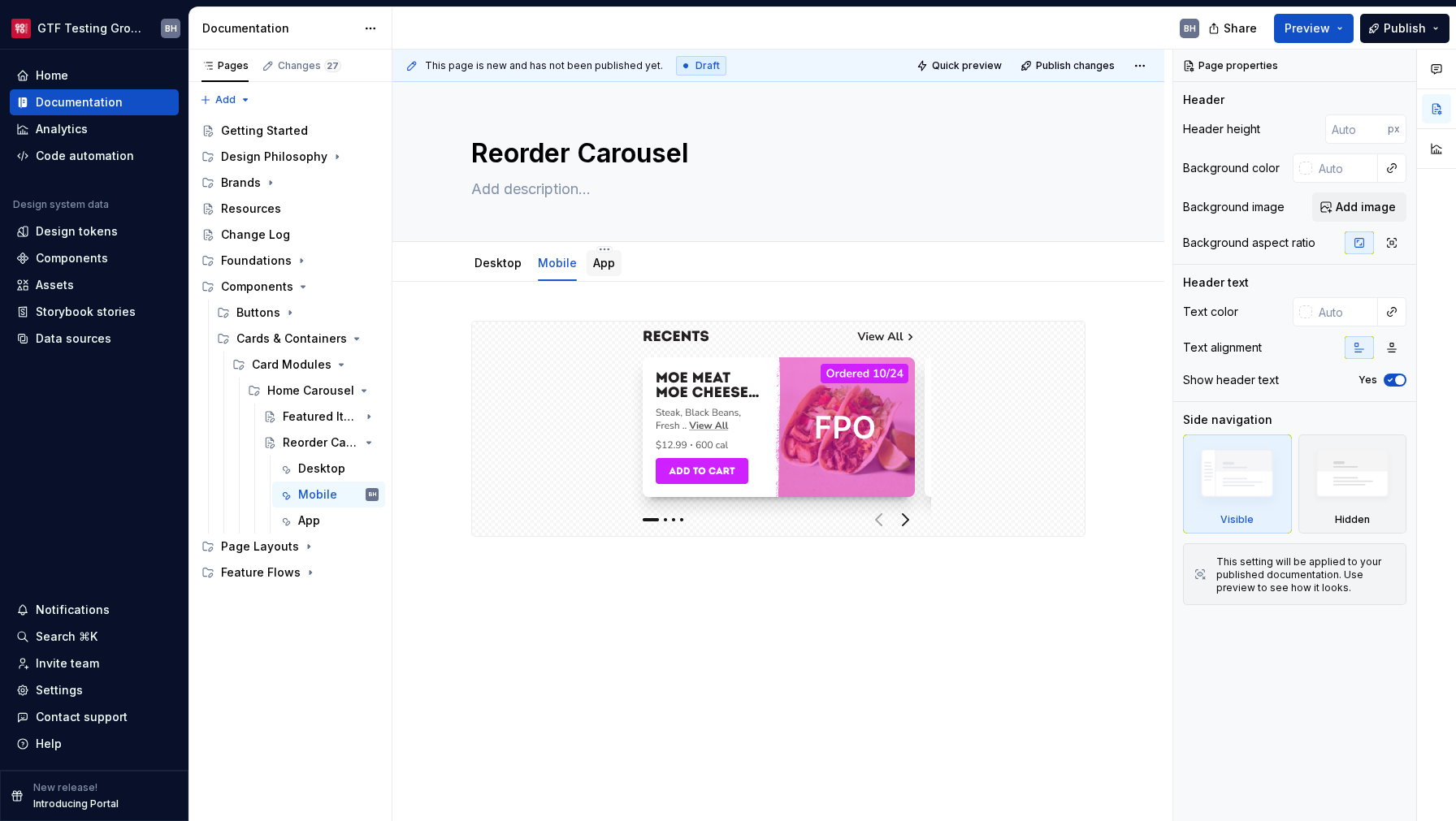
click at [607, 267] on link "App" at bounding box center [603, 262] width 22 height 14
click at [697, 344] on img at bounding box center [778, 429] width 305 height 201
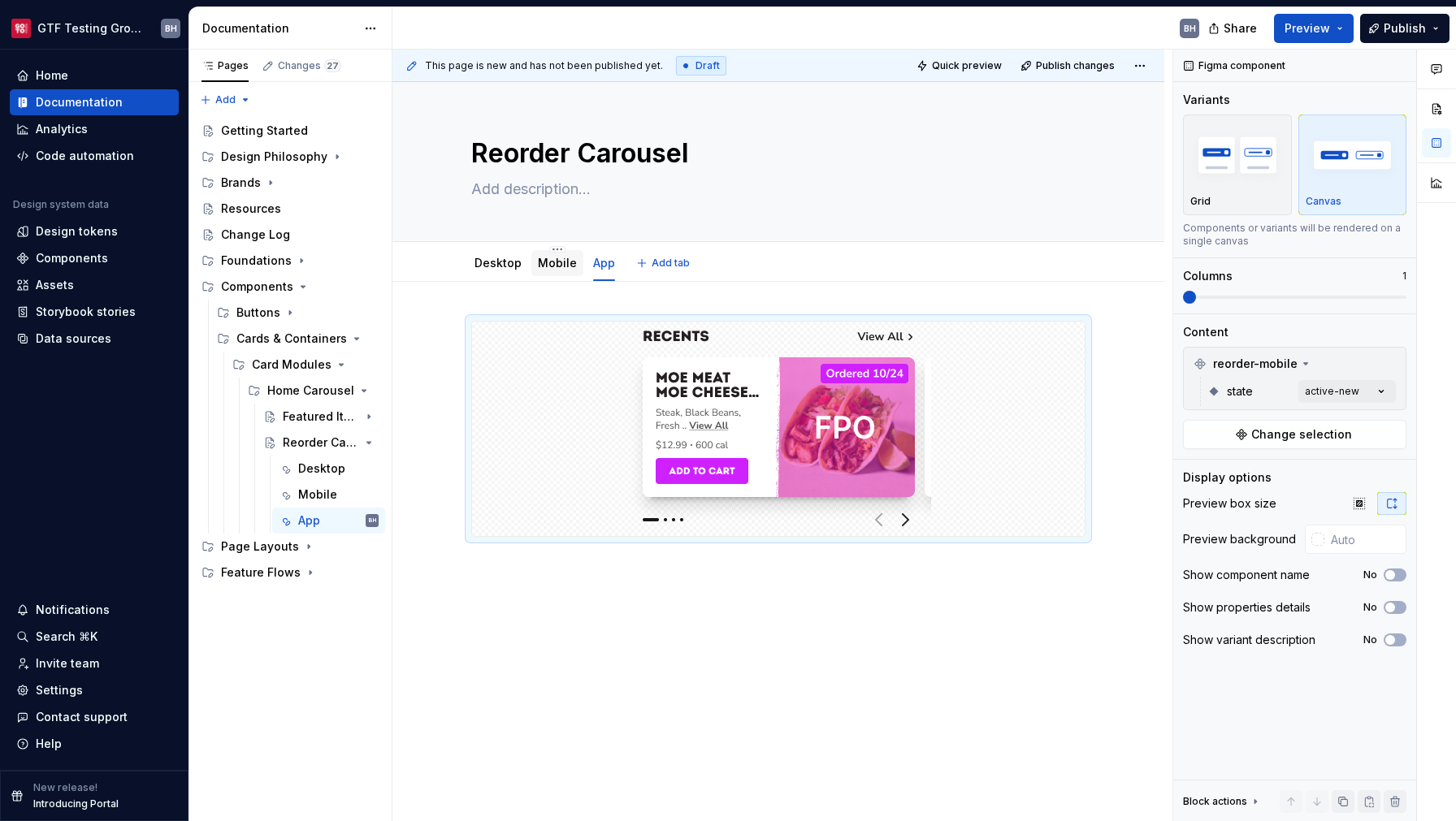
click at [560, 266] on link "Mobile" at bounding box center [557, 262] width 39 height 14
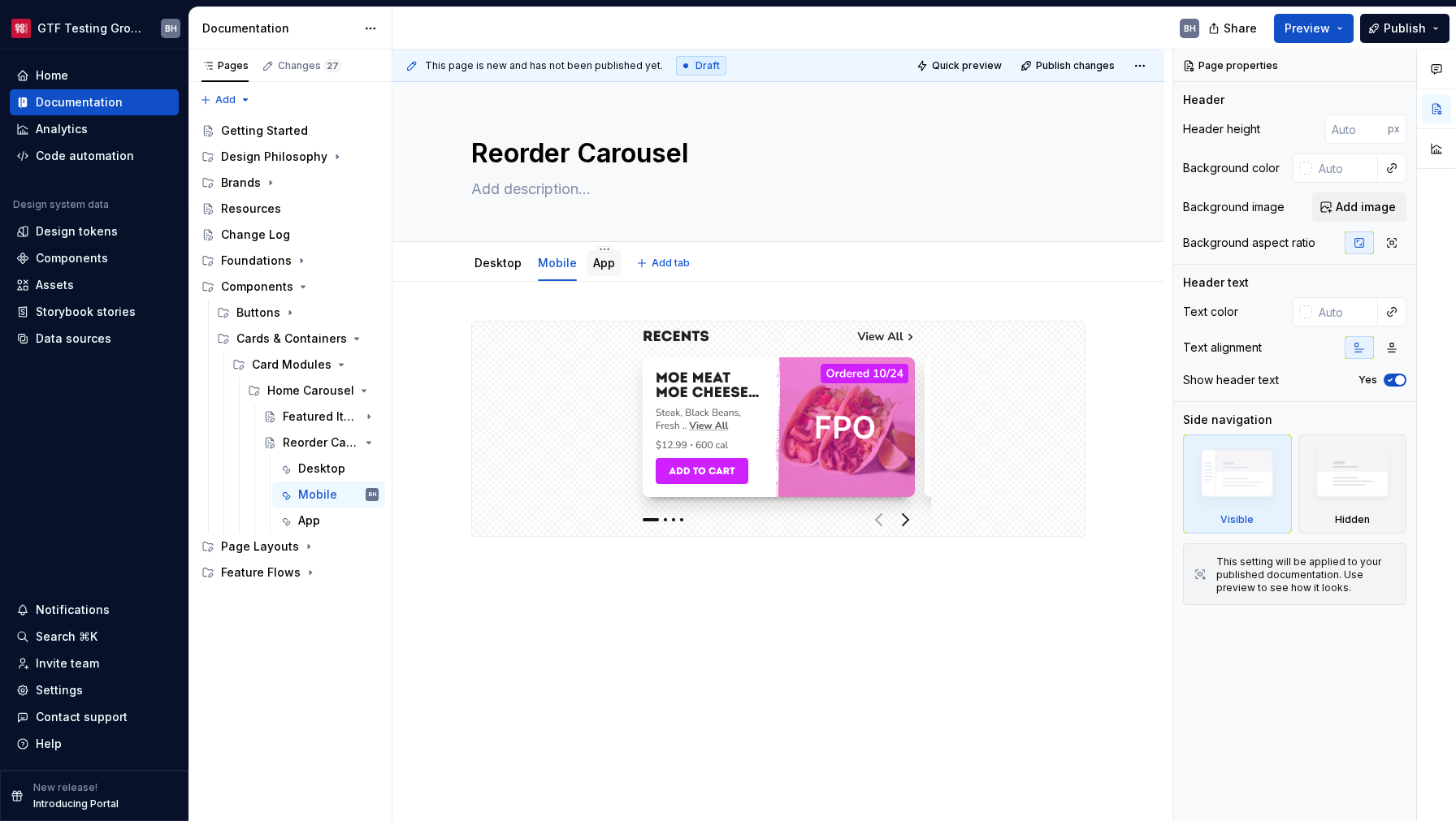
click at [603, 270] on link "App" at bounding box center [603, 262] width 22 height 14
click at [289, 313] on icon "Page tree" at bounding box center [290, 313] width 2 height 4
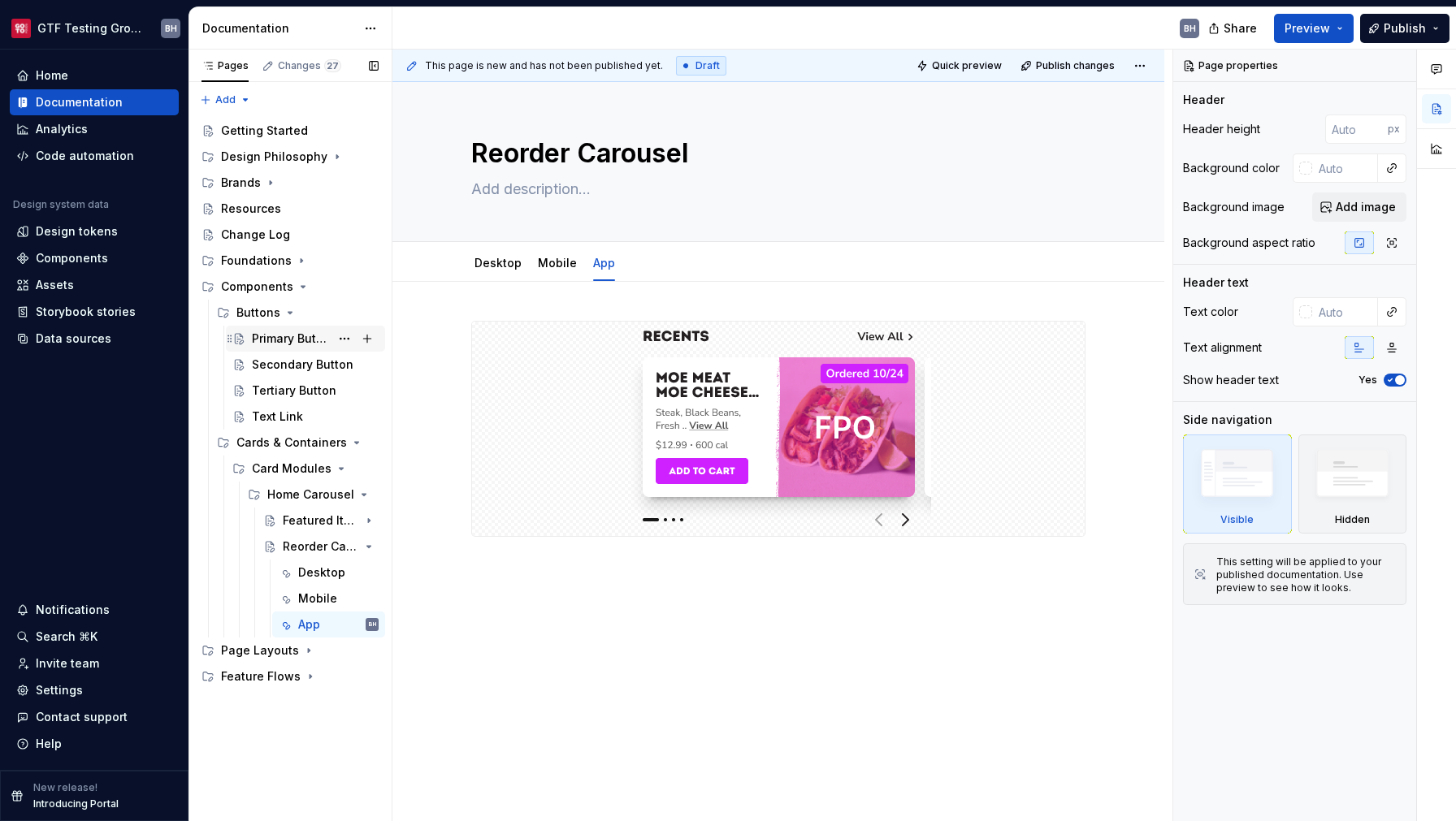
click at [290, 341] on div "Primary Button" at bounding box center [290, 338] width 78 height 16
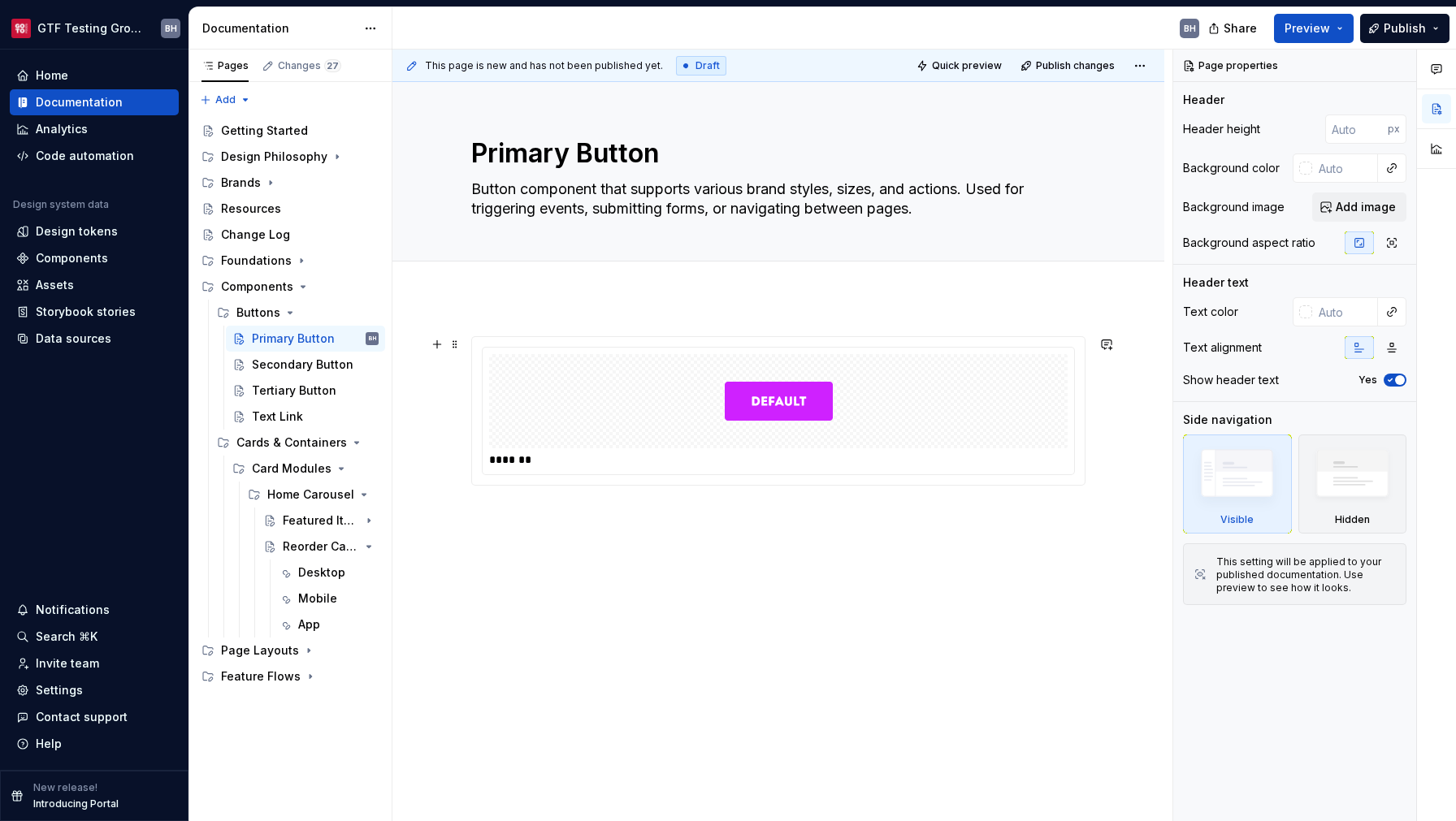
click at [635, 369] on div at bounding box center [777, 401] width 578 height 94
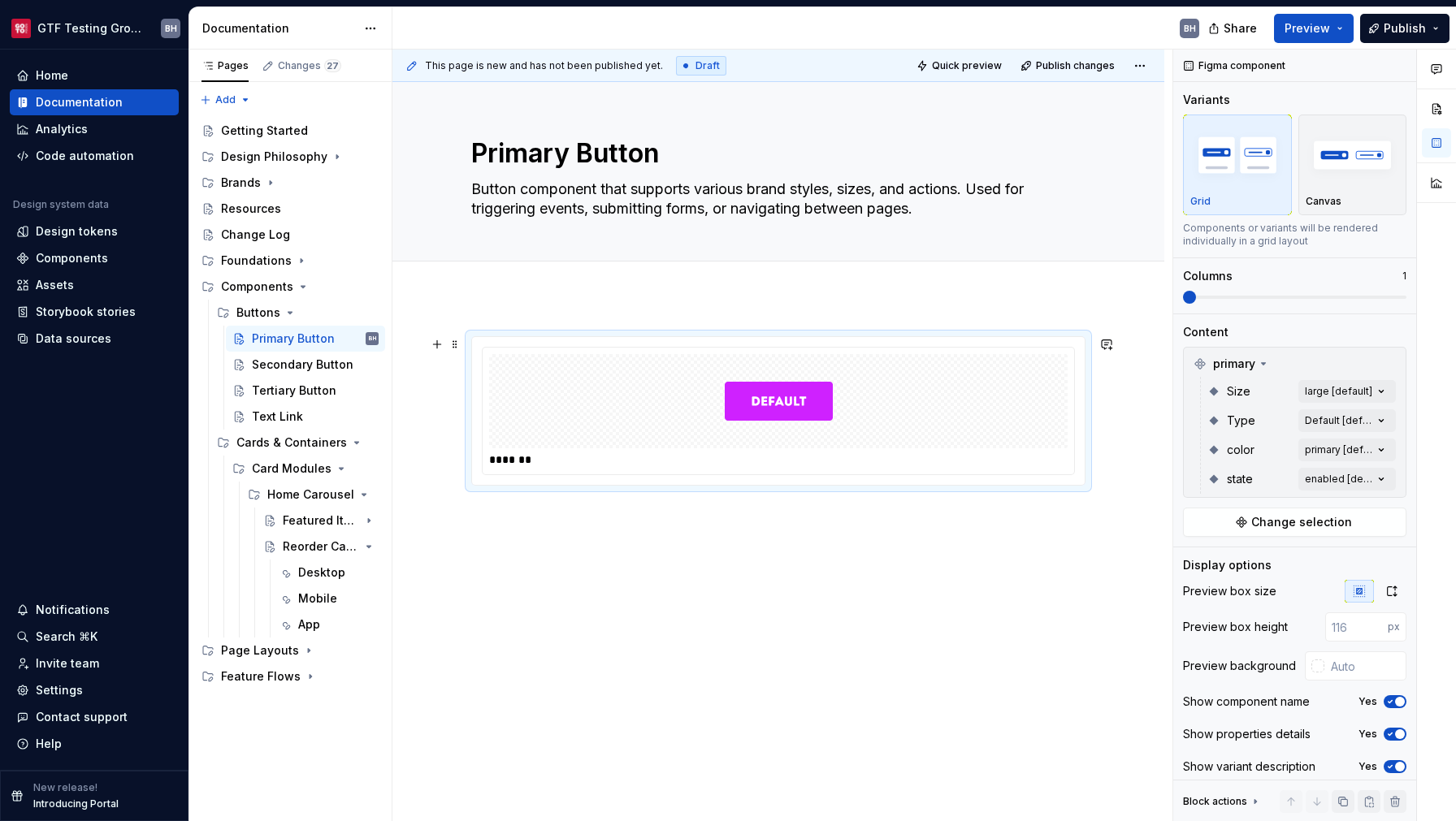
type textarea "*"
click at [555, 557] on div "*******" at bounding box center [777, 524] width 772 height 454
click at [463, 522] on div "*******" at bounding box center [777, 524] width 772 height 454
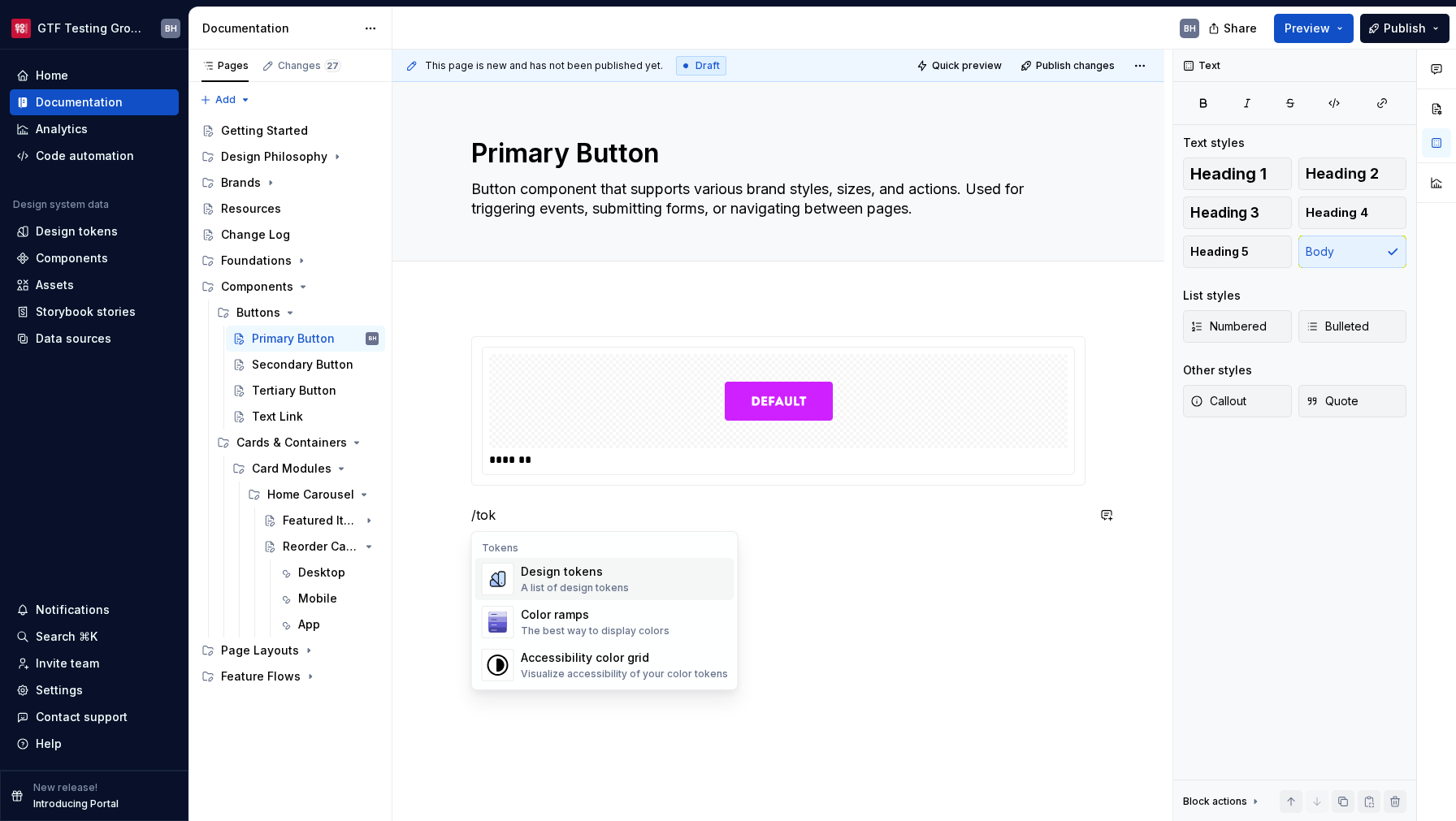
click at [575, 584] on div "A list of design tokens" at bounding box center [575, 588] width 108 height 13
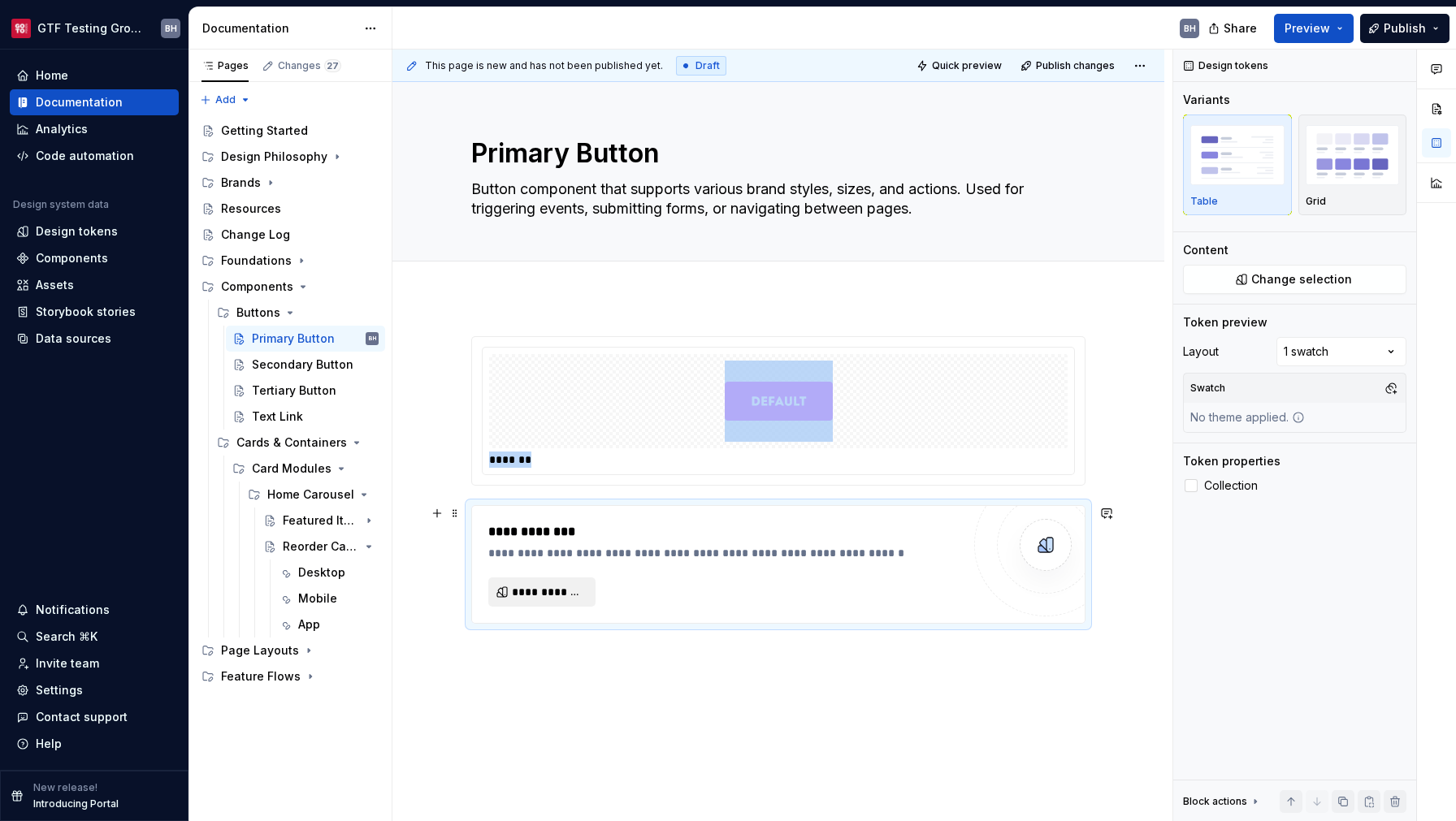
click at [558, 593] on span "**********" at bounding box center [549, 592] width 74 height 16
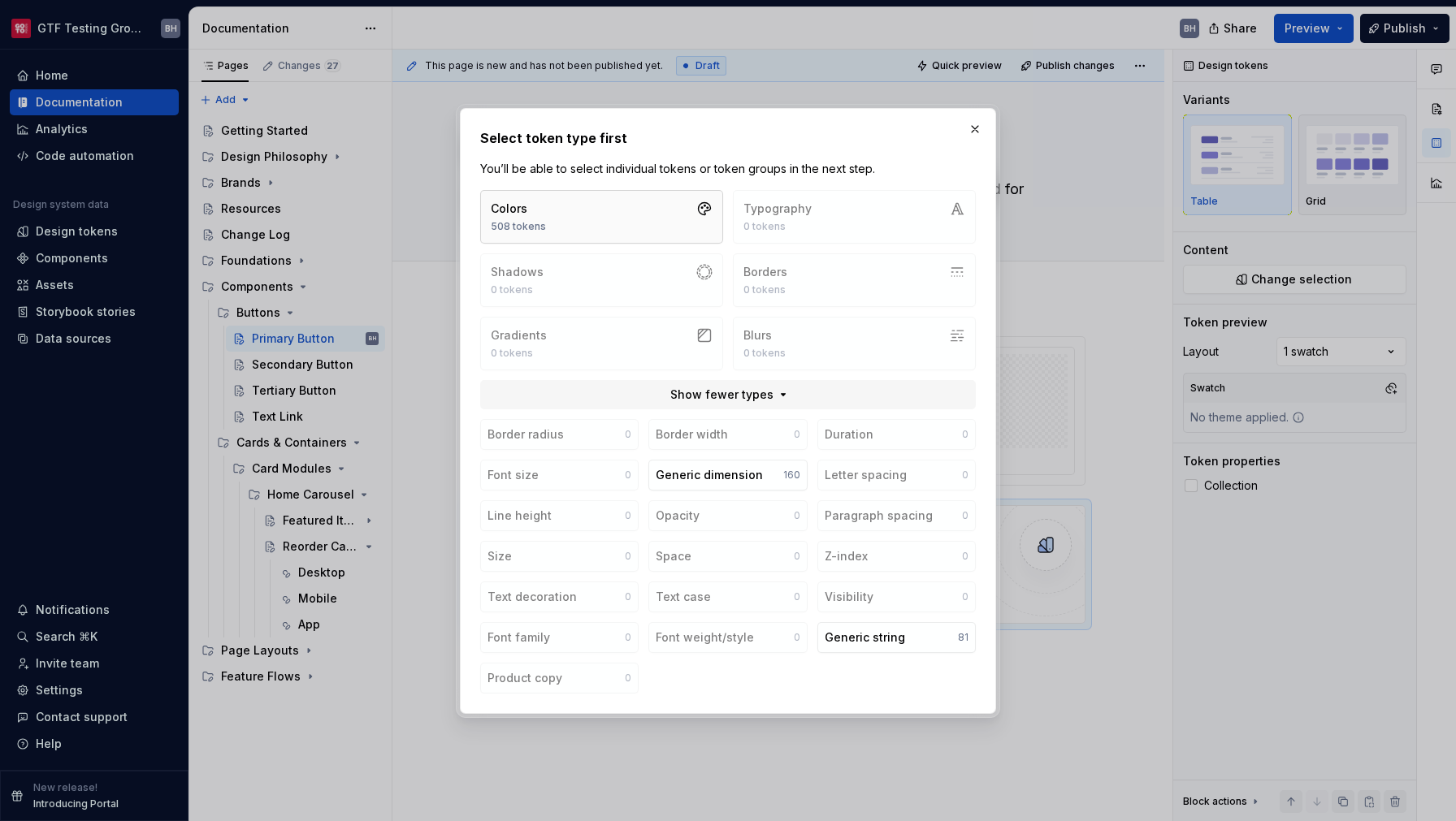
click at [563, 215] on button "Colors 508 tokens" at bounding box center [601, 216] width 243 height 53
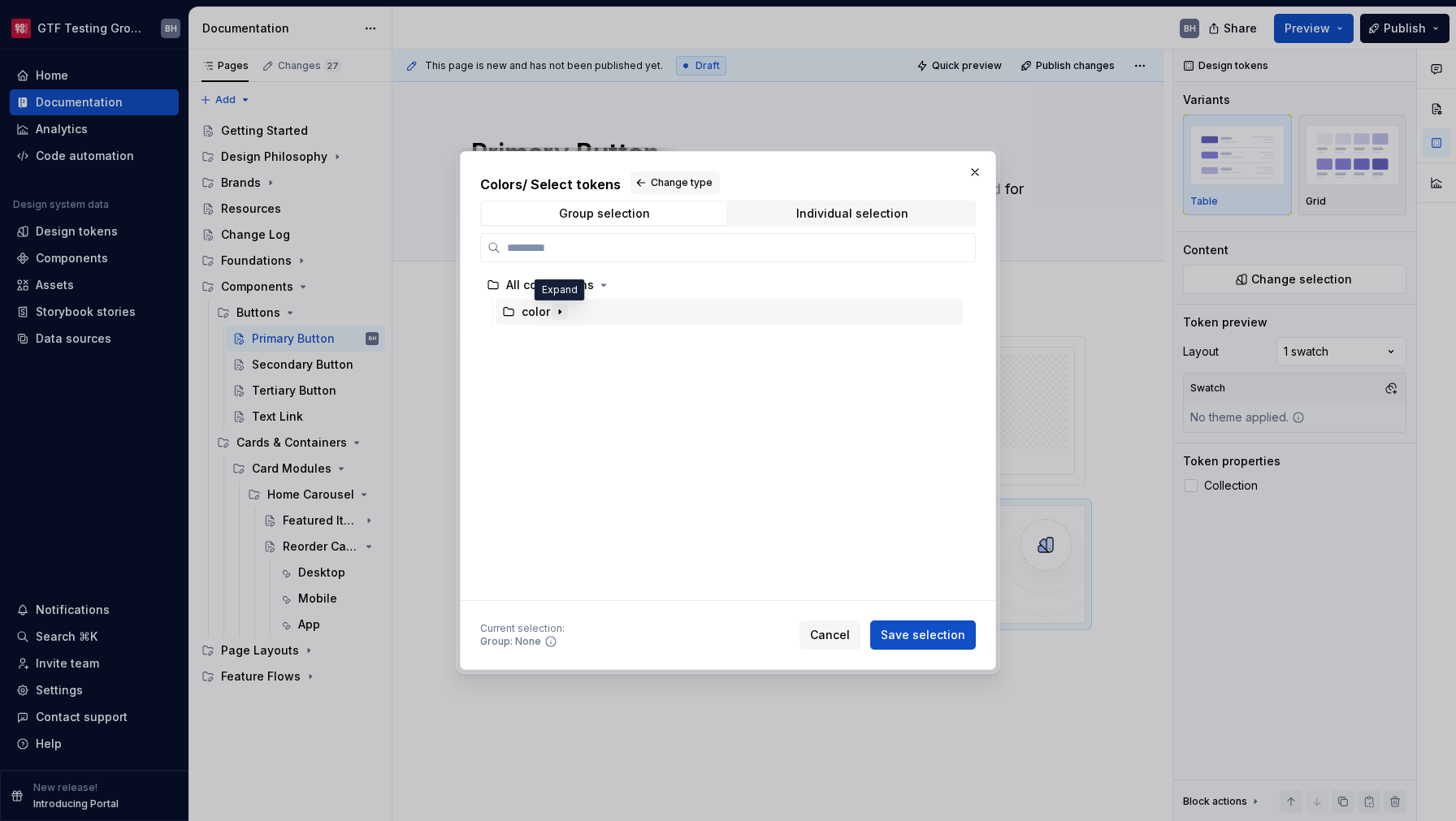
click at [560, 312] on icon "button" at bounding box center [560, 312] width 2 height 4
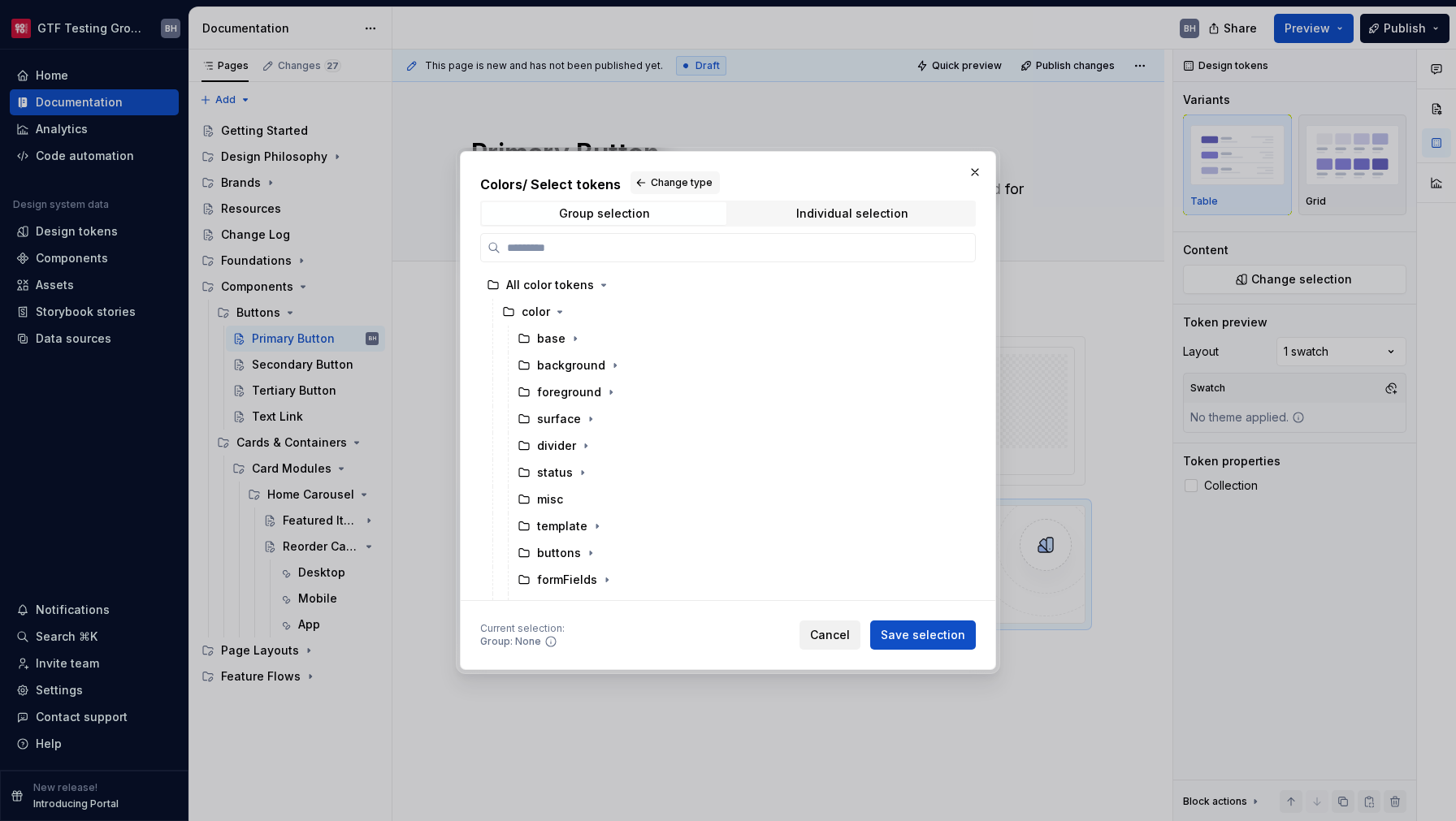
click at [827, 633] on span "Cancel" at bounding box center [830, 635] width 40 height 16
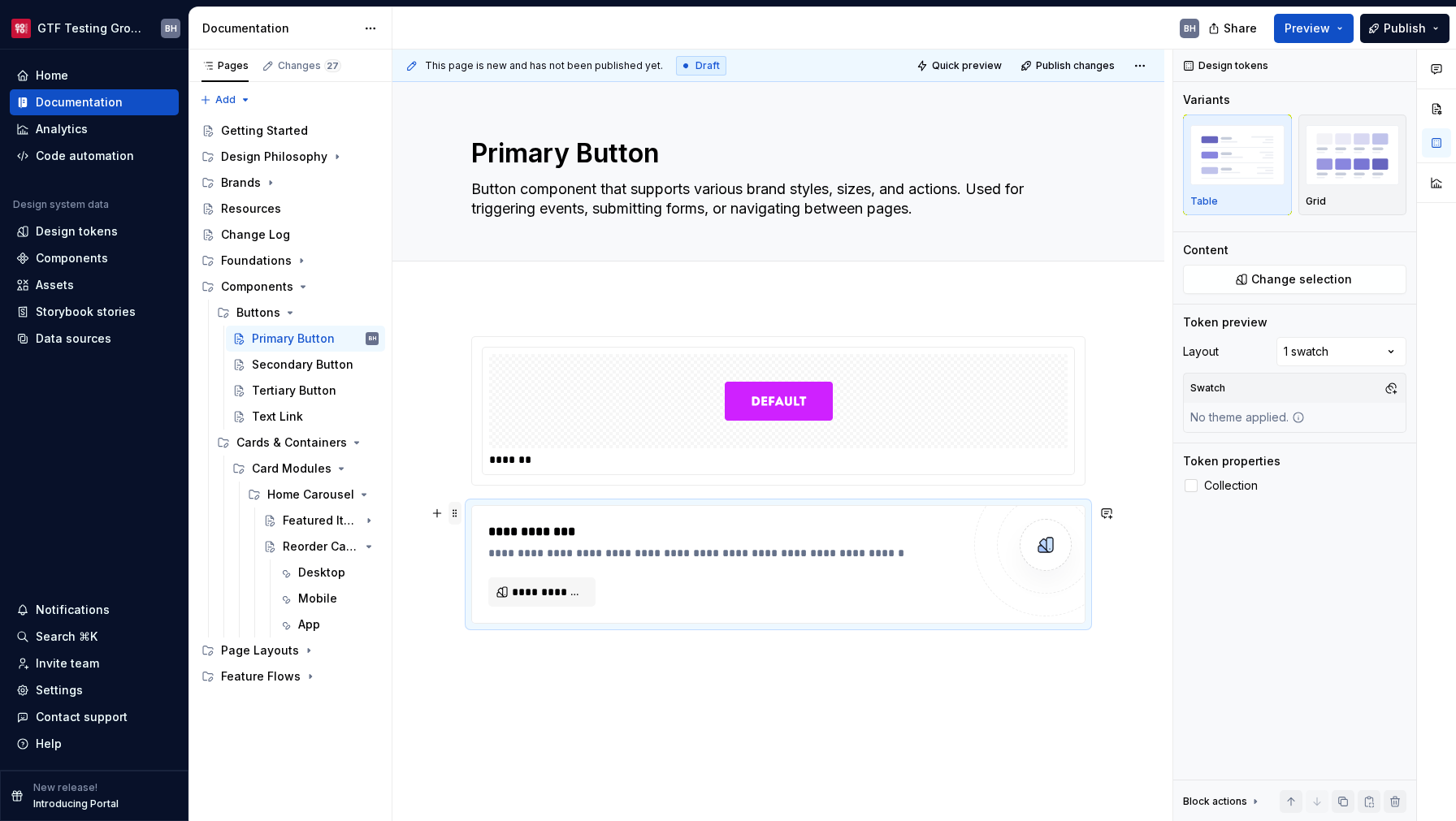
click at [453, 513] on span at bounding box center [454, 513] width 13 height 22
click at [488, 654] on div "Delete" at bounding box center [531, 661] width 106 height 16
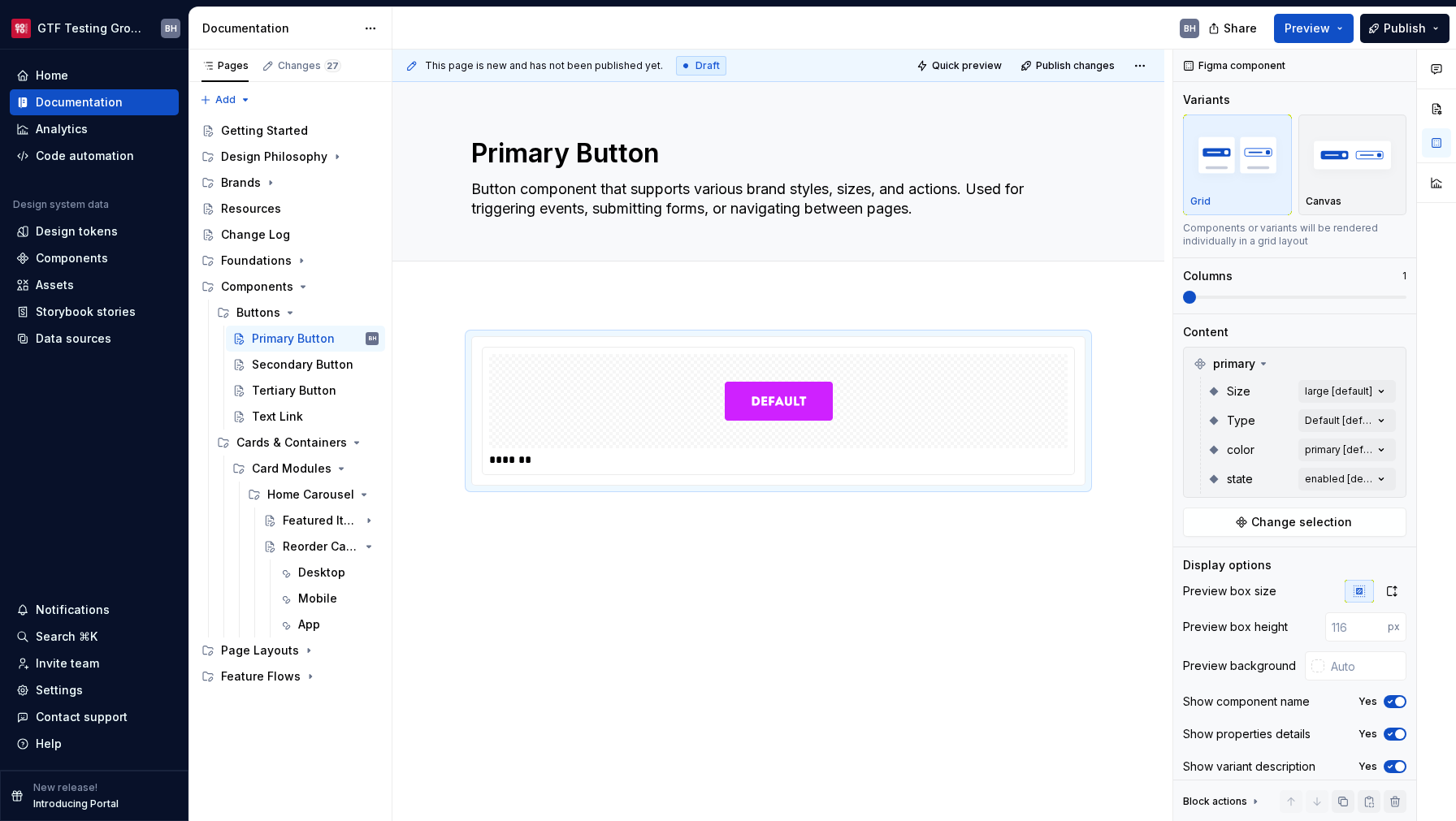
click at [592, 600] on div "*******" at bounding box center [777, 524] width 772 height 454
click at [343, 443] on button "Page tree" at bounding box center [344, 442] width 22 height 22
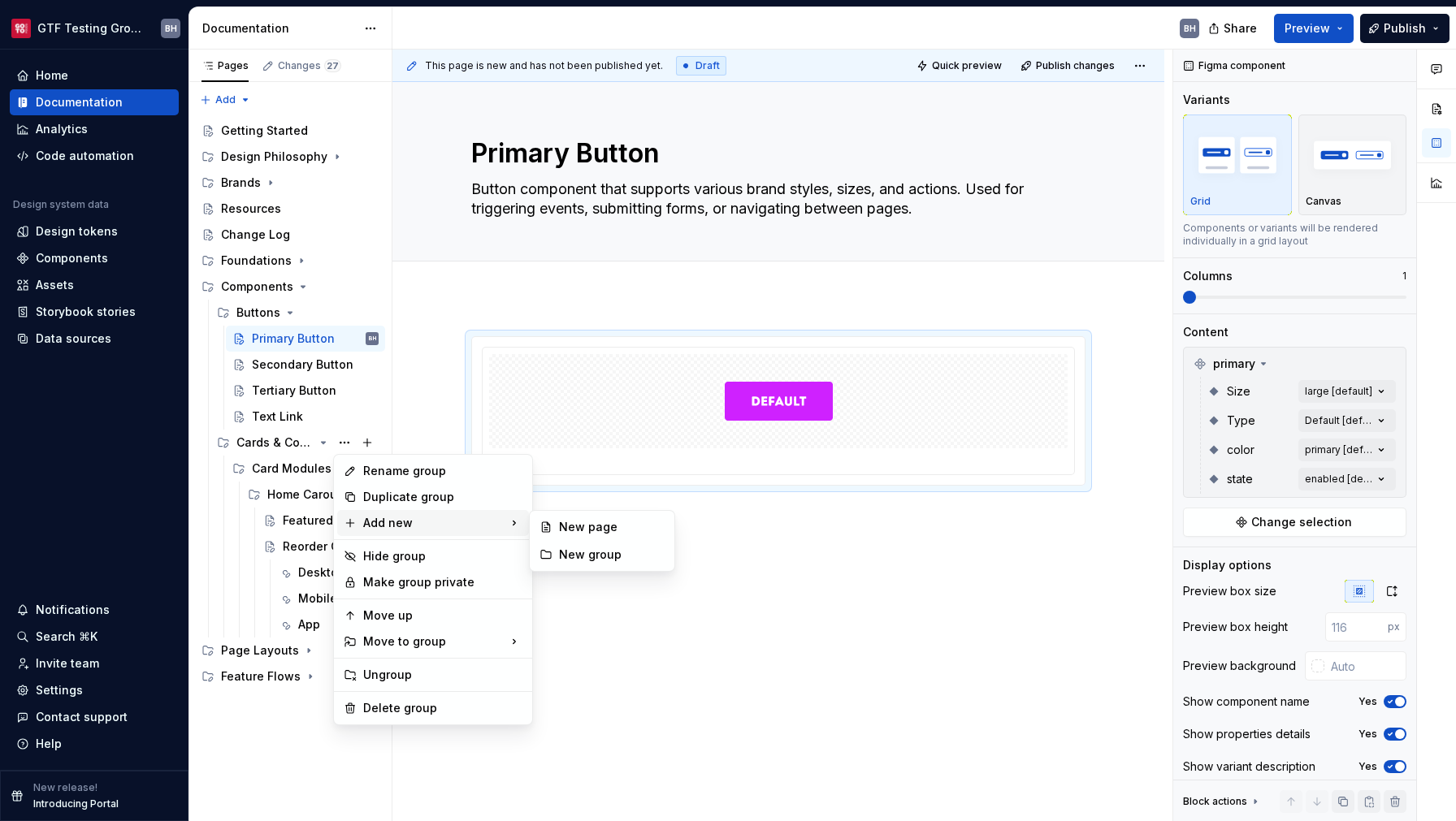
click at [695, 539] on html "GTF Testing Grounds BH Home Documentation Analytics Code automation Design syst…" at bounding box center [728, 410] width 1456 height 821
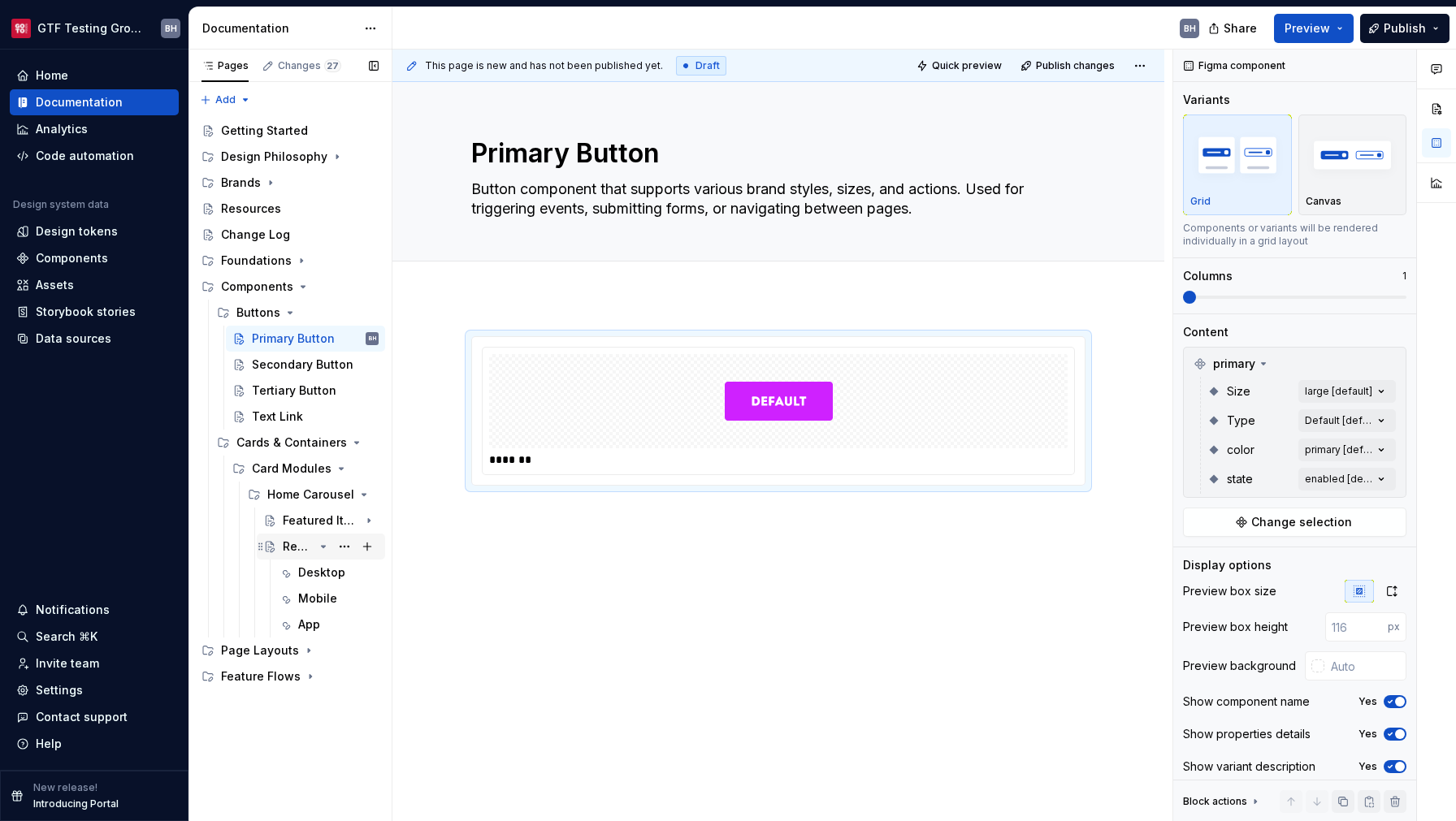
click at [316, 549] on div "Reorder Carousel" at bounding box center [330, 546] width 96 height 22
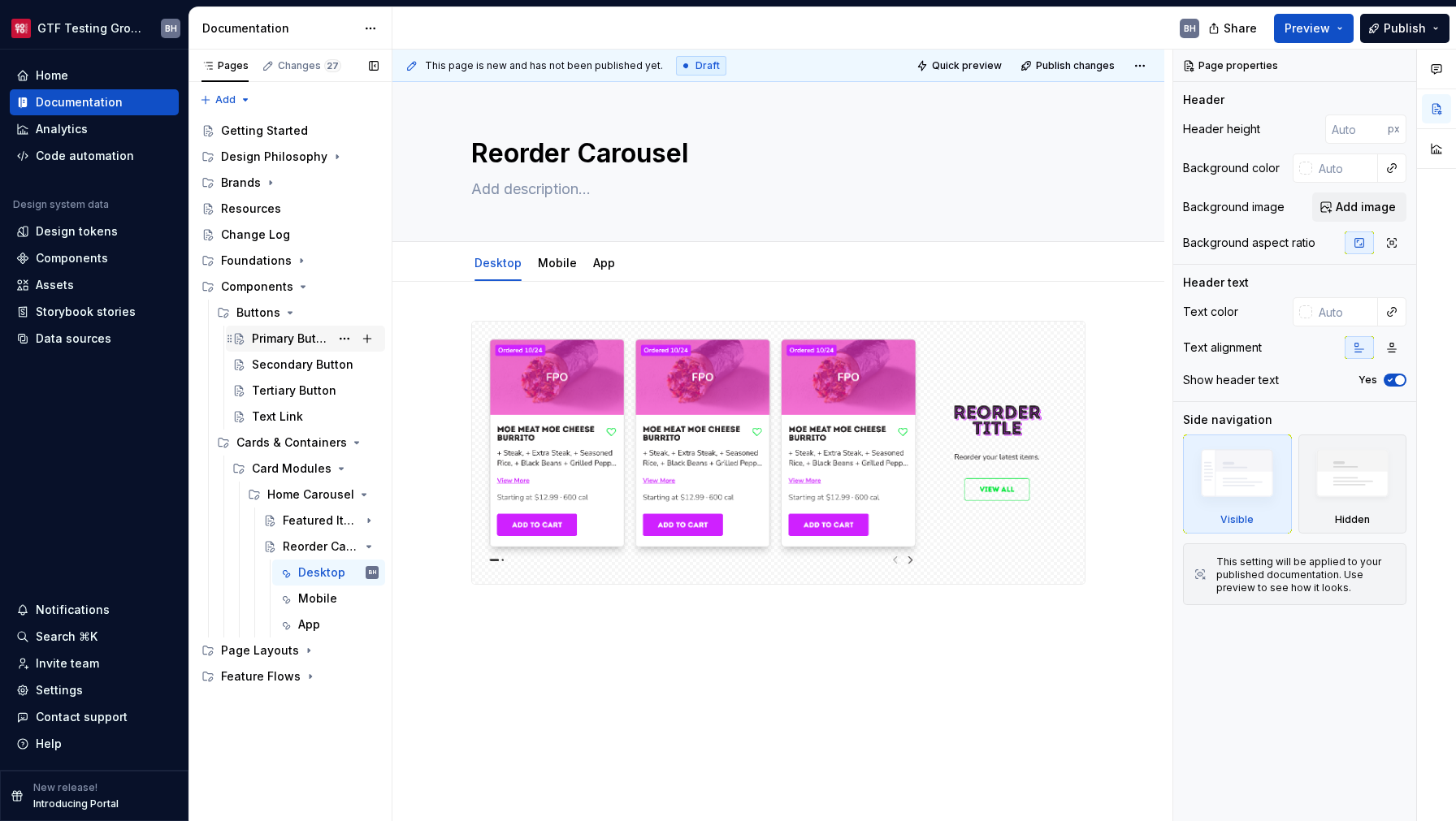
click at [285, 333] on div "Primary Button" at bounding box center [290, 338] width 78 height 16
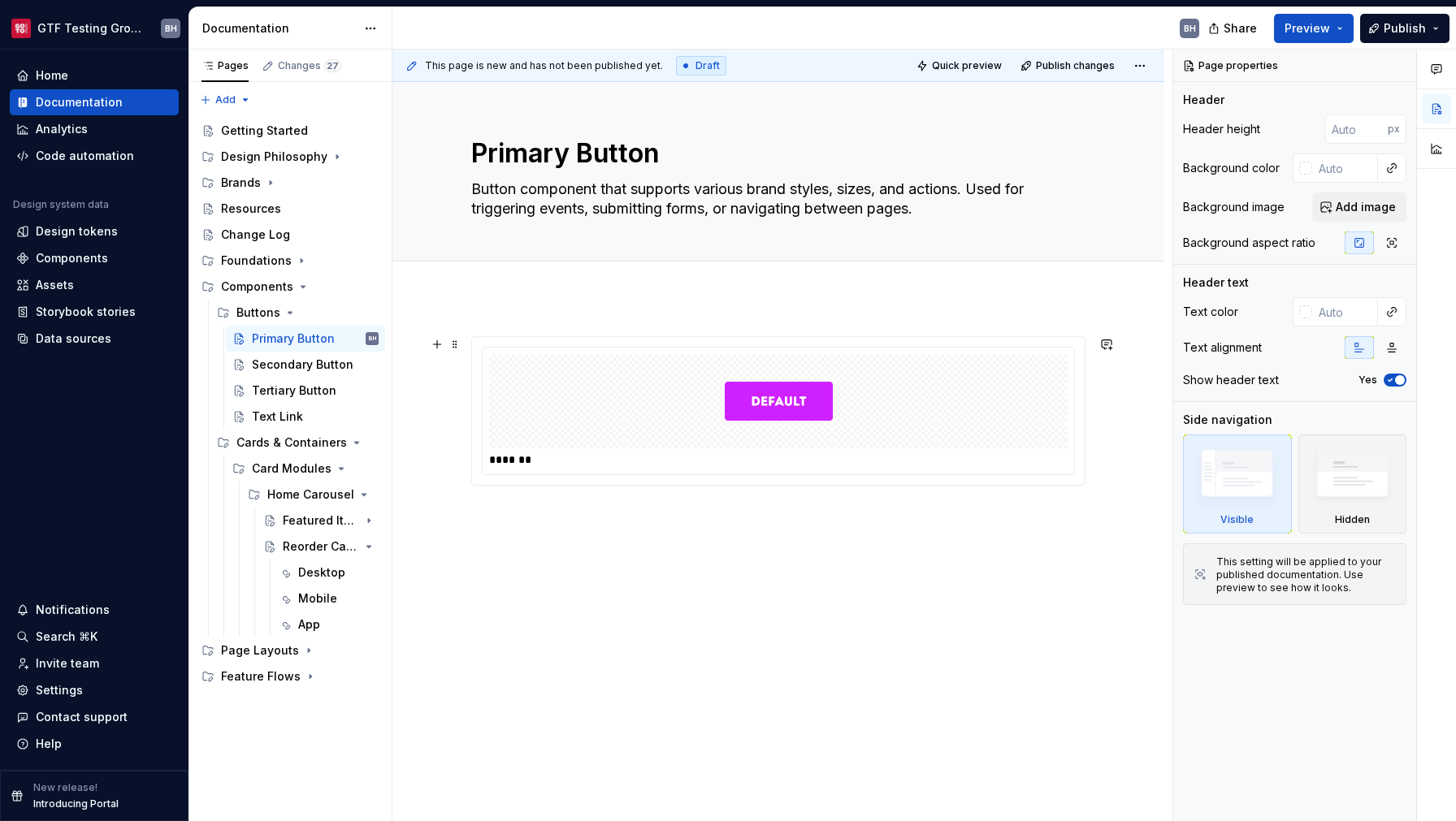
click at [600, 478] on div "*******" at bounding box center [777, 410] width 613 height 148
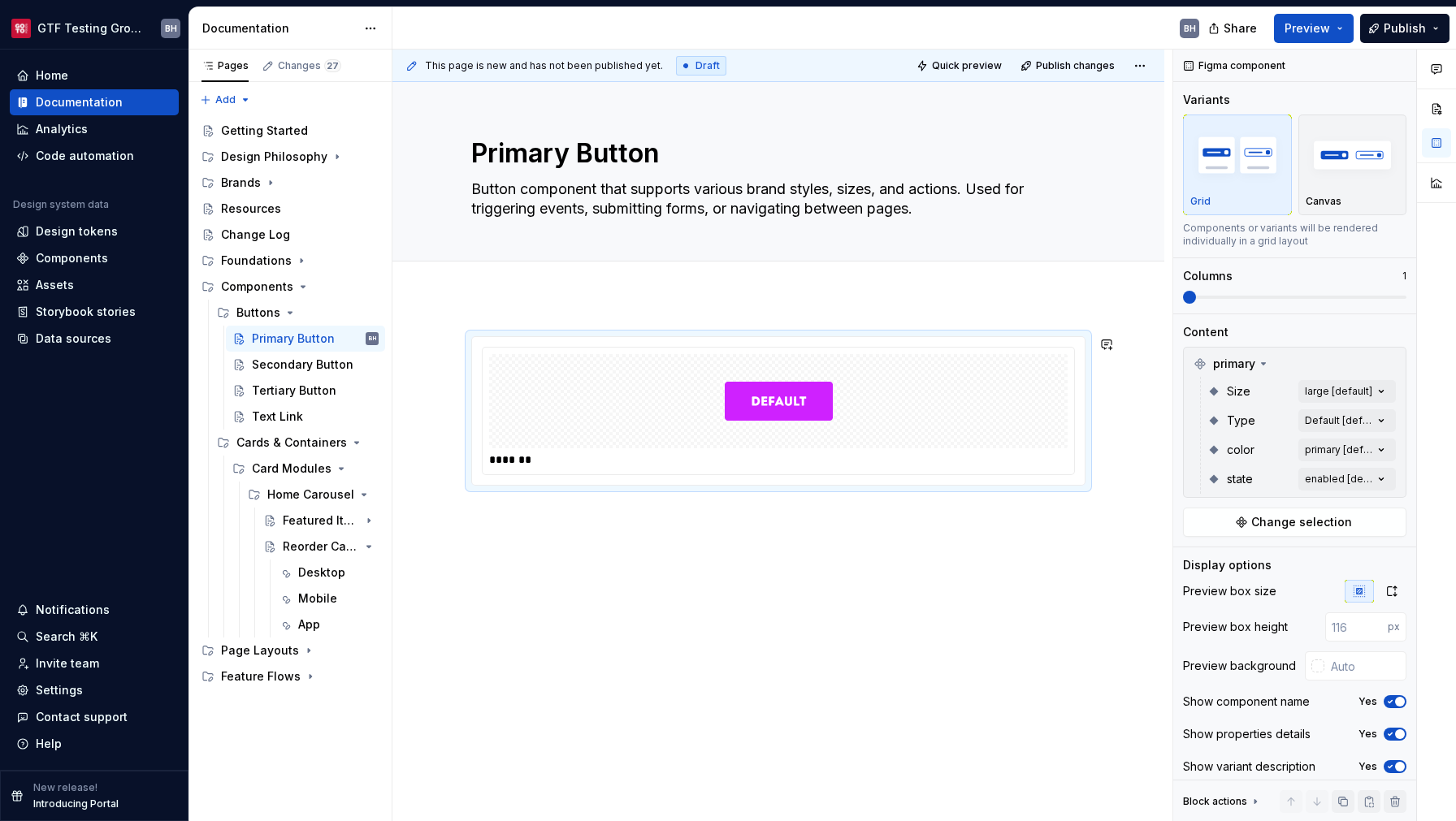
click at [628, 533] on div "*******" at bounding box center [777, 524] width 772 height 454
click at [588, 550] on div "*******" at bounding box center [777, 524] width 772 height 454
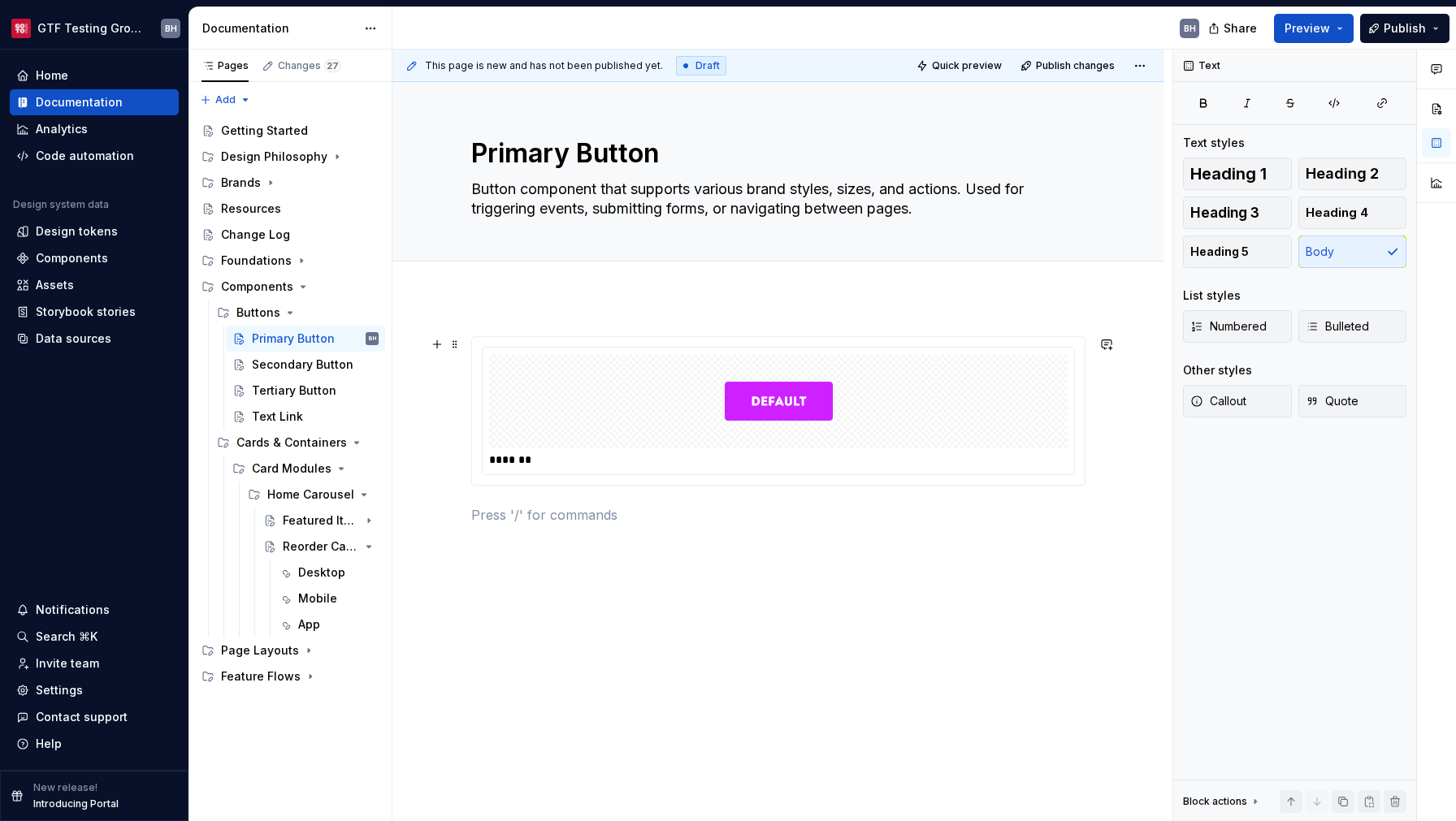
click at [676, 468] on div "*******" at bounding box center [777, 459] width 578 height 16
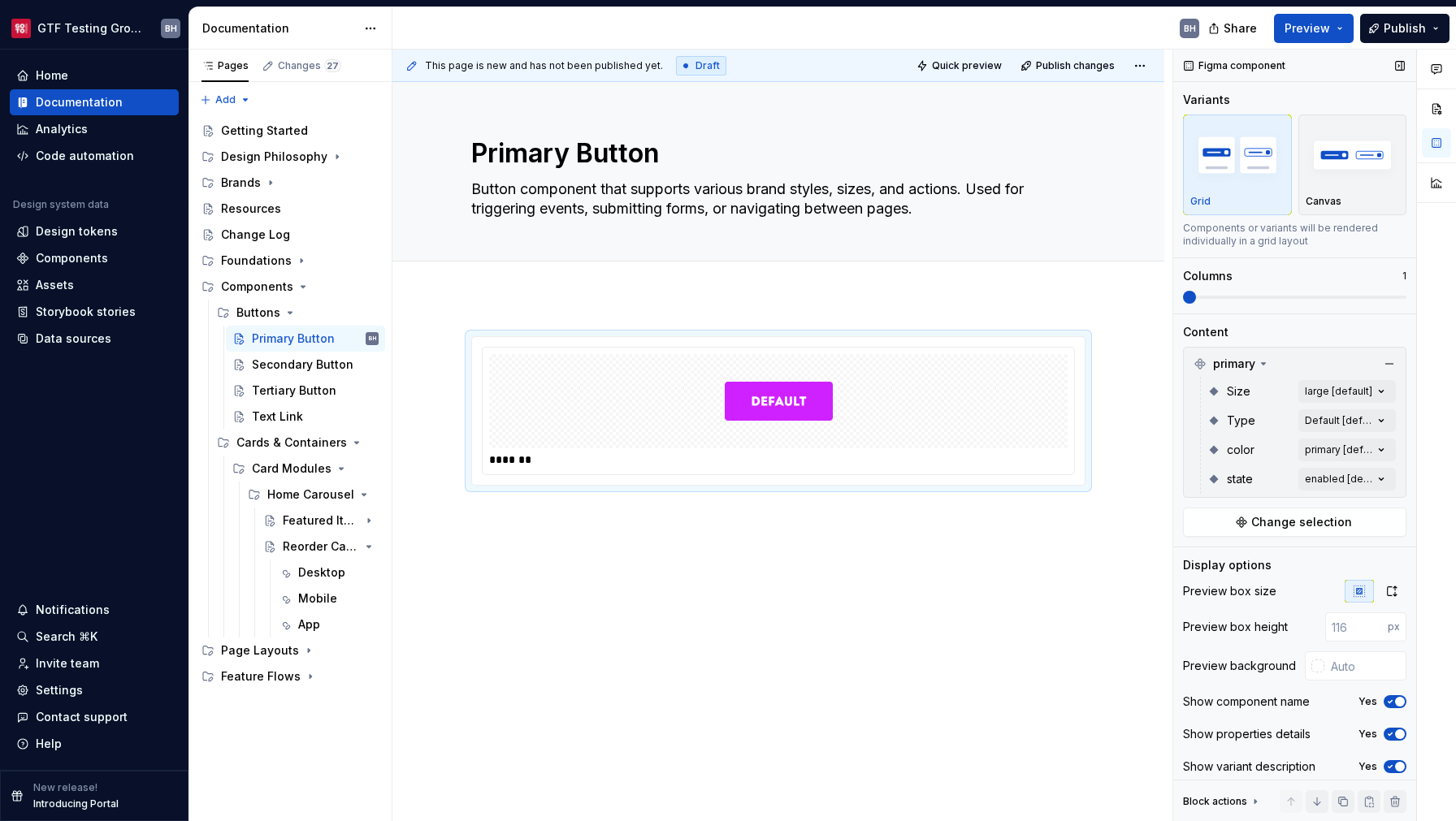
click at [1395, 707] on span "button" at bounding box center [1400, 702] width 10 height 10
click at [1395, 740] on span "button" at bounding box center [1400, 734] width 10 height 10
click at [1395, 767] on span "button" at bounding box center [1400, 767] width 10 height 10
click at [1385, 595] on icon "button" at bounding box center [1391, 591] width 13 height 13
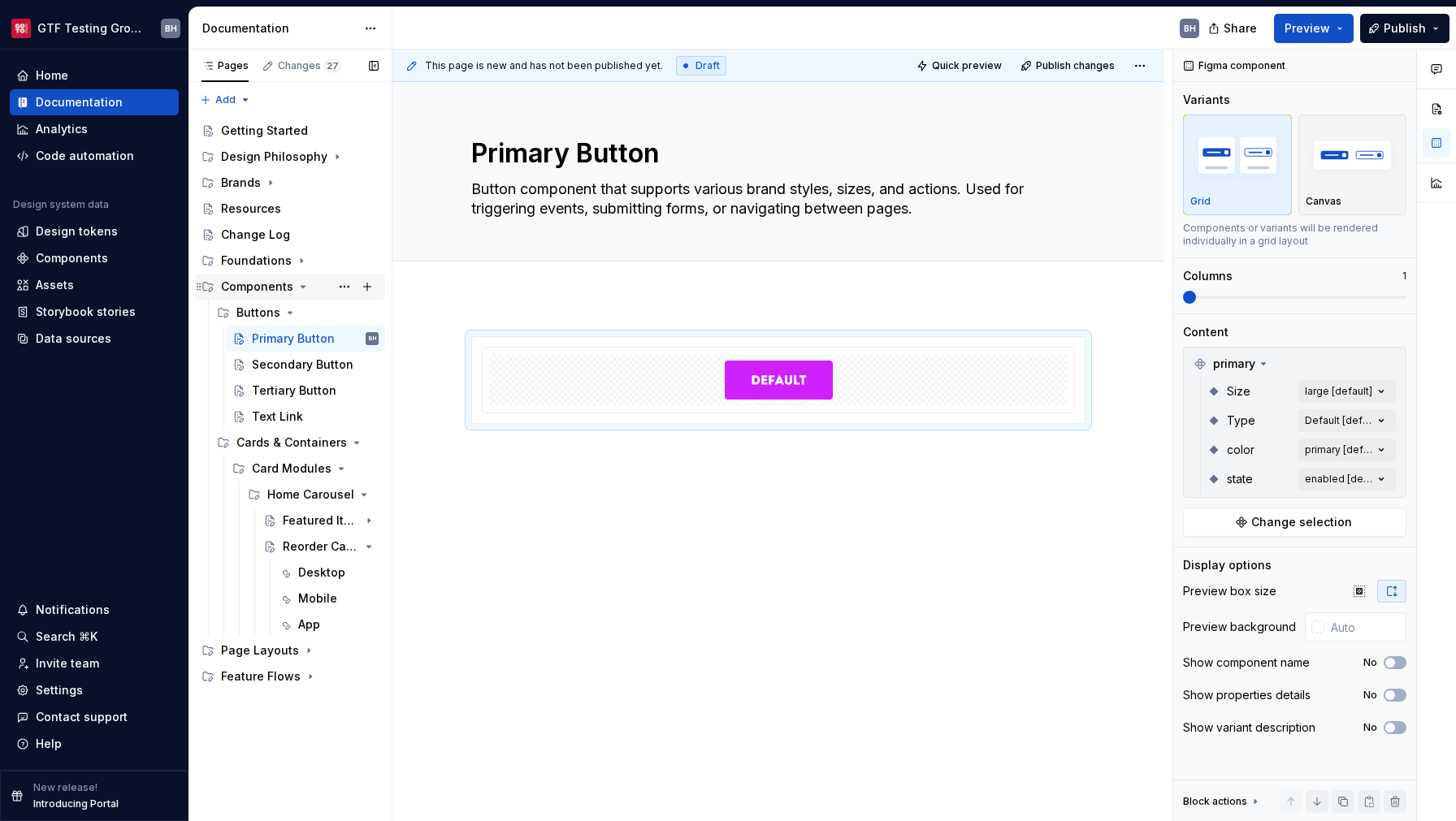
click at [299, 288] on icon "Page tree" at bounding box center [302, 286] width 13 height 13
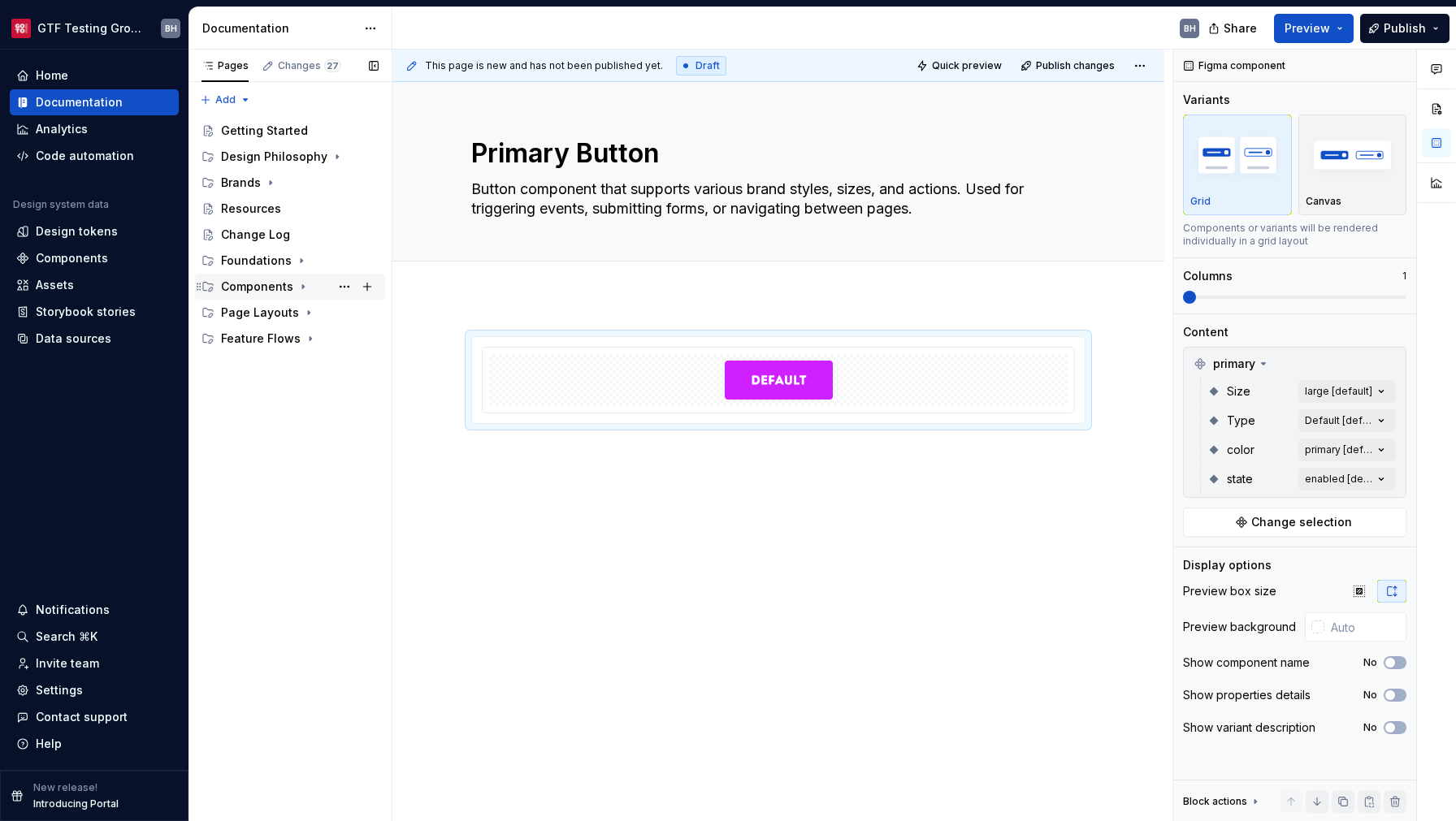
click at [285, 285] on div "Components" at bounding box center [257, 287] width 73 height 16
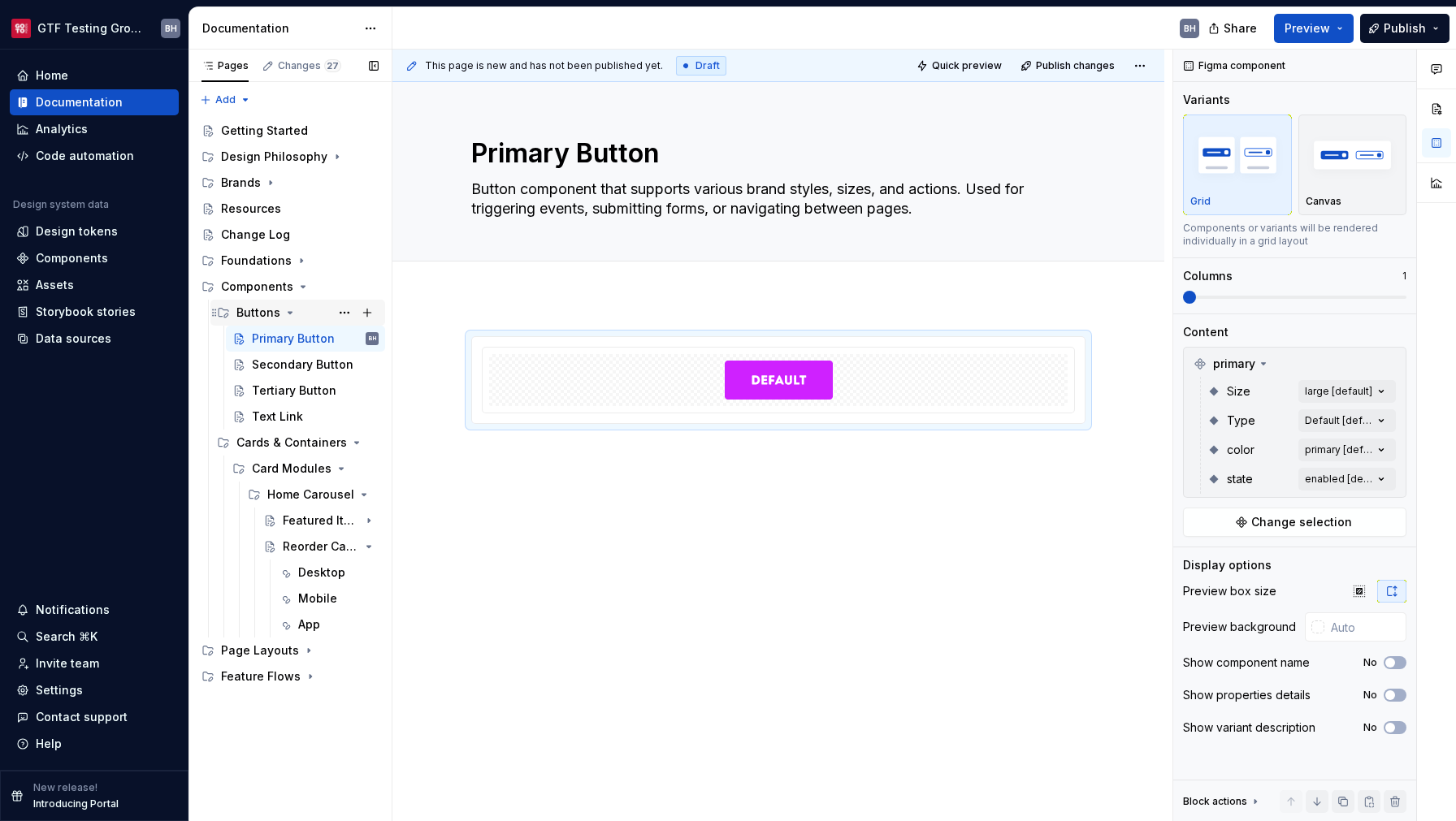
click at [287, 315] on icon "Page tree" at bounding box center [289, 312] width 13 height 13
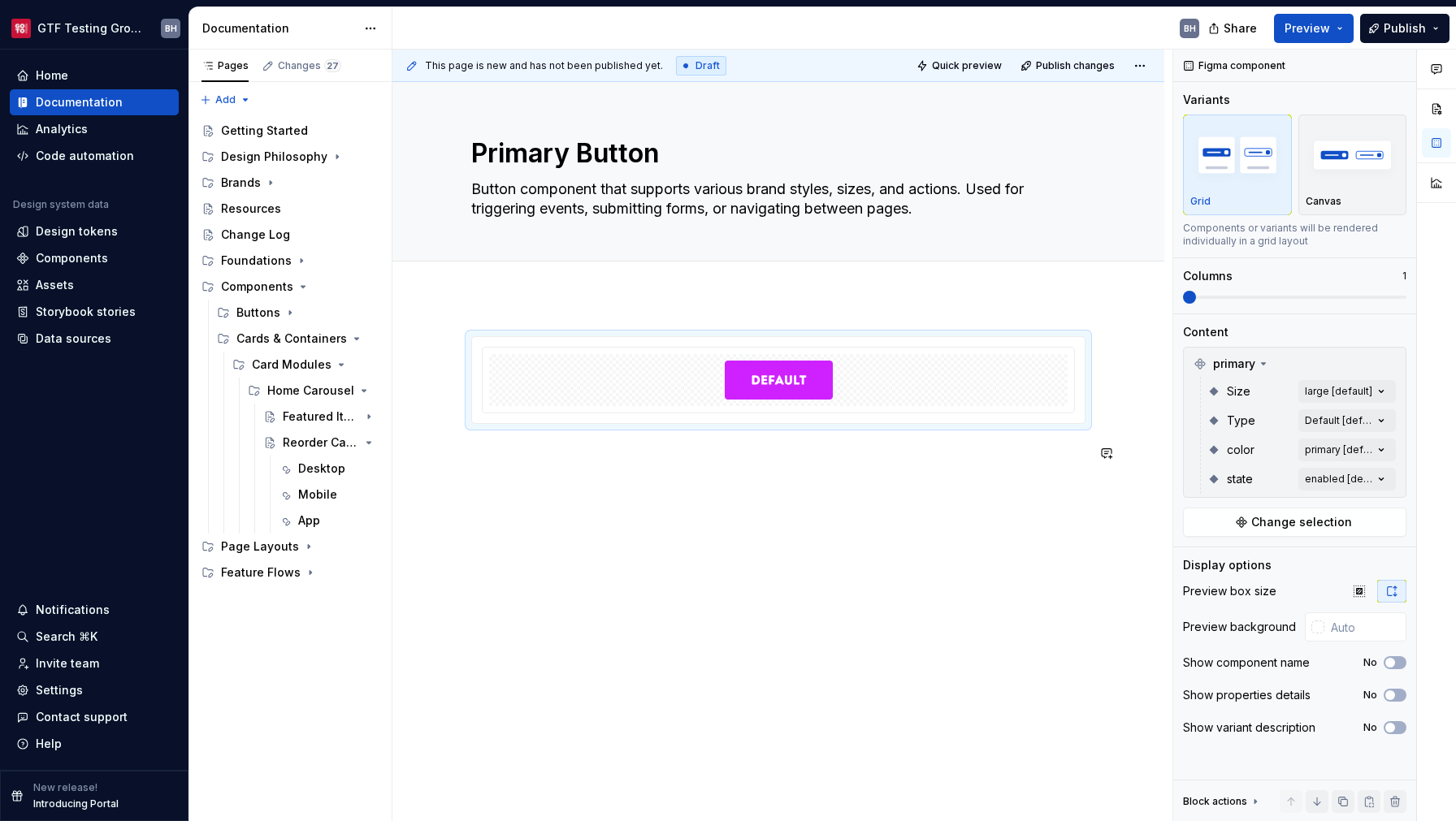
click at [494, 464] on div at bounding box center [778, 409] width 614 height 146
click at [289, 315] on icon "Page tree" at bounding box center [290, 313] width 2 height 4
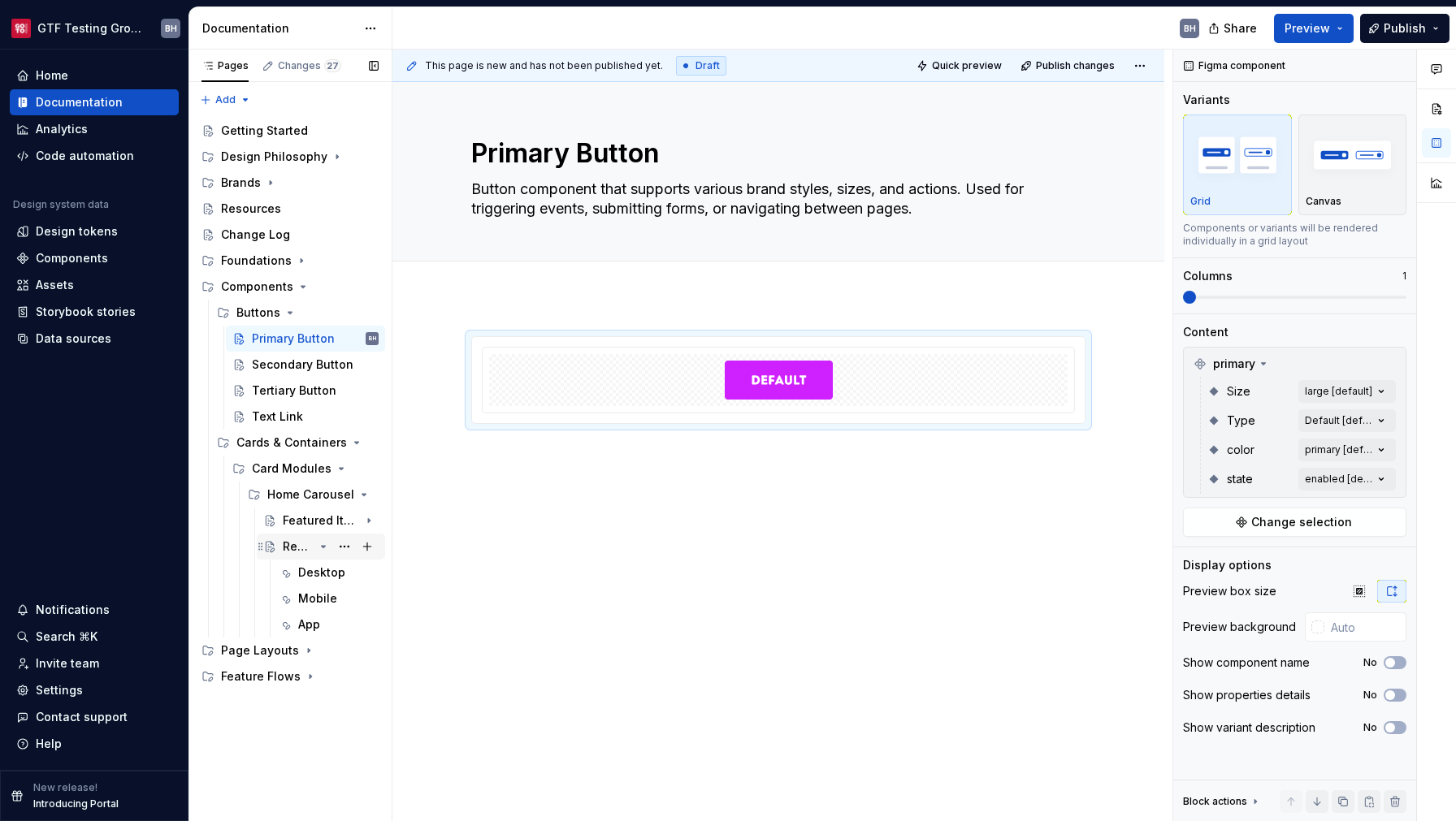
click at [309, 544] on div "Reorder Carousel" at bounding box center [298, 546] width 31 height 16
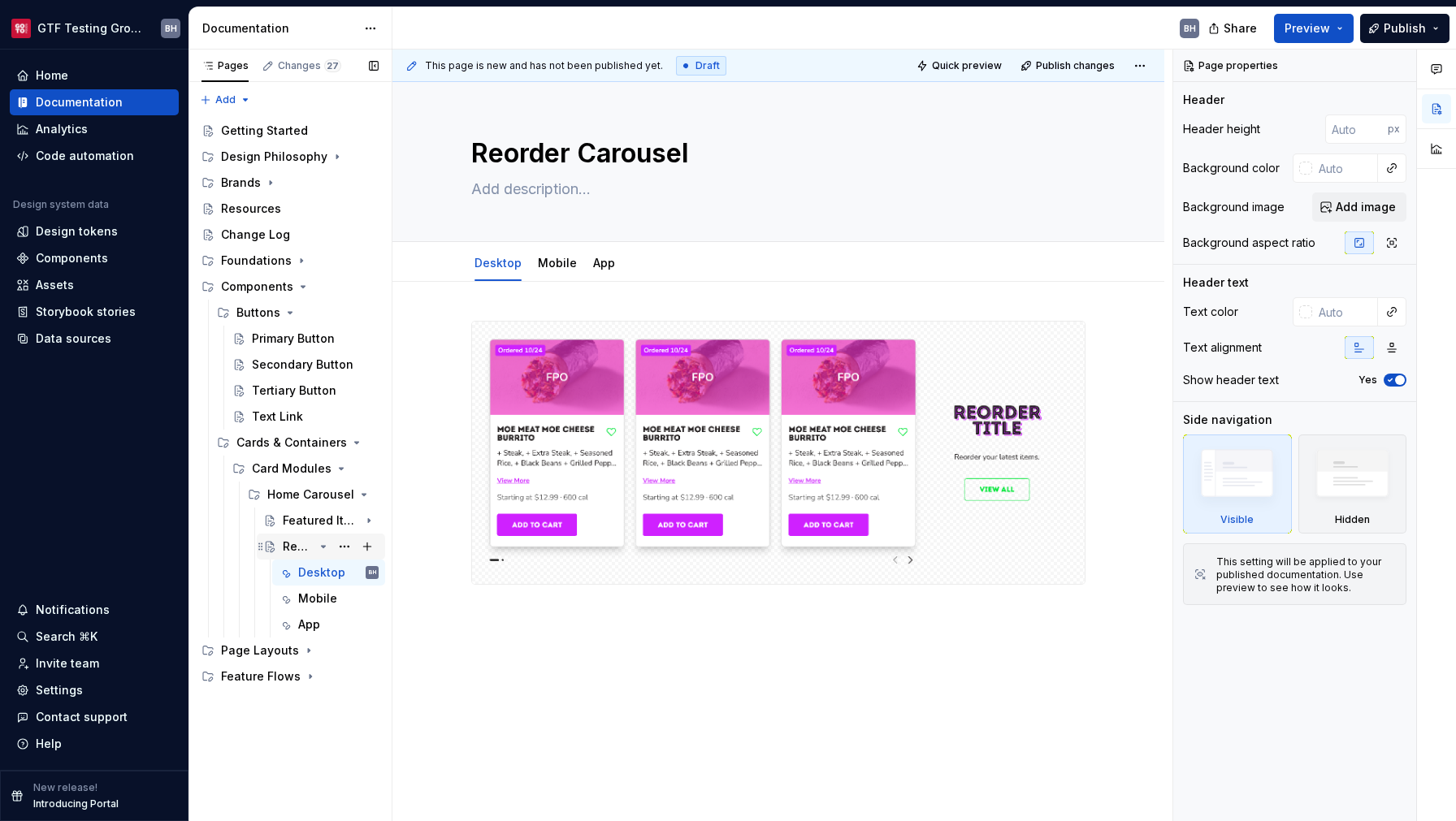
click at [322, 548] on icon "Page tree" at bounding box center [323, 547] width 4 height 2
click at [305, 496] on div "Home Carousel" at bounding box center [290, 495] width 46 height 16
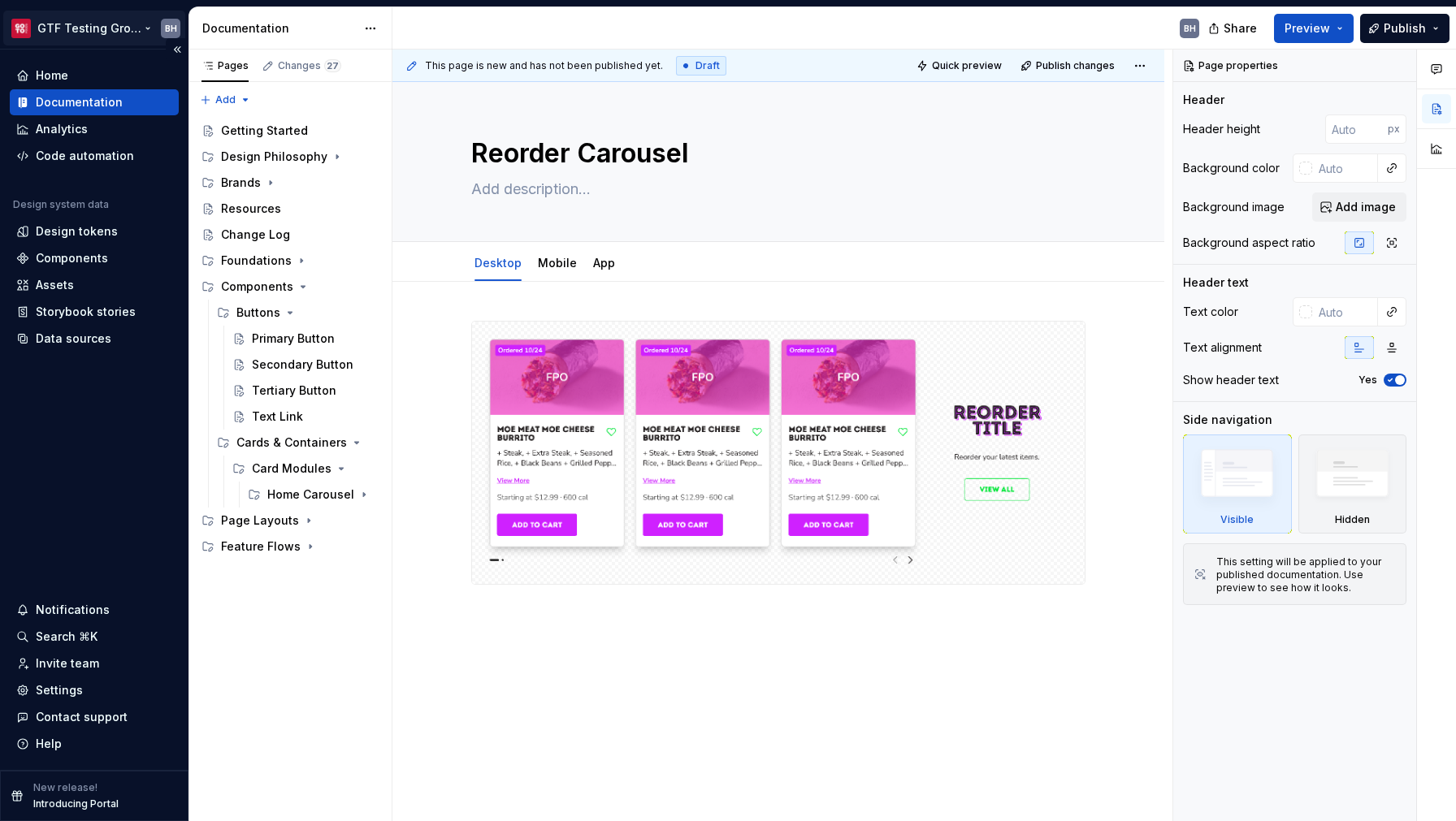
click at [94, 25] on html "GTF Testing Grounds BH Home Documentation Analytics Code automation Design syst…" at bounding box center [728, 410] width 1456 height 821
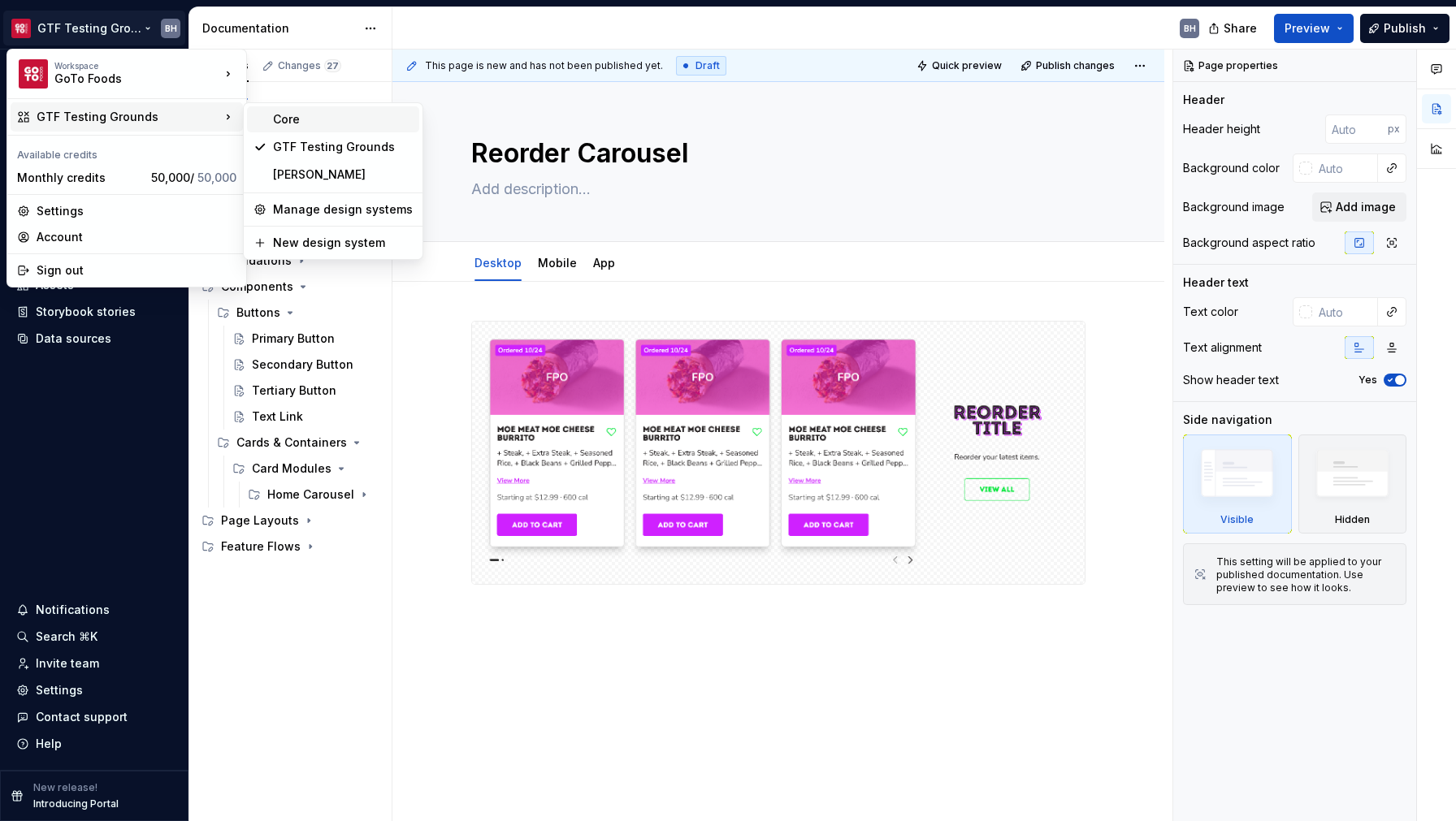
click at [305, 122] on div "Core" at bounding box center [343, 119] width 139 height 16
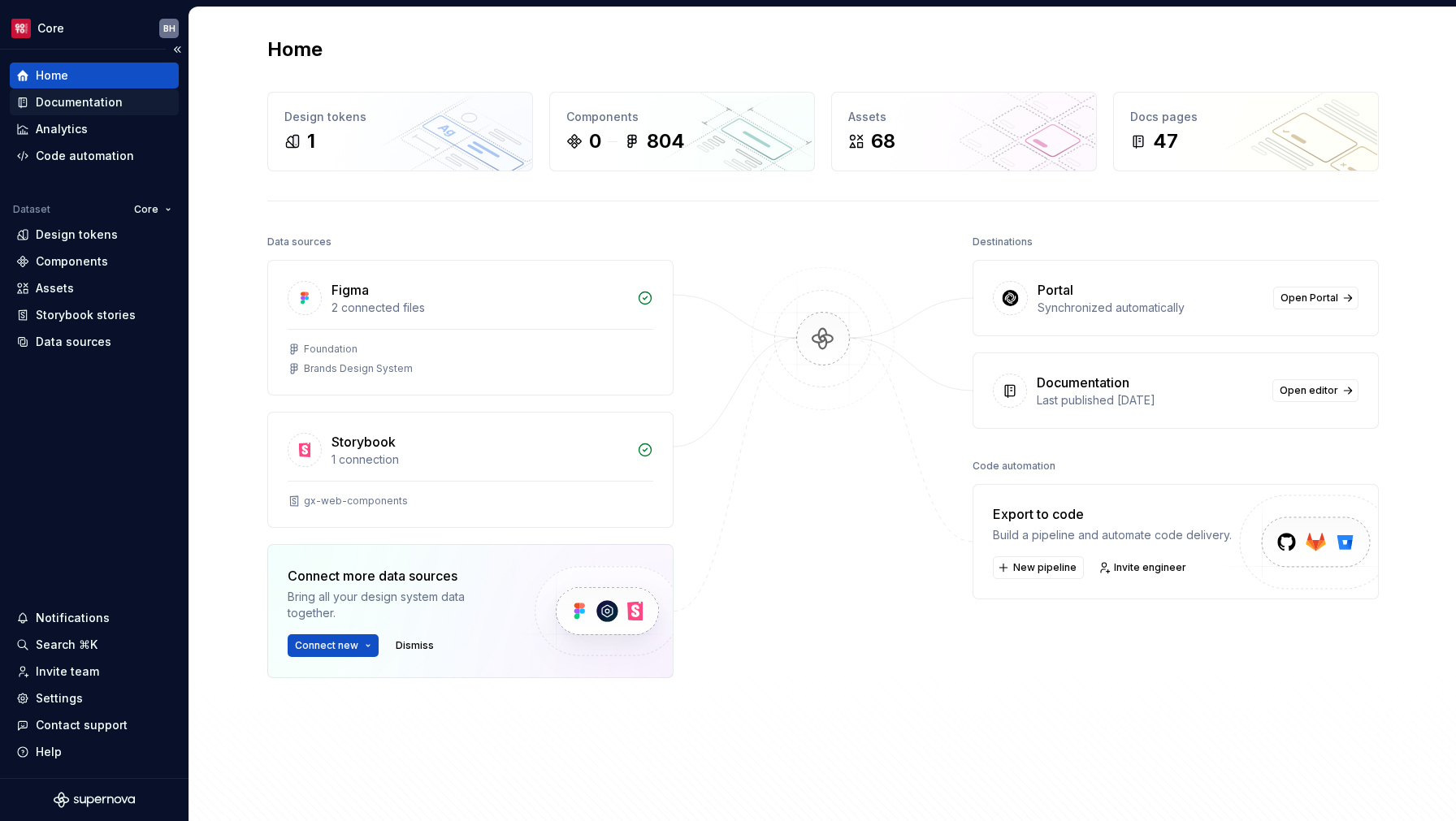
click at [95, 95] on div "Documentation" at bounding box center [79, 102] width 87 height 16
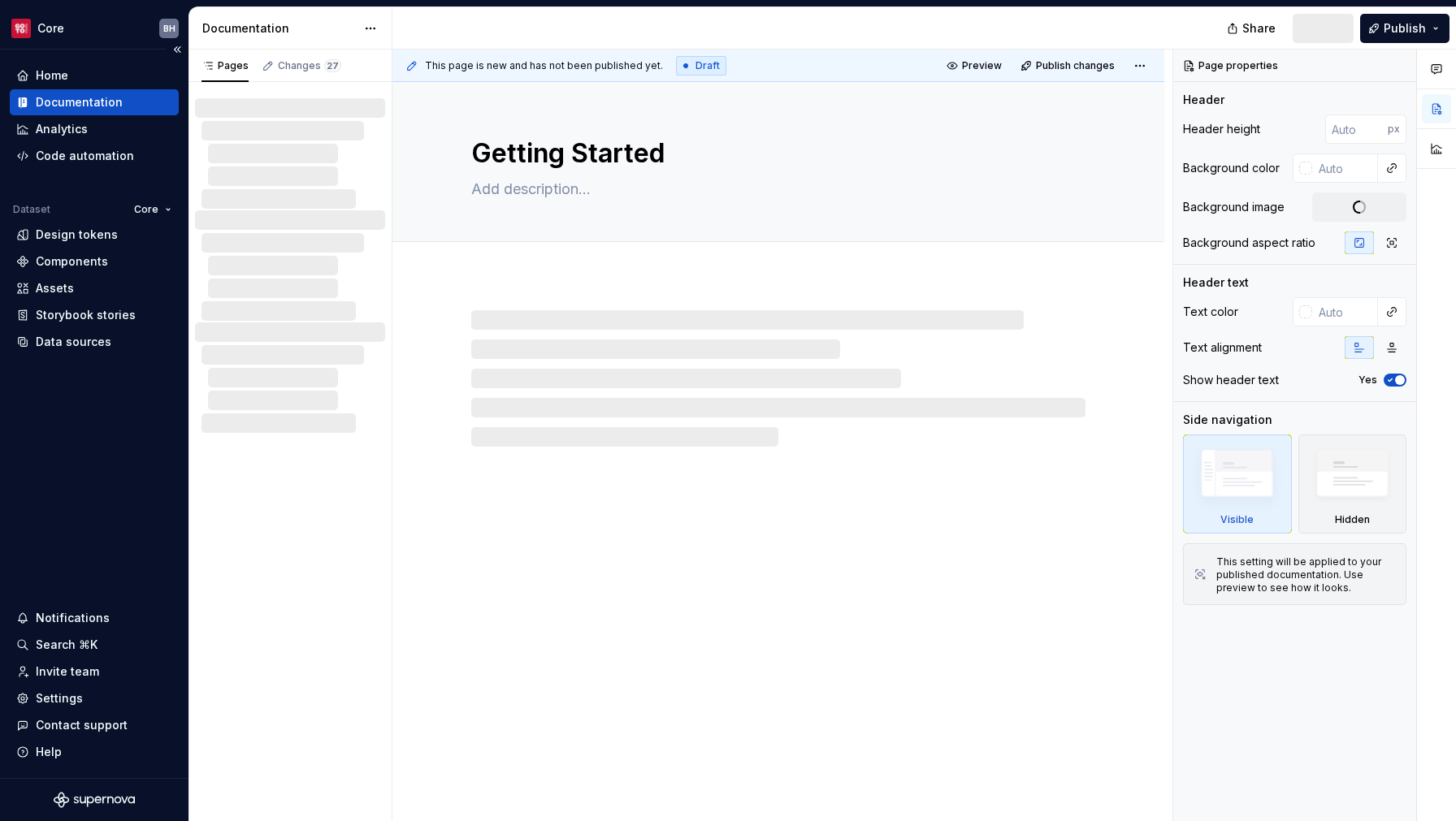
type textarea "*"
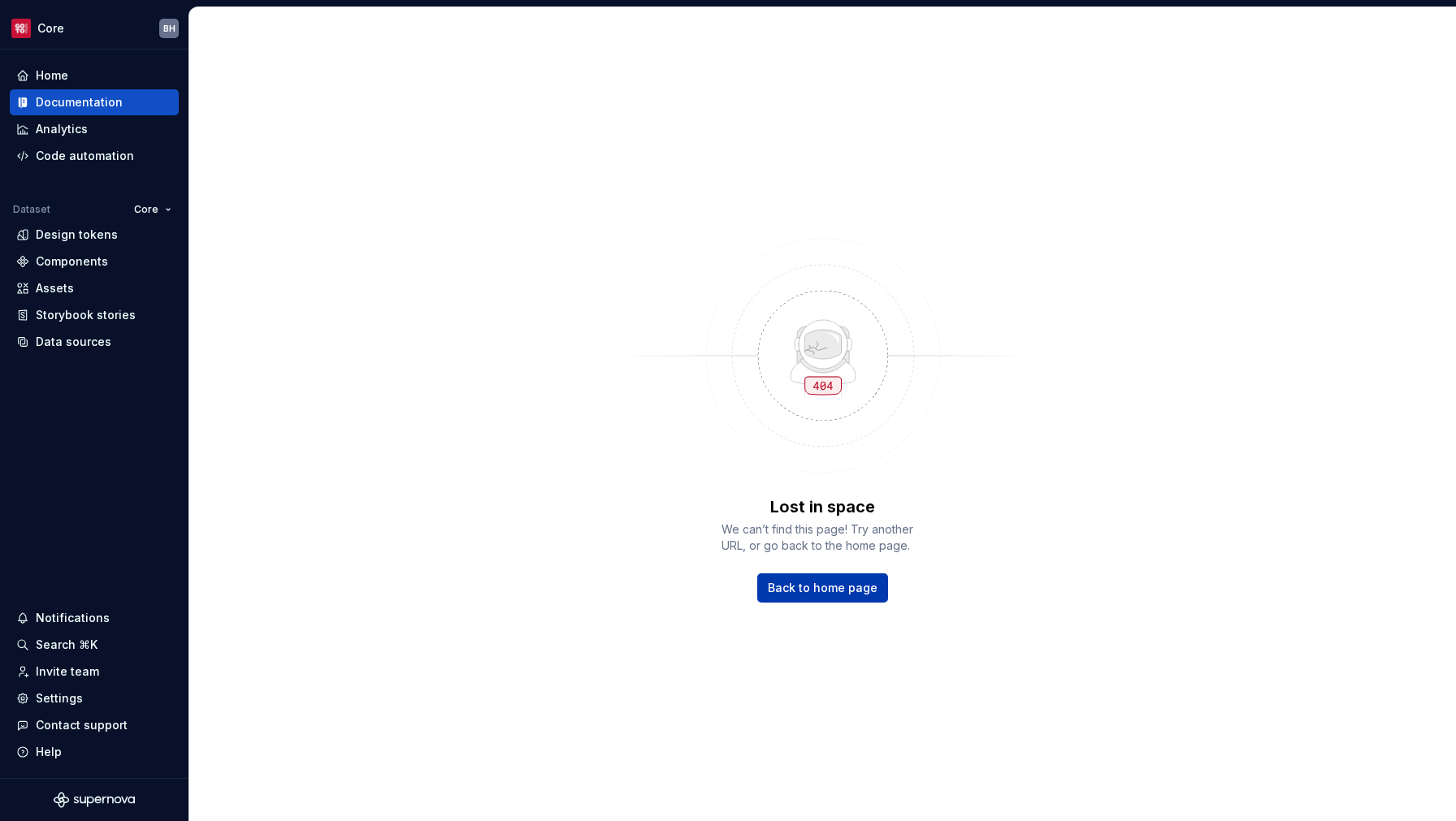
click at [804, 588] on span "Back to home page" at bounding box center [822, 588] width 109 height 16
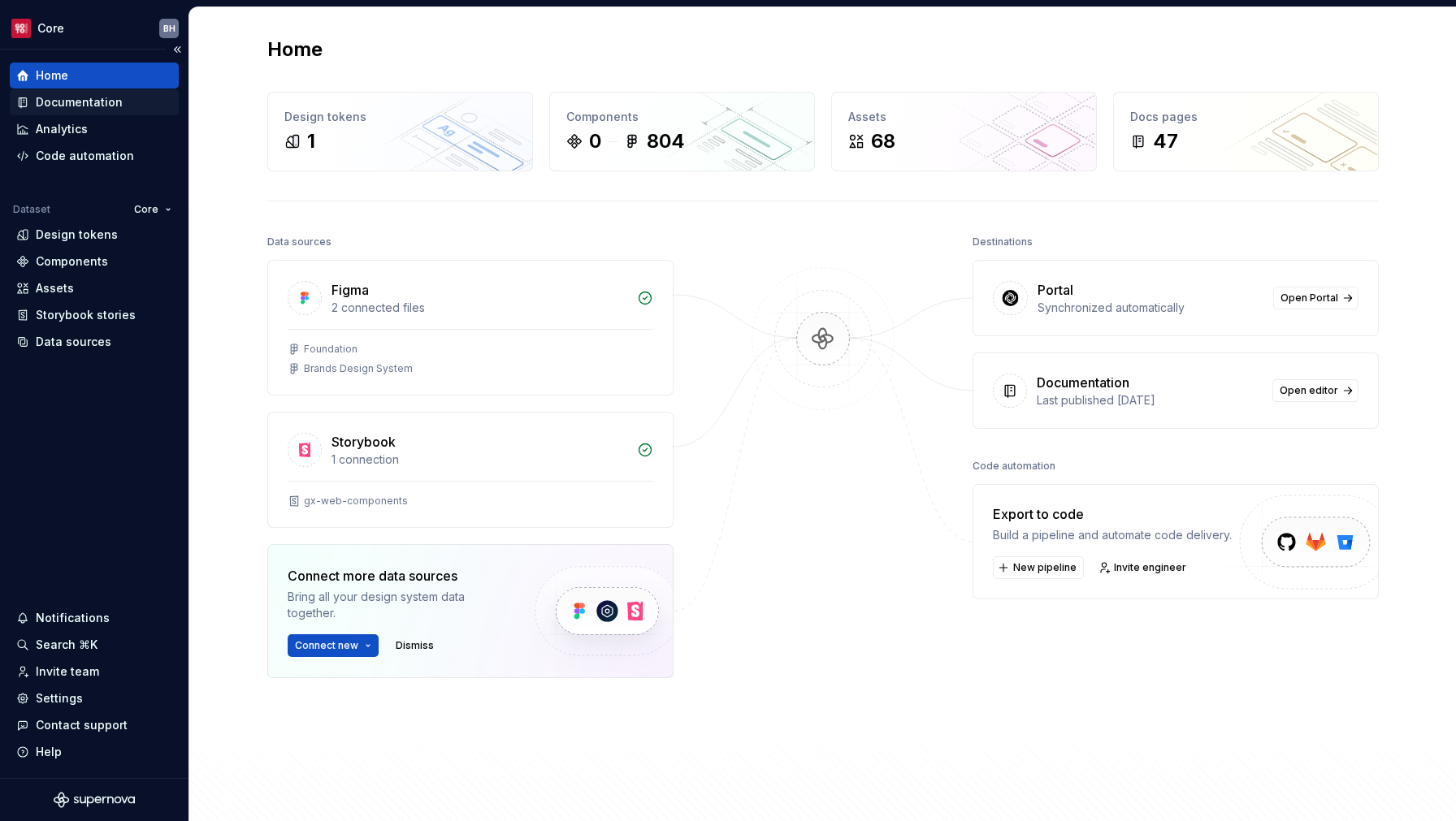
click at [86, 108] on div "Documentation" at bounding box center [79, 102] width 87 height 16
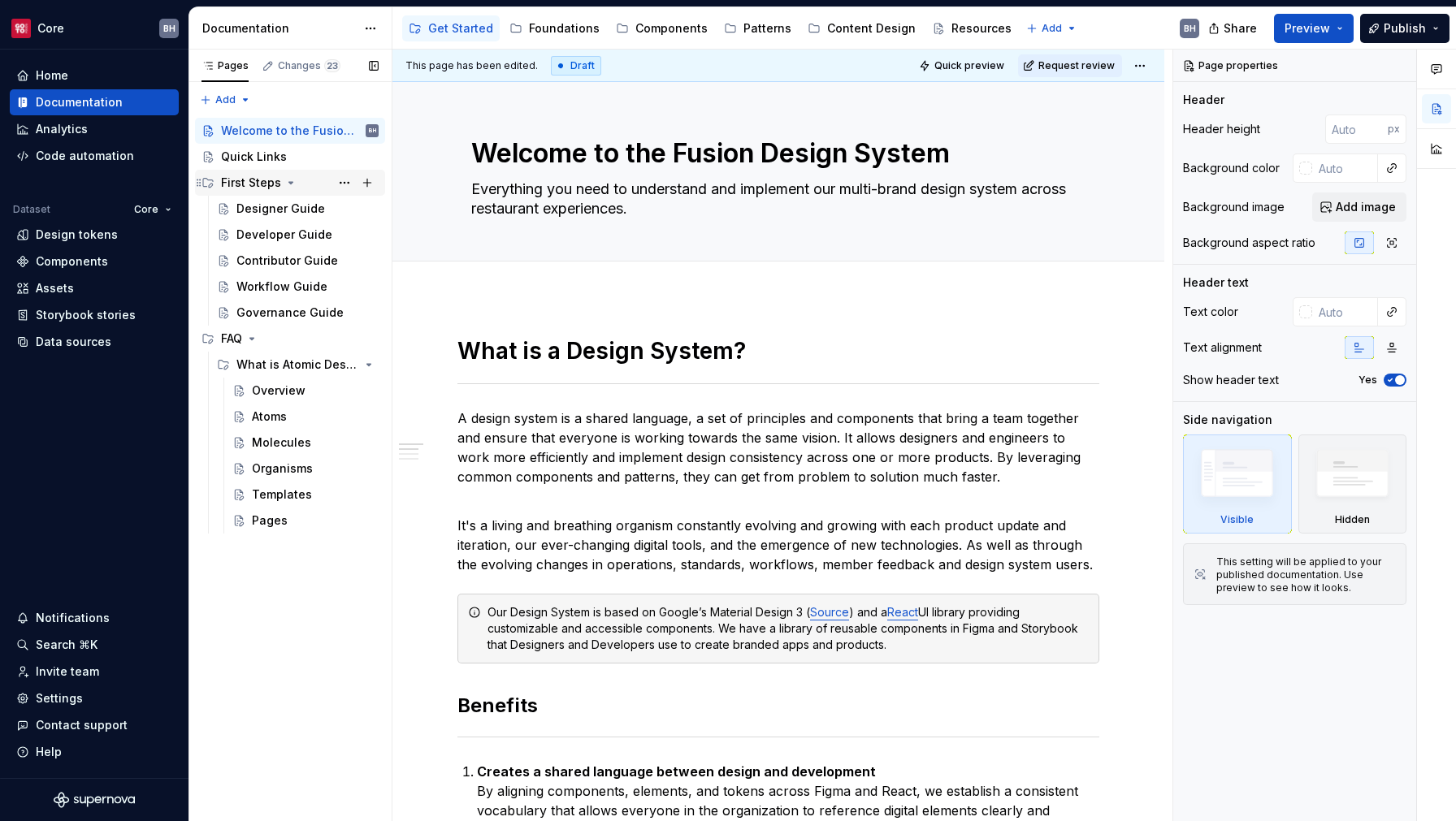
click at [248, 184] on div "First Steps" at bounding box center [251, 182] width 60 height 16
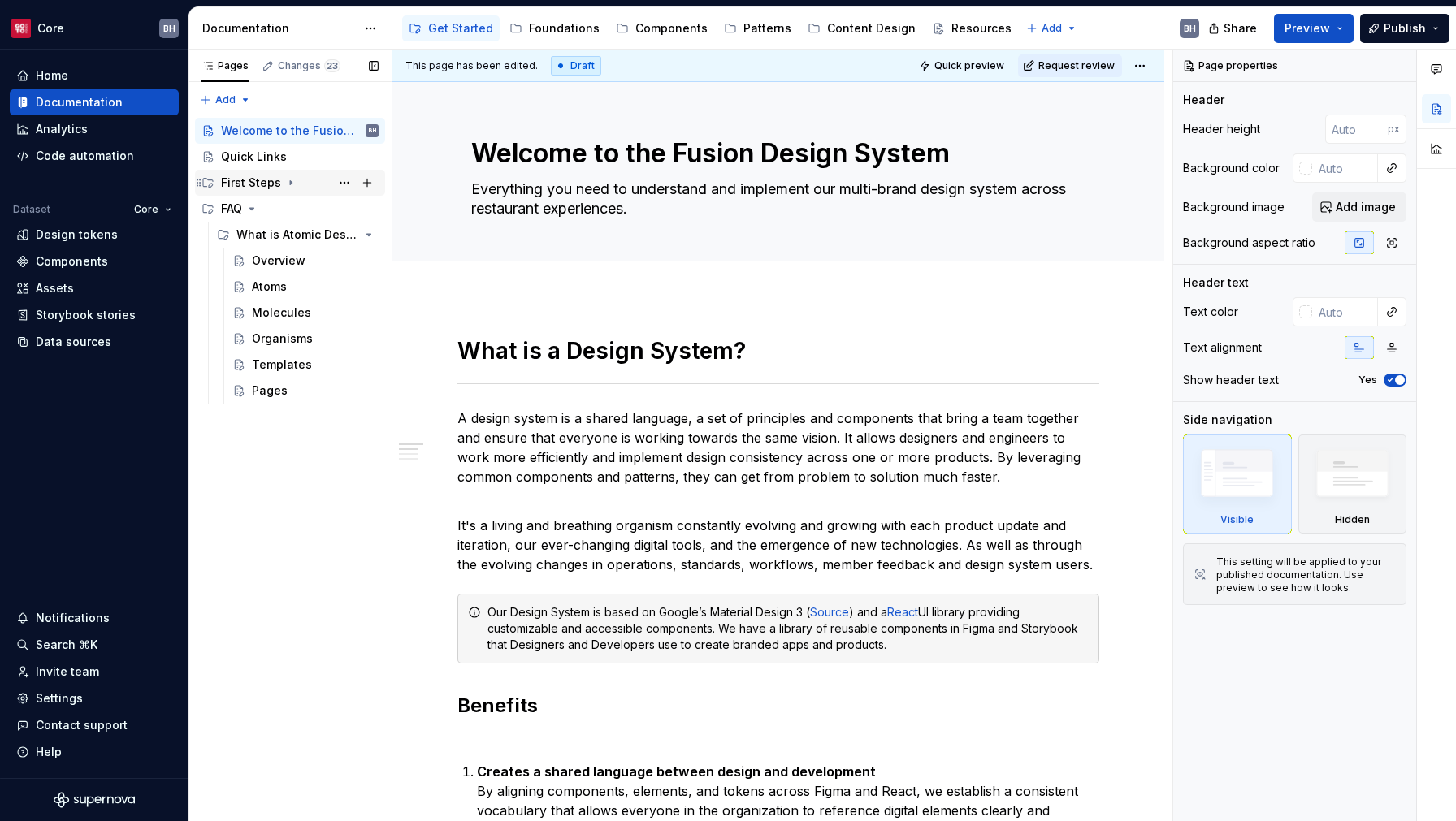
click at [248, 184] on div "First Steps" at bounding box center [251, 182] width 60 height 16
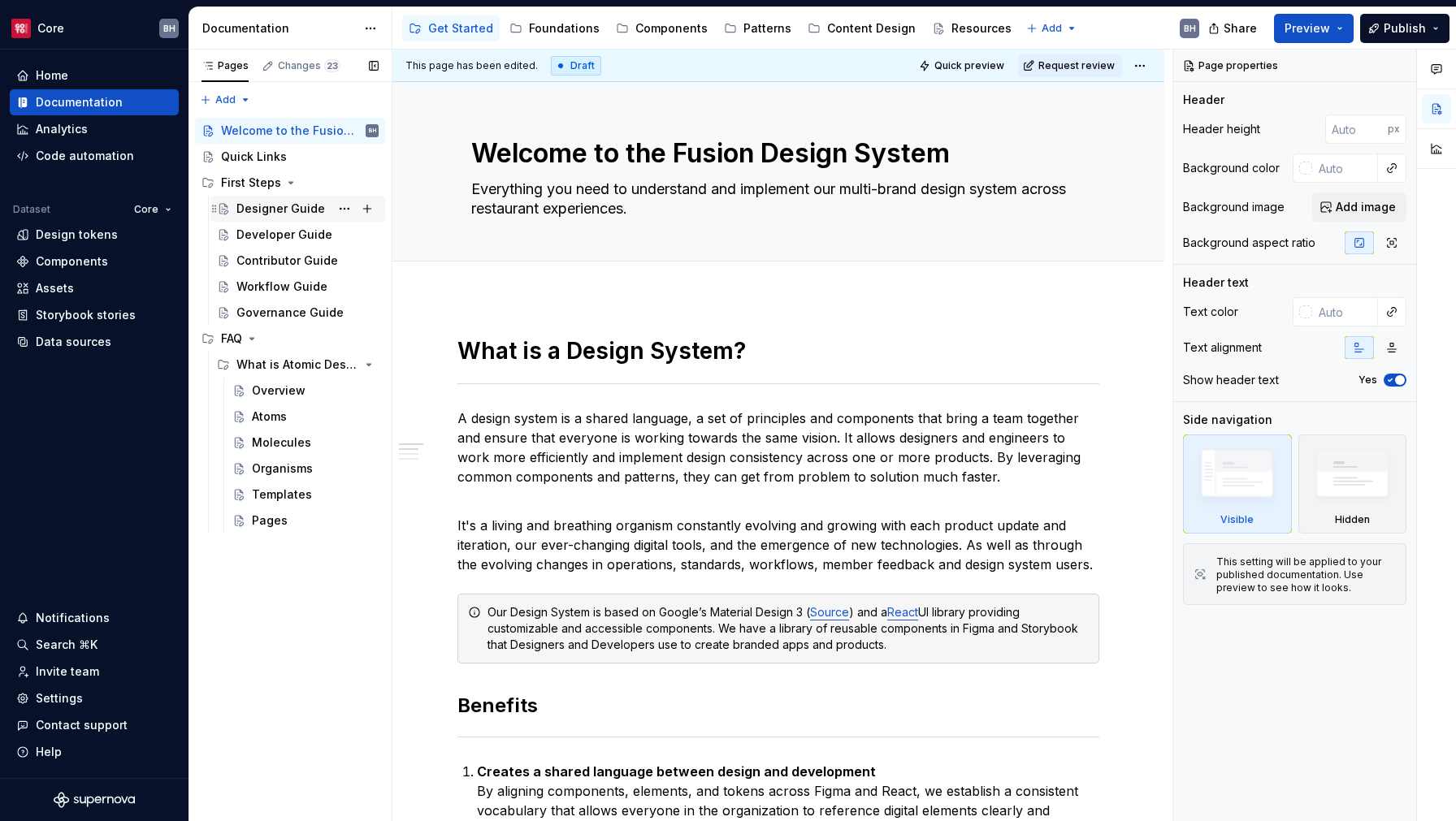
click at [255, 209] on div "Designer Guide" at bounding box center [280, 208] width 88 height 16
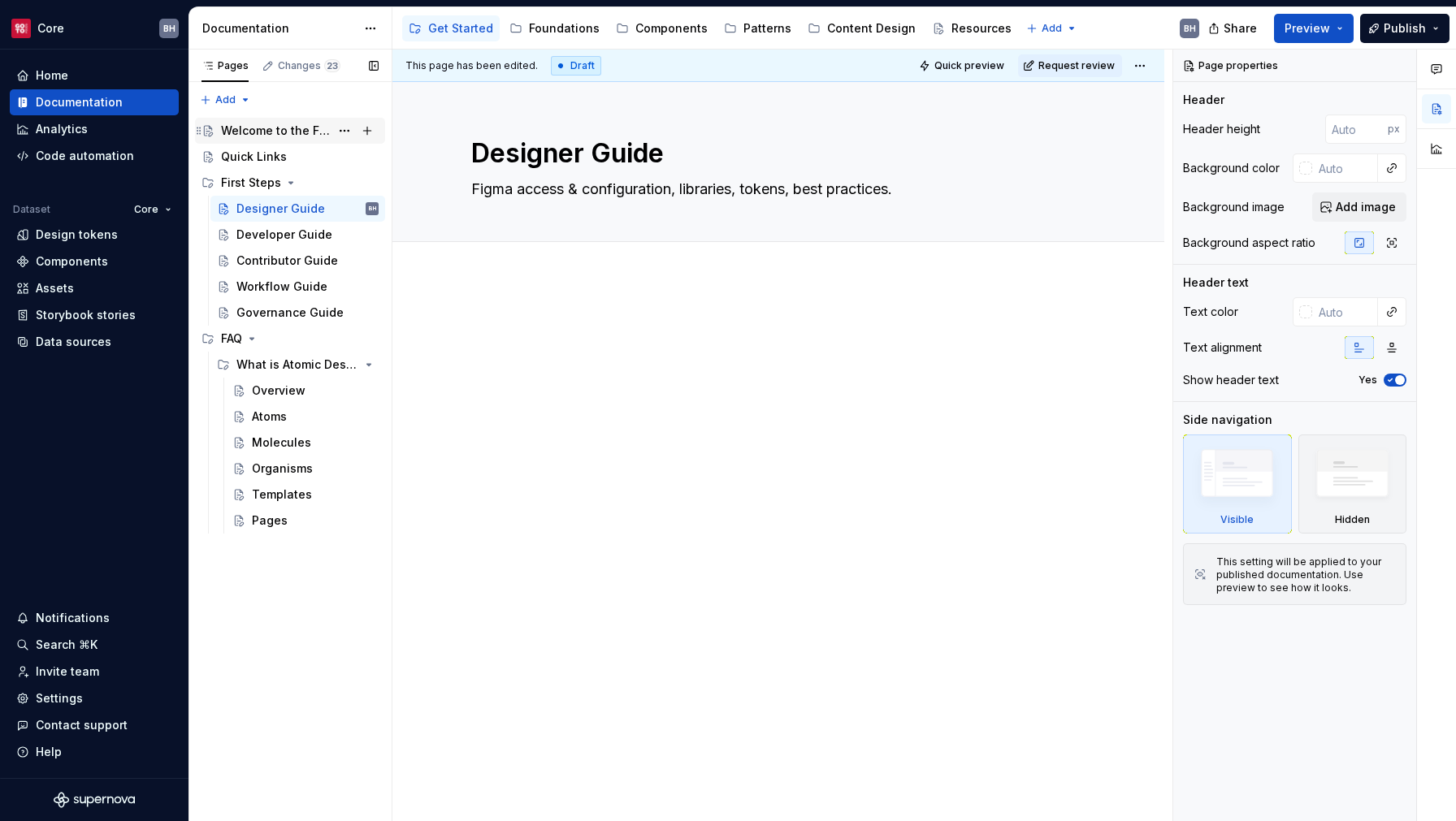
click at [262, 130] on div "Welcome to the Fusion Design System" at bounding box center [275, 131] width 108 height 16
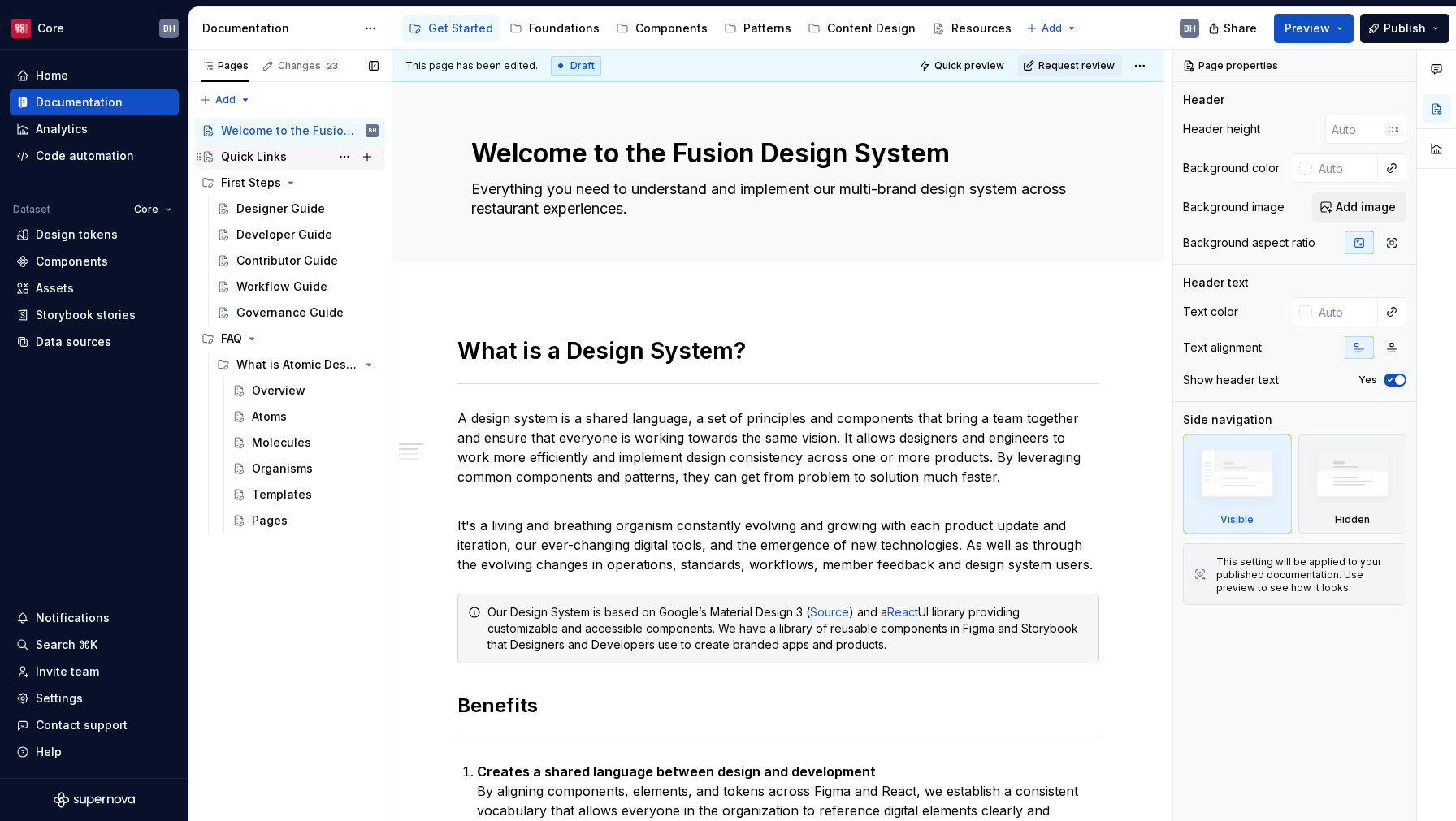
click at [260, 157] on div "Quick Links" at bounding box center [254, 157] width 66 height 16
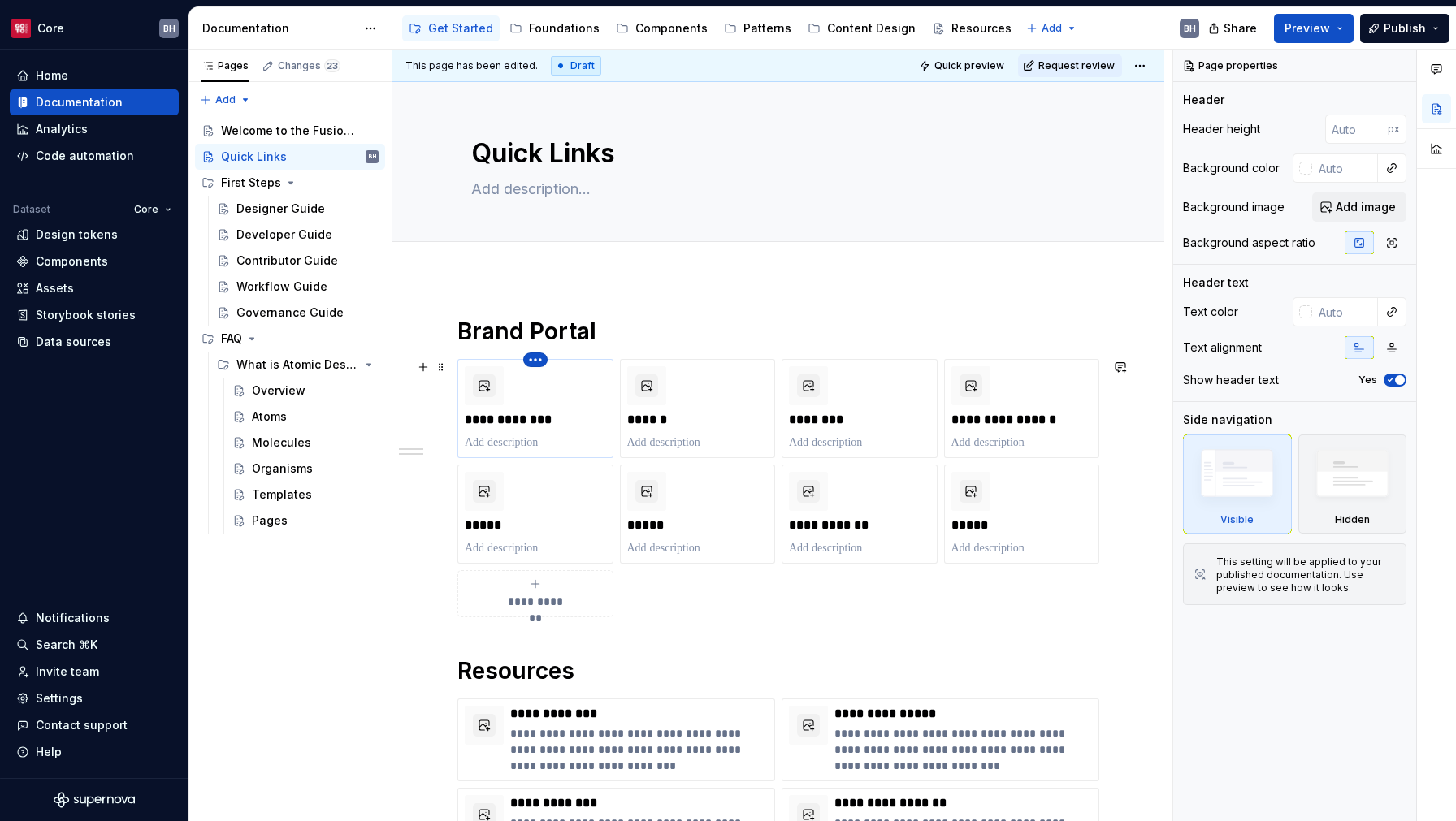
click at [530, 363] on html "Core BH Home Documentation Analytics Code automation Dataset Core Design tokens…" at bounding box center [728, 410] width 1456 height 821
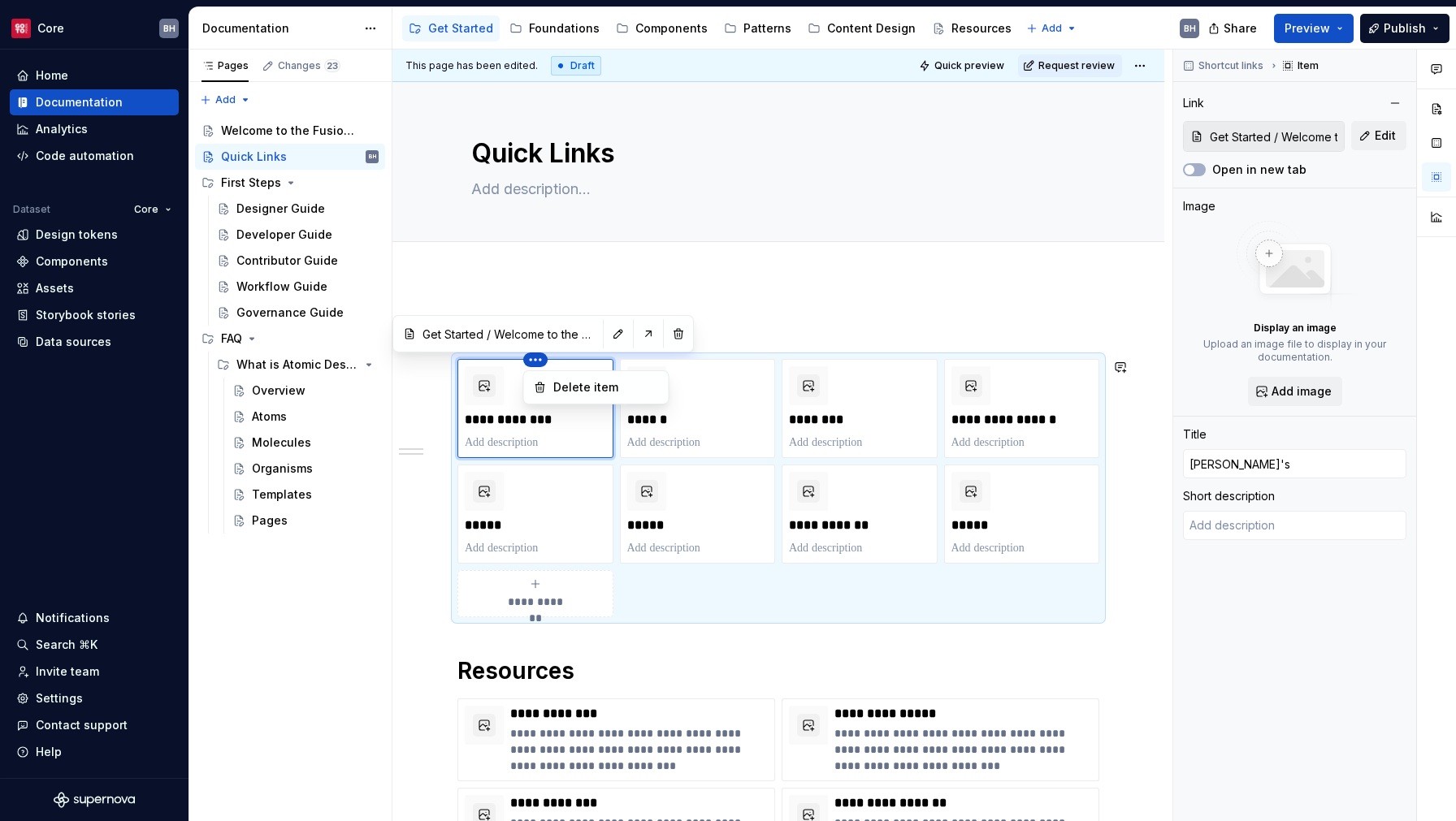
click at [602, 292] on html "Core BH Home Documentation Analytics Code automation Dataset Core Design tokens…" at bounding box center [728, 410] width 1456 height 821
click at [779, 310] on div "**********" at bounding box center [777, 751] width 772 height 948
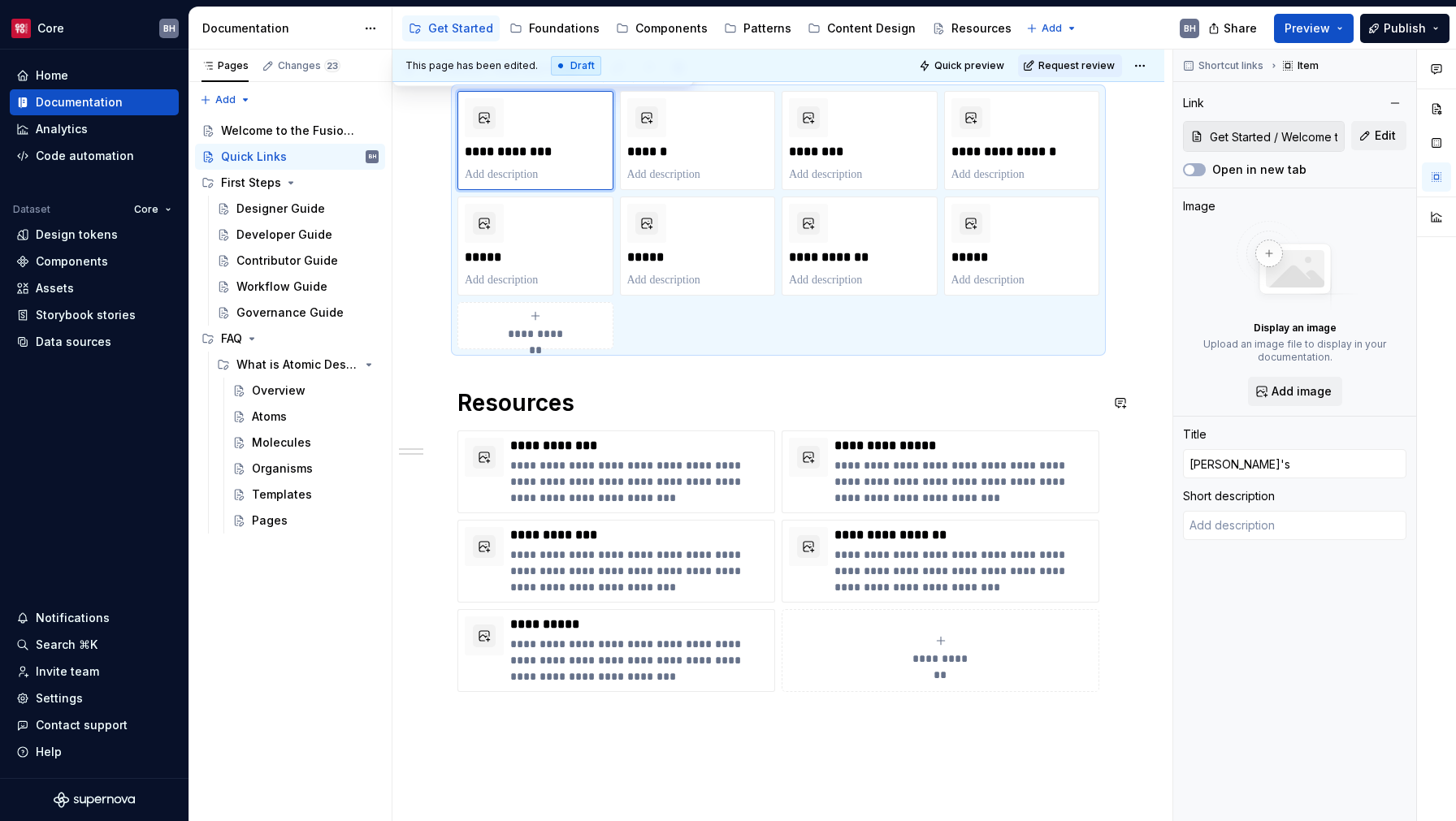
scroll to position [37, 0]
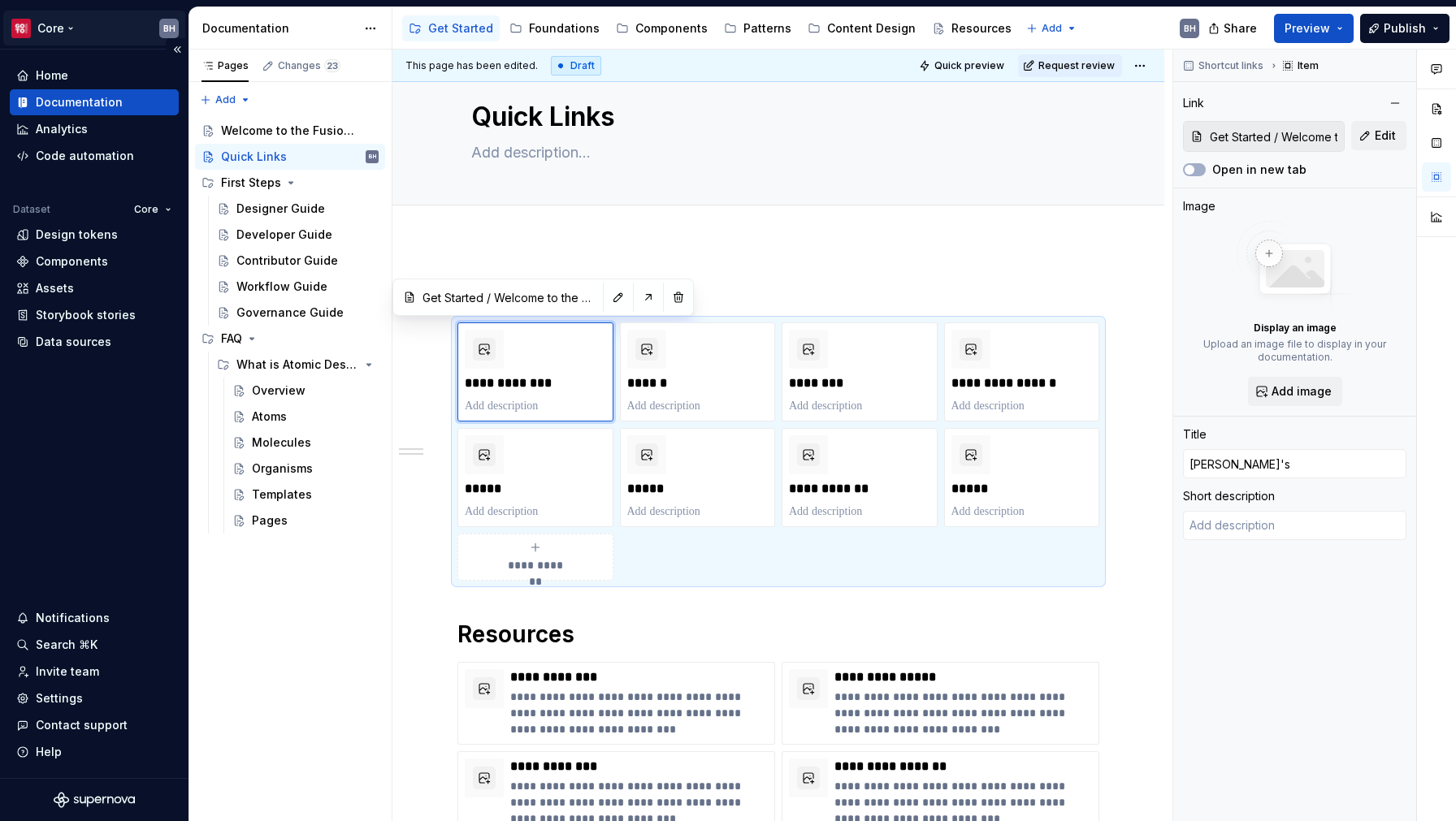
click at [59, 24] on html "Core BH Home Documentation Analytics Code automation Dataset Core Design tokens…" at bounding box center [728, 410] width 1456 height 821
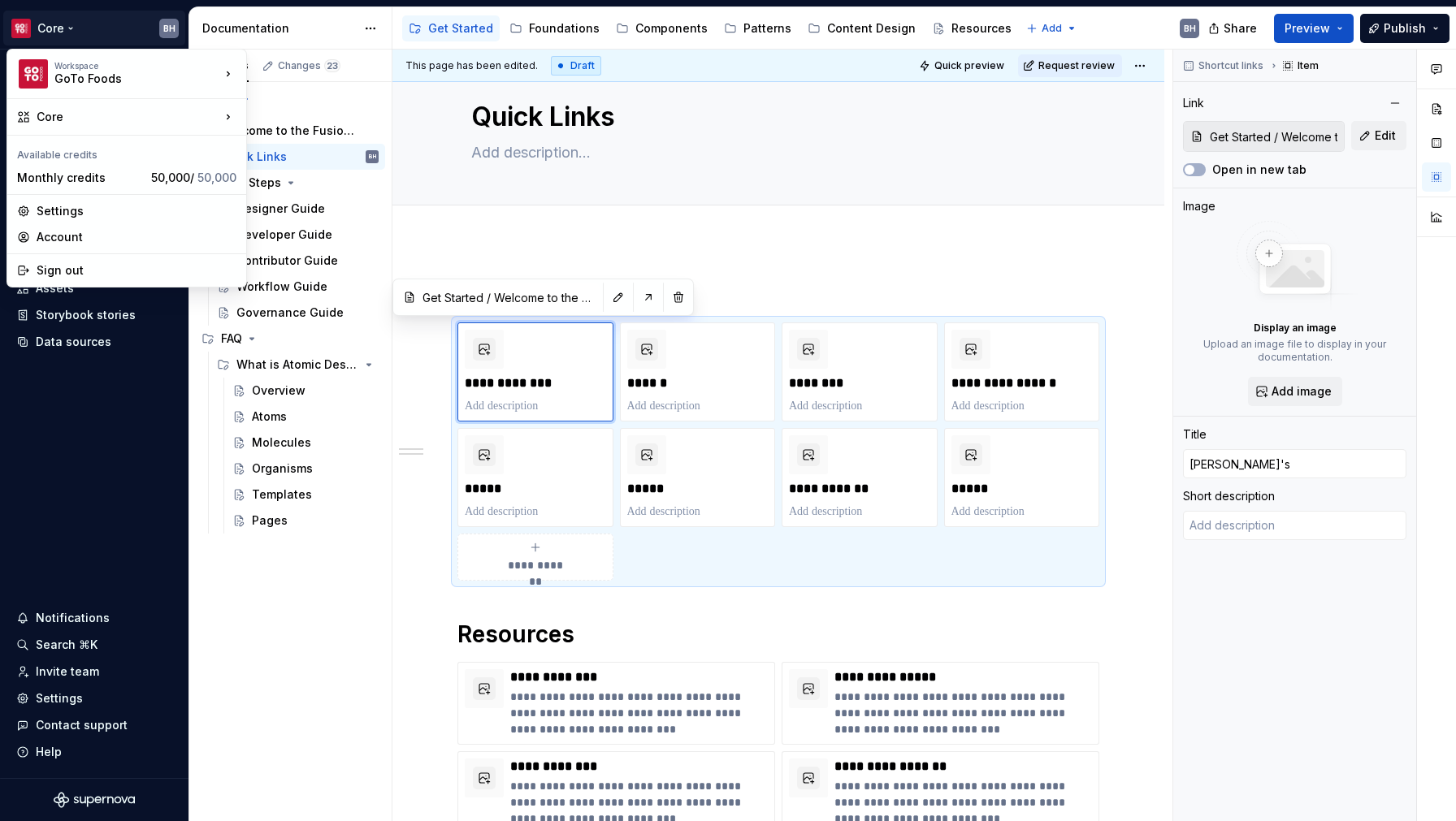
click at [91, 38] on html "Core BH Home Documentation Analytics Code automation Dataset Core Design tokens…" at bounding box center [728, 410] width 1456 height 821
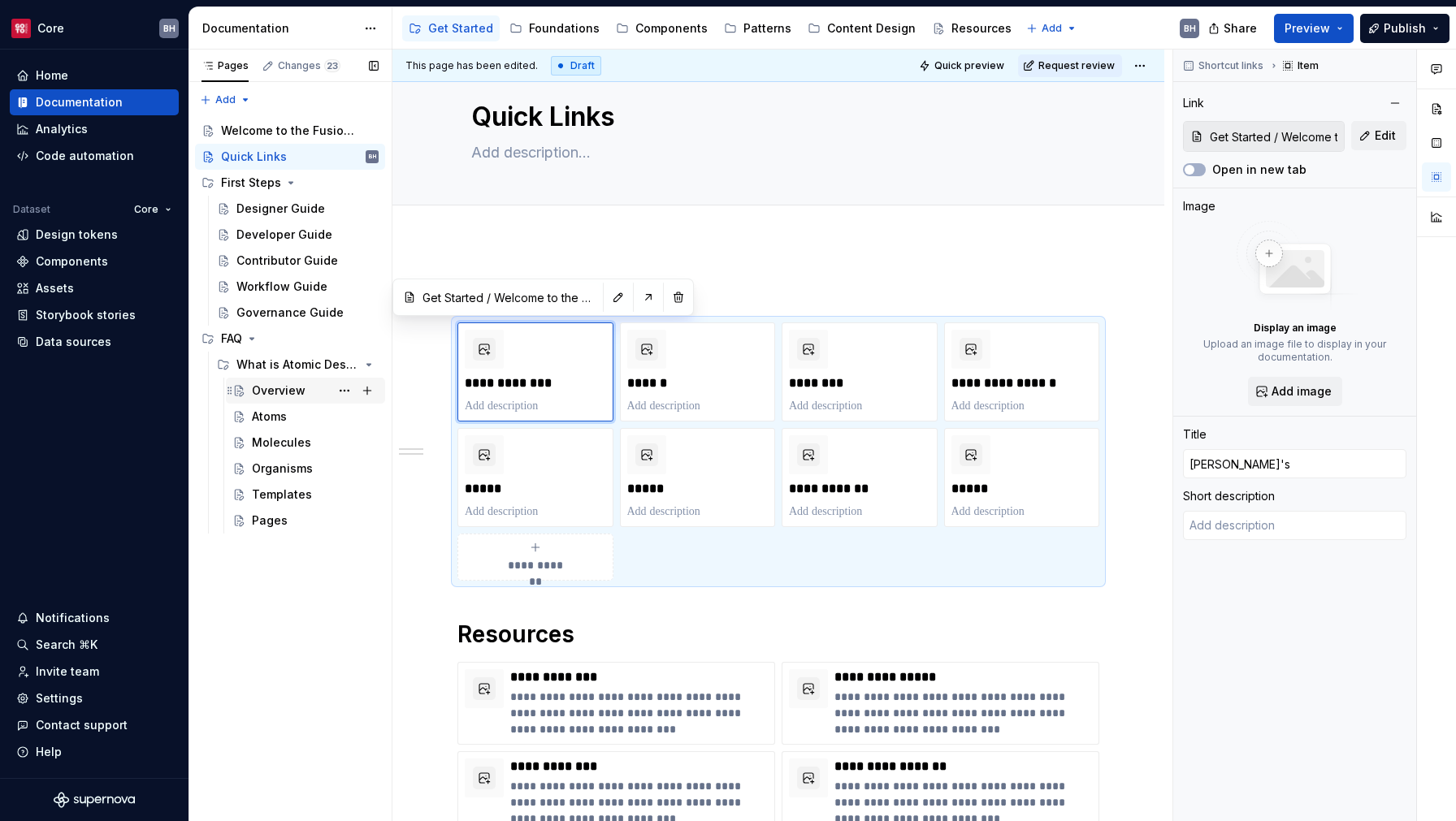
click at [279, 394] on div "Overview" at bounding box center [278, 390] width 53 height 16
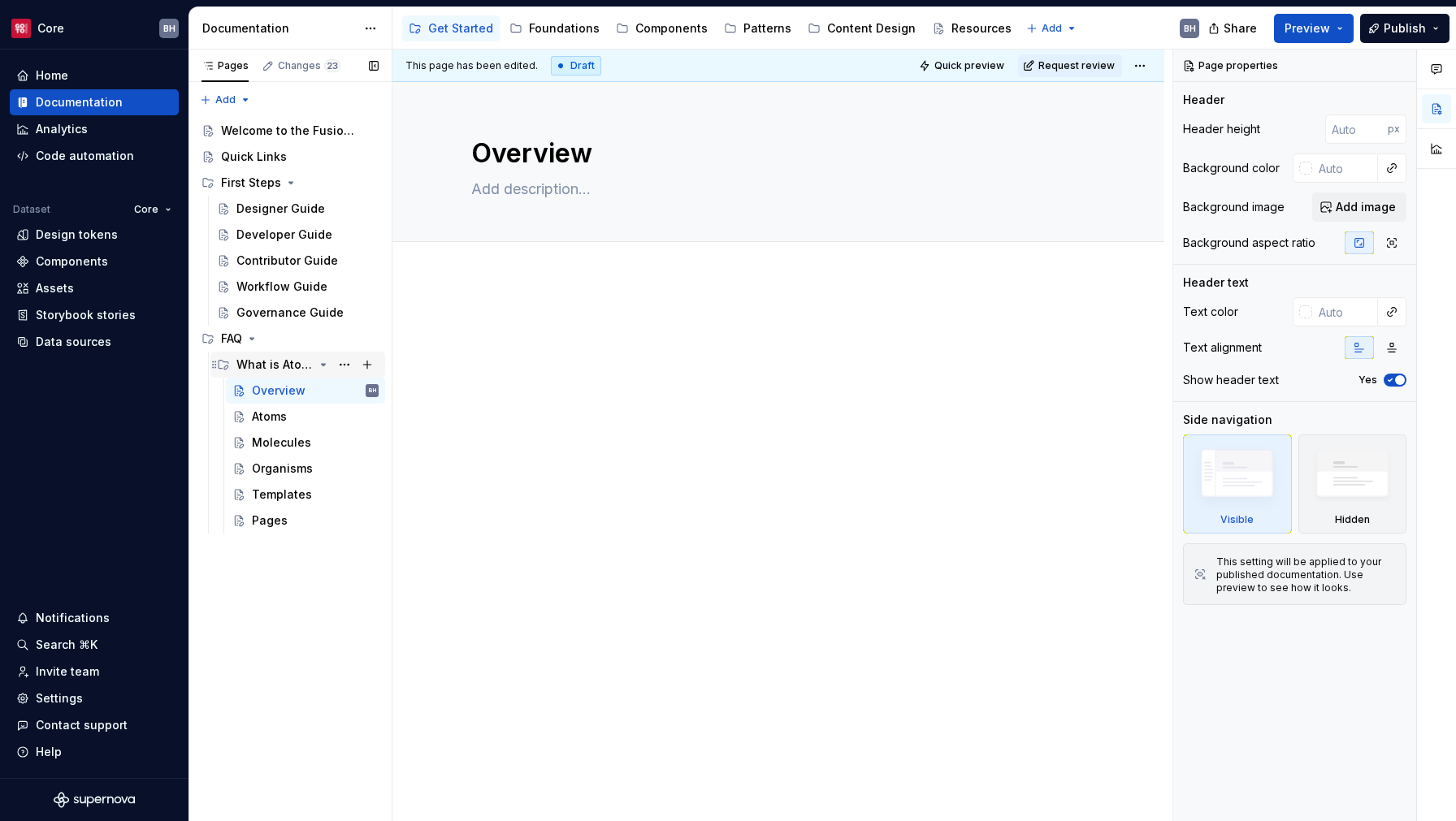
click at [283, 368] on div "What is Atomic Design?" at bounding box center [275, 364] width 77 height 16
click at [273, 415] on div "Atoms" at bounding box center [269, 416] width 35 height 16
click at [277, 441] on div "Molecules" at bounding box center [281, 442] width 59 height 16
click at [79, 19] on html "Core BH Home Documentation Analytics Code automation Dataset Core Design tokens…" at bounding box center [728, 410] width 1456 height 821
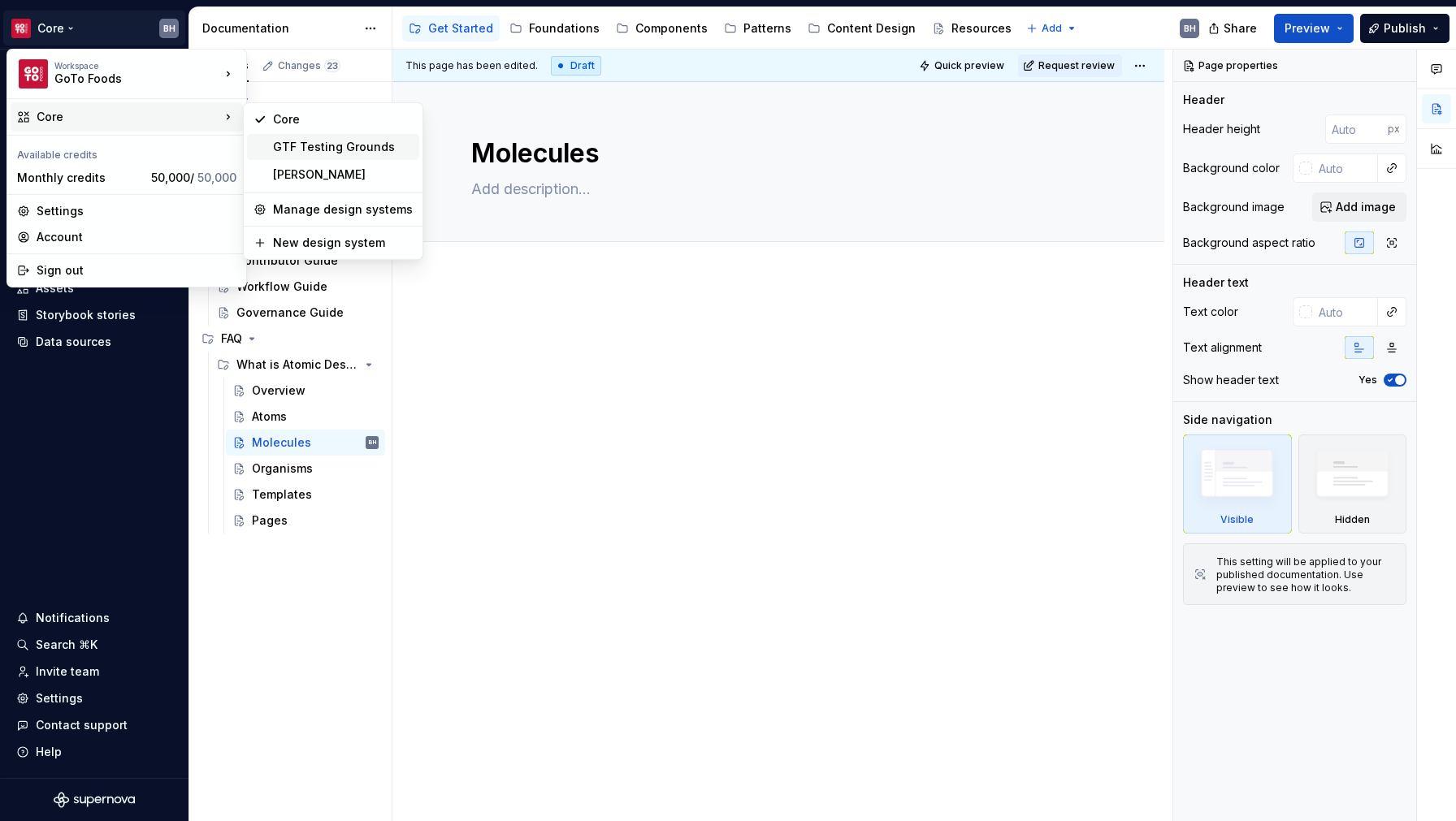
click at [323, 145] on div "GTF Testing Grounds" at bounding box center [343, 146] width 139 height 16
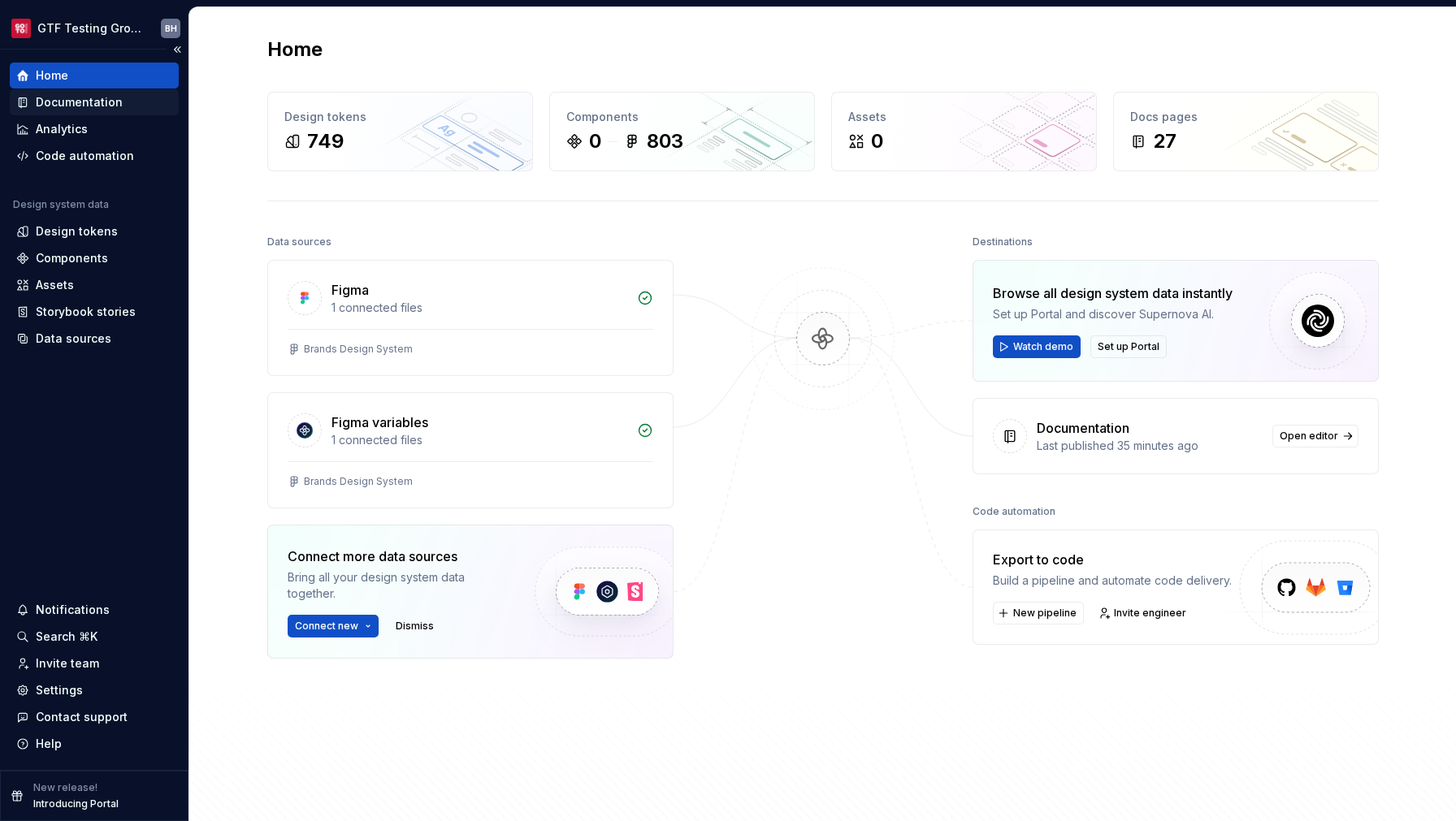
click at [60, 102] on div "Documentation" at bounding box center [79, 102] width 87 height 16
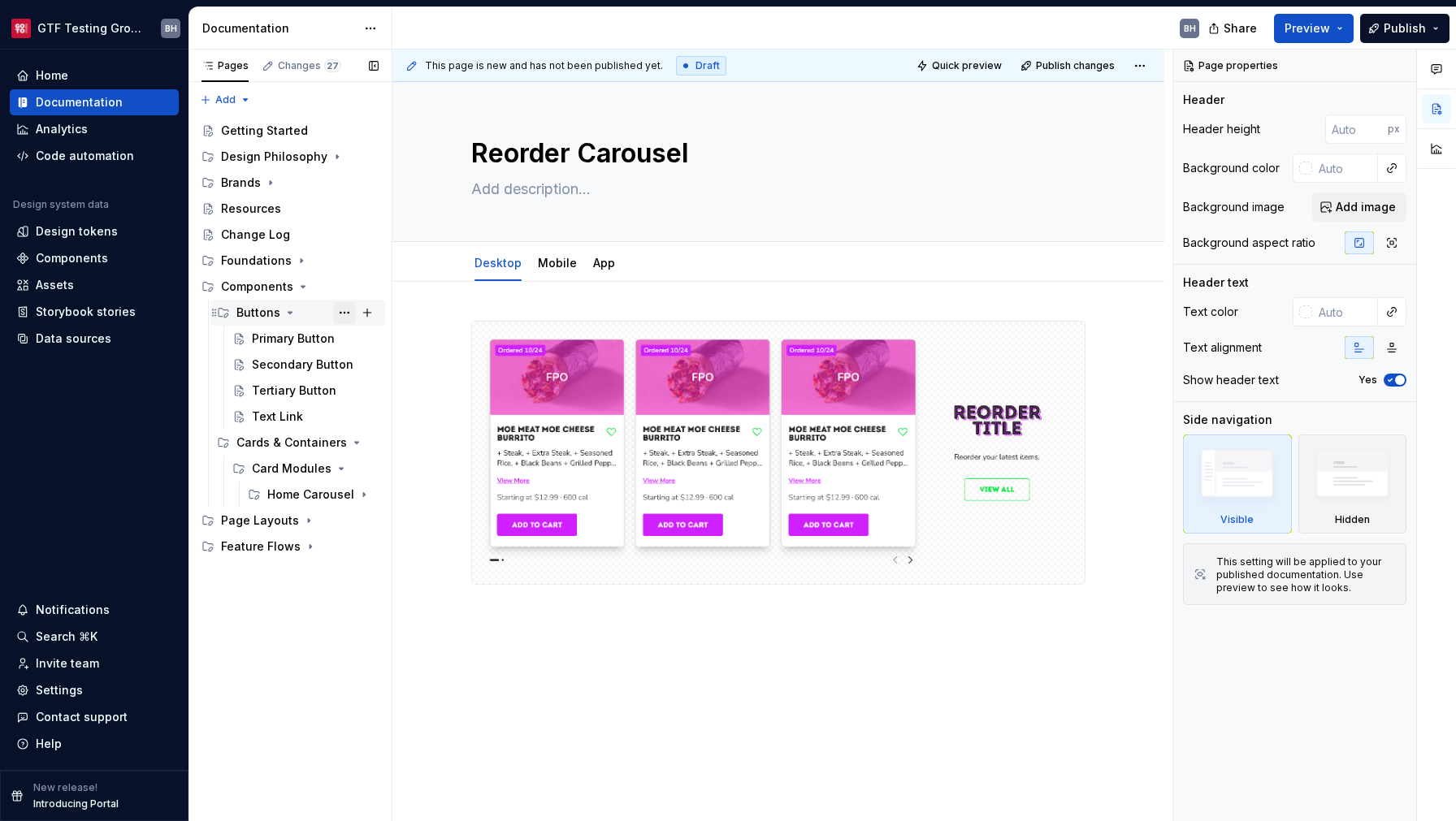
click at [348, 316] on button "Page tree" at bounding box center [344, 312] width 22 height 22
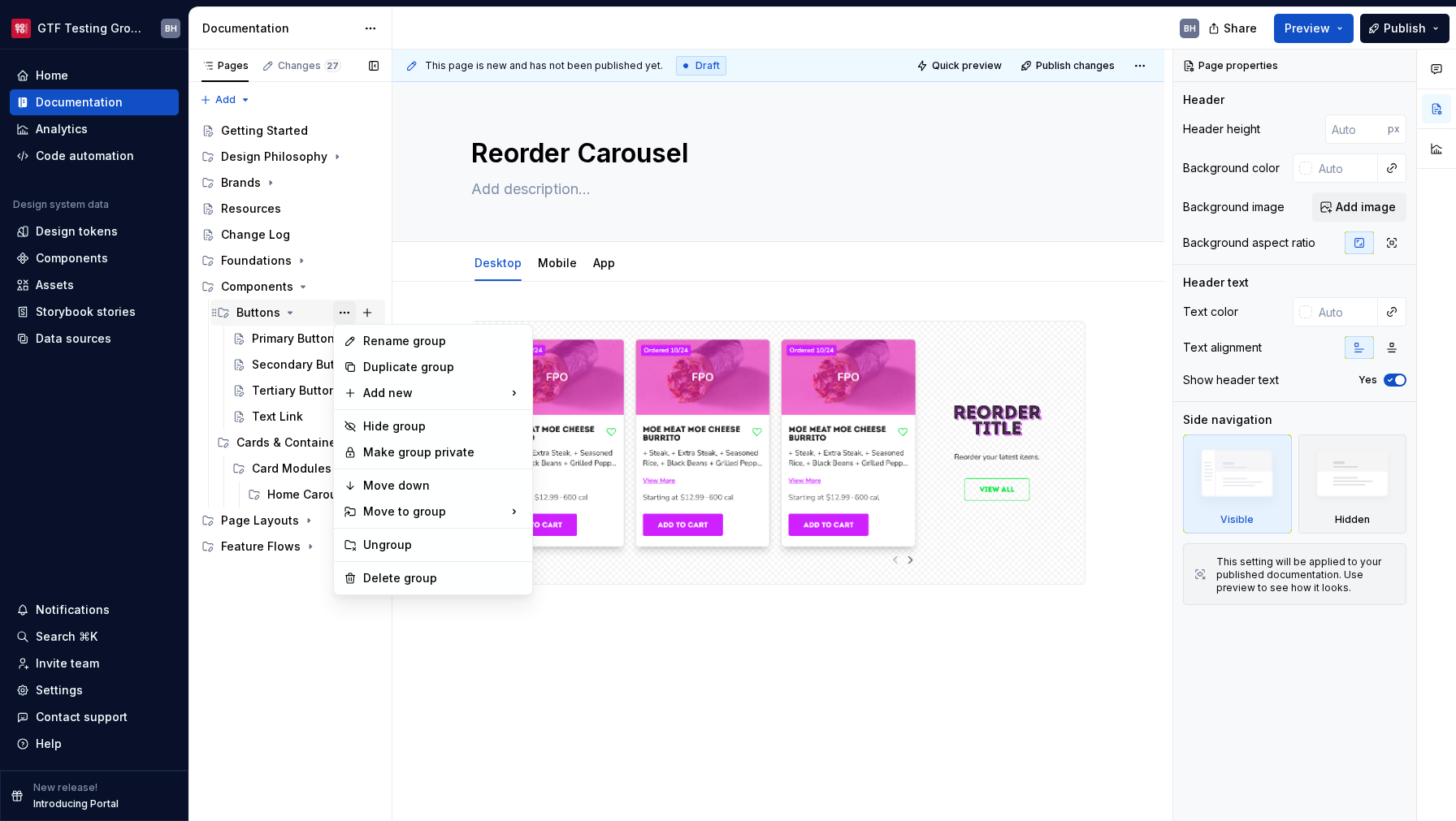
type textarea "*"
click at [578, 400] on div "New page" at bounding box center [611, 397] width 106 height 16
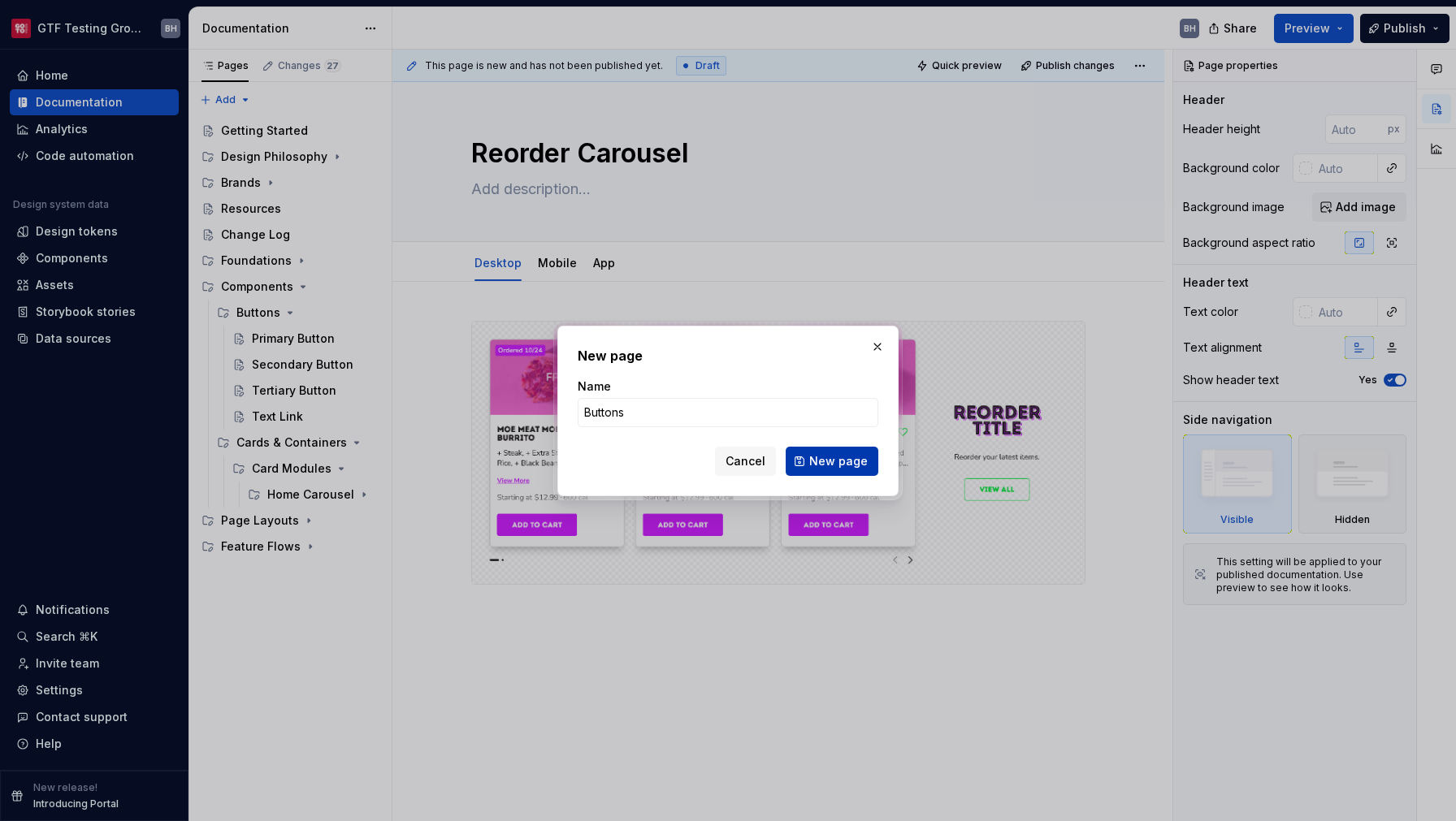
type input "Buttons"
click at [859, 468] on span "New page" at bounding box center [838, 461] width 58 height 16
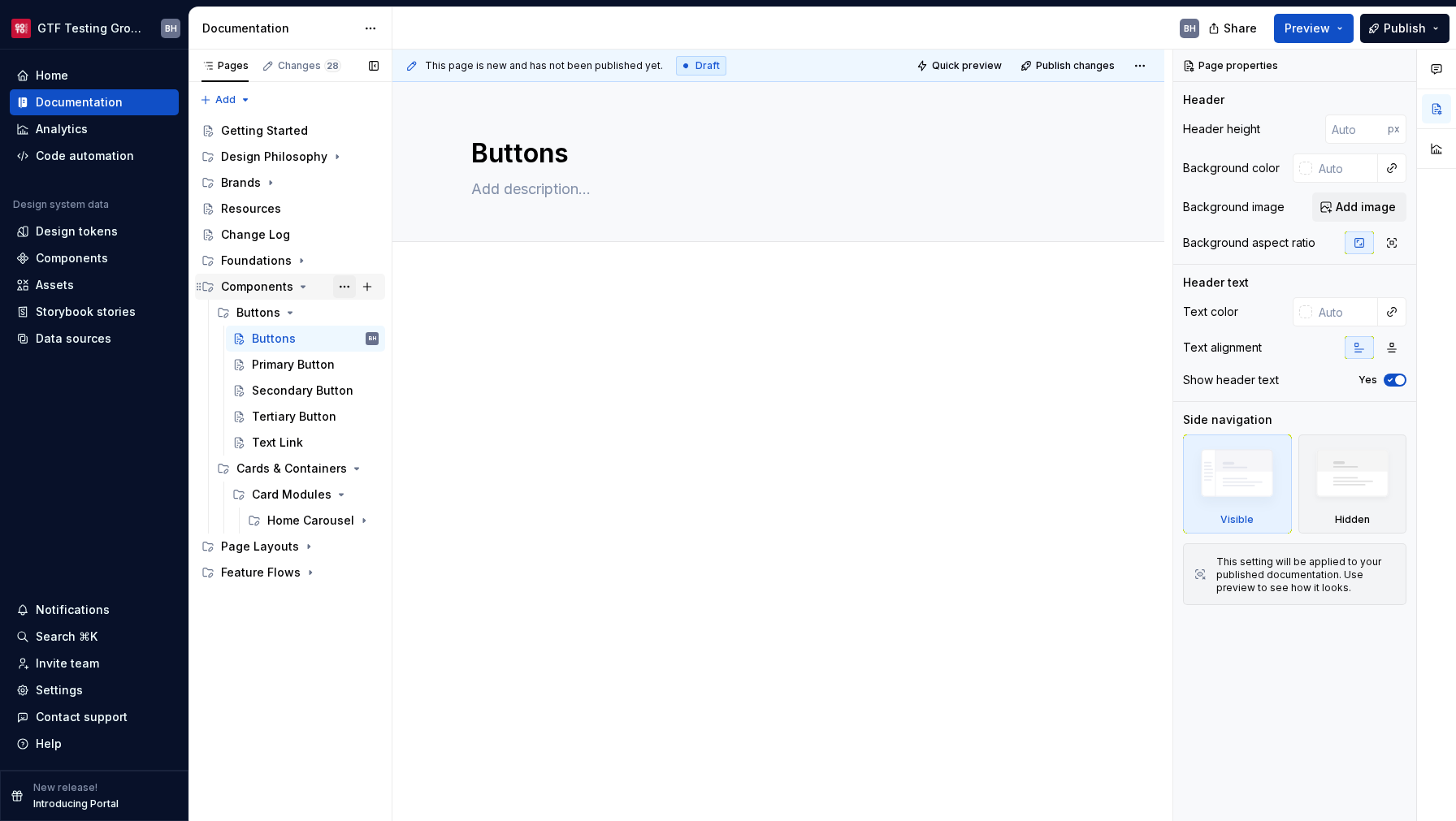
click at [343, 286] on button "Page tree" at bounding box center [344, 286] width 22 height 22
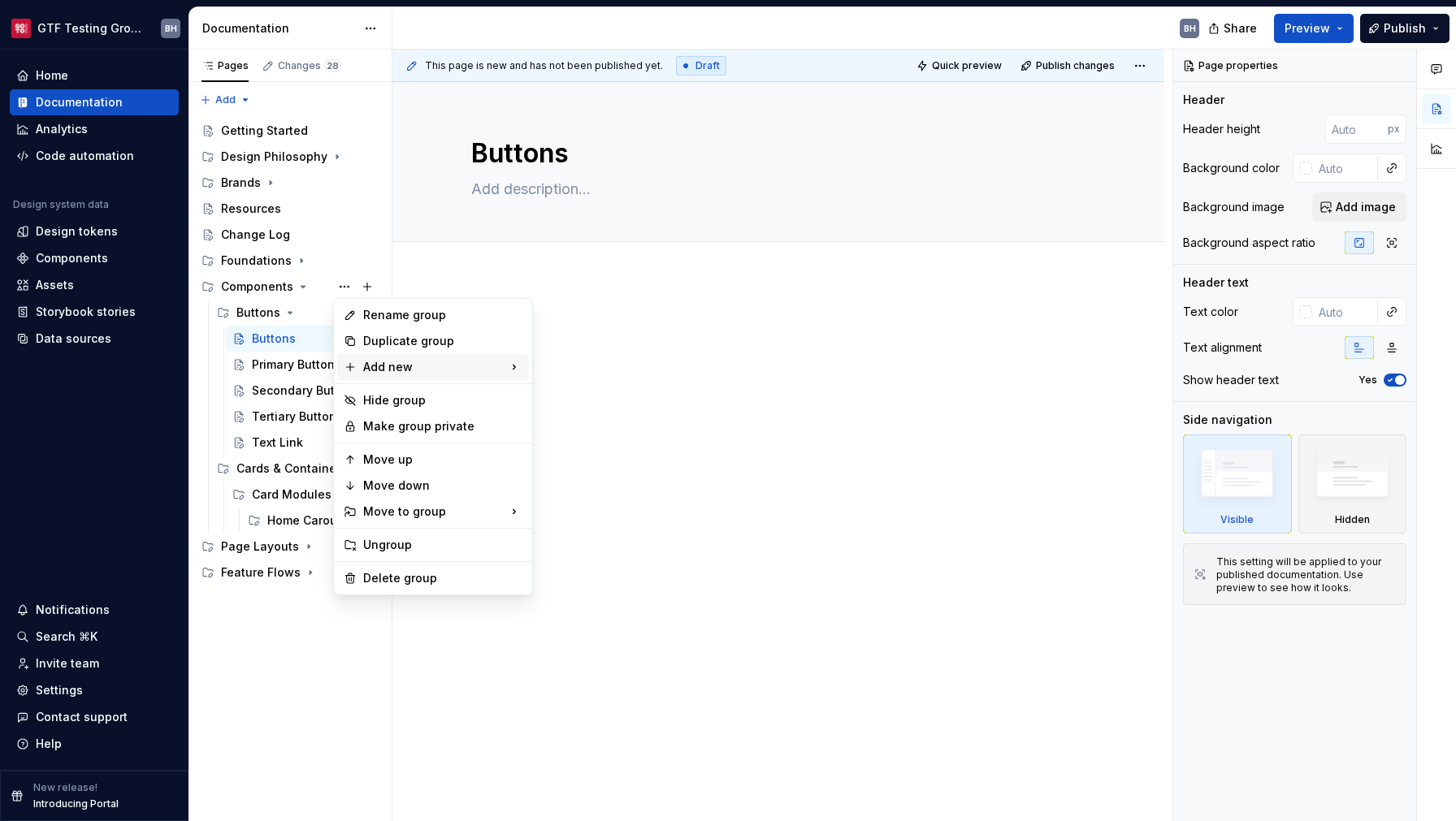
type textarea "*"
click at [569, 376] on div "New page" at bounding box center [611, 371] width 106 height 16
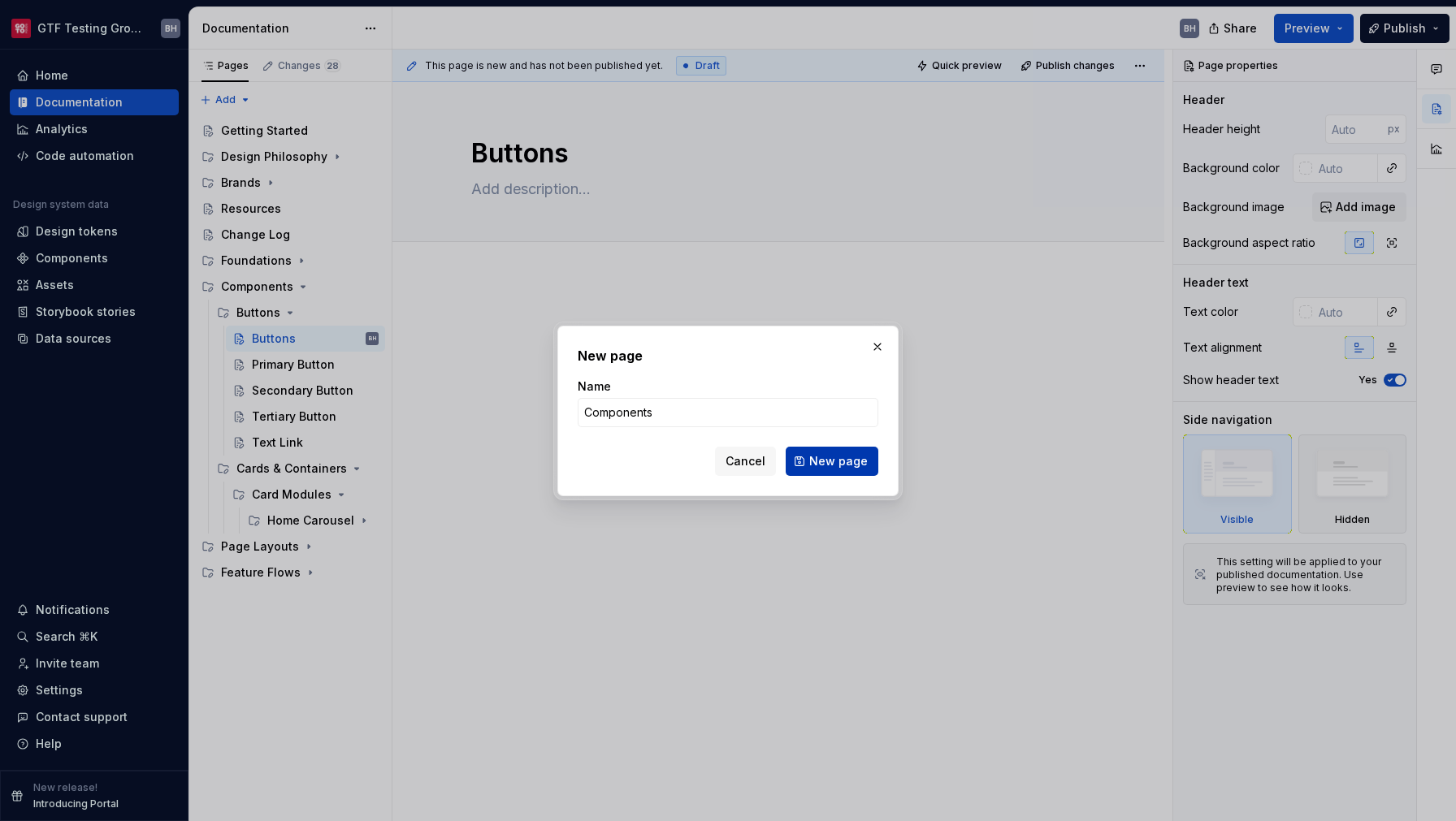
type input "Components"
click at [843, 467] on span "New page" at bounding box center [838, 461] width 58 height 16
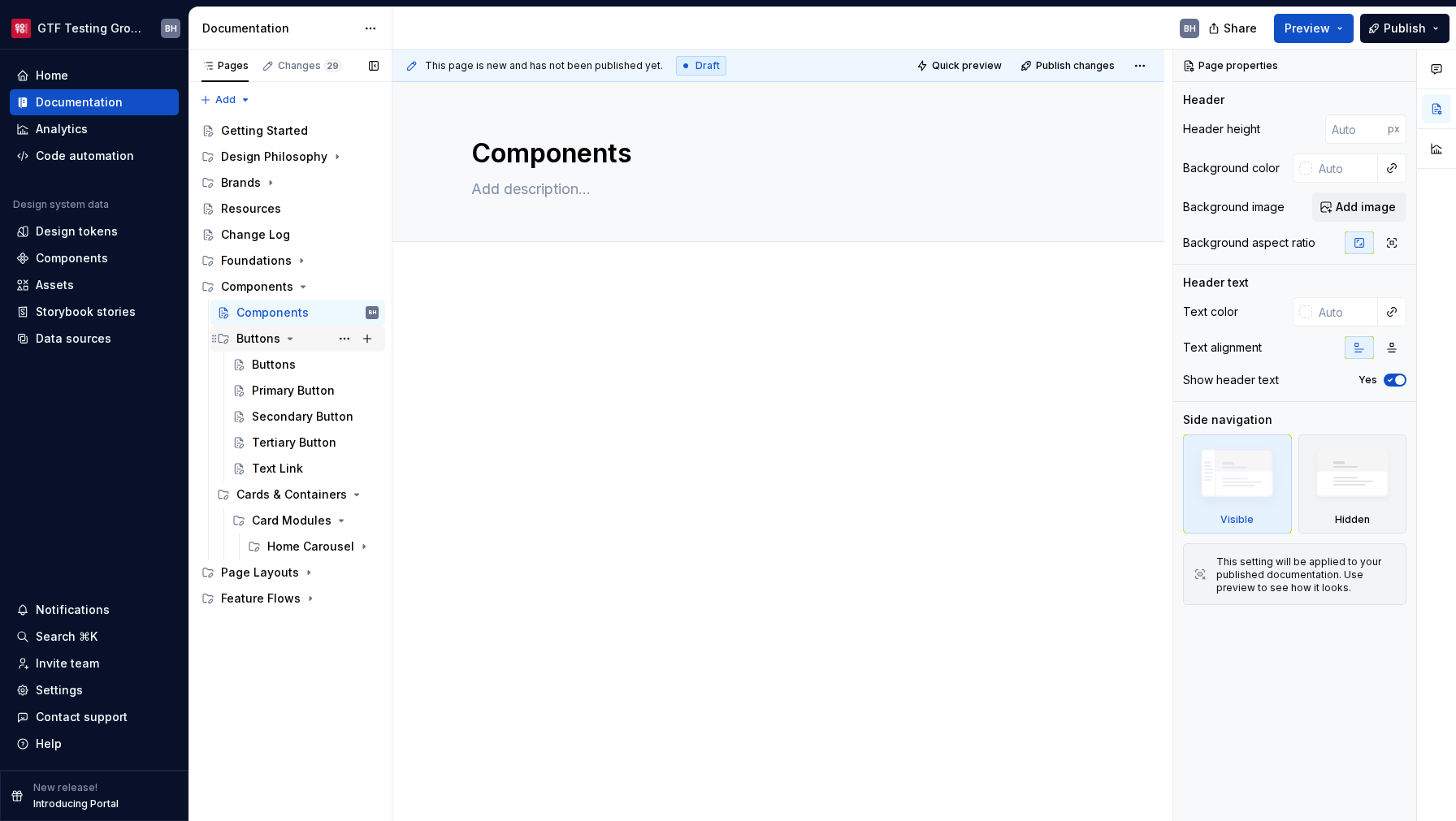
click at [285, 341] on icon "Page tree" at bounding box center [289, 338] width 13 height 13
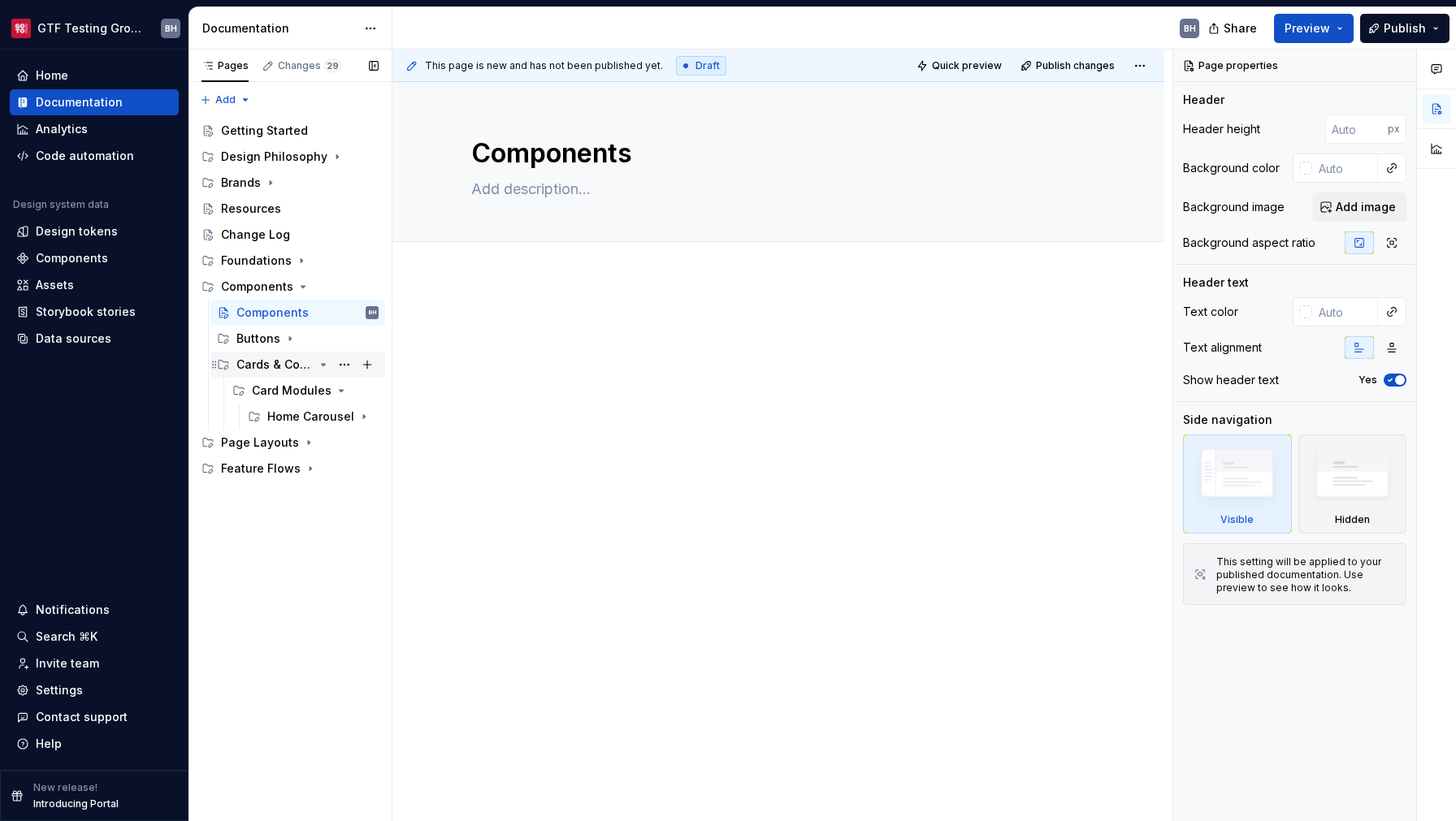
click at [294, 368] on div "Cards & Containers" at bounding box center [275, 364] width 77 height 16
click at [285, 339] on icon "Page tree" at bounding box center [289, 338] width 13 height 13
click at [267, 365] on div "Buttons" at bounding box center [273, 364] width 44 height 16
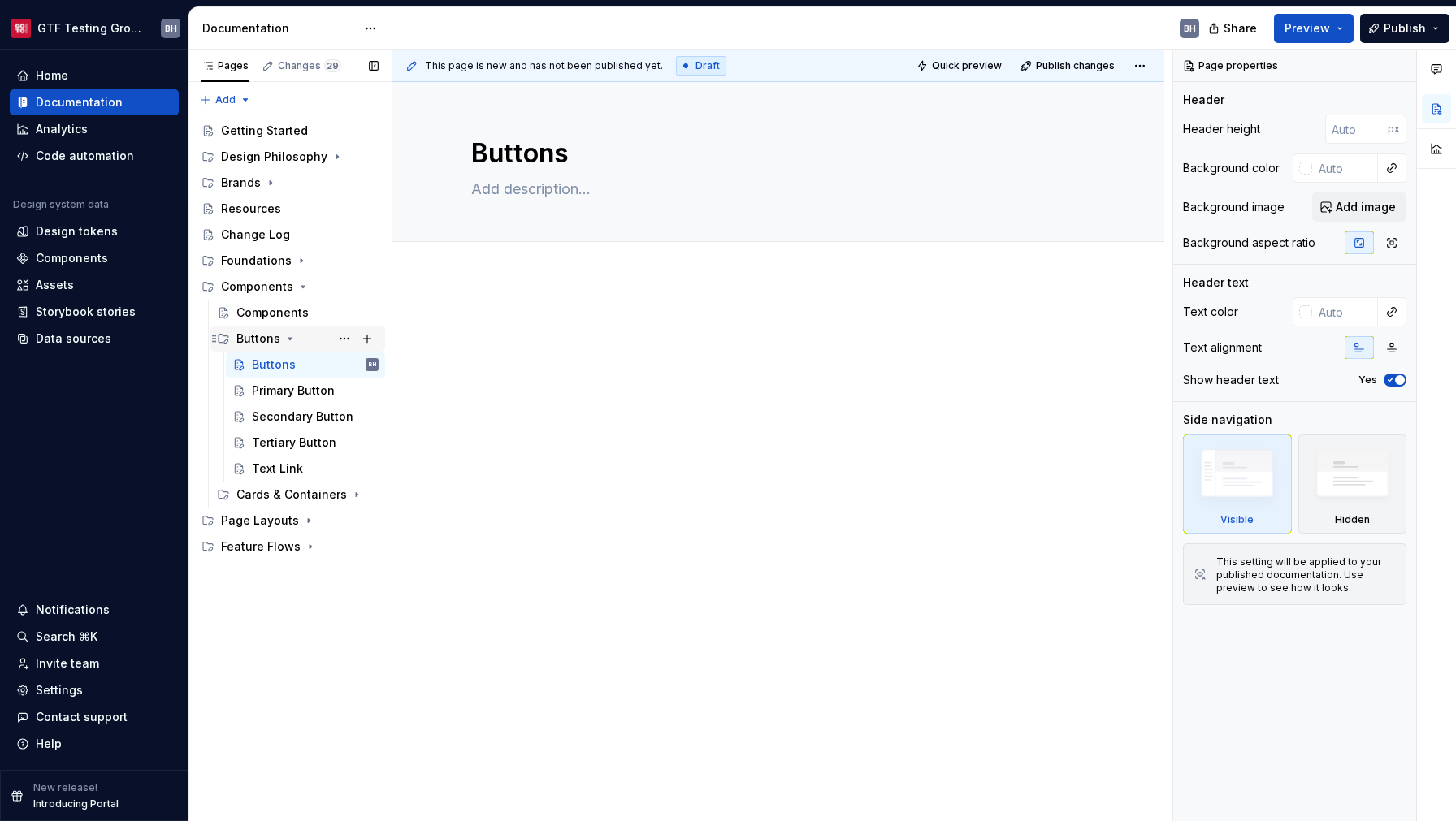
click at [285, 336] on icon "Page tree" at bounding box center [289, 338] width 13 height 13
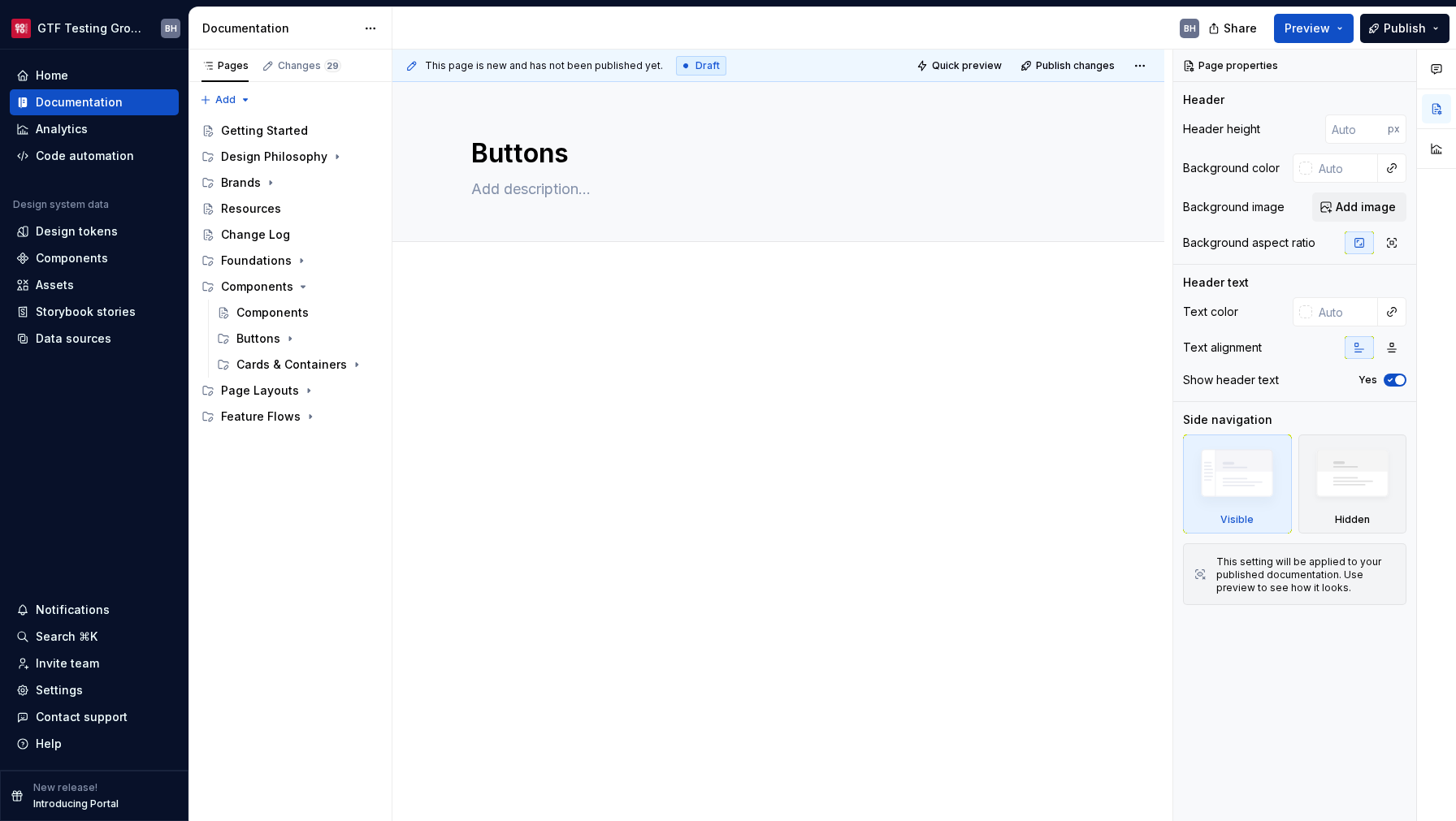
type textarea "*"
